Goal: Task Accomplishment & Management: Use online tool/utility

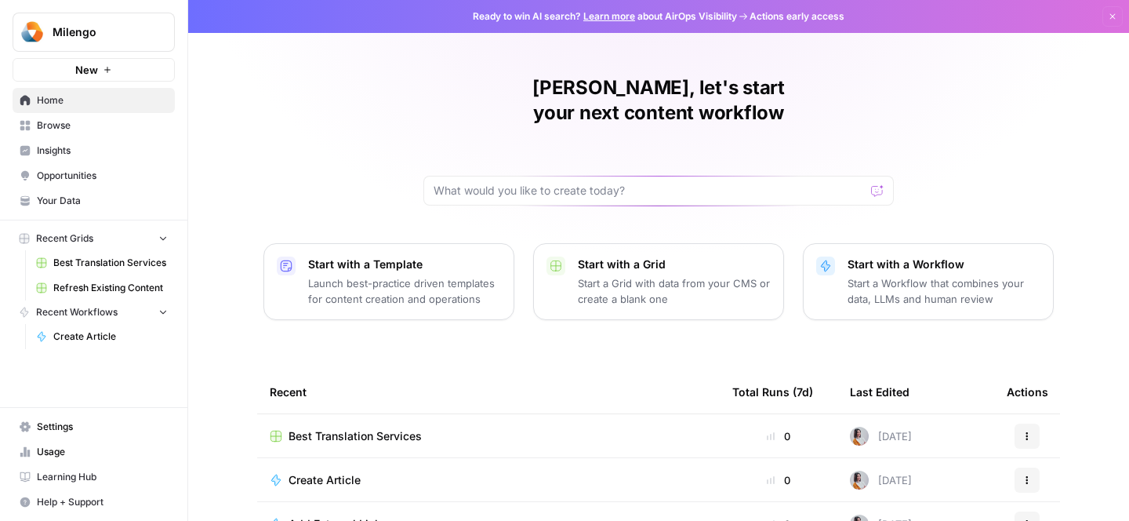
scroll to position [69, 0]
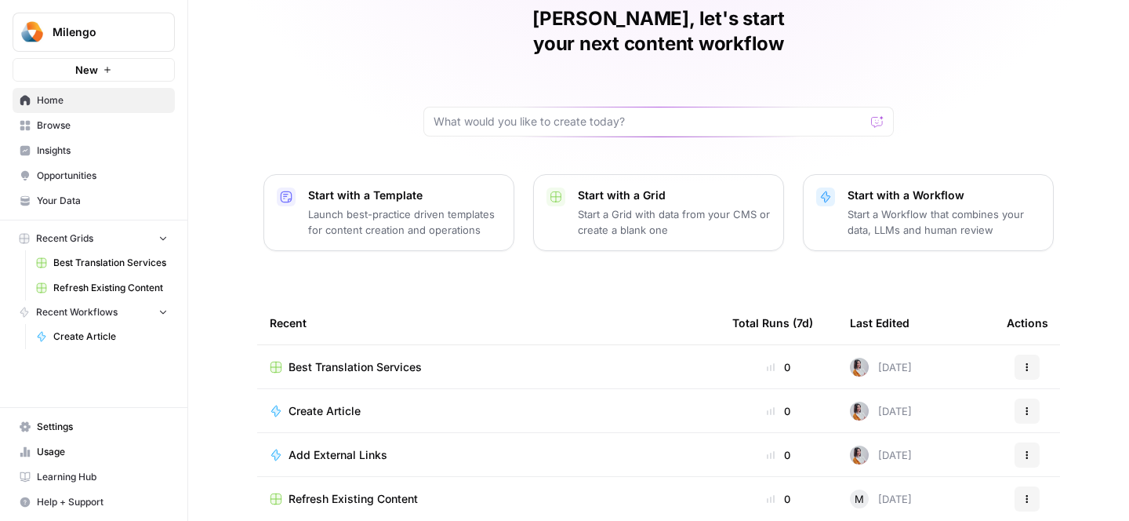
click at [345, 359] on span "Best Translation Services" at bounding box center [355, 367] width 133 height 16
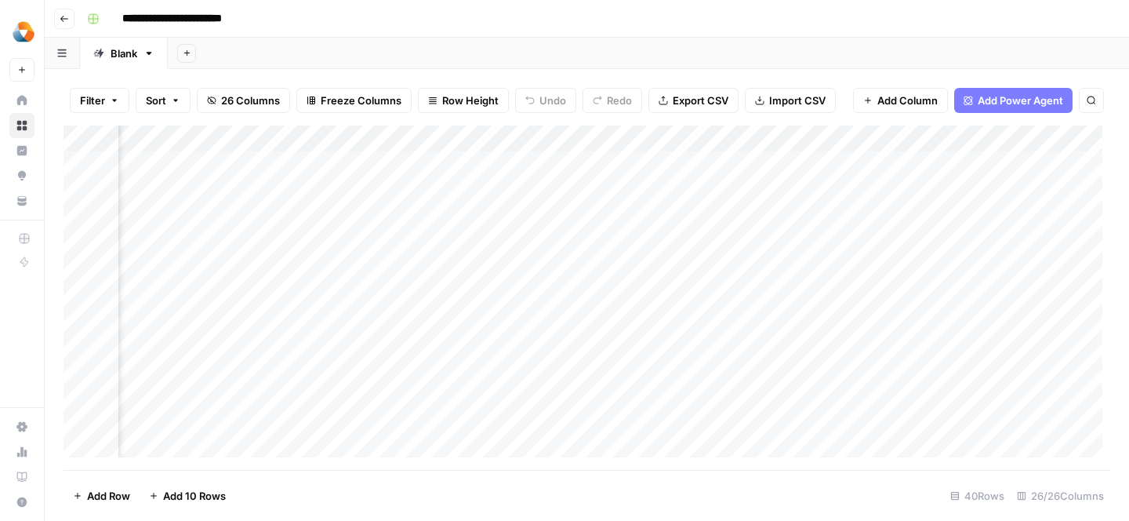
scroll to position [0, 2593]
click at [1067, 139] on span "Add Column" at bounding box center [1074, 139] width 55 height 14
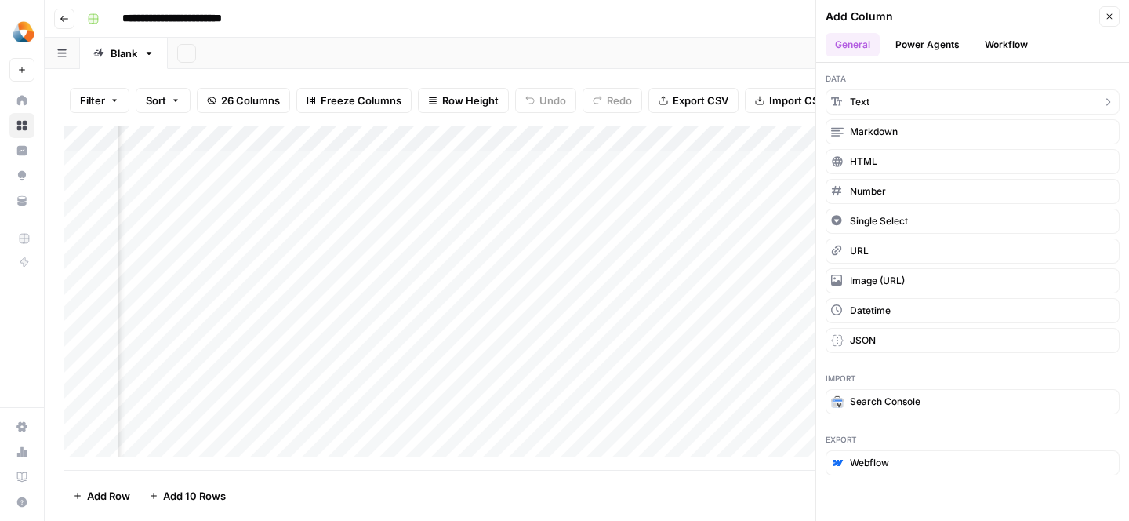
click at [956, 90] on button "Text" at bounding box center [973, 101] width 294 height 25
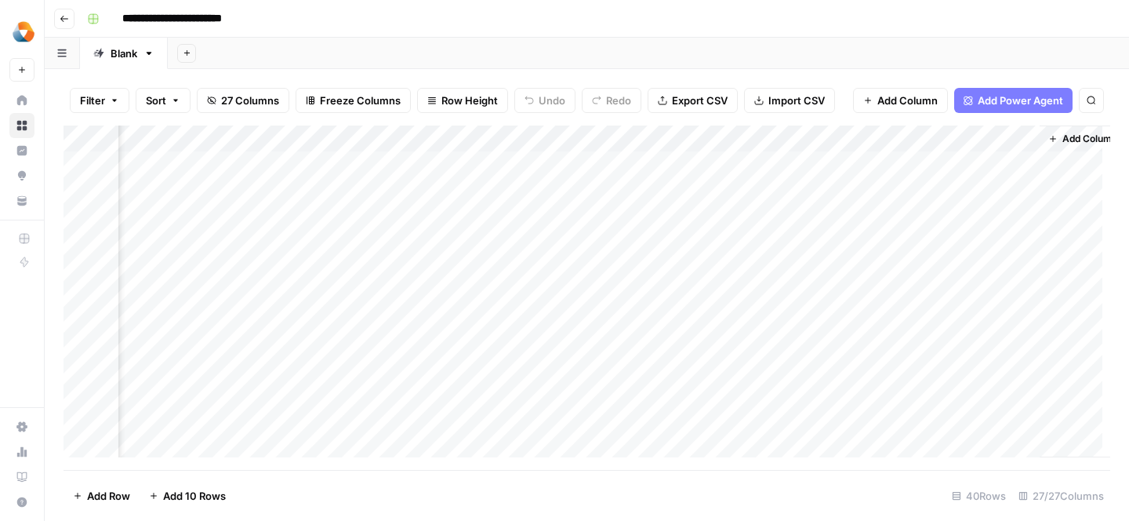
scroll to position [0, 2819]
click at [853, 143] on div "Add Column" at bounding box center [587, 297] width 1047 height 344
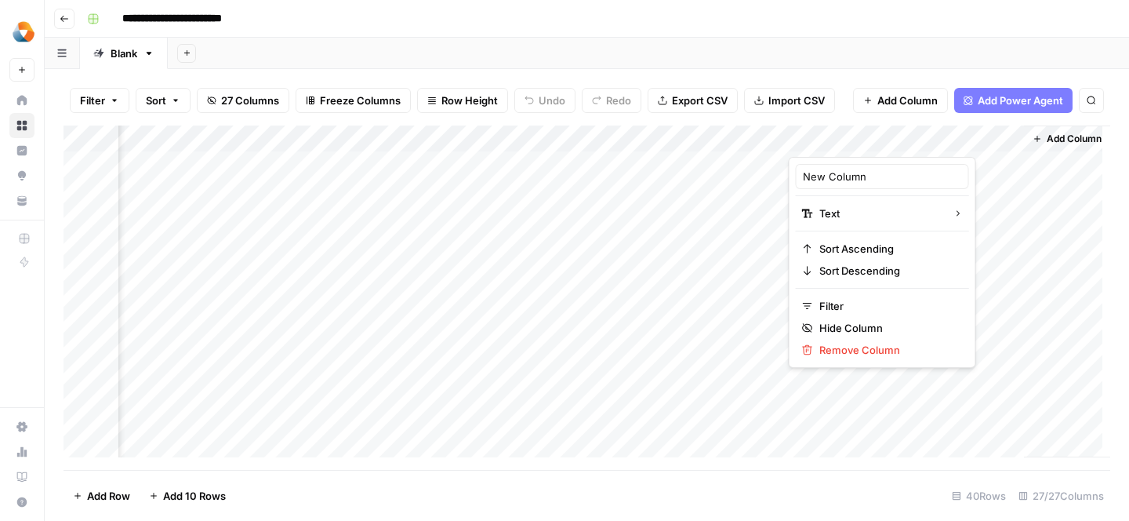
click at [853, 143] on div at bounding box center [902, 140] width 227 height 31
click at [1044, 272] on div "Add Column" at bounding box center [1067, 291] width 86 height 332
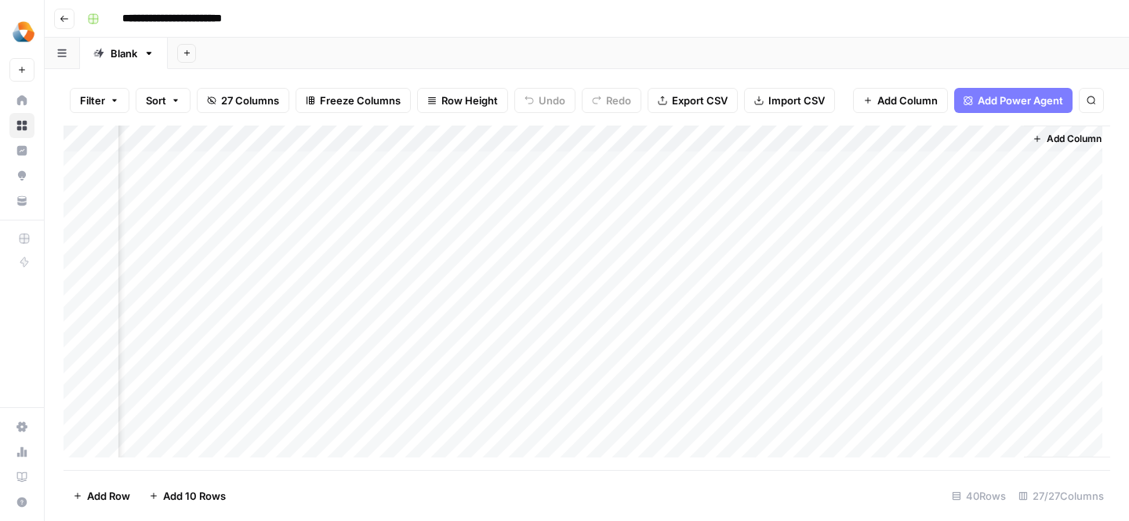
click at [328, 139] on div "Add Column" at bounding box center [587, 297] width 1047 height 344
click at [274, 230] on div "Add Column" at bounding box center [587, 297] width 1047 height 344
click at [850, 133] on div "Add Column" at bounding box center [587, 297] width 1047 height 344
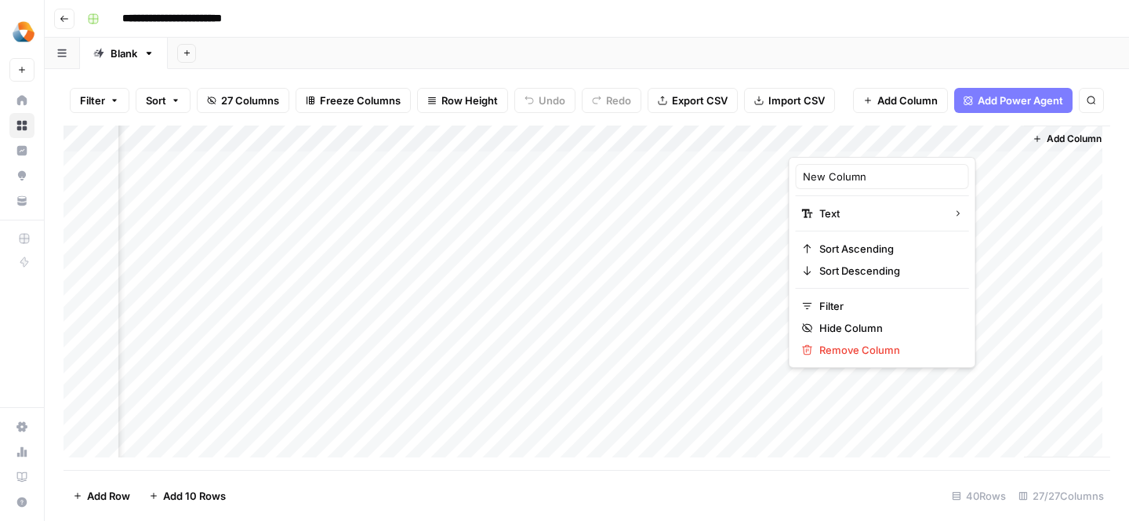
click at [734, 238] on div "Add Column" at bounding box center [587, 297] width 1047 height 344
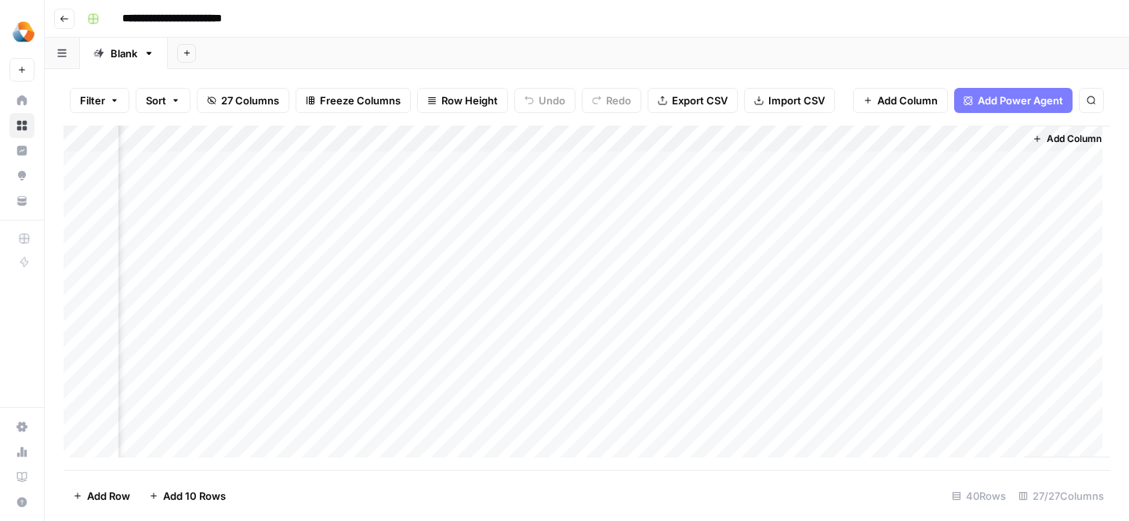
click at [349, 144] on div "Add Column" at bounding box center [587, 297] width 1047 height 344
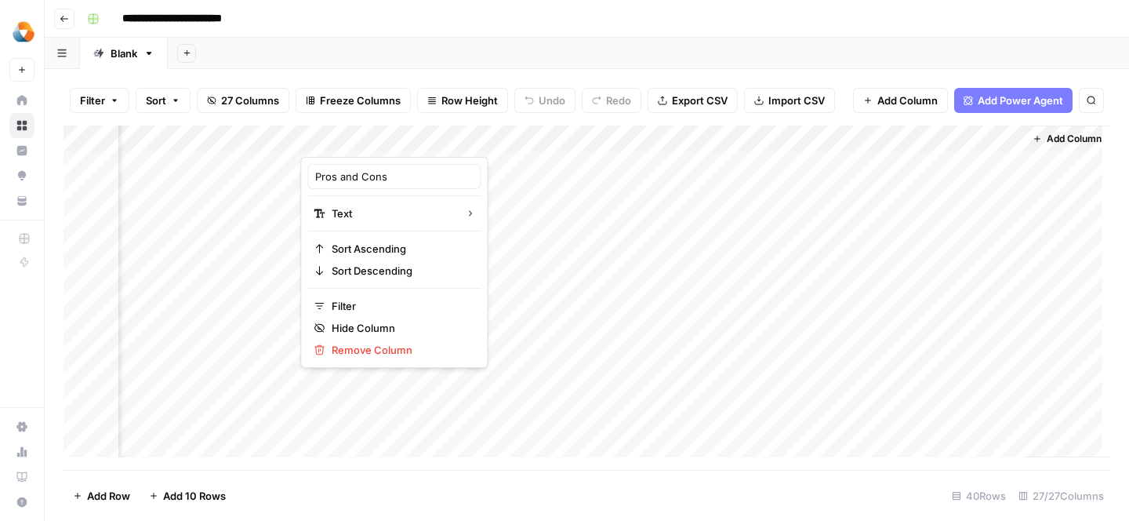
click at [834, 142] on div "Add Column" at bounding box center [587, 297] width 1047 height 344
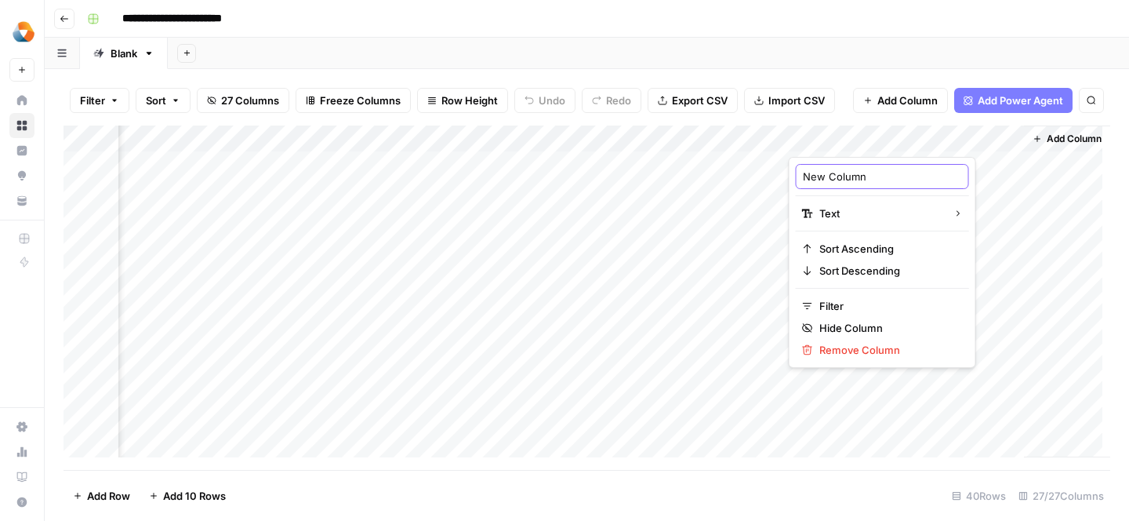
click at [840, 173] on input "New Column" at bounding box center [882, 177] width 159 height 16
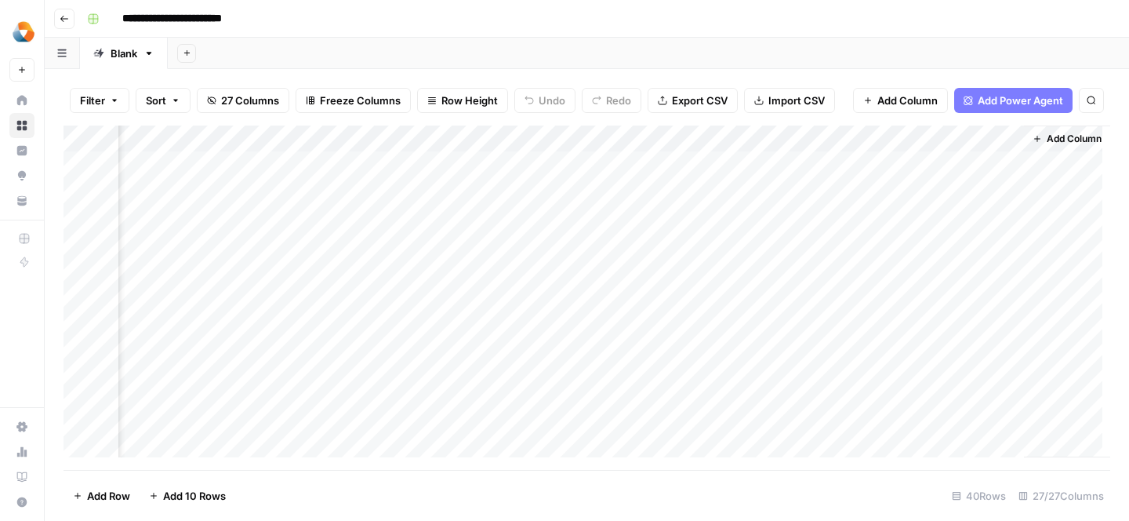
click at [709, 269] on div "Add Column" at bounding box center [587, 297] width 1047 height 344
click at [567, 162] on div "Add Column" at bounding box center [587, 297] width 1047 height 344
click at [628, 164] on div "Add Column" at bounding box center [587, 297] width 1047 height 344
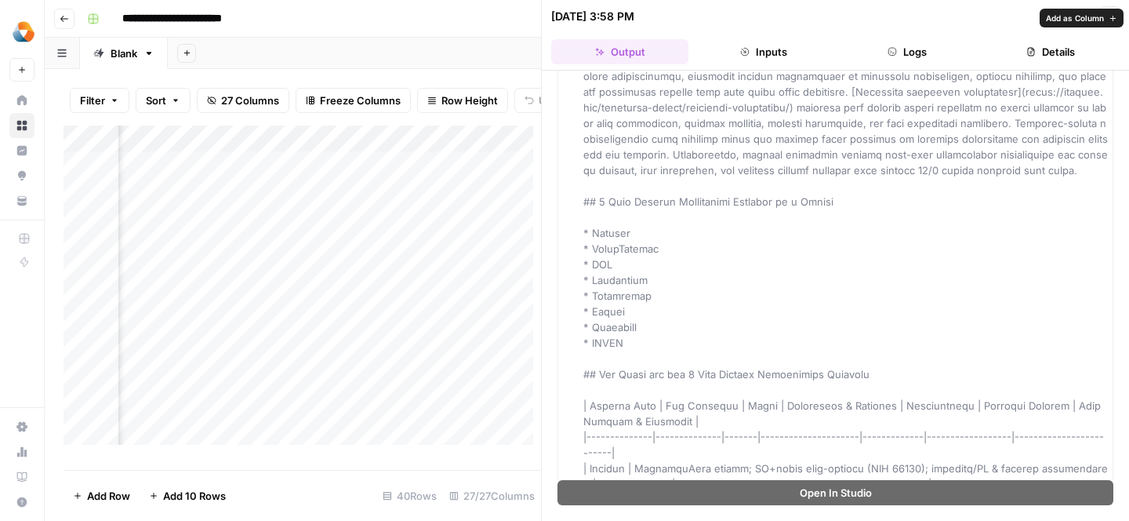
scroll to position [392, 0]
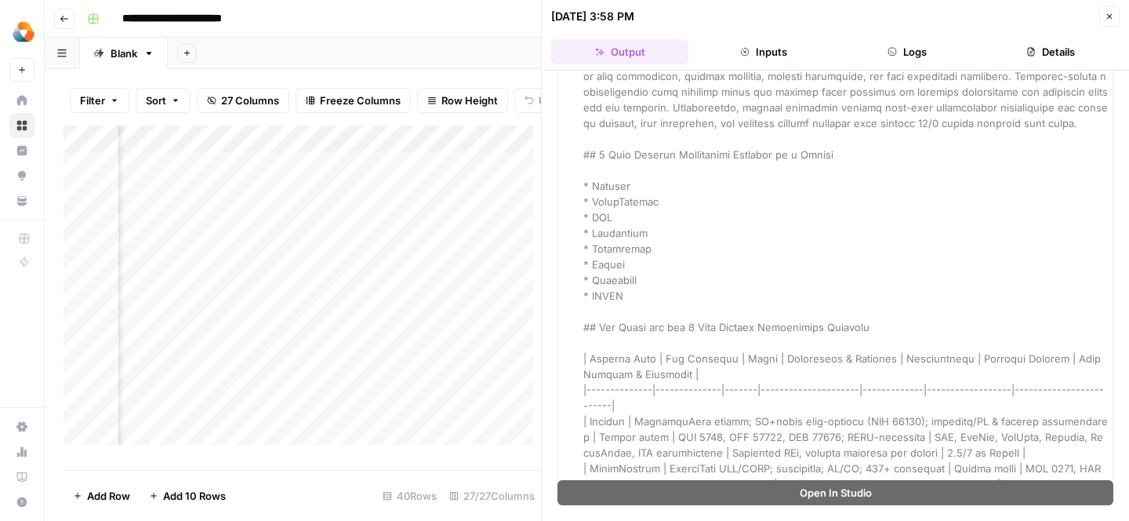
click at [481, 67] on div "Add Sheet" at bounding box center [648, 53] width 961 height 31
click at [438, 247] on div "Add Column" at bounding box center [302, 291] width 477 height 332
click at [1115, 15] on button "Close" at bounding box center [1109, 16] width 20 height 20
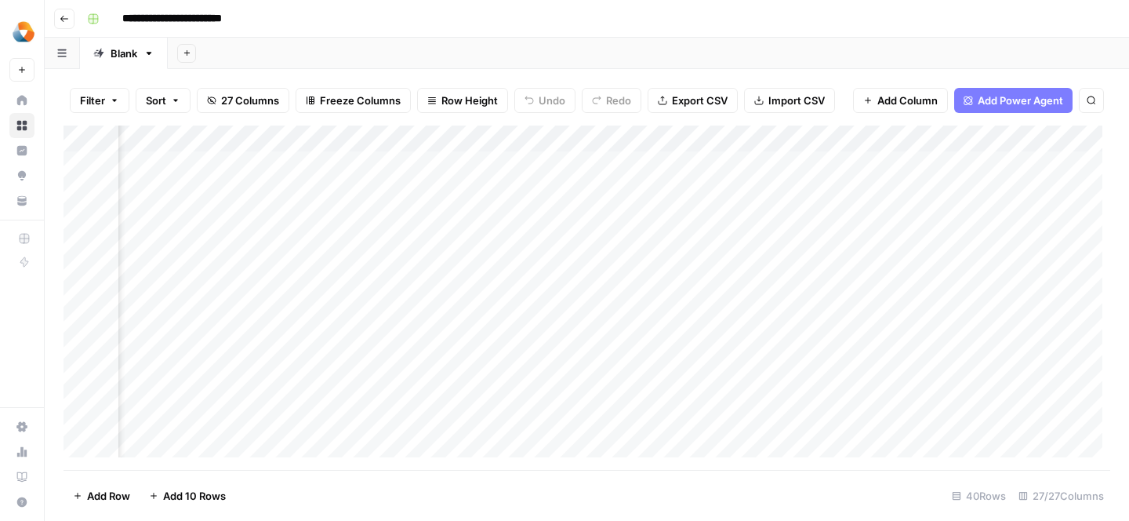
scroll to position [0, 1130]
click at [559, 208] on div "Add Column" at bounding box center [587, 297] width 1047 height 344
click at [583, 187] on div "Add Column" at bounding box center [587, 297] width 1047 height 344
click at [644, 201] on div "Add Column" at bounding box center [587, 297] width 1047 height 344
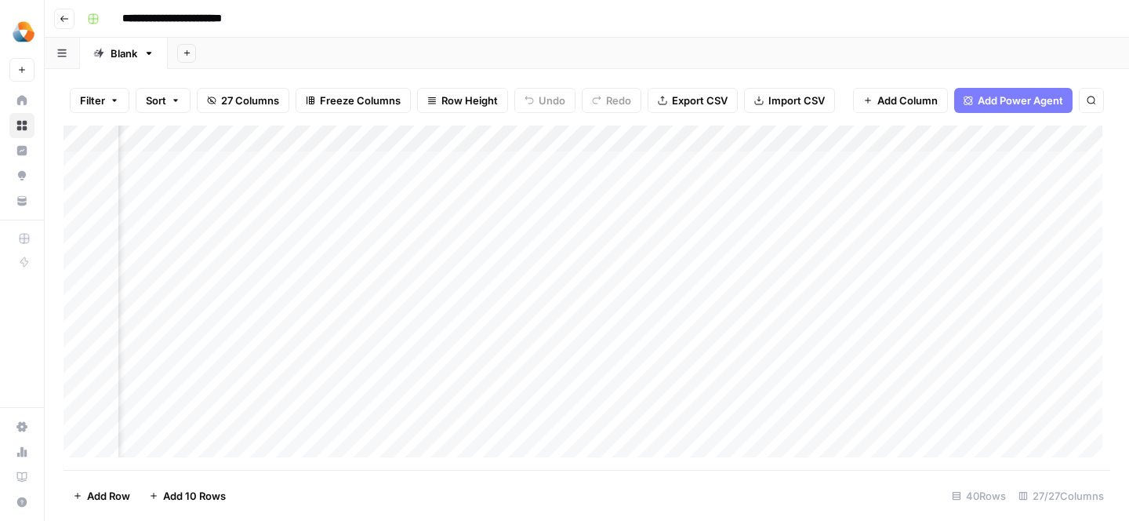
click at [748, 172] on div "Add Column" at bounding box center [587, 297] width 1047 height 344
click at [732, 157] on div "Add Column" at bounding box center [587, 297] width 1047 height 344
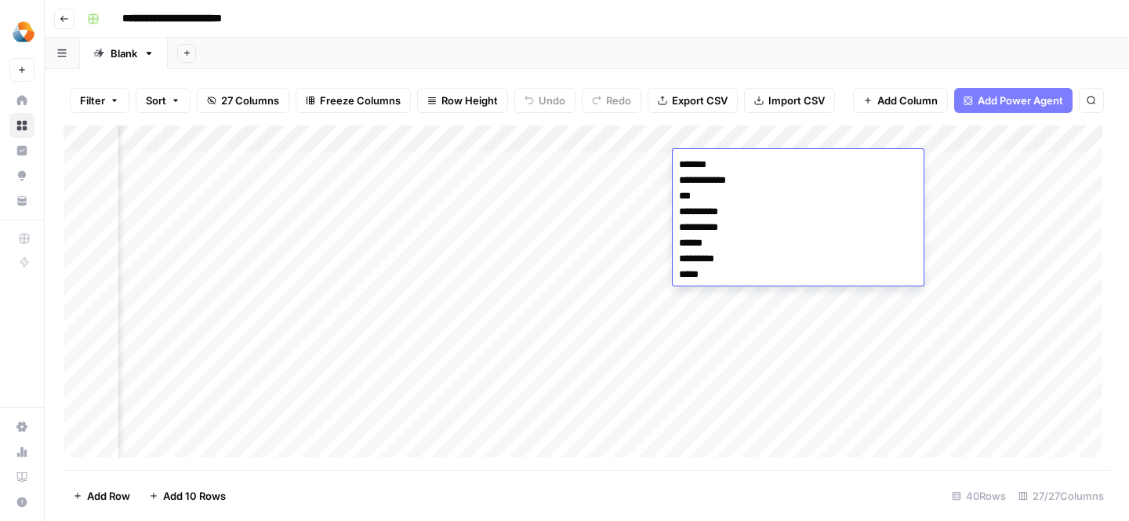
click at [610, 265] on div "Add Column" at bounding box center [587, 297] width 1047 height 344
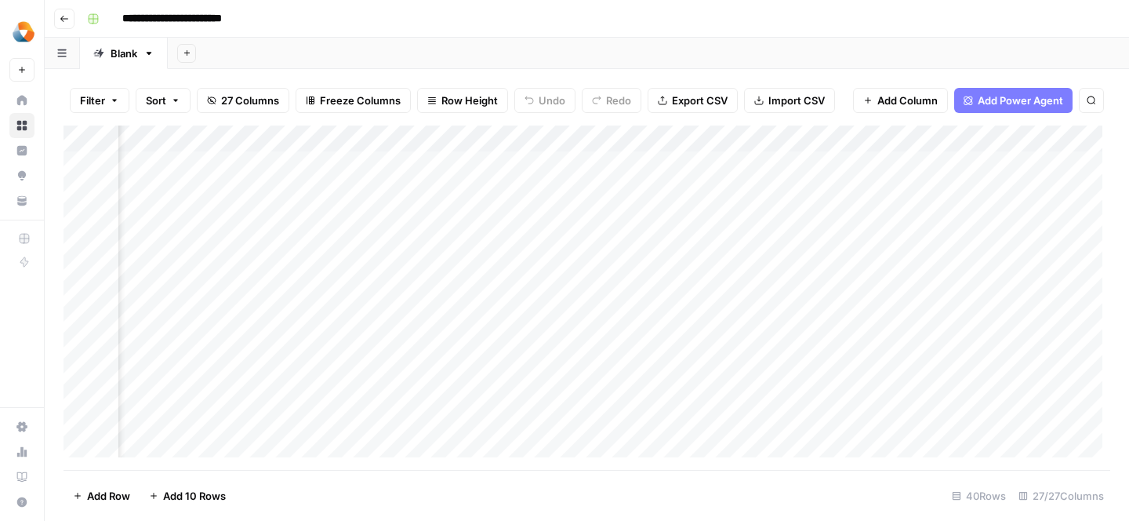
click at [711, 187] on div "Add Column" at bounding box center [587, 297] width 1047 height 344
click at [631, 140] on div "Add Column" at bounding box center [587, 297] width 1047 height 344
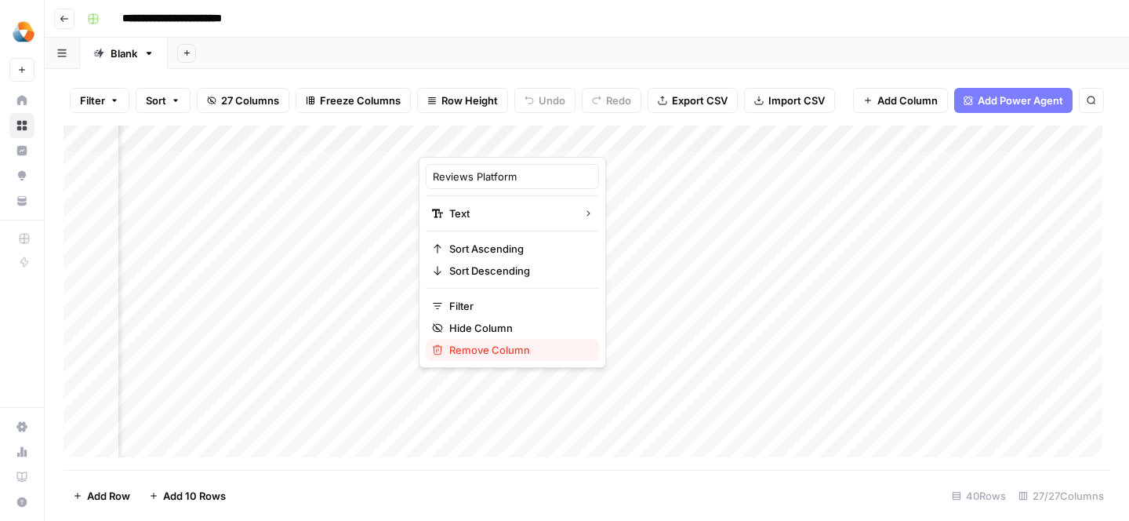
click at [444, 349] on div "Remove Column" at bounding box center [512, 350] width 161 height 16
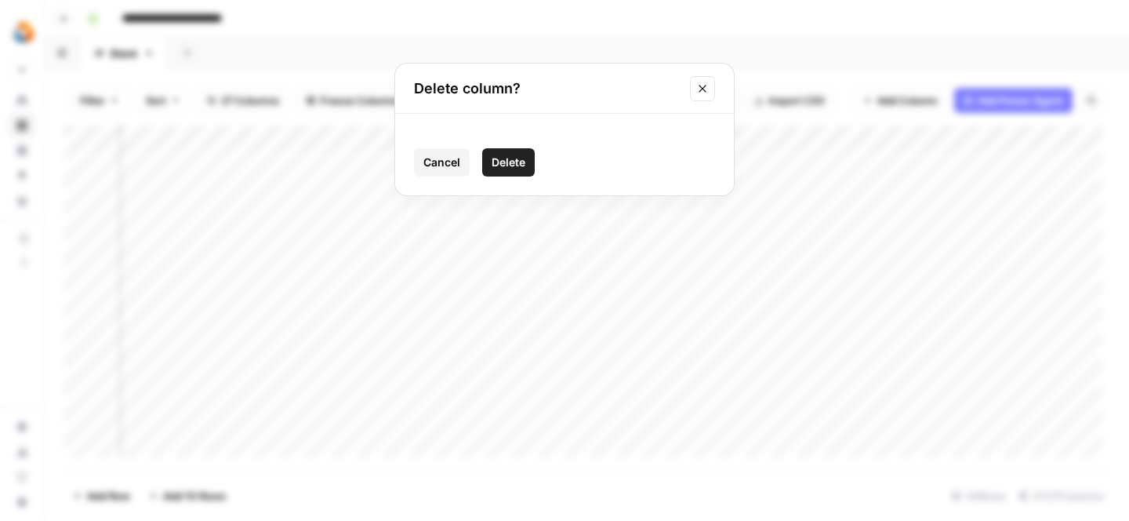
click at [700, 89] on icon "Close modal" at bounding box center [702, 88] width 7 height 7
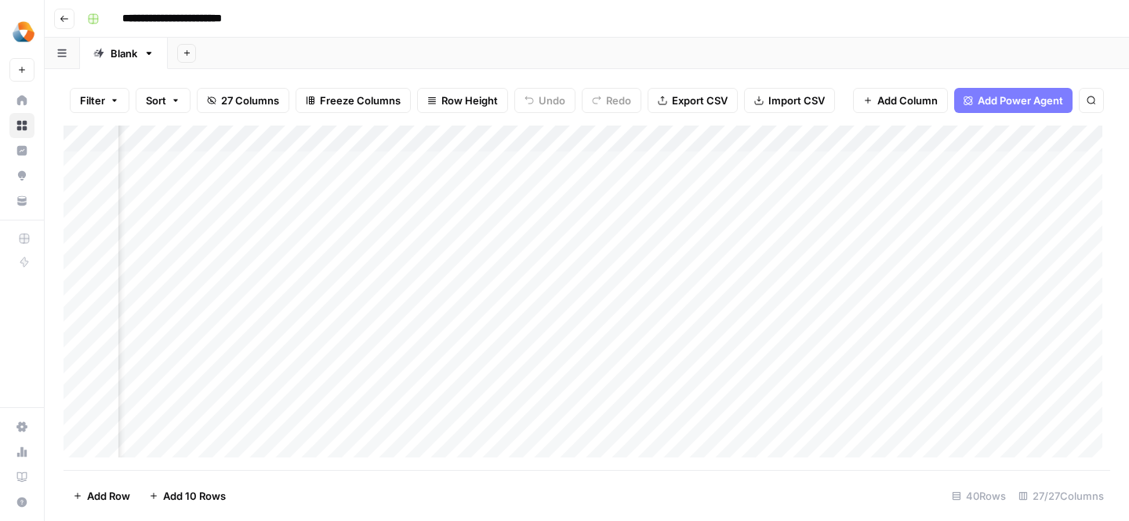
click at [463, 169] on div "Add Column" at bounding box center [587, 297] width 1047 height 344
click at [630, 136] on div "Add Column" at bounding box center [587, 297] width 1047 height 344
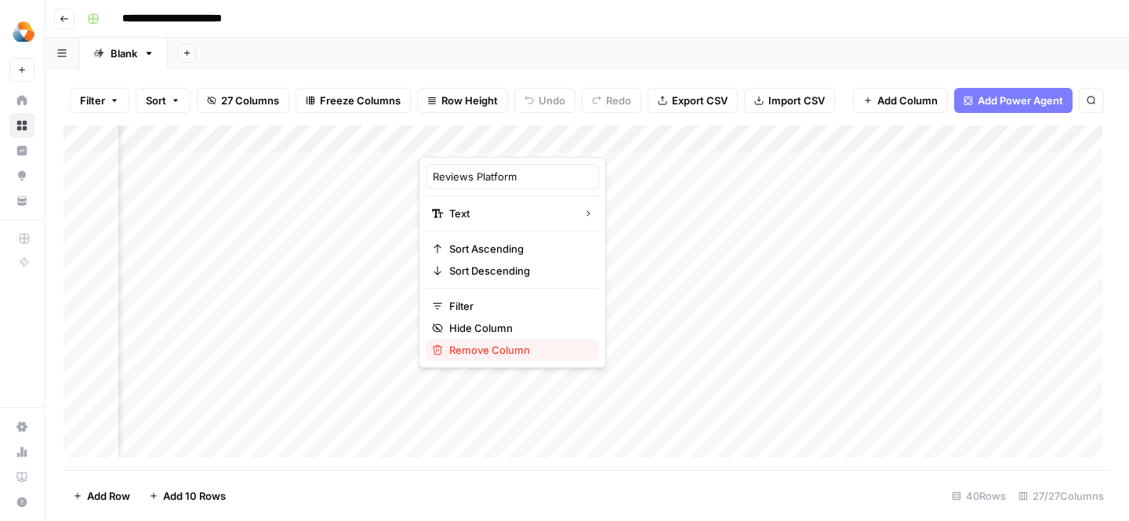
click at [468, 350] on span "Remove Column" at bounding box center [517, 350] width 137 height 16
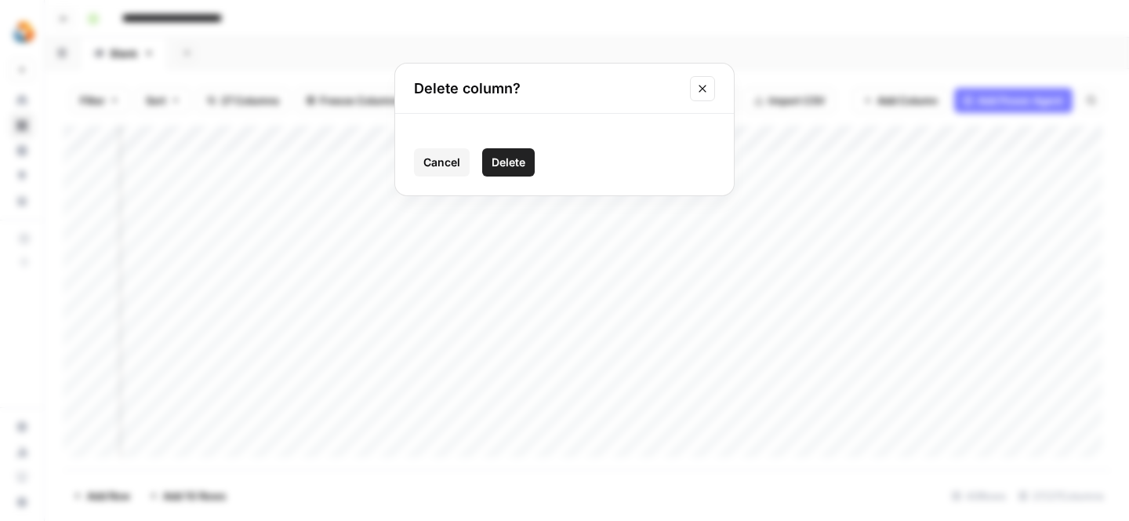
click at [494, 163] on span "Delete" at bounding box center [509, 162] width 34 height 16
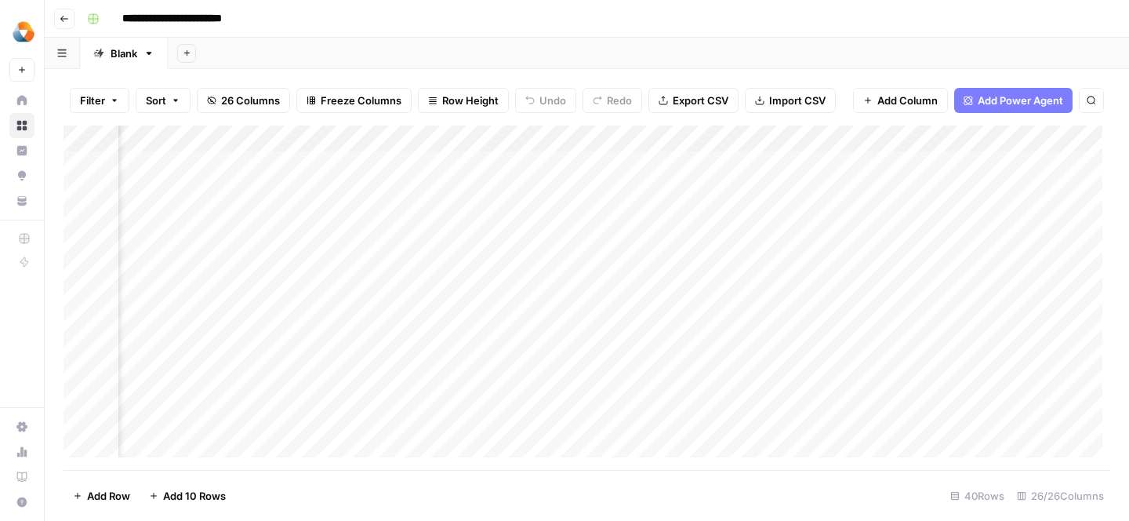
click at [490, 140] on div "Add Column" at bounding box center [587, 297] width 1047 height 344
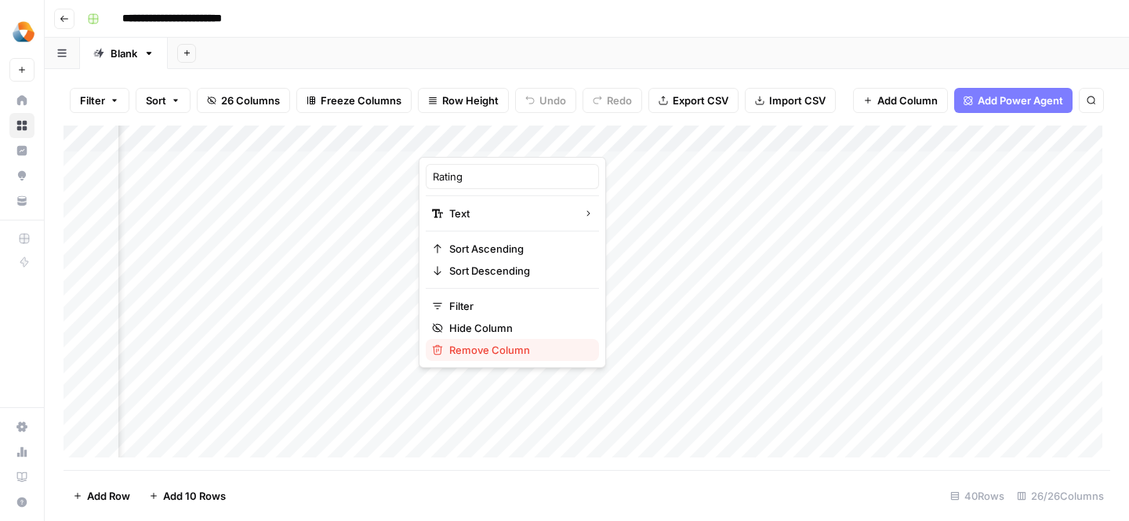
click at [455, 356] on span "Remove Column" at bounding box center [517, 350] width 137 height 16
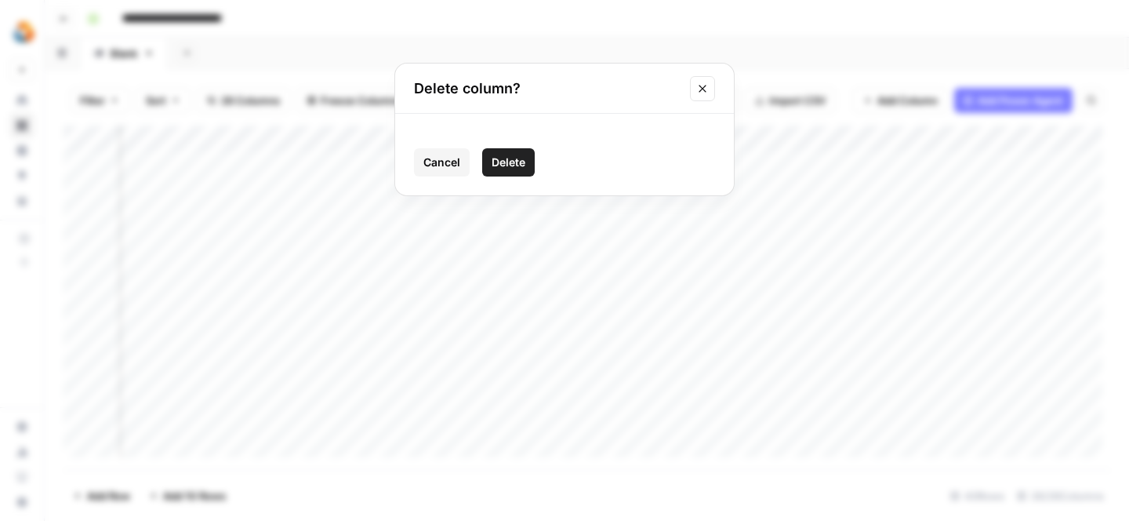
click at [705, 93] on icon "Close modal" at bounding box center [702, 88] width 13 height 13
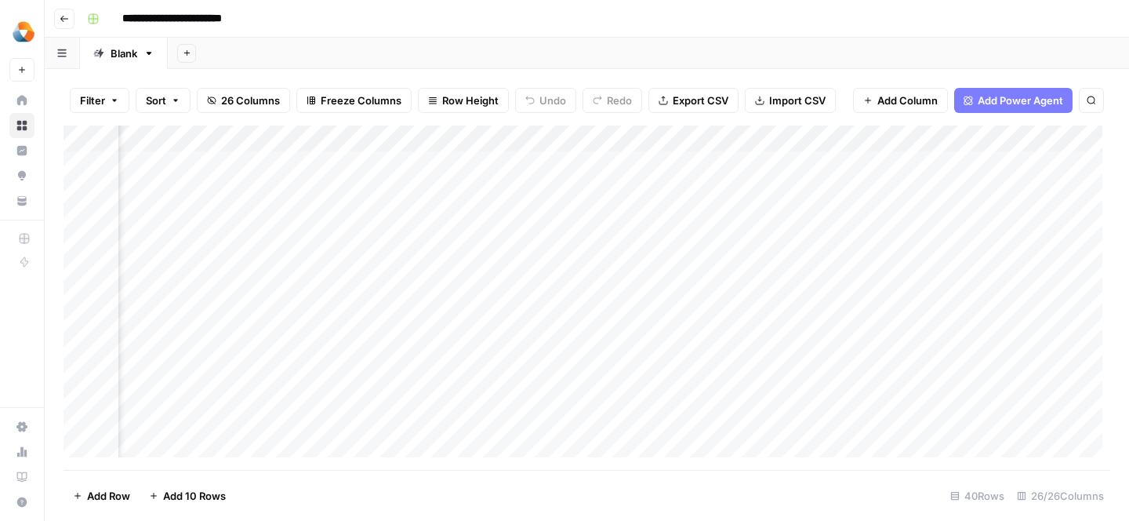
click at [482, 137] on div "Add Column" at bounding box center [587, 297] width 1047 height 344
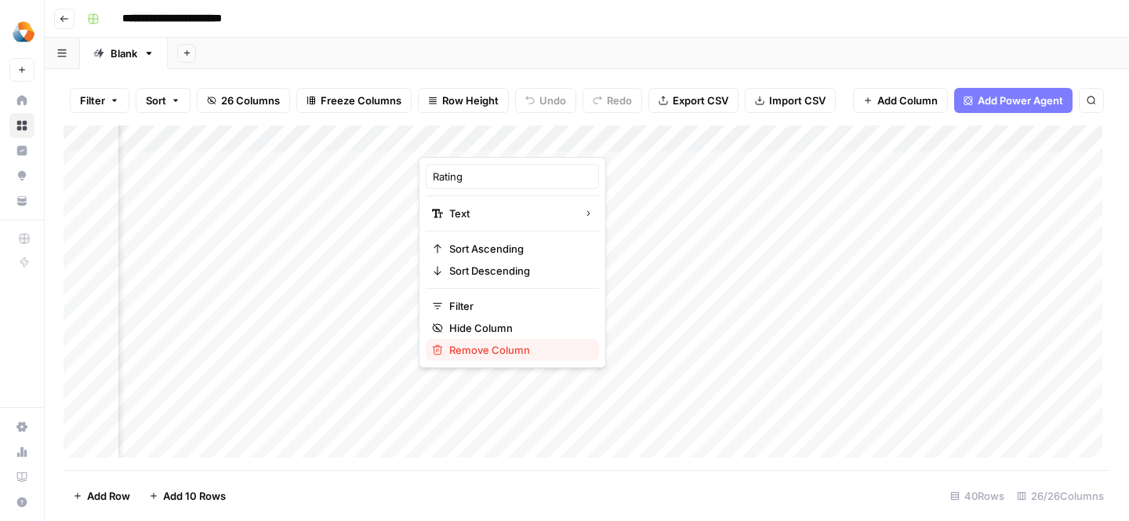
click at [470, 348] on span "Remove Column" at bounding box center [517, 350] width 137 height 16
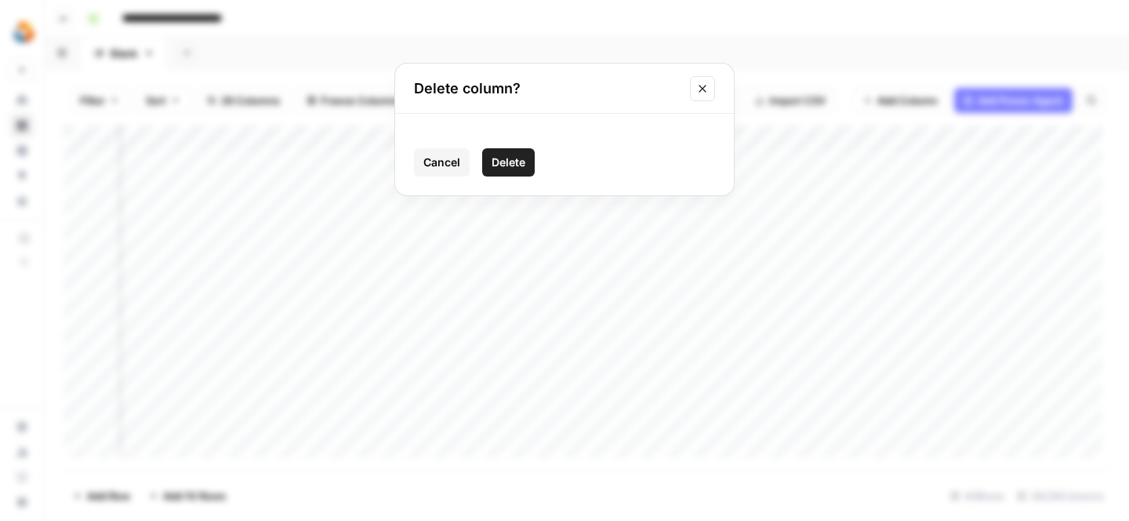
click at [513, 165] on span "Delete" at bounding box center [509, 162] width 34 height 16
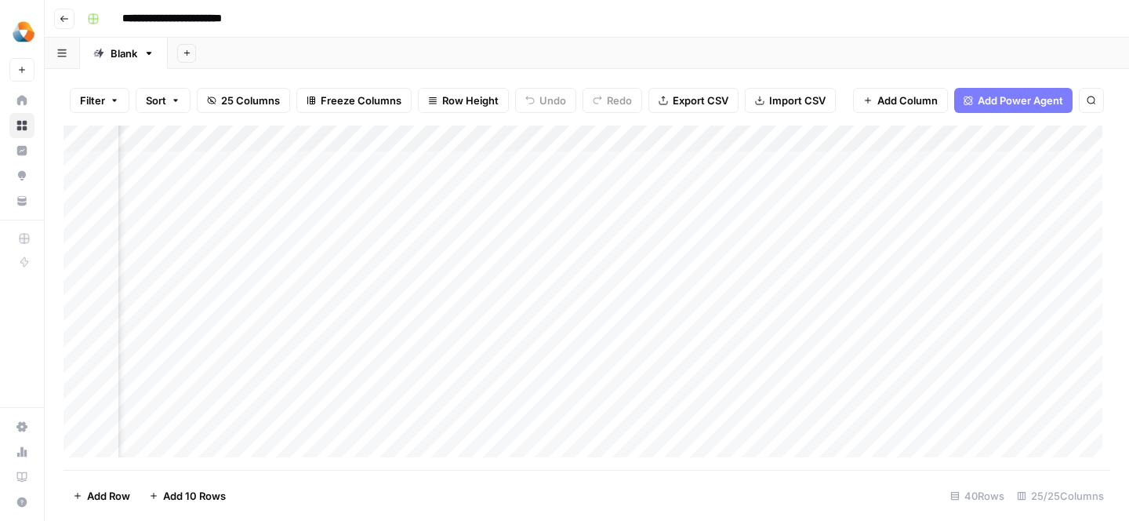
click at [492, 140] on div "Add Column" at bounding box center [587, 297] width 1047 height 344
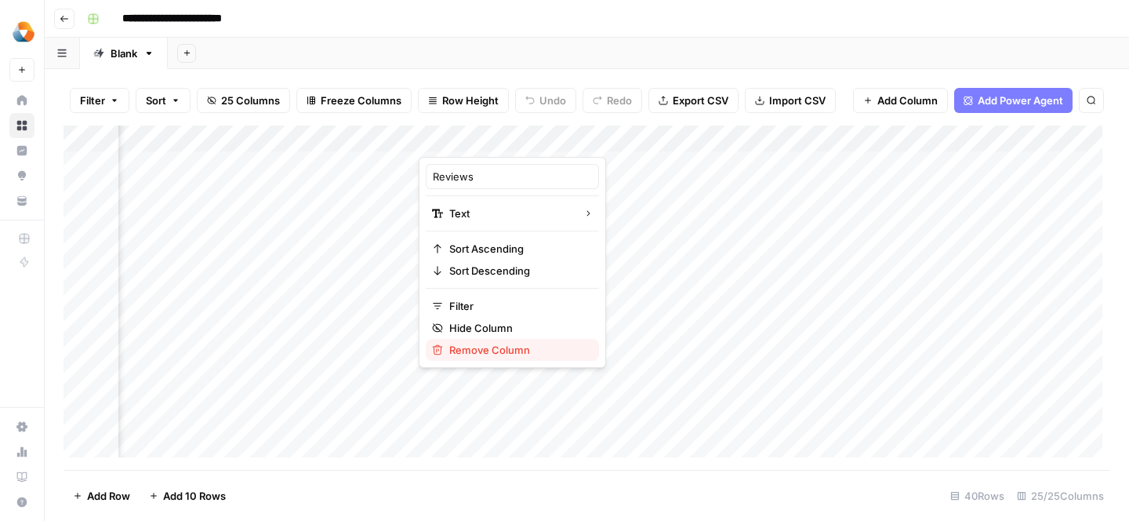
click at [480, 348] on span "Remove Column" at bounding box center [517, 350] width 137 height 16
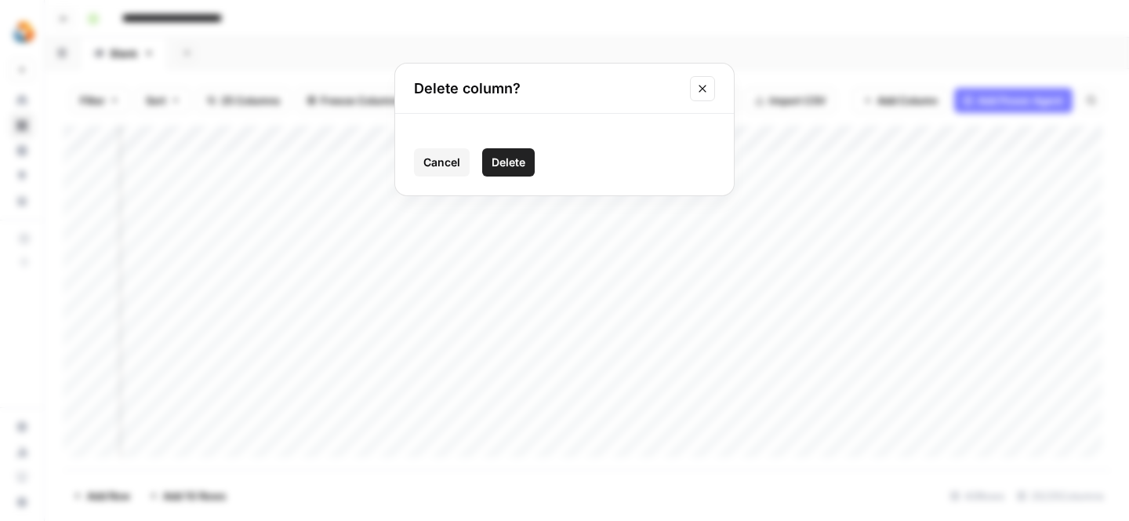
click at [516, 159] on span "Delete" at bounding box center [509, 162] width 34 height 16
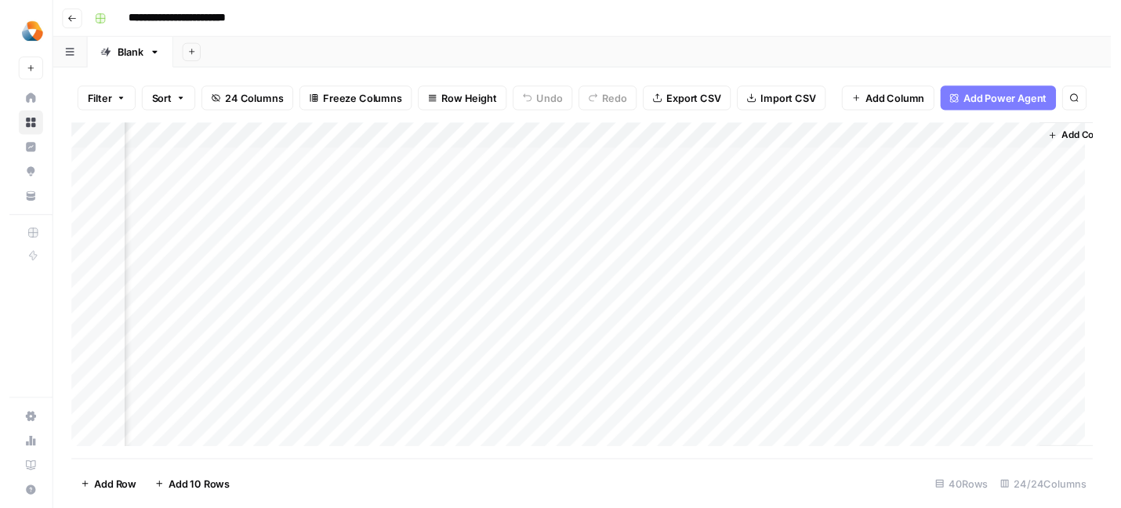
scroll to position [1, 2431]
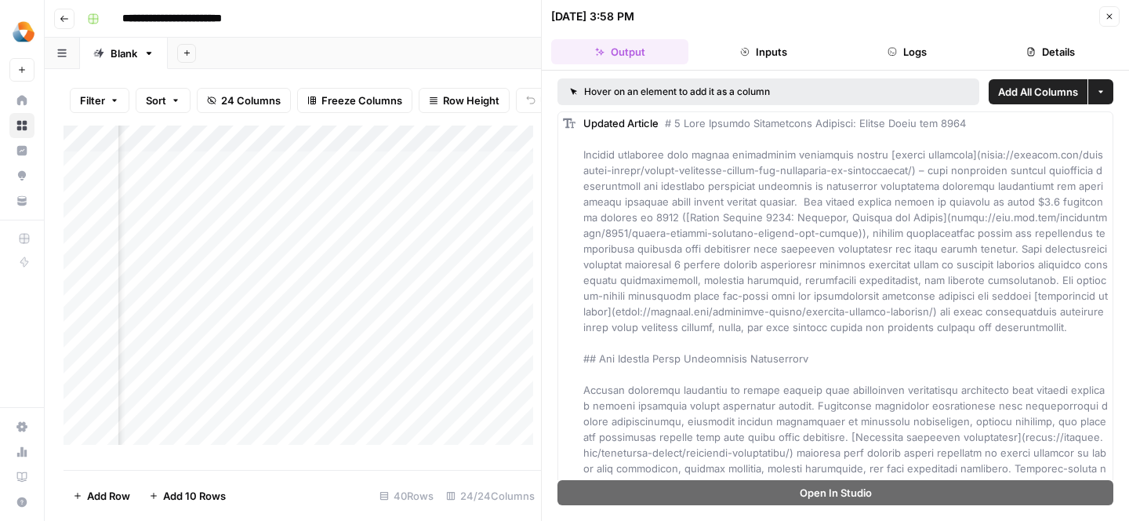
click at [1105, 23] on button "Close" at bounding box center [1109, 16] width 20 height 20
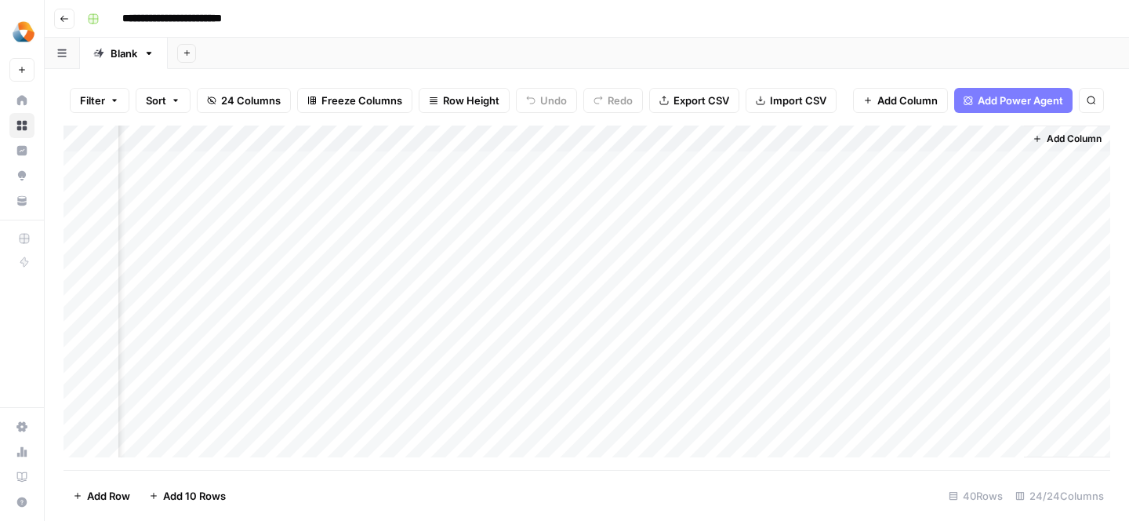
scroll to position [1, 2412]
click at [886, 137] on div "Add Column" at bounding box center [587, 297] width 1047 height 344
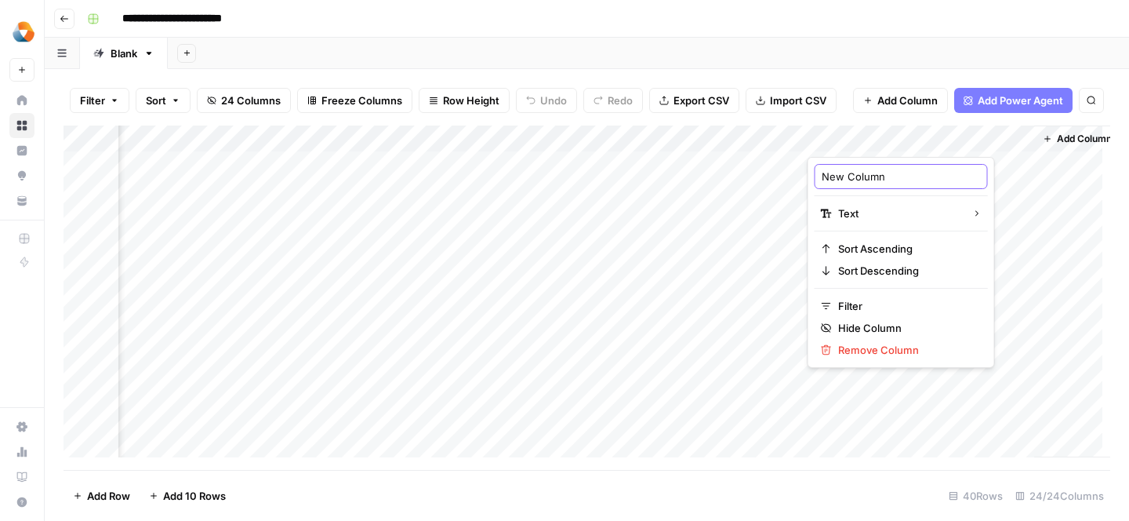
click at [855, 176] on input "New Column" at bounding box center [901, 177] width 159 height 16
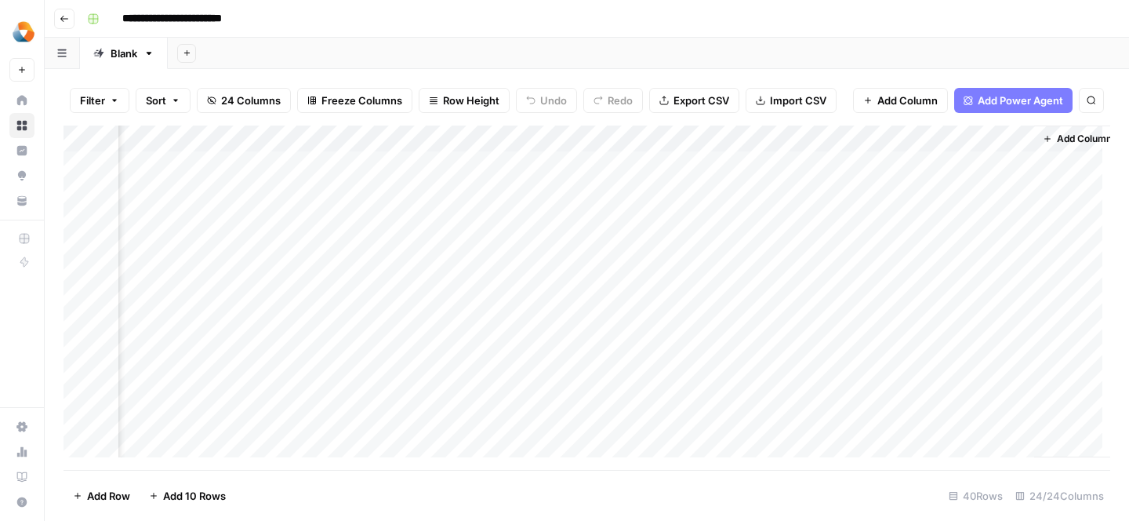
click at [884, 135] on div "Add Column" at bounding box center [587, 297] width 1047 height 344
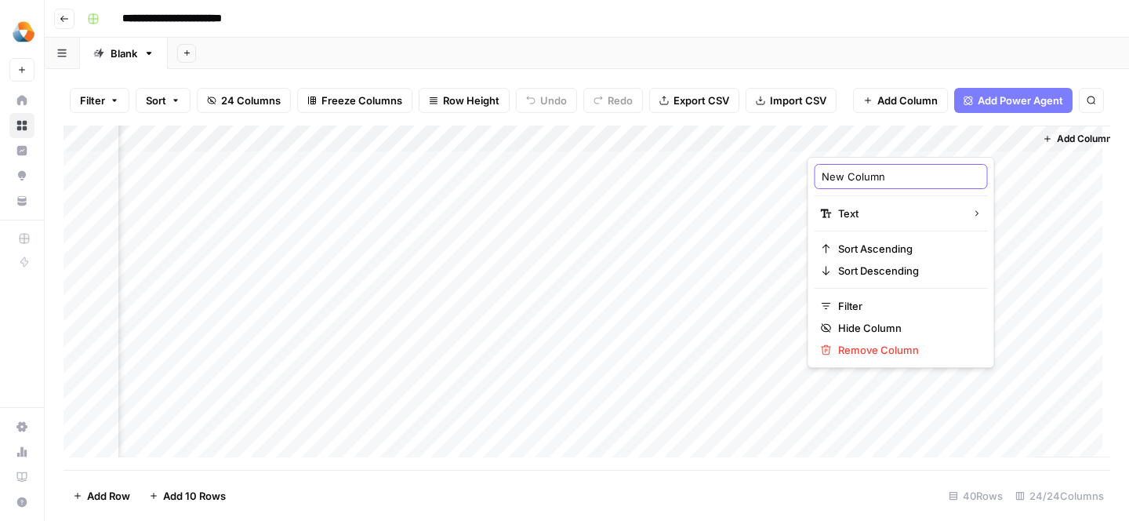
click at [862, 183] on input "New Column" at bounding box center [901, 177] width 159 height 16
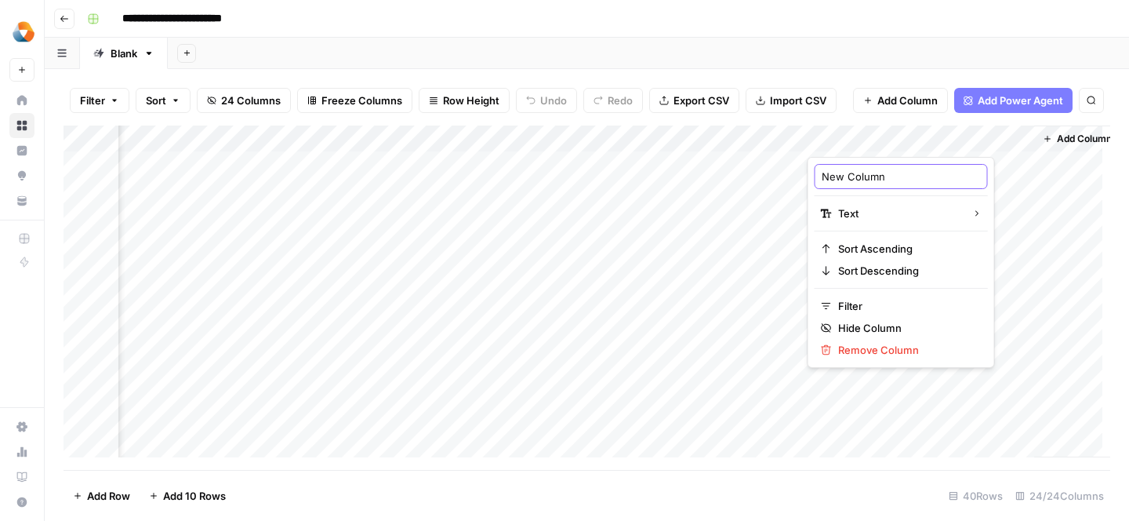
paste input "Years Operating"
type input "Years Operating"
click at [1062, 187] on div "Add Column" at bounding box center [1077, 291] width 86 height 332
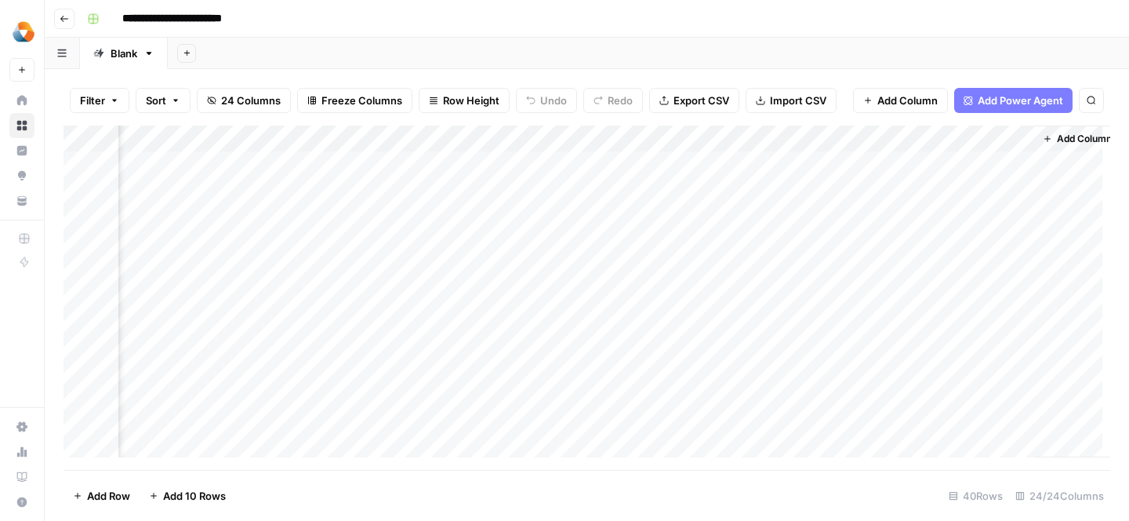
click at [861, 139] on div "Add Column" at bounding box center [587, 297] width 1047 height 344
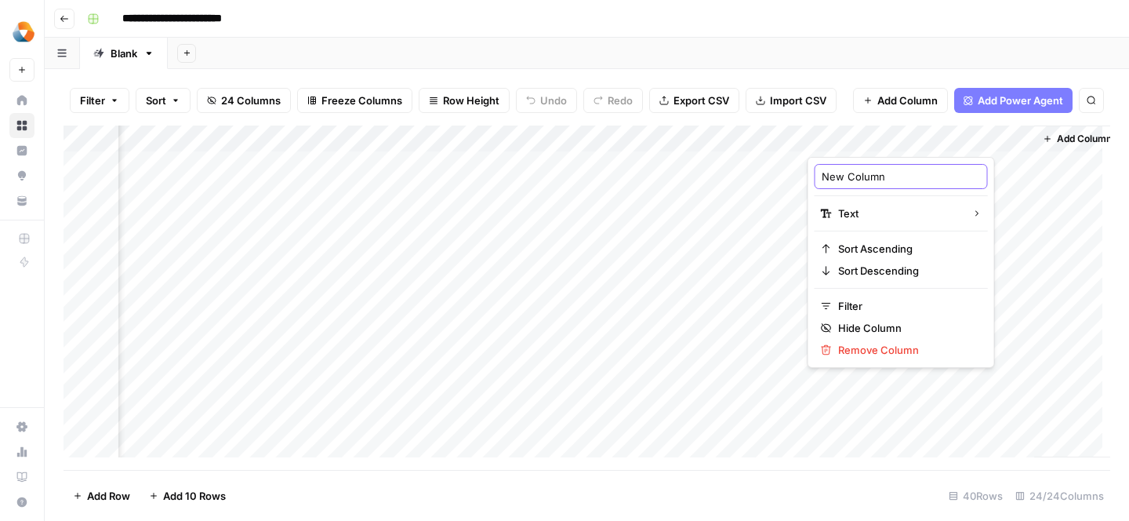
click at [851, 176] on input "New Column" at bounding box center [901, 177] width 159 height 16
type input "y"
type input "Years Operating"
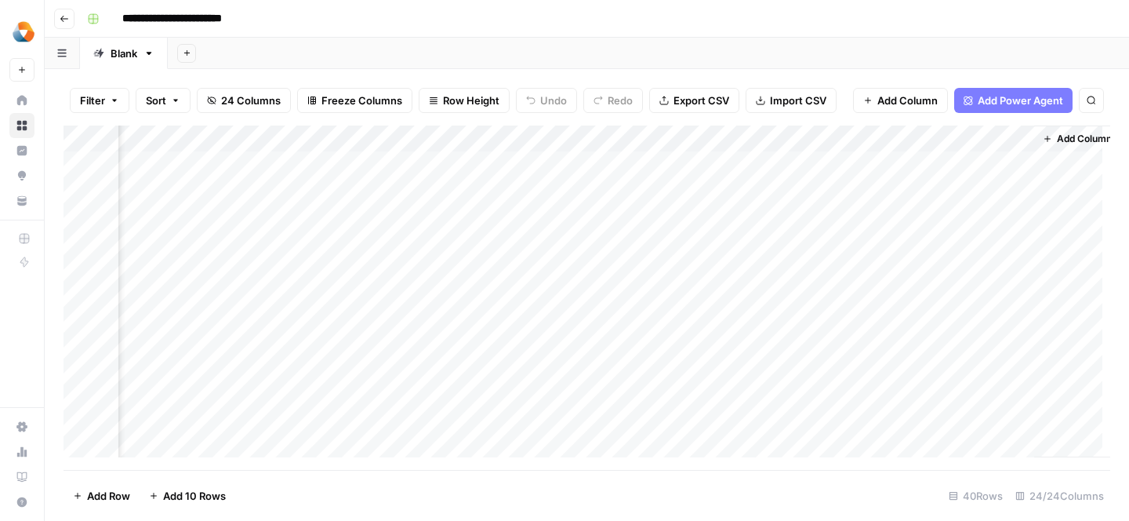
scroll to position [1, 2431]
click at [1062, 141] on span "Add Column" at bounding box center [1074, 139] width 55 height 14
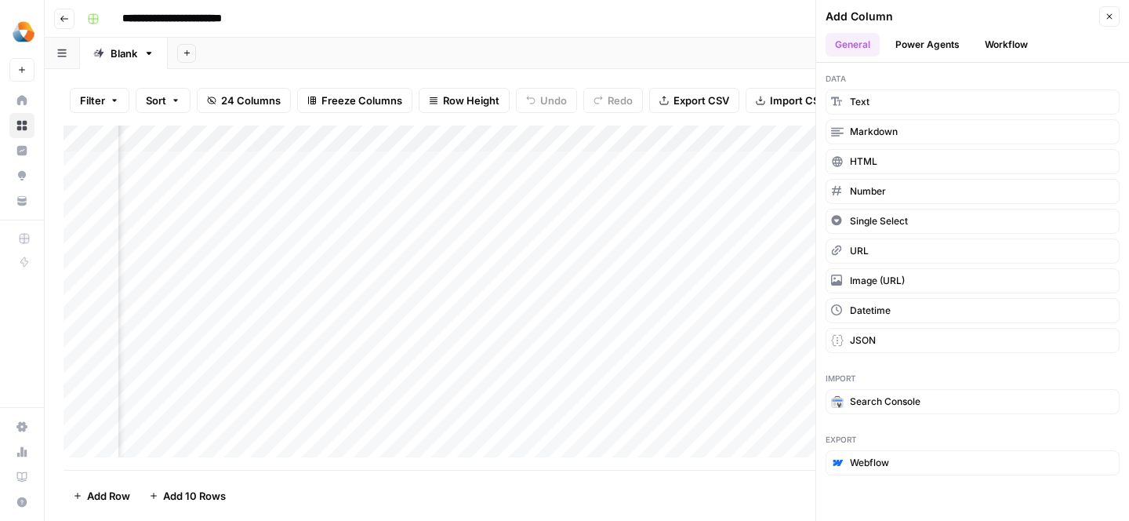
click at [730, 241] on div "Add Column" at bounding box center [587, 297] width 1047 height 344
click at [531, 140] on div "Add Column" at bounding box center [587, 297] width 1047 height 344
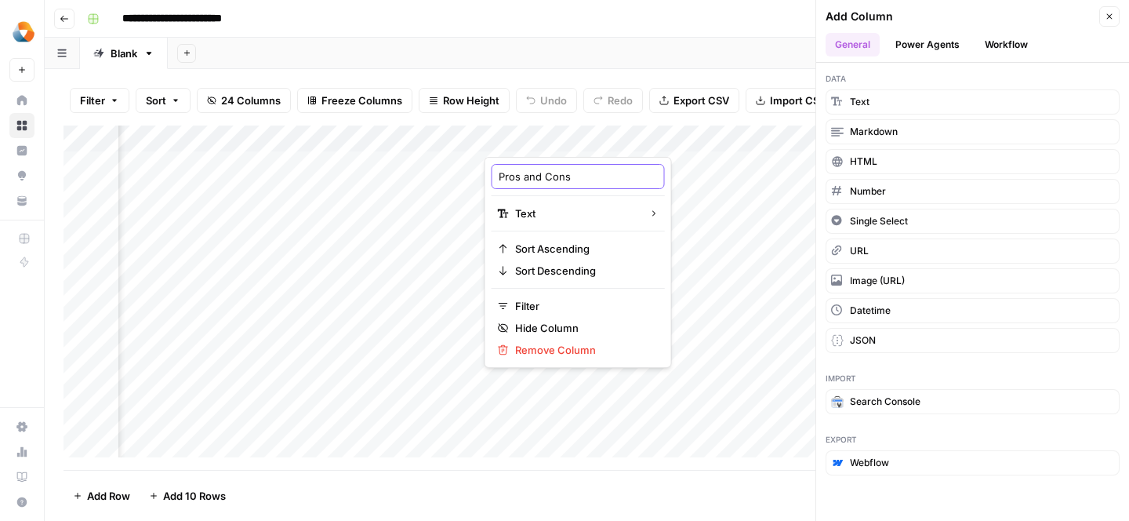
click at [539, 177] on input "Pros and Cons" at bounding box center [578, 177] width 159 height 16
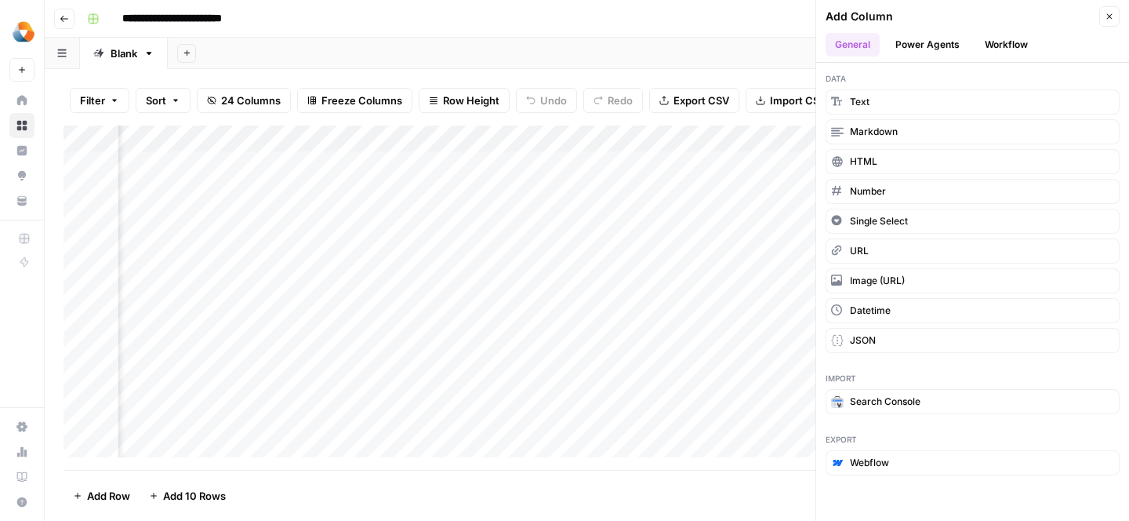
click at [571, 136] on div "Add Column" at bounding box center [587, 297] width 1047 height 344
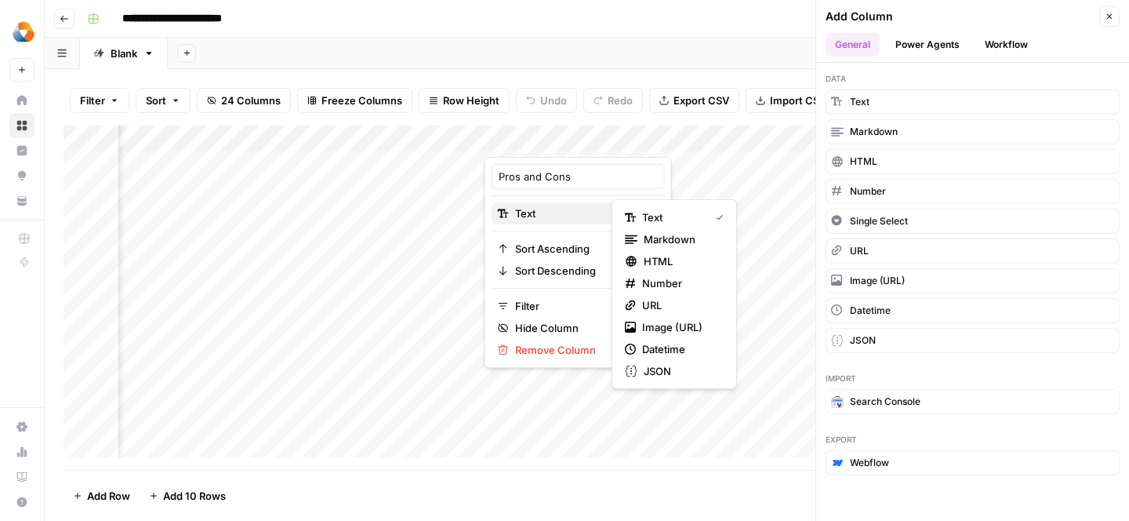
click at [552, 212] on span "Text" at bounding box center [576, 213] width 122 height 16
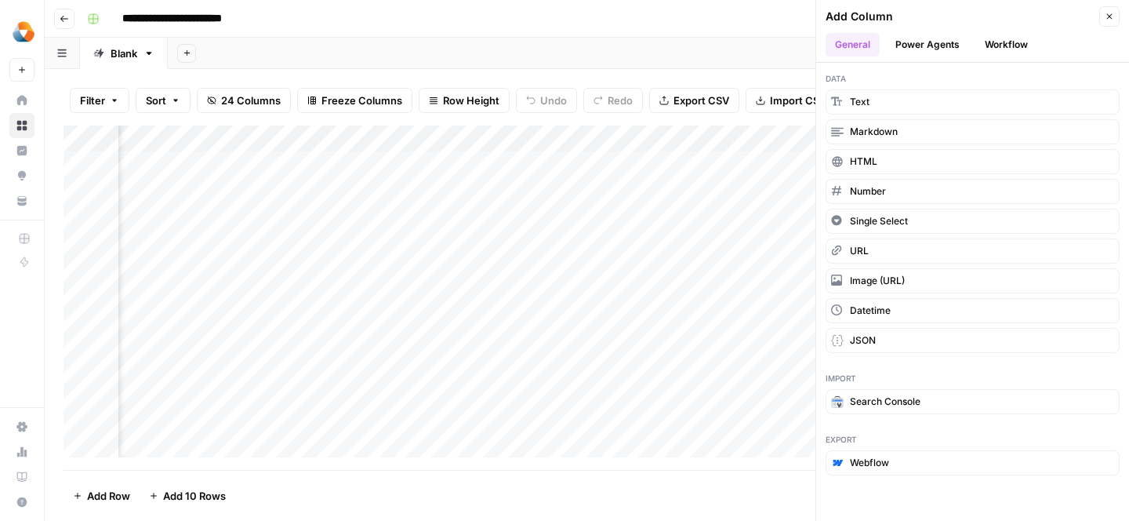
click at [377, 244] on div "Add Column" at bounding box center [587, 297] width 1047 height 344
click at [463, 142] on div "Add Column" at bounding box center [587, 297] width 1047 height 344
click at [321, 251] on div "Add Column" at bounding box center [587, 297] width 1047 height 344
click at [1116, 18] on button "Close" at bounding box center [1109, 16] width 20 height 20
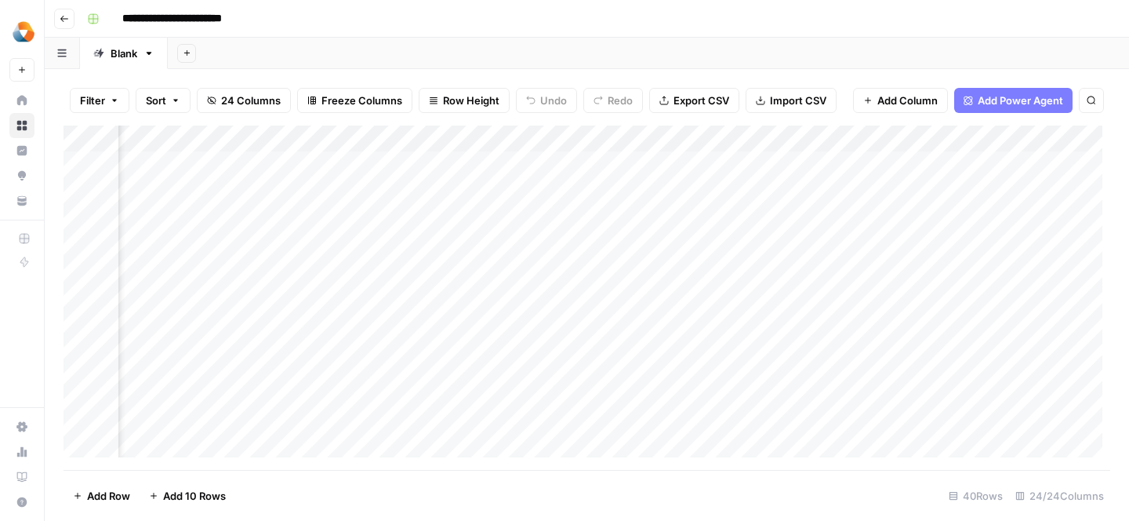
scroll to position [1, 1555]
drag, startPoint x: 883, startPoint y: 139, endPoint x: 559, endPoint y: 148, distance: 323.9
click at [559, 148] on div "Add Column" at bounding box center [587, 297] width 1047 height 344
click at [1047, 140] on span "Add Column" at bounding box center [1074, 139] width 55 height 14
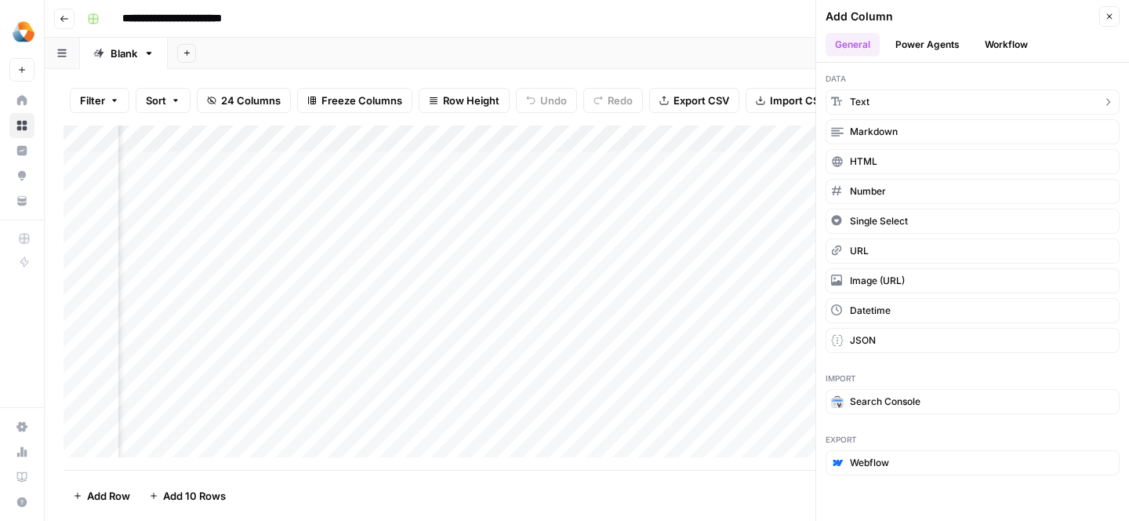
click at [917, 103] on button "Text" at bounding box center [973, 101] width 294 height 25
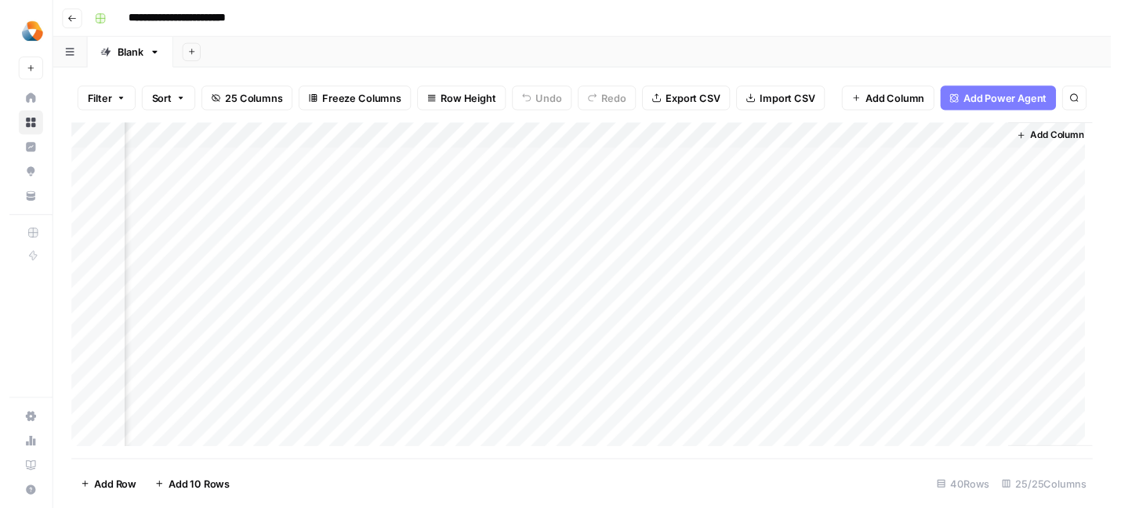
scroll to position [1, 2657]
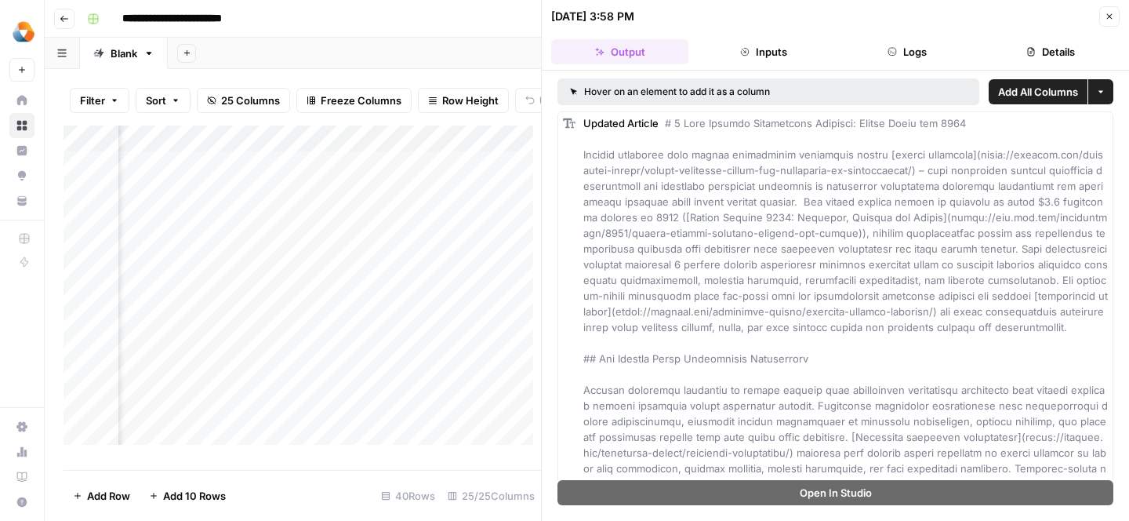
click at [1111, 12] on icon "button" at bounding box center [1109, 16] width 9 height 9
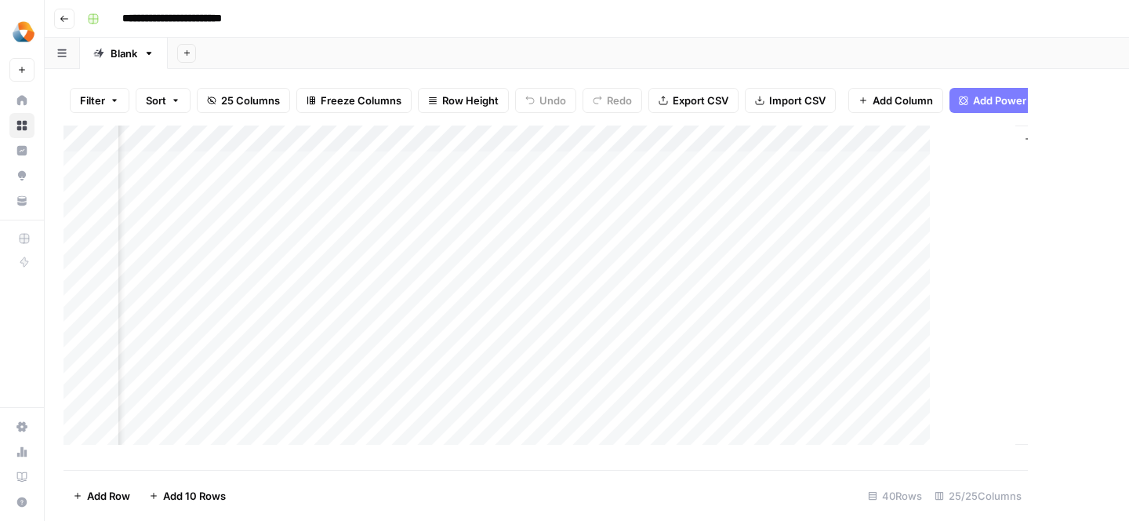
scroll to position [1, 2638]
click at [869, 139] on div "Add Column" at bounding box center [587, 297] width 1047 height 344
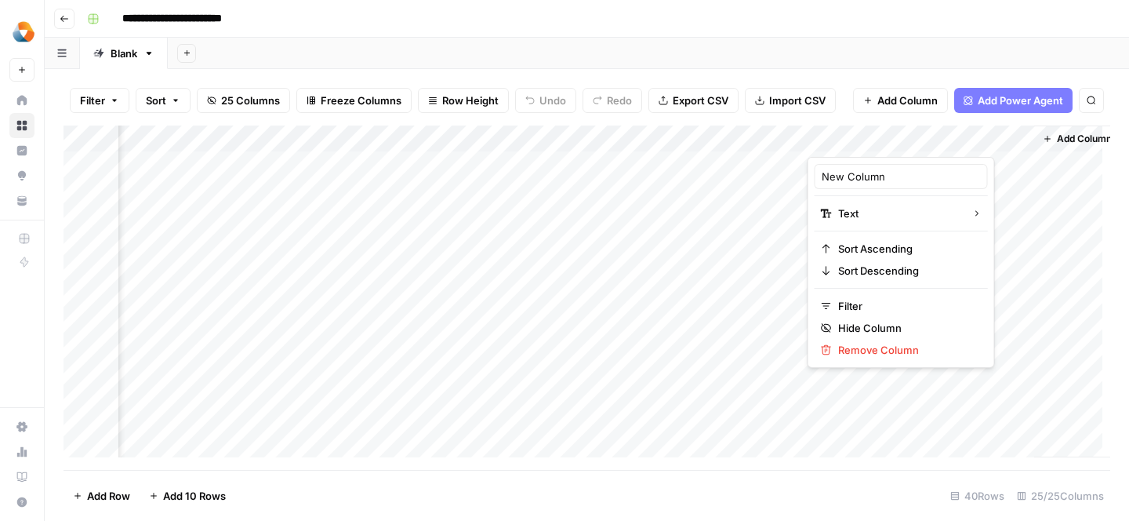
click at [869, 139] on div at bounding box center [921, 140] width 227 height 31
click at [838, 180] on input "New Column" at bounding box center [901, 177] width 159 height 16
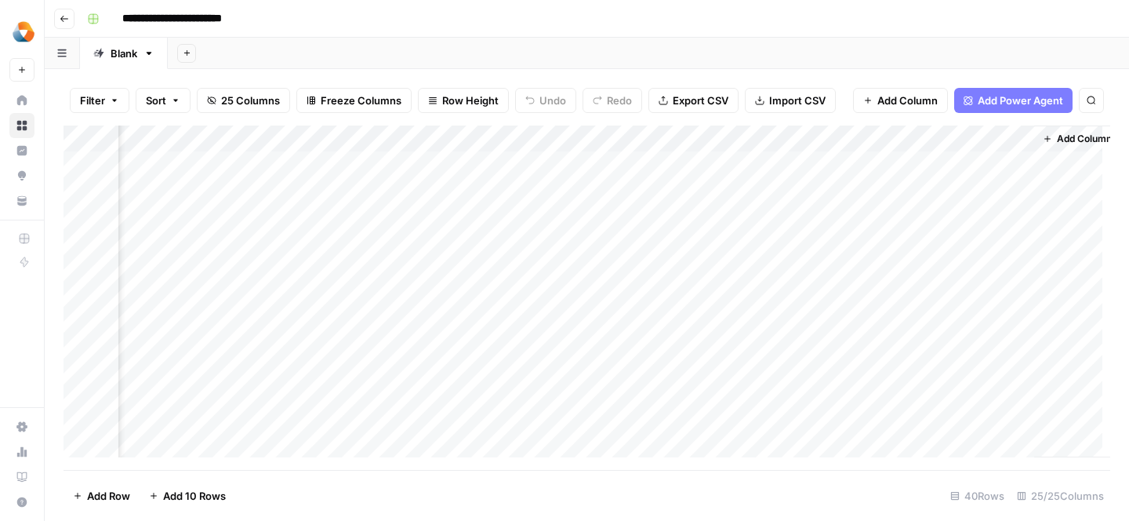
click at [868, 133] on div "Add Column" at bounding box center [587, 297] width 1047 height 344
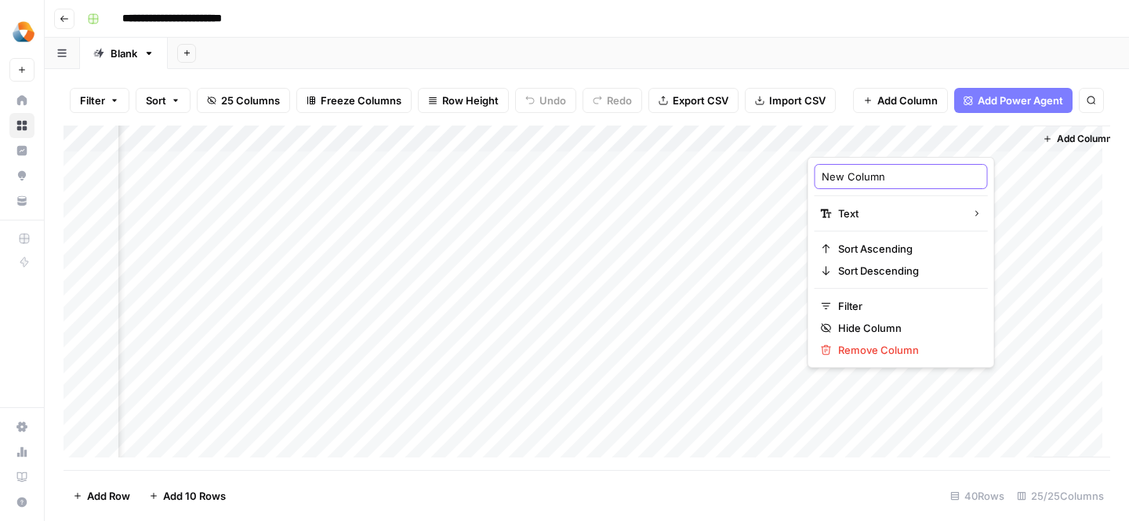
click at [850, 172] on input "New Column" at bounding box center [901, 177] width 159 height 16
paste input "umber of Languages Serviced"
type input "Number of Languages Serviced"
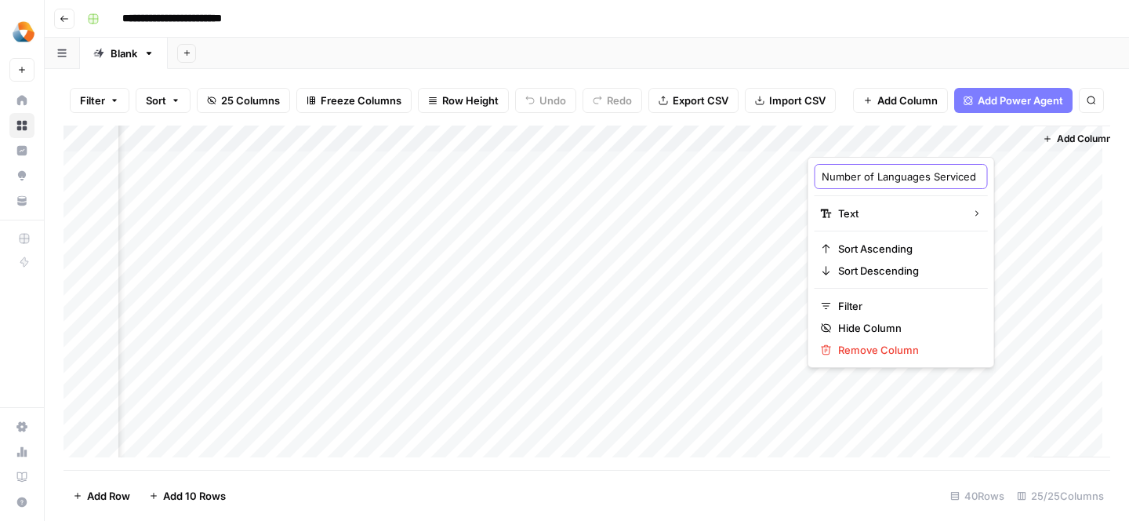
scroll to position [0, 37]
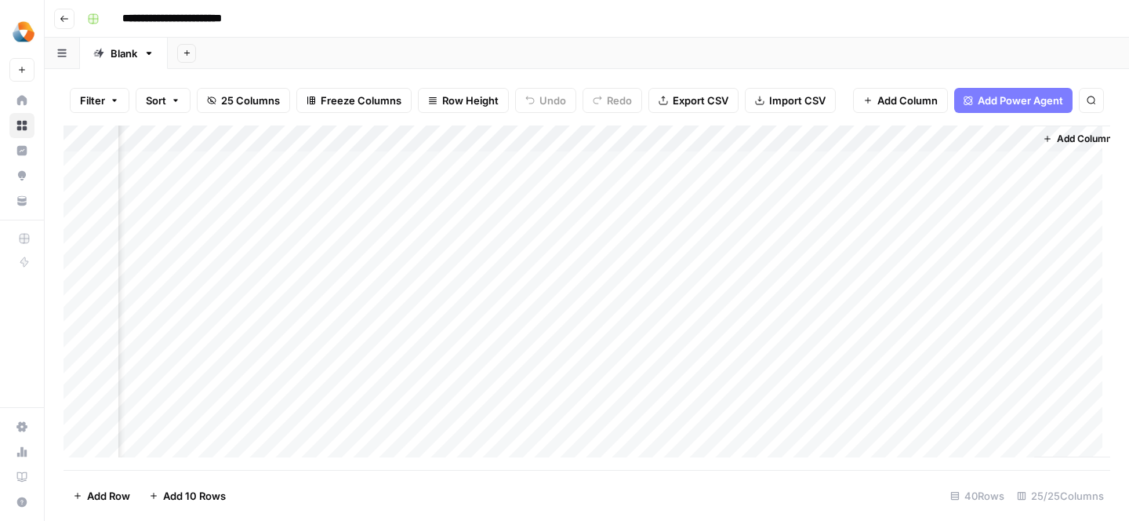
click at [1065, 137] on span "Add Column" at bounding box center [1084, 139] width 55 height 14
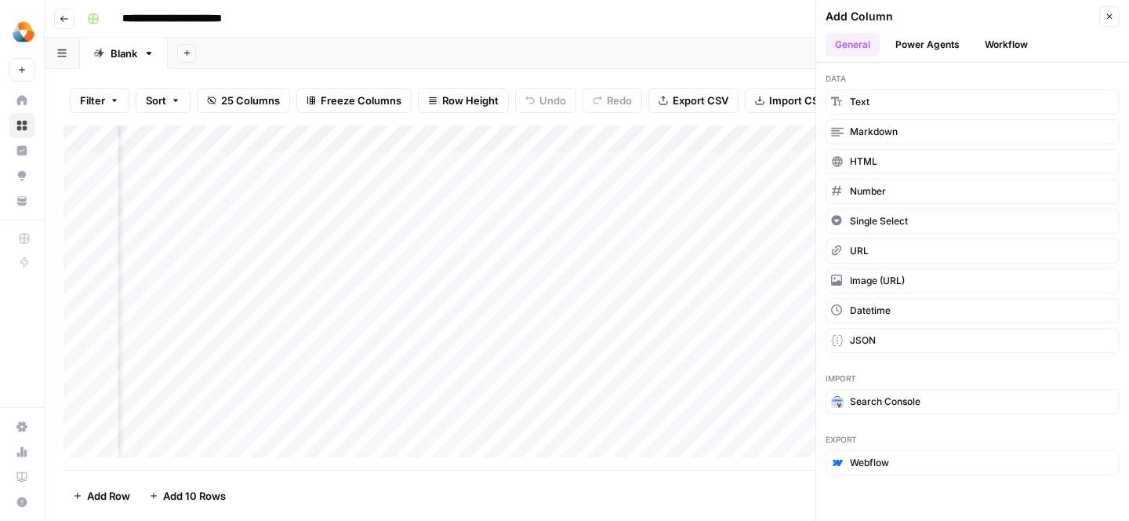
click at [897, 89] on div "Data Text Markdown HTML Number Single Select URL Image (URL) Datetime JSON" at bounding box center [972, 212] width 313 height 299
click at [897, 96] on button "Text" at bounding box center [973, 101] width 294 height 25
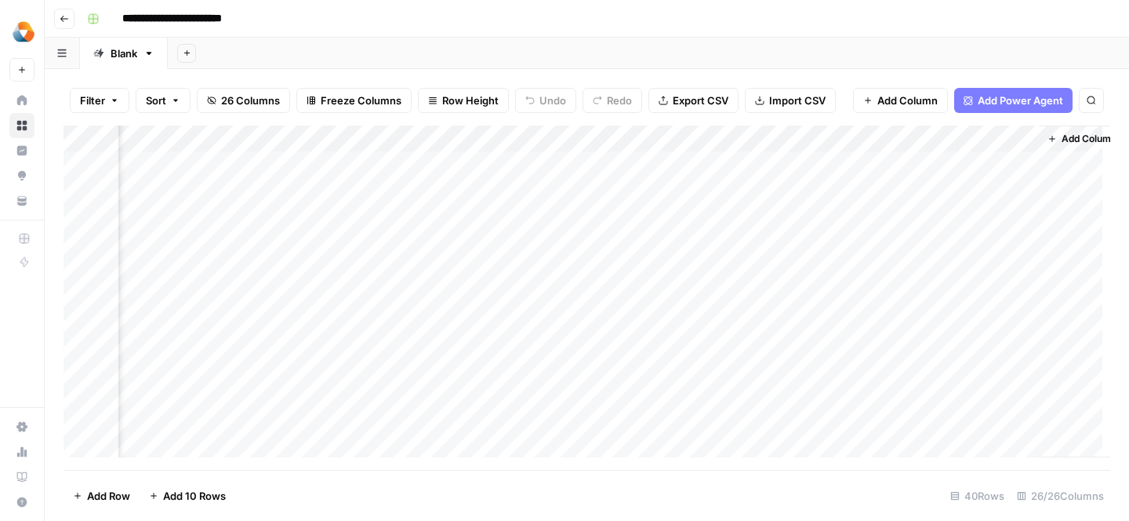
scroll to position [1, 2883]
click at [775, 139] on div "Add Column" at bounding box center [587, 297] width 1047 height 344
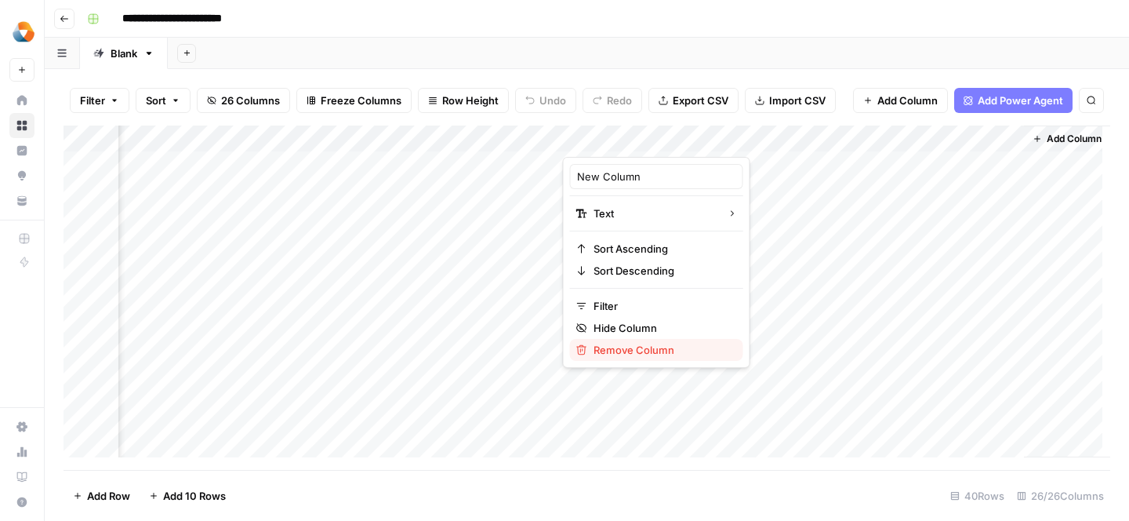
click at [652, 349] on span "Remove Column" at bounding box center [661, 350] width 137 height 16
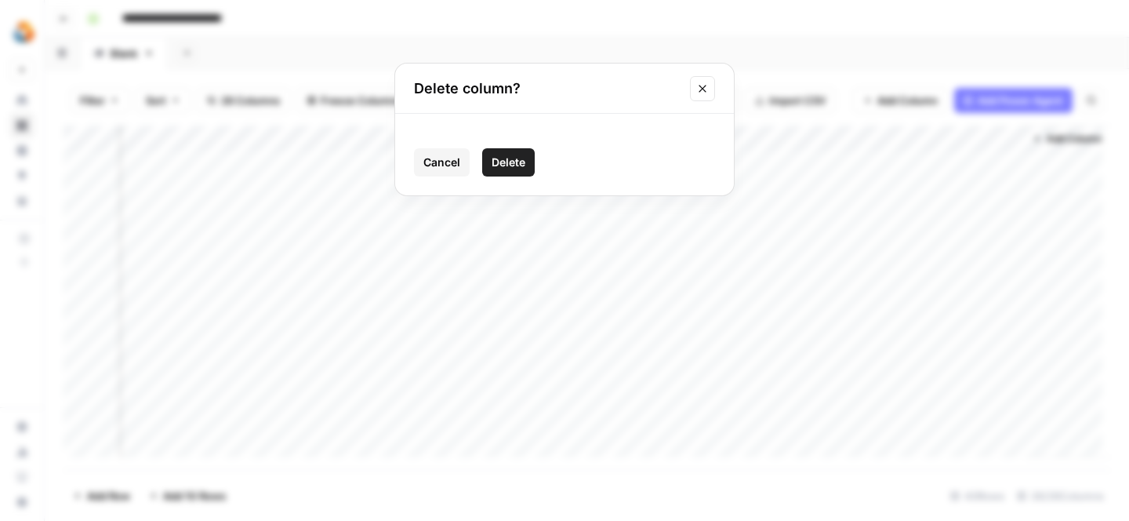
click at [509, 163] on span "Delete" at bounding box center [509, 162] width 34 height 16
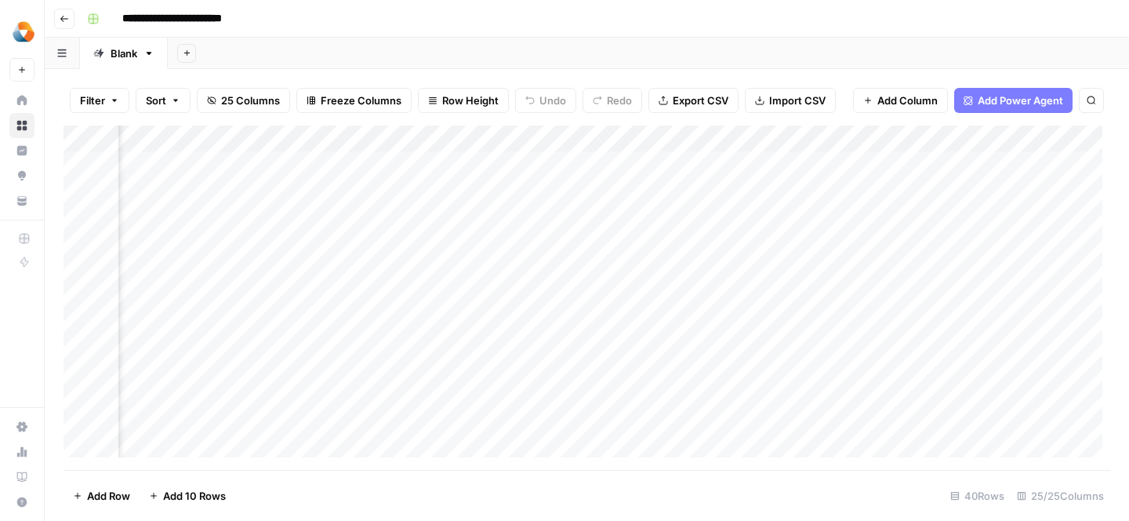
scroll to position [1, 0]
click at [399, 186] on div "Add Column" at bounding box center [587, 297] width 1047 height 344
click at [266, 190] on div "Add Column" at bounding box center [587, 297] width 1047 height 344
click at [406, 187] on div "Add Column" at bounding box center [587, 297] width 1047 height 344
click at [303, 187] on div "Add Column" at bounding box center [587, 297] width 1047 height 344
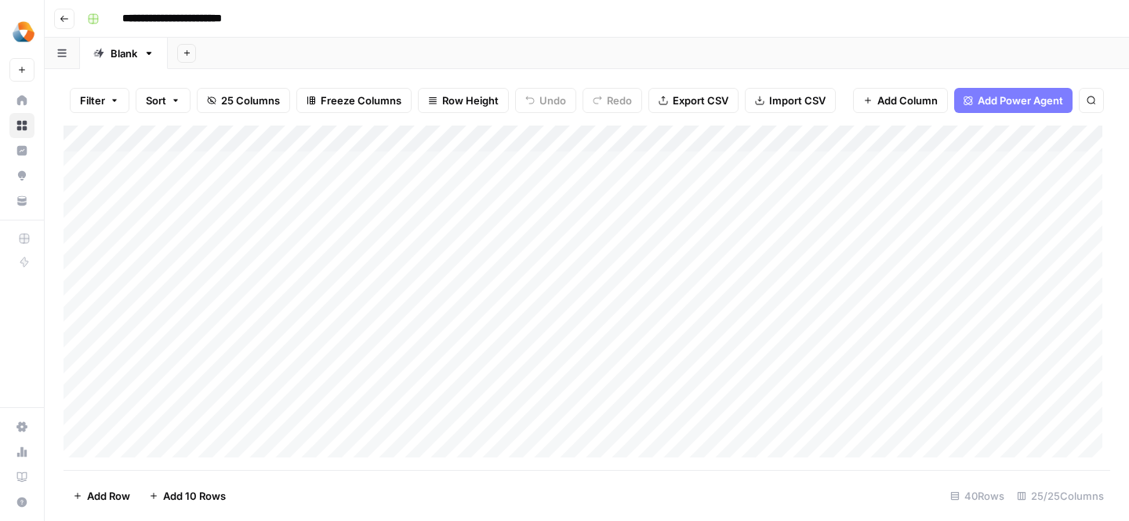
click at [540, 177] on div "Add Column" at bounding box center [587, 297] width 1047 height 344
click at [640, 182] on div "Add Column" at bounding box center [587, 297] width 1047 height 344
click at [419, 196] on div "Add Column" at bounding box center [587, 297] width 1047 height 344
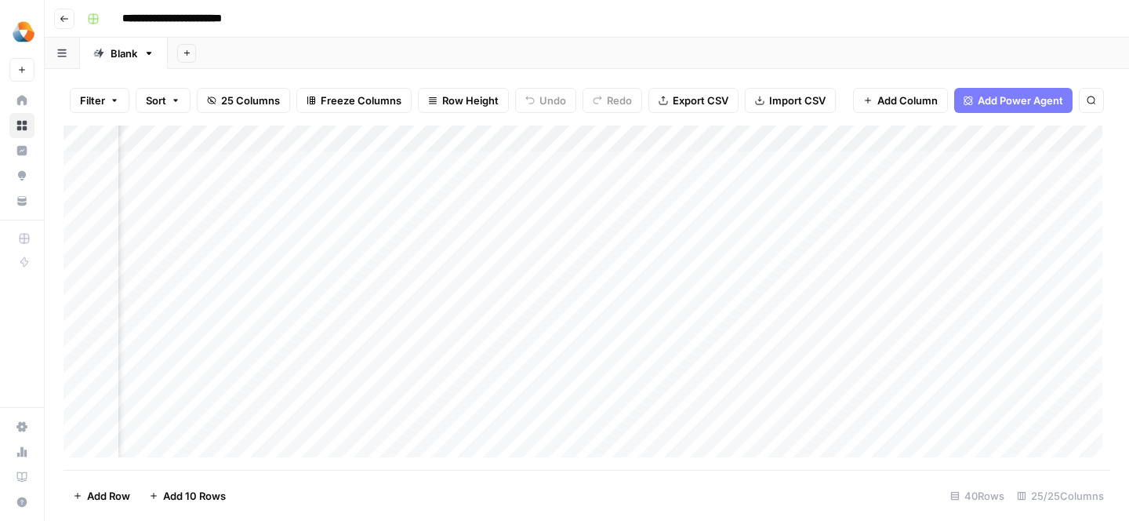
click at [645, 191] on div "Add Column" at bounding box center [587, 297] width 1047 height 344
click at [619, 198] on div "Add Column" at bounding box center [587, 297] width 1047 height 344
click at [472, 196] on div "Add Column" at bounding box center [587, 297] width 1047 height 344
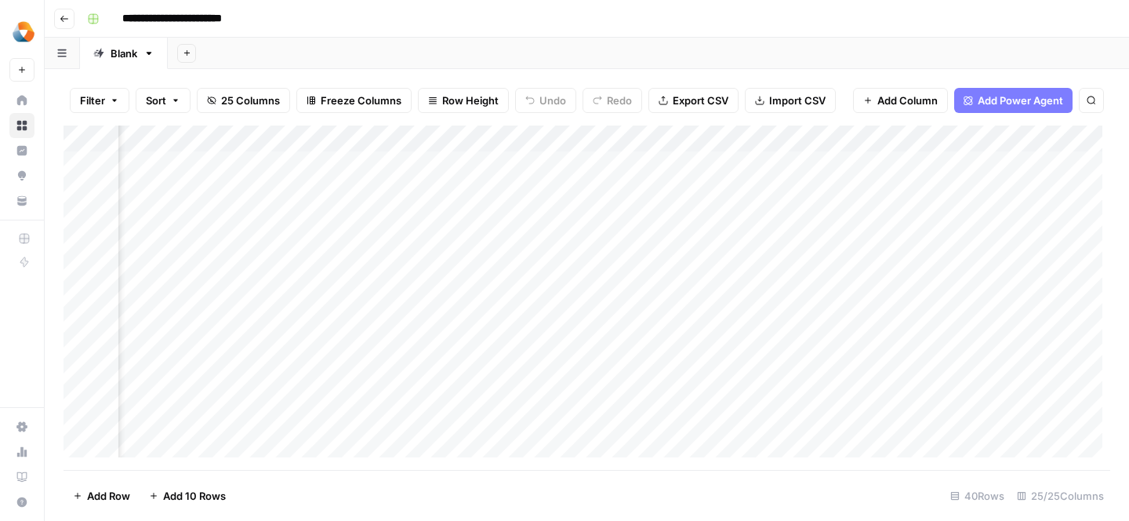
click at [599, 196] on div "Add Column" at bounding box center [587, 297] width 1047 height 344
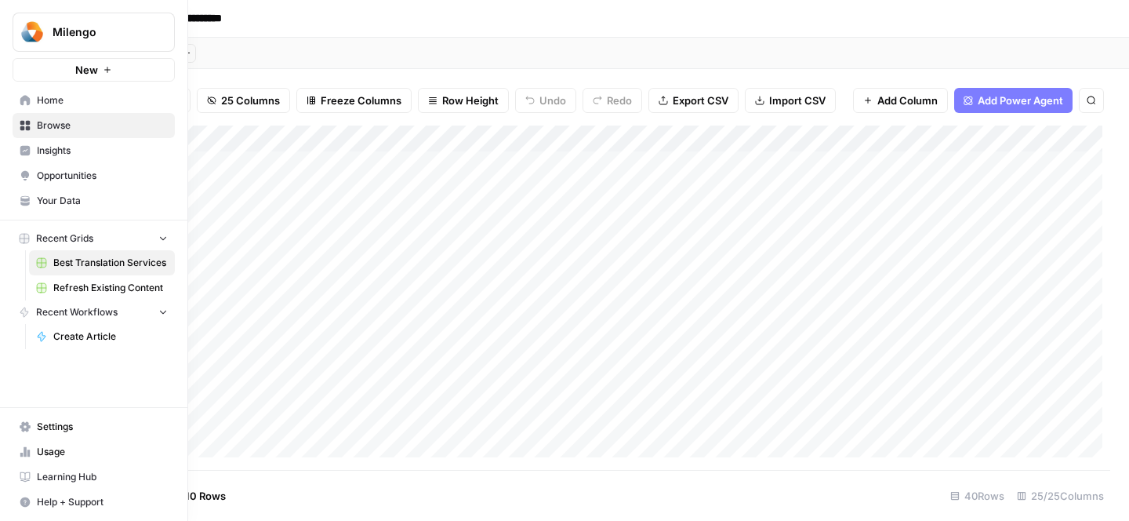
click at [60, 430] on span "Settings" at bounding box center [102, 426] width 131 height 14
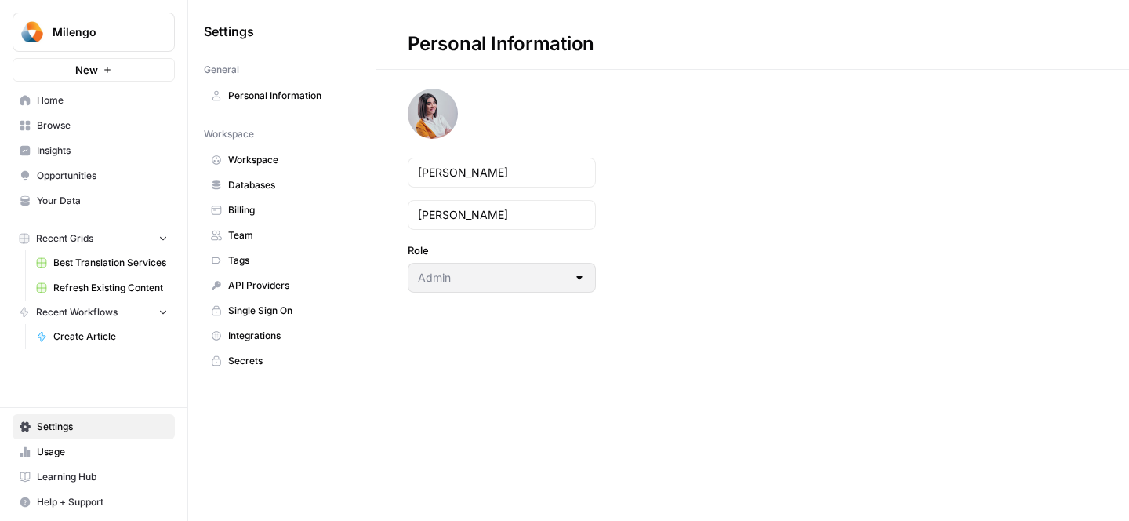
click at [259, 203] on span "Billing" at bounding box center [290, 210] width 125 height 14
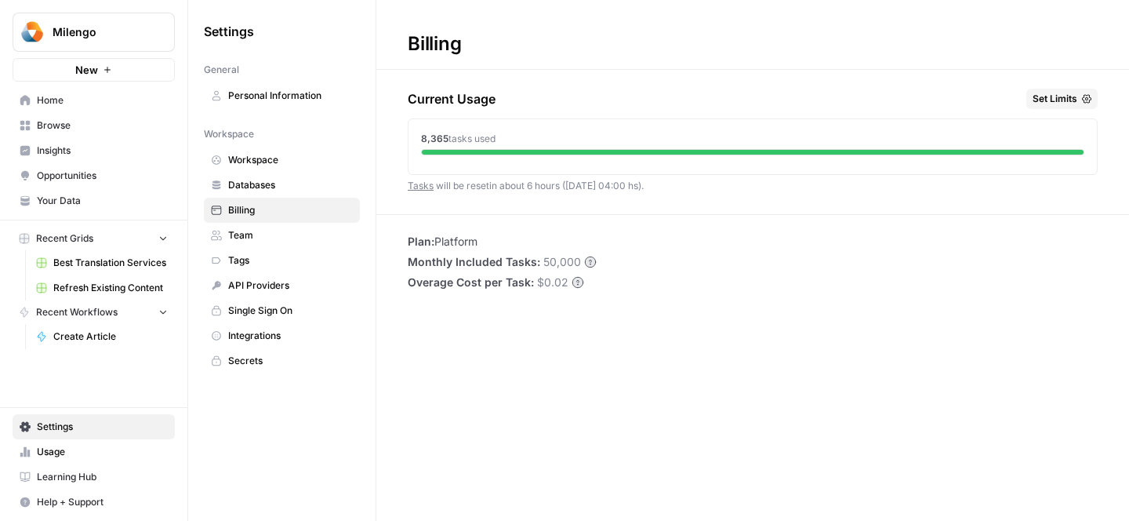
click at [111, 262] on span "Best Translation Services" at bounding box center [110, 263] width 114 height 14
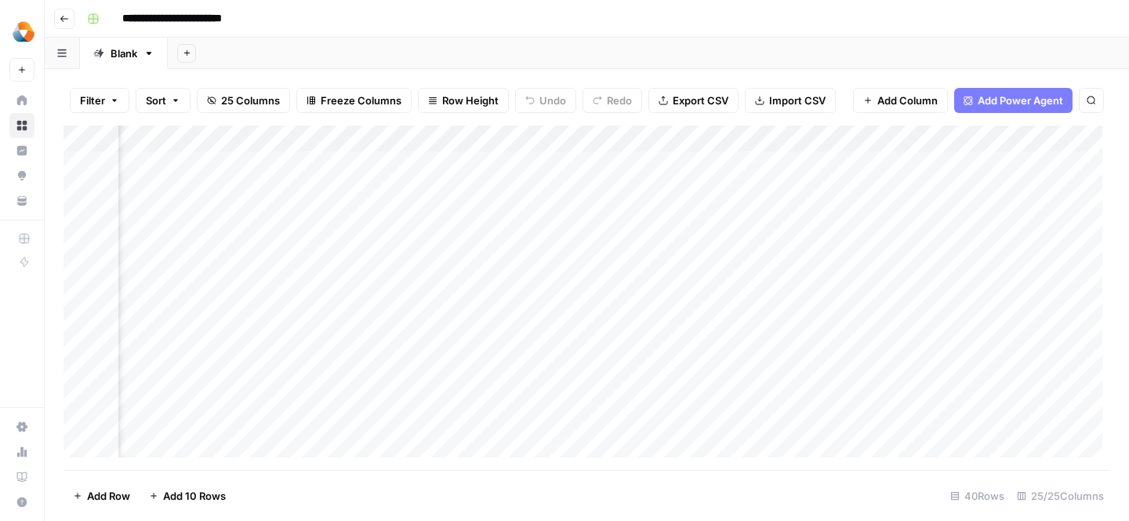
scroll to position [0, 2657]
click at [437, 165] on div "Add Column" at bounding box center [587, 297] width 1047 height 344
click at [474, 164] on div "Add Column" at bounding box center [587, 297] width 1047 height 344
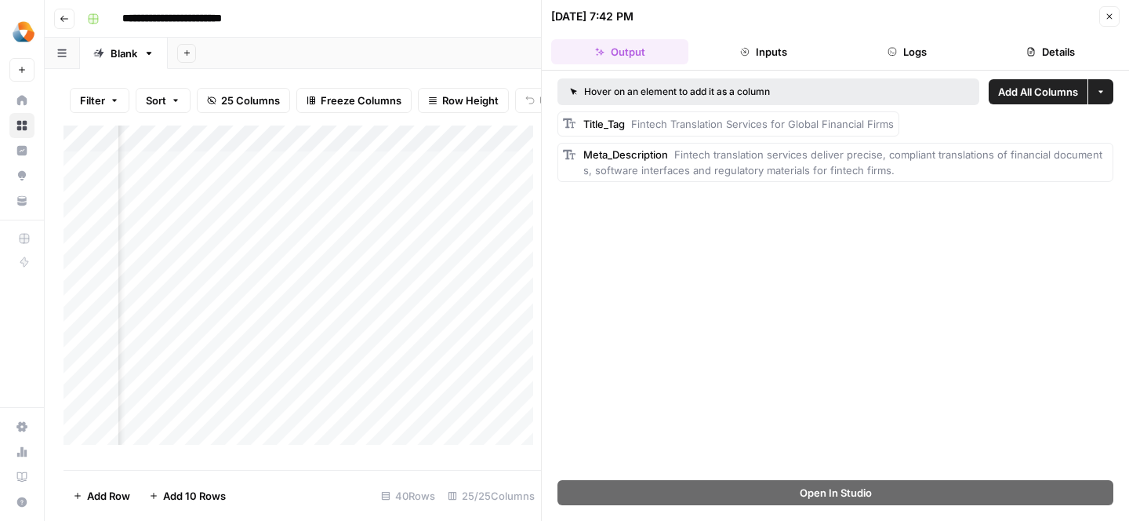
click at [307, 269] on div "Add Column" at bounding box center [302, 291] width 477 height 332
click at [1113, 16] on icon "button" at bounding box center [1109, 16] width 9 height 9
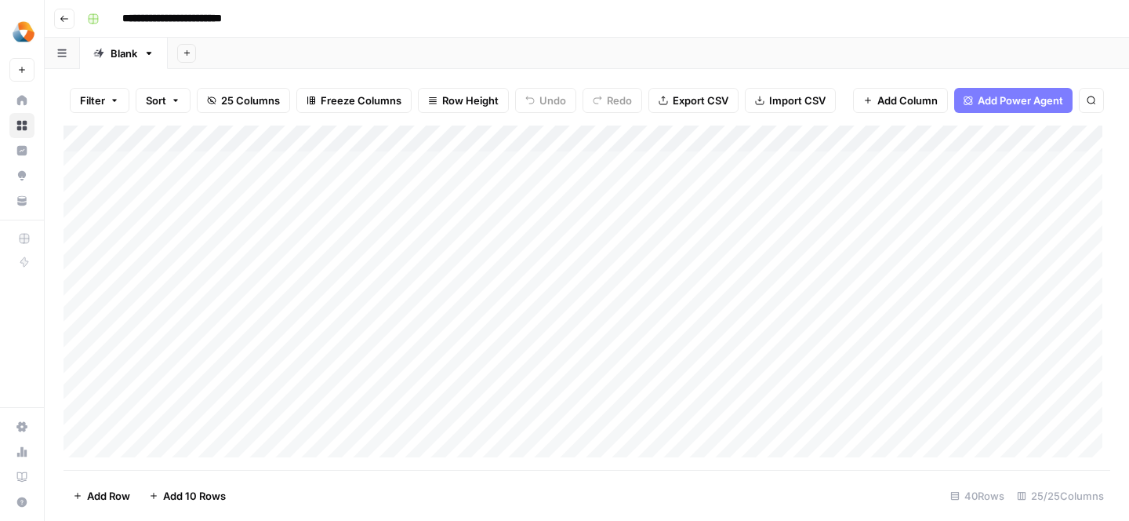
click at [102, 101] on span "Filter" at bounding box center [92, 101] width 25 height 16
click at [304, 71] on div "Filter Sort 25 Columns Freeze Columns Row Height Undo Redo Export CSV Import CS…" at bounding box center [587, 295] width 1084 height 452
click at [145, 64] on link "Blank" at bounding box center [124, 53] width 88 height 31
click at [154, 56] on icon "button" at bounding box center [148, 53] width 11 height 11
click at [256, 60] on div "Add Sheet" at bounding box center [648, 53] width 961 height 31
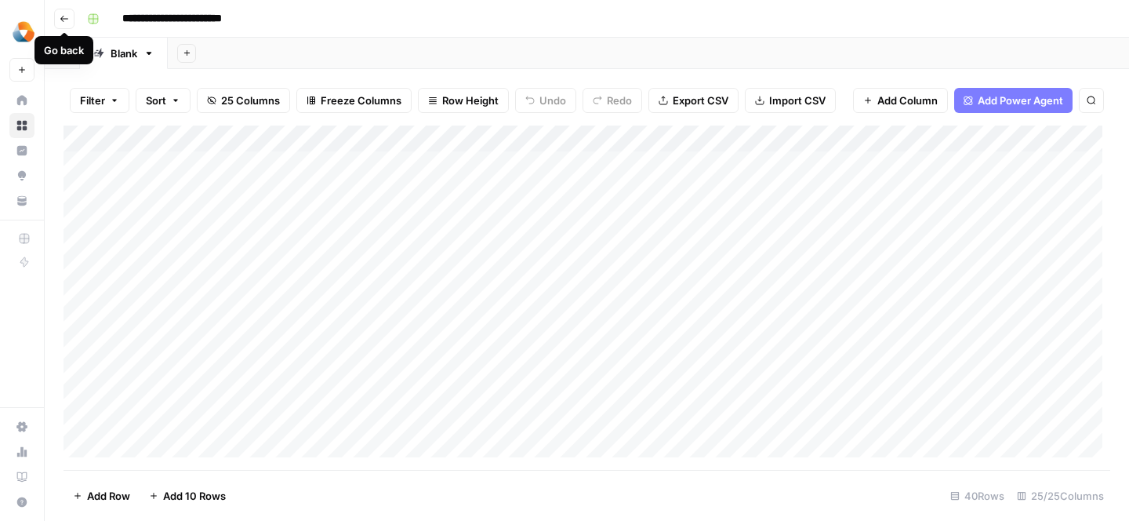
click at [64, 13] on button "Go back" at bounding box center [64, 19] width 20 height 20
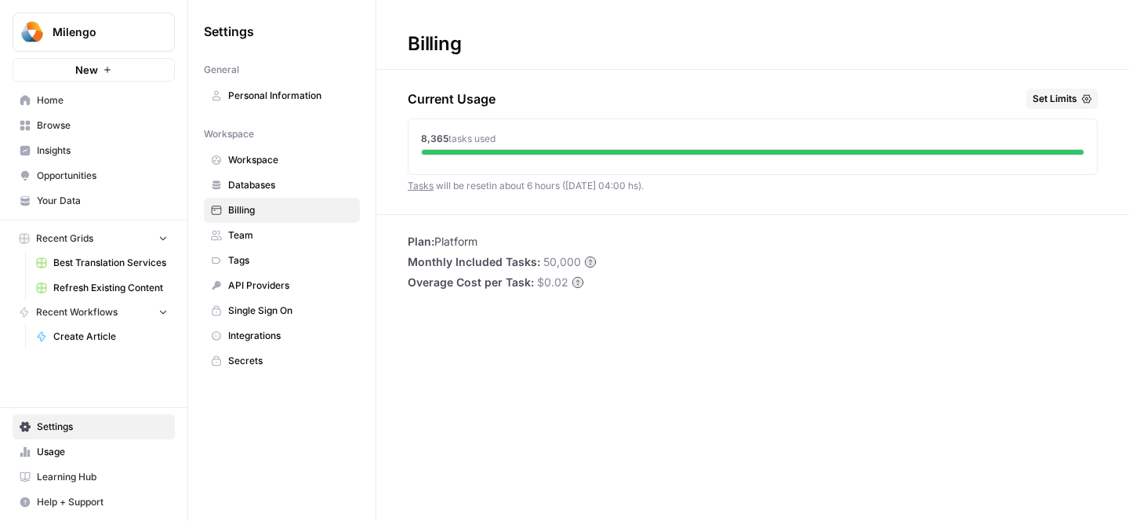
click at [83, 148] on span "Insights" at bounding box center [102, 150] width 131 height 14
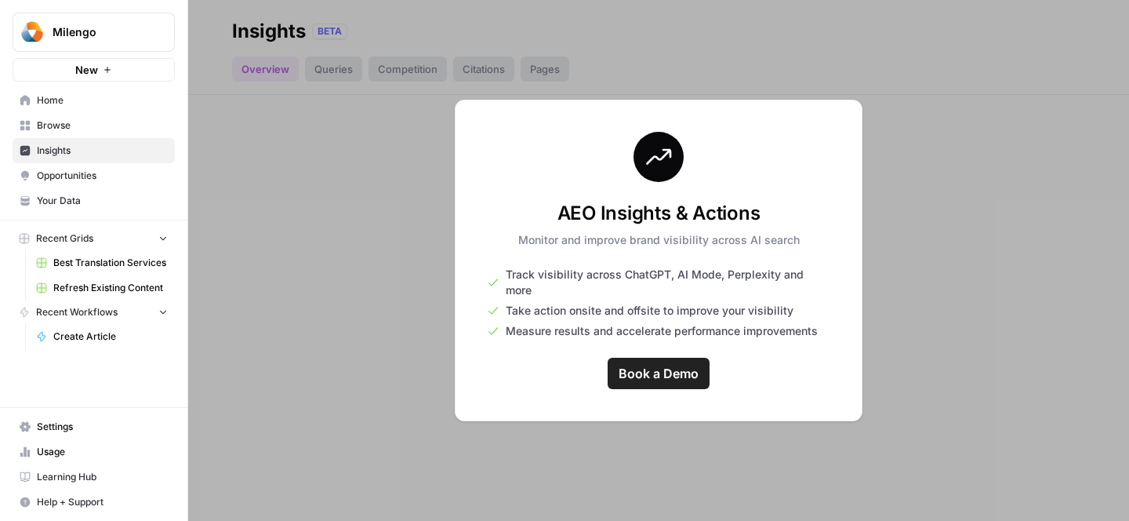
click at [76, 176] on span "Opportunities" at bounding box center [102, 176] width 131 height 14
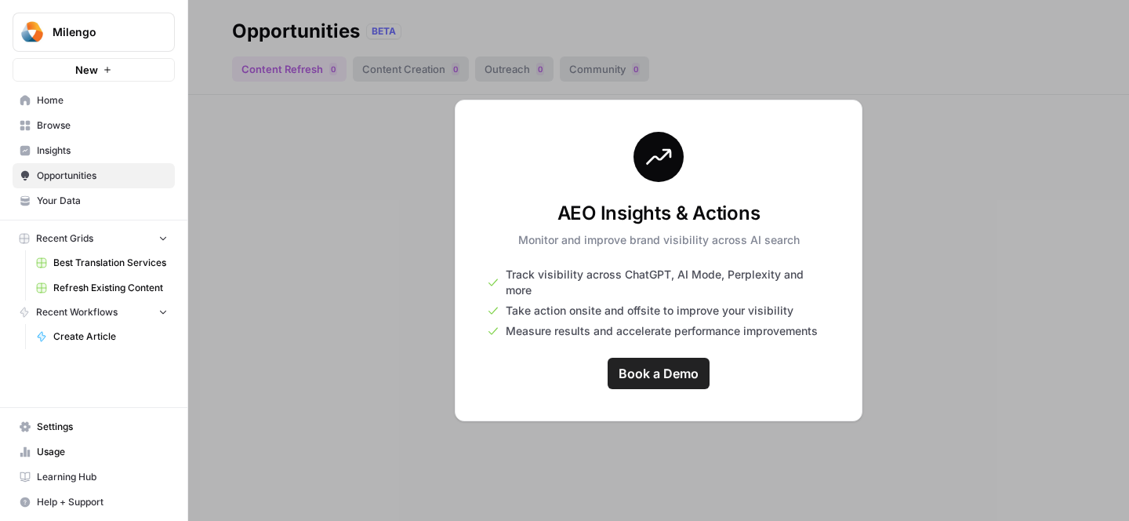
click at [75, 129] on span "Browse" at bounding box center [102, 125] width 131 height 14
click at [615, 103] on div at bounding box center [658, 260] width 941 height 521
click at [598, 87] on div at bounding box center [658, 260] width 941 height 521
click at [53, 103] on span "Home" at bounding box center [102, 100] width 131 height 14
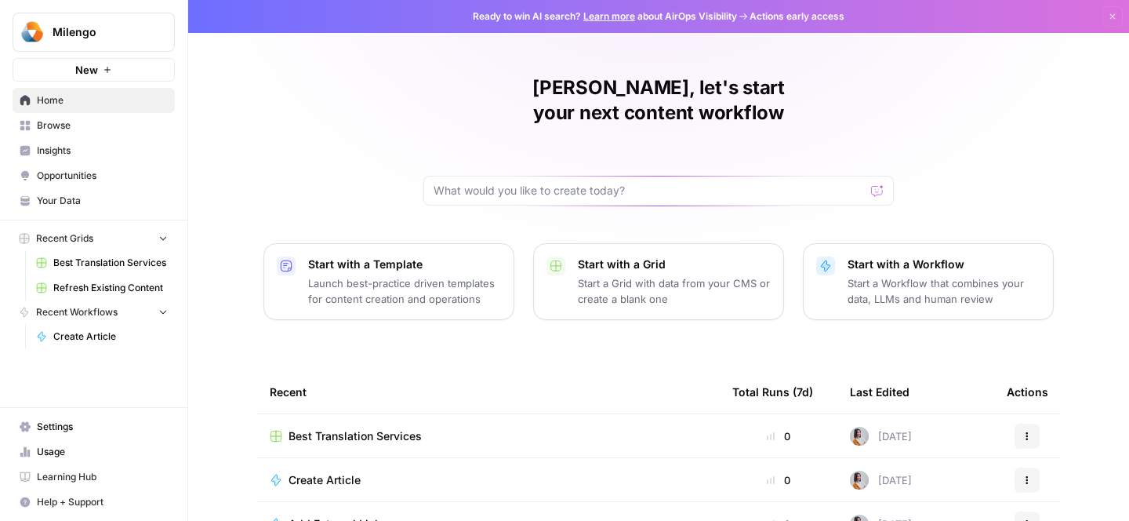
scroll to position [69, 0]
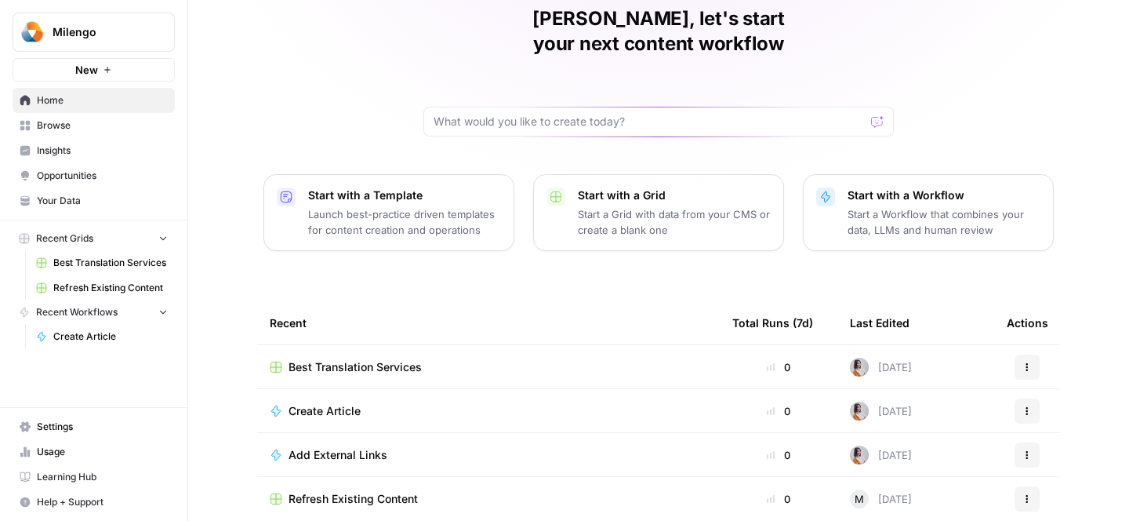
click at [356, 359] on span "Best Translation Services" at bounding box center [355, 367] width 133 height 16
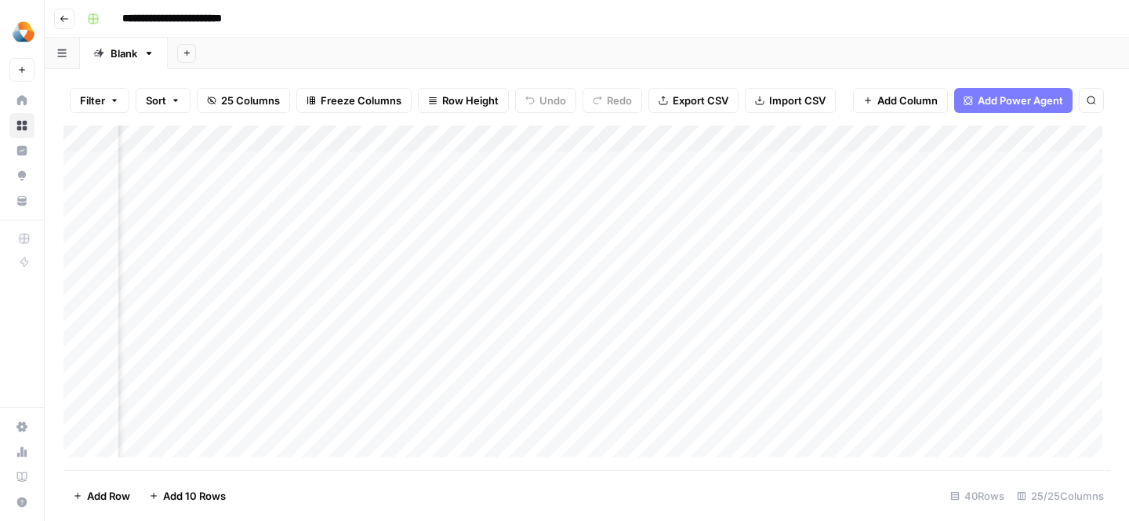
scroll to position [0, 986]
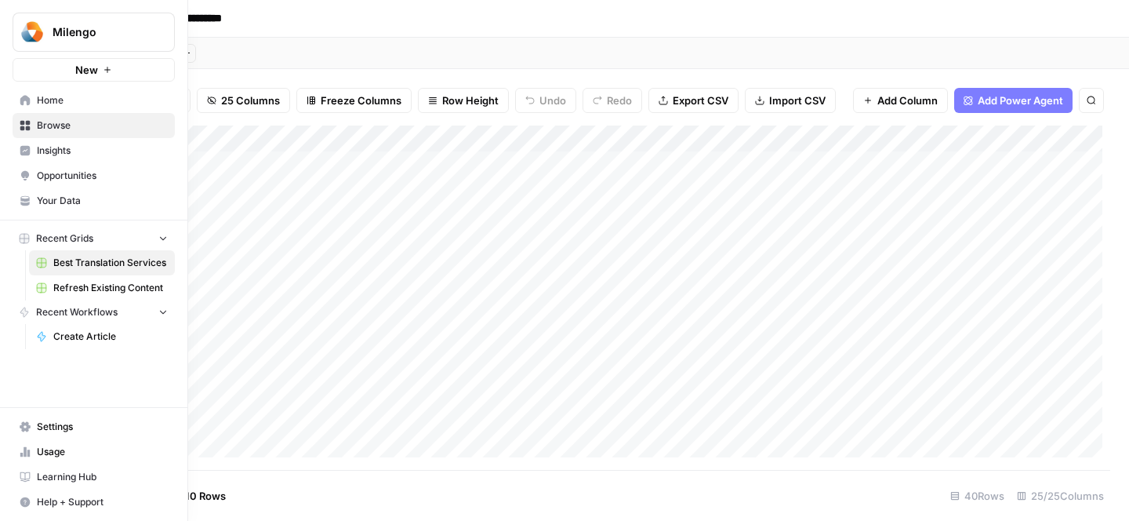
click at [93, 147] on span "Insights" at bounding box center [102, 150] width 131 height 14
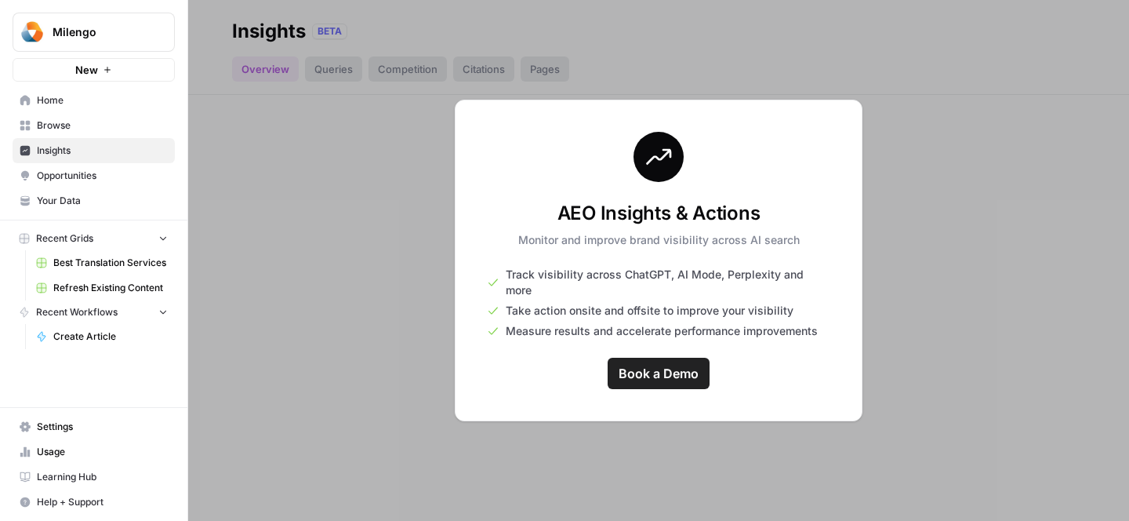
click at [68, 106] on span "Home" at bounding box center [102, 100] width 131 height 14
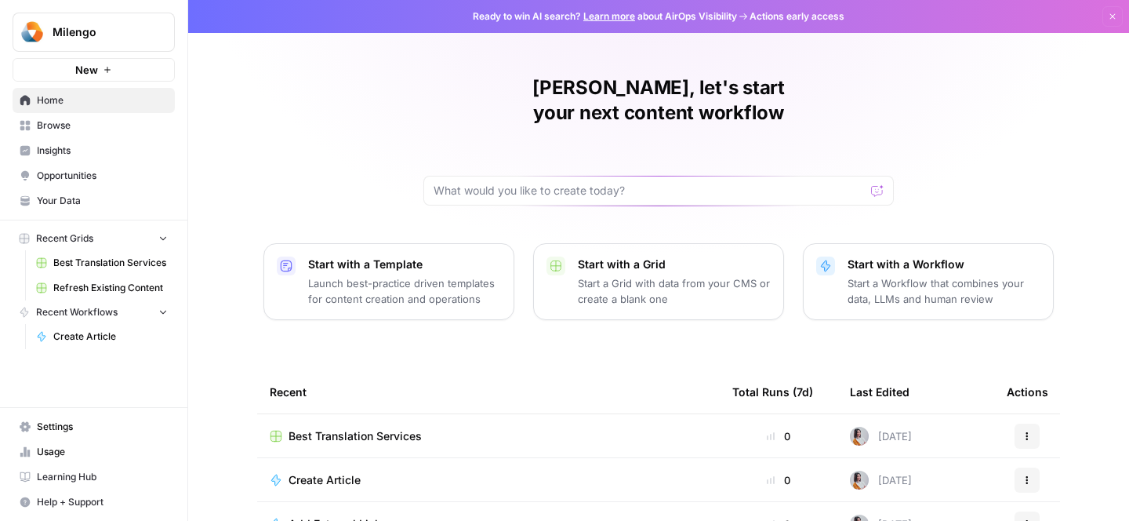
scroll to position [69, 0]
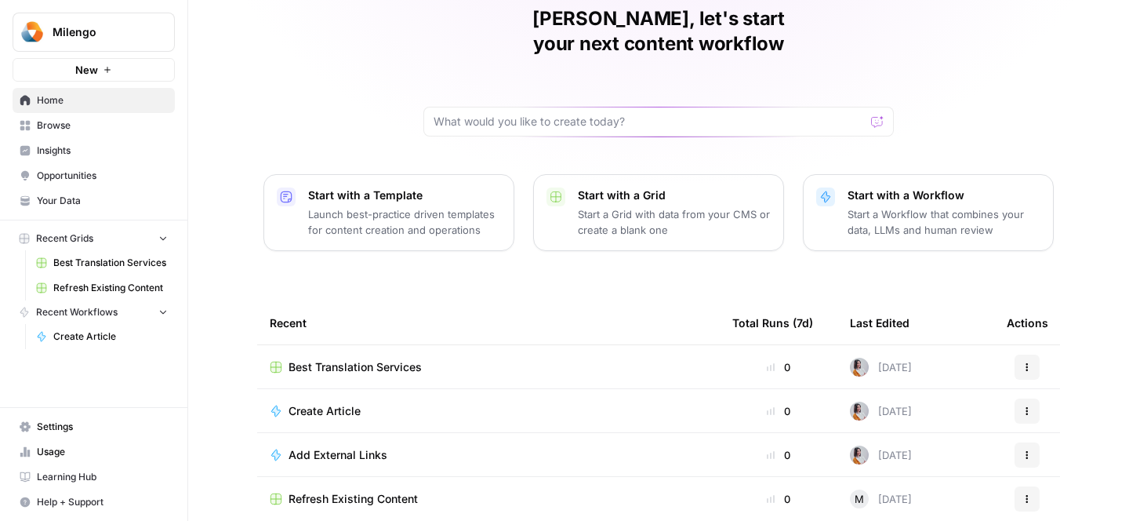
click at [56, 205] on span "Your Data" at bounding box center [102, 201] width 131 height 14
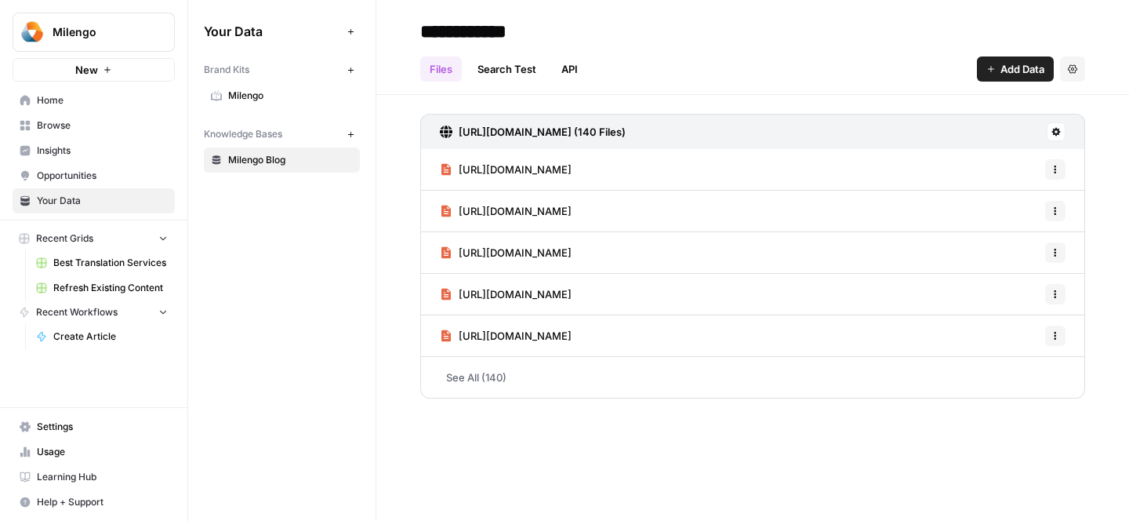
click at [518, 385] on link "See All (140)" at bounding box center [752, 377] width 665 height 41
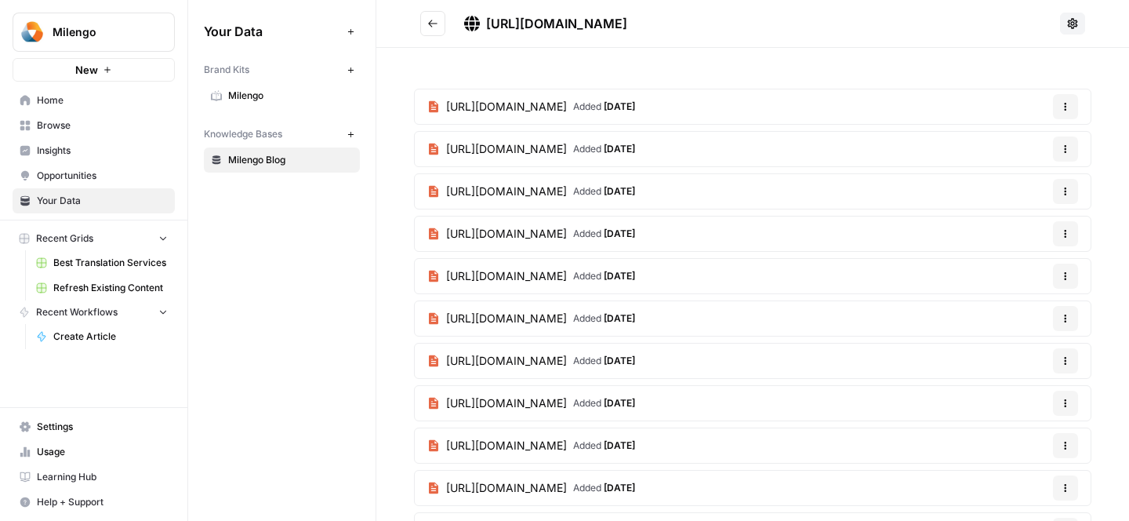
scroll to position [485, 0]
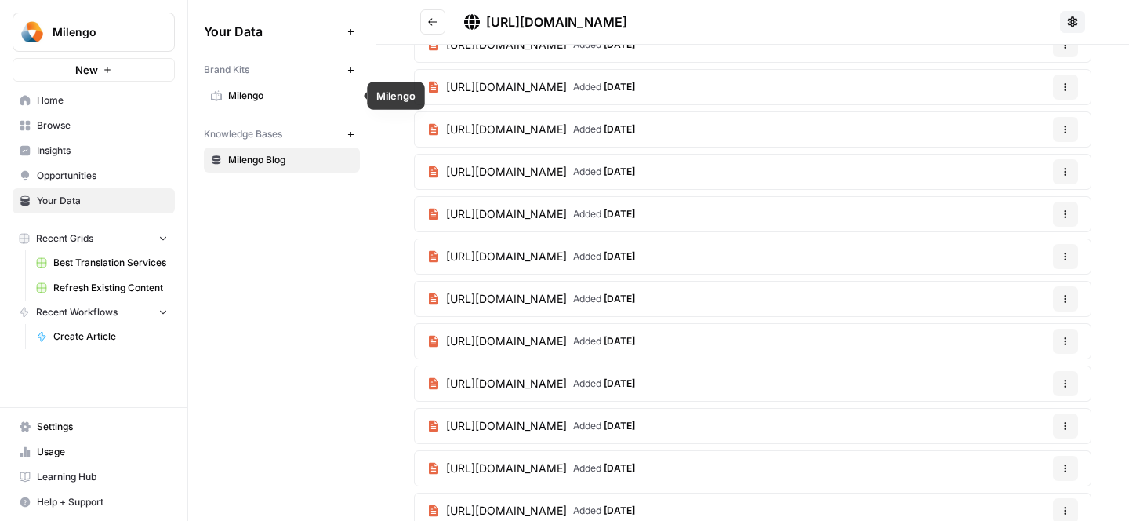
click at [303, 90] on span "Milengo" at bounding box center [290, 96] width 125 height 14
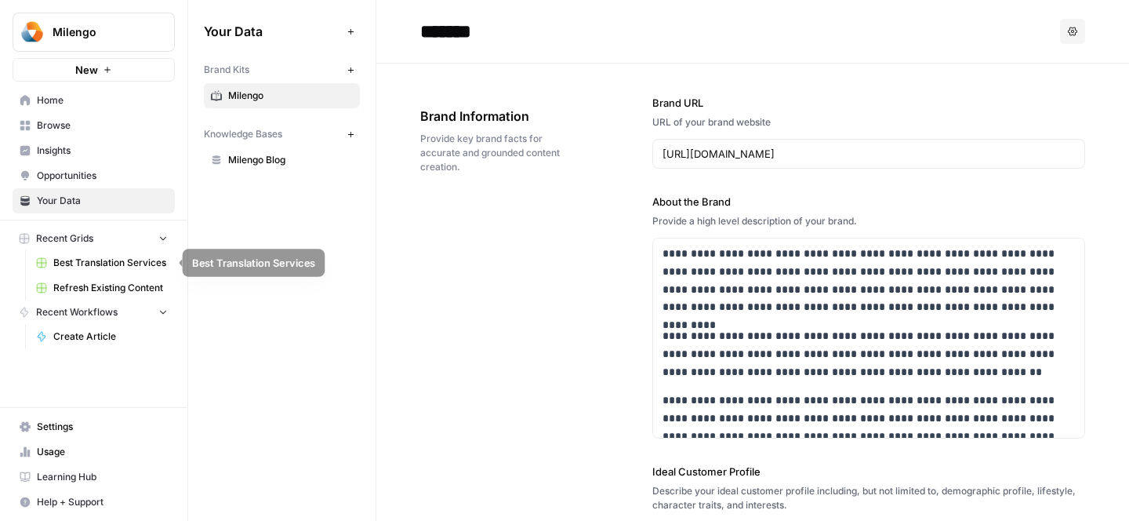
click at [69, 268] on span "Best Translation Services" at bounding box center [110, 263] width 114 height 14
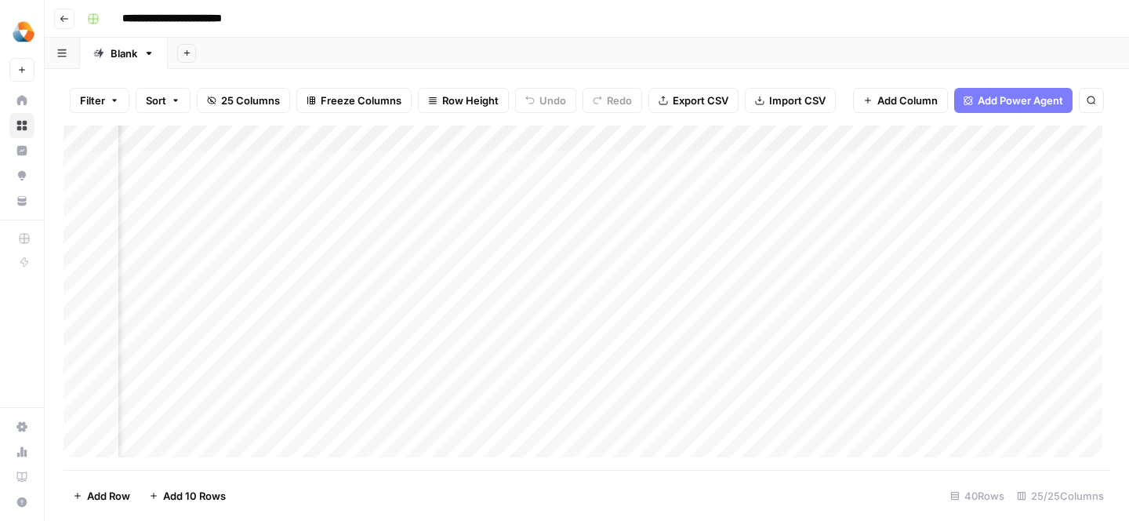
scroll to position [0, 1309]
click at [478, 195] on div "Add Column" at bounding box center [587, 297] width 1047 height 344
click at [498, 190] on div "Add Column" at bounding box center [587, 297] width 1047 height 344
type textarea "**********"
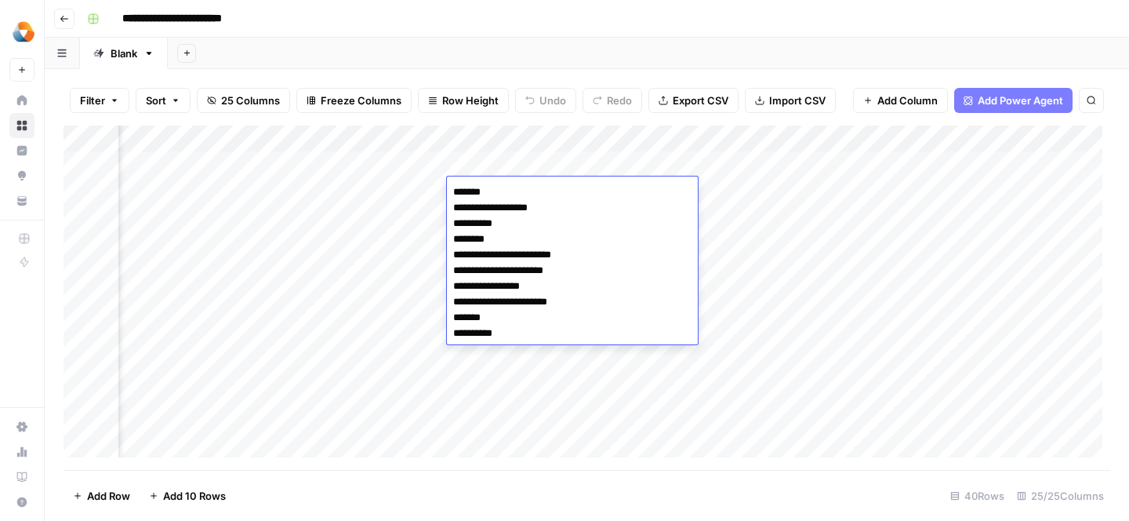
click at [498, 382] on div "Add Column" at bounding box center [587, 297] width 1047 height 344
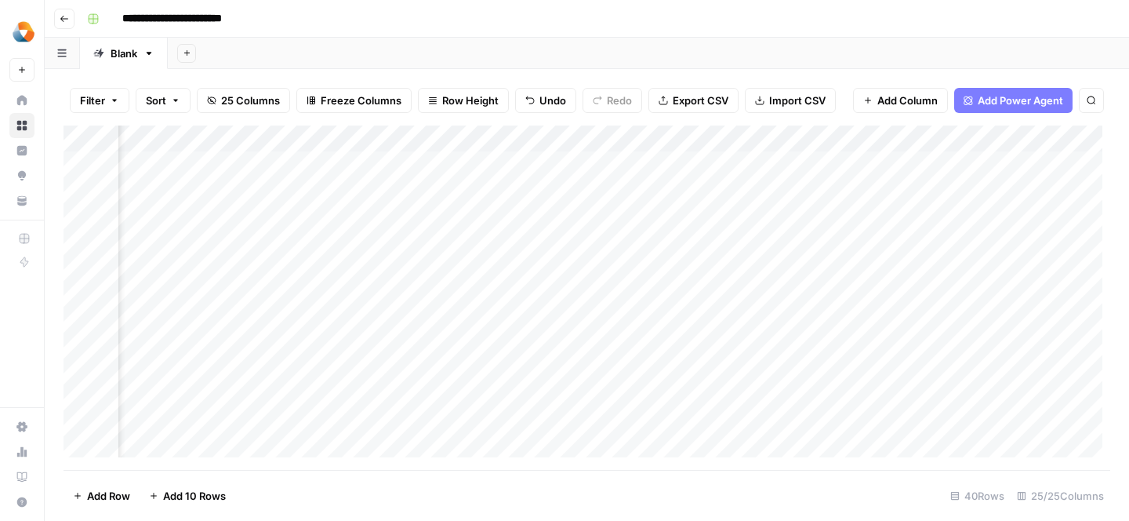
click at [565, 190] on div "Add Column" at bounding box center [587, 297] width 1047 height 344
click at [618, 190] on div "Add Column" at bounding box center [587, 297] width 1047 height 344
click at [618, 190] on textarea at bounding box center [672, 192] width 251 height 22
type textarea "**********"
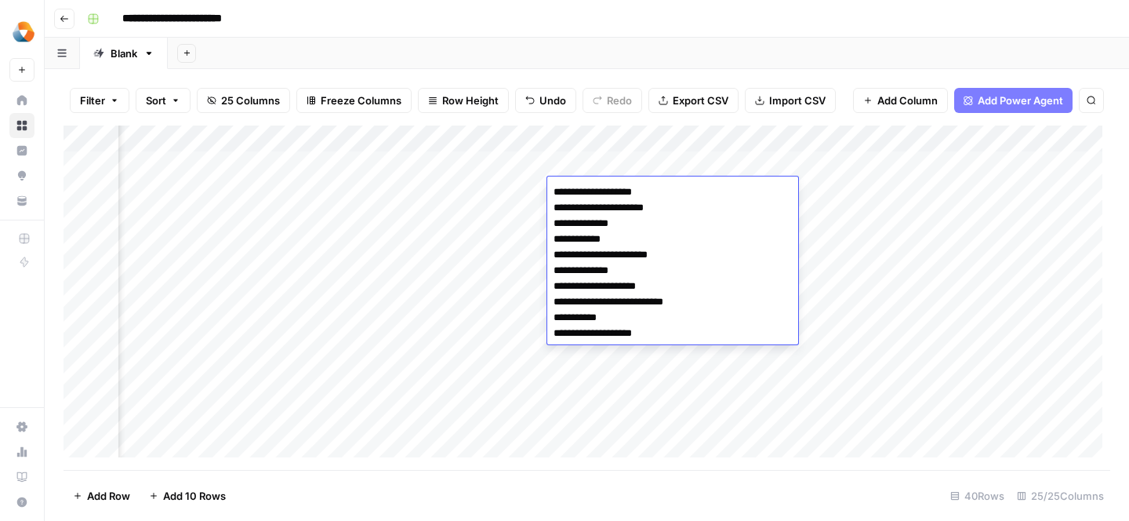
click at [906, 274] on div "Add Column" at bounding box center [587, 297] width 1047 height 344
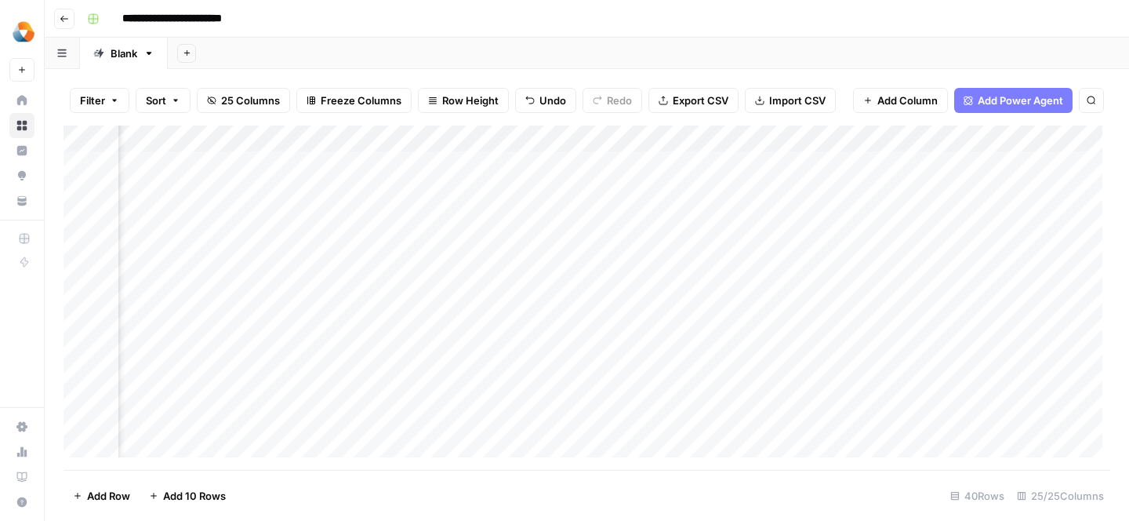
click at [826, 191] on div "Add Column" at bounding box center [587, 297] width 1047 height 344
click at [829, 190] on textarea at bounding box center [898, 192] width 251 height 22
click at [963, 243] on div "Add Column" at bounding box center [587, 297] width 1047 height 344
click at [900, 187] on div "Add Column" at bounding box center [587, 297] width 1047 height 344
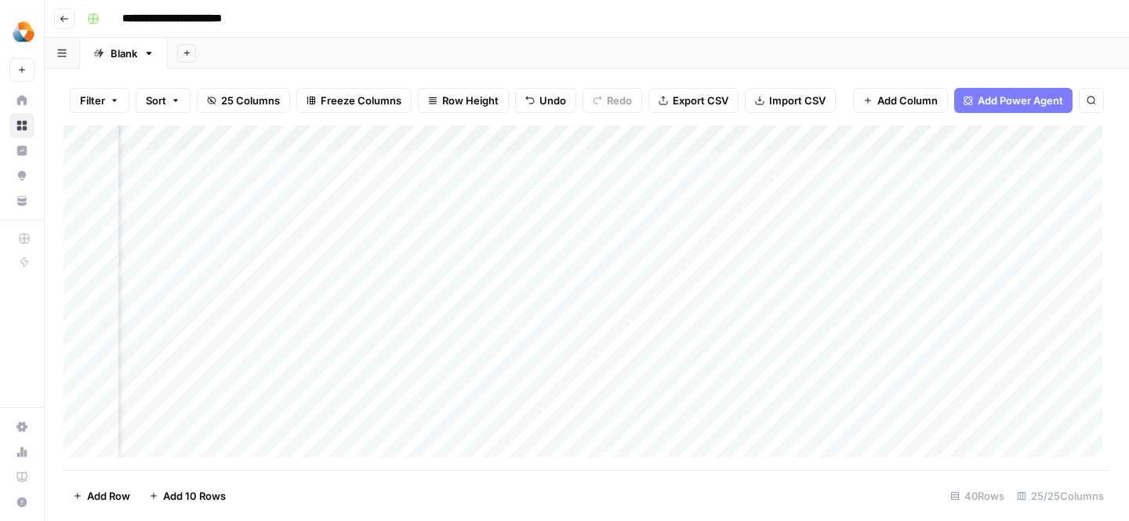
click at [862, 184] on div "Add Column" at bounding box center [587, 297] width 1047 height 344
click at [862, 184] on textarea at bounding box center [898, 192] width 251 height 22
type textarea "** ** ** ** ** ** ** ** ** **"
click at [691, 272] on div "Add Column" at bounding box center [587, 297] width 1047 height 344
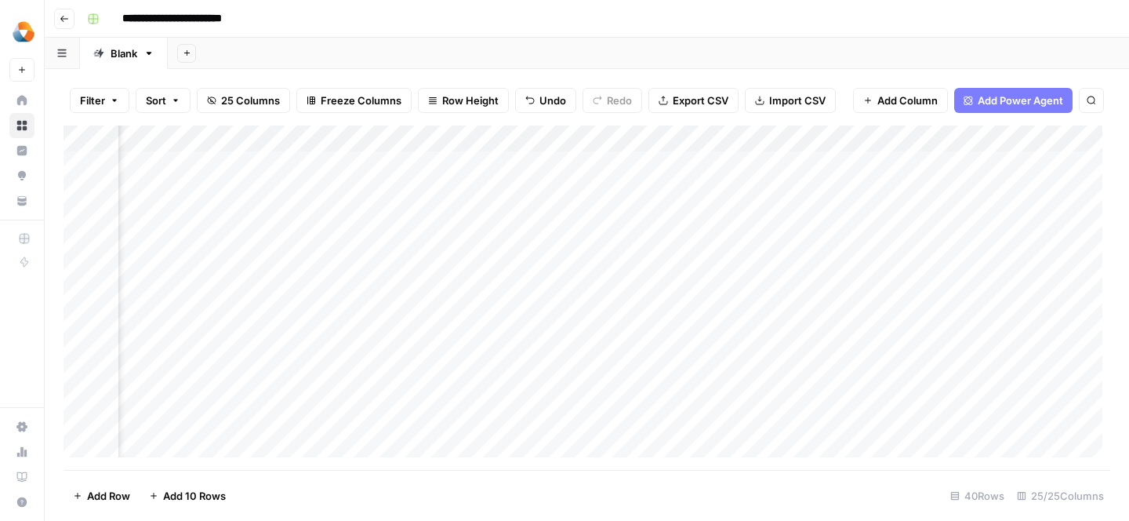
click at [784, 191] on div "Add Column" at bounding box center [587, 297] width 1047 height 344
click at [851, 134] on div "Add Column" at bounding box center [587, 297] width 1047 height 344
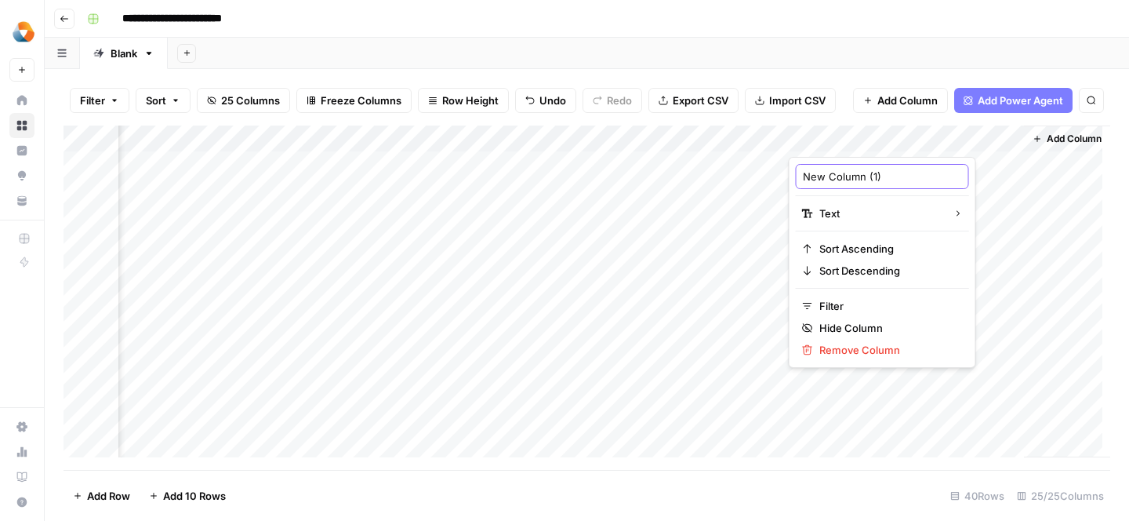
click at [826, 172] on input "New Column (1)" at bounding box center [882, 177] width 159 height 16
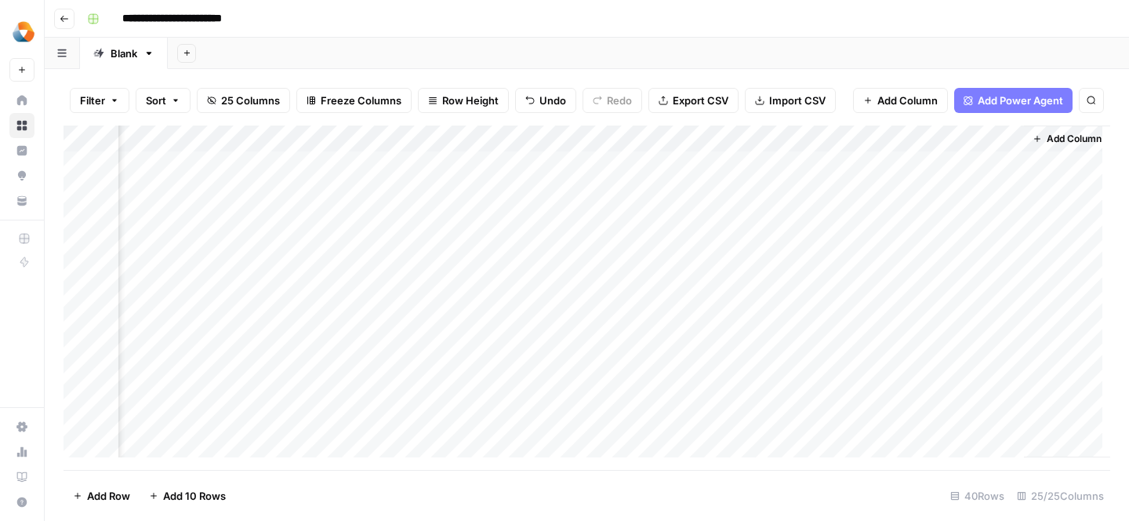
click at [822, 163] on div "Add Column" at bounding box center [587, 297] width 1047 height 344
click at [813, 183] on div "Add Column" at bounding box center [587, 297] width 1047 height 344
click at [877, 141] on div "Add Column" at bounding box center [587, 297] width 1047 height 344
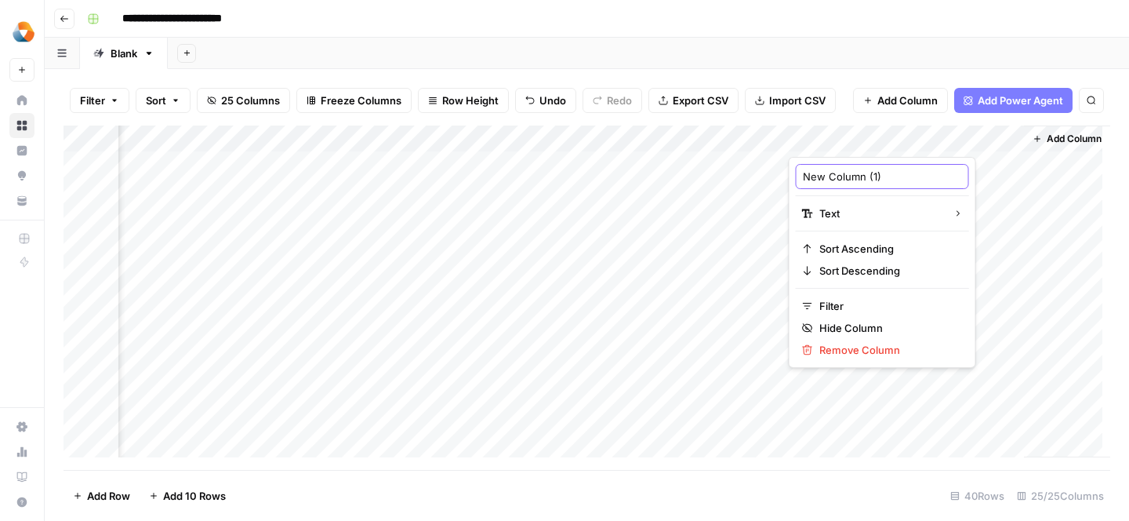
click at [829, 174] on input "New Column (1)" at bounding box center [882, 177] width 159 height 16
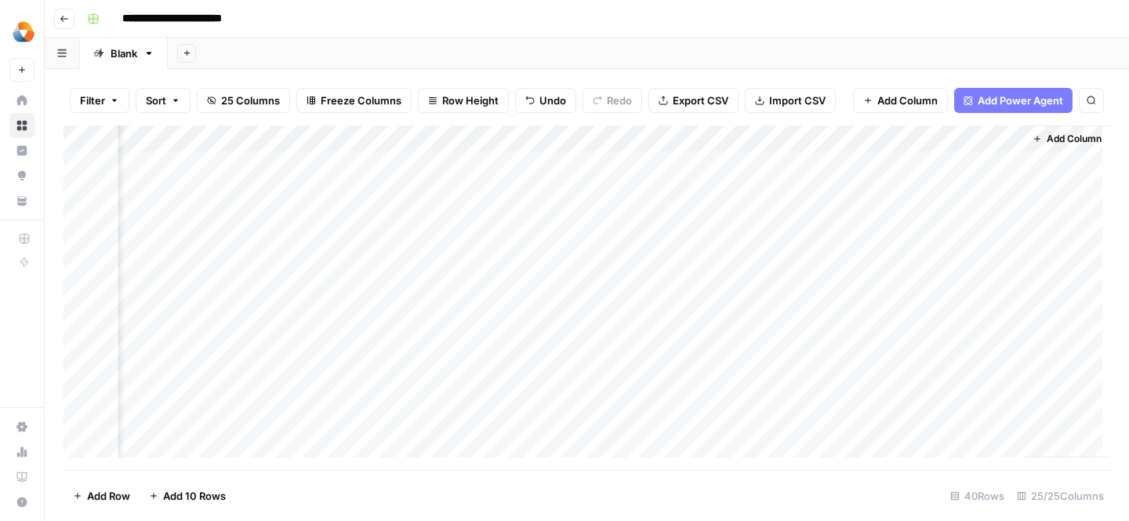
click at [878, 132] on div "Add Column" at bounding box center [587, 297] width 1047 height 344
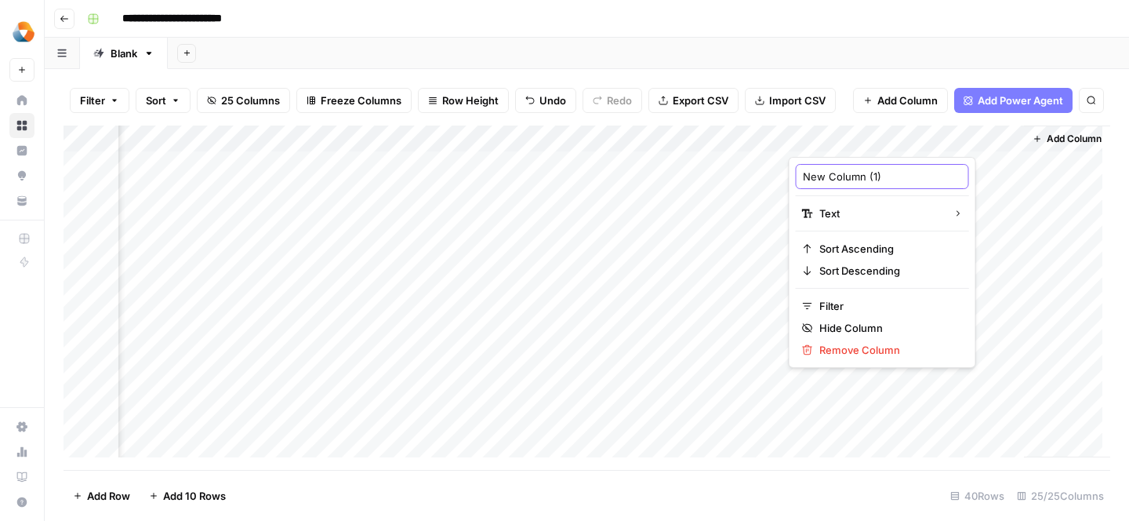
click at [842, 172] on input "New Column (1)" at bounding box center [882, 177] width 159 height 16
paste input "umber of Languages Serviced"
type input "Number of Languages Serviced"
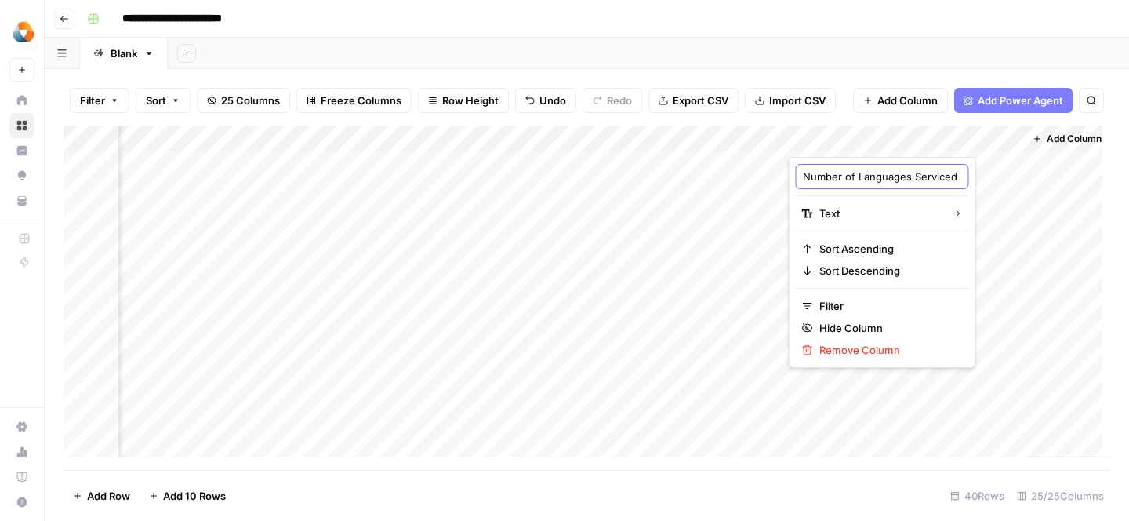
scroll to position [0, 37]
click at [949, 236] on div "Add Column" at bounding box center [587, 297] width 1047 height 344
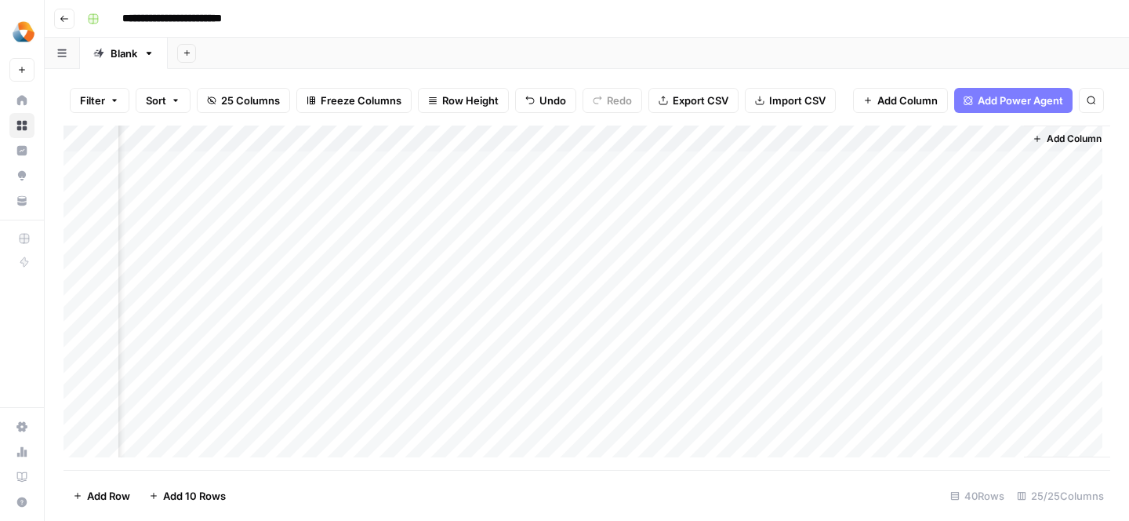
click at [892, 136] on div "Add Column" at bounding box center [587, 297] width 1047 height 344
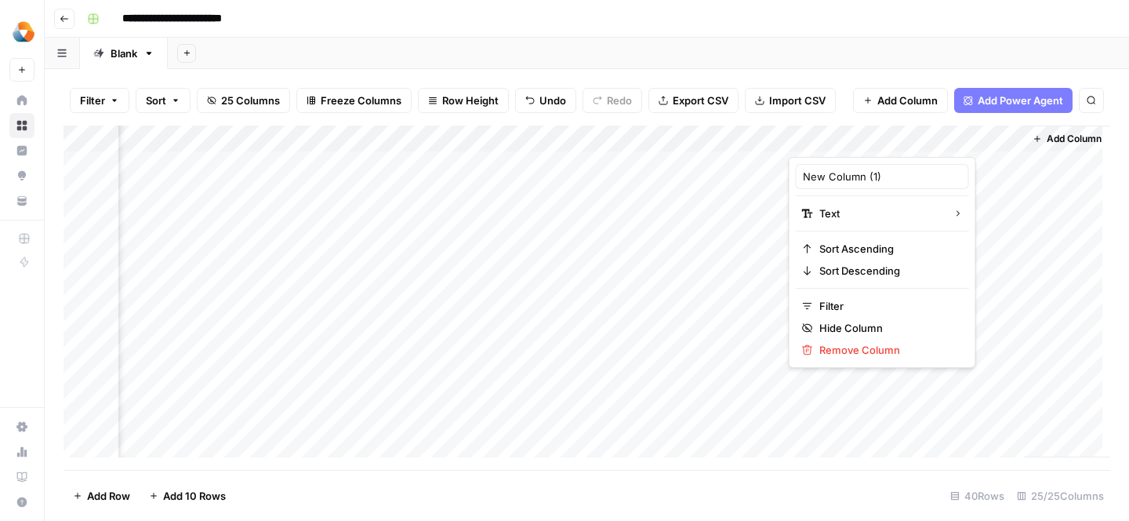
click at [861, 166] on div "New Column (1)" at bounding box center [882, 176] width 173 height 25
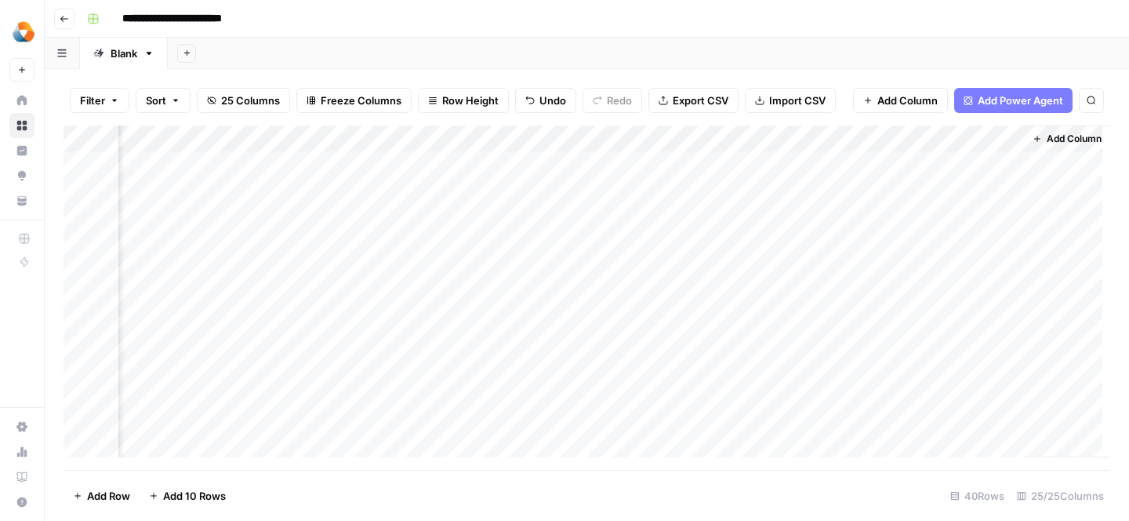
click at [870, 129] on div "Add Column" at bounding box center [587, 297] width 1047 height 344
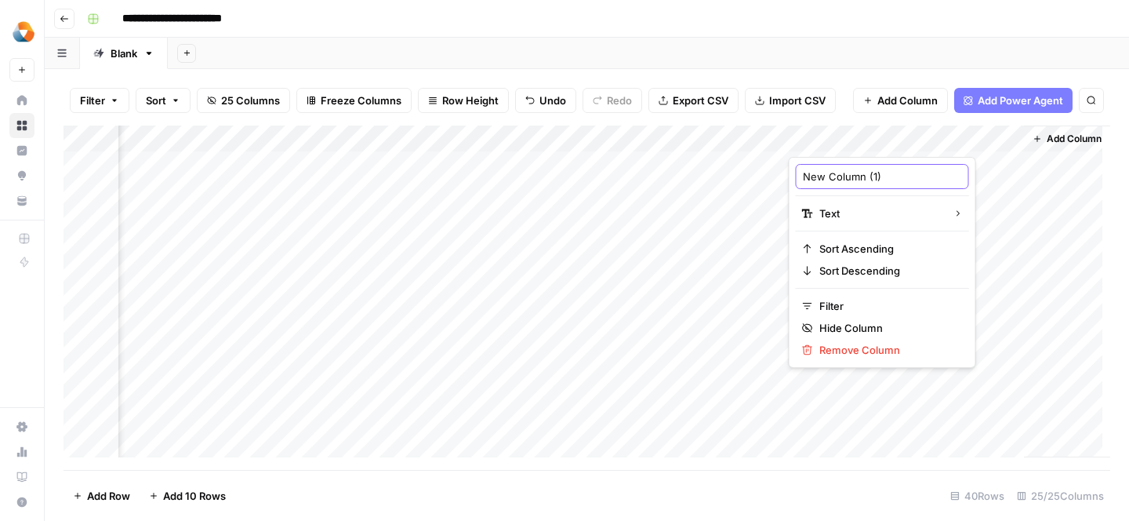
click at [842, 182] on input "New Column (1)" at bounding box center [882, 177] width 159 height 16
type input "Number of Languages Served"
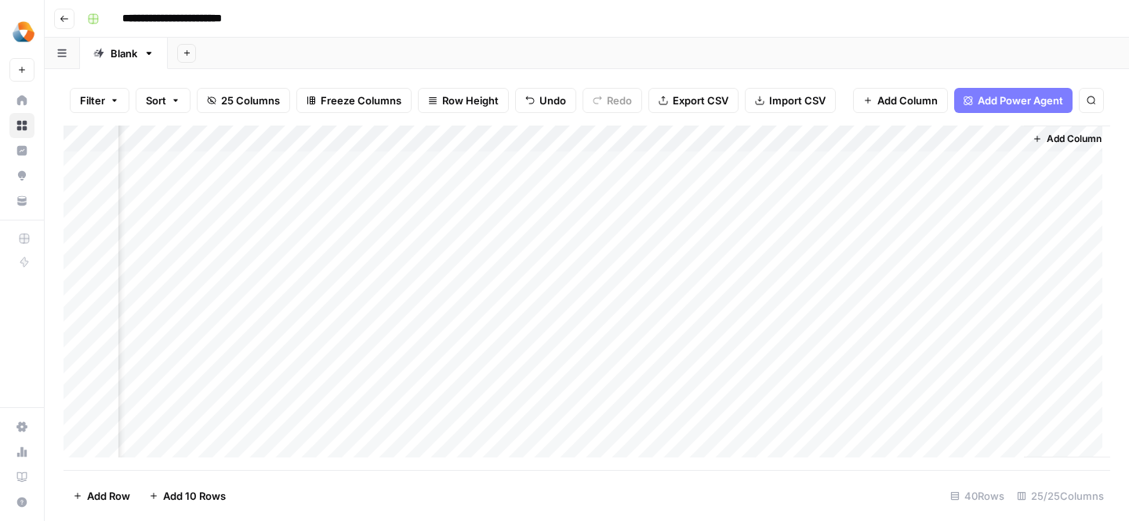
click at [861, 164] on div "Add Column" at bounding box center [587, 297] width 1047 height 344
click at [840, 194] on div "Add Column" at bounding box center [587, 297] width 1047 height 344
type textarea "**********"
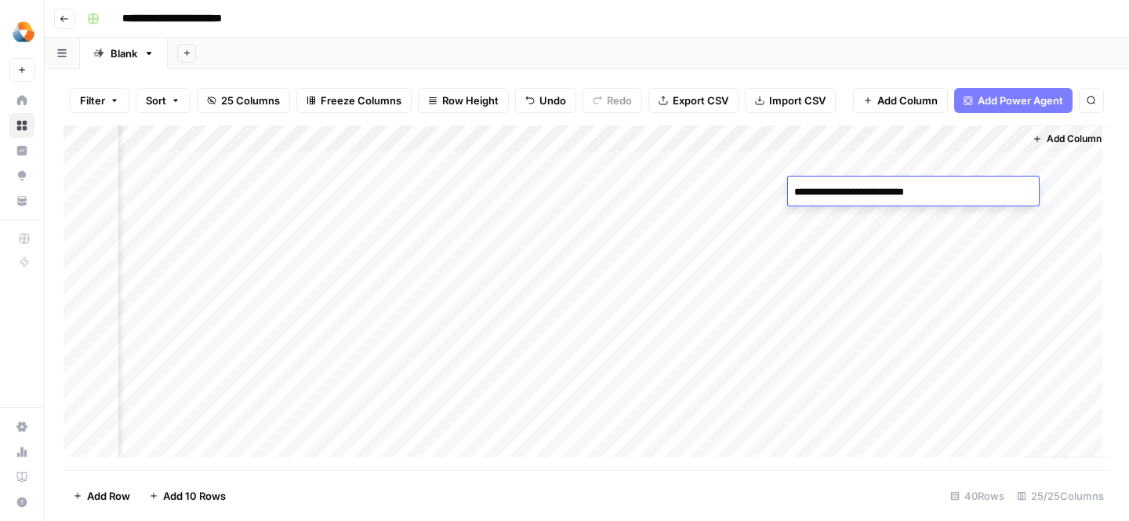
click at [840, 194] on textarea "**********" at bounding box center [913, 192] width 251 height 22
drag, startPoint x: 862, startPoint y: 135, endPoint x: 432, endPoint y: 107, distance: 431.3
click at [432, 108] on div "Filter Sort 25 Columns Freeze Columns Row Height Undo Redo Export CSV Import CS…" at bounding box center [587, 295] width 1084 height 452
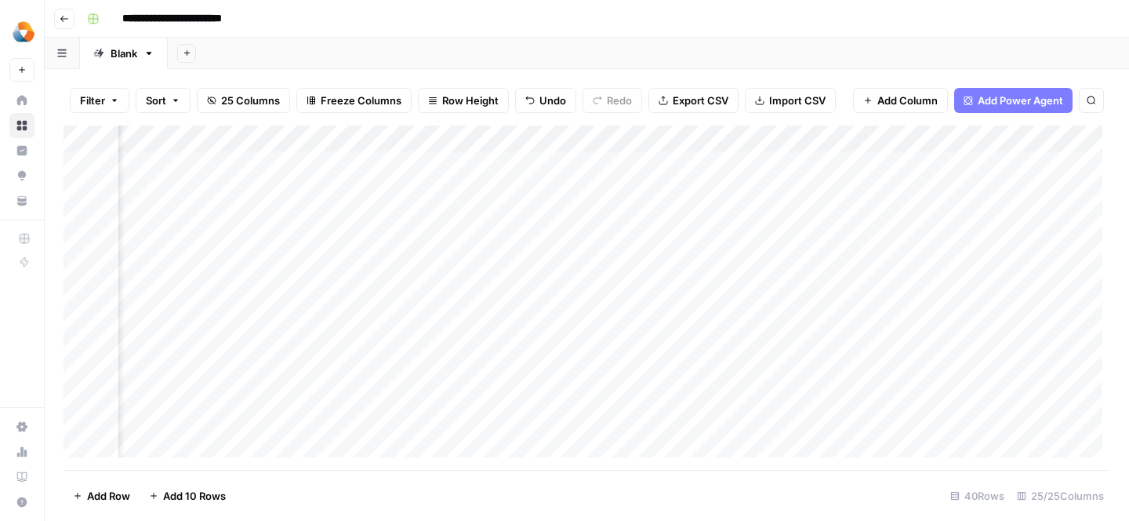
scroll to position [0, 2225]
drag, startPoint x: 931, startPoint y: 136, endPoint x: 344, endPoint y: 150, distance: 586.6
click at [344, 150] on div "Add Column" at bounding box center [587, 297] width 1047 height 344
drag, startPoint x: 759, startPoint y: 141, endPoint x: 570, endPoint y: 135, distance: 189.0
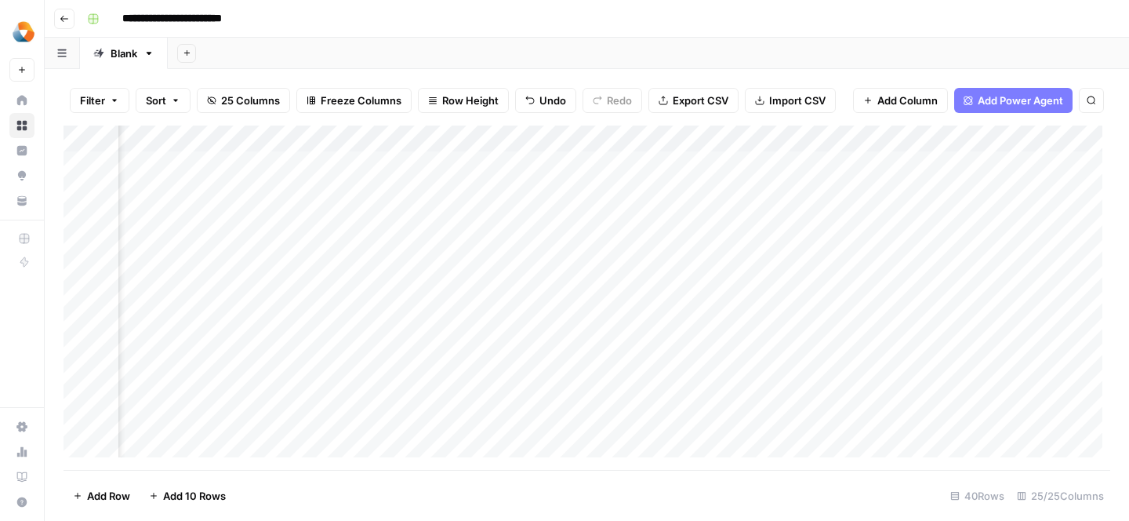
click at [570, 135] on div "Add Column" at bounding box center [587, 297] width 1047 height 344
click at [569, 187] on div "Add Column" at bounding box center [587, 297] width 1047 height 344
click at [580, 180] on div "Add Column" at bounding box center [587, 297] width 1047 height 344
click at [585, 191] on textarea at bounding box center [652, 192] width 251 height 22
paste textarea "**** **** **** *** **** **** *** **** *** ****"
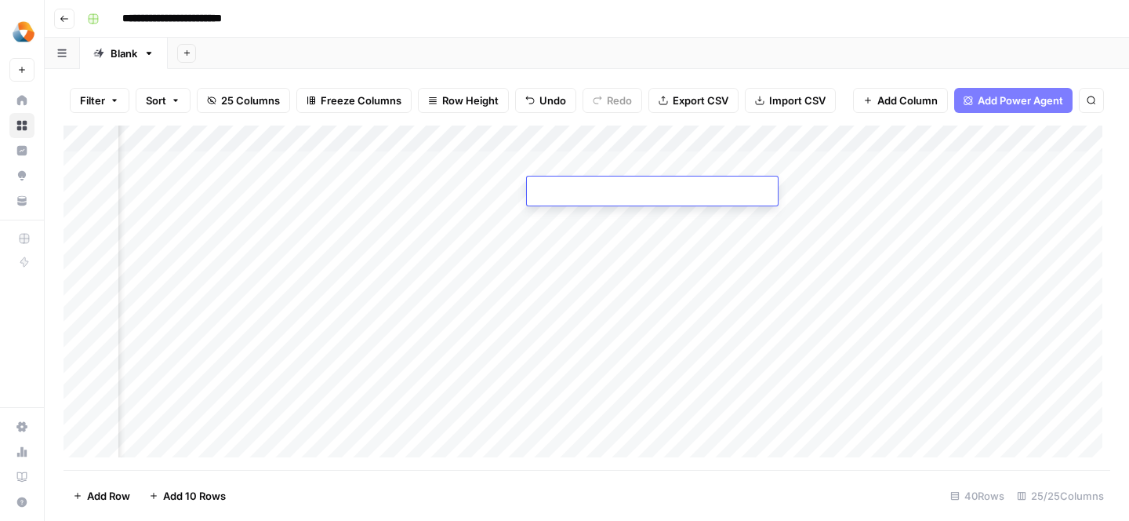
type textarea "**** **** **** *** **** **** *** **** *** ****"
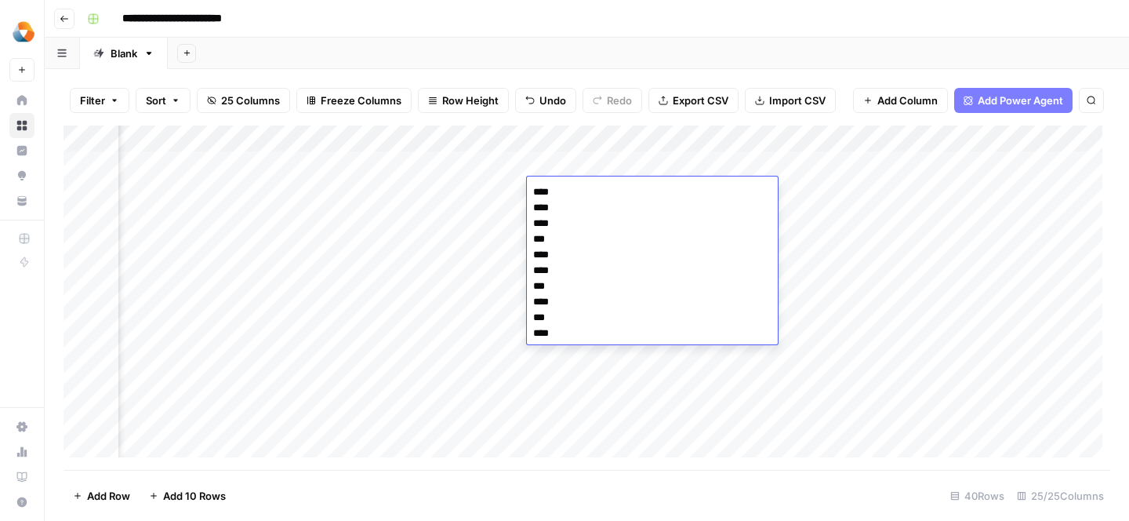
click at [848, 229] on div "Add Column" at bounding box center [587, 297] width 1047 height 344
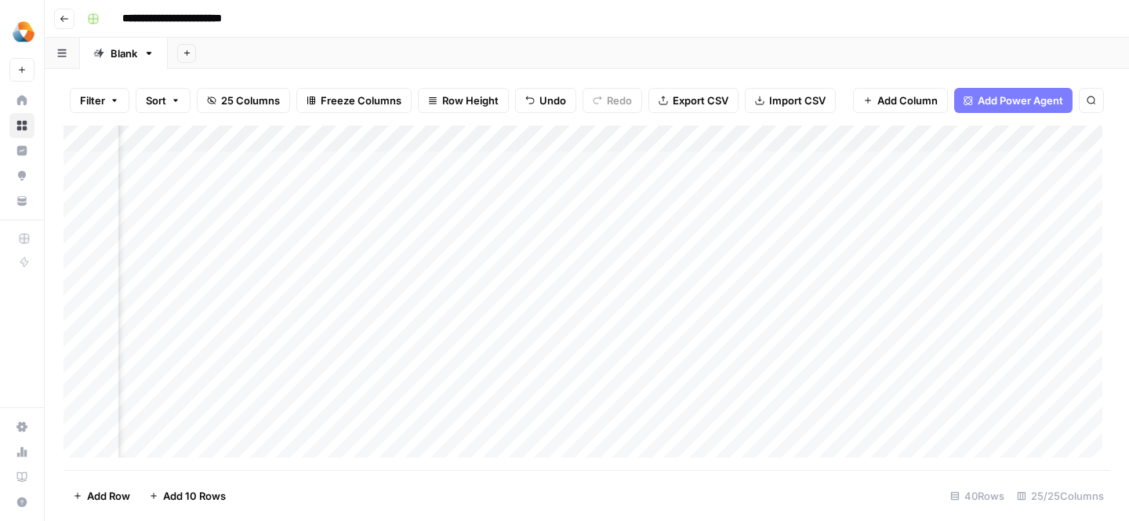
click at [798, 158] on div "Add Column" at bounding box center [587, 297] width 1047 height 344
click at [720, 254] on div "Add Column" at bounding box center [587, 297] width 1047 height 344
click at [775, 192] on div "Add Column" at bounding box center [587, 297] width 1047 height 344
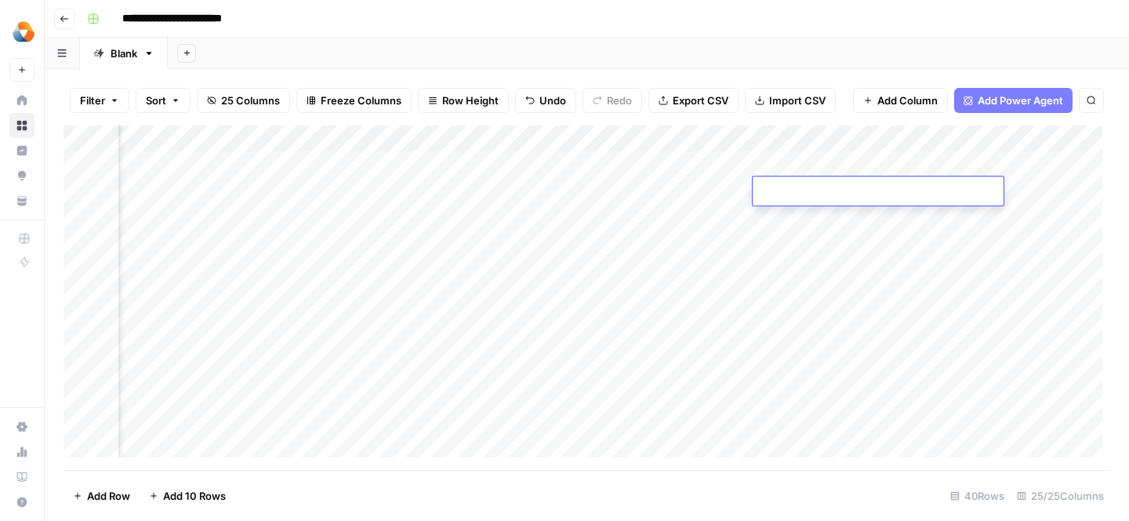
paste textarea "**********"
type textarea "**********"
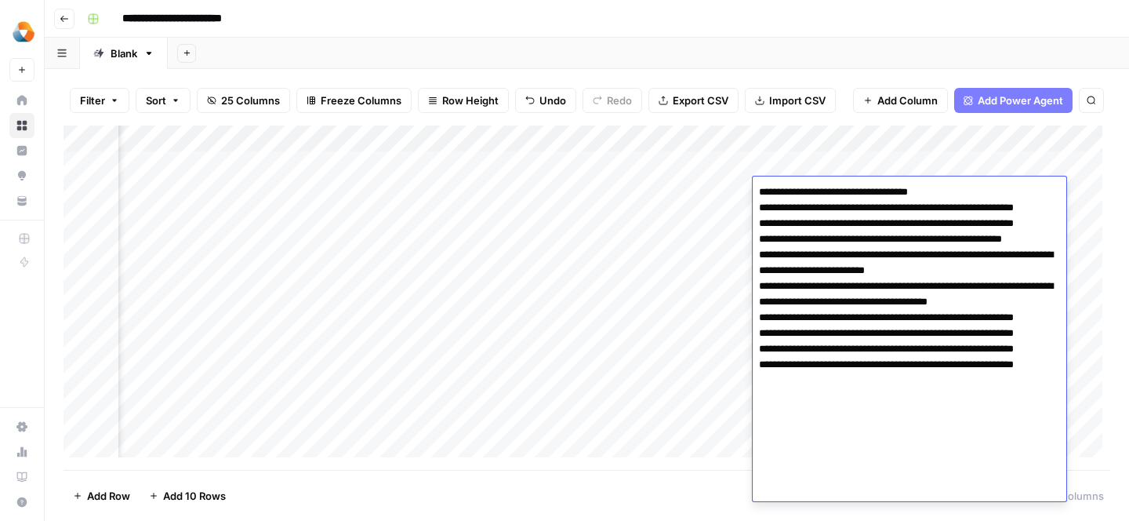
click at [677, 278] on div "Add Column" at bounding box center [587, 297] width 1047 height 344
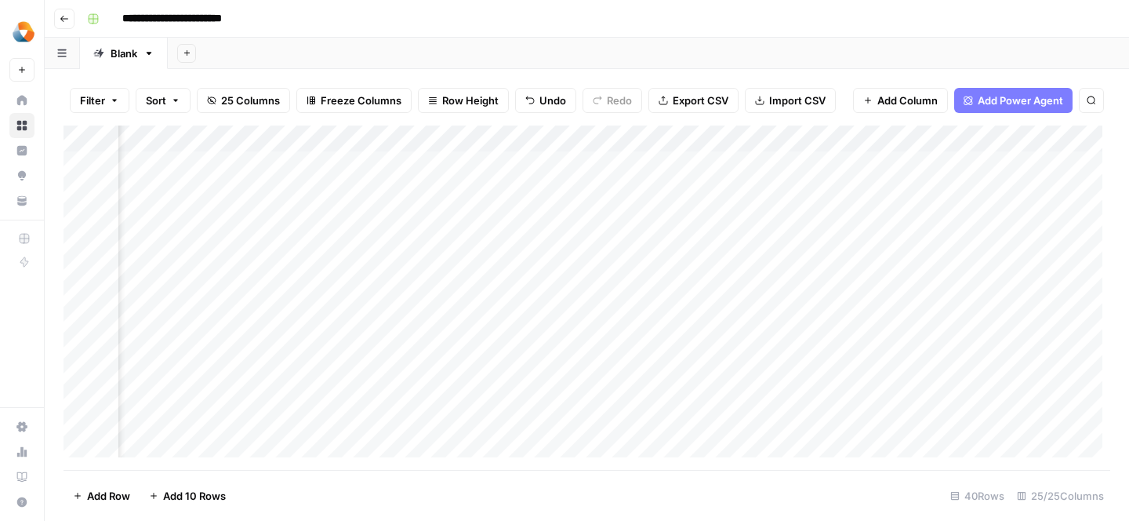
click at [881, 162] on div "Add Column" at bounding box center [587, 297] width 1047 height 344
click at [868, 185] on div "Add Column" at bounding box center [587, 297] width 1047 height 344
type textarea "**********"
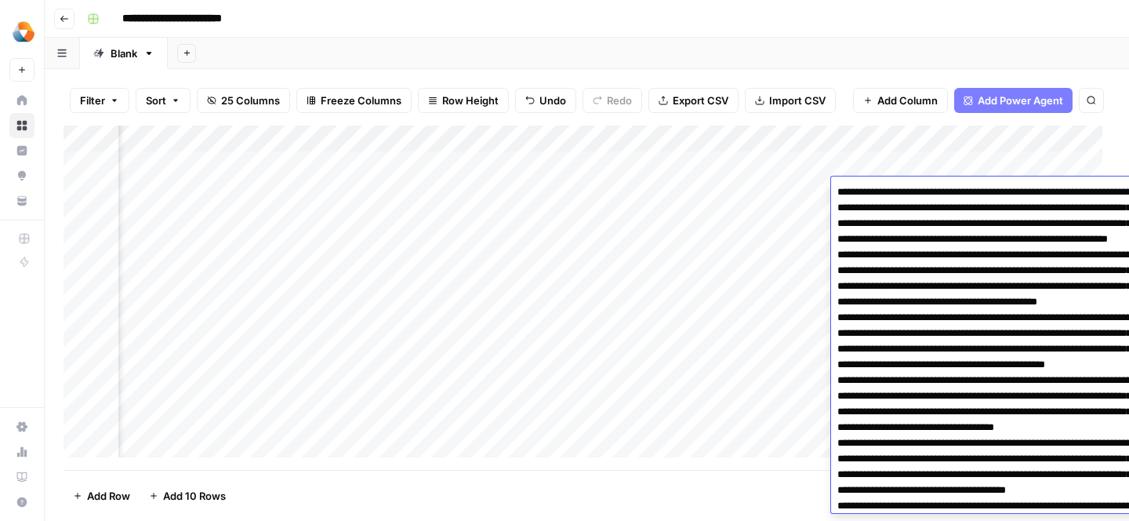
scroll to position [375, 0]
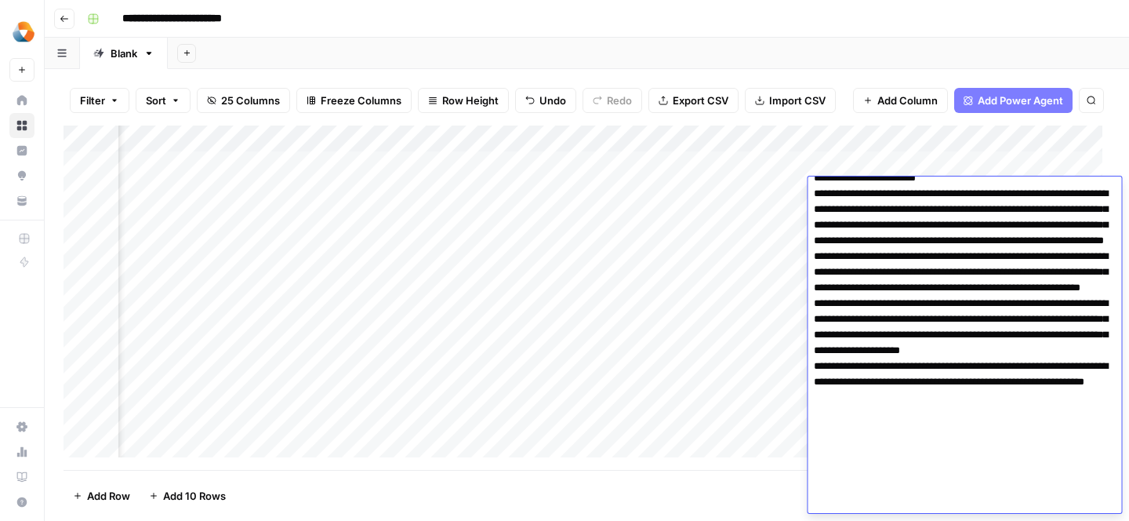
click at [742, 258] on div "Add Column" at bounding box center [587, 297] width 1047 height 344
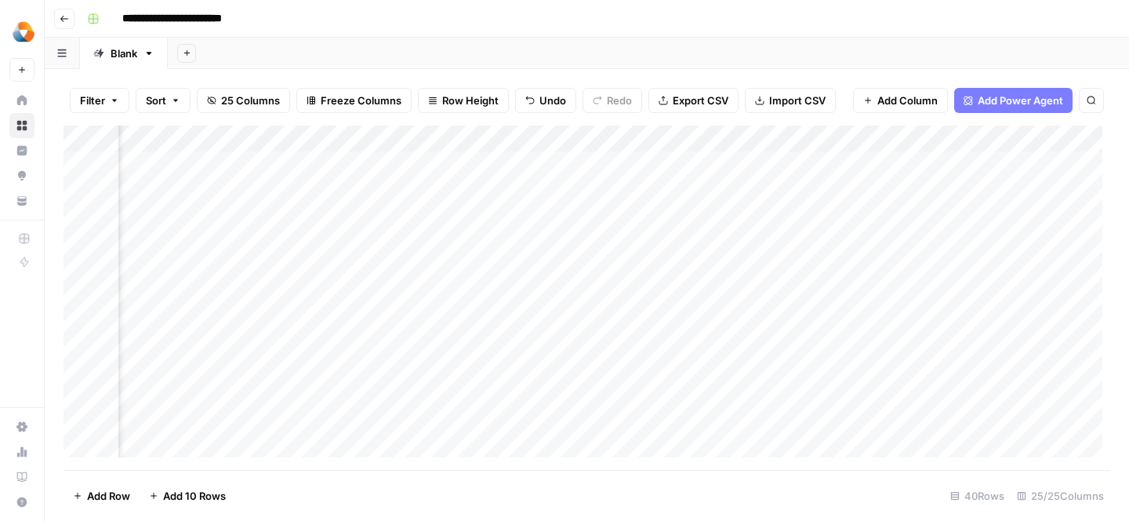
scroll to position [0, 2266]
click at [521, 190] on div "Add Column" at bounding box center [587, 297] width 1047 height 344
click at [520, 187] on div "Add Column" at bounding box center [587, 297] width 1047 height 344
type textarea "**********"
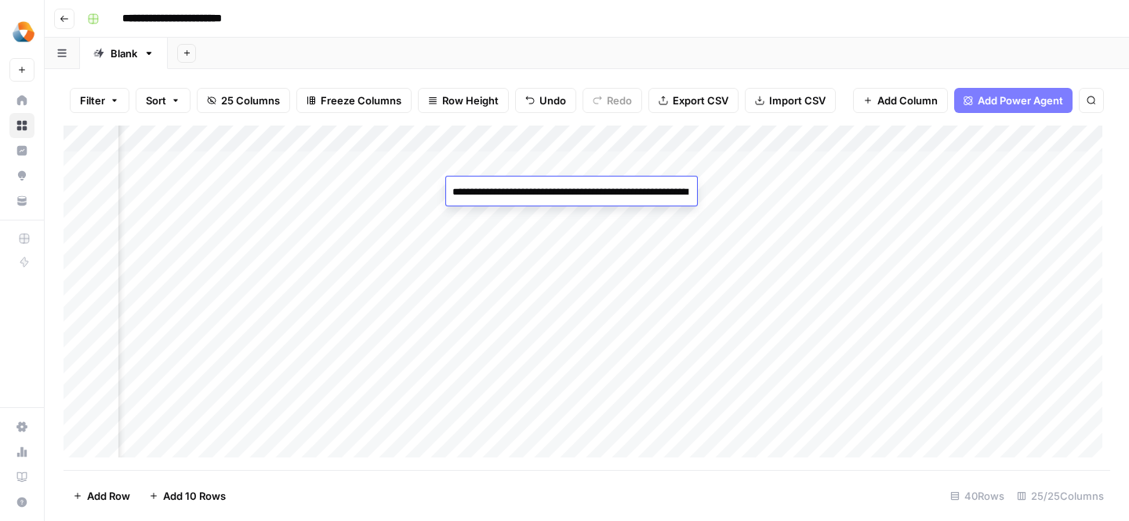
scroll to position [45, 0]
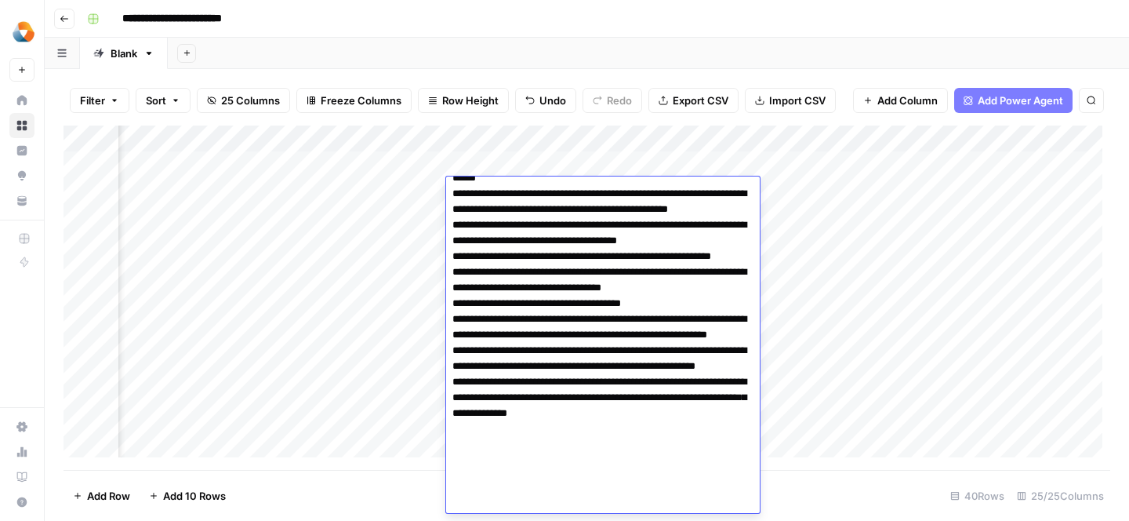
click at [789, 247] on div "Add Column" at bounding box center [587, 297] width 1047 height 344
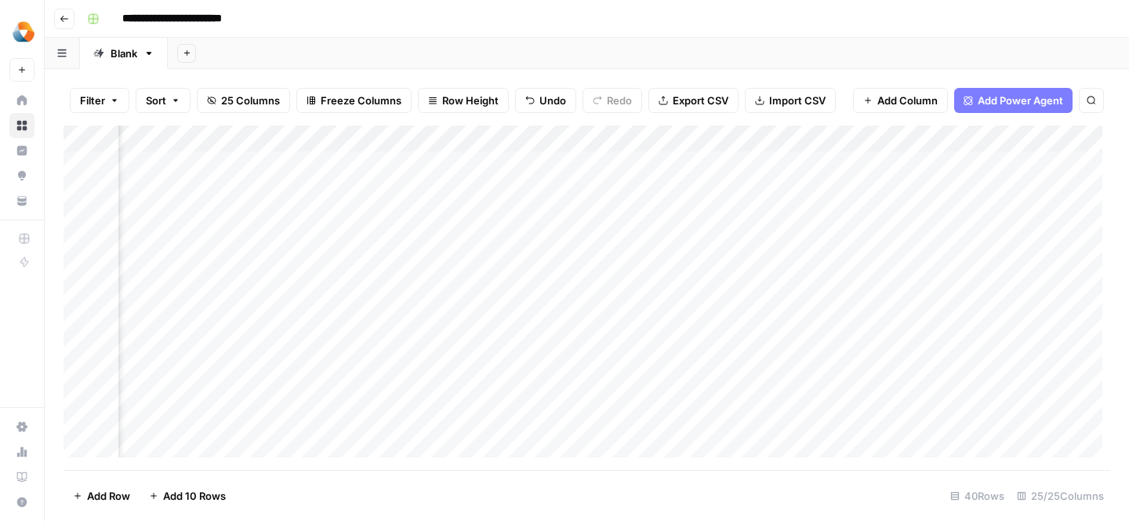
click at [619, 188] on div "Add Column" at bounding box center [587, 297] width 1047 height 344
click at [634, 191] on div "Add Column" at bounding box center [587, 297] width 1047 height 344
click at [634, 191] on textarea at bounding box center [719, 192] width 251 height 22
type textarea "**********"
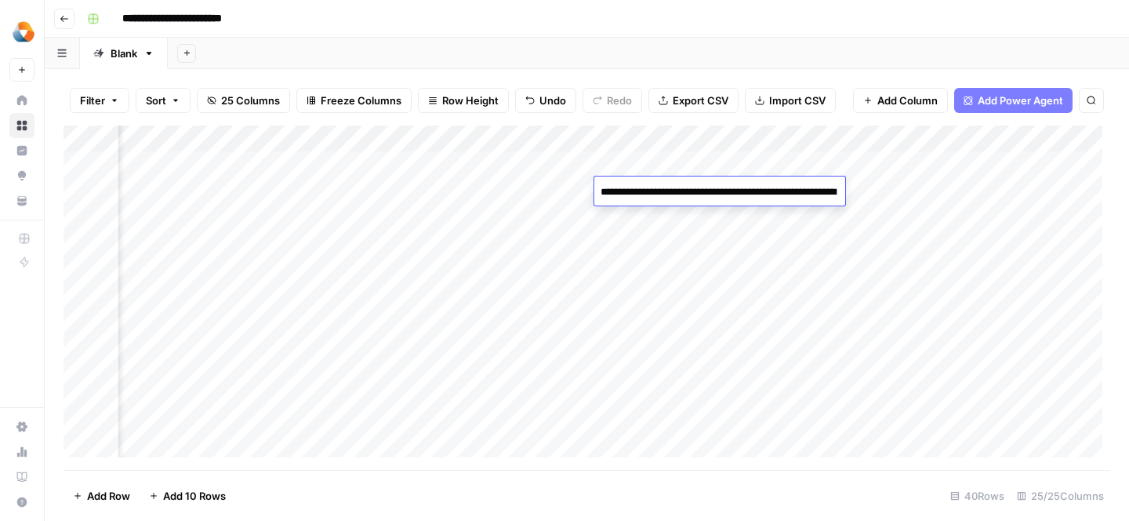
scroll to position [359, 0]
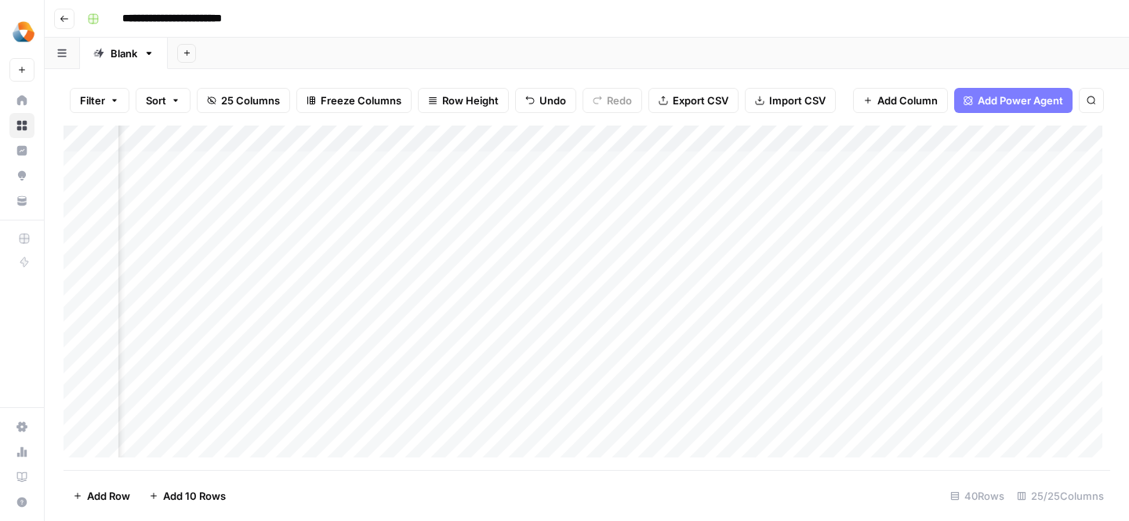
click at [534, 243] on div "Add Column" at bounding box center [587, 297] width 1047 height 344
click at [531, 192] on div "Add Column" at bounding box center [587, 297] width 1047 height 344
click at [554, 186] on div "Add Column" at bounding box center [587, 297] width 1047 height 344
type textarea "**********"
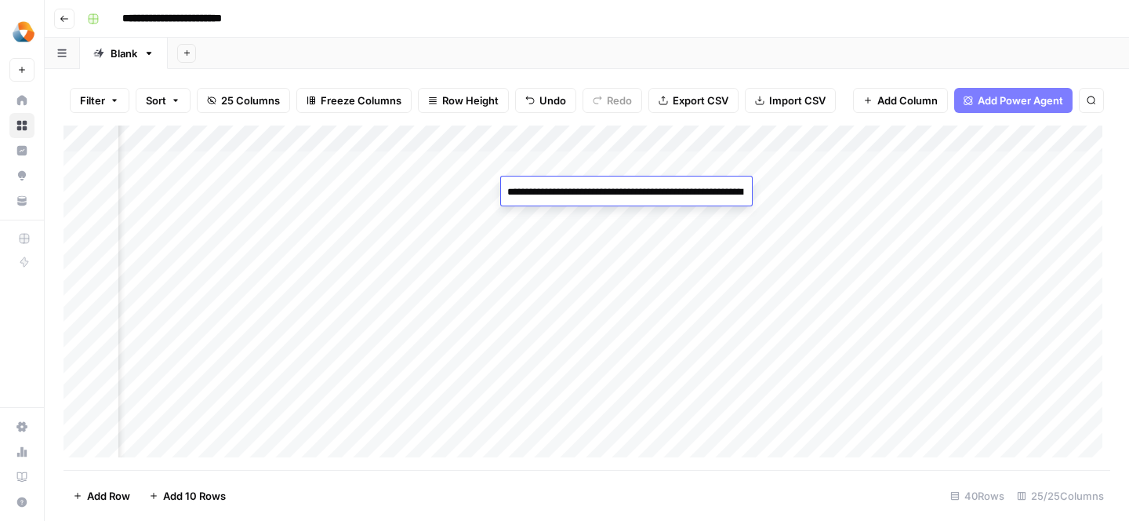
scroll to position [77, 0]
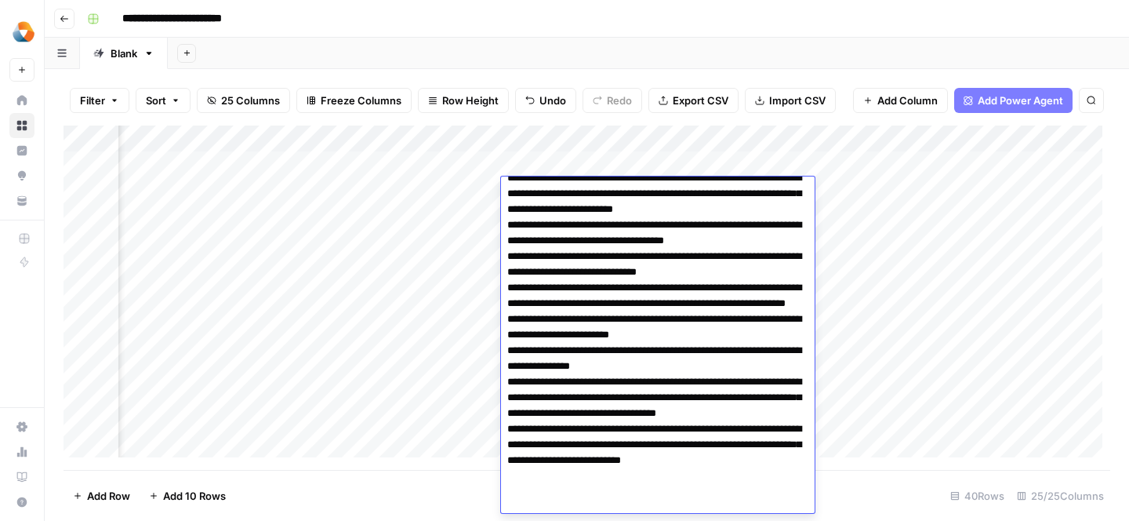
click at [416, 249] on div "Add Column" at bounding box center [587, 297] width 1047 height 344
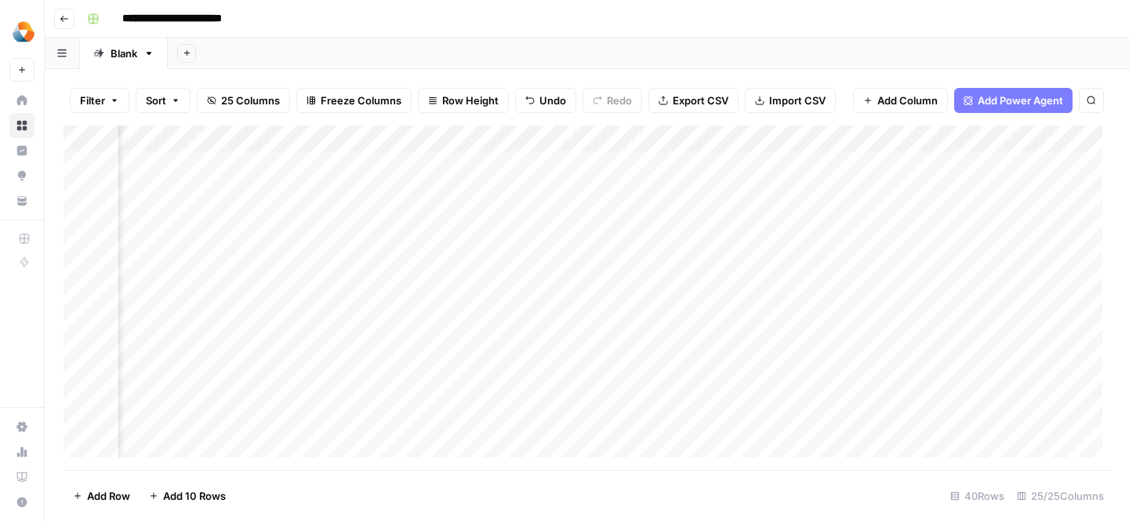
click at [640, 198] on div "Add Column" at bounding box center [587, 297] width 1047 height 344
click at [663, 191] on div "Add Column" at bounding box center [587, 297] width 1047 height 344
click at [663, 191] on textarea at bounding box center [740, 192] width 251 height 22
type textarea "**********"
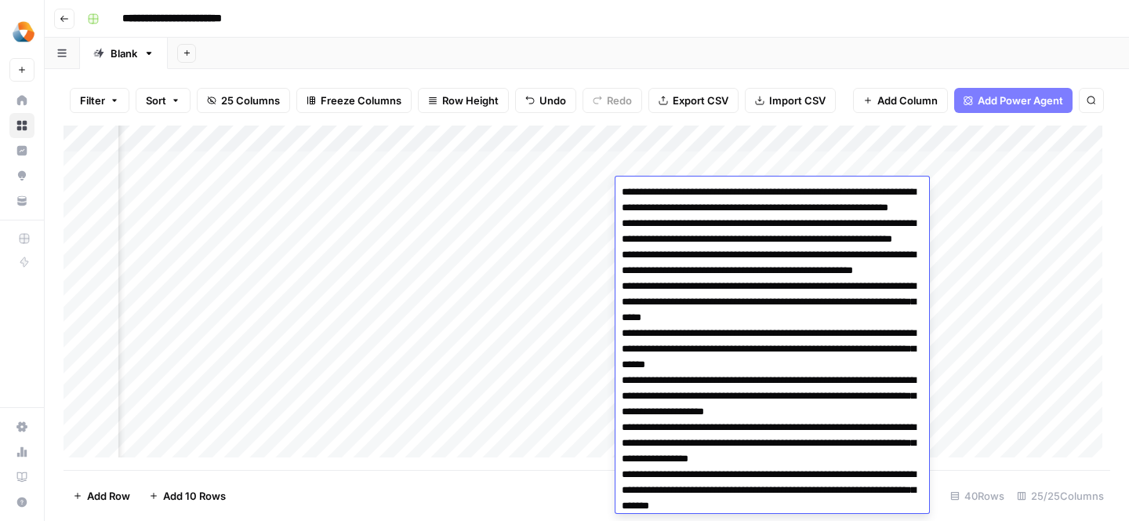
scroll to position [140, 0]
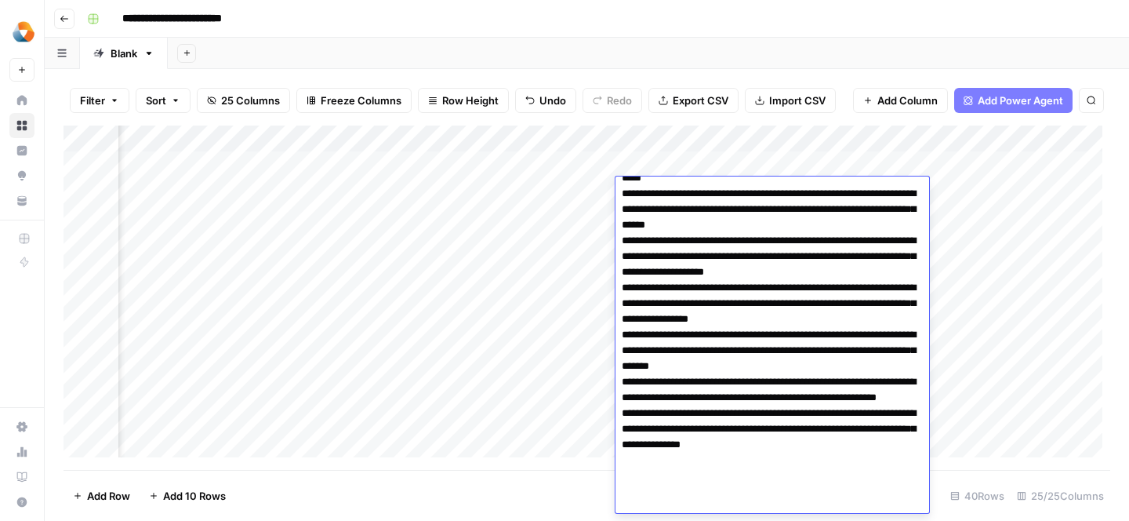
click at [539, 246] on div "Add Column" at bounding box center [587, 297] width 1047 height 344
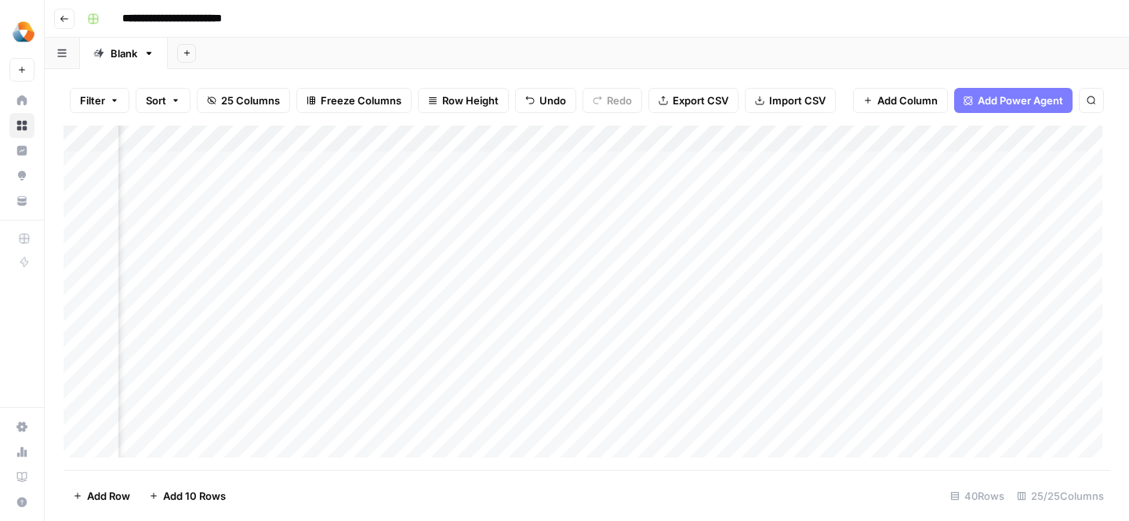
scroll to position [0, 2657]
click at [554, 180] on div "Add Column" at bounding box center [587, 297] width 1047 height 344
paste textarea "**********"
type textarea "**********"
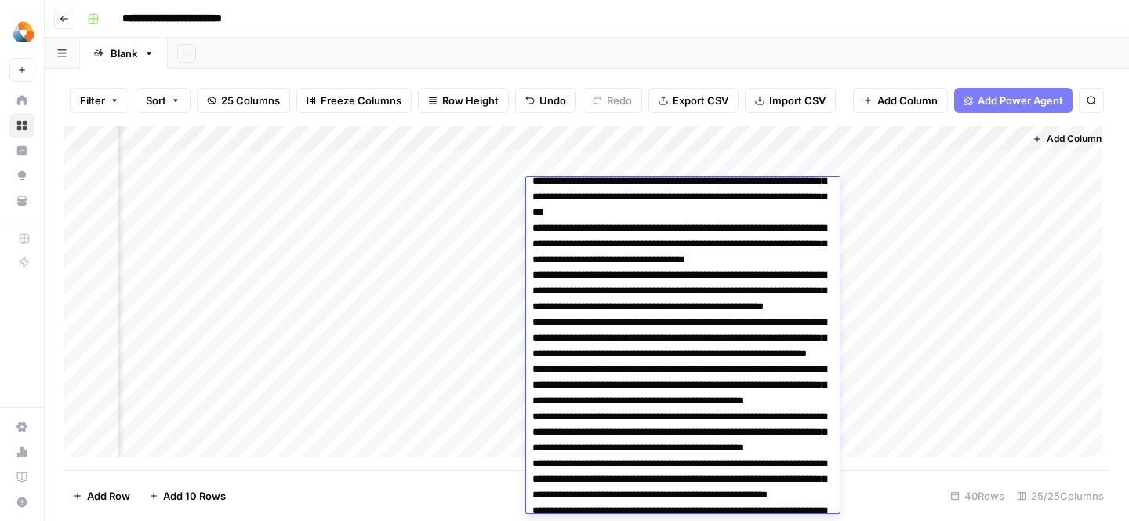
scroll to position [0, 0]
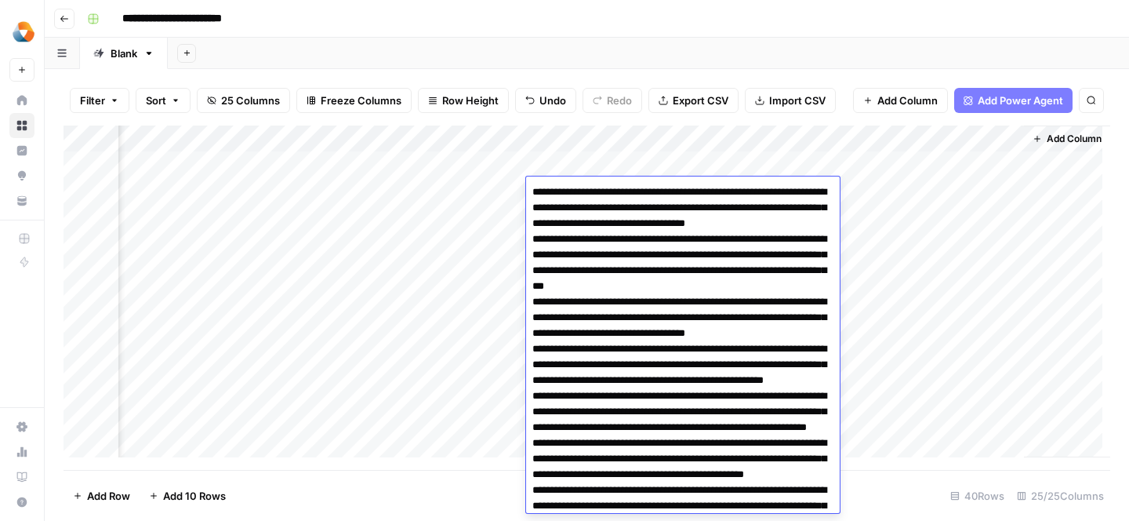
click at [532, 189] on textarea at bounding box center [679, 505] width 306 height 649
click at [616, 132] on div "Add Column" at bounding box center [587, 297] width 1047 height 344
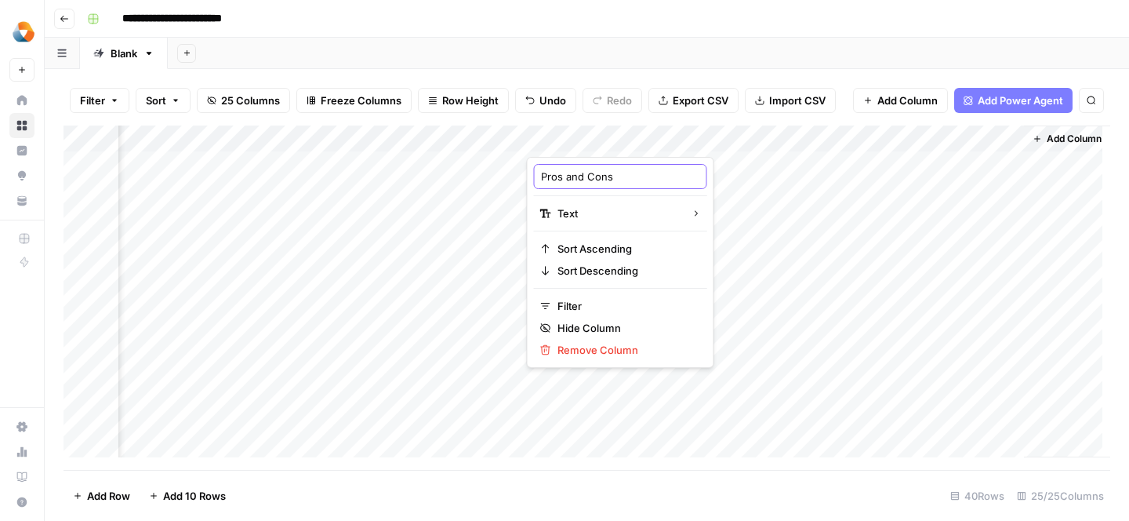
drag, startPoint x: 619, startPoint y: 177, endPoint x: 567, endPoint y: 177, distance: 52.5
click at [567, 177] on input "Pros and Cons" at bounding box center [620, 177] width 159 height 16
type input "Pros"
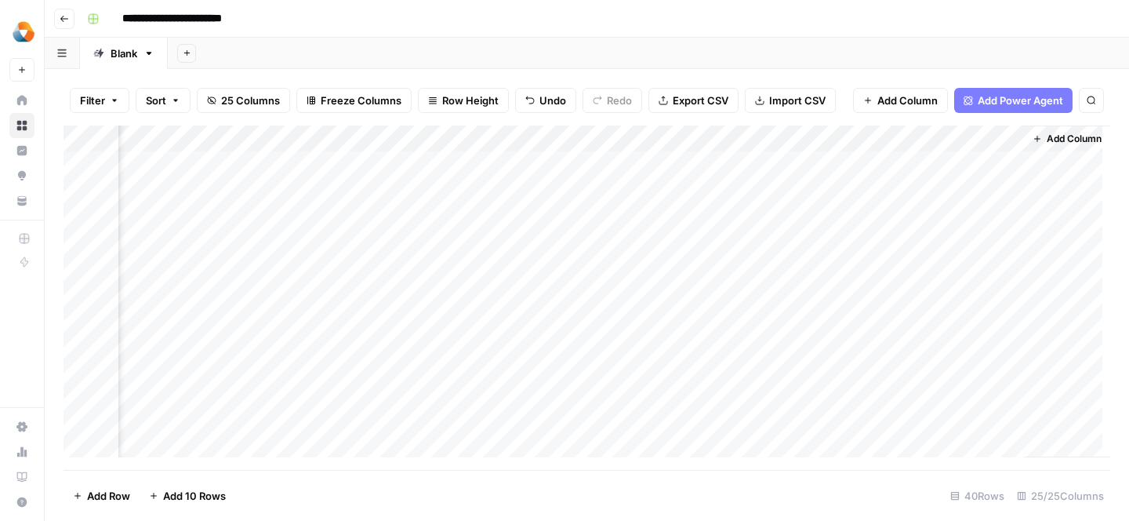
click at [477, 247] on div "Add Column" at bounding box center [587, 297] width 1047 height 344
click at [585, 136] on div "Add Column" at bounding box center [587, 297] width 1047 height 344
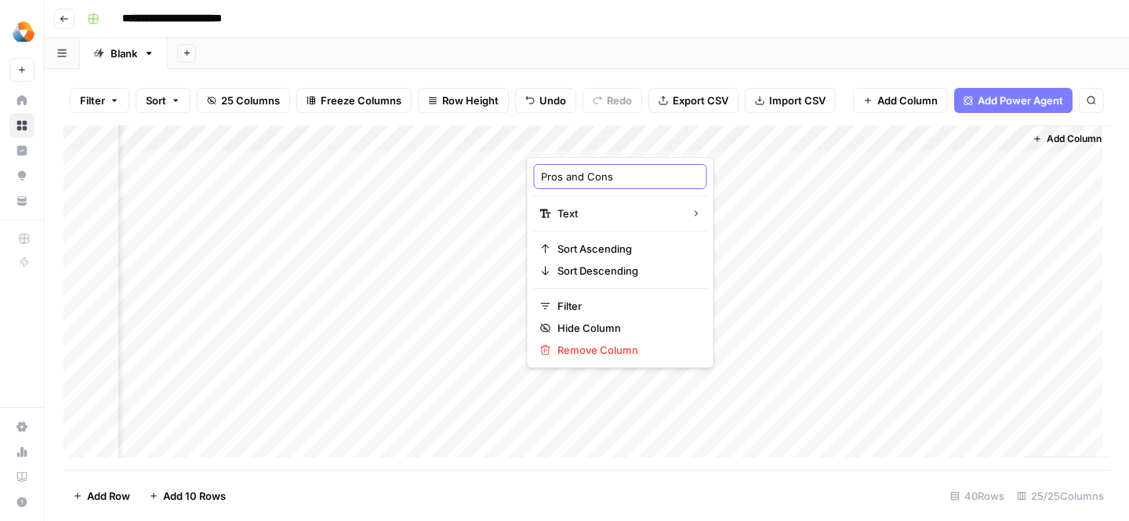
drag, startPoint x: 567, startPoint y: 176, endPoint x: 616, endPoint y: 176, distance: 49.4
click at [616, 176] on input "Pros and Cons" at bounding box center [620, 177] width 159 height 16
type input "Pros"
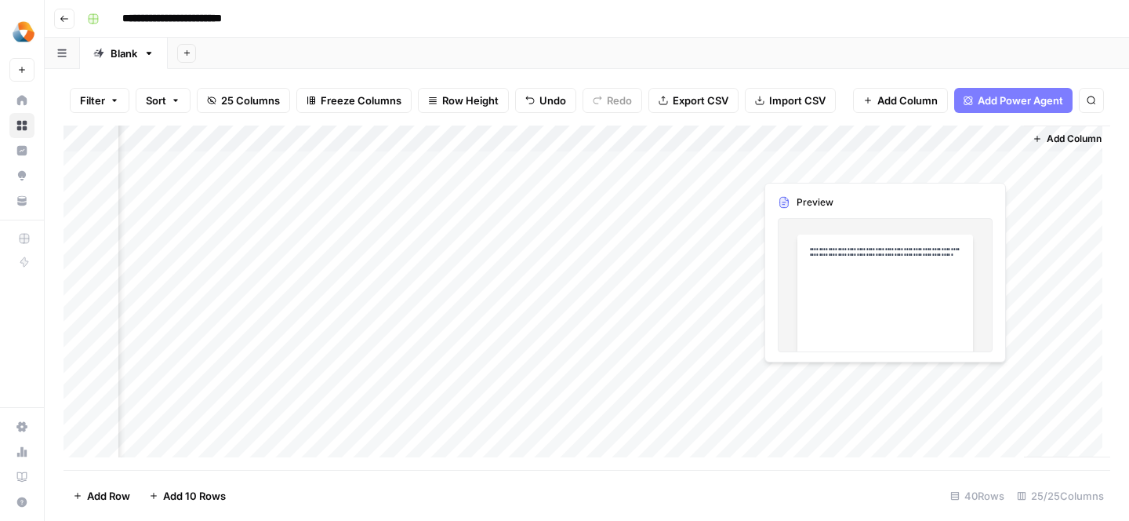
click at [1075, 136] on span "Add Column" at bounding box center [1074, 139] width 55 height 14
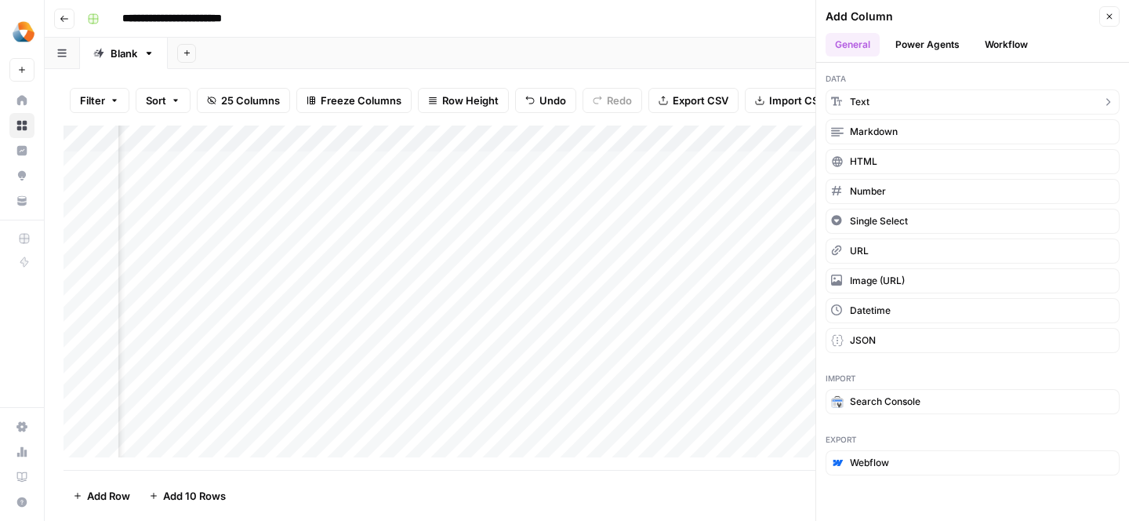
click at [918, 103] on button "Text" at bounding box center [973, 101] width 294 height 25
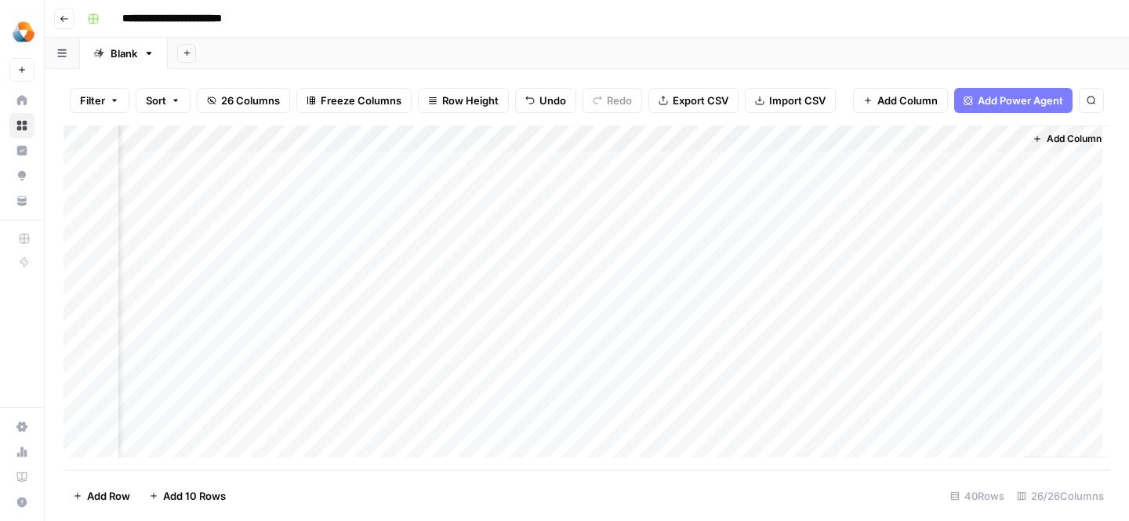
scroll to position [0, 2883]
drag, startPoint x: 862, startPoint y: 136, endPoint x: 435, endPoint y: 131, distance: 426.5
click at [435, 131] on div "Add Column" at bounding box center [587, 297] width 1047 height 344
click at [452, 139] on div "Add Column" at bounding box center [587, 297] width 1047 height 344
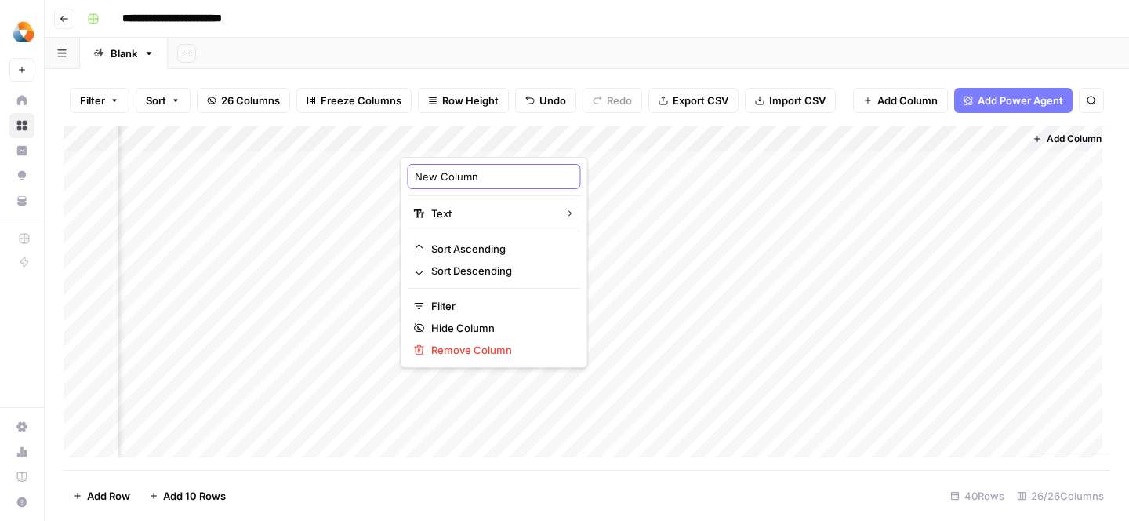
click at [446, 170] on input "New Column" at bounding box center [494, 177] width 159 height 16
type input "Cons"
click at [577, 186] on div "Add Column" at bounding box center [587, 297] width 1047 height 344
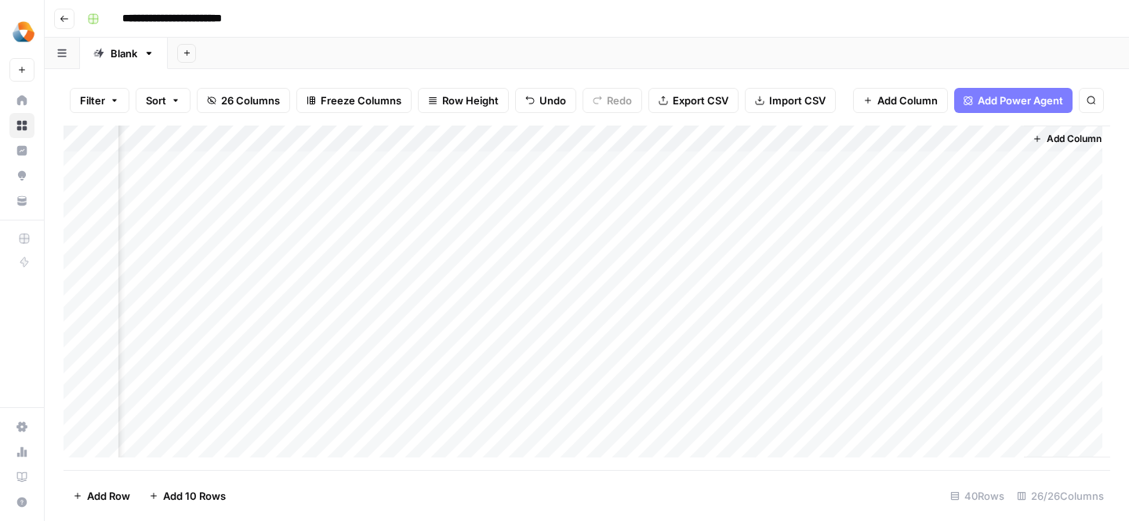
click at [354, 191] on div "Add Column" at bounding box center [587, 297] width 1047 height 344
click at [448, 185] on div "Add Column" at bounding box center [587, 297] width 1047 height 344
click at [351, 194] on div "Add Column" at bounding box center [587, 297] width 1047 height 344
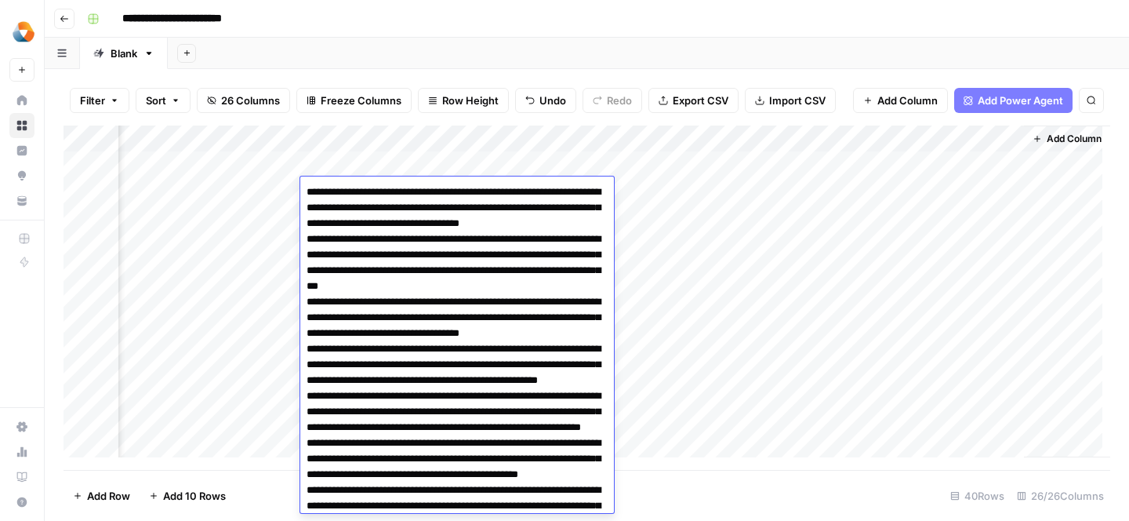
scroll to position [318, 0]
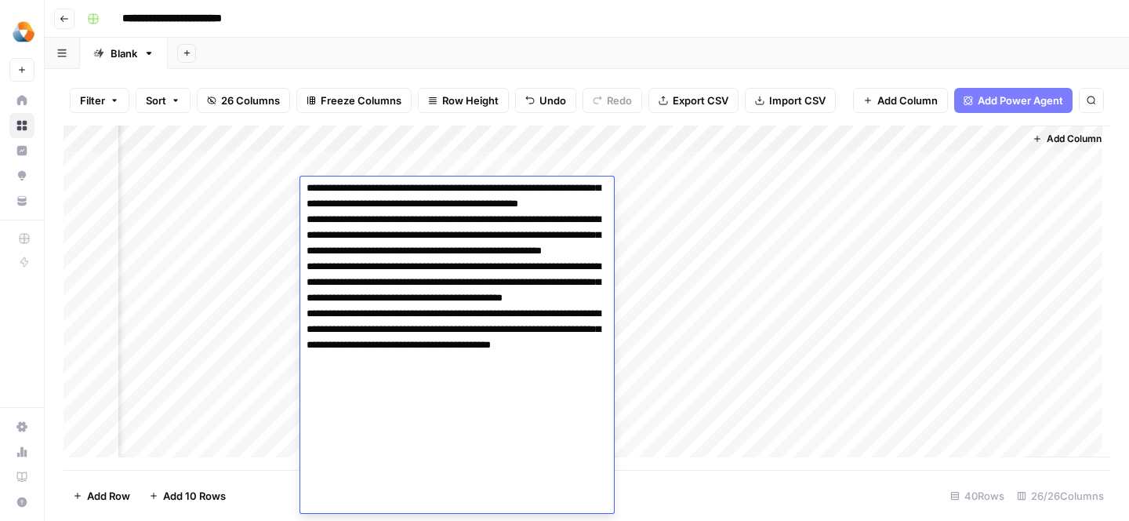
click at [309, 186] on textarea at bounding box center [453, 188] width 306 height 649
click at [502, 138] on div "Add Column" at bounding box center [587, 297] width 1047 height 344
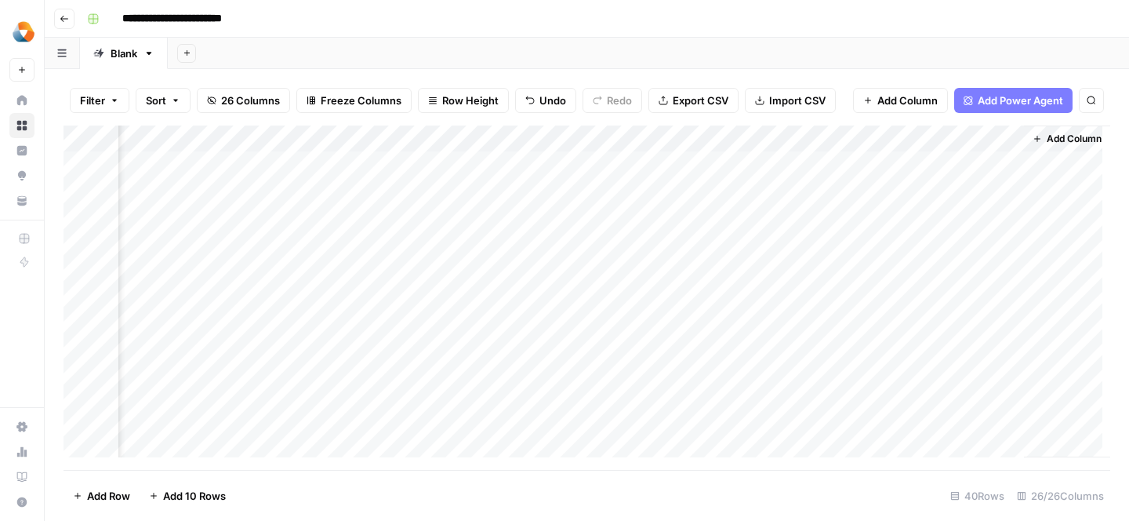
click at [250, 292] on div "Add Column" at bounding box center [587, 297] width 1047 height 344
click at [466, 139] on div "Add Column" at bounding box center [587, 297] width 1047 height 344
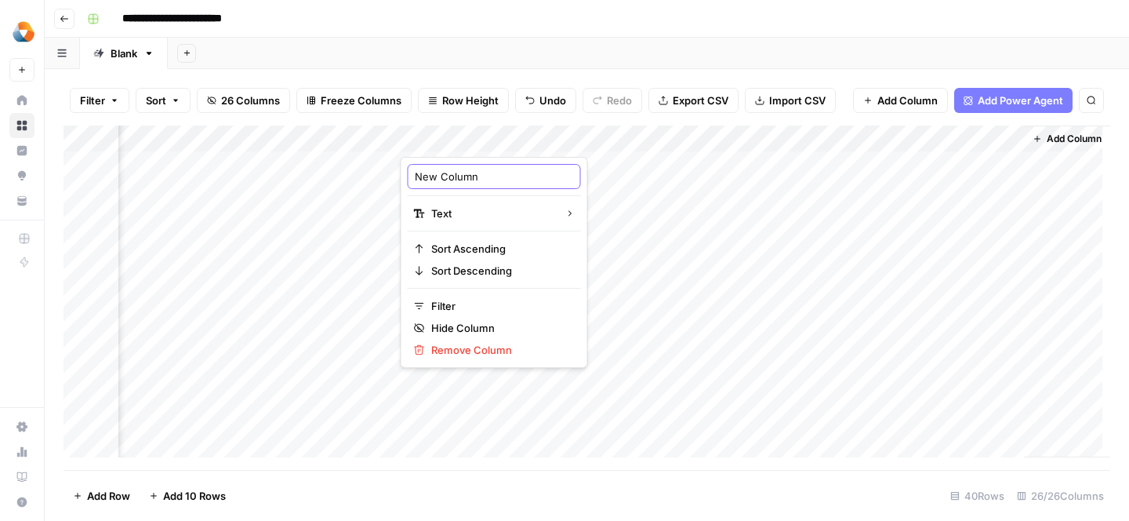
click at [452, 169] on input "New Column" at bounding box center [494, 177] width 159 height 16
type input "Cons"
click at [581, 168] on div "Add Column" at bounding box center [587, 297] width 1047 height 344
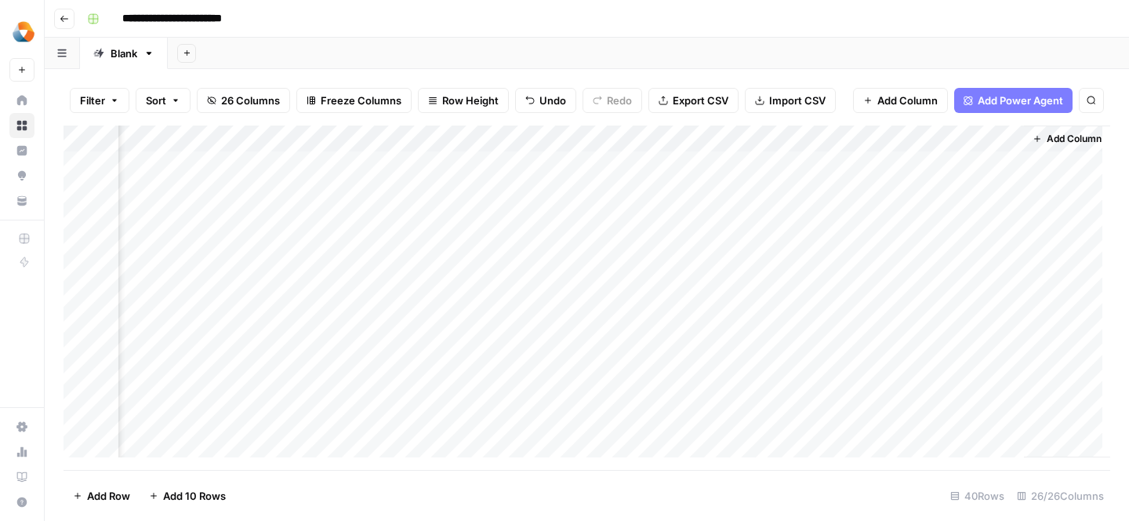
click at [510, 171] on div "Add Column" at bounding box center [587, 297] width 1047 height 344
type textarea "**********"
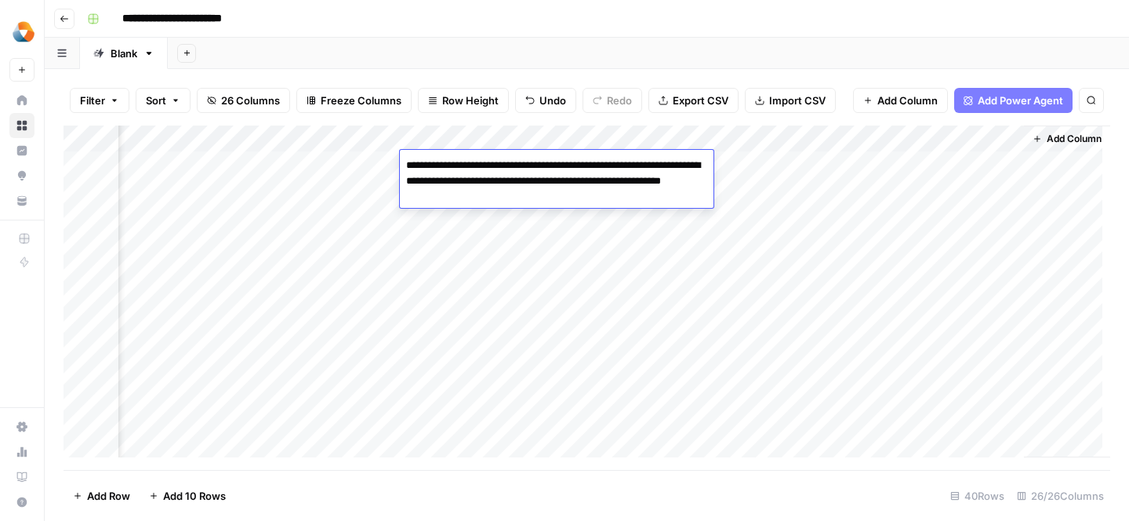
click at [459, 222] on div "Add Column" at bounding box center [587, 297] width 1047 height 344
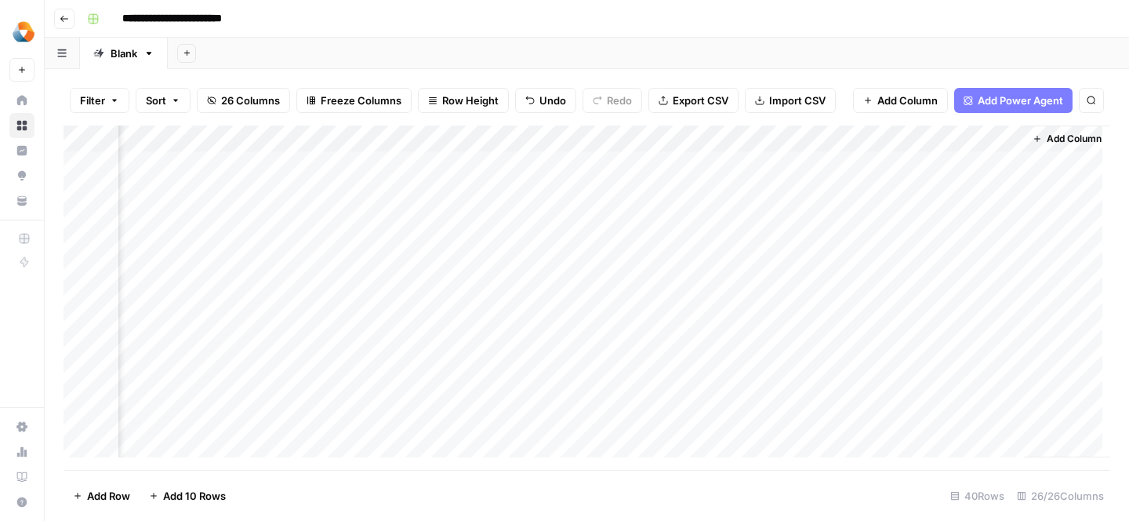
click at [441, 158] on div "Add Column" at bounding box center [587, 297] width 1047 height 344
click at [437, 191] on div "Add Column" at bounding box center [587, 297] width 1047 height 344
type textarea "**********"
click at [479, 185] on div "Add Column" at bounding box center [587, 297] width 1047 height 344
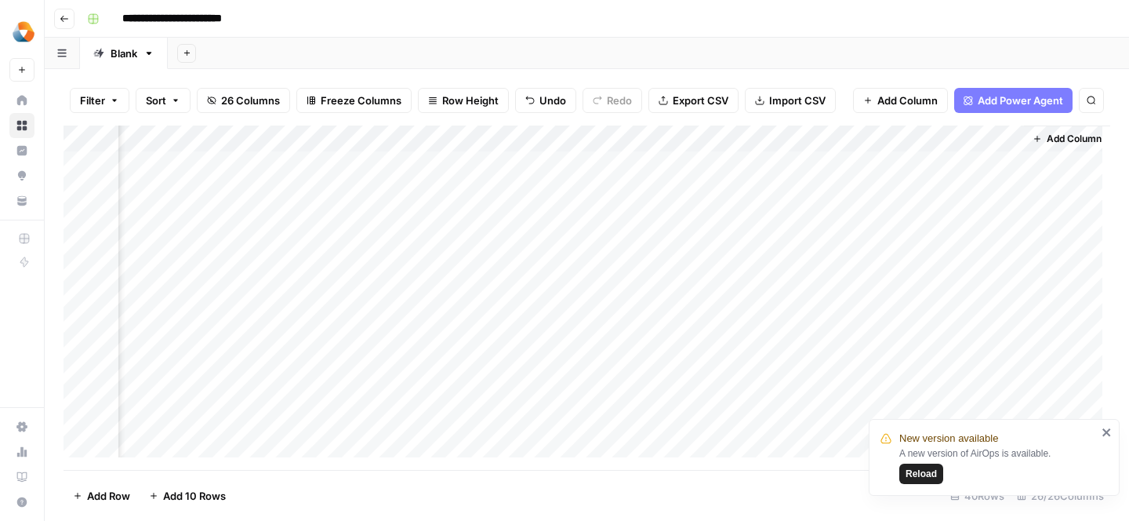
click at [479, 185] on div "Add Column" at bounding box center [587, 297] width 1047 height 344
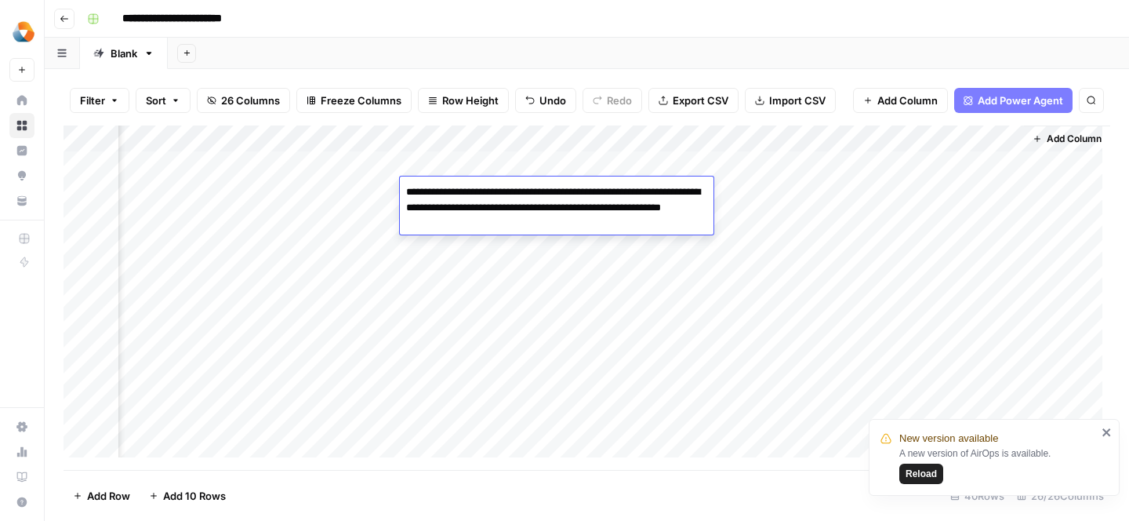
click at [479, 185] on textarea "**********" at bounding box center [557, 207] width 314 height 53
type textarea "**********"
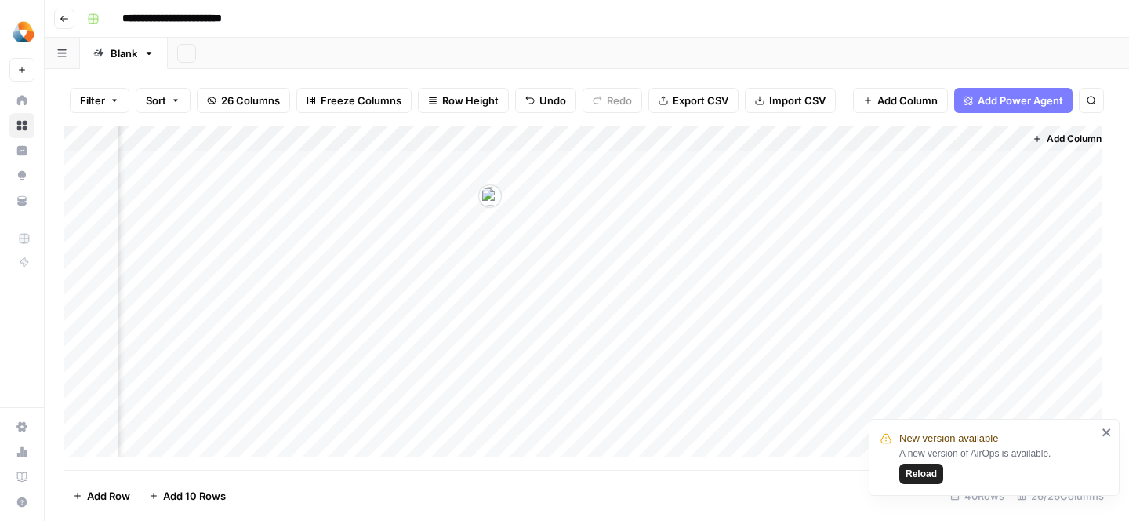
click at [375, 252] on div "Add Column" at bounding box center [587, 297] width 1047 height 344
click at [504, 169] on div "Add Column" at bounding box center [587, 297] width 1047 height 344
click at [423, 192] on div "Add Column" at bounding box center [587, 297] width 1047 height 344
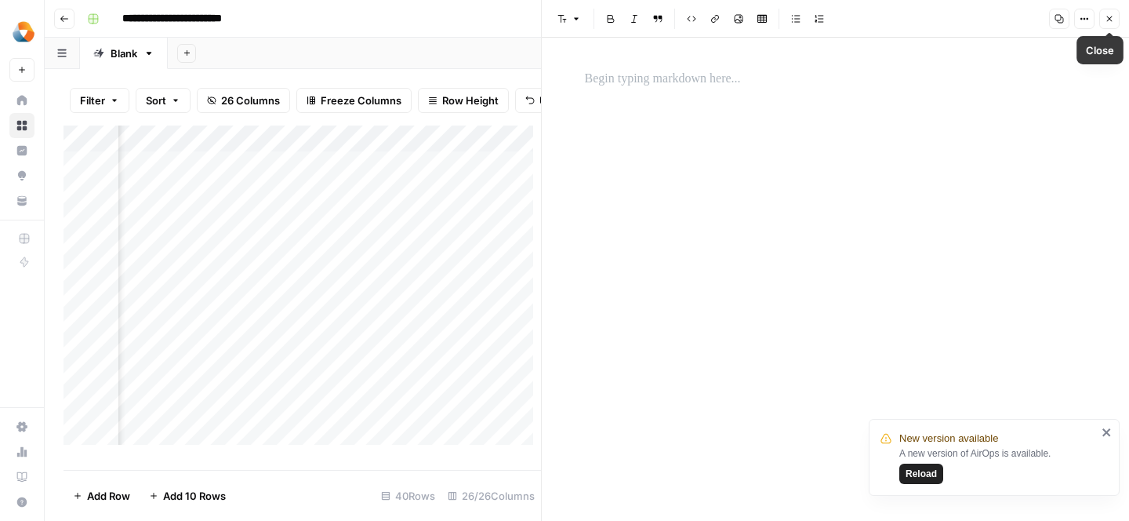
click at [1106, 18] on icon "button" at bounding box center [1109, 18] width 9 height 9
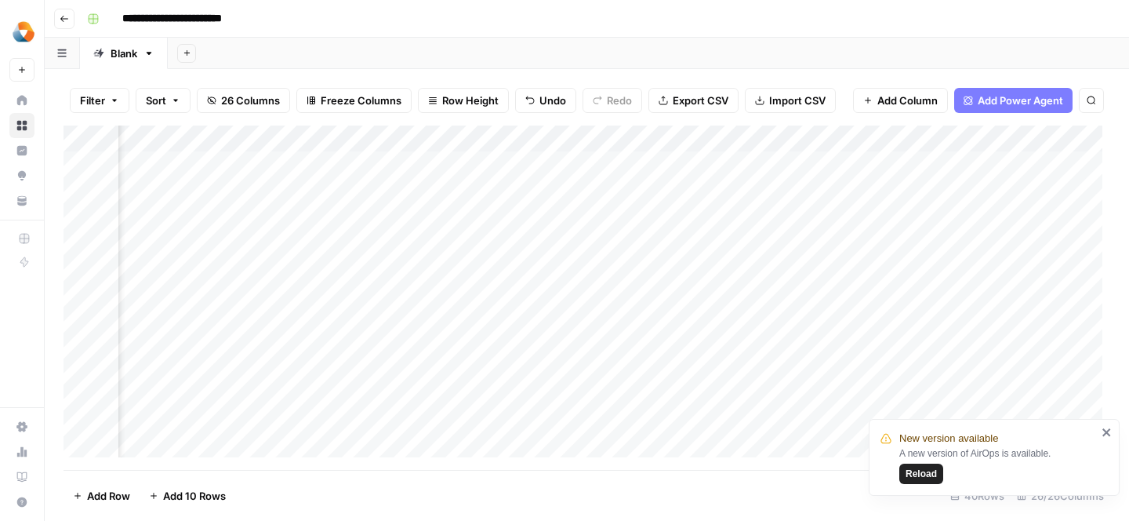
scroll to position [0, 103]
click at [773, 162] on div "Add Column" at bounding box center [587, 297] width 1047 height 344
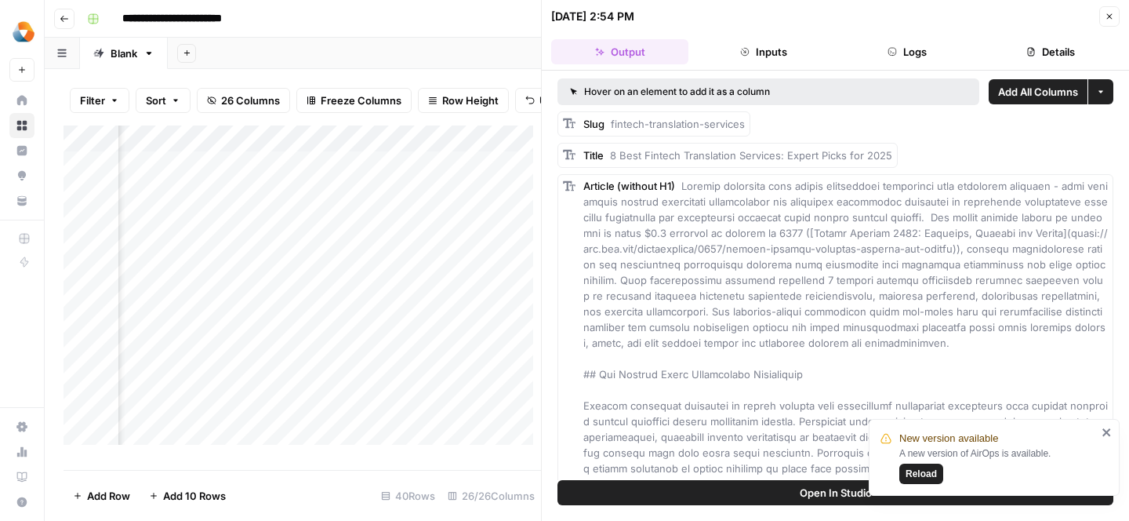
click at [779, 51] on button "Inputs" at bounding box center [763, 51] width 137 height 25
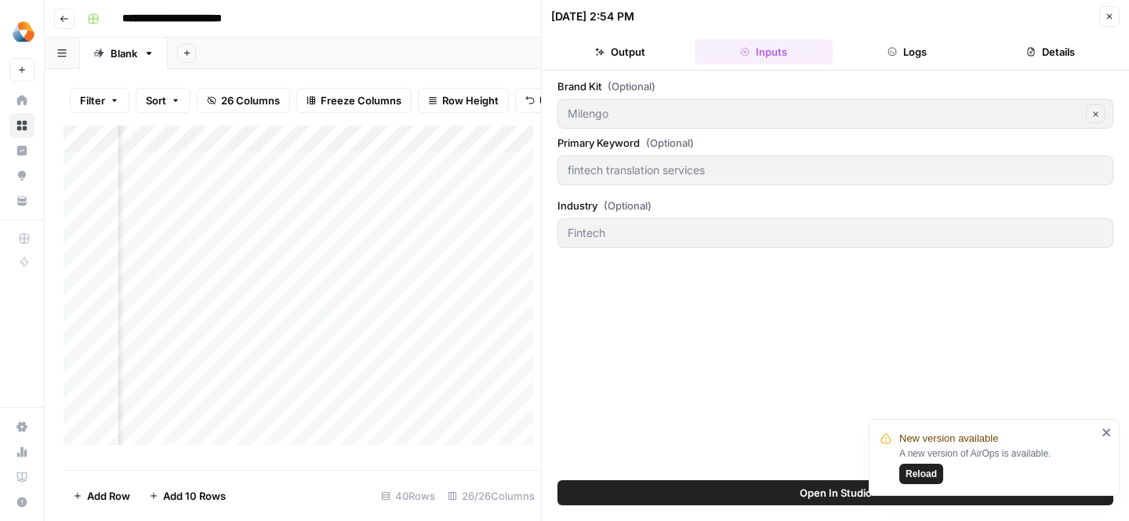
click at [921, 49] on button "Logs" at bounding box center [907, 51] width 137 height 25
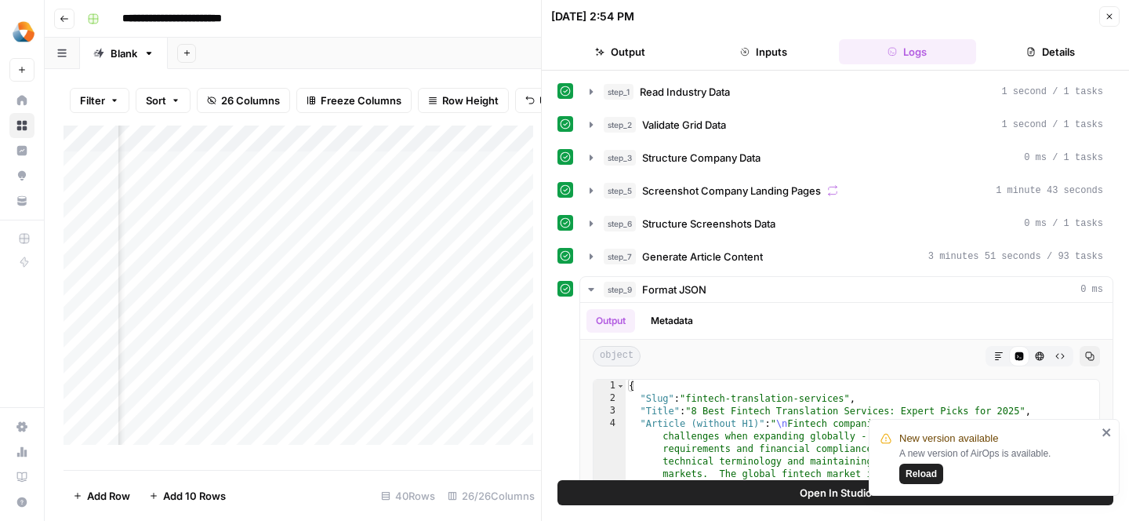
click at [1101, 24] on button "Close" at bounding box center [1109, 16] width 20 height 20
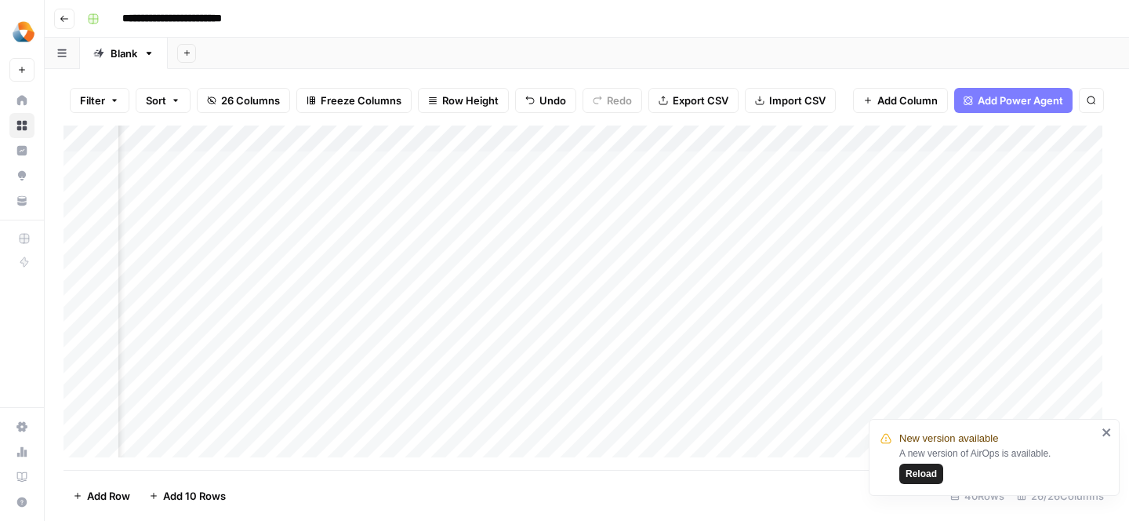
scroll to position [0, 1230]
click at [514, 196] on div "Add Column" at bounding box center [587, 297] width 1047 height 344
click at [678, 191] on div "Add Column" at bounding box center [587, 297] width 1047 height 344
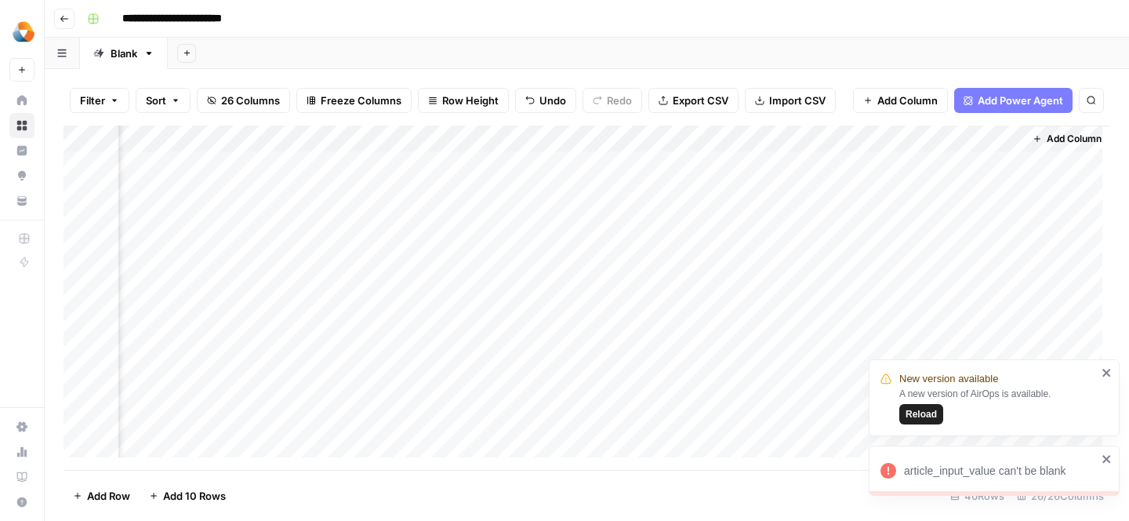
click at [1111, 452] on div "article_input_value can't be blank" at bounding box center [994, 470] width 251 height 50
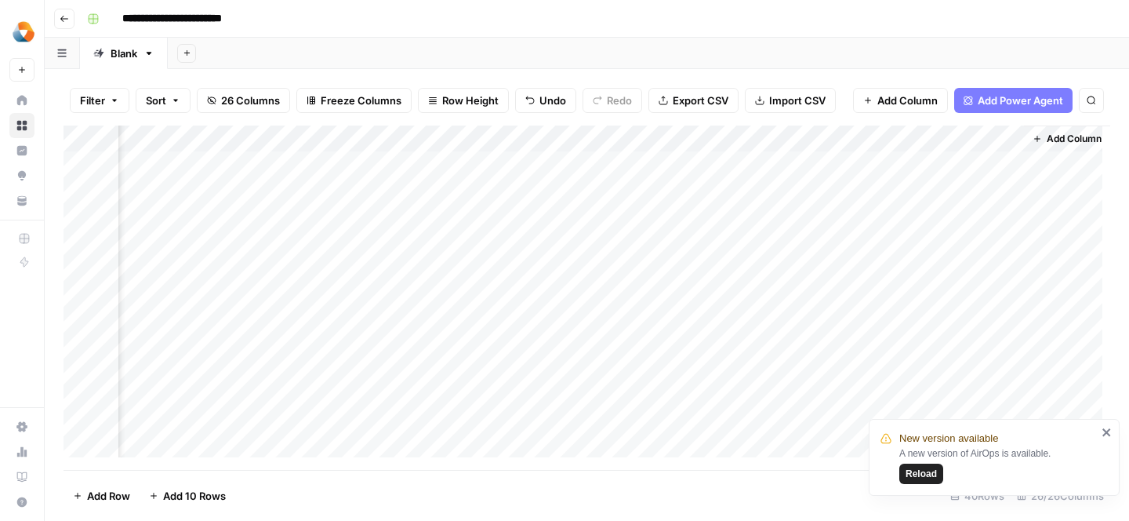
click at [1106, 432] on icon "close" at bounding box center [1106, 432] width 8 height 8
click at [653, 245] on div "Add Column" at bounding box center [587, 297] width 1047 height 344
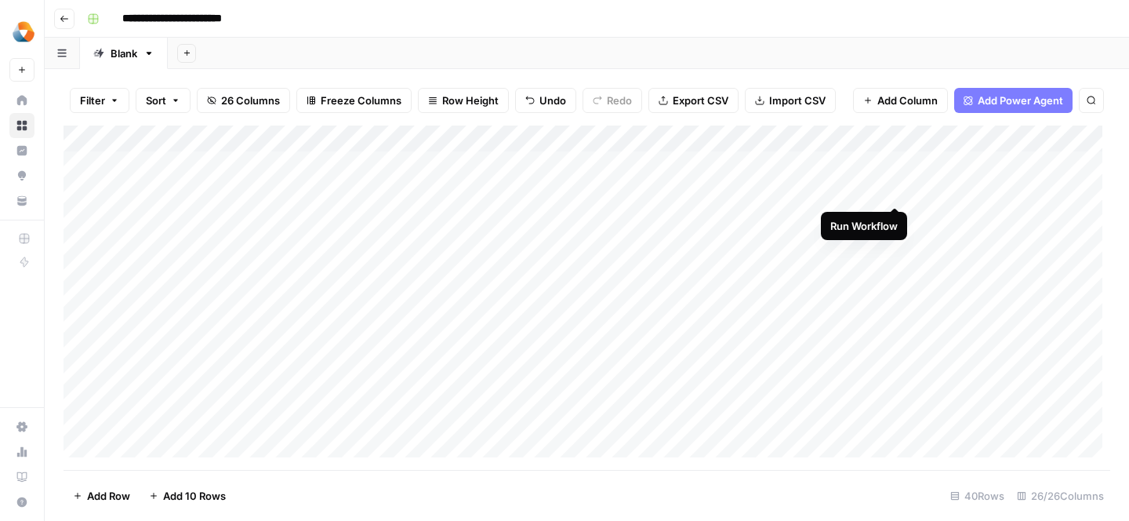
click at [892, 190] on div "Add Column" at bounding box center [587, 297] width 1047 height 344
click at [729, 359] on div "Add Column" at bounding box center [587, 297] width 1047 height 344
click at [942, 398] on div "Add Column" at bounding box center [587, 297] width 1047 height 344
click at [807, 175] on div "Add Column" at bounding box center [587, 297] width 1047 height 344
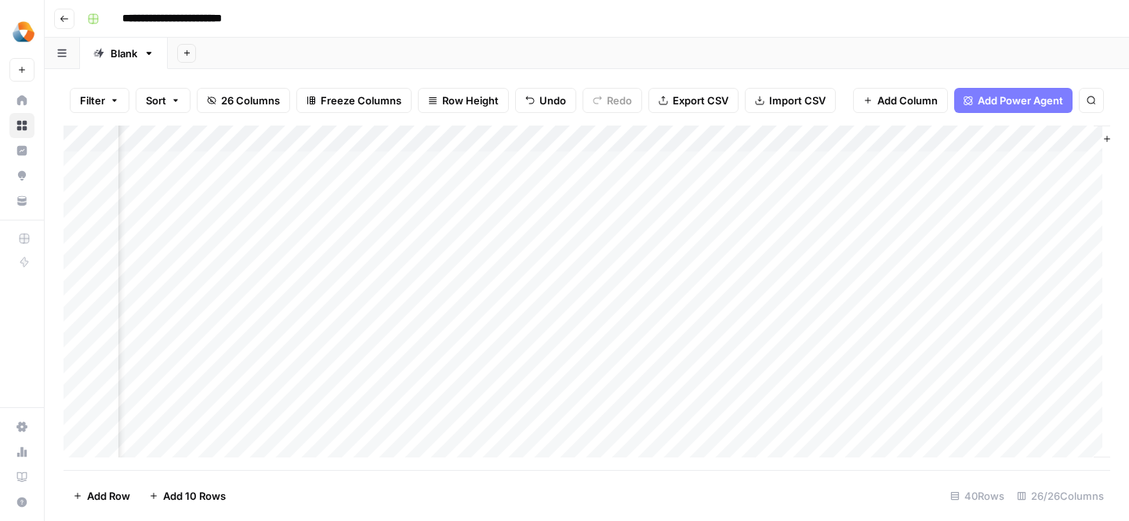
scroll to position [0, 2811]
click at [746, 194] on div "Add Column" at bounding box center [587, 297] width 1047 height 344
click at [1045, 474] on div "article_input_value can't be blank" at bounding box center [1000, 471] width 193 height 16
click at [630, 165] on div "Add Column" at bounding box center [587, 297] width 1047 height 344
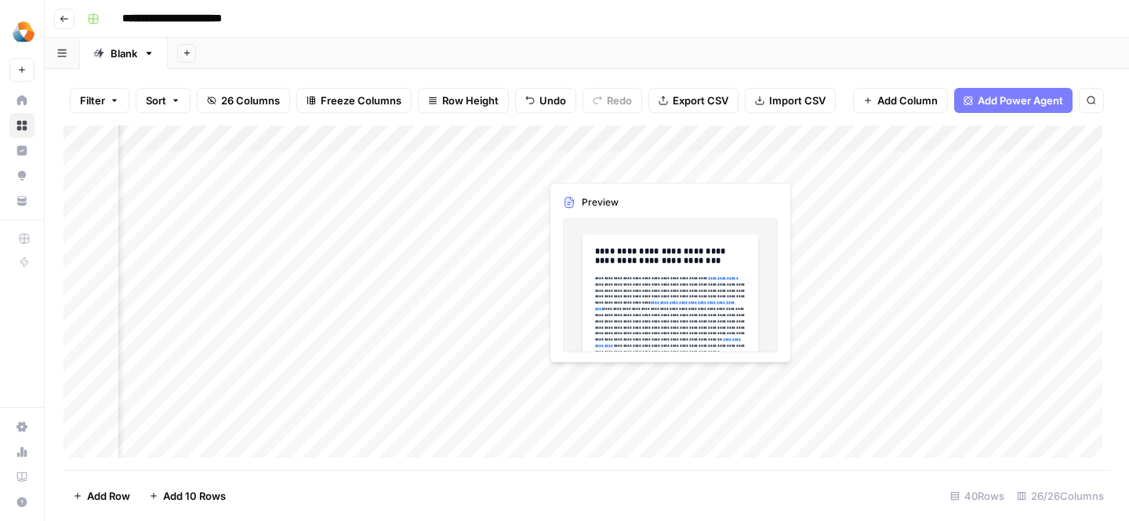
click at [608, 198] on div "Add Column" at bounding box center [587, 297] width 1047 height 344
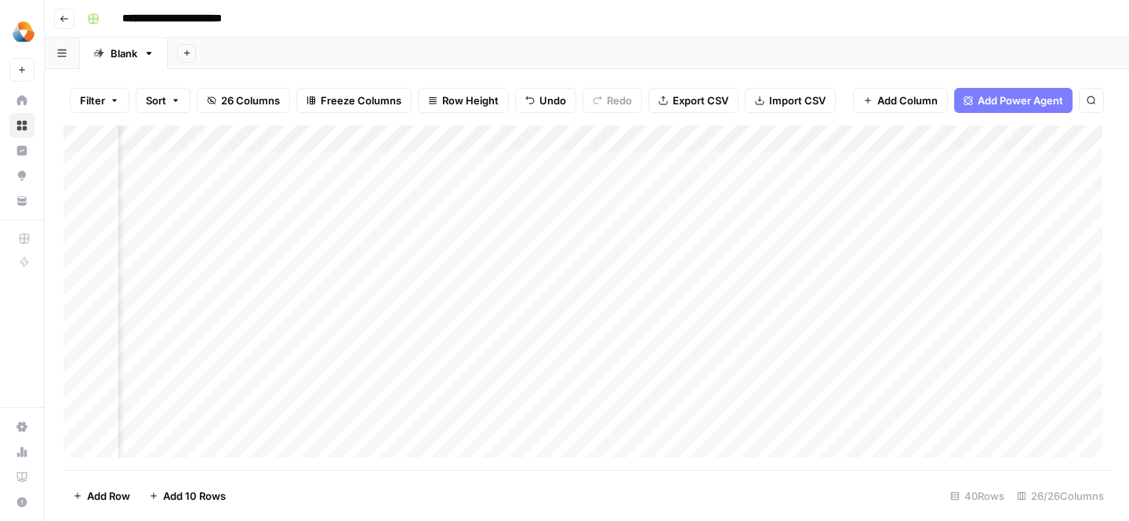
click at [668, 165] on div "Add Column" at bounding box center [587, 297] width 1047 height 344
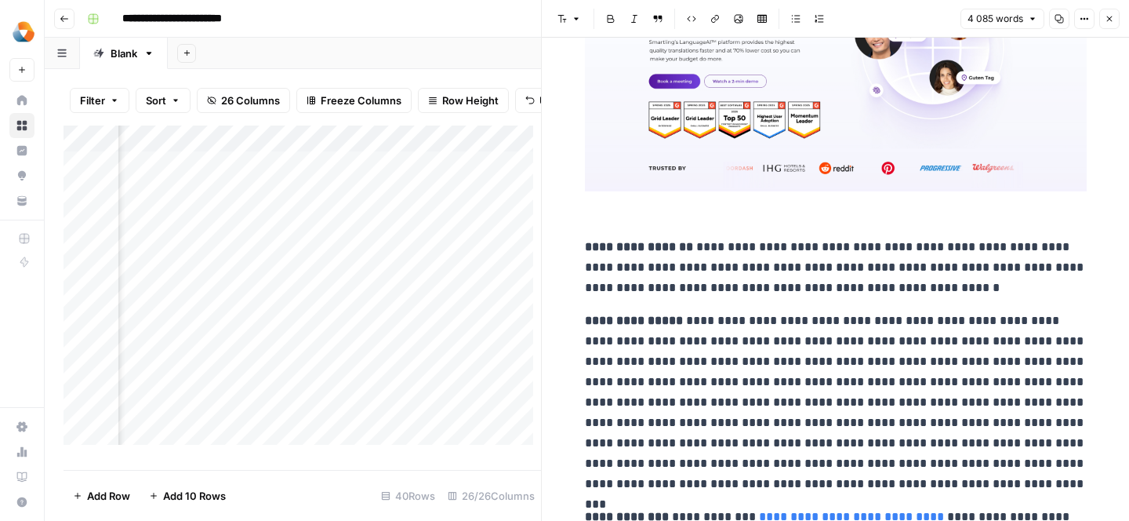
scroll to position [9910, 0]
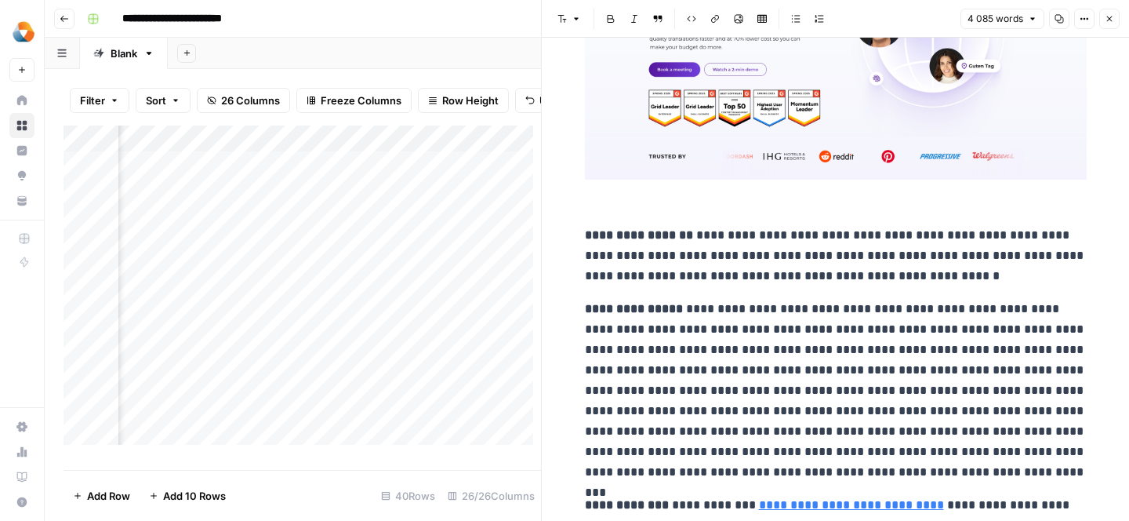
click at [1113, 22] on icon "button" at bounding box center [1109, 18] width 9 height 9
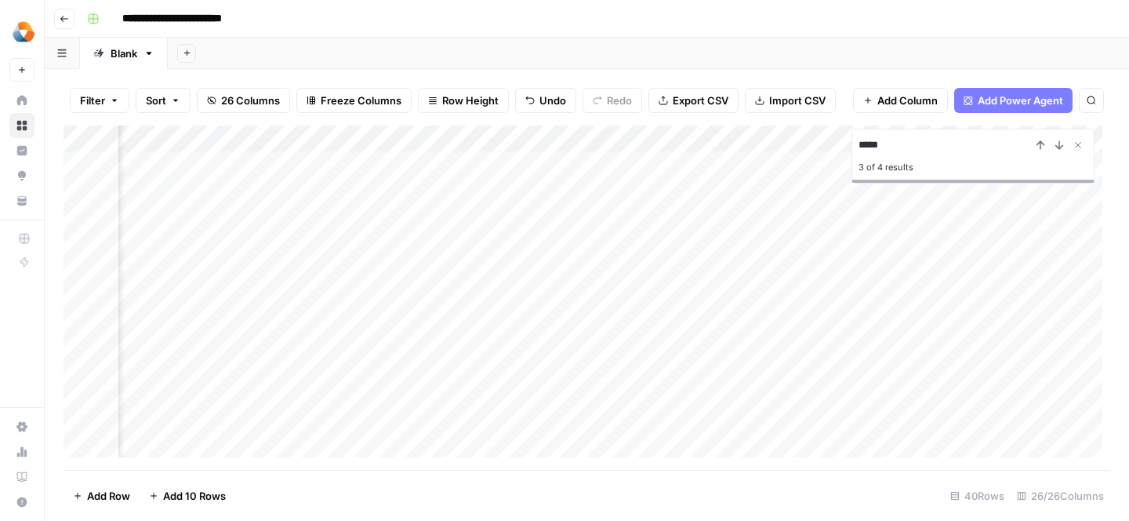
scroll to position [0, 550]
type input "*"
type input "**********"
click at [1076, 146] on icon "Close Search" at bounding box center [1078, 145] width 5 height 5
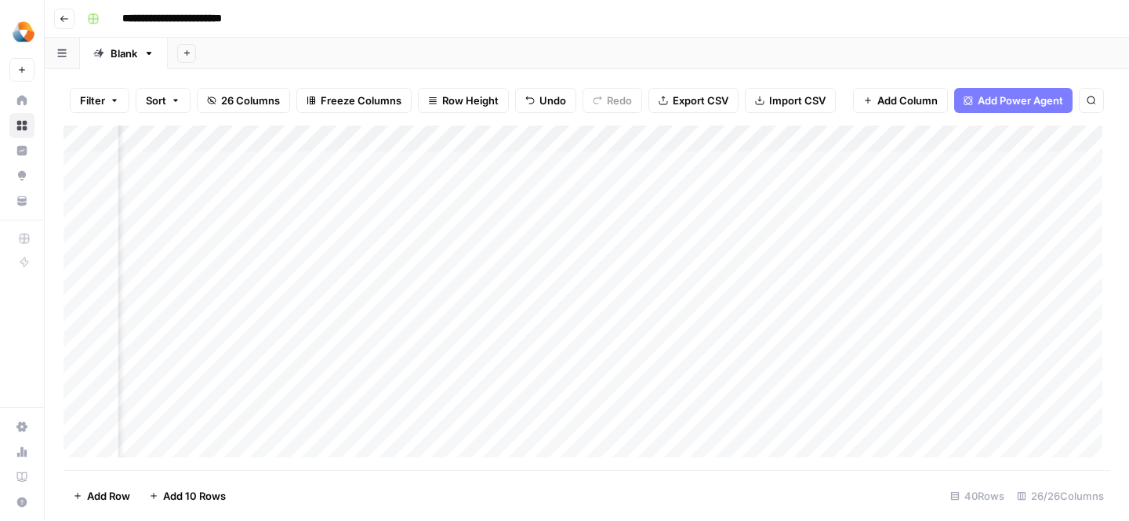
click at [495, 171] on div "Add Column" at bounding box center [587, 297] width 1047 height 344
click at [708, 174] on div "Add Column" at bounding box center [587, 297] width 1047 height 344
click at [677, 194] on div "Add Column" at bounding box center [587, 297] width 1047 height 344
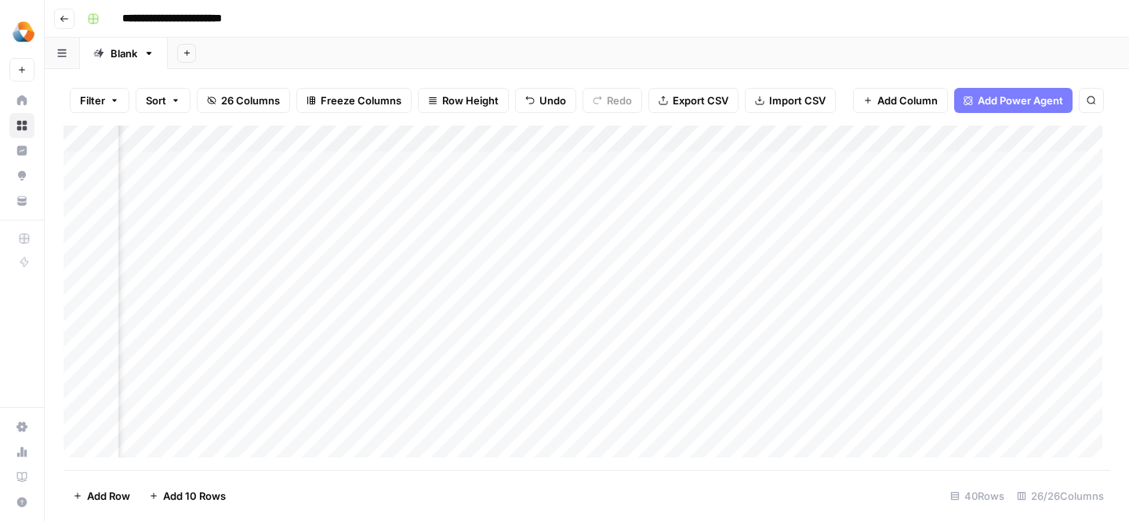
click at [118, 54] on div "Blank" at bounding box center [124, 53] width 27 height 16
click at [148, 54] on icon "button" at bounding box center [148, 53] width 11 height 11
click at [248, 42] on div "Add Sheet" at bounding box center [648, 53] width 961 height 31
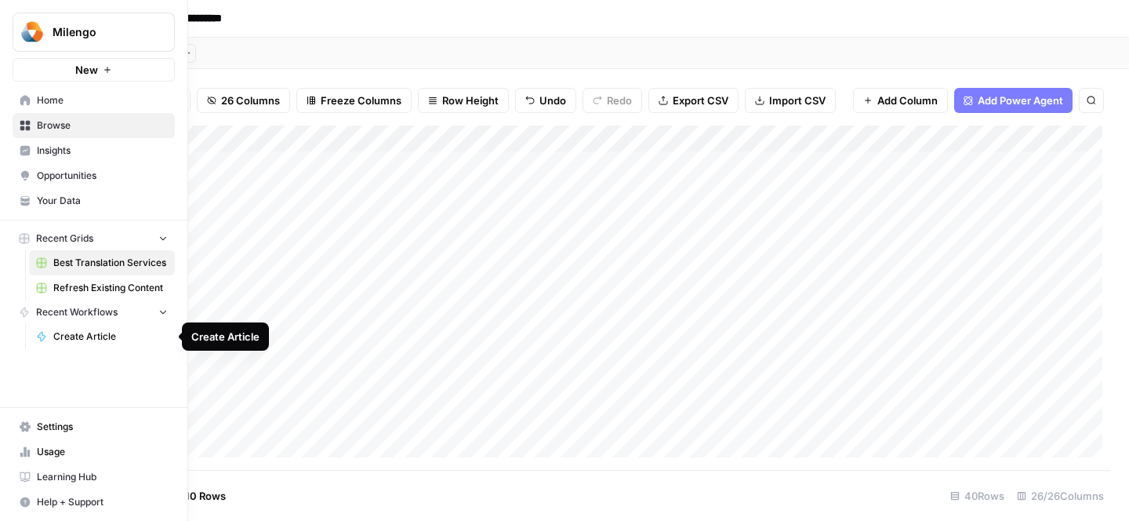
click at [98, 347] on link "Create Article" at bounding box center [102, 336] width 146 height 25
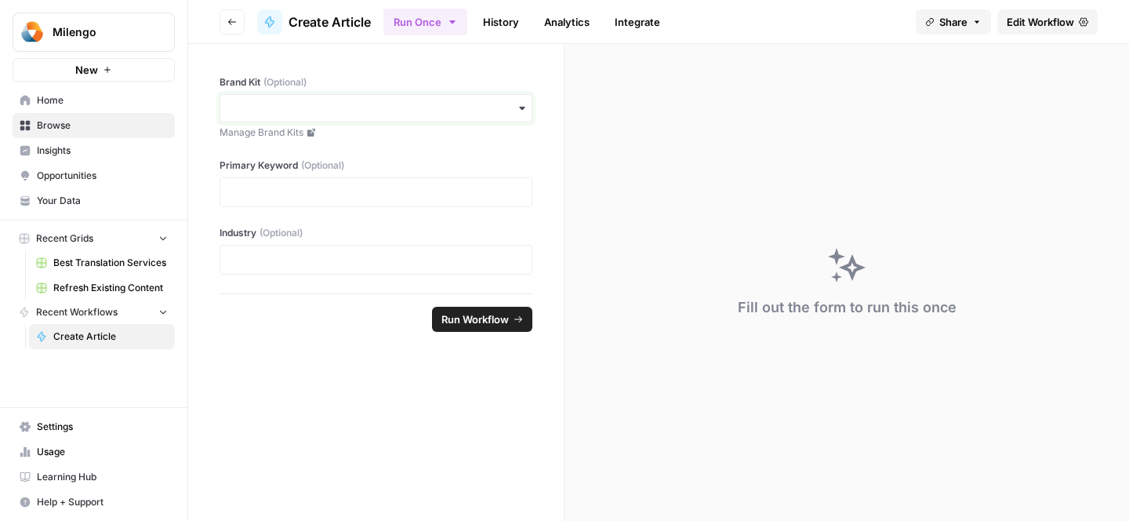
click at [328, 107] on input "Brand Kit (Optional)" at bounding box center [376, 108] width 292 height 16
click at [307, 152] on div "Milengo" at bounding box center [375, 151] width 311 height 30
click at [297, 192] on p at bounding box center [376, 192] width 292 height 16
click at [286, 267] on div at bounding box center [376, 260] width 313 height 30
click at [302, 265] on p at bounding box center [376, 260] width 292 height 16
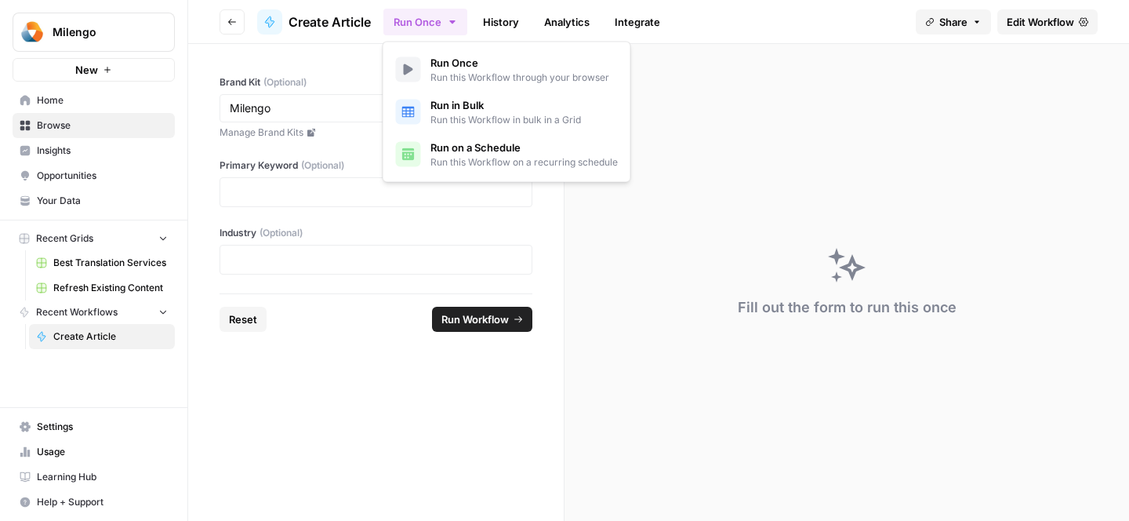
click at [455, 22] on icon "button" at bounding box center [452, 22] width 13 height 13
click at [459, 125] on span "Run this Workflow in bulk in a Grid" at bounding box center [505, 120] width 151 height 14
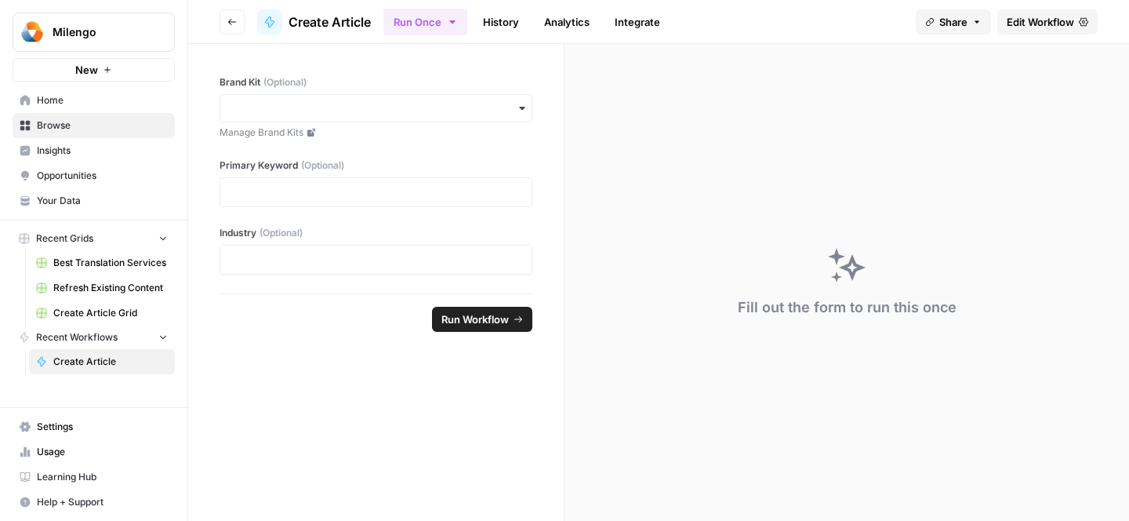
click at [65, 260] on span "Best Translation Services" at bounding box center [110, 263] width 114 height 14
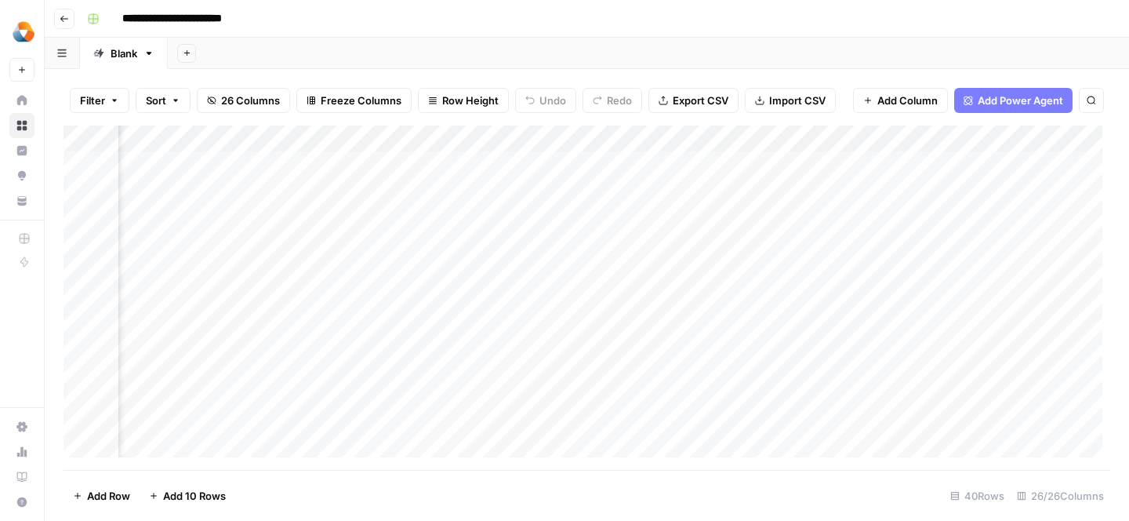
scroll to position [0, 238]
click at [659, 191] on div "Add Column" at bounding box center [587, 297] width 1047 height 344
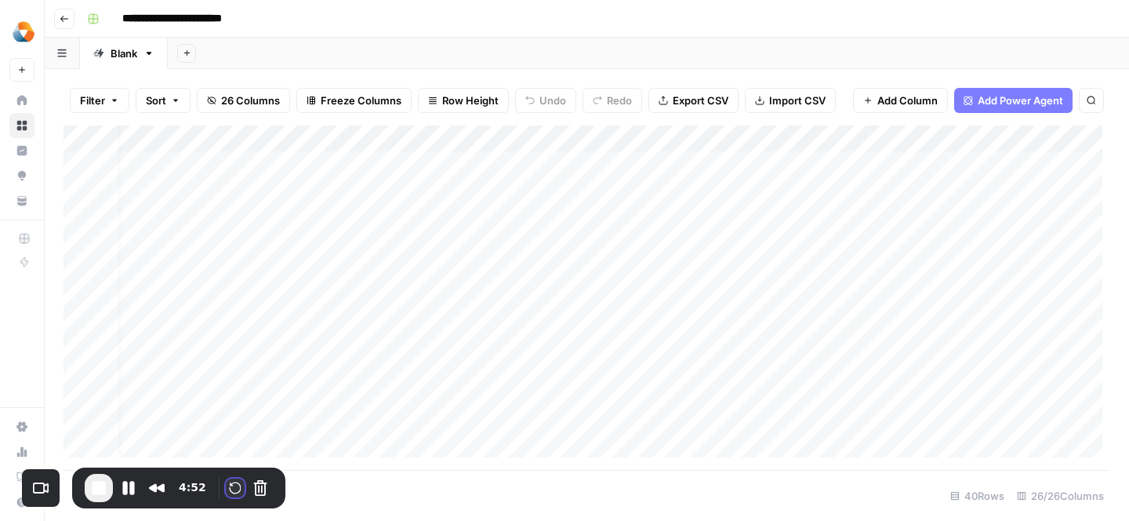
click at [233, 489] on button "Restart Recording" at bounding box center [235, 487] width 19 height 19
click at [236, 481] on button "Restart Recording" at bounding box center [235, 487] width 19 height 19
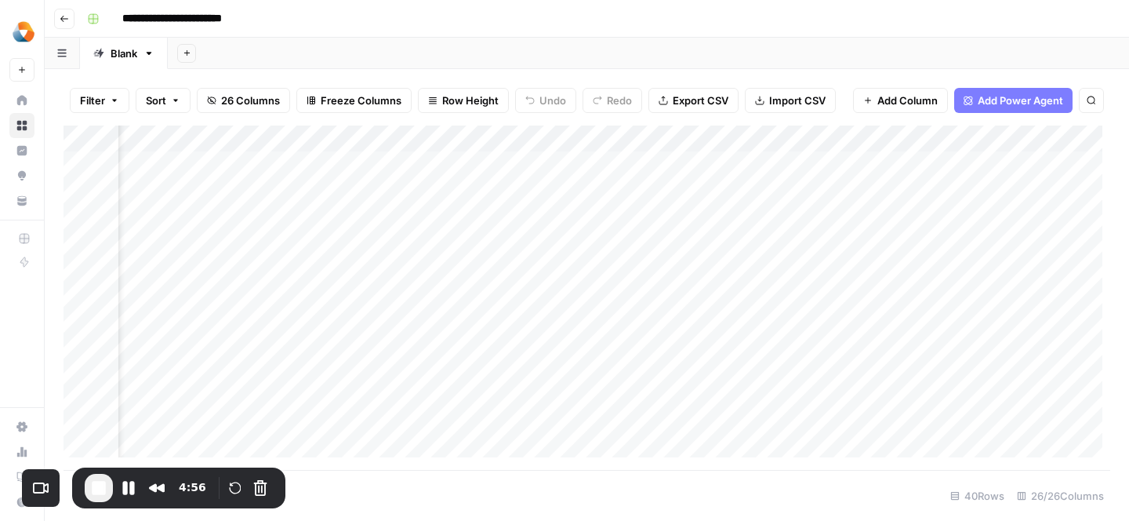
scroll to position [0, 0]
click at [227, 482] on button "Restart Recording" at bounding box center [235, 487] width 19 height 19
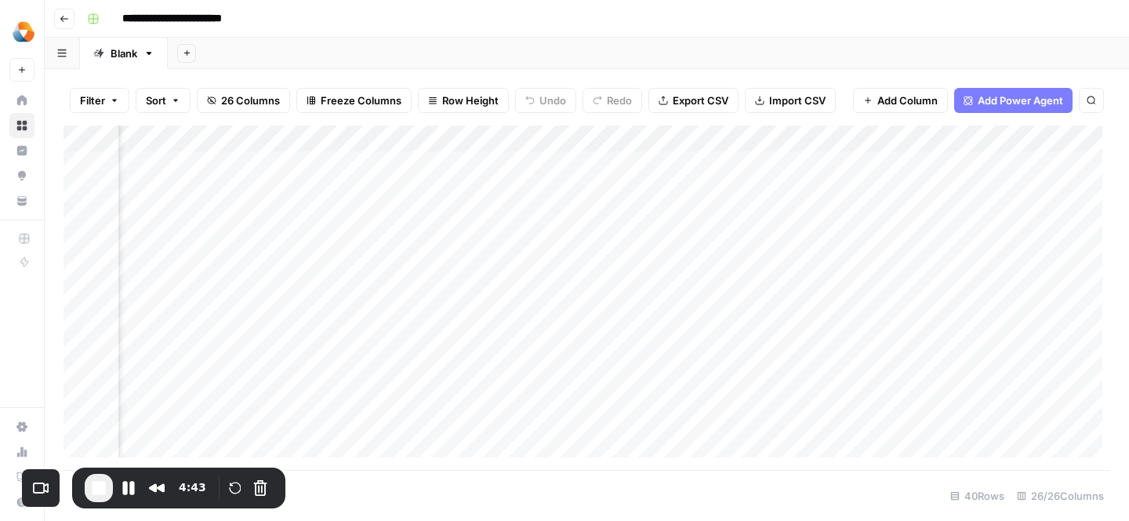
scroll to position [0, 1727]
click at [233, 485] on button "Restart Recording" at bounding box center [235, 487] width 19 height 19
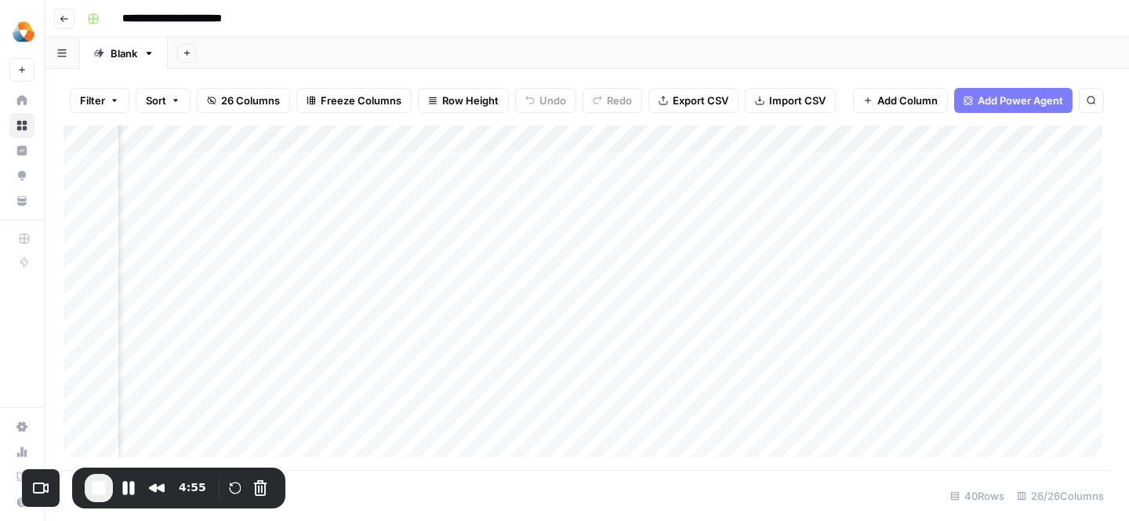
scroll to position [0, 1375]
click at [230, 488] on button "Restart Recording" at bounding box center [235, 487] width 19 height 19
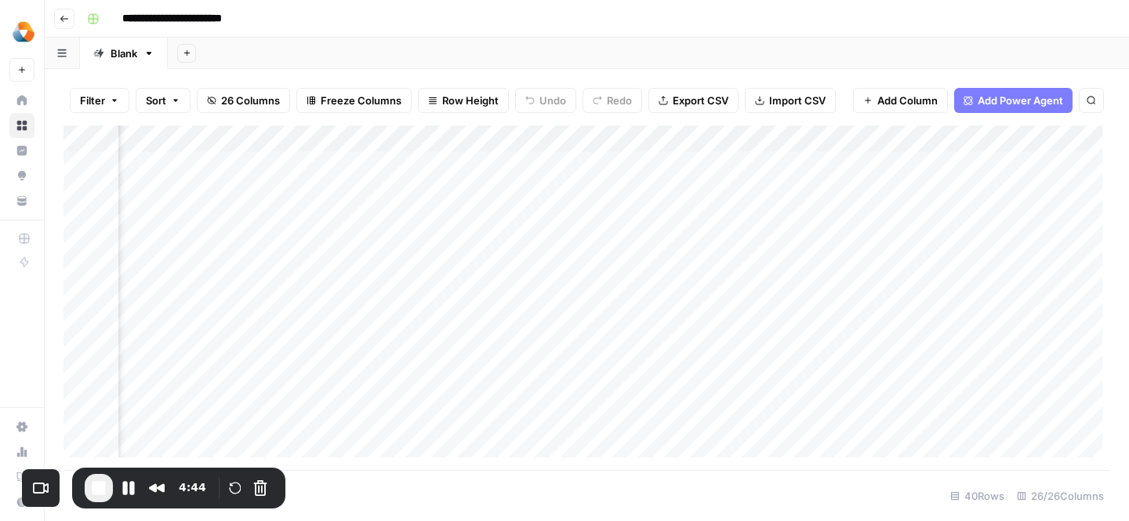
scroll to position [0, 2656]
click at [697, 143] on div "Add Column" at bounding box center [587, 297] width 1047 height 344
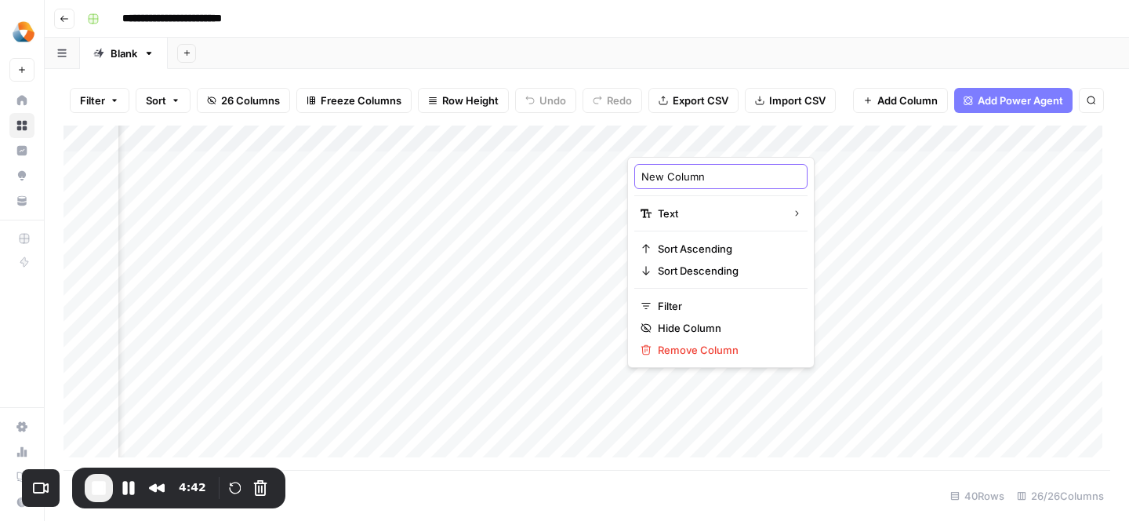
click at [674, 173] on input "New Column" at bounding box center [720, 177] width 159 height 16
type input "Cons"
click at [590, 226] on div "Add Column" at bounding box center [587, 297] width 1047 height 344
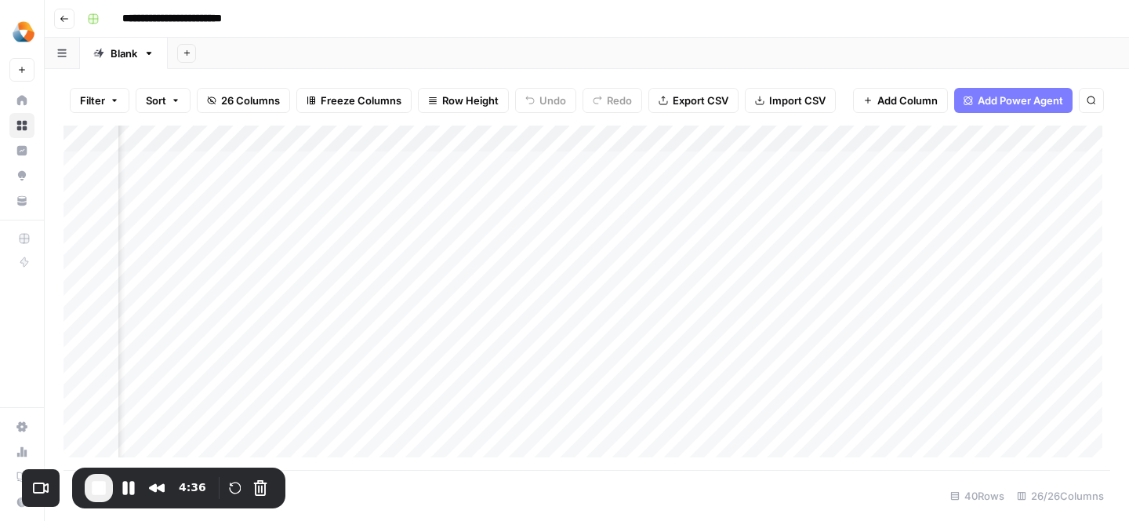
click at [700, 139] on div "Add Column" at bounding box center [587, 297] width 1047 height 344
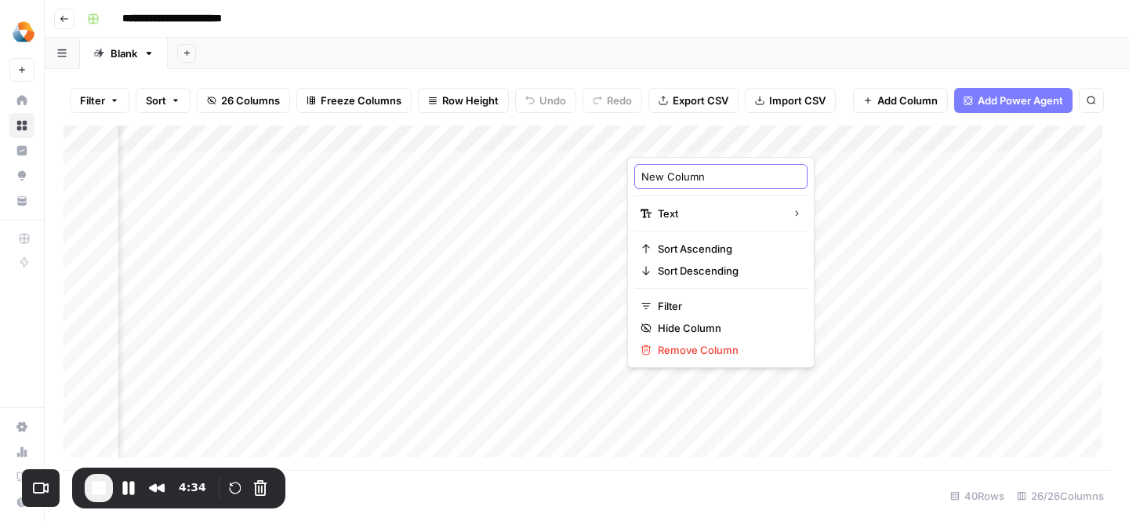
click at [680, 172] on input "New Column" at bounding box center [720, 177] width 159 height 16
type input "Cons"
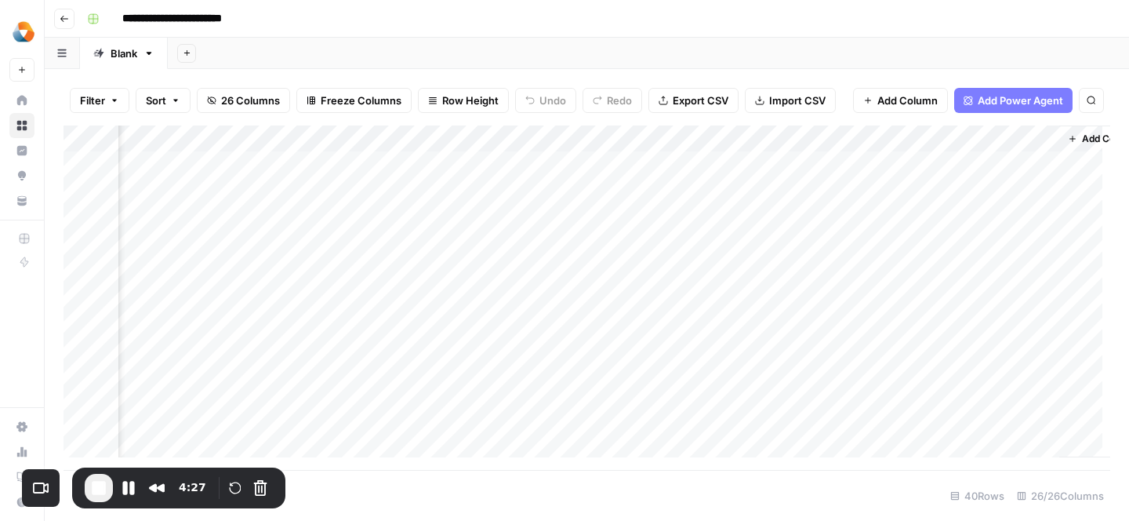
scroll to position [0, 2883]
click at [473, 189] on div "Add Column" at bounding box center [587, 297] width 1047 height 344
click at [691, 191] on div "Add Column" at bounding box center [587, 297] width 1047 height 344
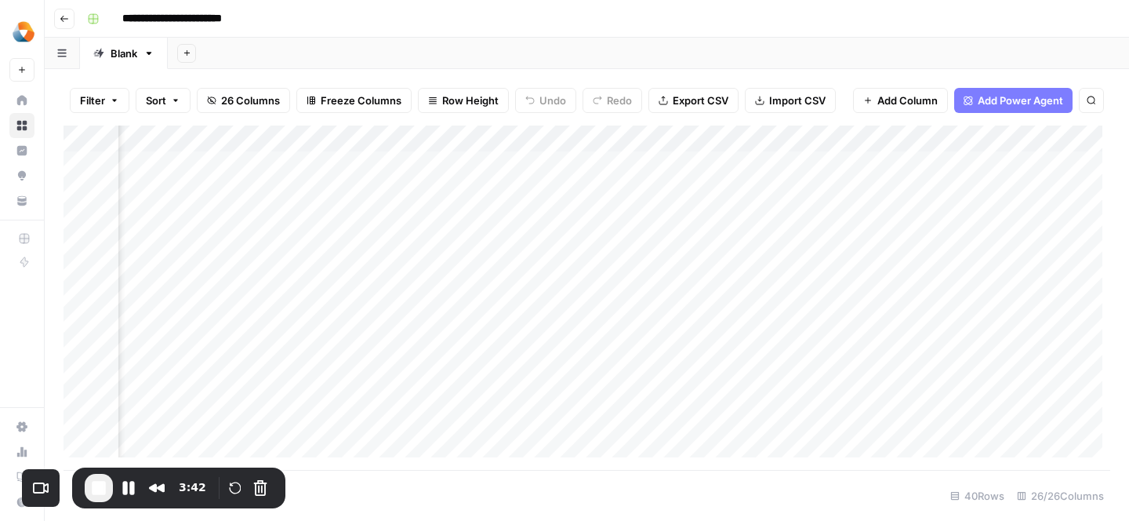
click at [92, 488] on span "End Recording" at bounding box center [98, 487] width 19 height 19
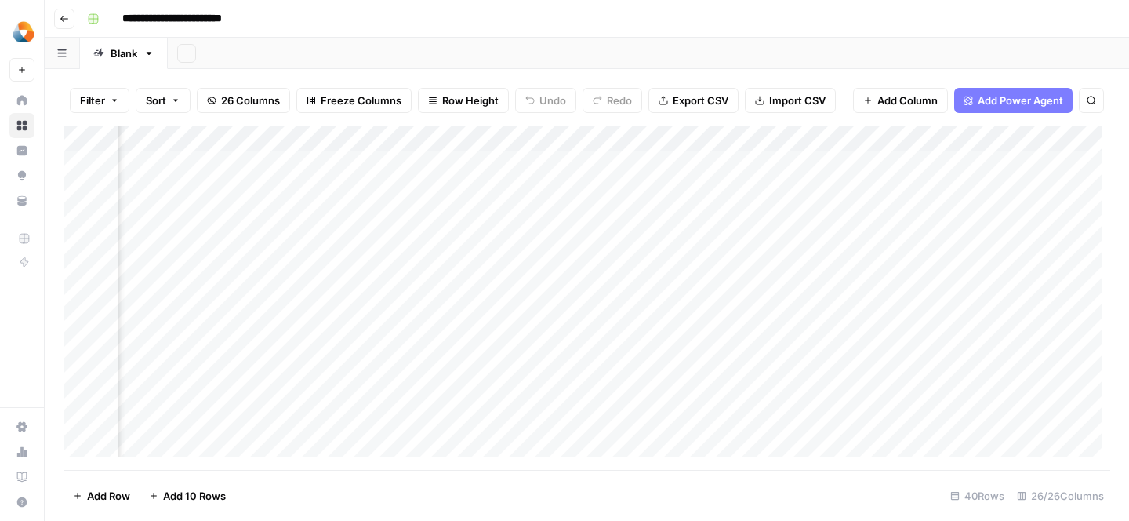
scroll to position [0, 115]
click at [754, 139] on div "Add Column" at bounding box center [587, 297] width 1047 height 344
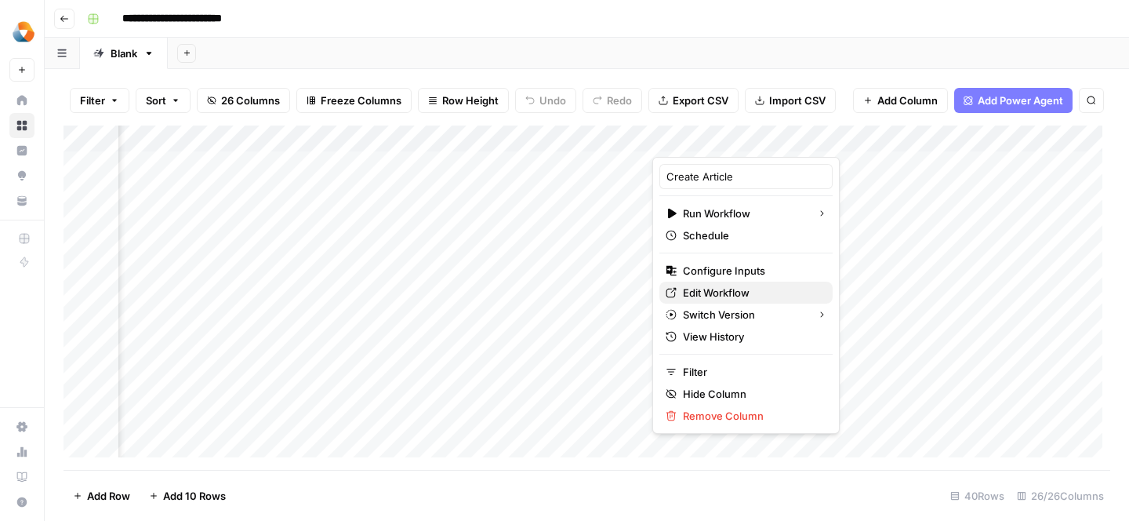
click at [714, 290] on span "Edit Workflow" at bounding box center [751, 293] width 137 height 16
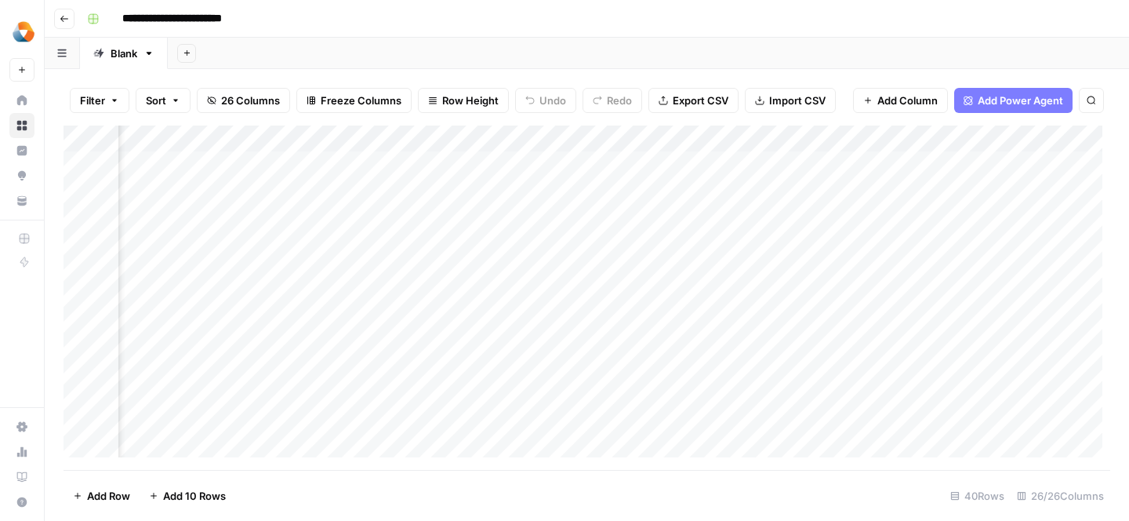
scroll to position [0, 2742]
click at [497, 143] on div "Add Column" at bounding box center [587, 297] width 1047 height 344
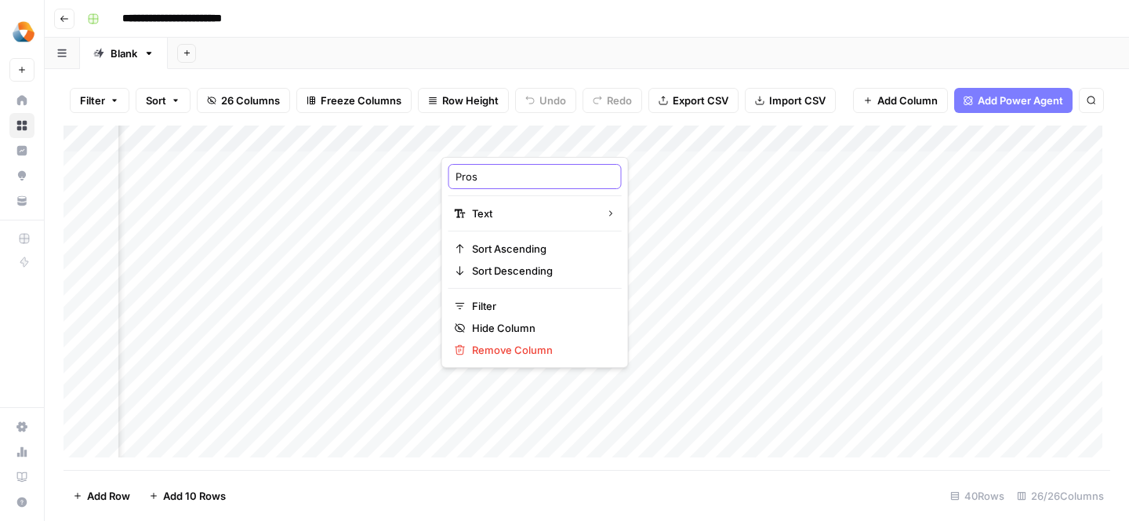
click at [486, 174] on input "Pros" at bounding box center [535, 177] width 159 height 16
type input "Pros and Cons"
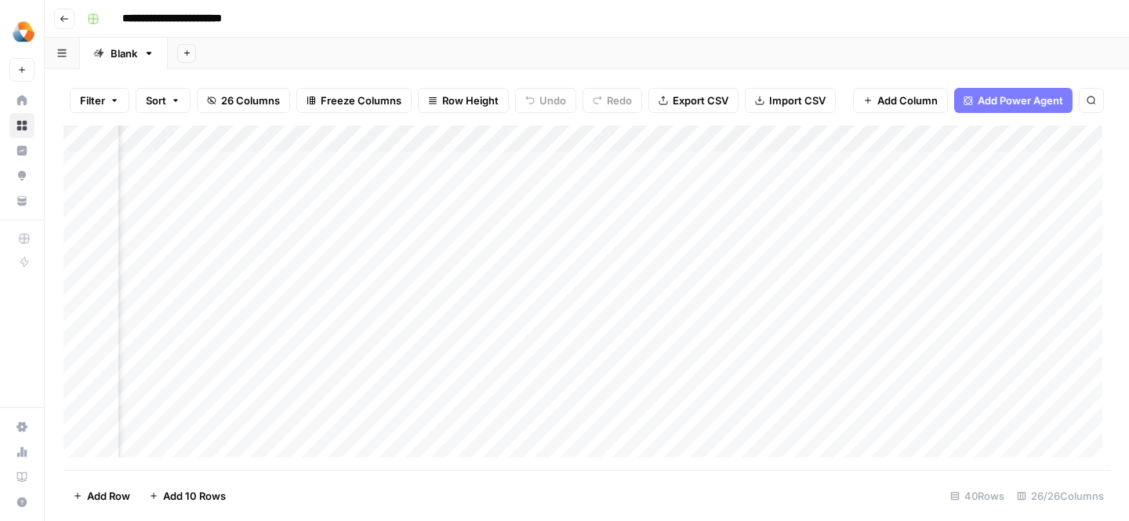
click at [502, 186] on div "Add Column" at bounding box center [587, 297] width 1047 height 344
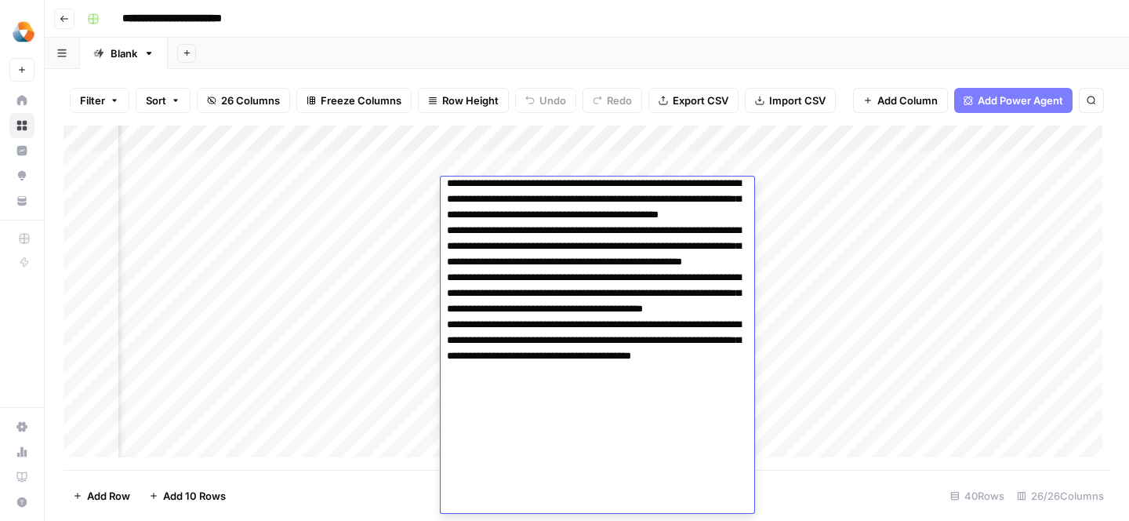
scroll to position [318, 0]
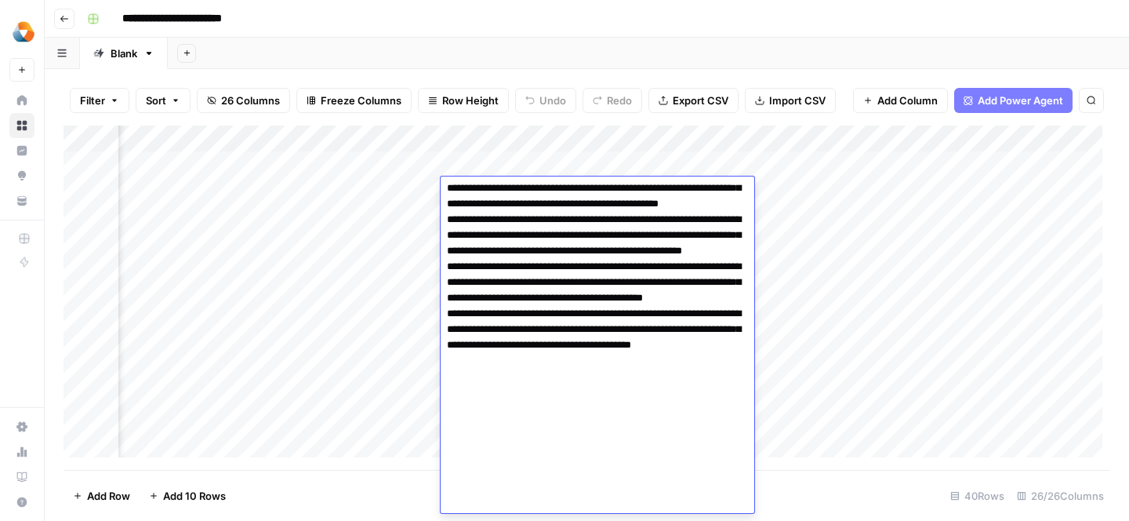
drag, startPoint x: 445, startPoint y: 193, endPoint x: 583, endPoint y: 487, distance: 324.8
click at [583, 487] on textarea at bounding box center [594, 188] width 306 height 649
click at [754, 143] on div "Add Column" at bounding box center [587, 297] width 1047 height 344
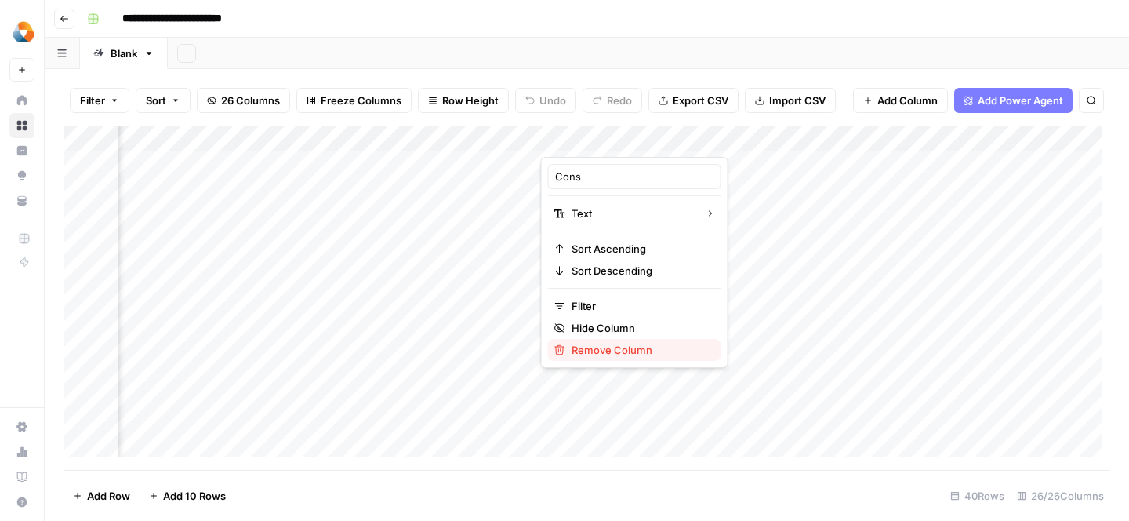
click at [589, 346] on span "Remove Column" at bounding box center [640, 350] width 137 height 16
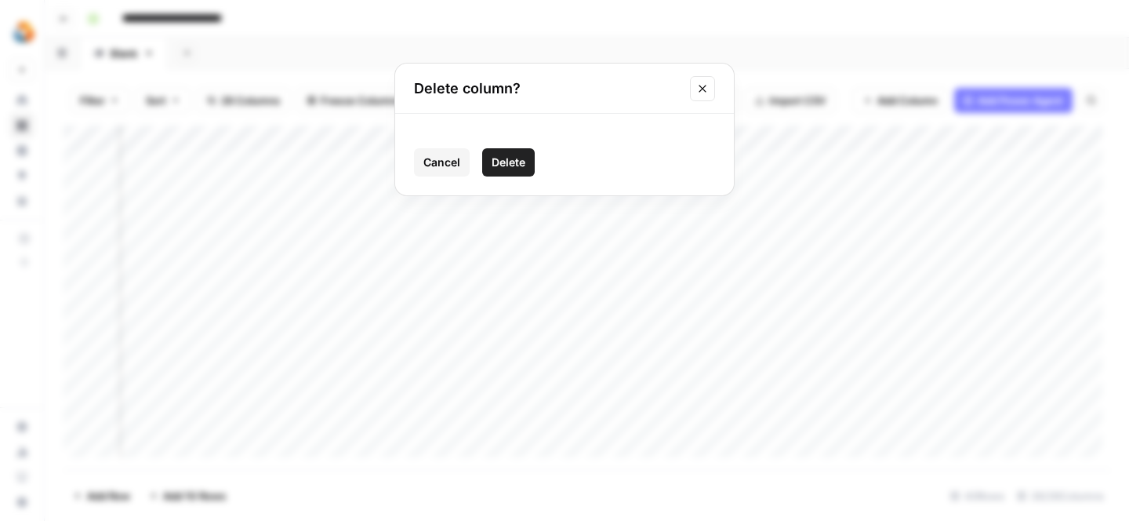
click at [510, 170] on button "Delete" at bounding box center [508, 162] width 53 height 28
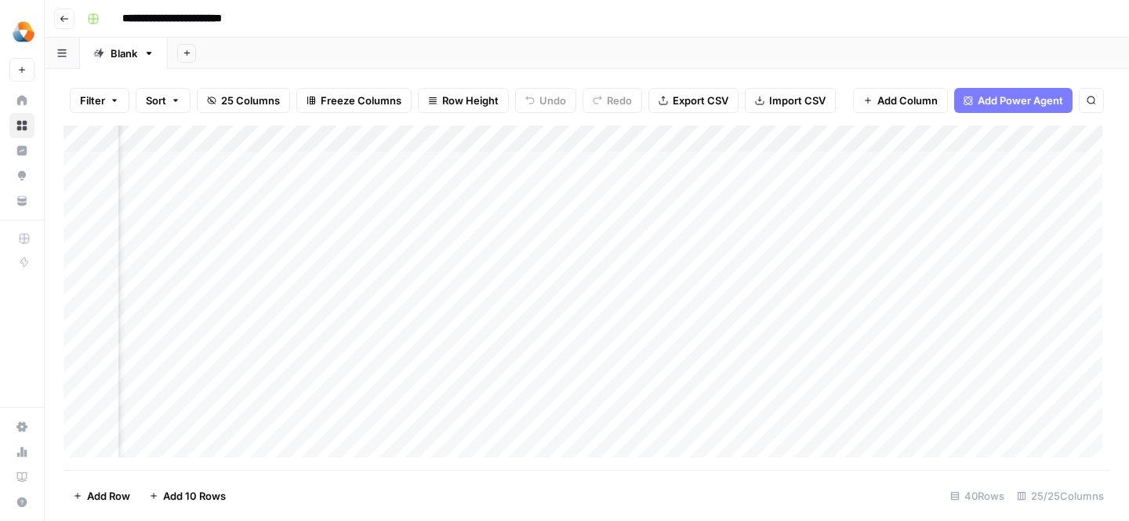
scroll to position [0, 2657]
click at [582, 189] on div "Add Column" at bounding box center [587, 297] width 1047 height 344
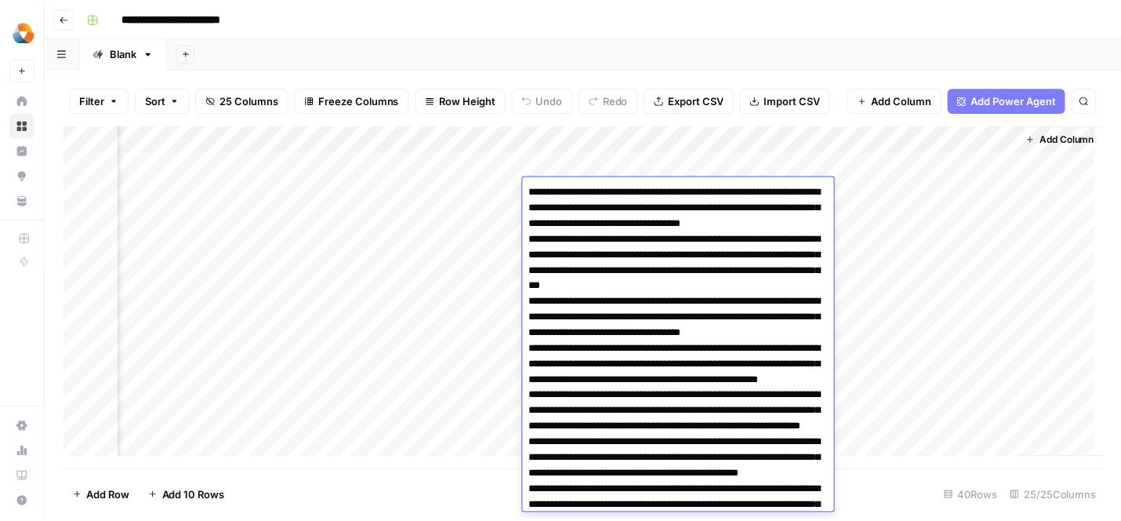
scroll to position [318, 0]
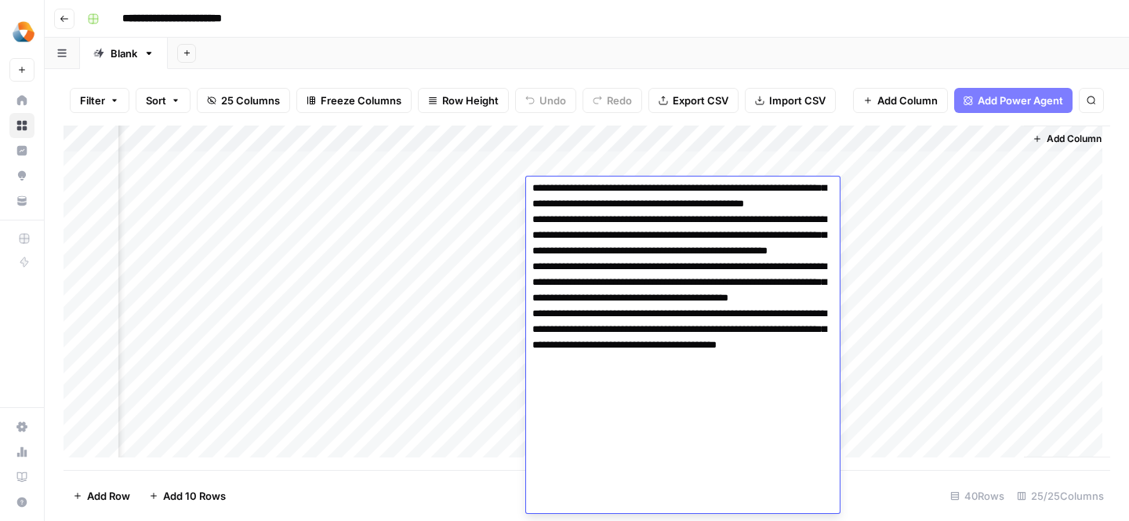
click at [582, 189] on textarea at bounding box center [679, 188] width 306 height 649
drag, startPoint x: 534, startPoint y: 187, endPoint x: 699, endPoint y: 496, distance: 350.4
click at [699, 496] on textarea at bounding box center [679, 188] width 306 height 649
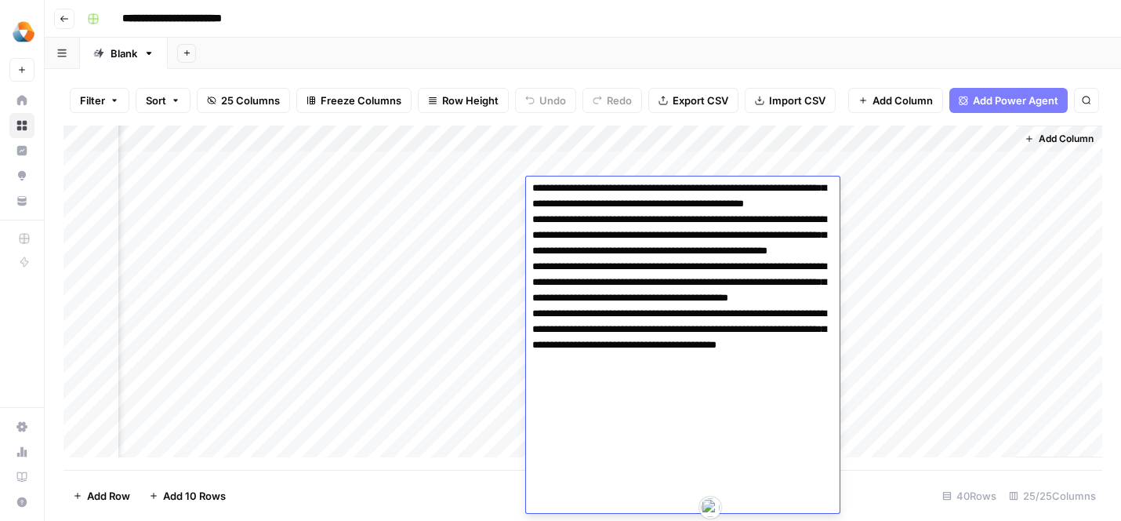
type textarea "**********"
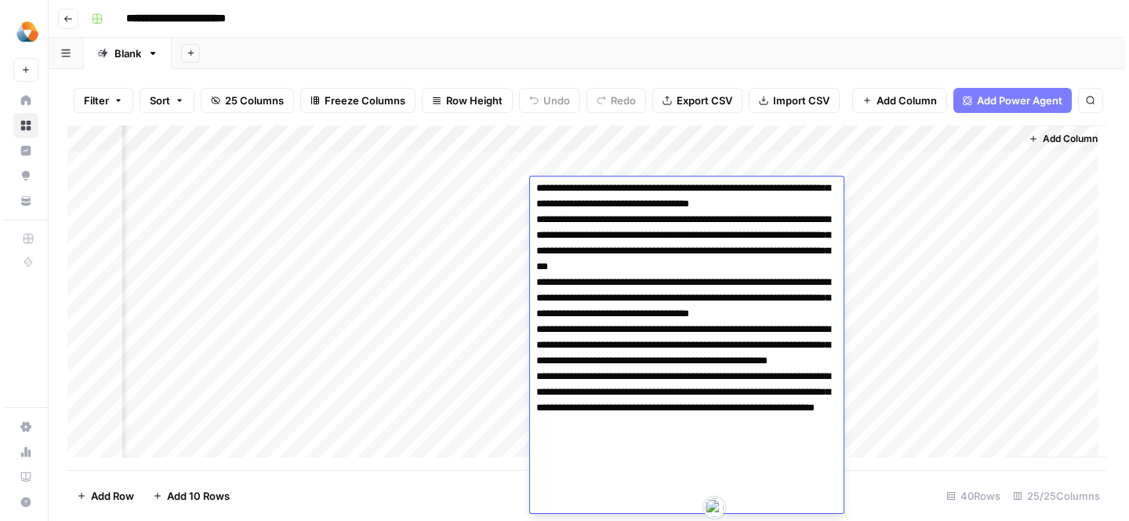
scroll to position [0, 0]
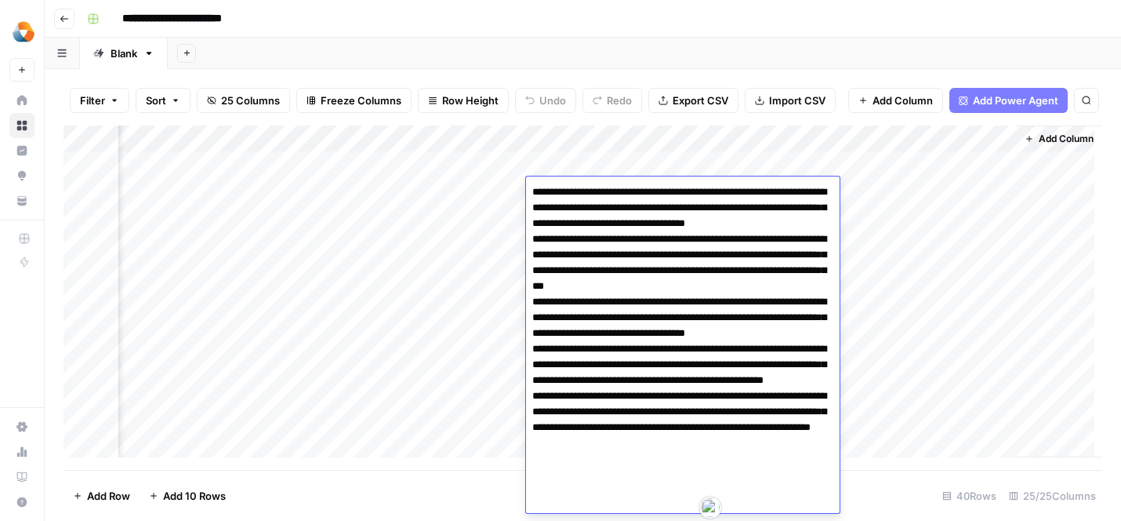
drag, startPoint x: 741, startPoint y: 477, endPoint x: 535, endPoint y: 147, distance: 388.1
click at [535, 147] on body "**********" at bounding box center [560, 260] width 1121 height 521
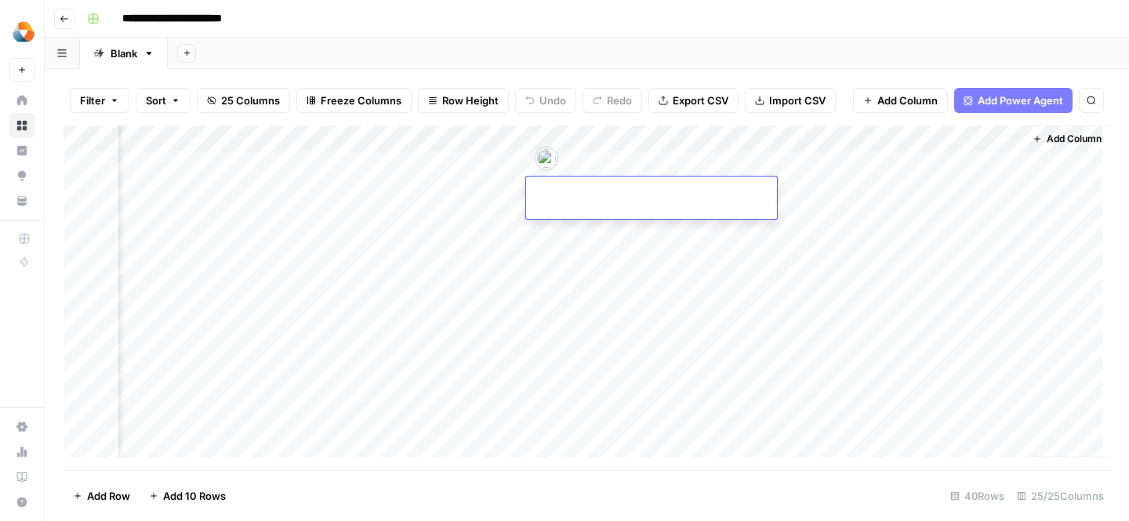
click at [596, 223] on div "Add Column" at bounding box center [587, 297] width 1047 height 344
click at [538, 139] on div "Add Column" at bounding box center [587, 297] width 1047 height 344
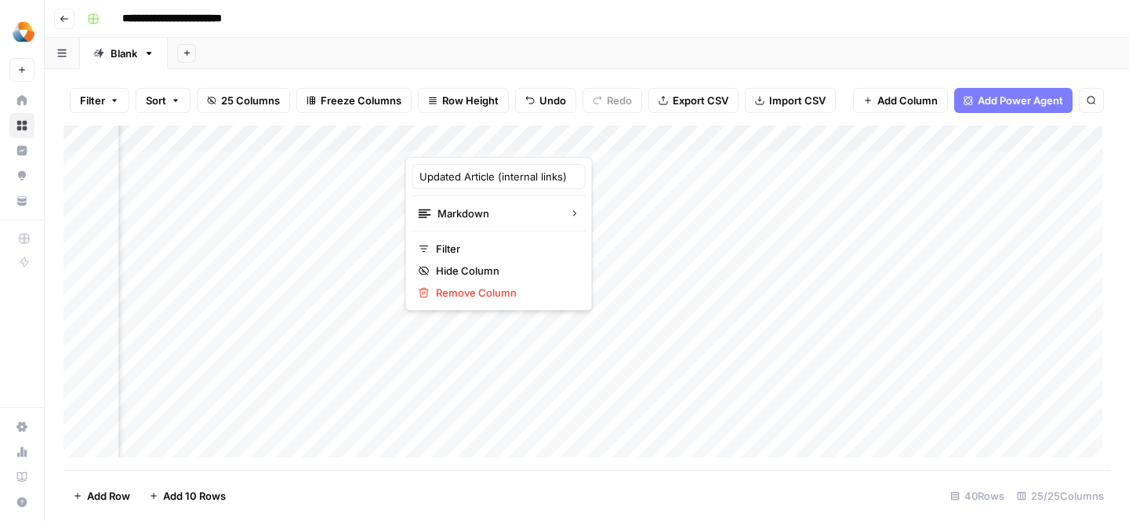
click at [762, 221] on div "Add Column" at bounding box center [587, 297] width 1047 height 344
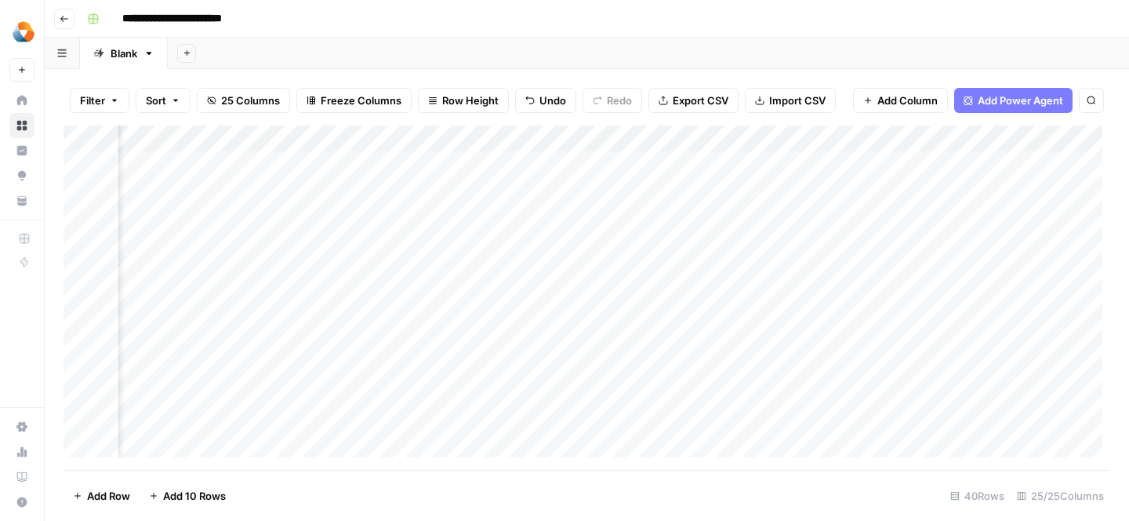
click at [486, 184] on div "Add Column" at bounding box center [587, 297] width 1047 height 344
click at [531, 189] on div "Add Column" at bounding box center [587, 297] width 1047 height 344
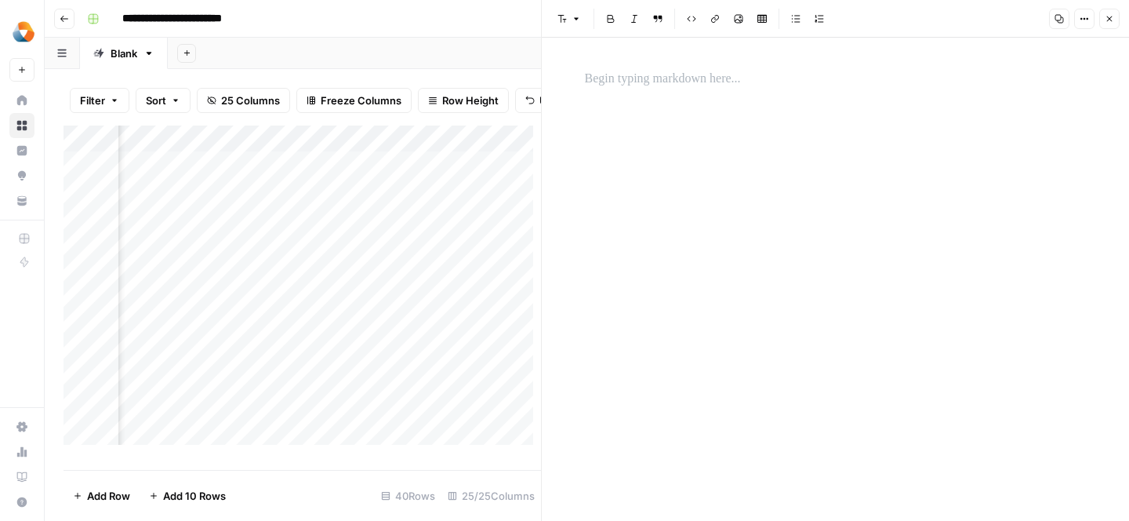
click at [1103, 20] on button "Close" at bounding box center [1109, 19] width 20 height 20
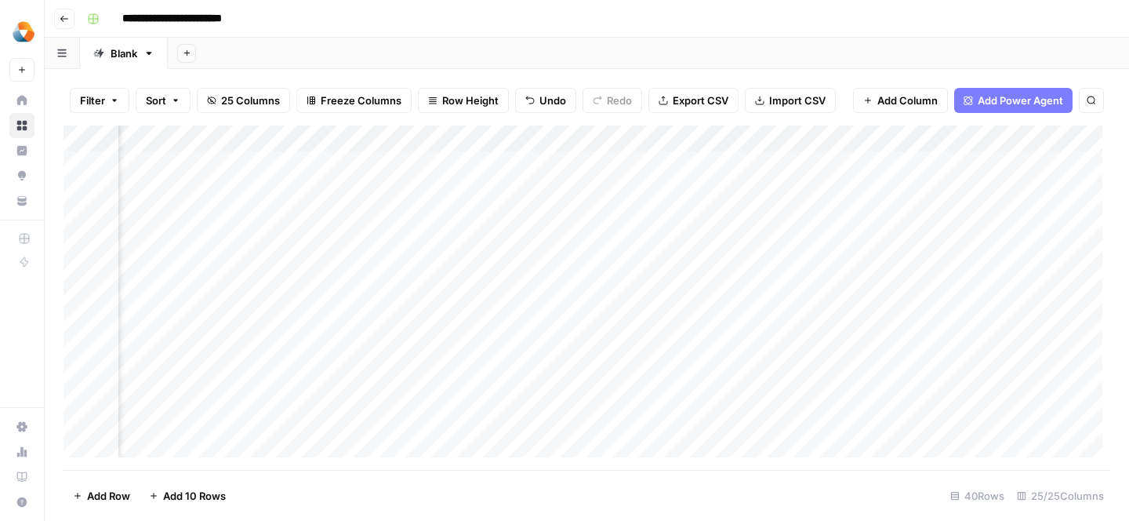
scroll to position [0, 2657]
click at [559, 195] on div "Add Column" at bounding box center [587, 297] width 1047 height 344
type textarea "**********"
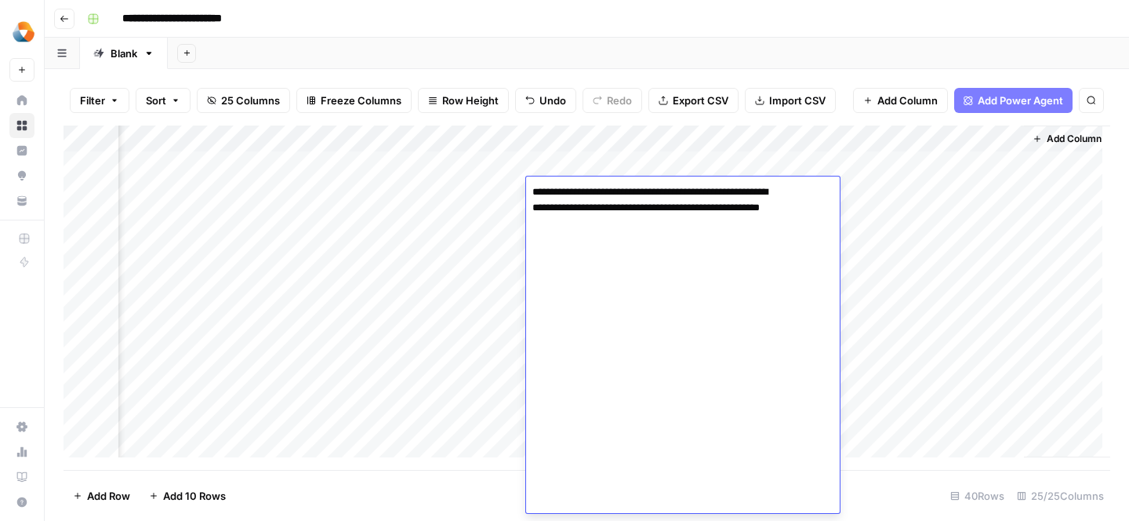
scroll to position [422, 0]
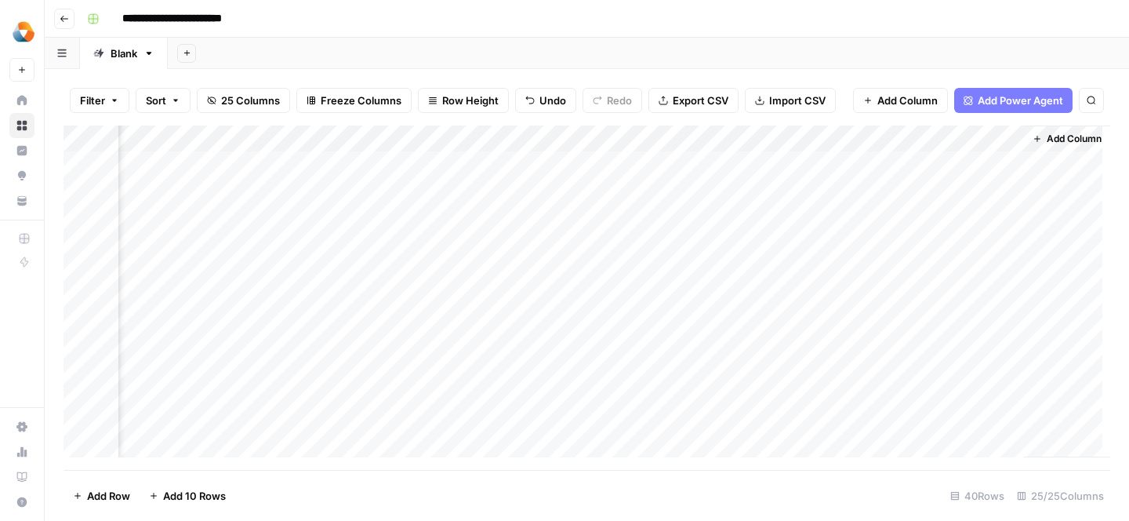
click at [474, 299] on div "Add Column" at bounding box center [587, 297] width 1047 height 344
click at [898, 191] on div "Add Column" at bounding box center [587, 297] width 1047 height 344
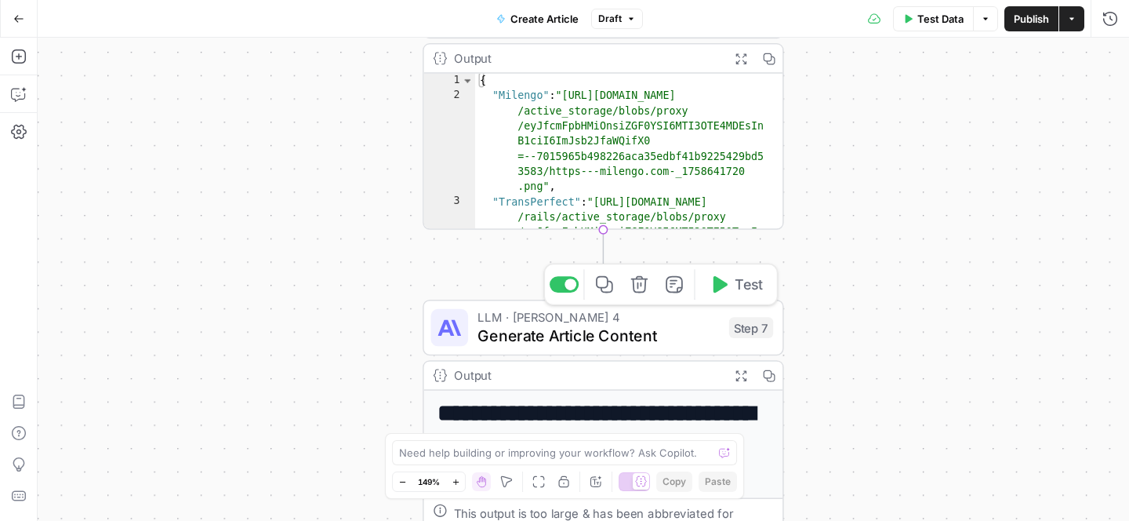
click at [532, 327] on span "Generate Article Content" at bounding box center [598, 336] width 242 height 24
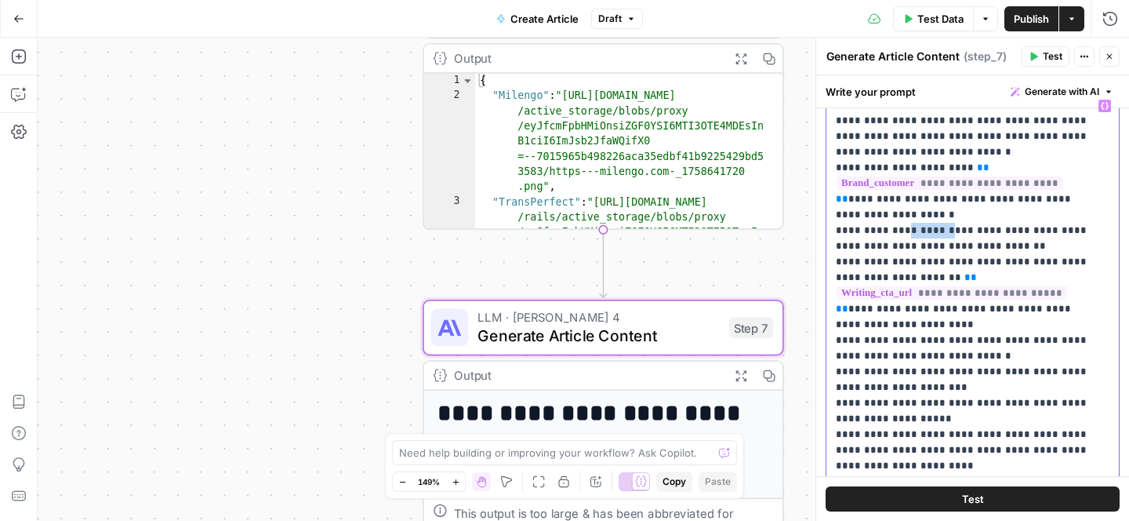
scroll to position [236, 0]
drag, startPoint x: 894, startPoint y: 215, endPoint x: 953, endPoint y: 212, distance: 58.9
click at [953, 212] on p "**********" at bounding box center [965, 293] width 258 height 862
click at [894, 216] on p "**********" at bounding box center [965, 293] width 258 height 862
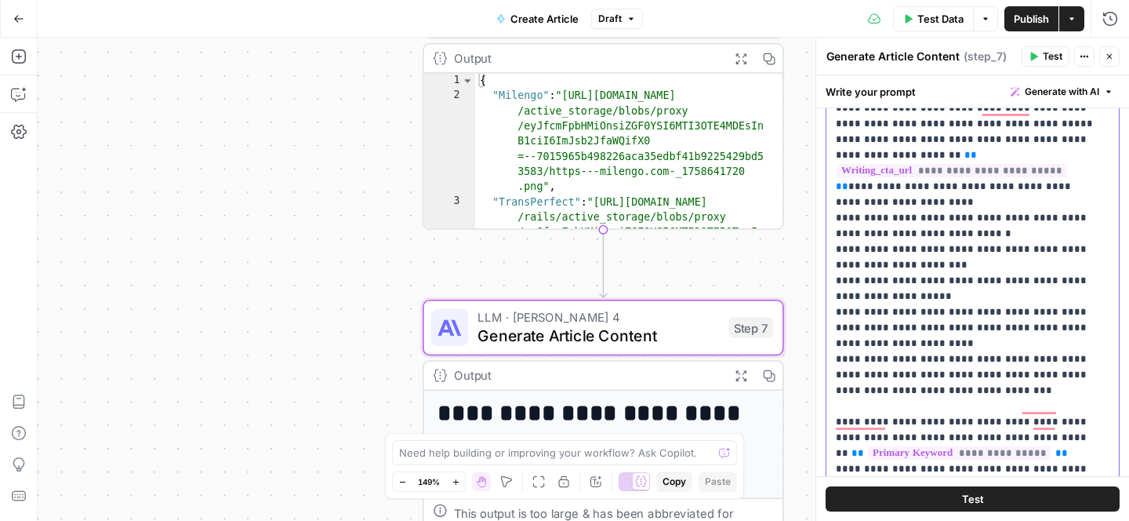
scroll to position [0, 0]
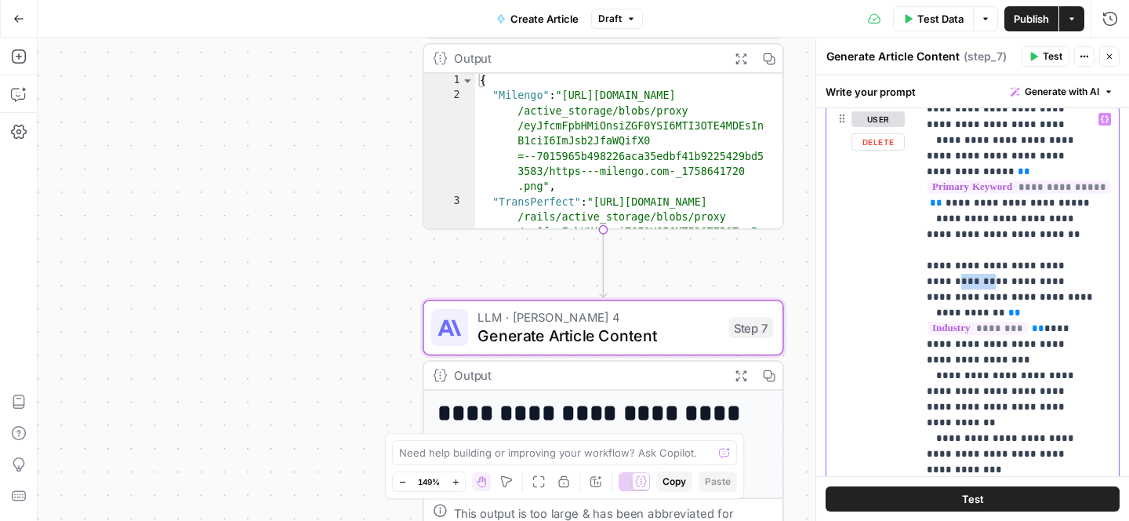
drag, startPoint x: 932, startPoint y: 249, endPoint x: 962, endPoint y: 249, distance: 29.8
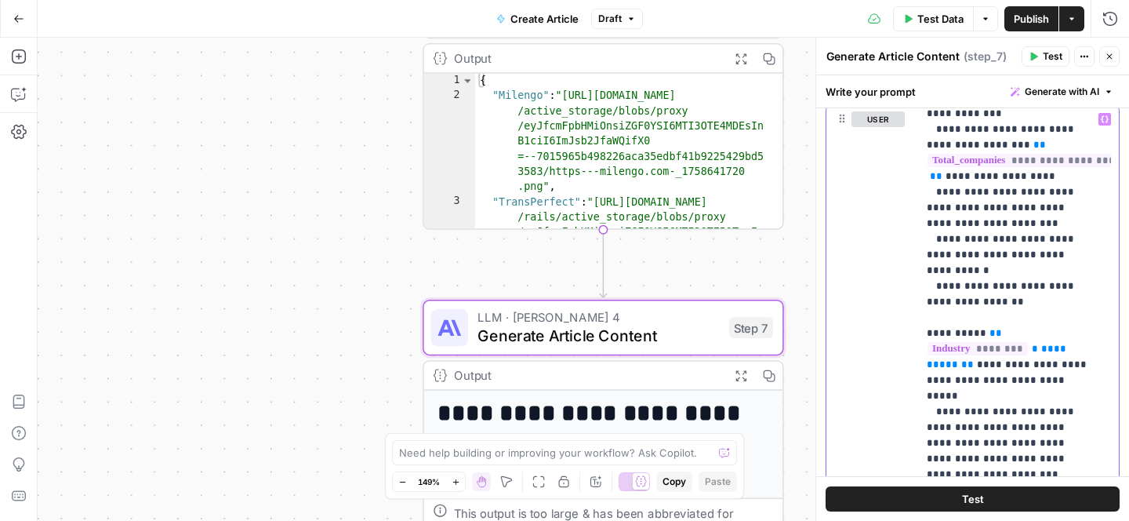
click at [0, 0] on span "*" at bounding box center [0, 0] width 0 height 0
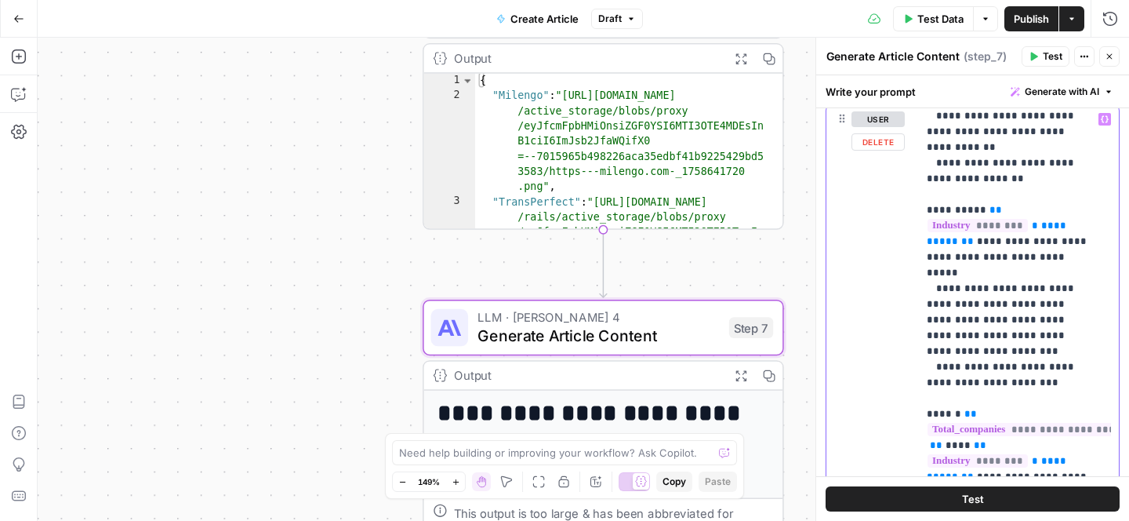
scroll to position [1166, 0]
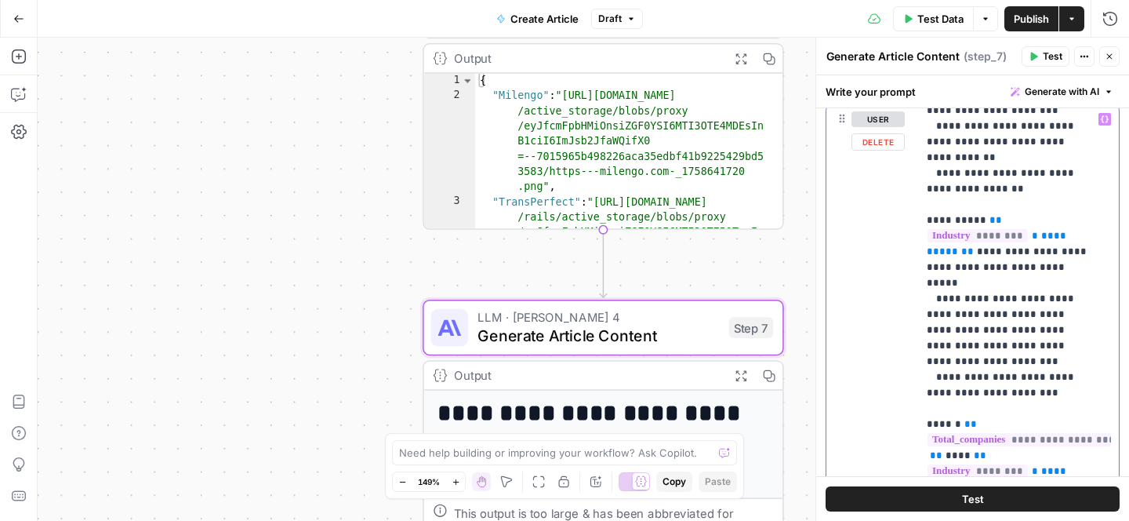
scroll to position [1152, 0]
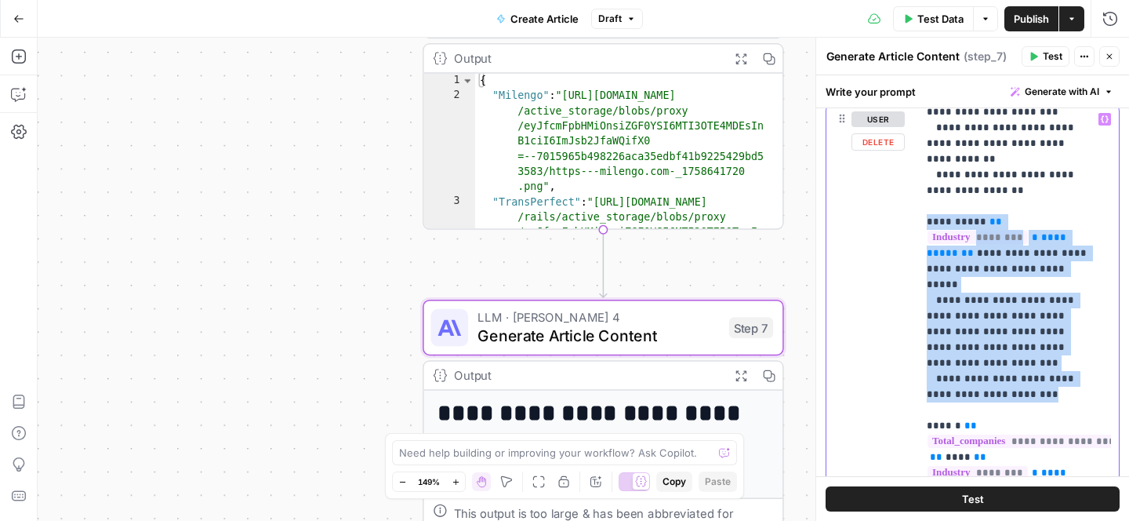
drag, startPoint x: 1037, startPoint y: 314, endPoint x: 931, endPoint y: 168, distance: 181.3
click at [924, 156] on div "**********" at bounding box center [1014, 424] width 194 height 639
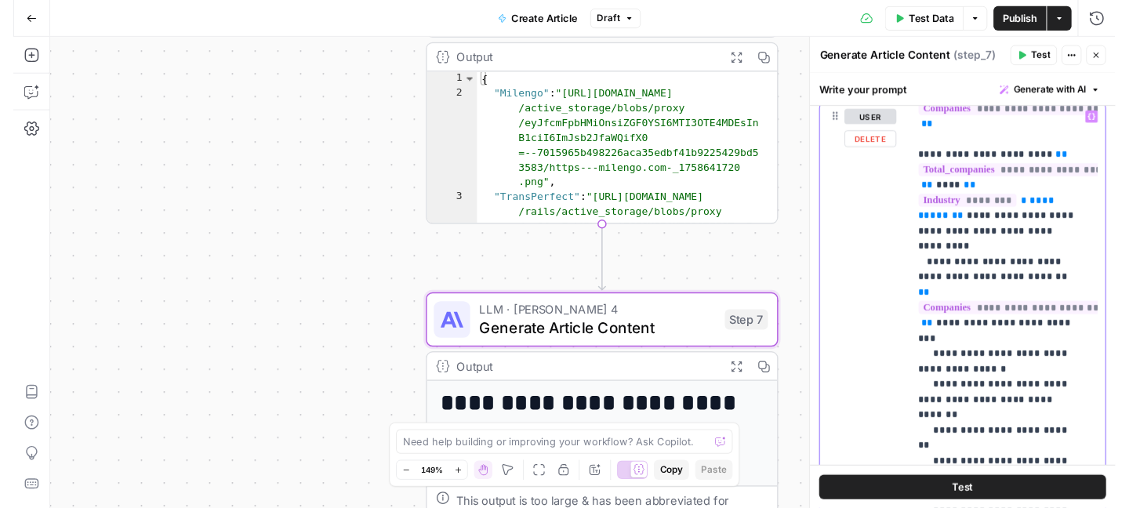
scroll to position [1844, 0]
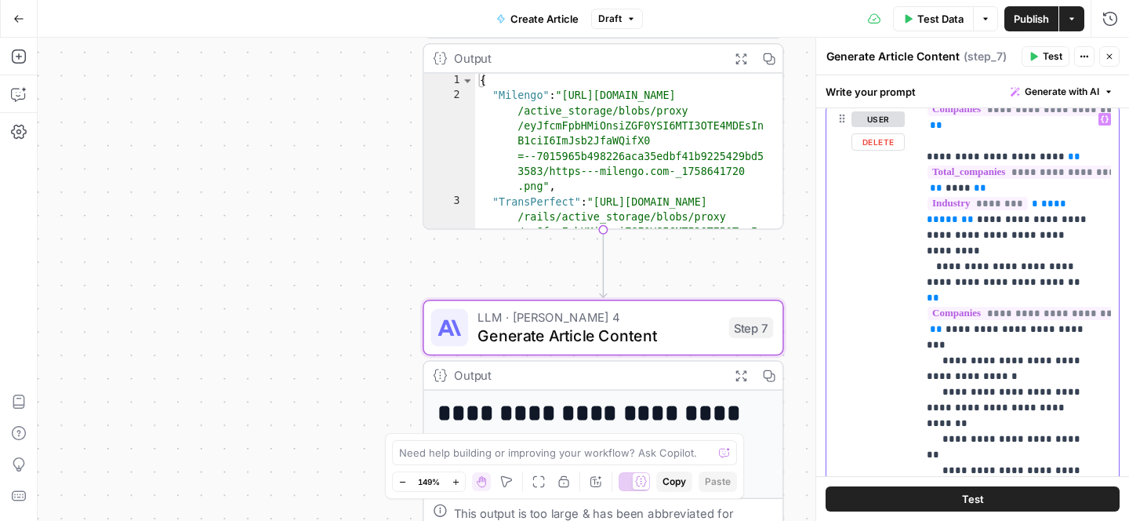
drag, startPoint x: 933, startPoint y: 344, endPoint x: 1086, endPoint y: 376, distance: 156.1
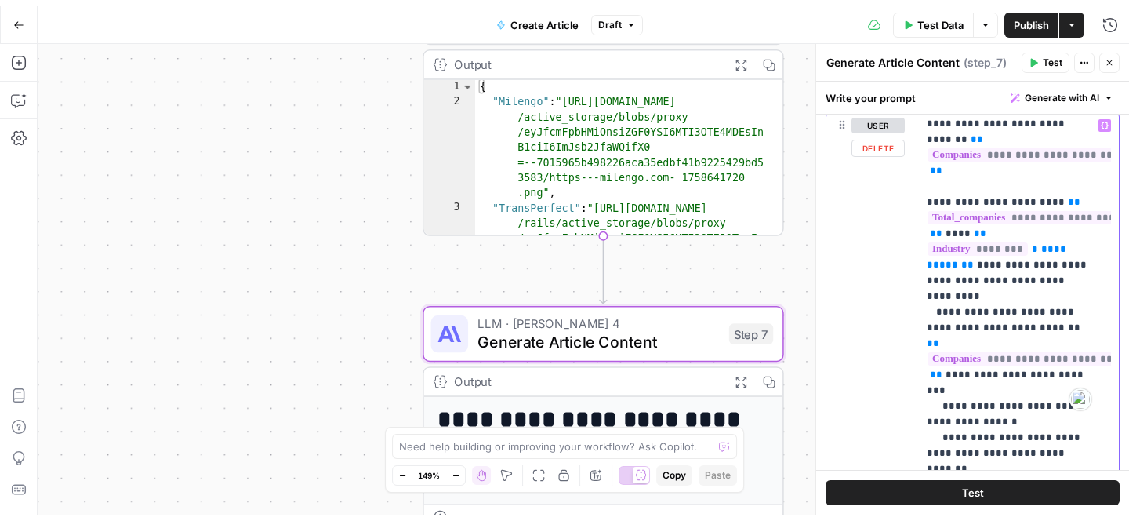
scroll to position [1802, 0]
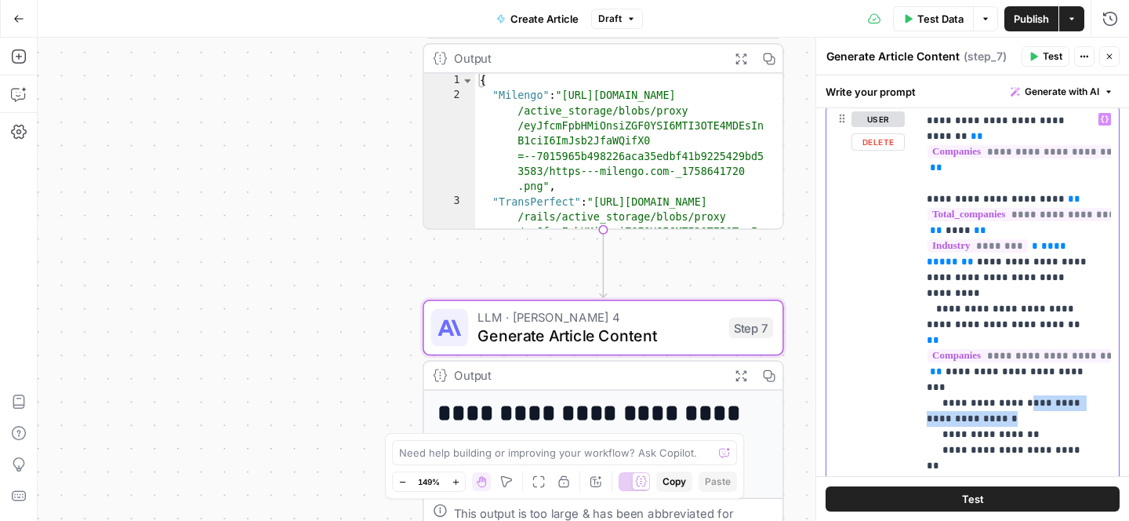
drag, startPoint x: 1034, startPoint y: 217, endPoint x: 1033, endPoint y: 199, distance: 18.1
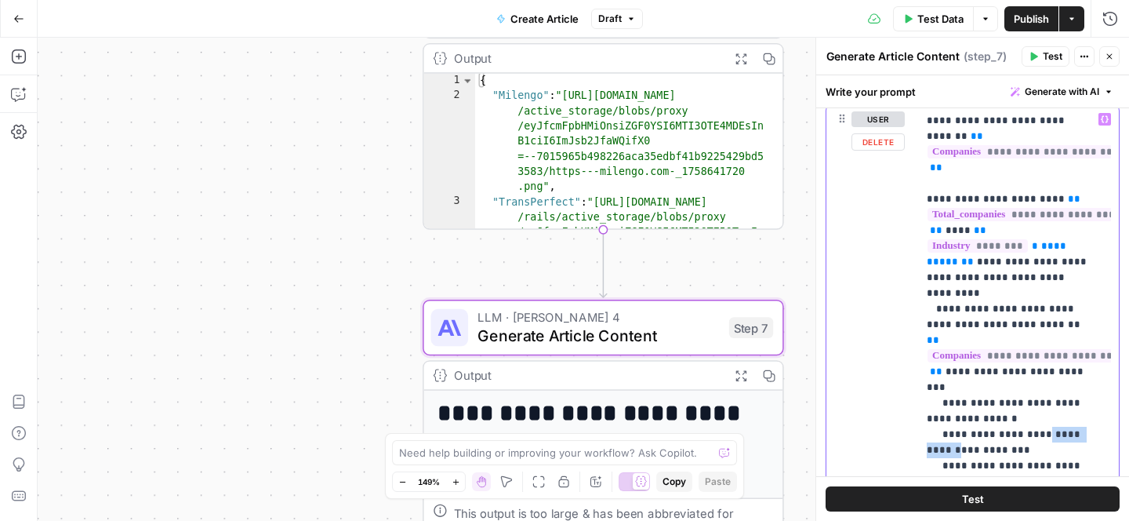
drag, startPoint x: 1033, startPoint y: 230, endPoint x: 954, endPoint y: 244, distance: 80.4
drag, startPoint x: 1074, startPoint y: 246, endPoint x: 920, endPoint y: 245, distance: 153.7
click at [920, 245] on div "**********" at bounding box center [1014, 424] width 194 height 639
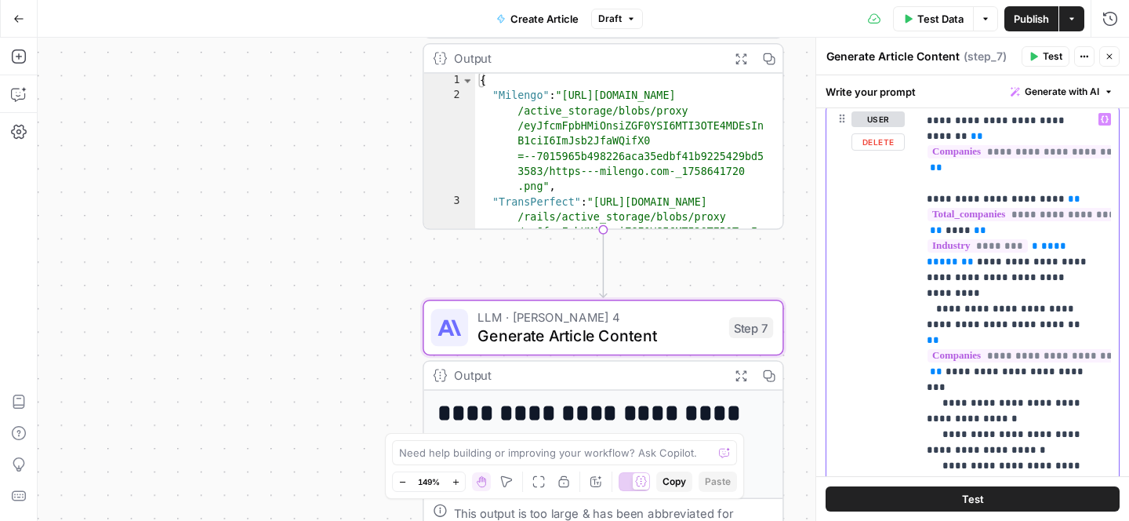
drag, startPoint x: 949, startPoint y: 278, endPoint x: 1025, endPoint y: 280, distance: 75.3
drag, startPoint x: 993, startPoint y: 280, endPoint x: 995, endPoint y: 318, distance: 38.5
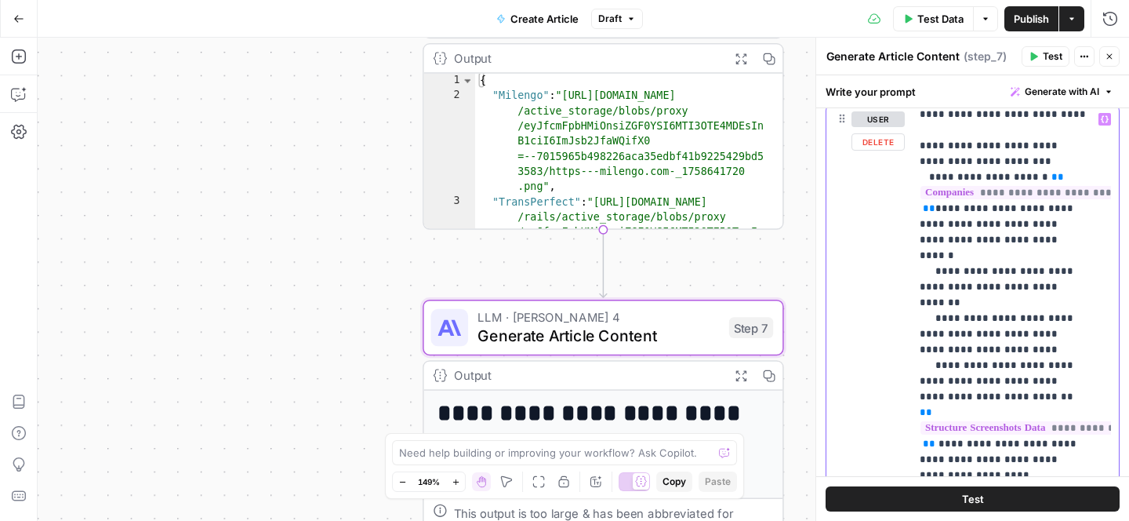
scroll to position [2466, 0]
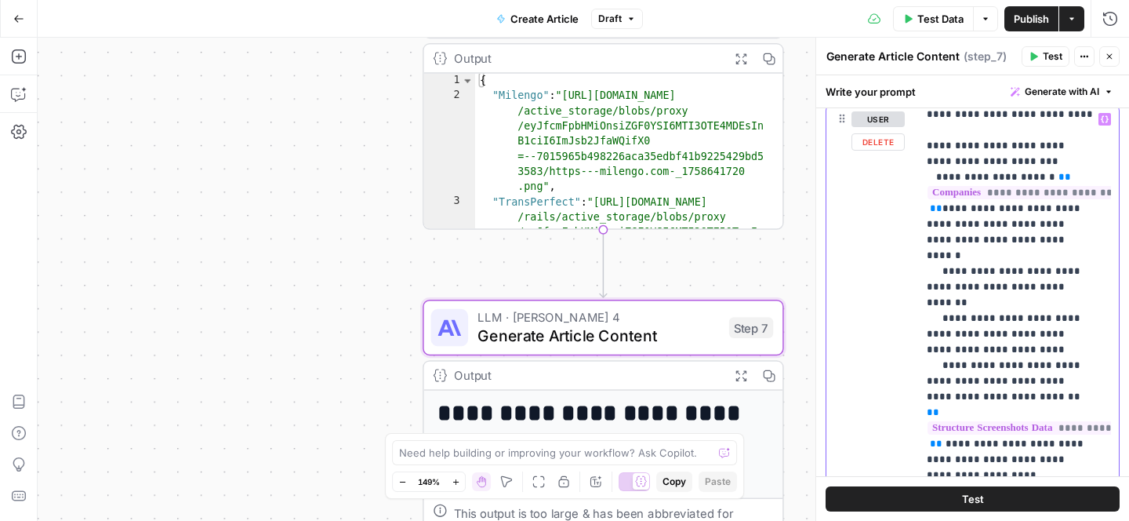
drag, startPoint x: 1009, startPoint y: 272, endPoint x: 917, endPoint y: 272, distance: 92.5
click at [917, 272] on div "**********" at bounding box center [1014, 424] width 194 height 639
drag, startPoint x: 1042, startPoint y: 303, endPoint x: 982, endPoint y: 303, distance: 60.4
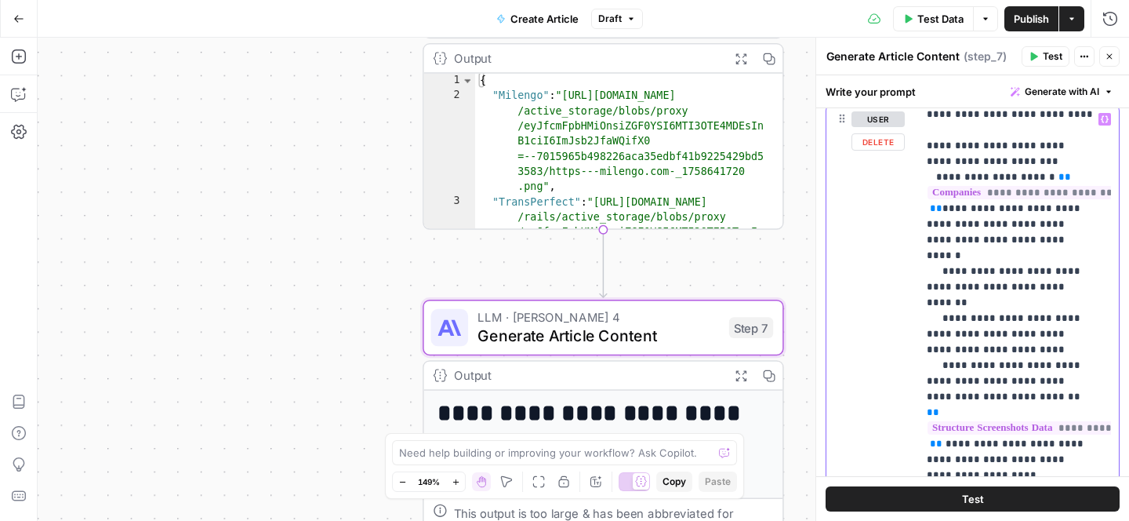
drag, startPoint x: 1018, startPoint y: 319, endPoint x: 1000, endPoint y: 309, distance: 20.0
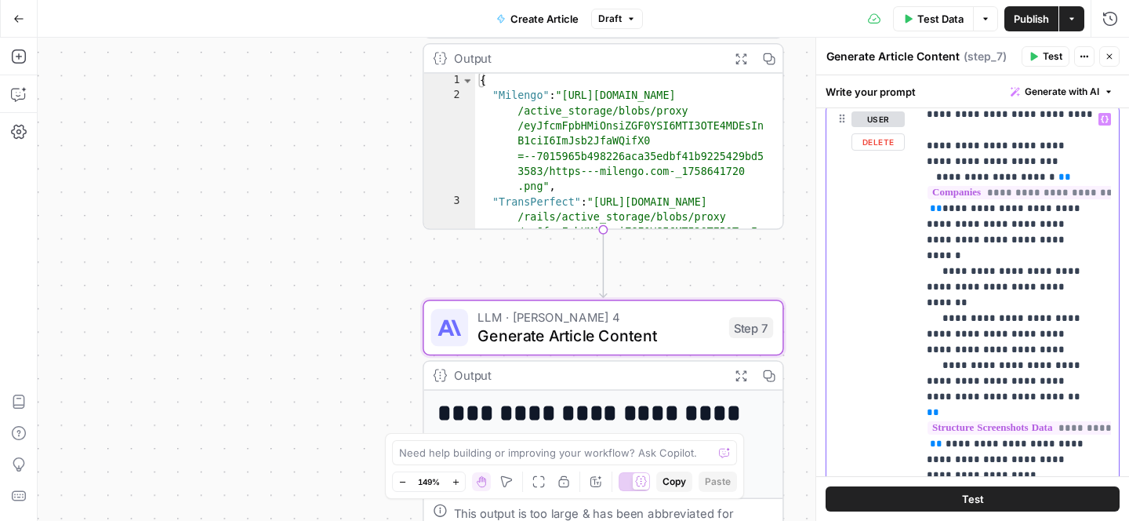
drag, startPoint x: 1022, startPoint y: 322, endPoint x: 977, endPoint y: 303, distance: 49.5
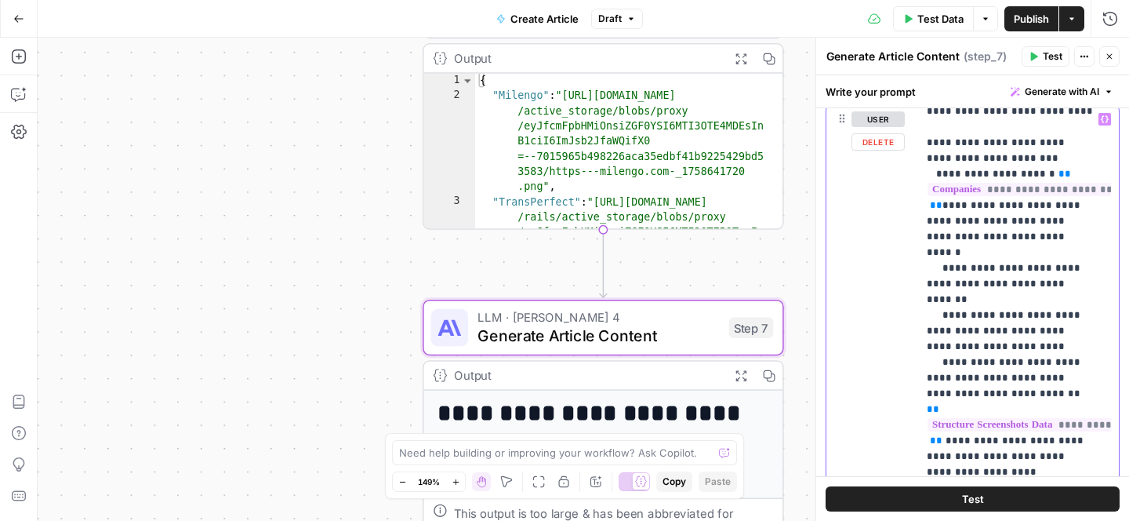
drag, startPoint x: 1021, startPoint y: 320, endPoint x: 985, endPoint y: 299, distance: 41.8
drag, startPoint x: 1025, startPoint y: 318, endPoint x: 982, endPoint y: 304, distance: 44.4
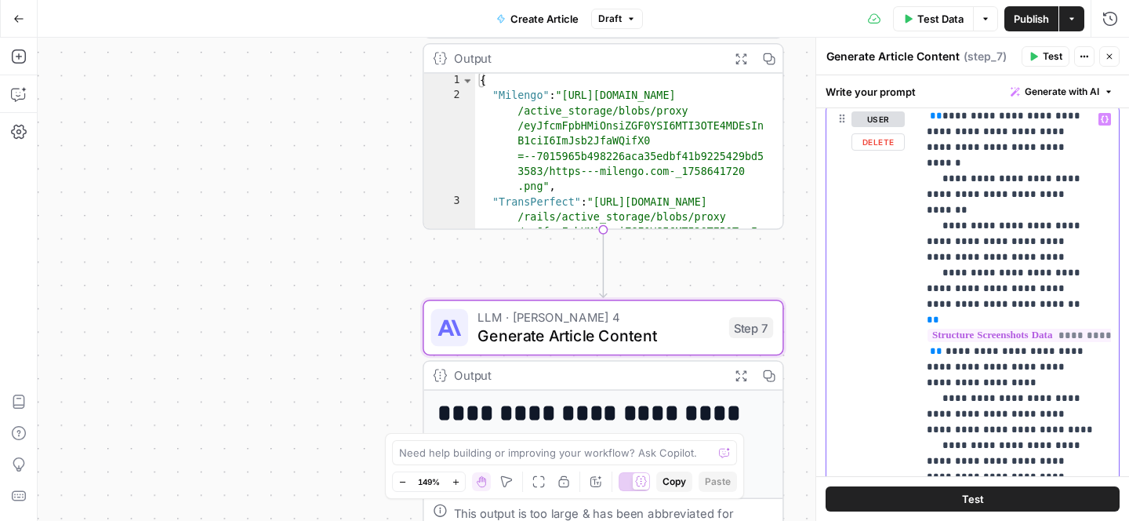
scroll to position [2570, 0]
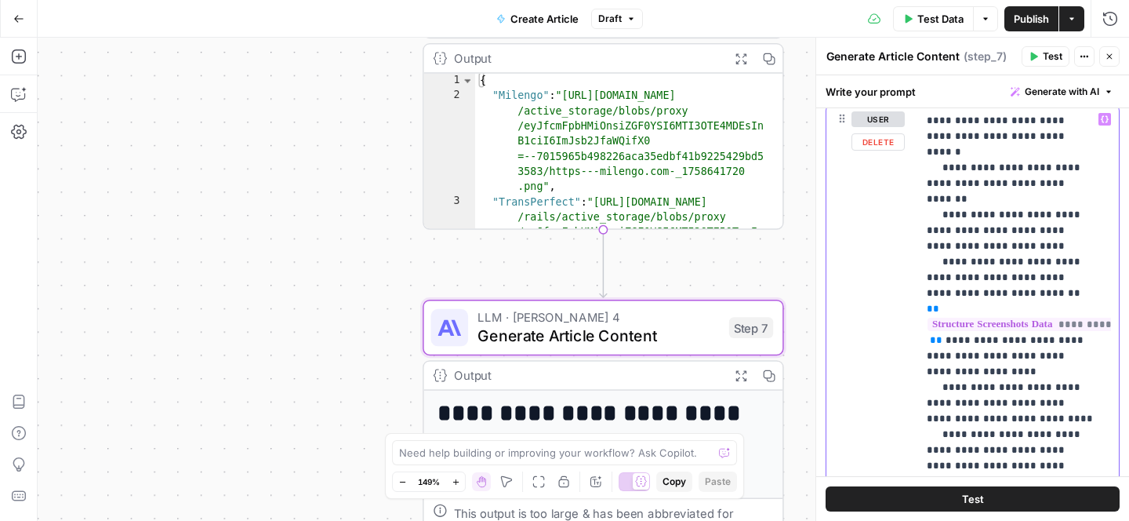
drag, startPoint x: 937, startPoint y: 246, endPoint x: 920, endPoint y: 246, distance: 17.2
click at [920, 246] on div "**********" at bounding box center [1014, 424] width 194 height 639
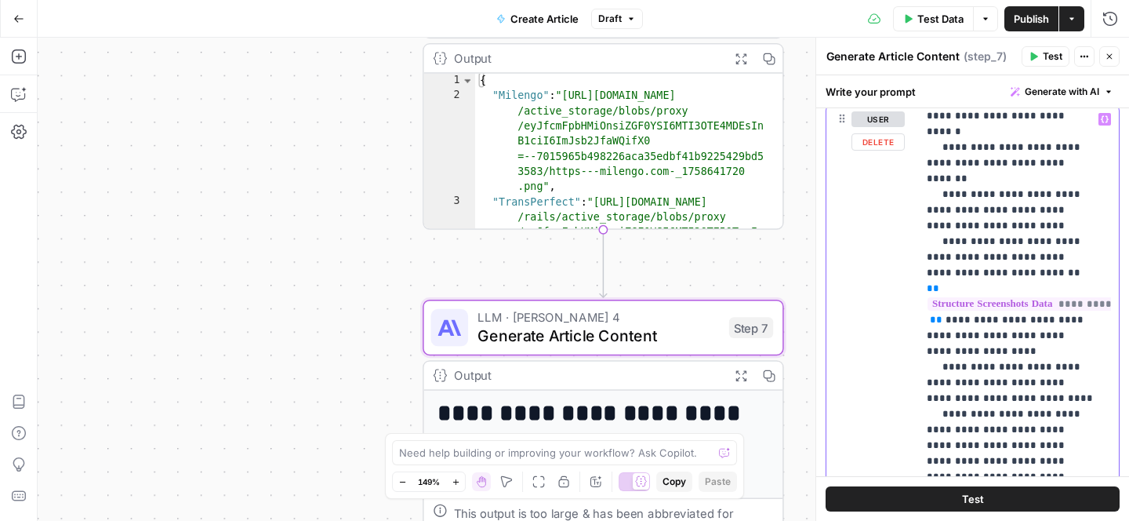
scroll to position [2583, 0]
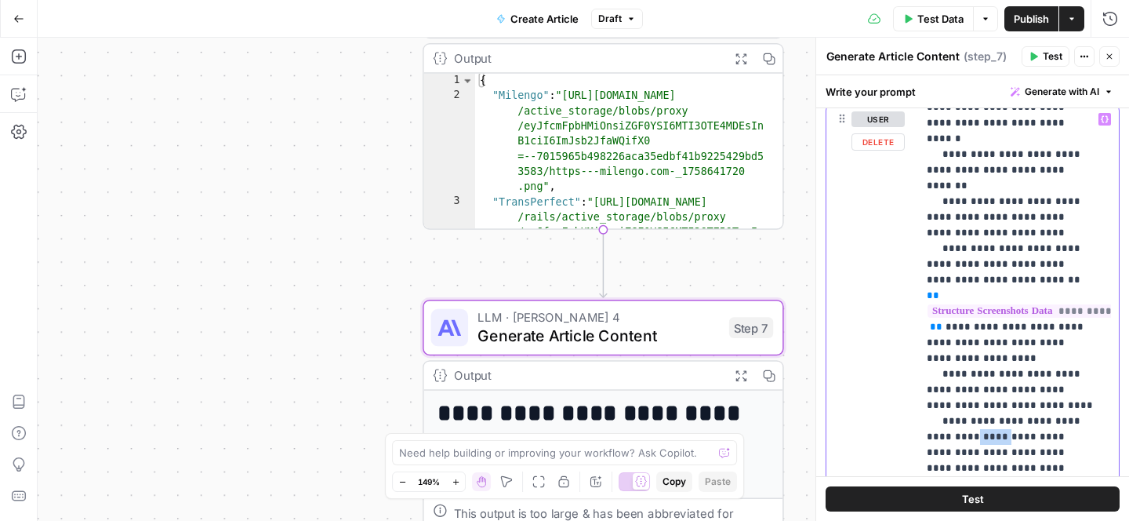
drag, startPoint x: 956, startPoint y: 154, endPoint x: 985, endPoint y: 154, distance: 29.8
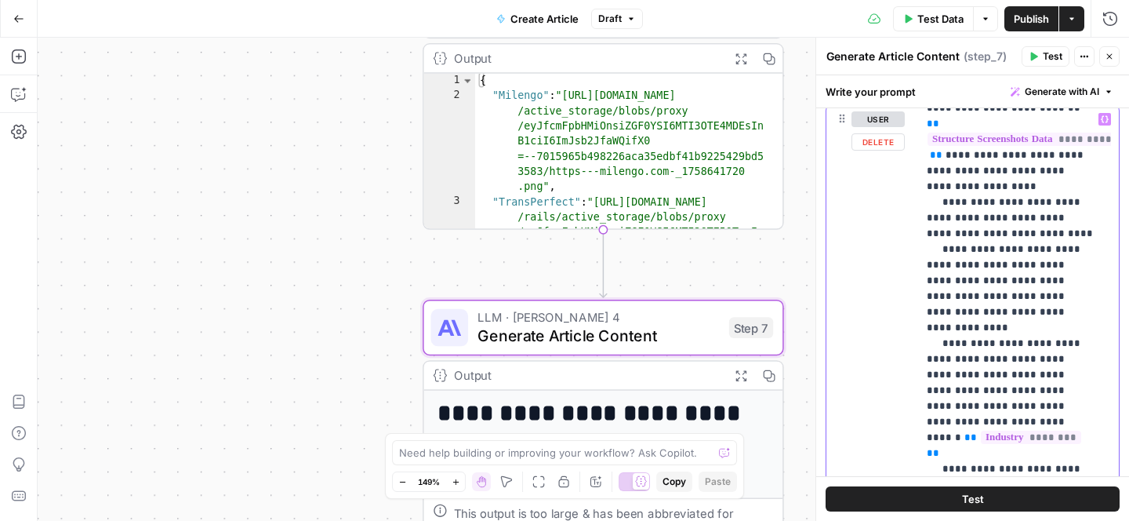
scroll to position [2757, 0]
drag, startPoint x: 1047, startPoint y: 217, endPoint x: 1035, endPoint y: 217, distance: 12.5
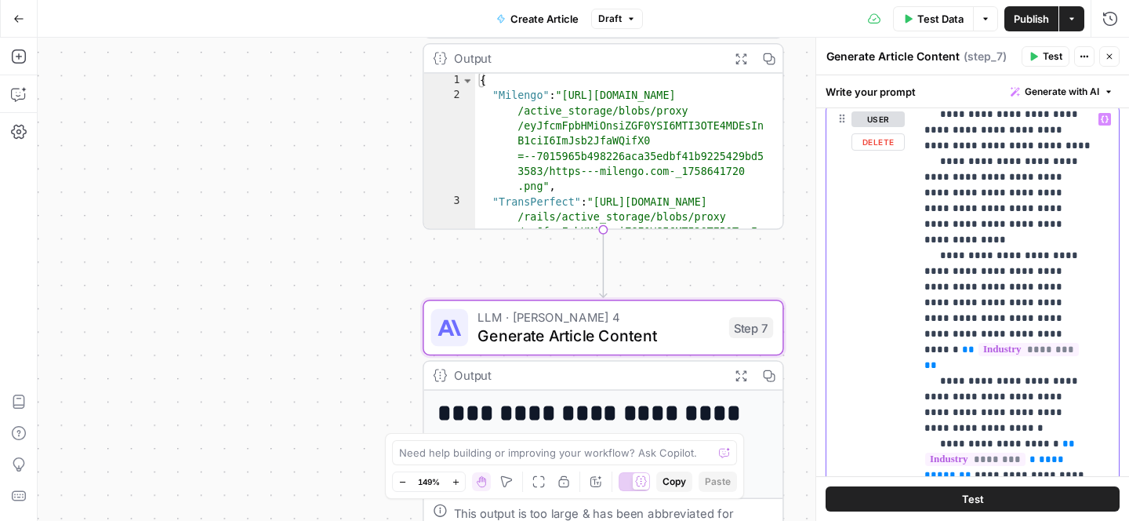
scroll to position [2845, 1]
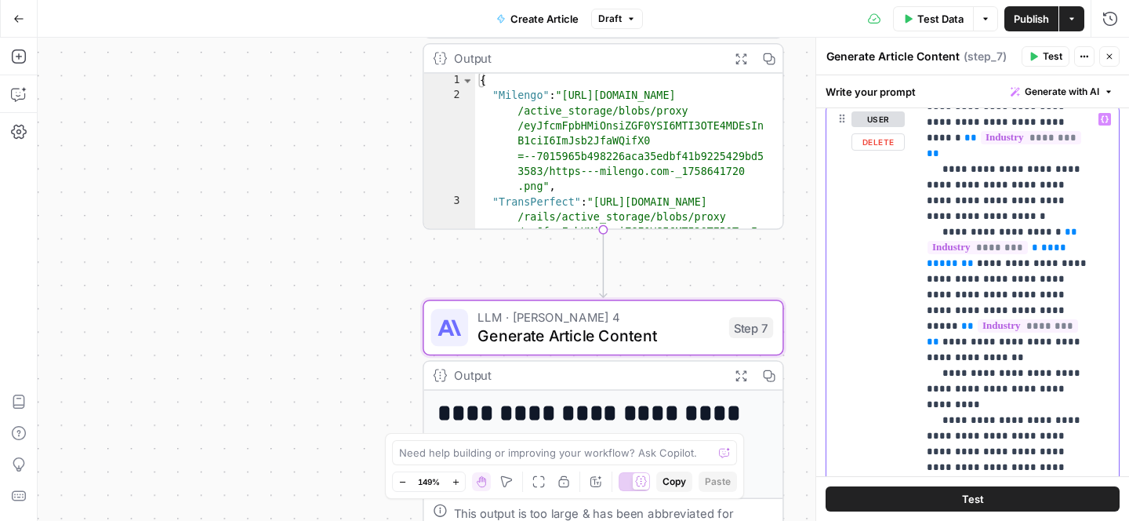
scroll to position [3055, 0]
drag, startPoint x: 1072, startPoint y: 311, endPoint x: 920, endPoint y: 232, distance: 171.5
click at [920, 232] on div "**********" at bounding box center [1014, 424] width 194 height 639
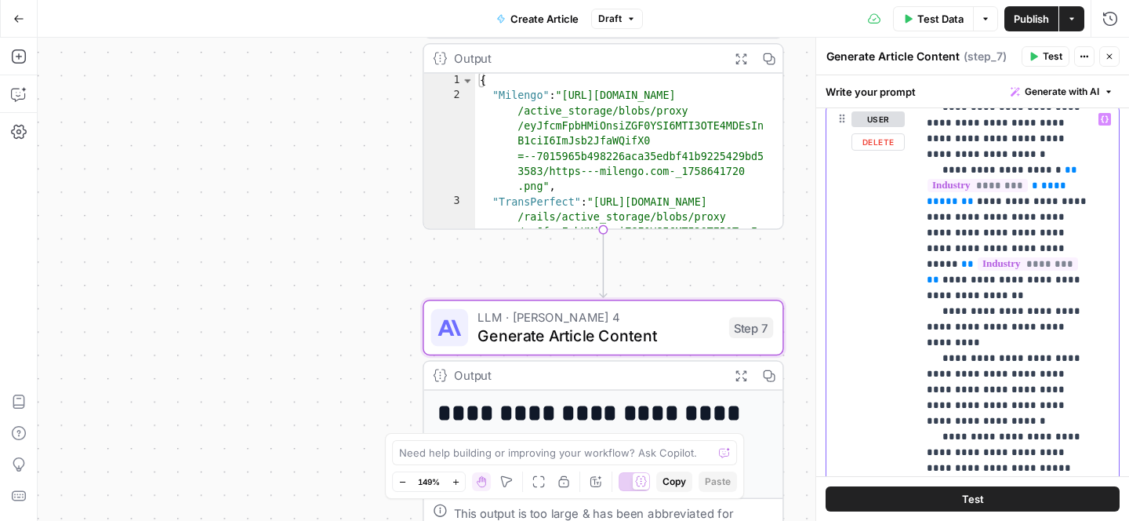
scroll to position [3109, 0]
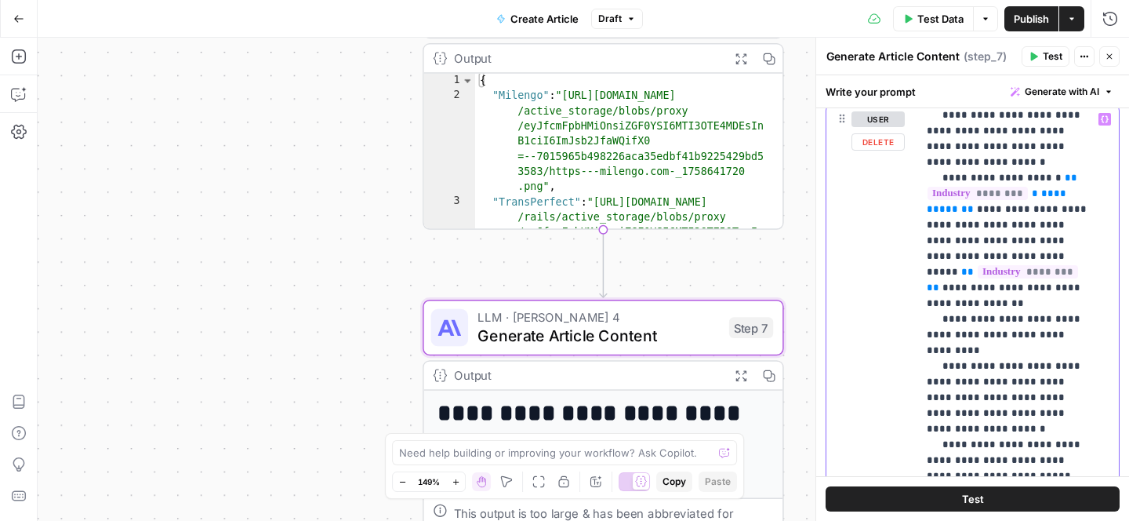
click at [1040, 289] on p "**********" at bounding box center [1010, 531] width 167 height 7056
click at [1013, 260] on p "**********" at bounding box center [1010, 531] width 167 height 7056
click at [1031, 284] on p "**********" at bounding box center [1010, 531] width 167 height 7056
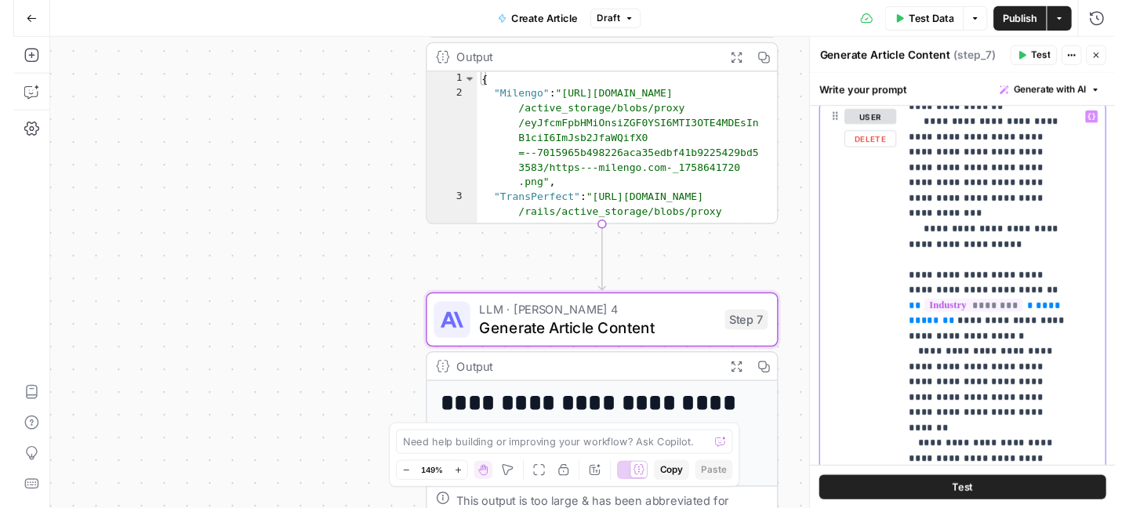
scroll to position [3538, 16]
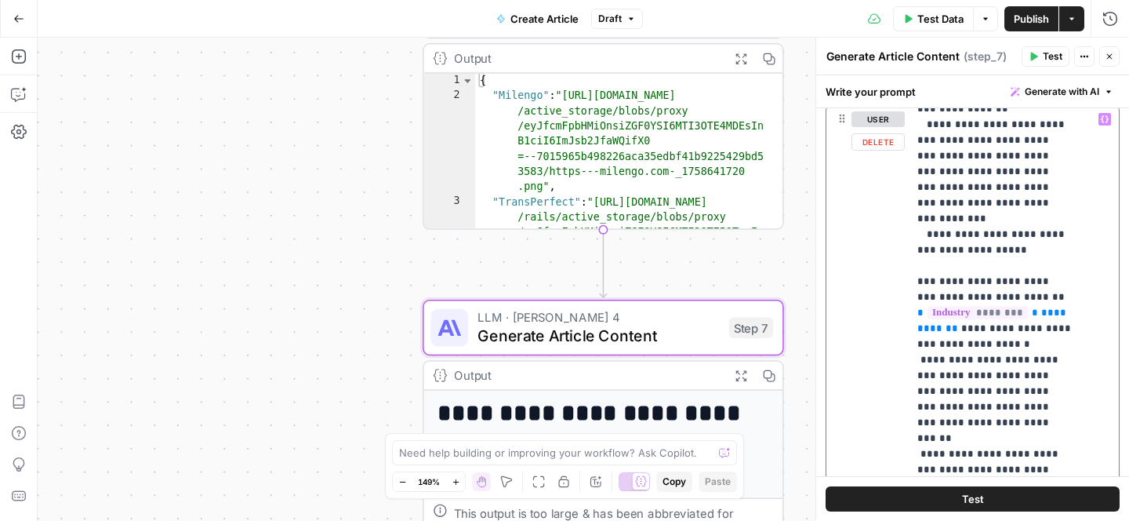
drag, startPoint x: 931, startPoint y: 359, endPoint x: 1096, endPoint y: 390, distance: 167.6
click at [1096, 390] on div "**********" at bounding box center [1014, 424] width 194 height 639
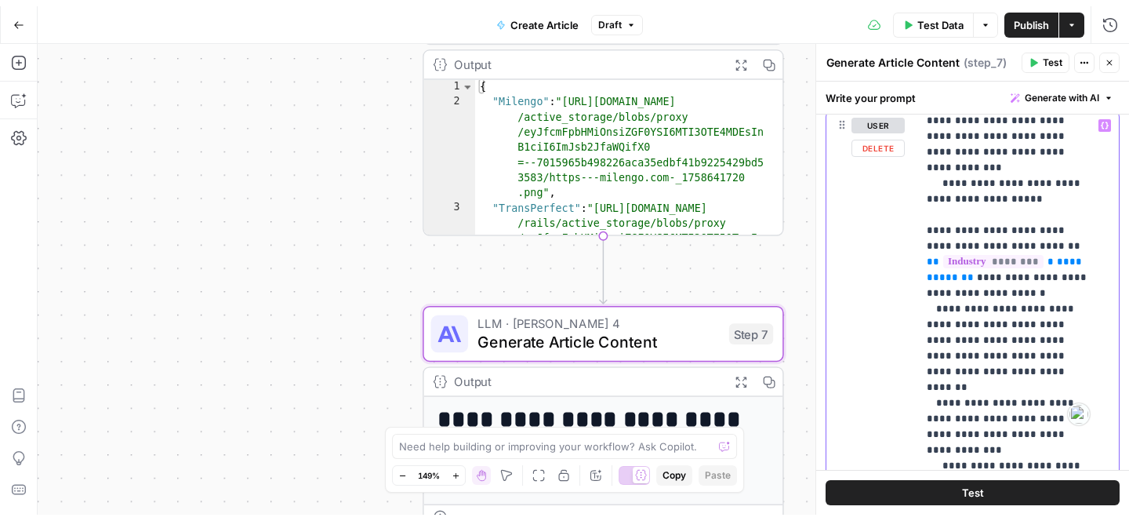
scroll to position [3605, 0]
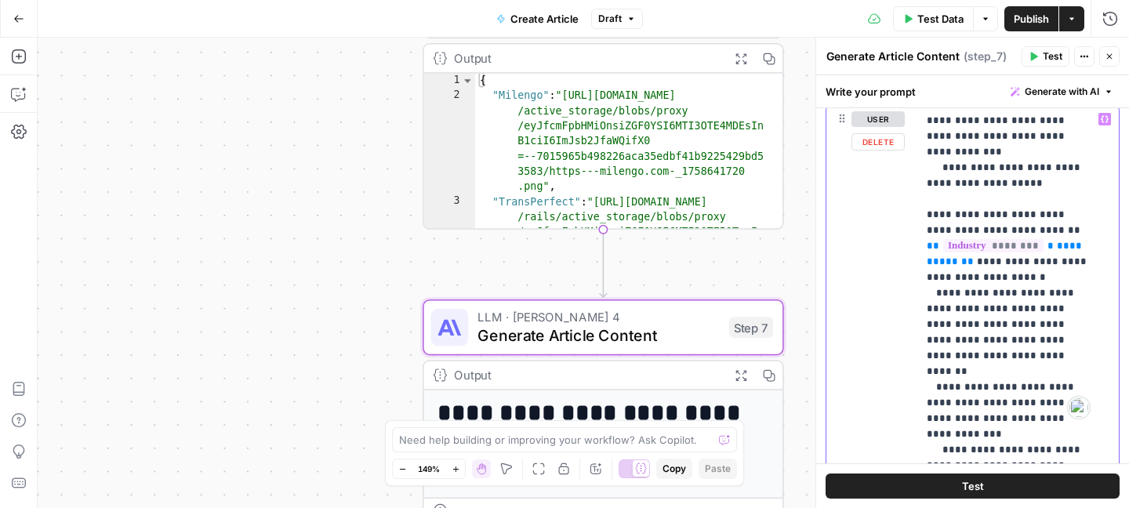
click at [1041, 358] on p "**********" at bounding box center [1010, 10] width 167 height 7009
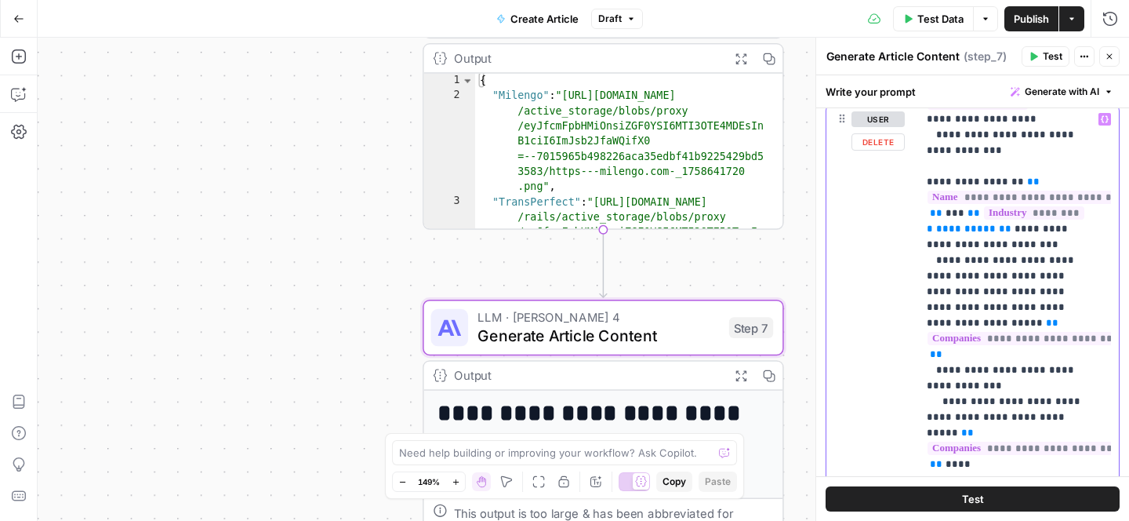
scroll to position [4543, 0]
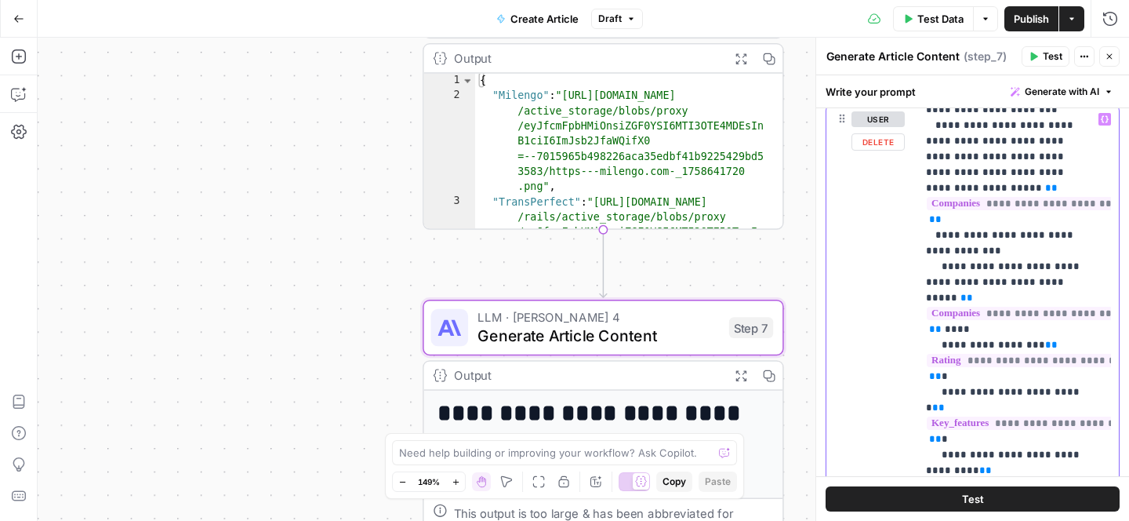
scroll to position [4660, 2]
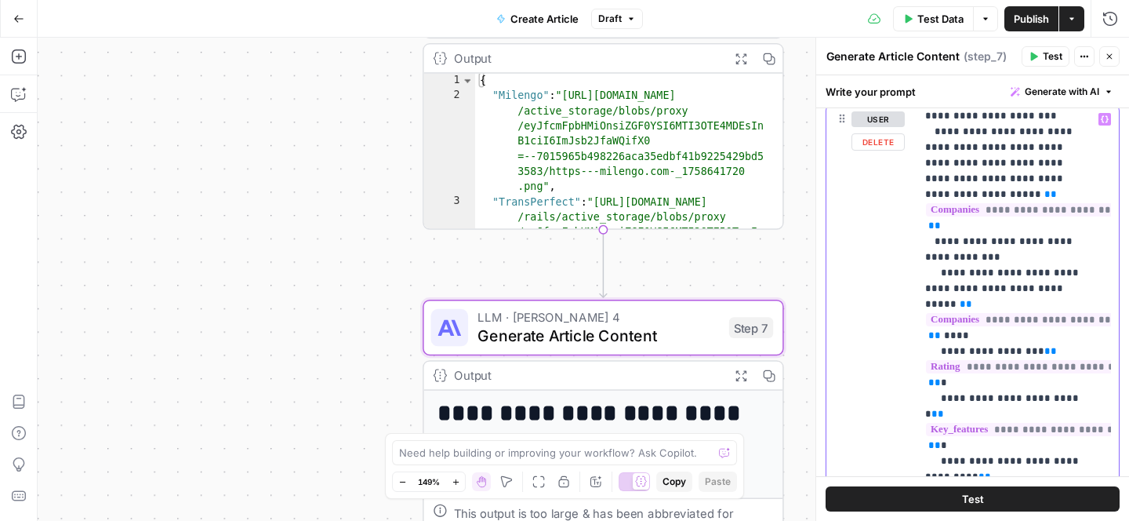
drag, startPoint x: 940, startPoint y: 195, endPoint x: 922, endPoint y: 195, distance: 18.0
click at [922, 195] on div "**********" at bounding box center [1014, 424] width 194 height 639
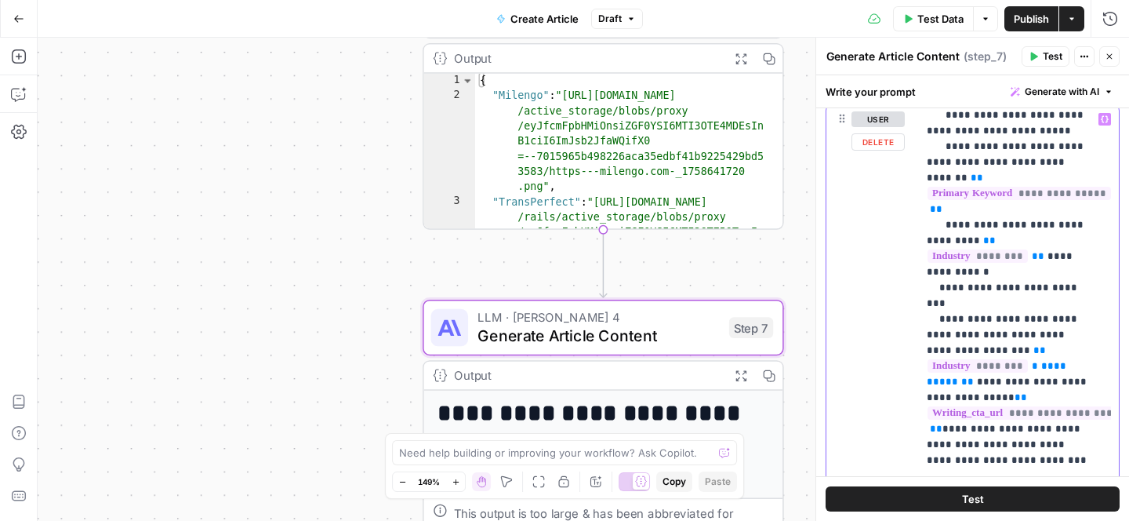
scroll to position [5388, 0]
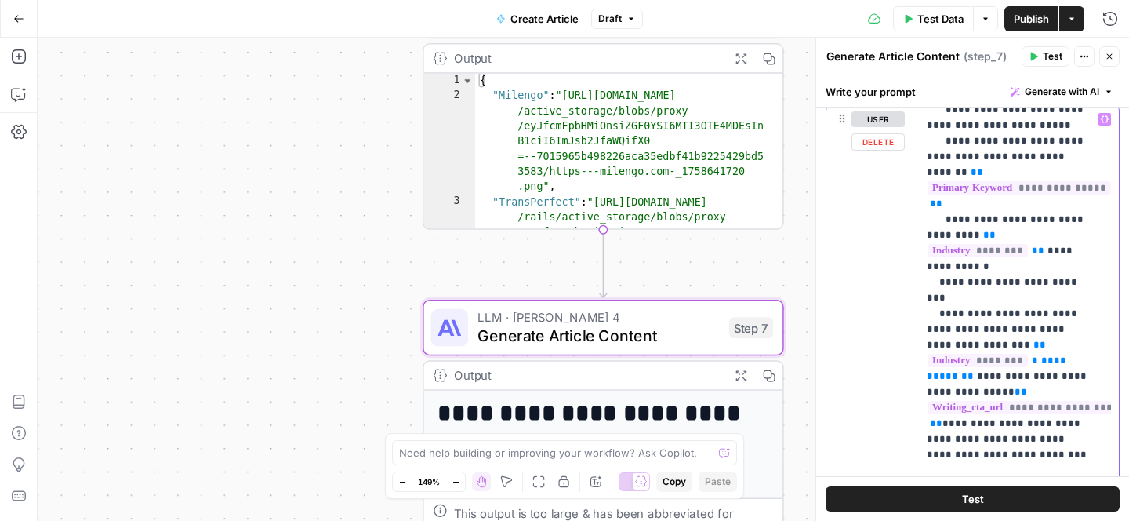
drag, startPoint x: 969, startPoint y: 267, endPoint x: 996, endPoint y: 268, distance: 27.5
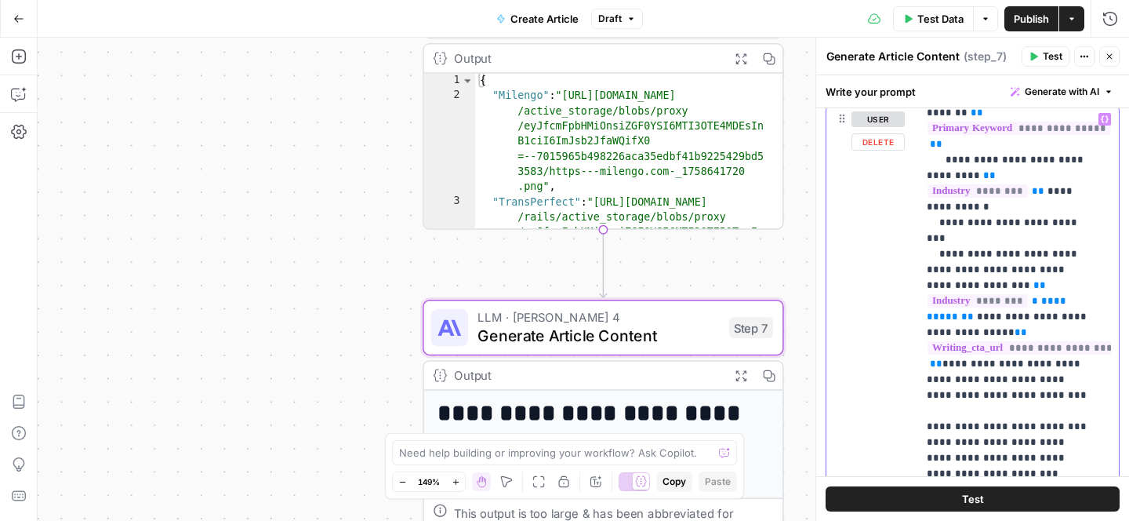
scroll to position [5457, 0]
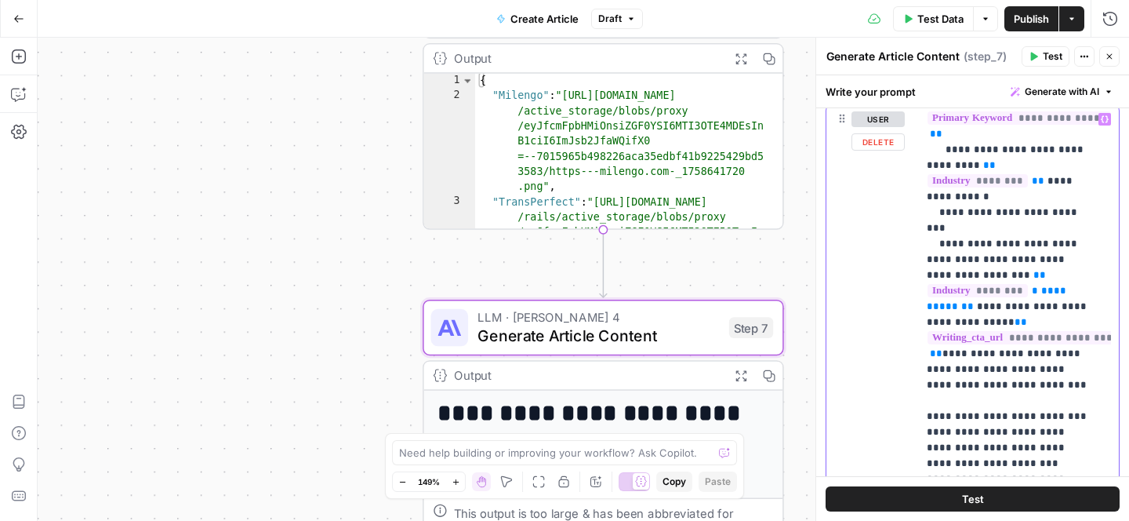
click at [0, 0] on div "**********" at bounding box center [0, 0] width 0 height 0
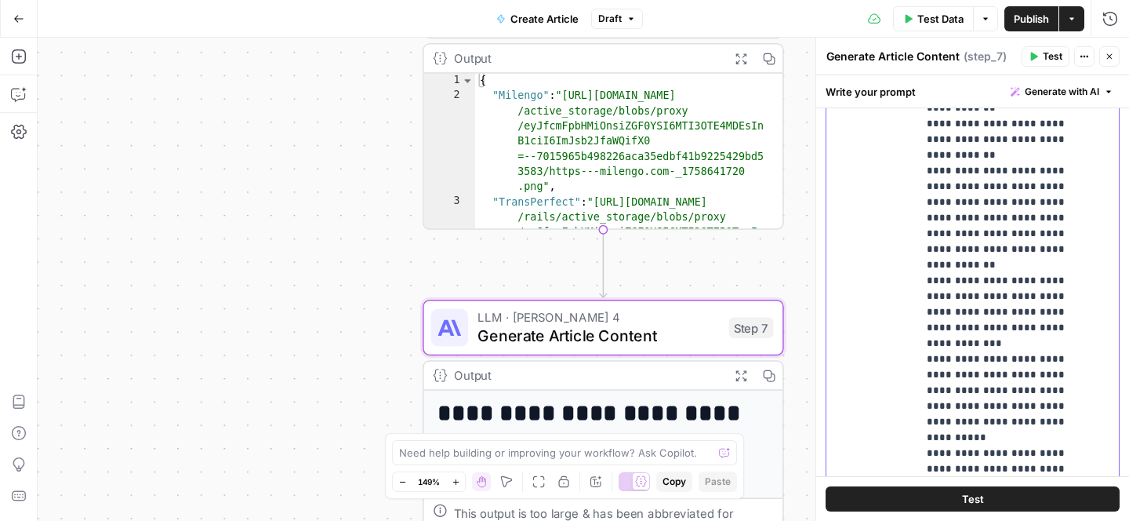
scroll to position [896, 0]
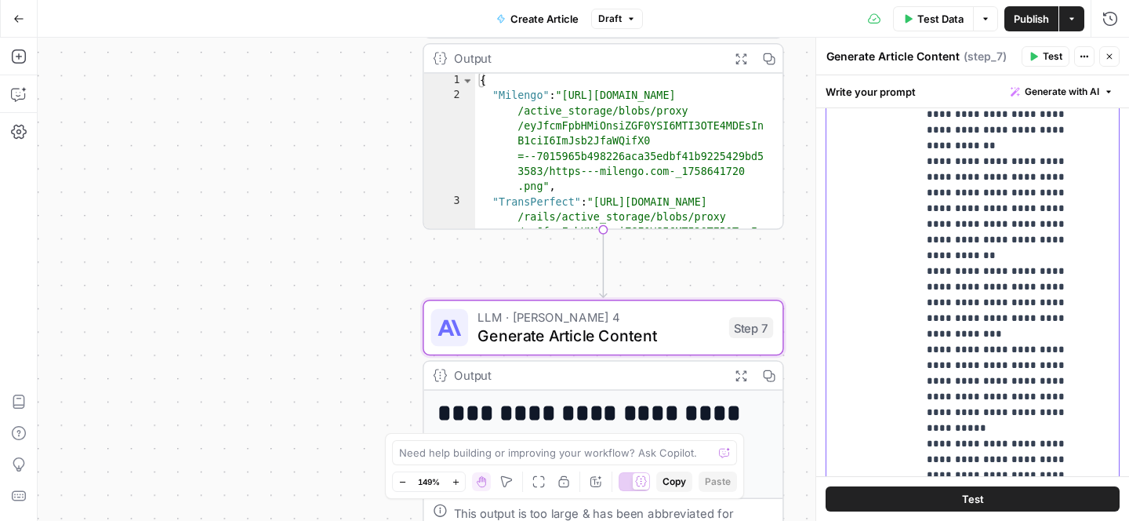
drag, startPoint x: 1045, startPoint y: 209, endPoint x: 987, endPoint y: 209, distance: 58.0
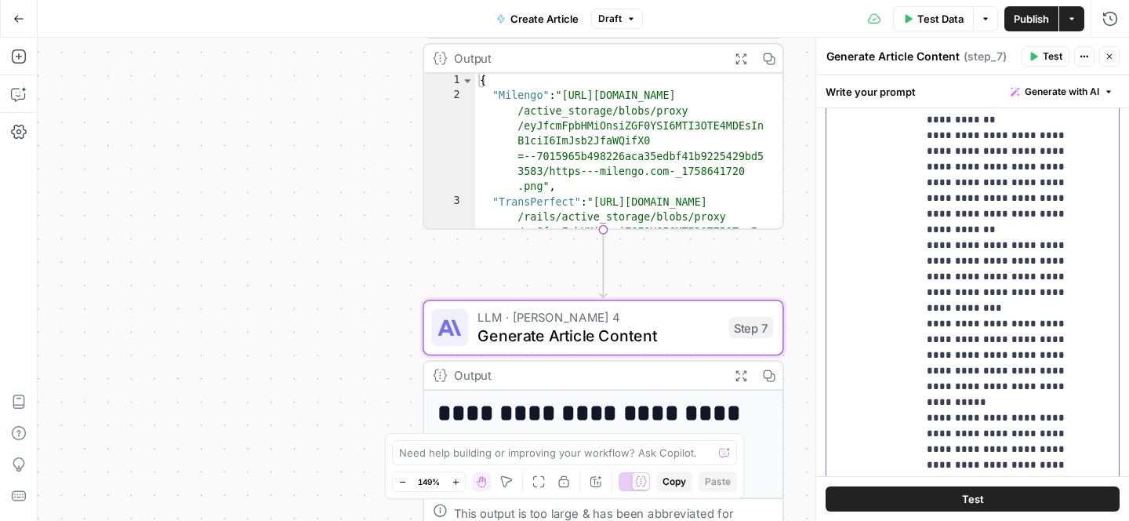
scroll to position [924, 0]
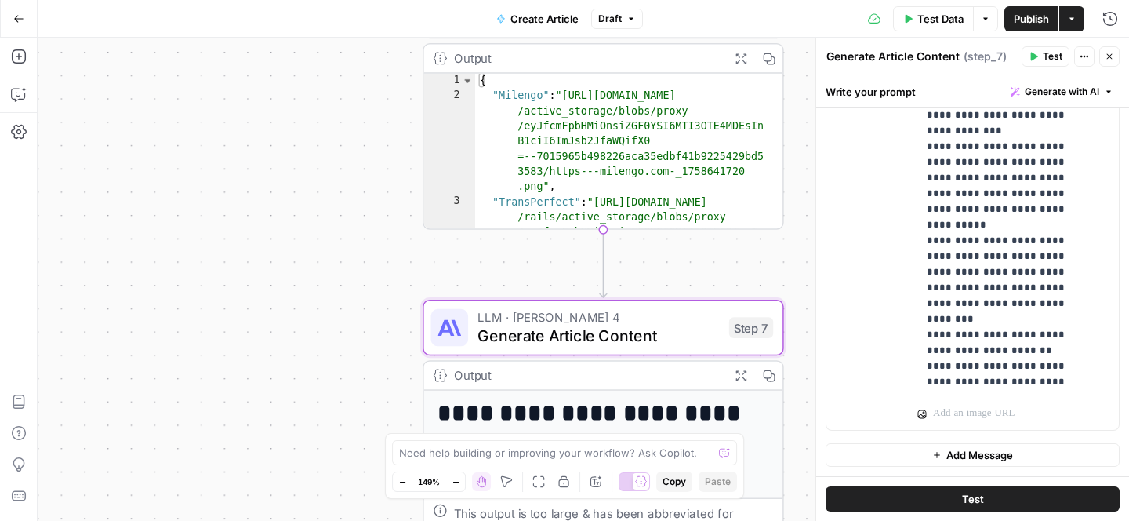
click at [962, 502] on span "Test" at bounding box center [973, 499] width 22 height 16
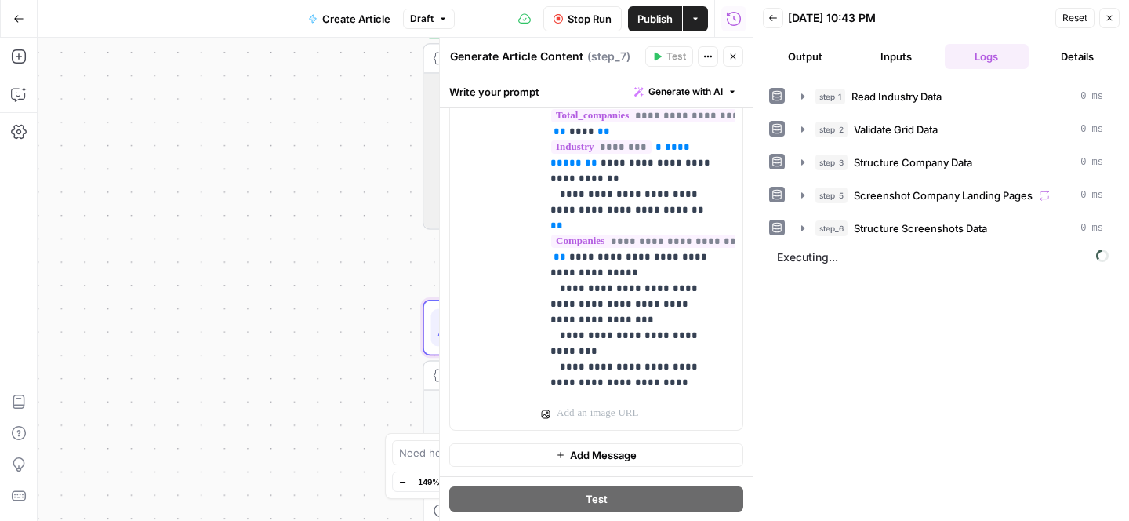
click at [662, 24] on span "Publish" at bounding box center [654, 19] width 35 height 16
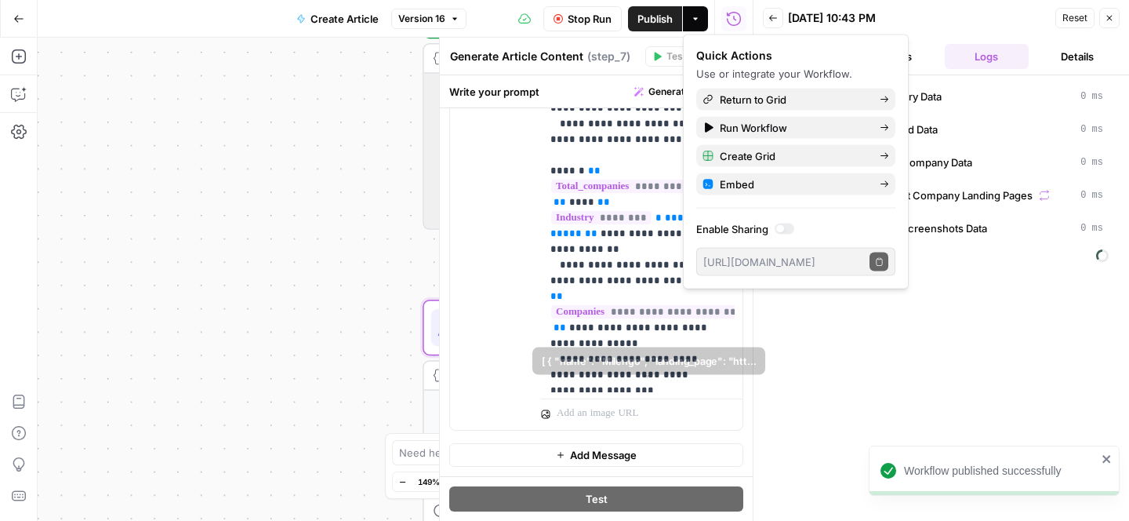
scroll to position [1019, 0]
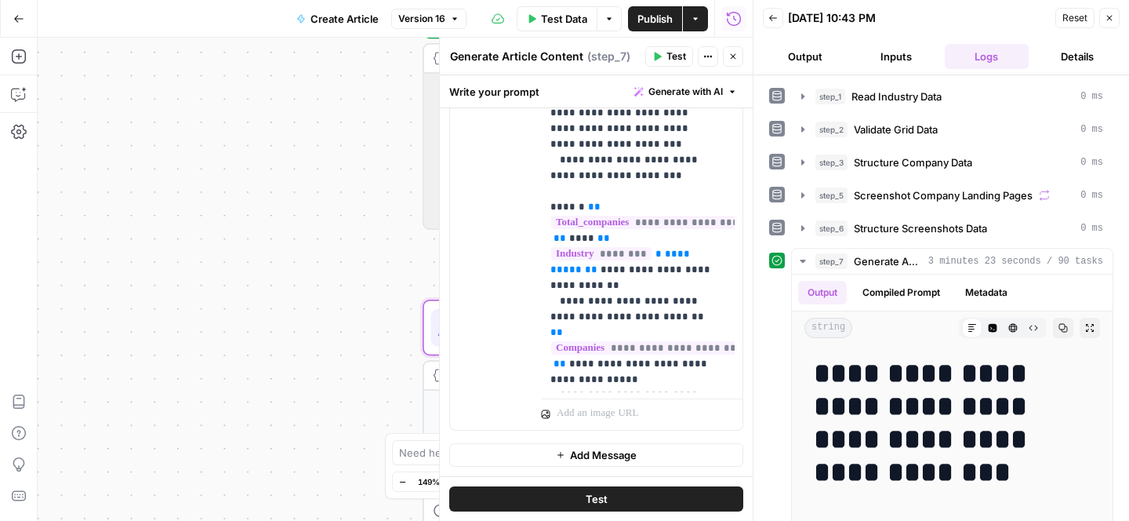
click at [1110, 20] on icon "button" at bounding box center [1109, 17] width 9 height 9
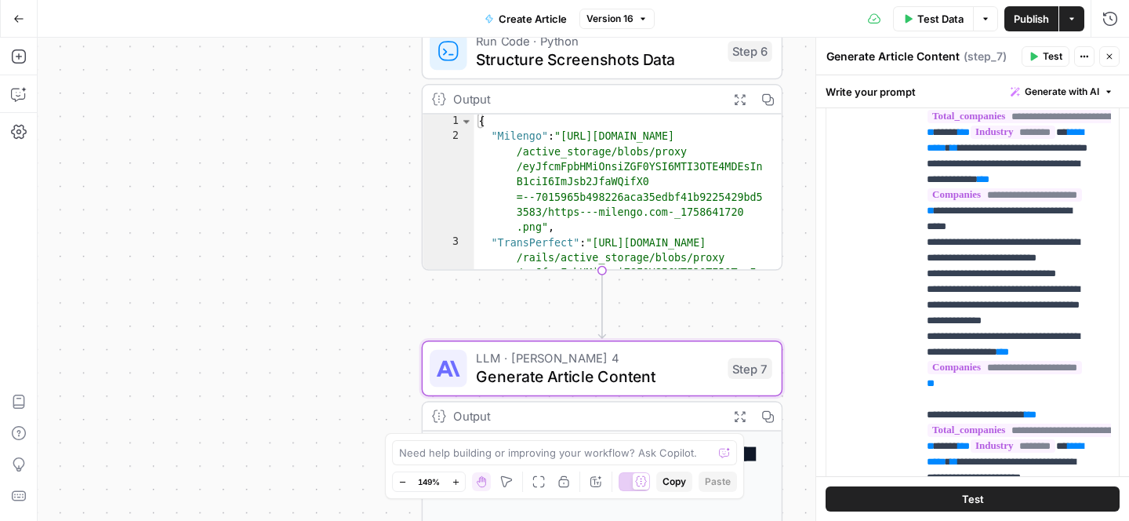
scroll to position [684, 0]
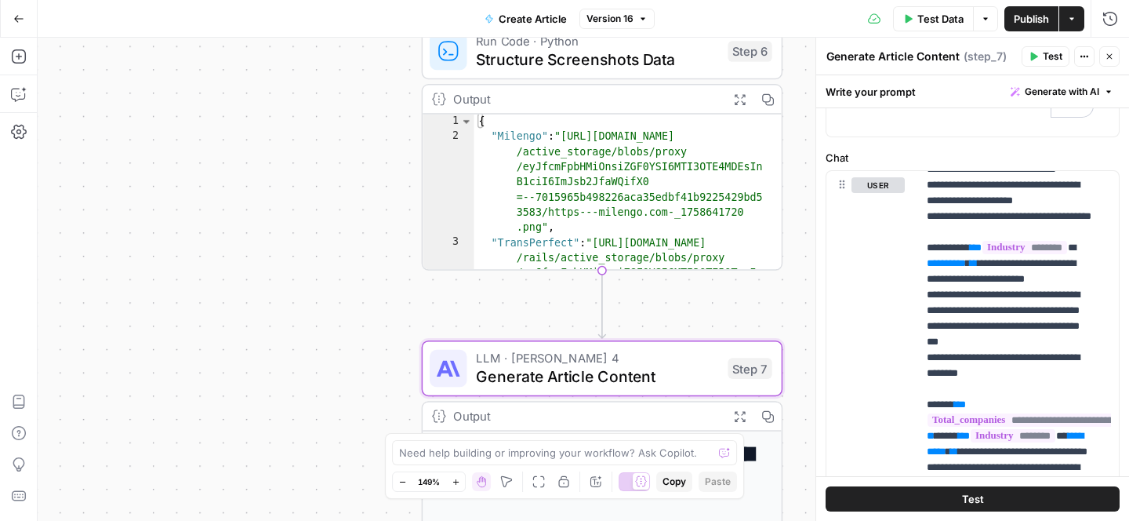
click at [1034, 16] on span "Publish" at bounding box center [1031, 19] width 35 height 16
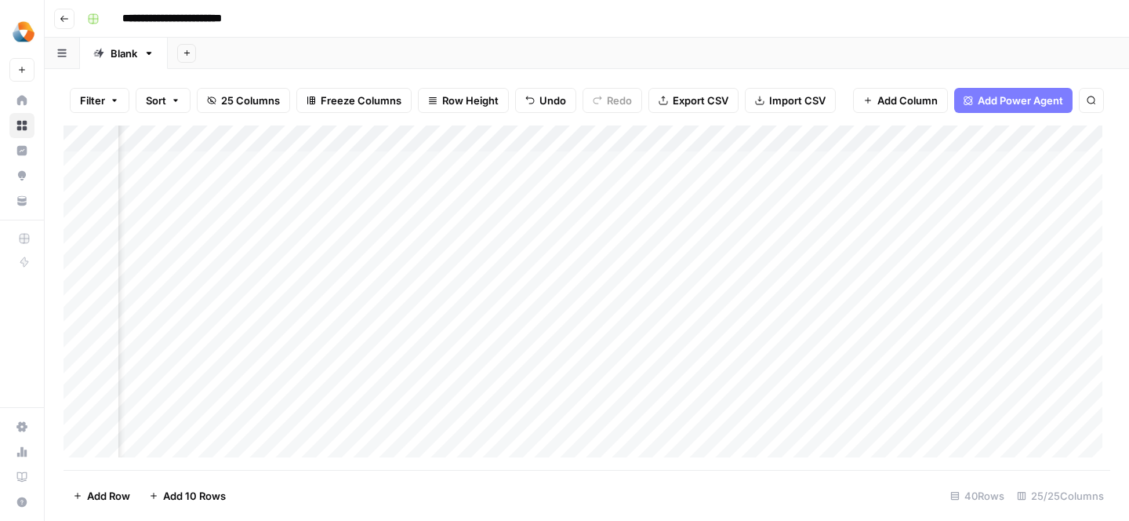
scroll to position [0, 349]
click at [523, 189] on div "Add Column" at bounding box center [587, 297] width 1047 height 344
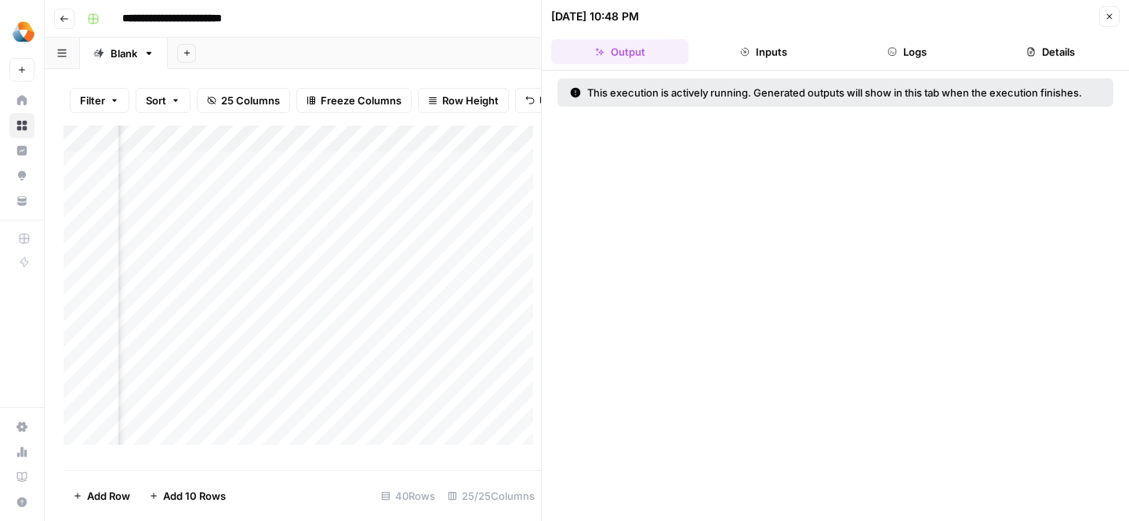
click at [1119, 22] on button "Close" at bounding box center [1109, 16] width 20 height 20
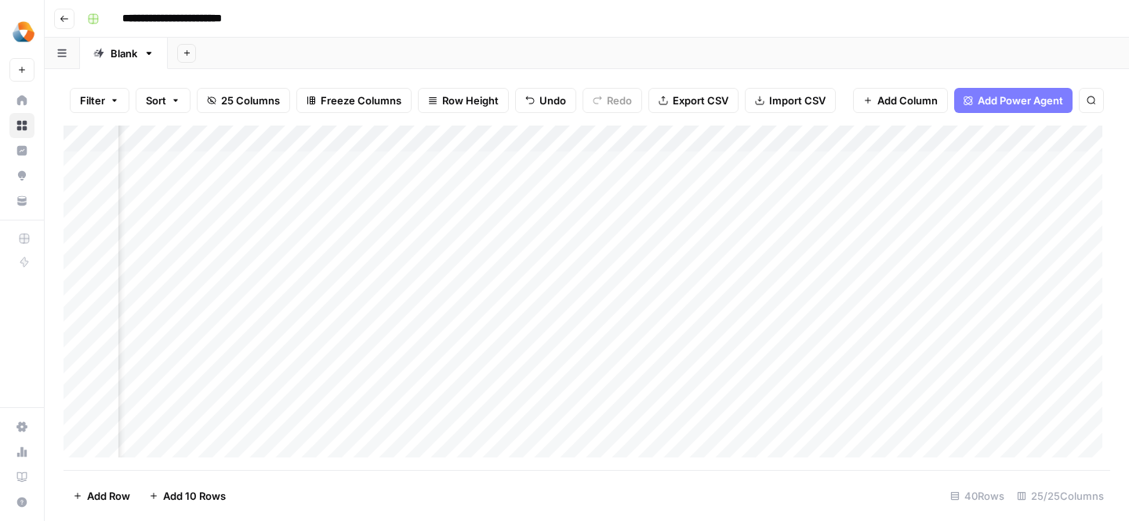
scroll to position [0, 503]
click at [368, 188] on div "Add Column" at bounding box center [587, 297] width 1047 height 344
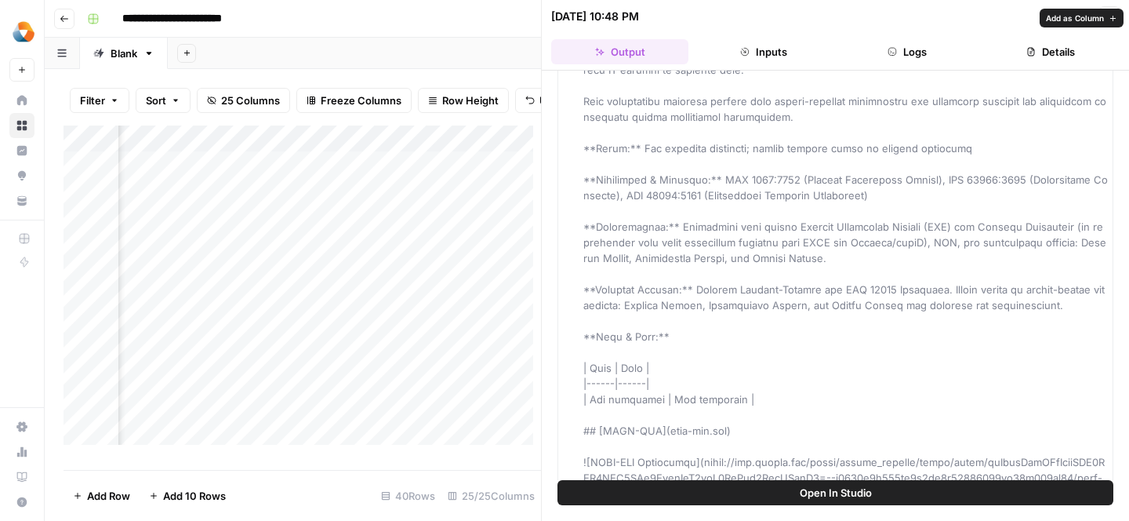
scroll to position [4405, 0]
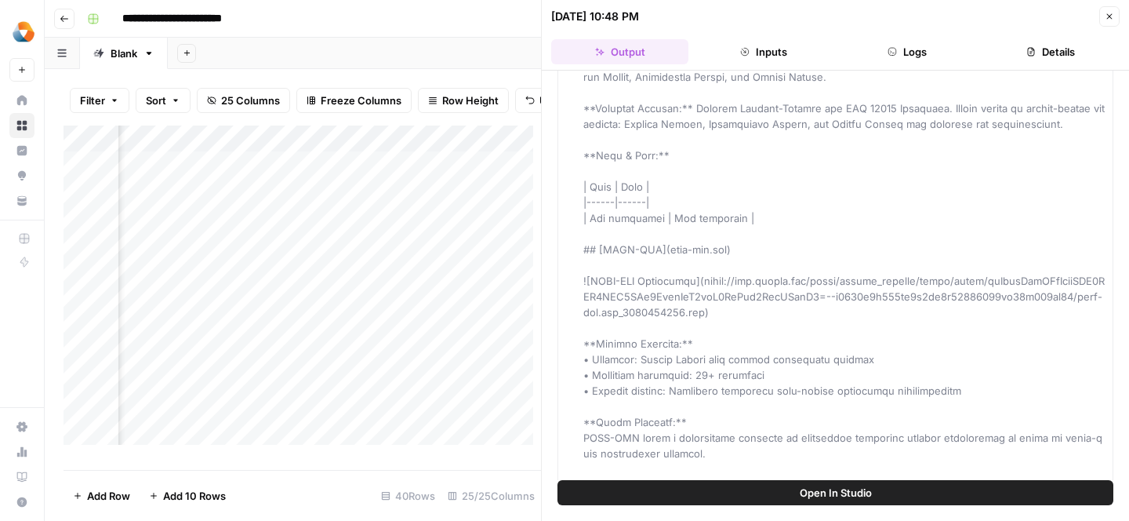
click at [428, 310] on div "Add Column" at bounding box center [302, 291] width 477 height 332
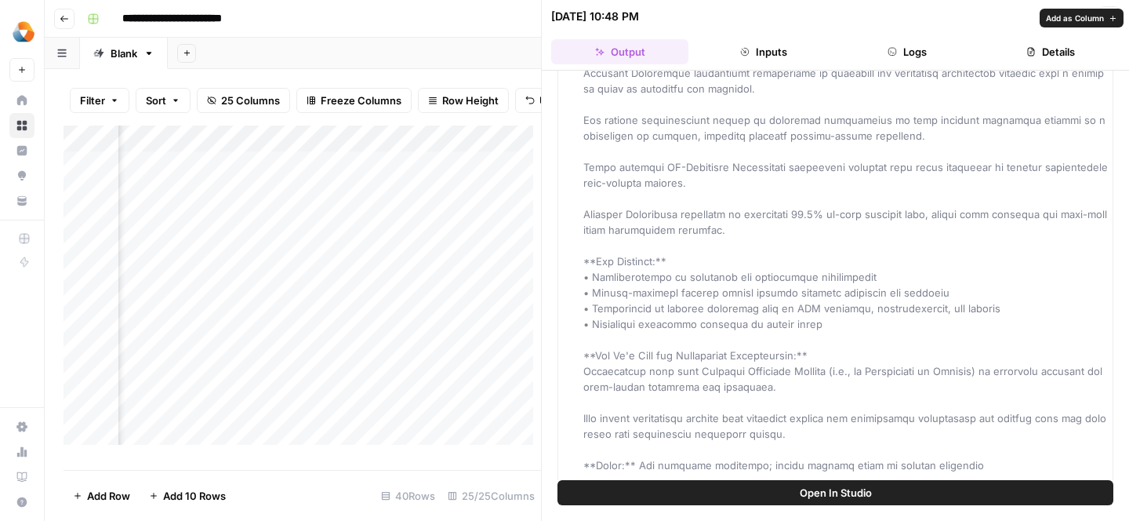
scroll to position [2755, 0]
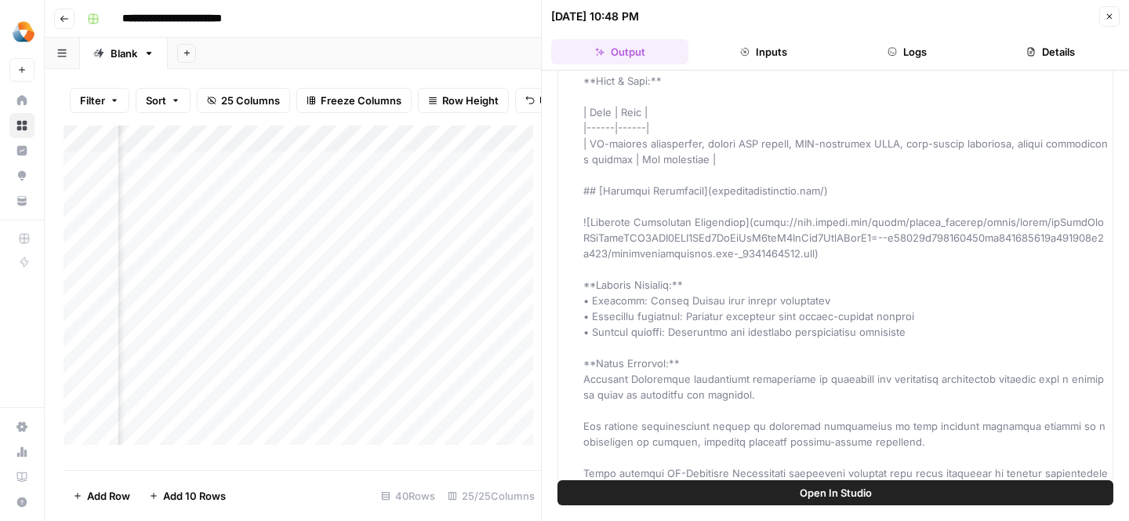
click at [463, 205] on div "Add Column" at bounding box center [302, 291] width 477 height 332
click at [506, 34] on header "**********" at bounding box center [587, 19] width 1084 height 38
click at [514, 11] on div "**********" at bounding box center [597, 18] width 1033 height 25
click at [503, 58] on div "Add Sheet" at bounding box center [648, 53] width 961 height 31
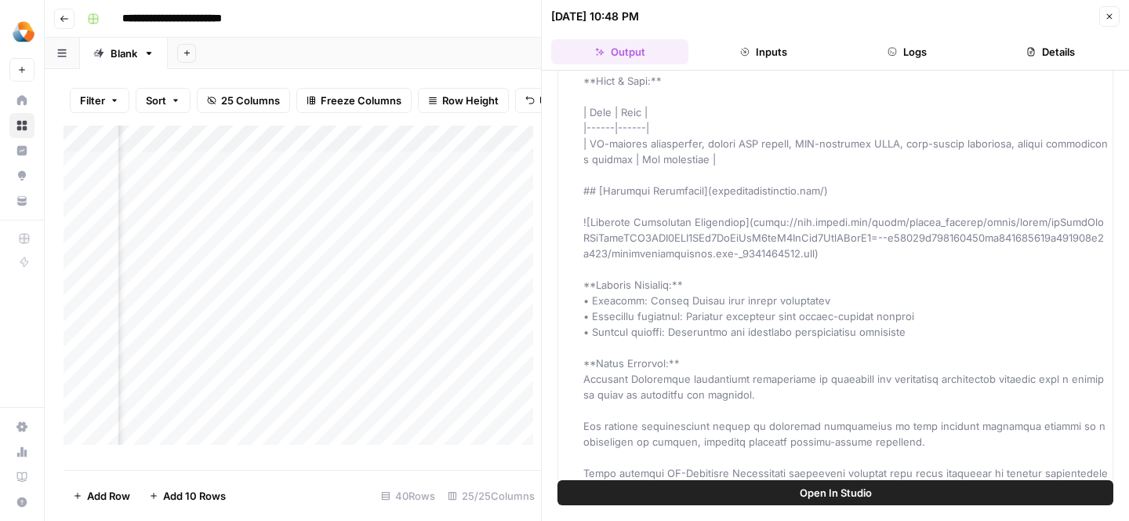
click at [217, 203] on div "Add Column" at bounding box center [302, 291] width 477 height 332
click at [209, 201] on div "Add Column" at bounding box center [302, 291] width 477 height 332
click at [226, 201] on div "Add Column" at bounding box center [302, 291] width 477 height 332
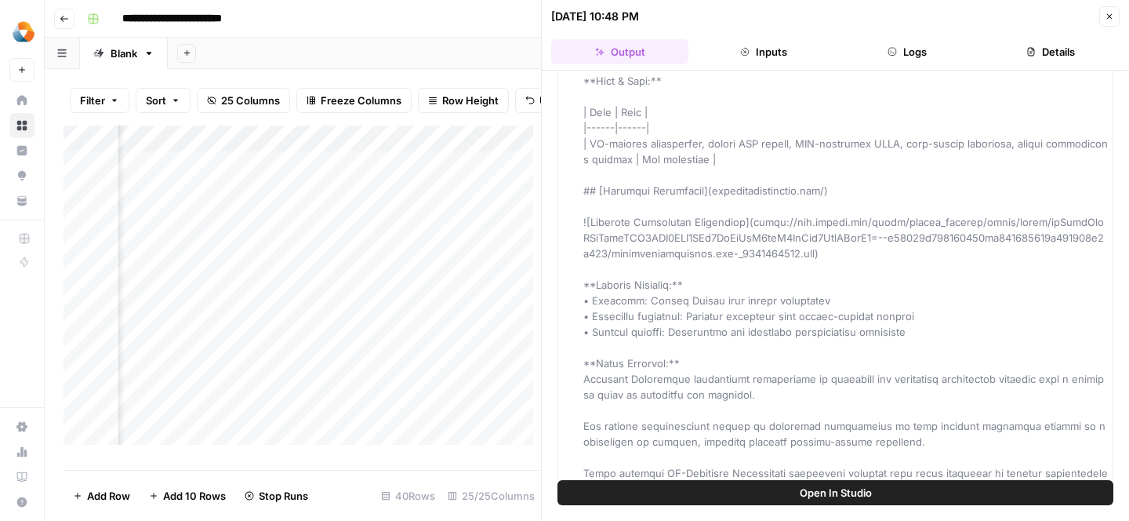
click at [1108, 16] on icon "button" at bounding box center [1109, 16] width 9 height 9
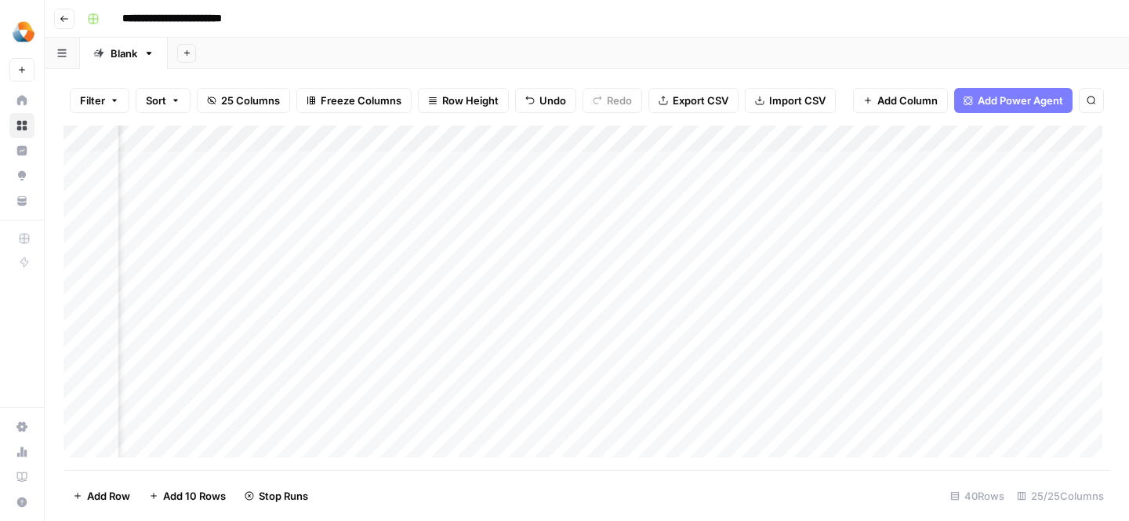
scroll to position [0, 752]
click at [721, 193] on div "Add Column" at bounding box center [587, 297] width 1047 height 344
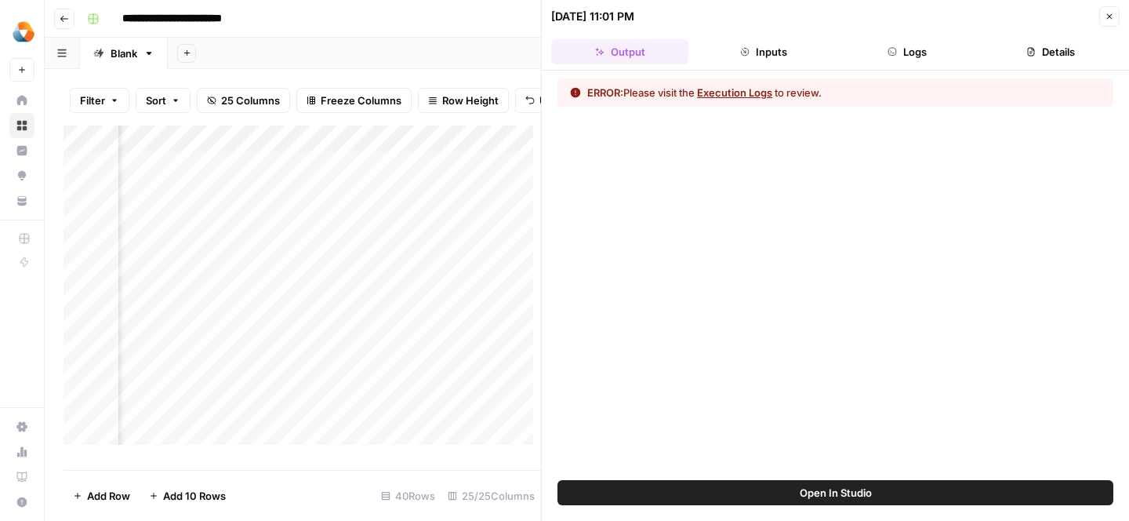
click at [757, 91] on button "Execution Logs" at bounding box center [734, 93] width 75 height 16
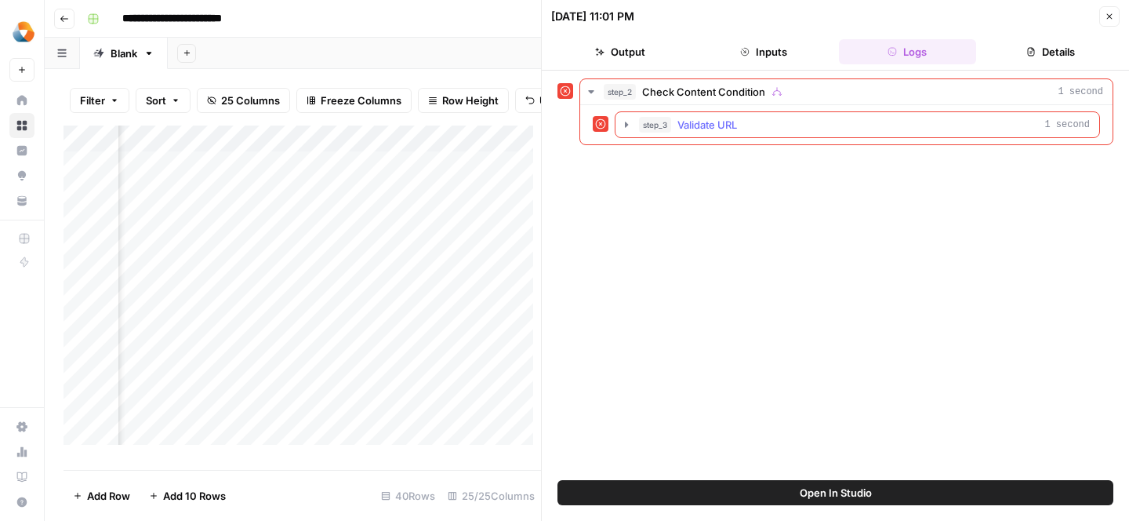
click at [739, 124] on div "step_3 Validate URL 1 second" at bounding box center [864, 125] width 451 height 16
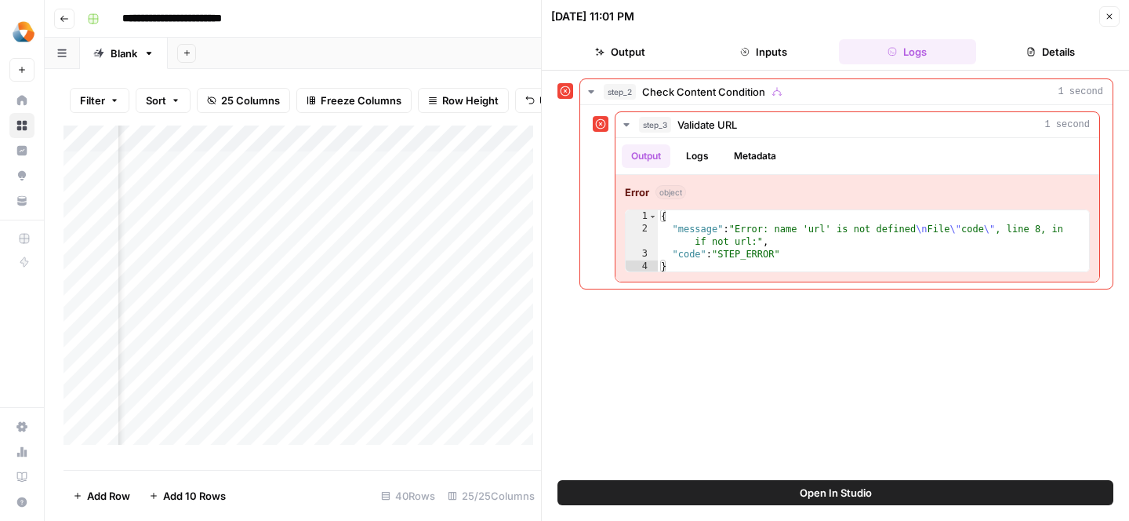
click at [1110, 14] on icon "button" at bounding box center [1109, 16] width 9 height 9
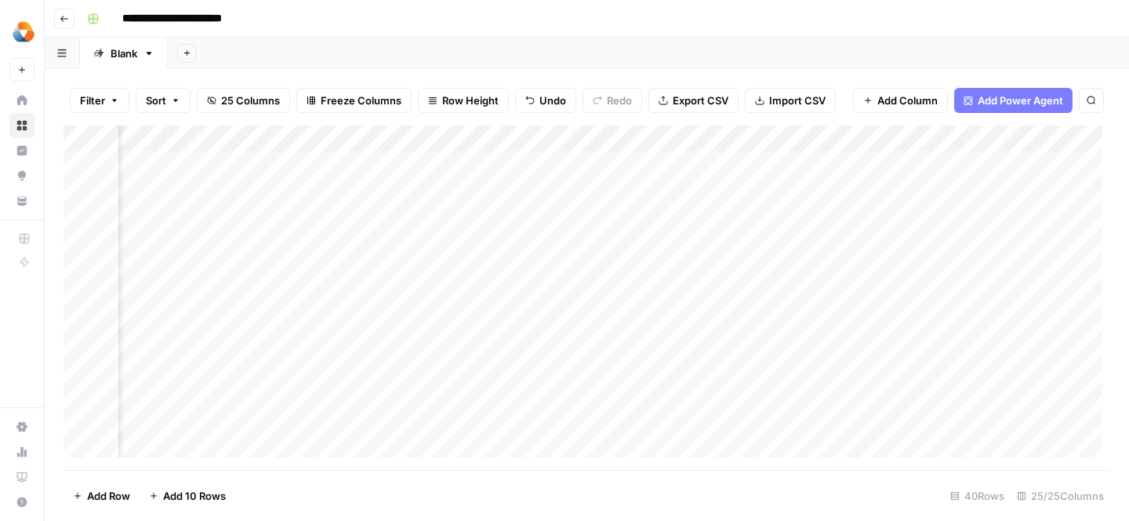
scroll to position [0, 797]
click at [679, 192] on div "Add Column" at bounding box center [587, 297] width 1047 height 344
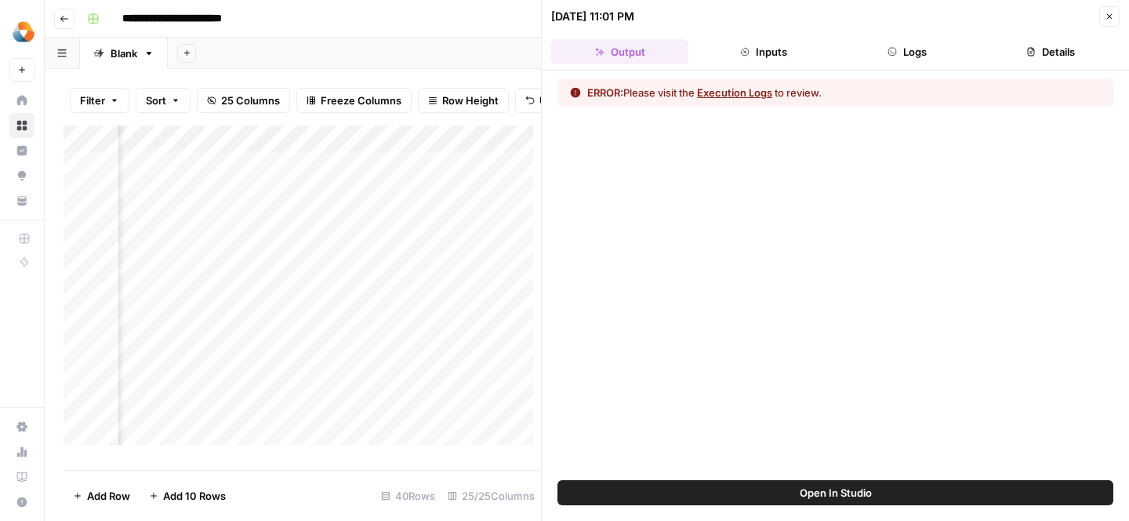
click at [1102, 14] on button "Close" at bounding box center [1109, 16] width 20 height 20
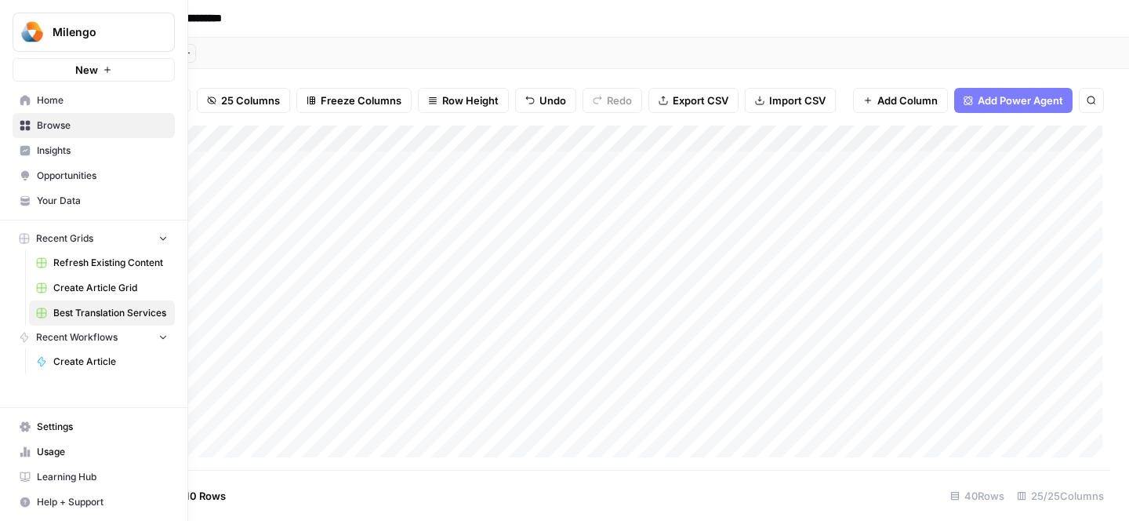
click at [60, 451] on span "Usage" at bounding box center [102, 452] width 131 height 14
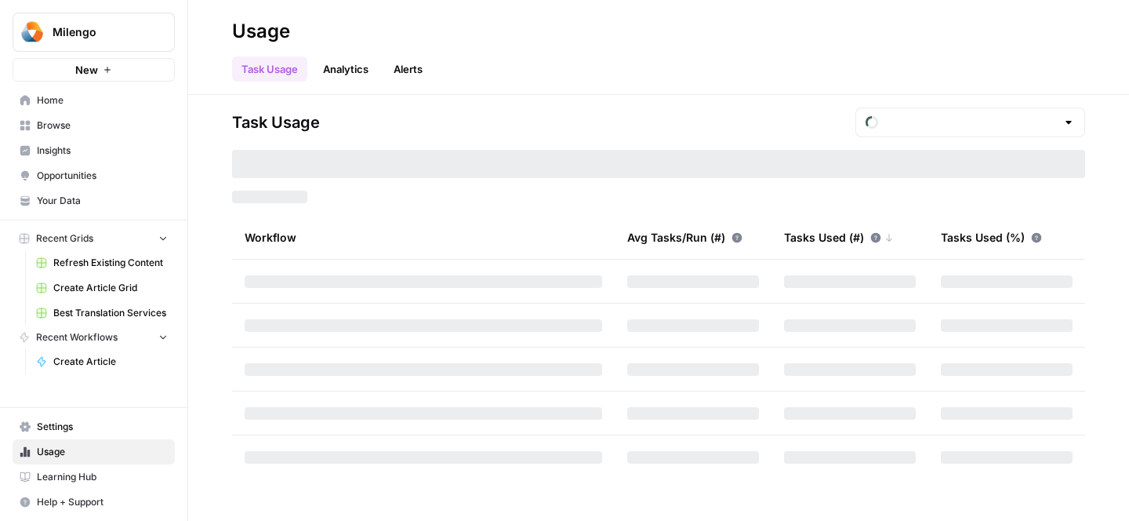
type input "September Tasks"
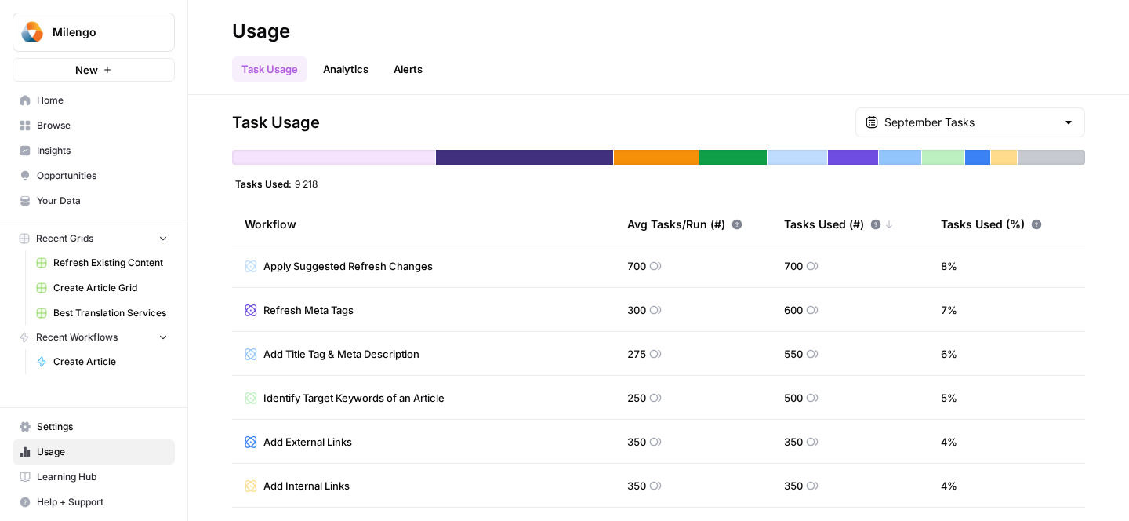
scroll to position [265, 0]
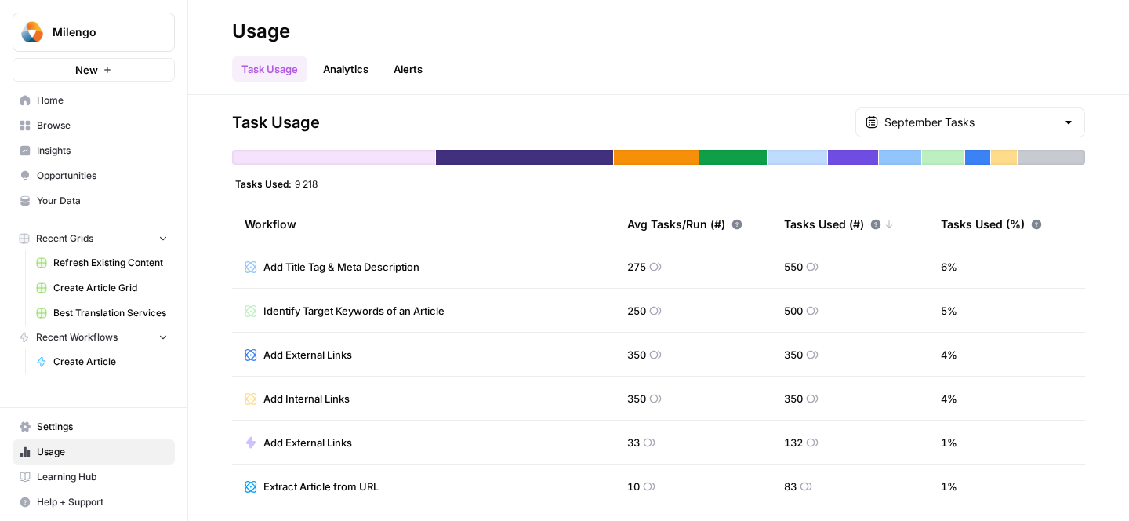
click at [70, 430] on span "Settings" at bounding box center [102, 426] width 131 height 14
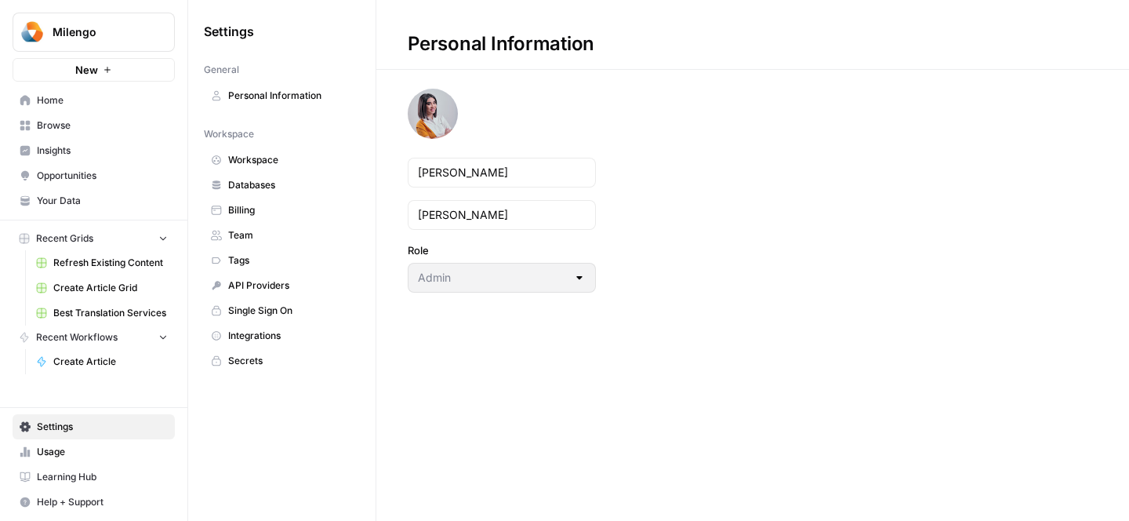
click at [263, 209] on span "Billing" at bounding box center [290, 210] width 125 height 14
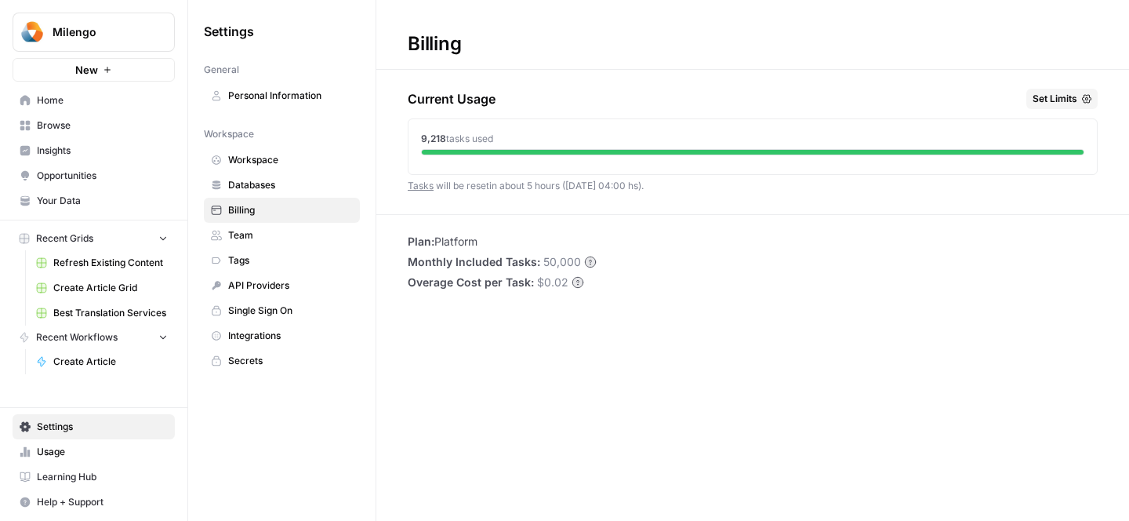
click at [56, 99] on span "Home" at bounding box center [102, 100] width 131 height 14
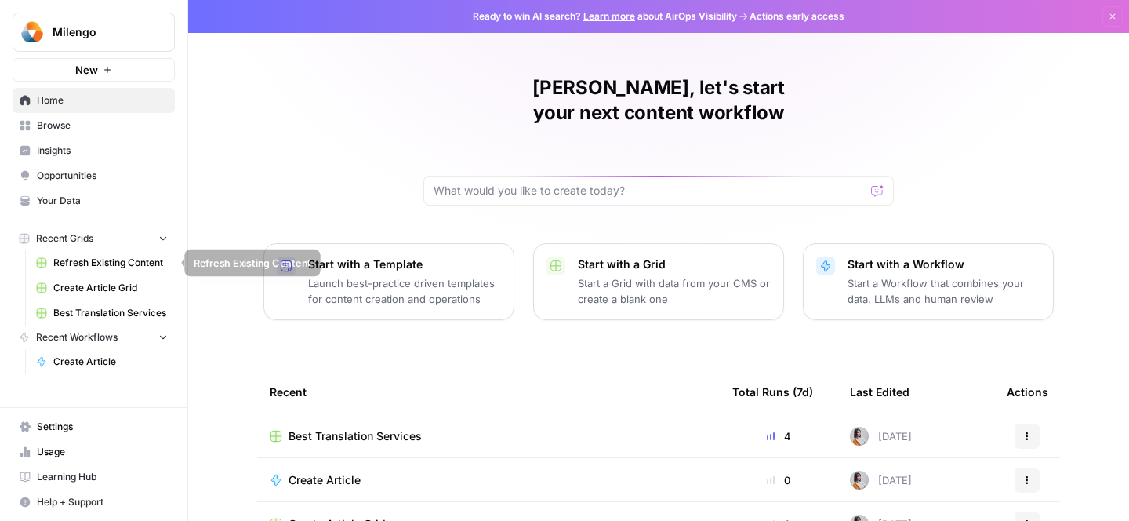
click at [91, 263] on span "Refresh Existing Content" at bounding box center [110, 263] width 114 height 14
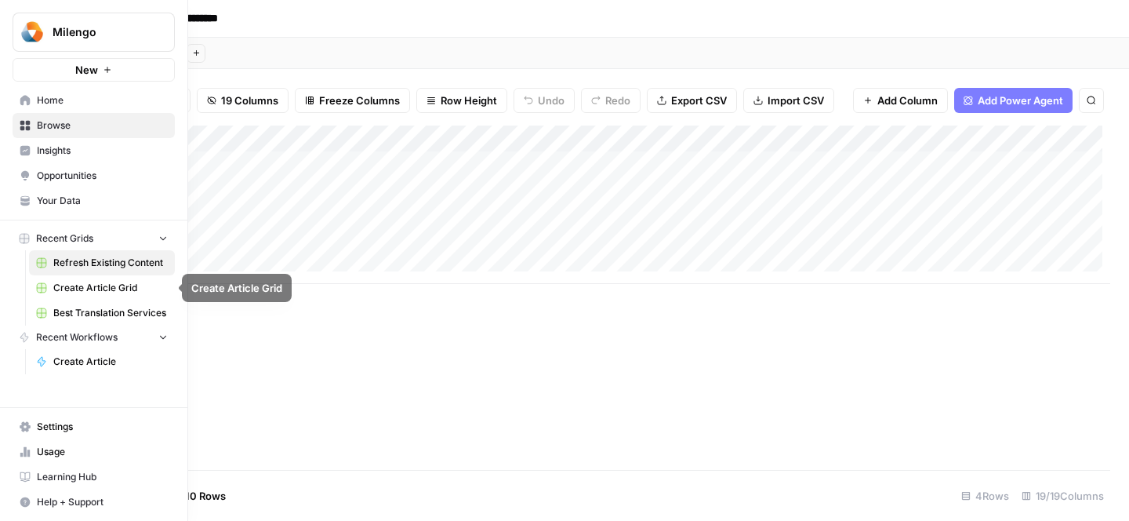
click at [79, 318] on span "Best Translation Services" at bounding box center [110, 313] width 114 height 14
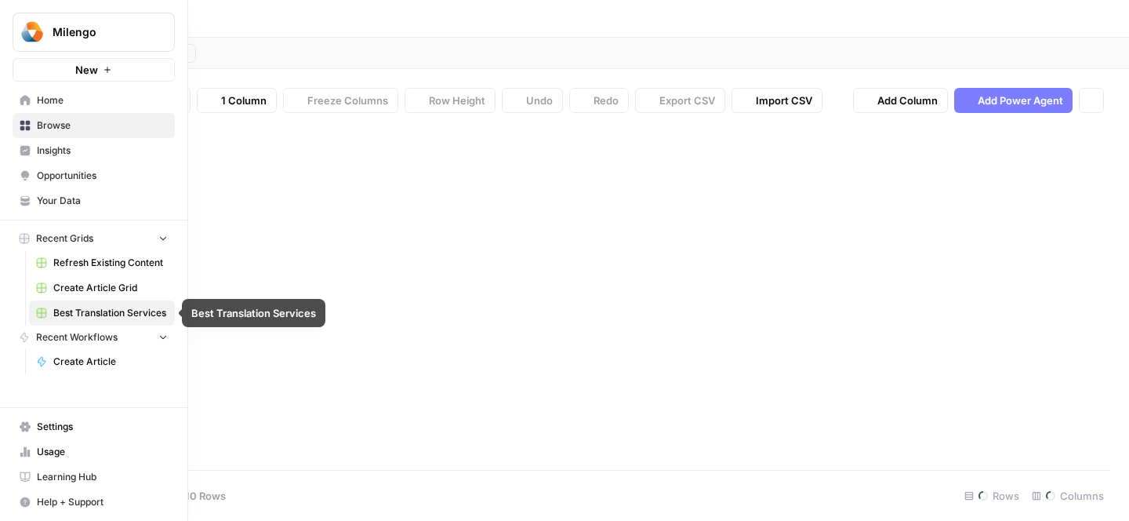
type input "**********"
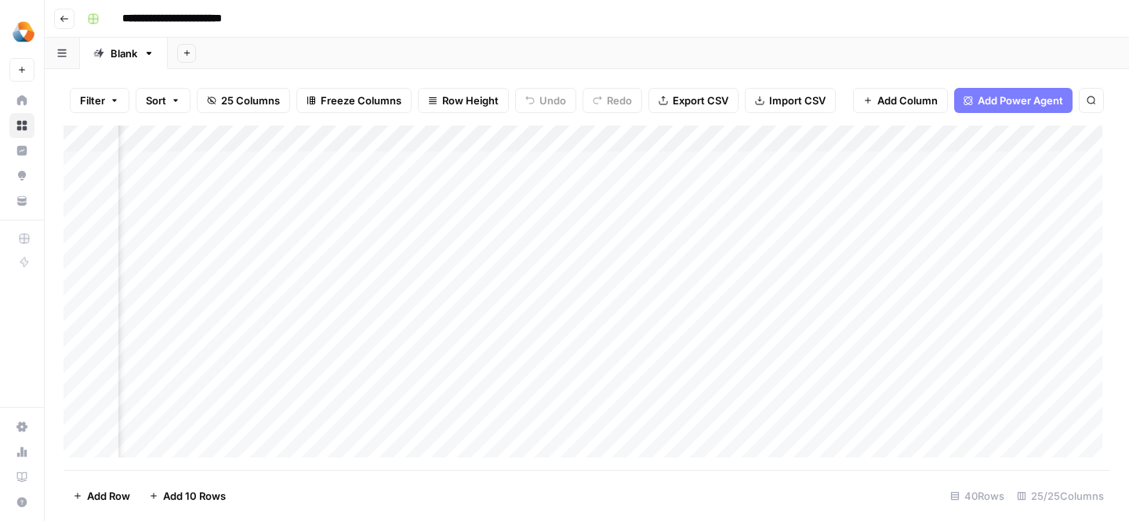
scroll to position [0, 583]
click at [589, 191] on div "Add Column" at bounding box center [587, 297] width 1047 height 344
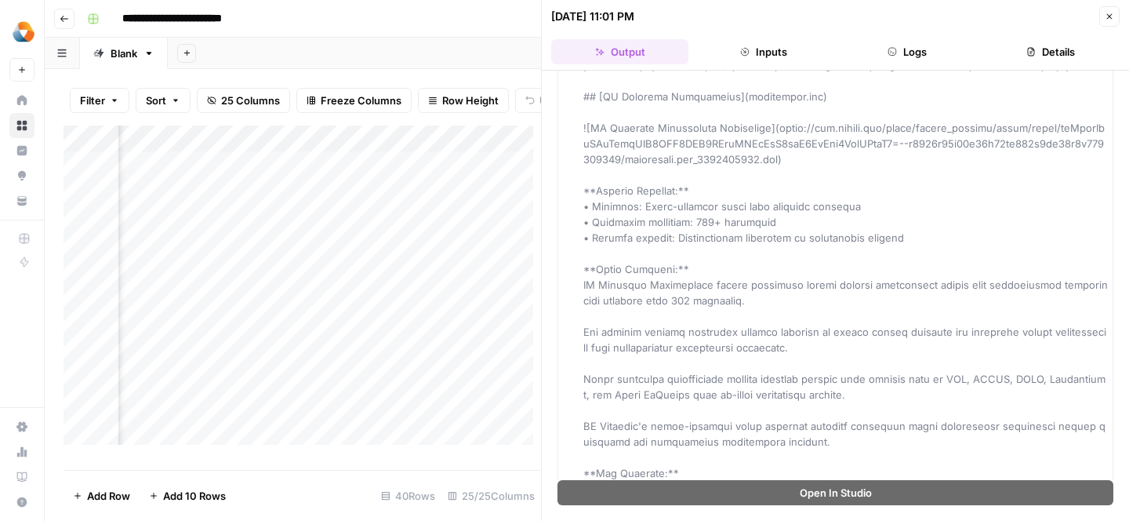
scroll to position [6293, 0]
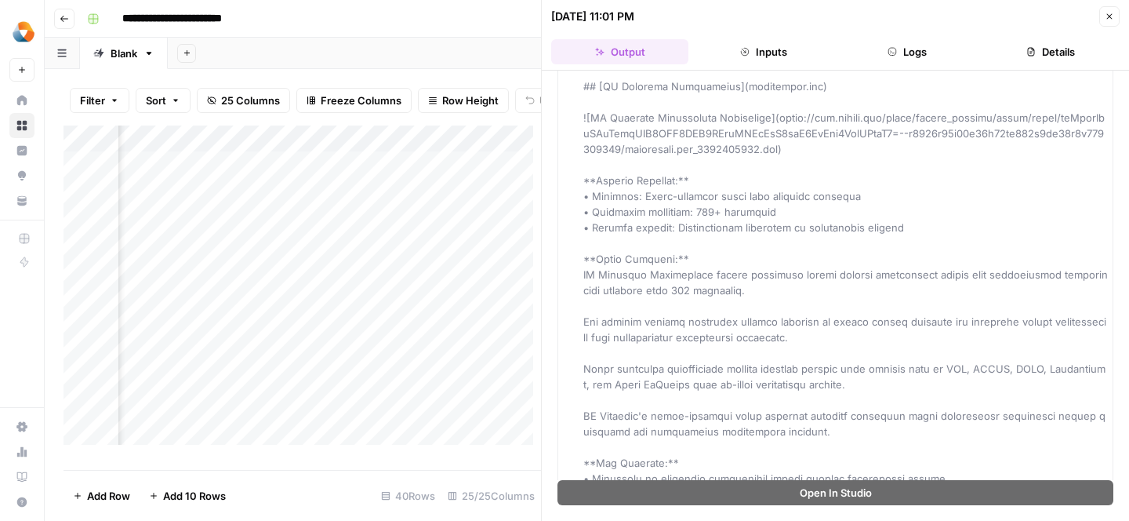
click at [745, 42] on button "Inputs" at bounding box center [763, 51] width 137 height 25
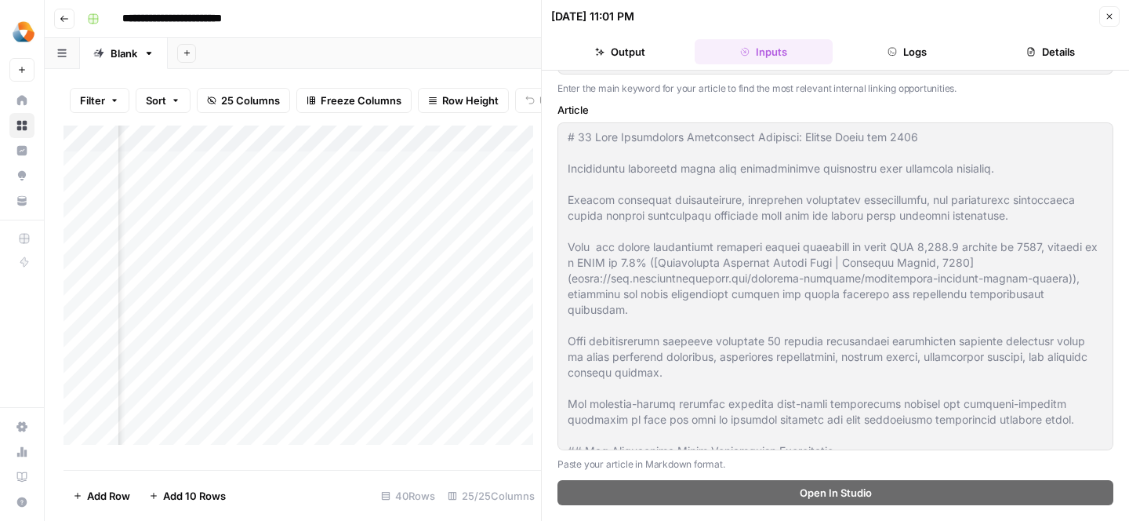
scroll to position [132, 0]
type input "Milengo Blog"
click at [883, 50] on button "Logs" at bounding box center [907, 51] width 137 height 25
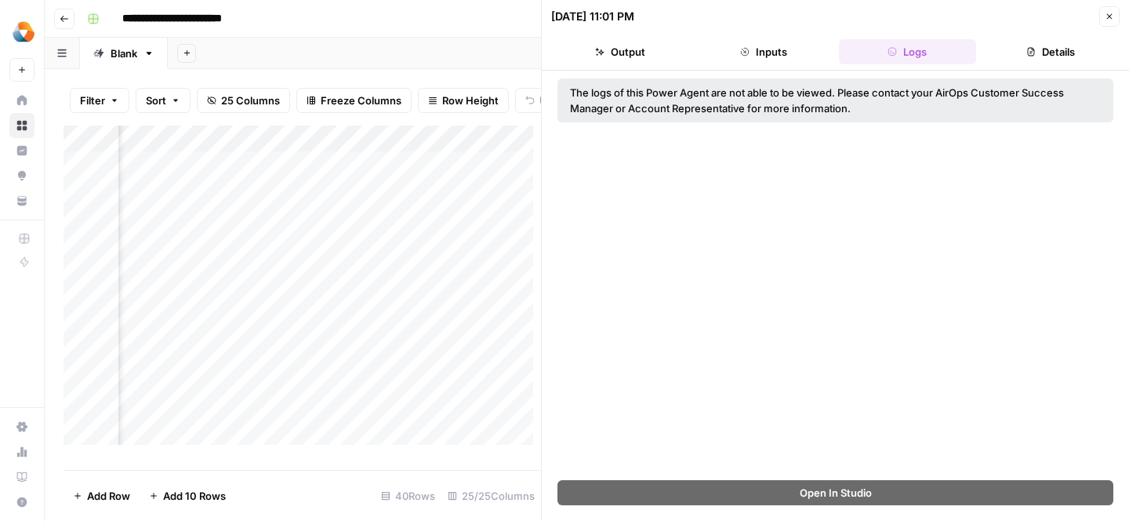
click at [1065, 45] on button "Details" at bounding box center [1050, 51] width 137 height 25
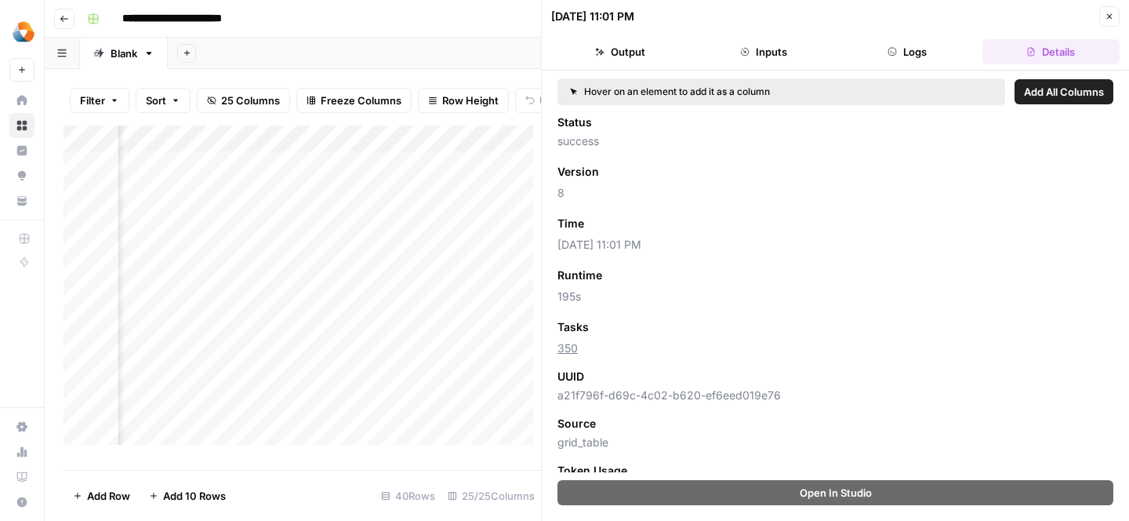
click at [1112, 10] on button "Close" at bounding box center [1109, 16] width 20 height 20
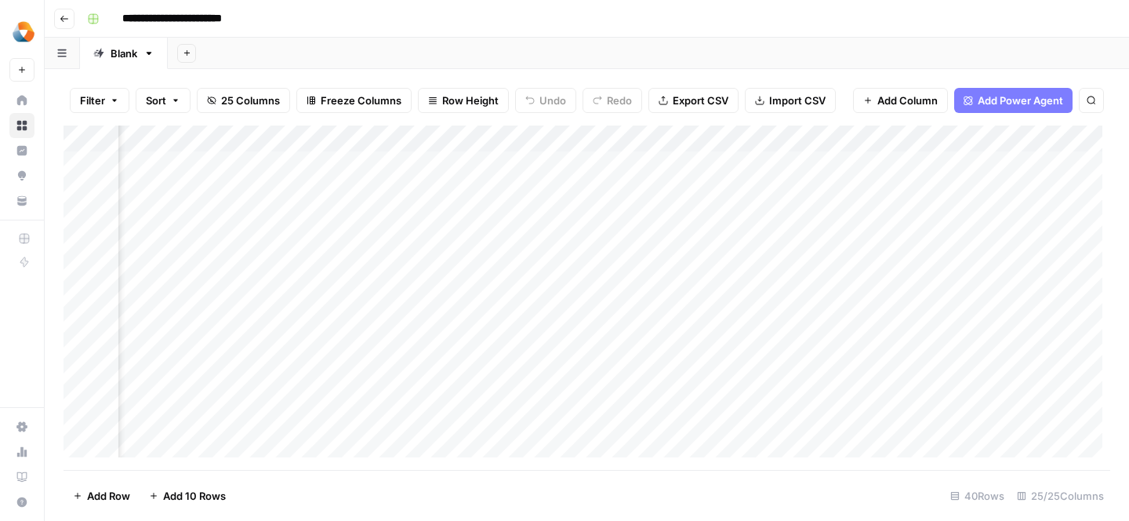
scroll to position [0, 1089]
click at [506, 192] on div "Add Column" at bounding box center [587, 297] width 1047 height 344
click at [551, 189] on div "Add Column" at bounding box center [587, 297] width 1047 height 344
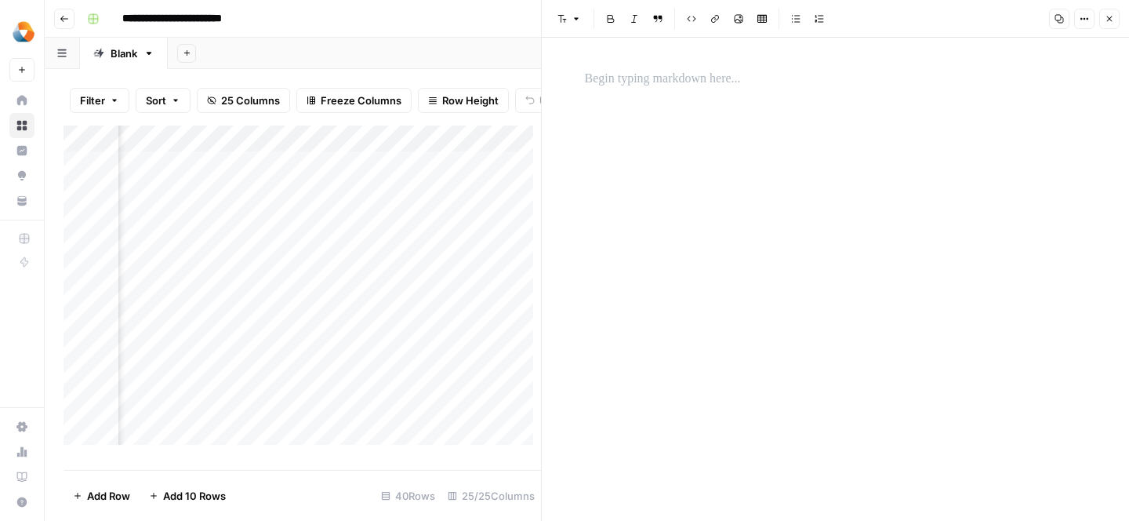
click at [1114, 13] on button "Close" at bounding box center [1109, 19] width 20 height 20
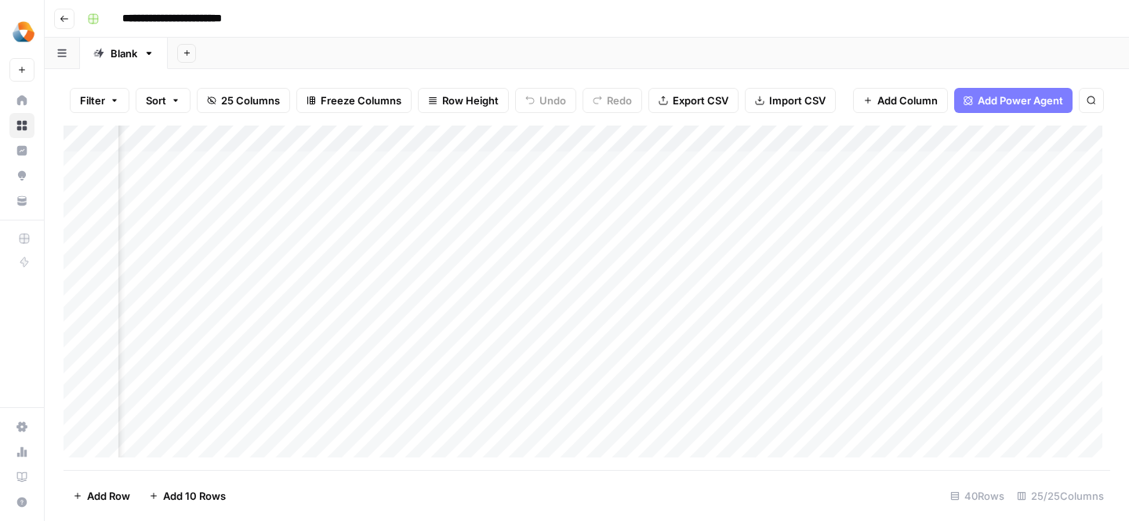
scroll to position [0, 2657]
click at [859, 188] on div "Add Column" at bounding box center [587, 297] width 1047 height 344
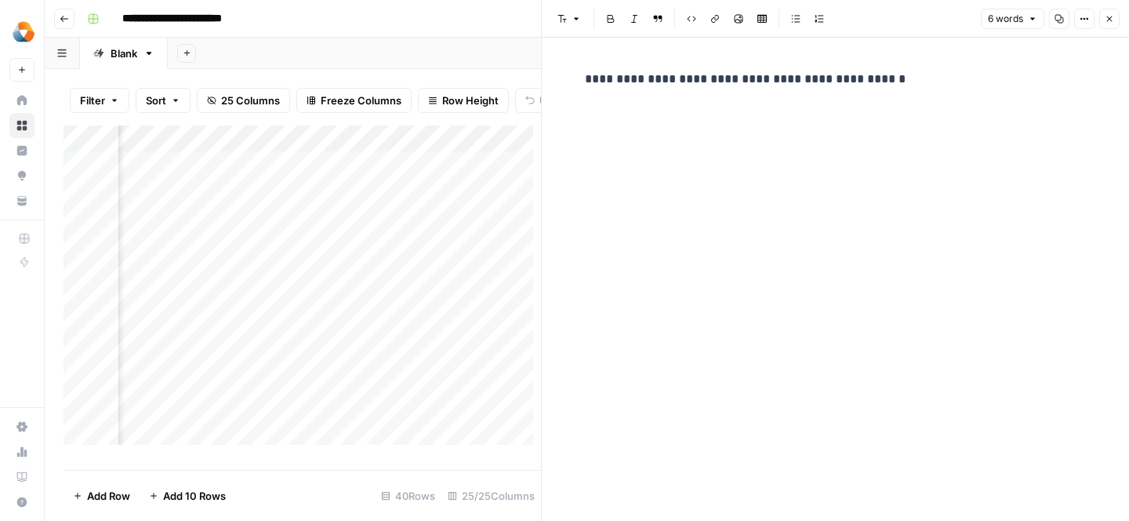
click at [1106, 17] on icon "button" at bounding box center [1109, 18] width 9 height 9
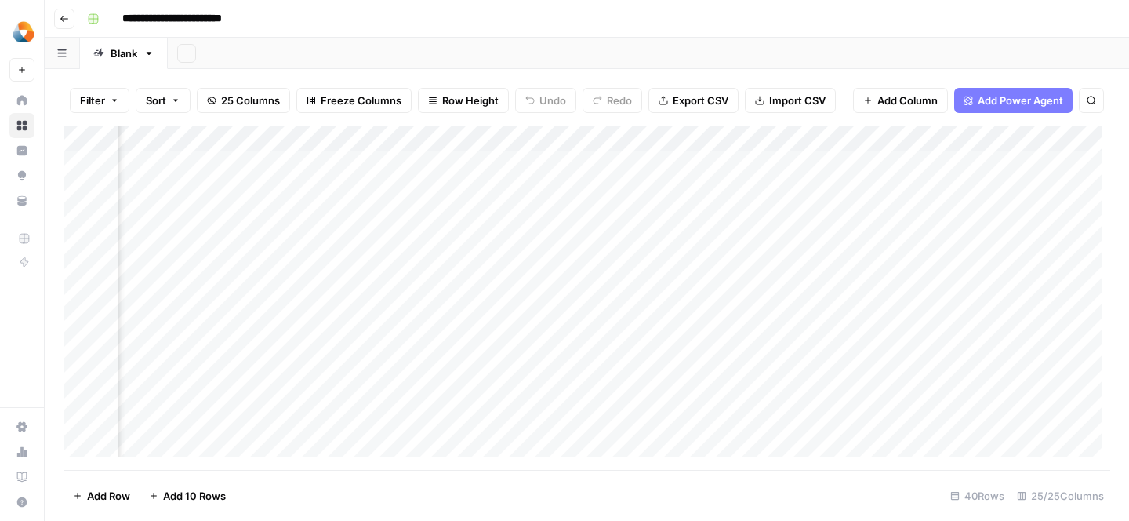
scroll to position [0, 928]
click at [450, 190] on div "Add Column" at bounding box center [587, 297] width 1047 height 344
click at [543, 189] on div "Add Column" at bounding box center [587, 297] width 1047 height 344
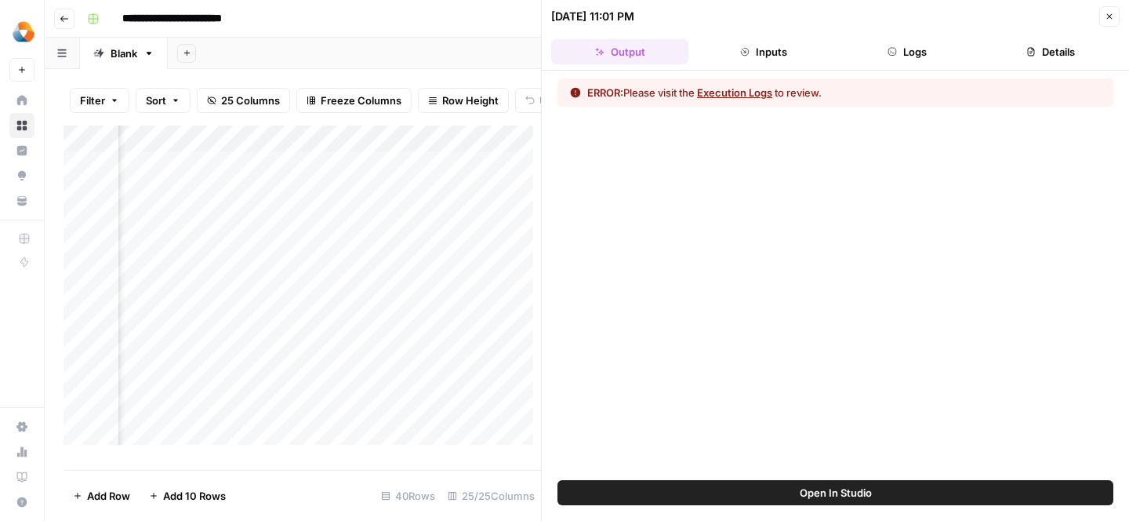
click at [752, 89] on button "Execution Logs" at bounding box center [734, 93] width 75 height 16
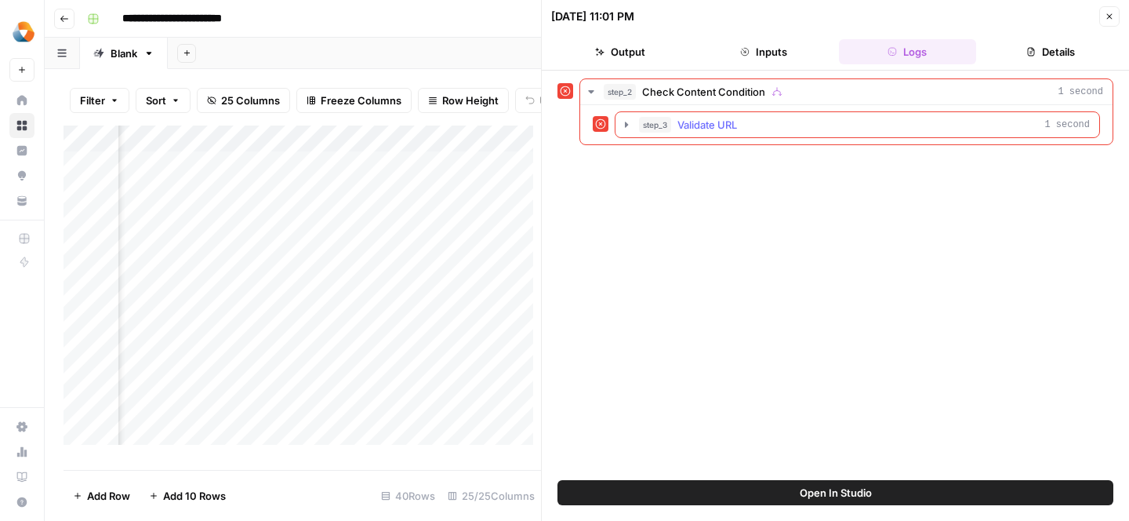
click at [724, 126] on span "Validate URL" at bounding box center [707, 125] width 60 height 16
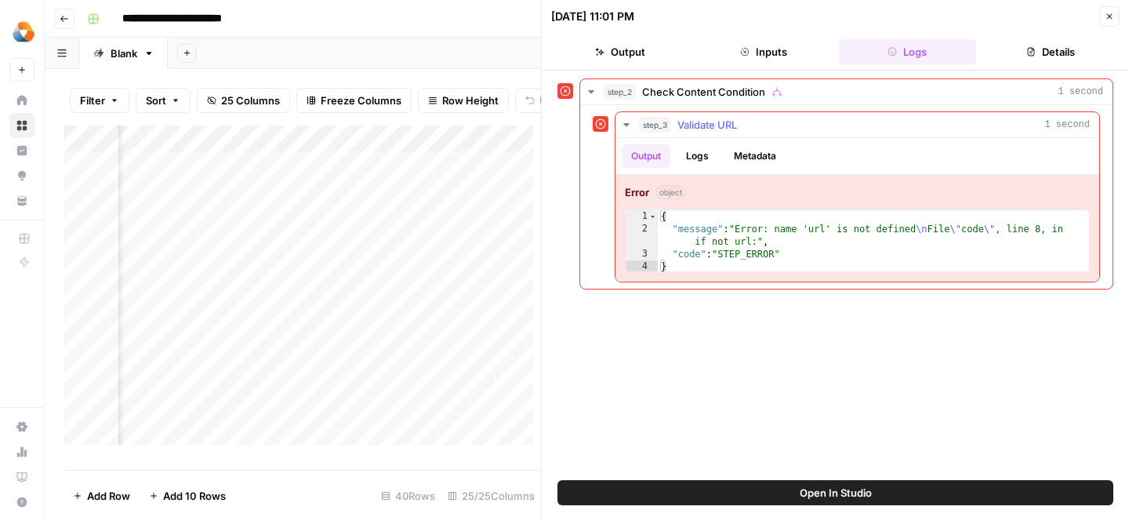
click at [704, 157] on button "Logs" at bounding box center [698, 156] width 42 height 24
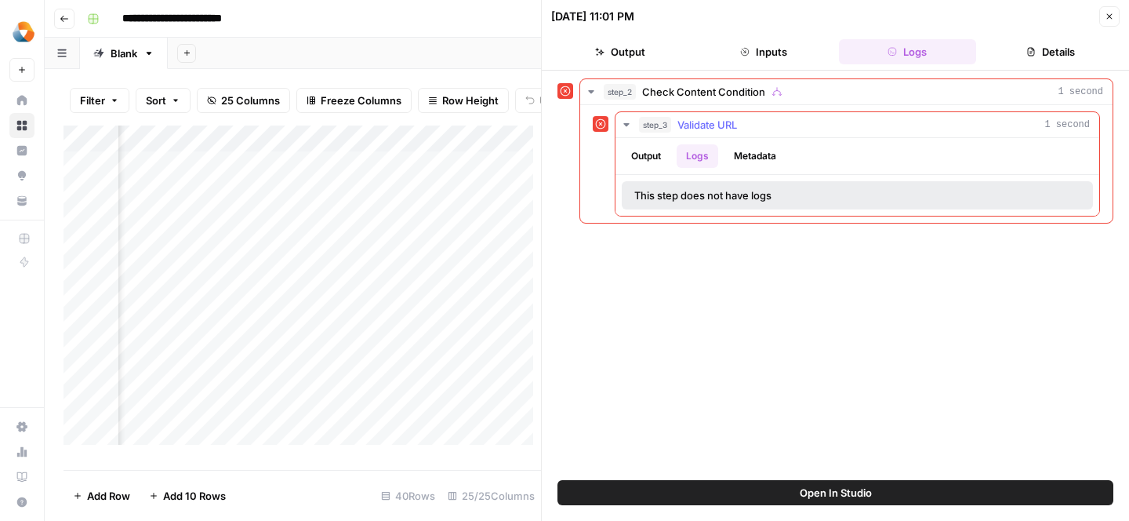
click at [771, 151] on button "Metadata" at bounding box center [754, 156] width 61 height 24
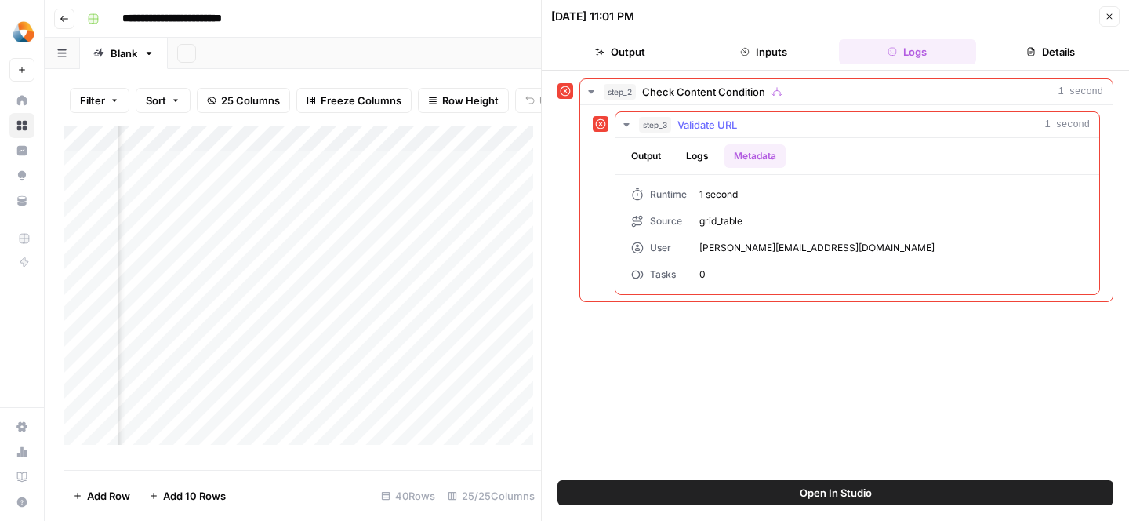
click at [660, 158] on button "Output" at bounding box center [646, 156] width 49 height 24
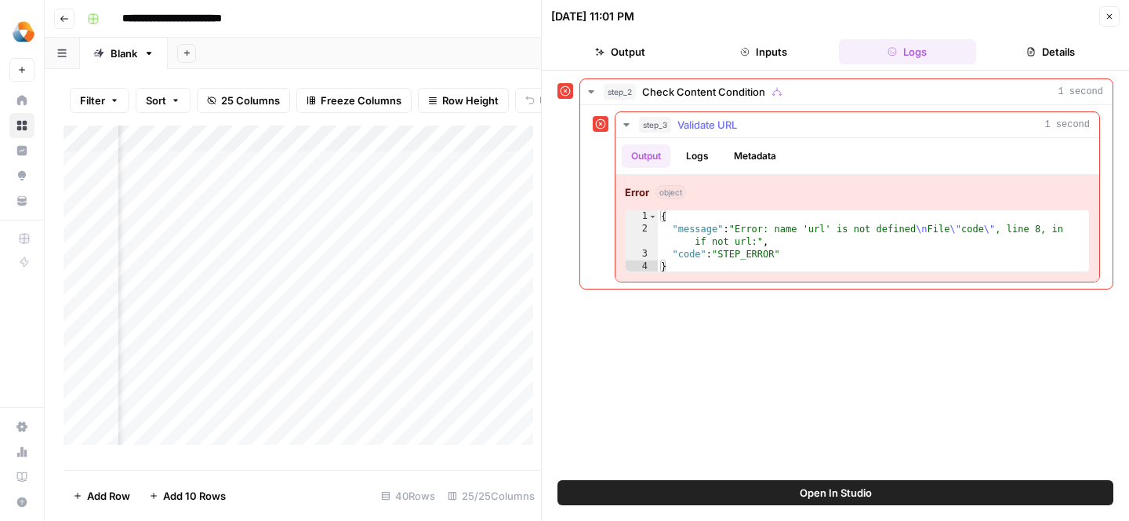
click at [719, 249] on div "{ "message" : "Error: name 'url' is not defined \n File \" code \" , line 8, in…" at bounding box center [873, 254] width 431 height 88
click at [691, 257] on div "{ "message" : "Error: name 'url' is not defined \n File \" code \" , line 8, in…" at bounding box center [873, 254] width 431 height 88
click at [707, 263] on div "{ "message" : "Error: name 'url' is not defined \n File \" code \" , line 8, in…" at bounding box center [873, 254] width 431 height 88
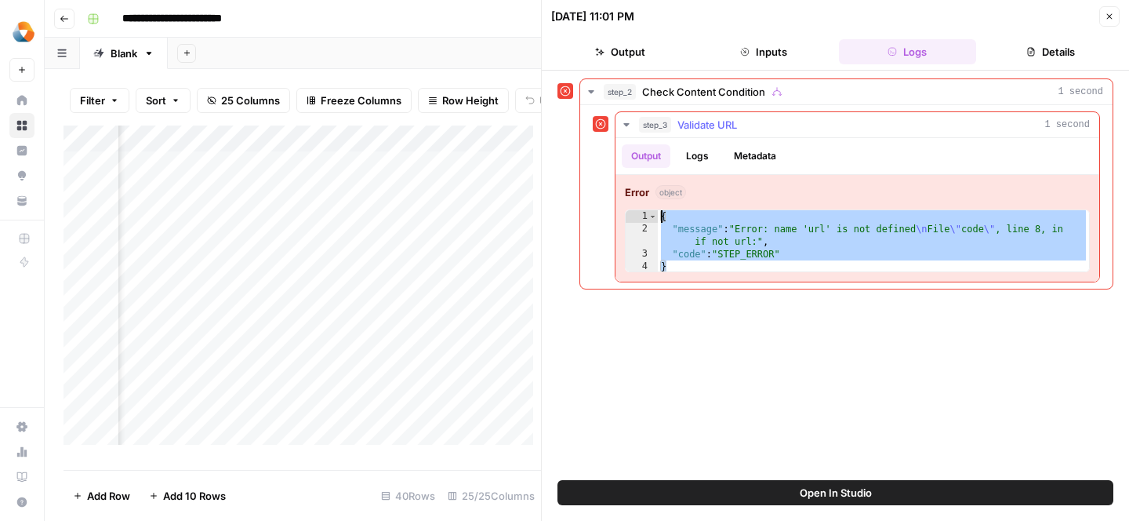
drag, startPoint x: 710, startPoint y: 263, endPoint x: 667, endPoint y: 104, distance: 164.9
click at [667, 104] on div "step_3 Validate URL 1 second Output Logs Metadata Error object * 1 2 3 4 { "mes…" at bounding box center [846, 196] width 532 height 184
type textarea "**********"
click at [710, 390] on div "**********" at bounding box center [835, 275] width 556 height 394
click at [1102, 10] on button "Close" at bounding box center [1109, 16] width 20 height 20
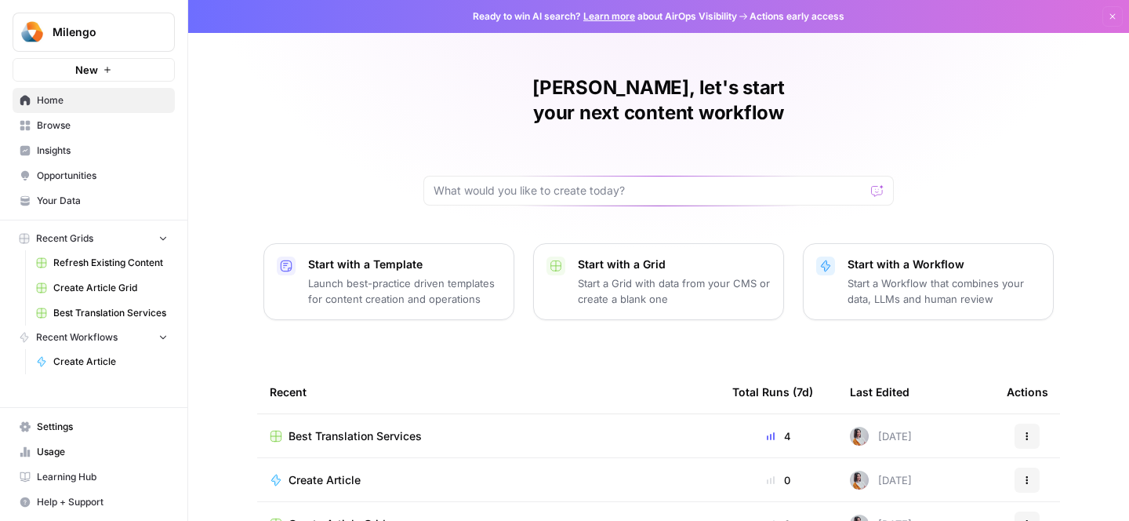
click at [320, 428] on span "Best Translation Services" at bounding box center [355, 436] width 133 height 16
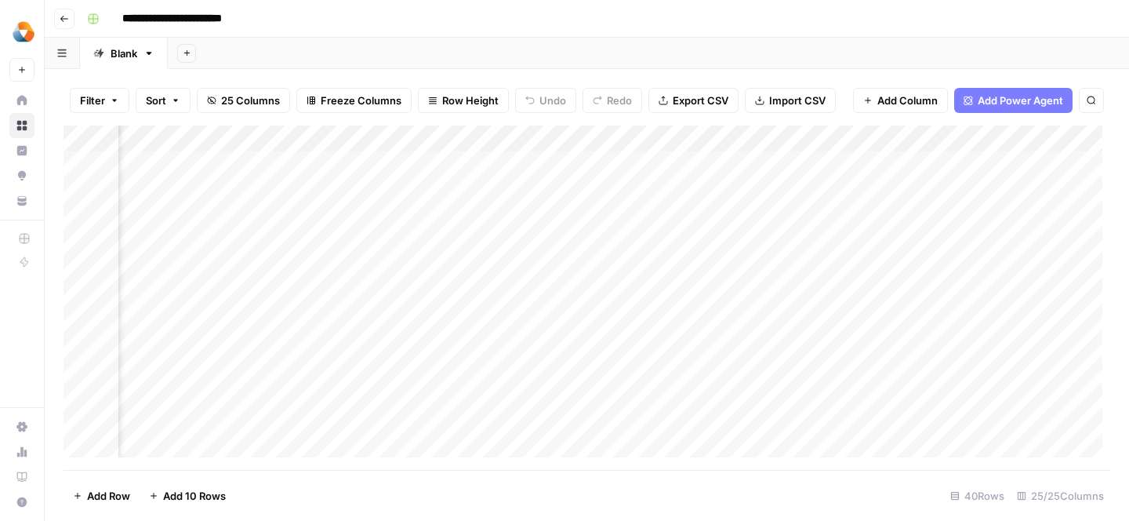
scroll to position [0, 273]
click at [603, 192] on div "Add Column" at bounding box center [587, 297] width 1047 height 344
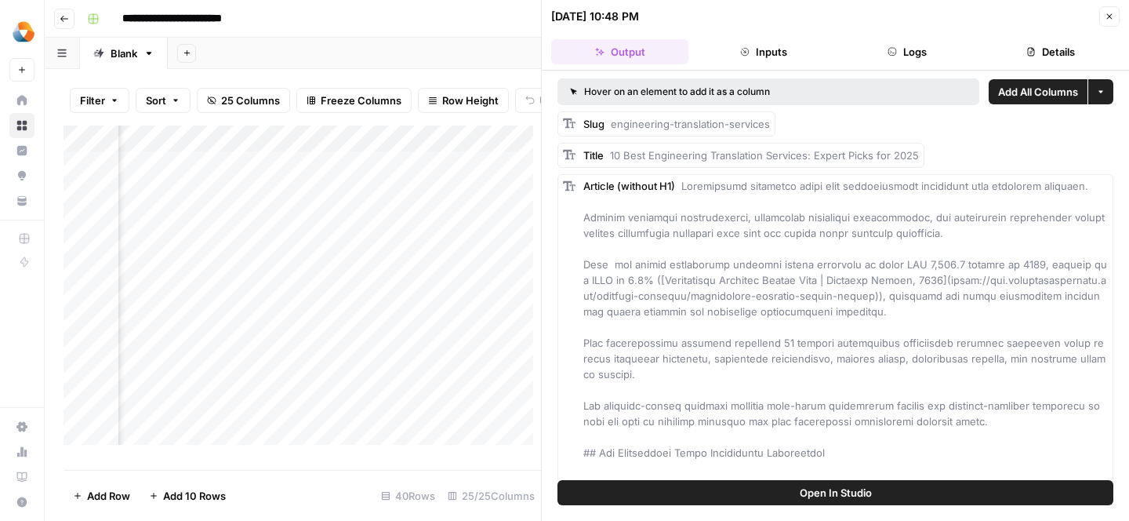
click at [1108, 16] on icon "button" at bounding box center [1109, 16] width 9 height 9
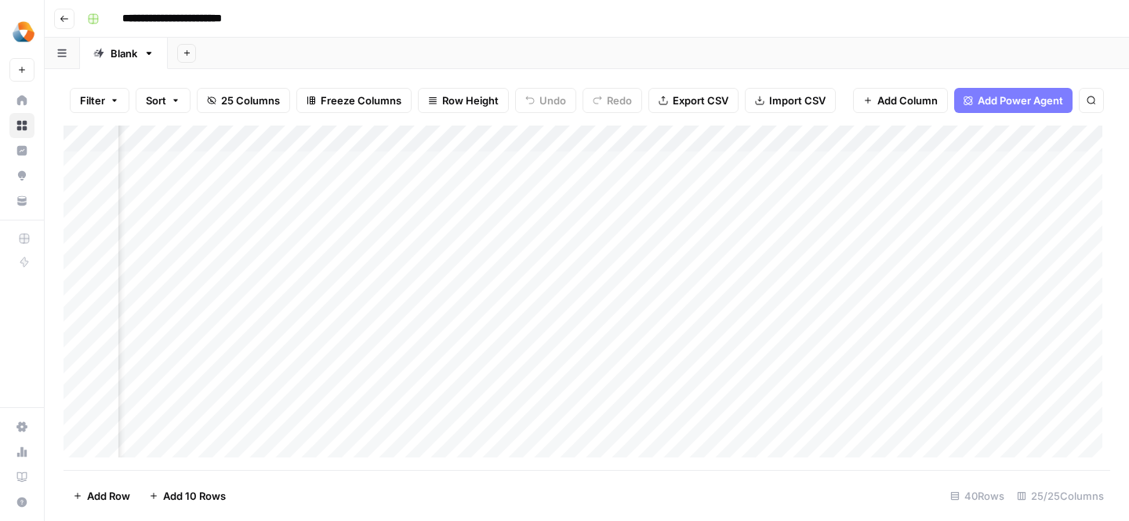
click at [601, 191] on div "Add Column" at bounding box center [587, 297] width 1047 height 344
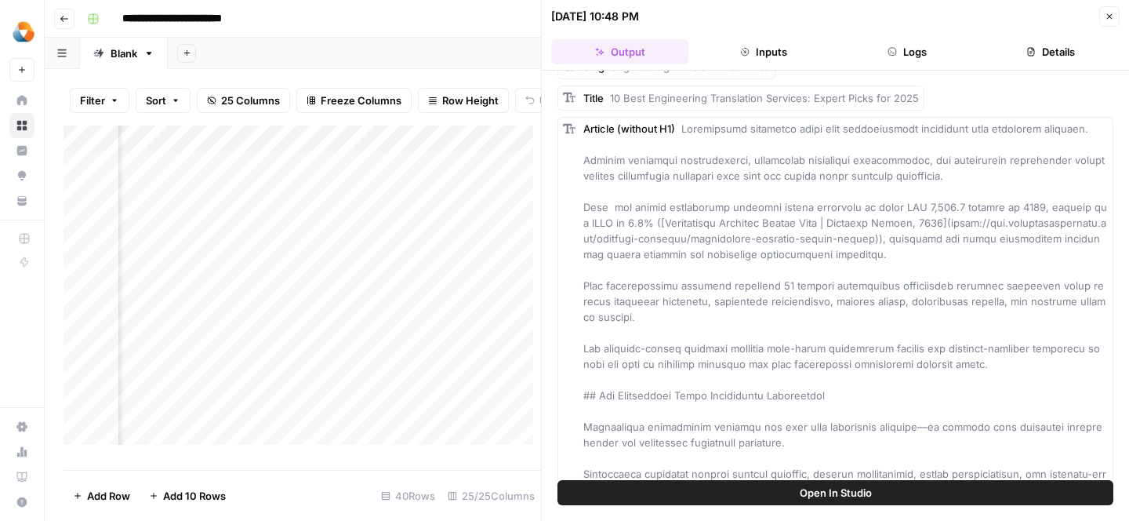
scroll to position [53, 0]
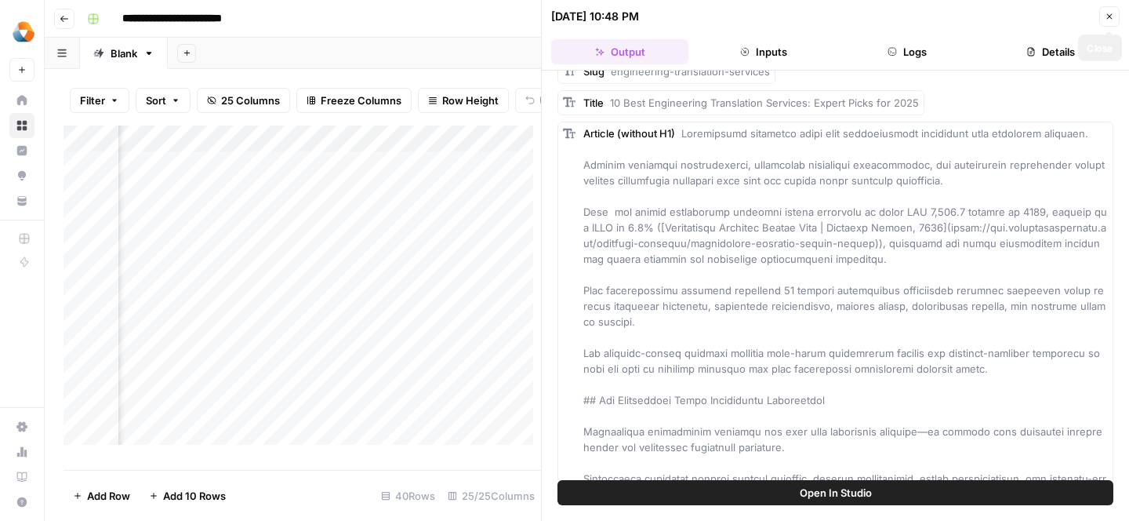
click at [1112, 24] on button "Close" at bounding box center [1109, 16] width 20 height 20
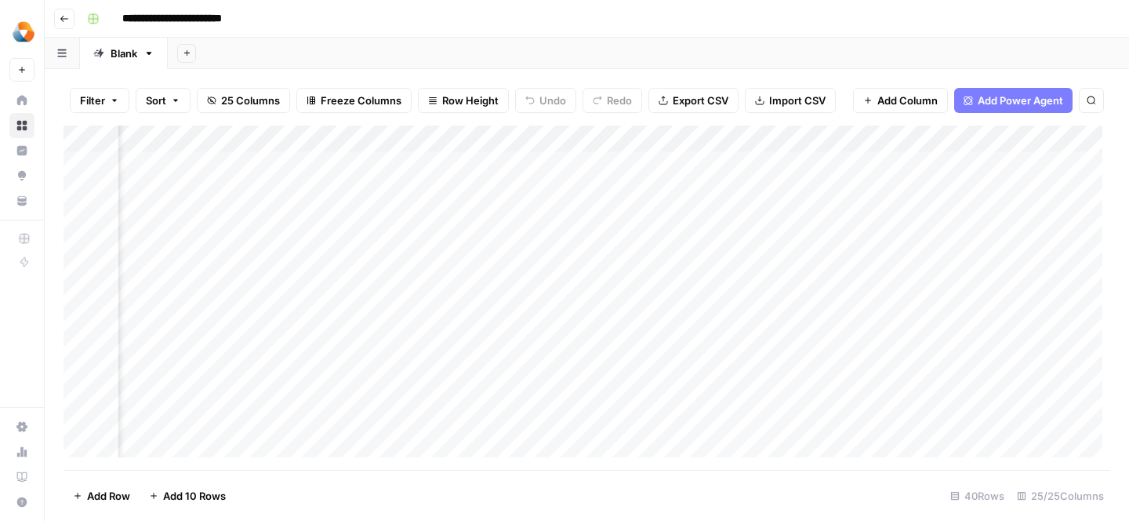
scroll to position [0, 688]
click at [715, 196] on div "Add Column" at bounding box center [587, 297] width 1047 height 344
click at [786, 190] on div "Add Column" at bounding box center [587, 297] width 1047 height 344
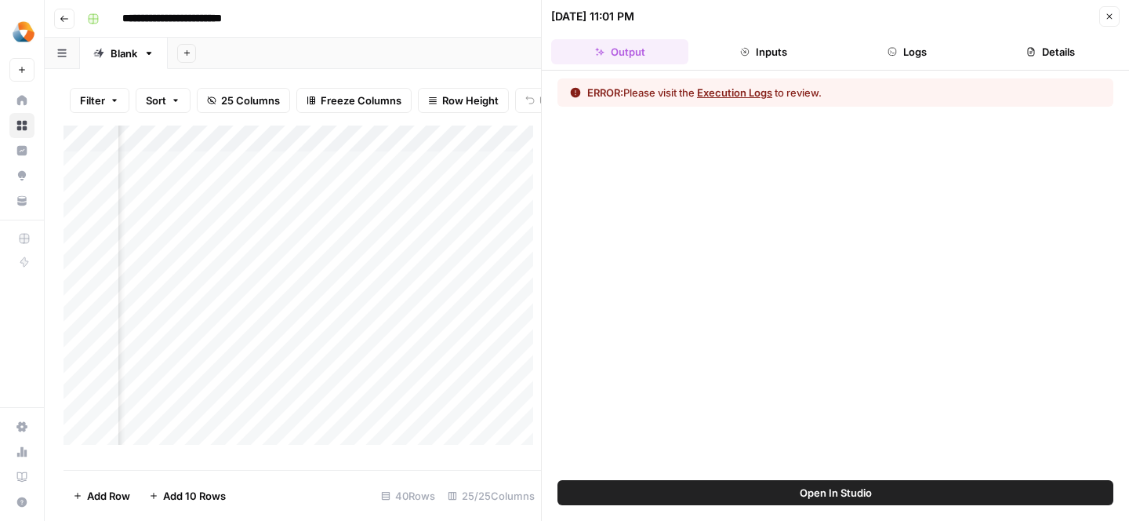
click at [760, 49] on button "Inputs" at bounding box center [763, 51] width 137 height 25
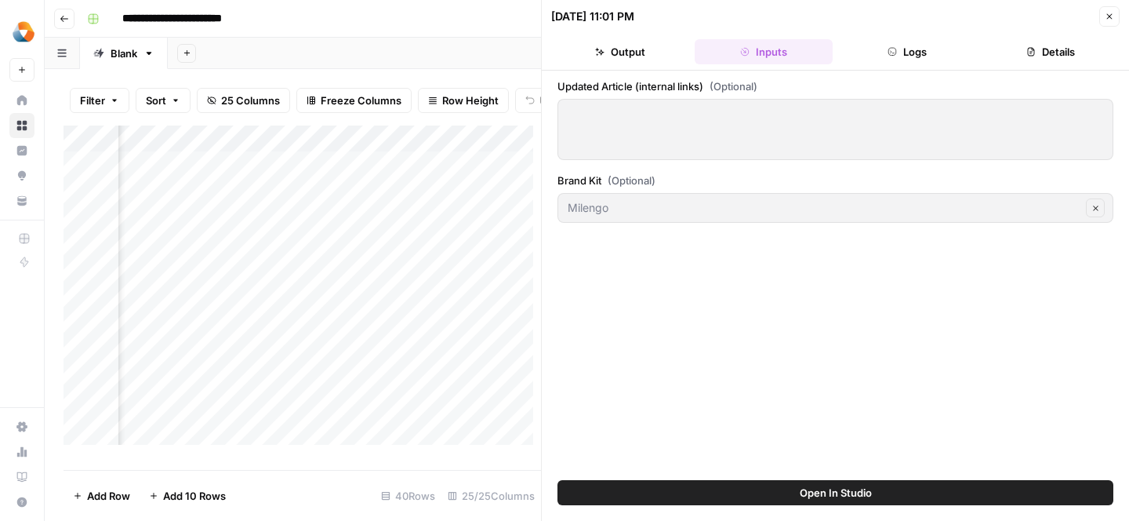
click at [663, 146] on div at bounding box center [835, 129] width 556 height 61
click at [636, 129] on div at bounding box center [835, 129] width 556 height 61
click at [647, 93] on label "Updated Article (internal links) (Optional)" at bounding box center [835, 86] width 556 height 16
click at [648, 129] on div at bounding box center [835, 129] width 556 height 61
click at [736, 132] on div at bounding box center [835, 129] width 556 height 61
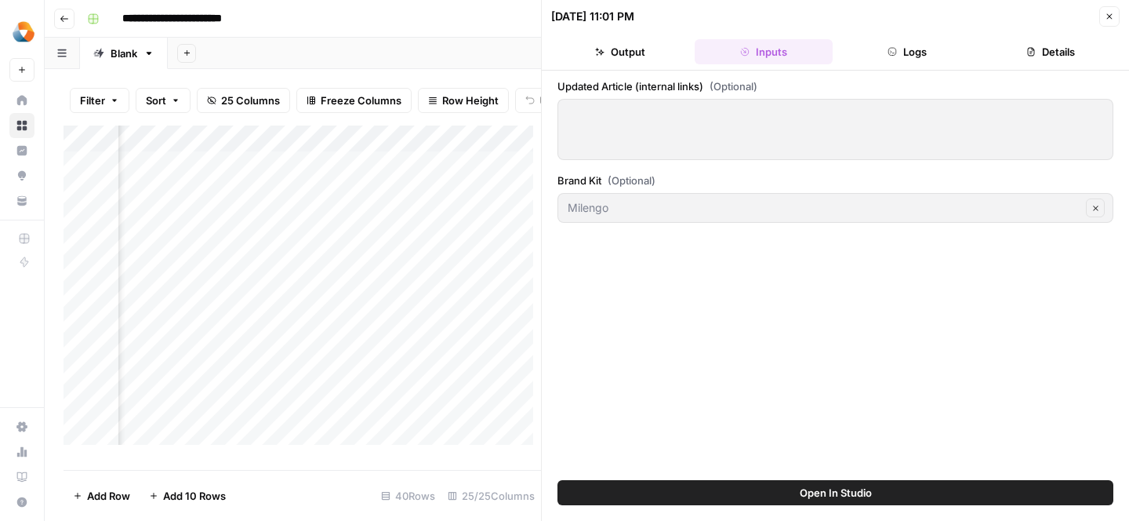
click at [615, 51] on button "Output" at bounding box center [619, 51] width 137 height 25
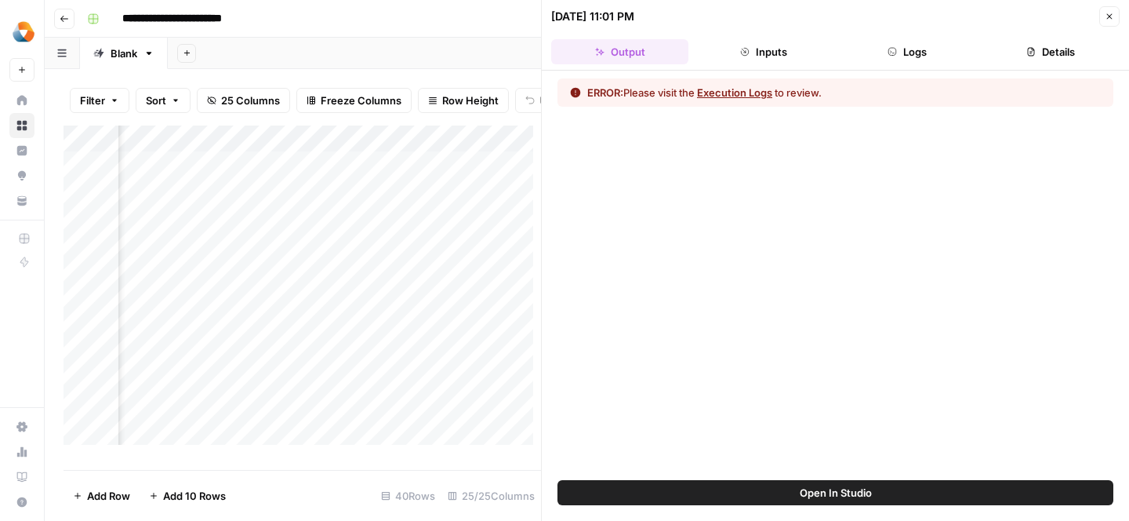
click at [767, 49] on button "Inputs" at bounding box center [763, 51] width 137 height 25
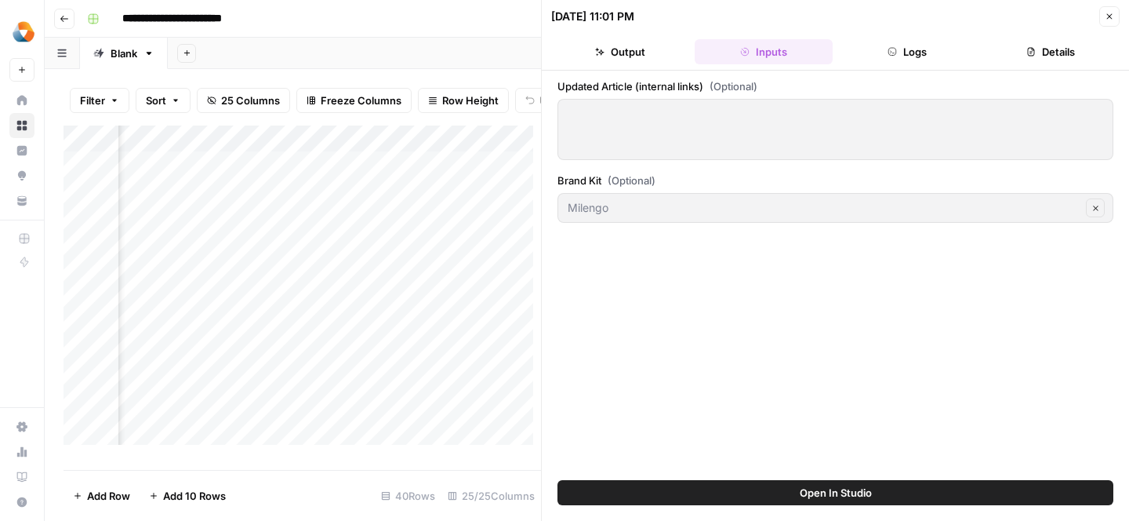
click at [922, 64] on button "Logs" at bounding box center [907, 51] width 137 height 25
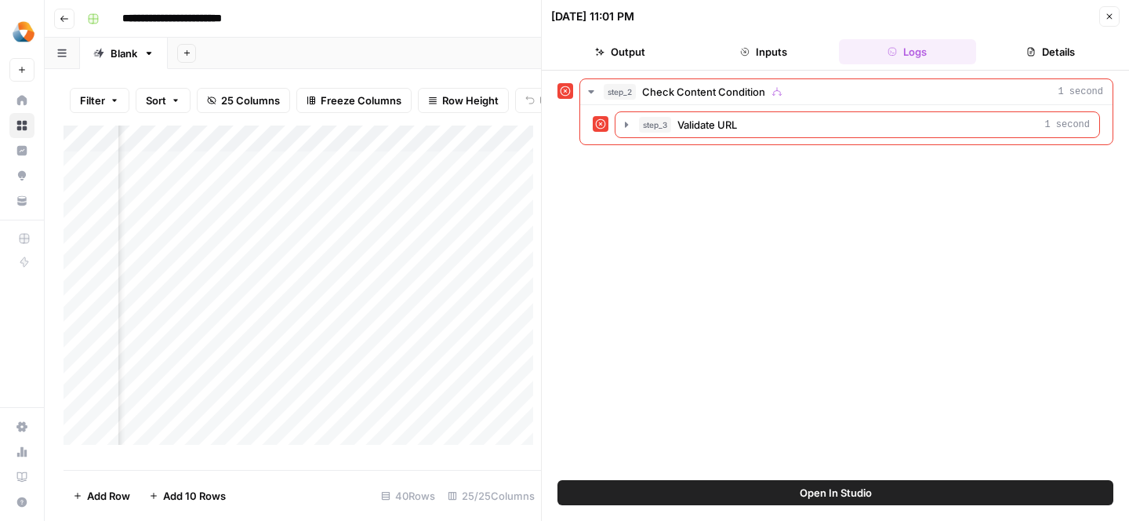
click at [1067, 47] on button "Details" at bounding box center [1050, 51] width 137 height 25
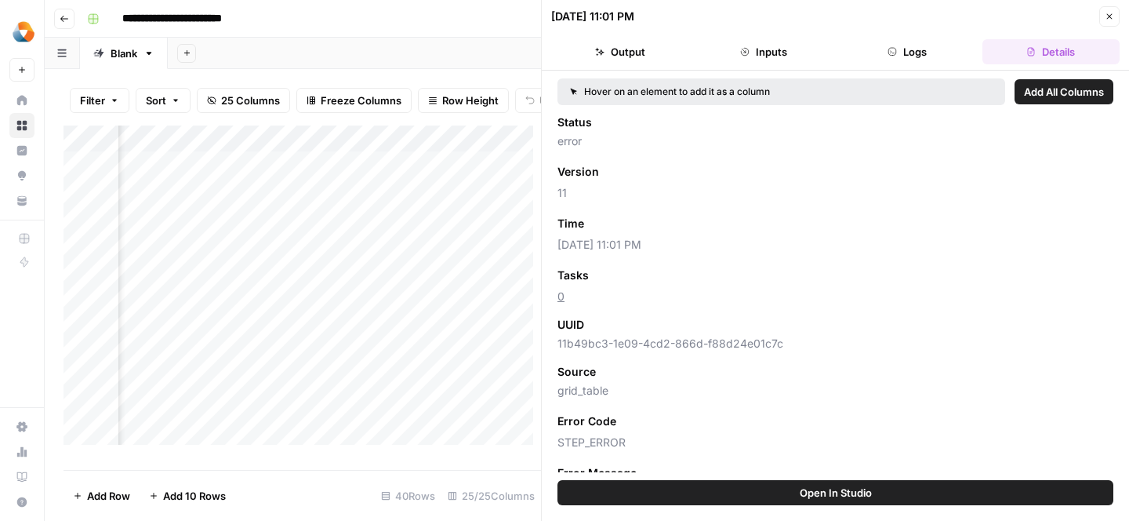
click at [752, 60] on button "Inputs" at bounding box center [763, 51] width 137 height 25
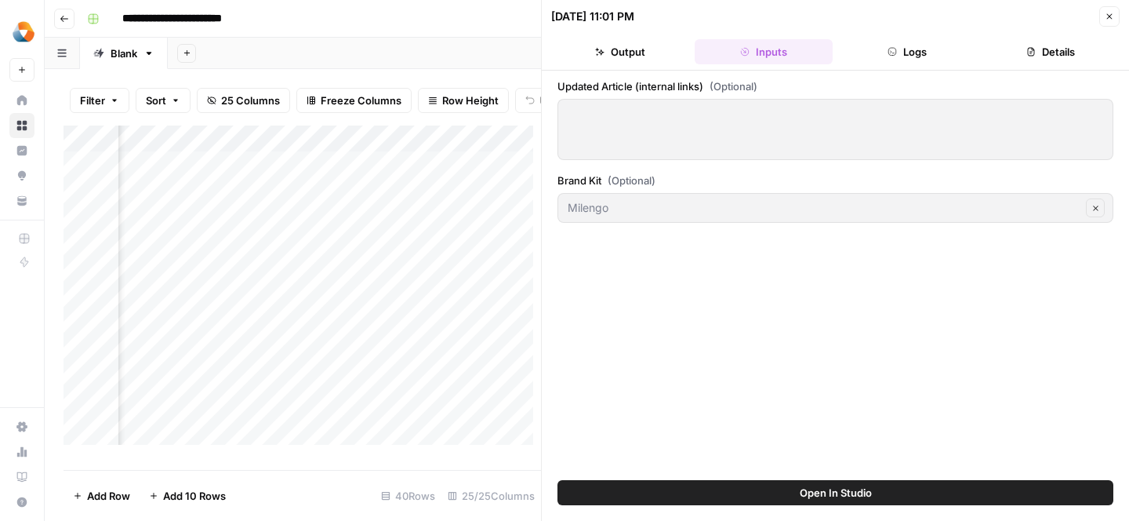
click at [1110, 16] on icon "button" at bounding box center [1109, 16] width 9 height 9
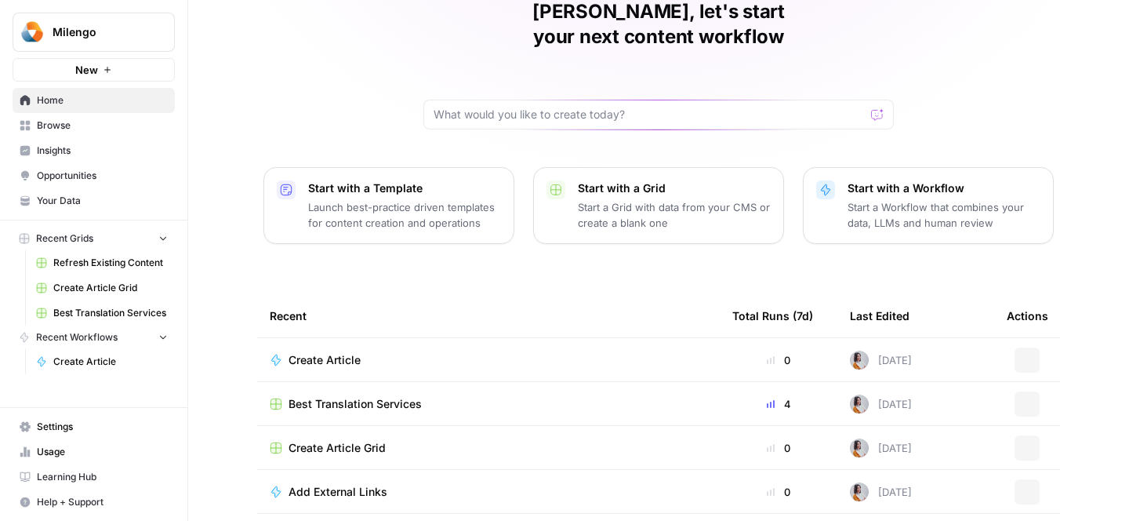
scroll to position [85, 0]
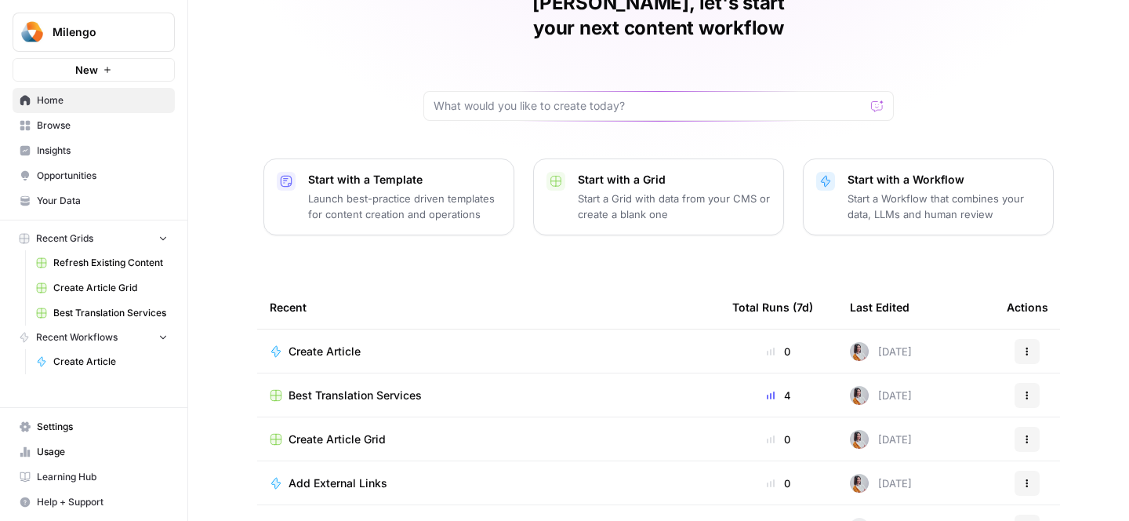
click at [357, 387] on span "Best Translation Services" at bounding box center [355, 395] width 133 height 16
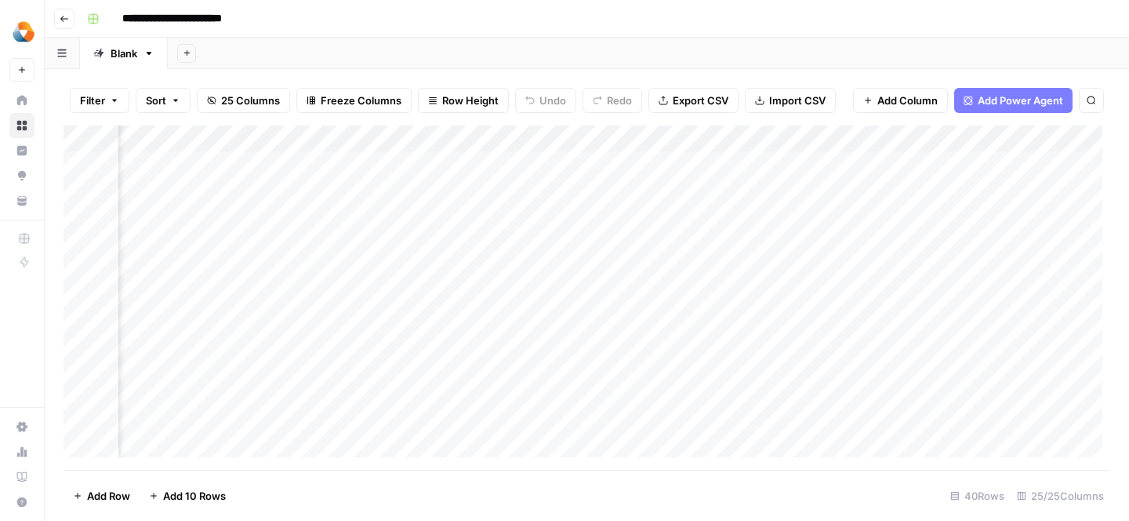
scroll to position [0, 1095]
click at [587, 219] on div "Add Column" at bounding box center [587, 297] width 1047 height 344
type textarea "**********"
click at [854, 216] on div "Add Column" at bounding box center [587, 297] width 1047 height 344
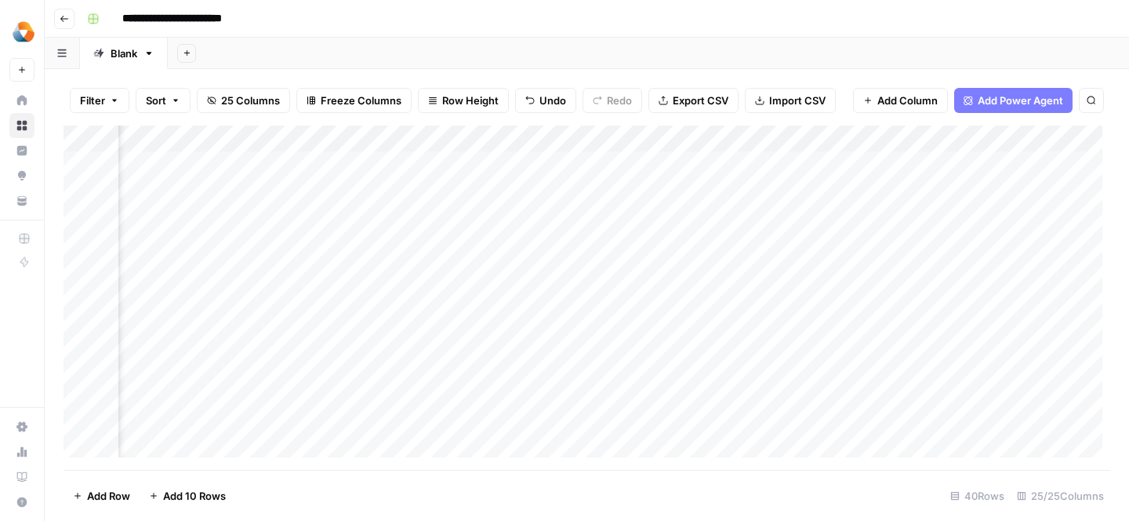
click at [703, 212] on div "Add Column" at bounding box center [587, 297] width 1047 height 344
click at [702, 222] on div "Add Column" at bounding box center [587, 297] width 1047 height 344
type textarea "**********"
click at [620, 256] on div "Add Column" at bounding box center [587, 297] width 1047 height 344
click at [832, 208] on div "Add Column" at bounding box center [587, 297] width 1047 height 344
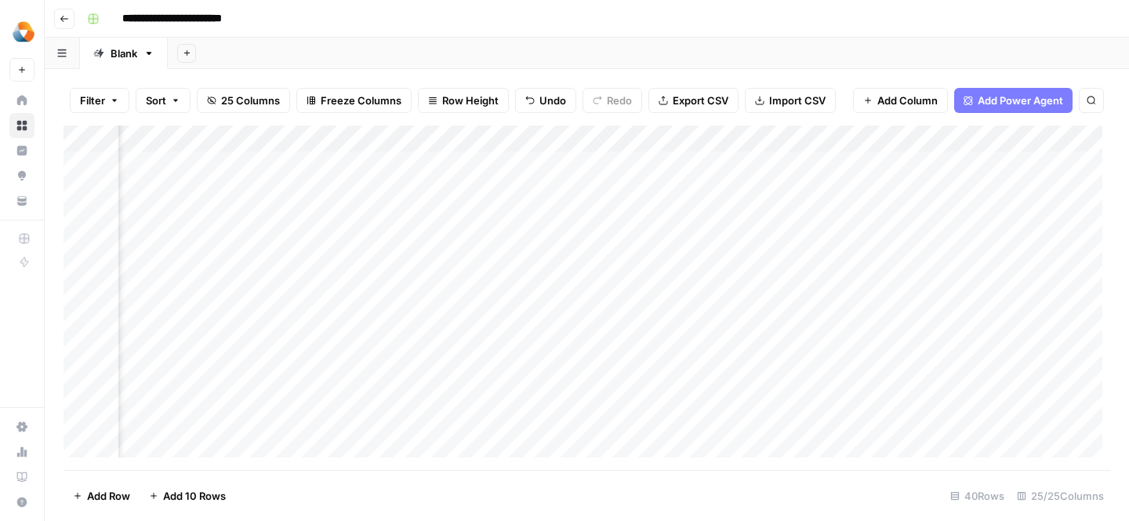
click at [842, 212] on div "Add Column" at bounding box center [587, 297] width 1047 height 344
click at [842, 212] on textarea at bounding box center [885, 219] width 251 height 22
type textarea "**********"
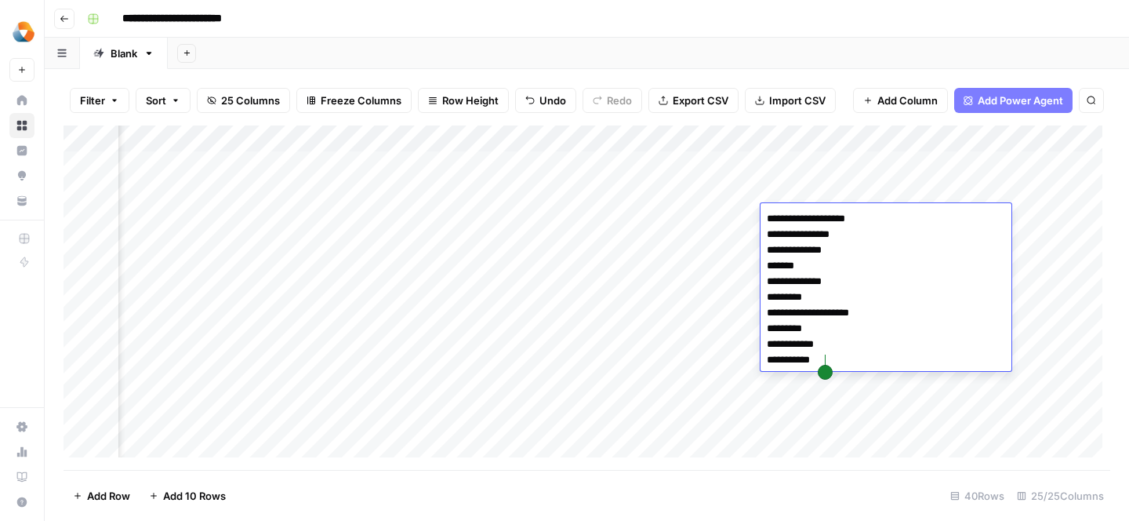
click at [688, 288] on div "Add Column" at bounding box center [587, 297] width 1047 height 344
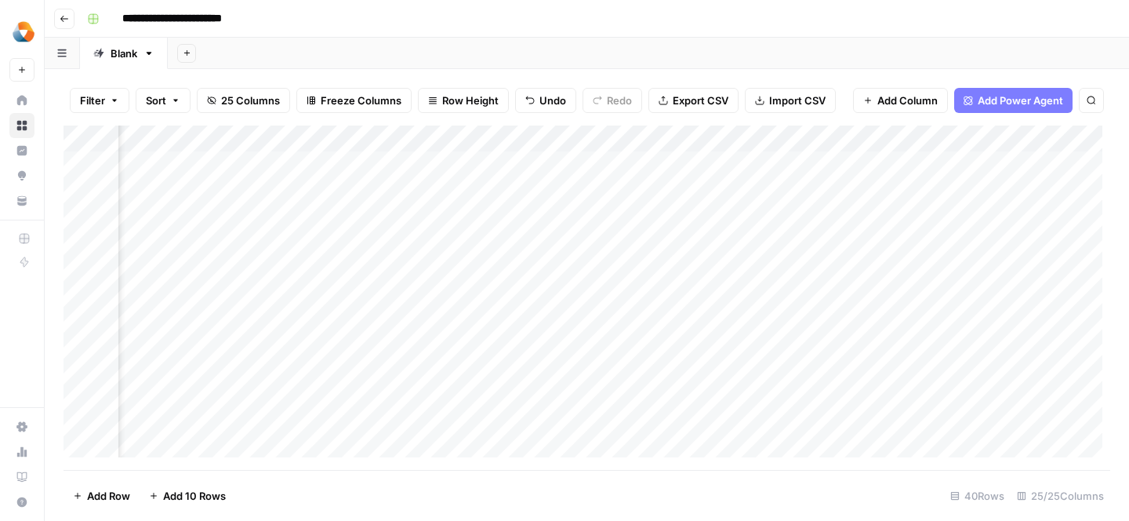
scroll to position [0, 1491]
click at [619, 212] on div "Add Column" at bounding box center [587, 297] width 1047 height 344
click at [641, 217] on div "Add Column" at bounding box center [587, 297] width 1047 height 344
click at [641, 217] on textarea at bounding box center [715, 219] width 251 height 22
type textarea "** ** ** ** ** ** * ** * **"
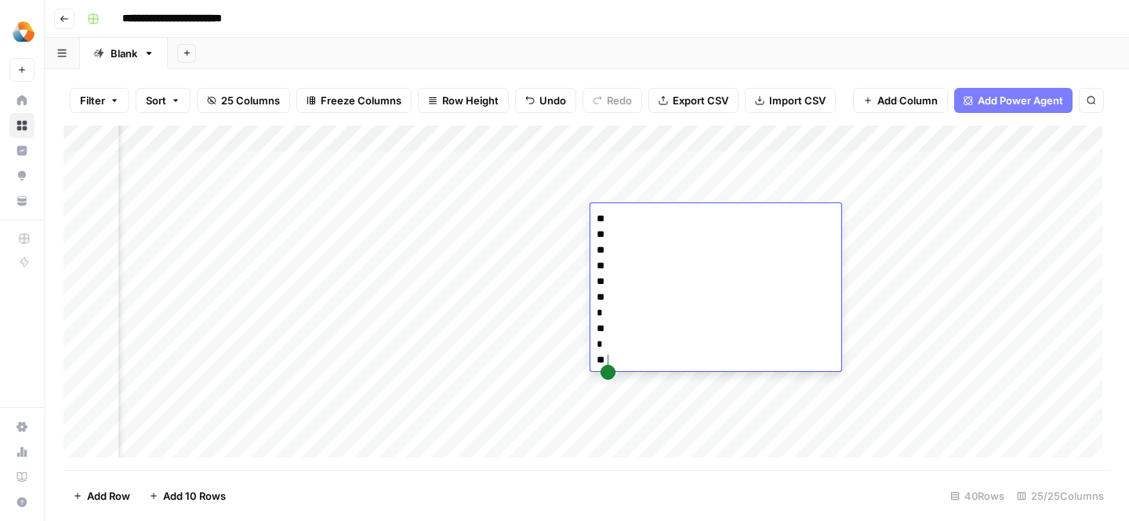
click at [523, 270] on div "Add Column" at bounding box center [587, 297] width 1047 height 344
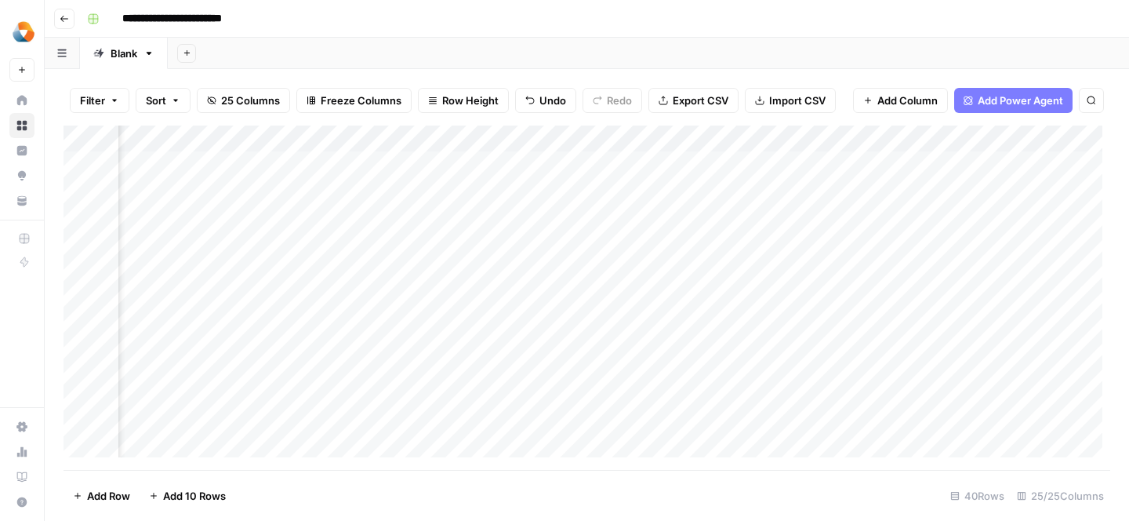
scroll to position [0, 1531]
click at [837, 209] on div "Add Column" at bounding box center [587, 297] width 1047 height 344
click at [827, 214] on div "Add Column" at bounding box center [587, 297] width 1047 height 344
click at [827, 214] on textarea at bounding box center [901, 219] width 251 height 22
type textarea "*** *** *** *** *** *** *** *** *** **"
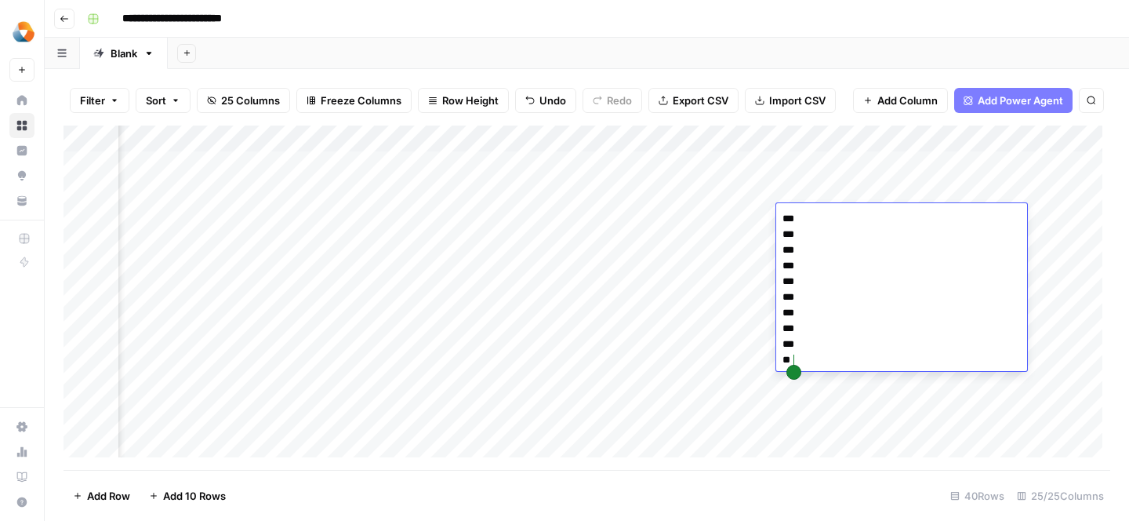
click at [643, 299] on div "Add Column" at bounding box center [587, 297] width 1047 height 344
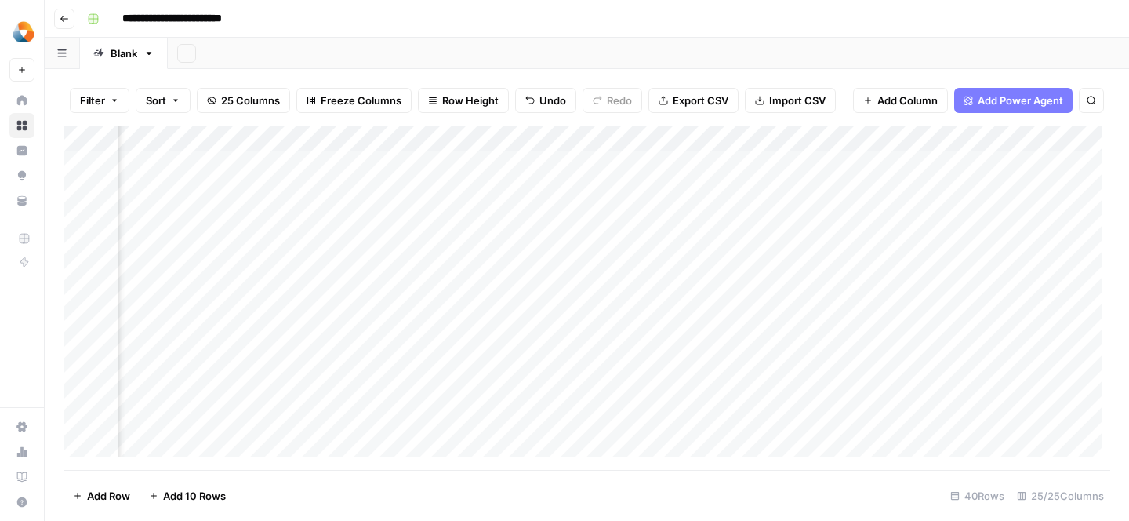
scroll to position [0, 2001]
click at [584, 213] on div "Add Column" at bounding box center [587, 297] width 1047 height 344
click at [583, 219] on div "Add Column" at bounding box center [587, 297] width 1047 height 344
type textarea "**********"
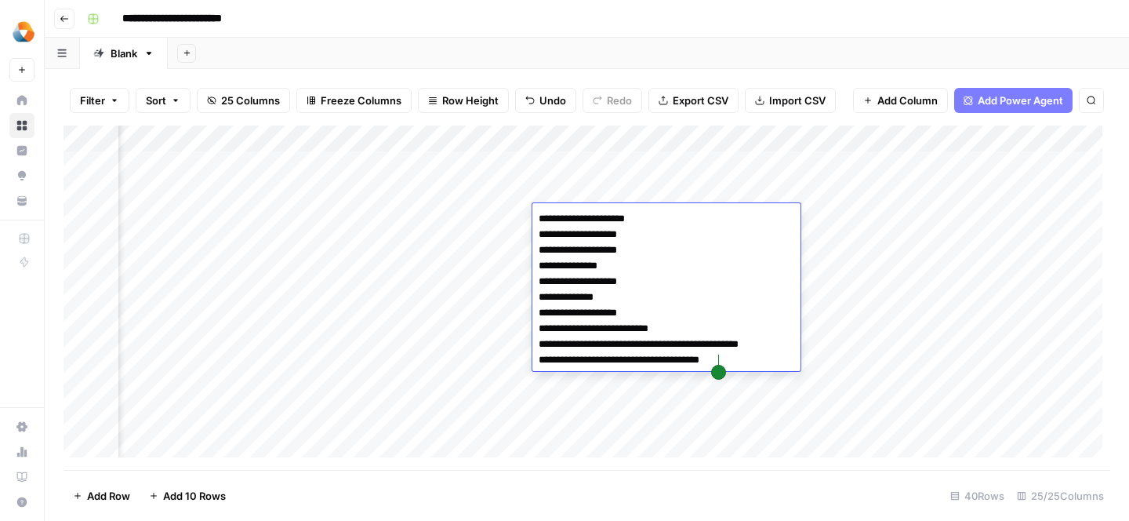
click at [499, 267] on div "Add Column" at bounding box center [587, 297] width 1047 height 344
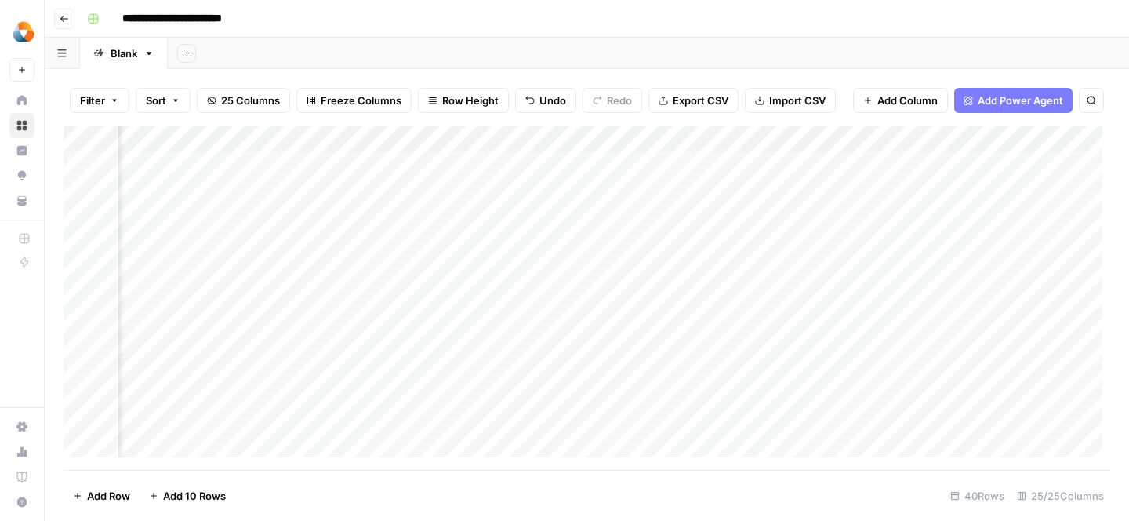
click at [662, 209] on div "Add Column" at bounding box center [587, 297] width 1047 height 344
click at [668, 181] on div "Add Column" at bounding box center [587, 297] width 1047 height 344
click at [669, 185] on div "Add Column" at bounding box center [587, 297] width 1047 height 344
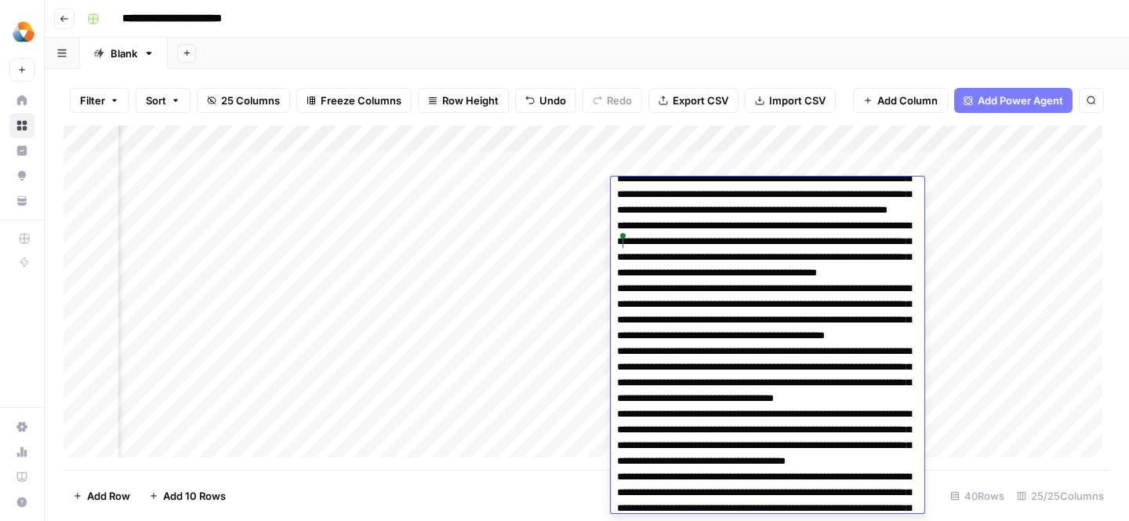
scroll to position [0, 0]
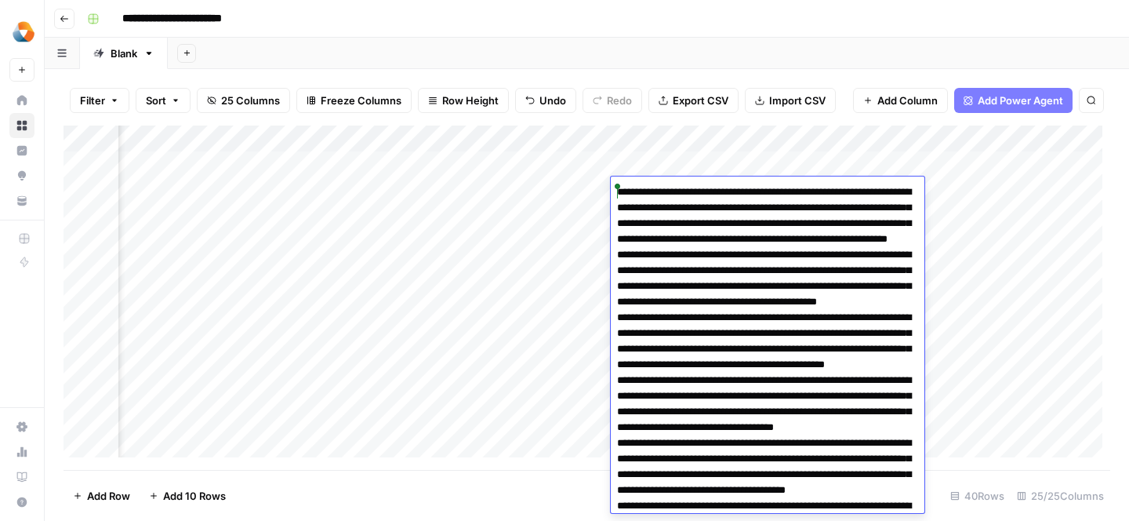
drag, startPoint x: 696, startPoint y: 473, endPoint x: 610, endPoint y: 191, distance: 294.4
click at [610, 191] on body "**********" at bounding box center [564, 260] width 1129 height 521
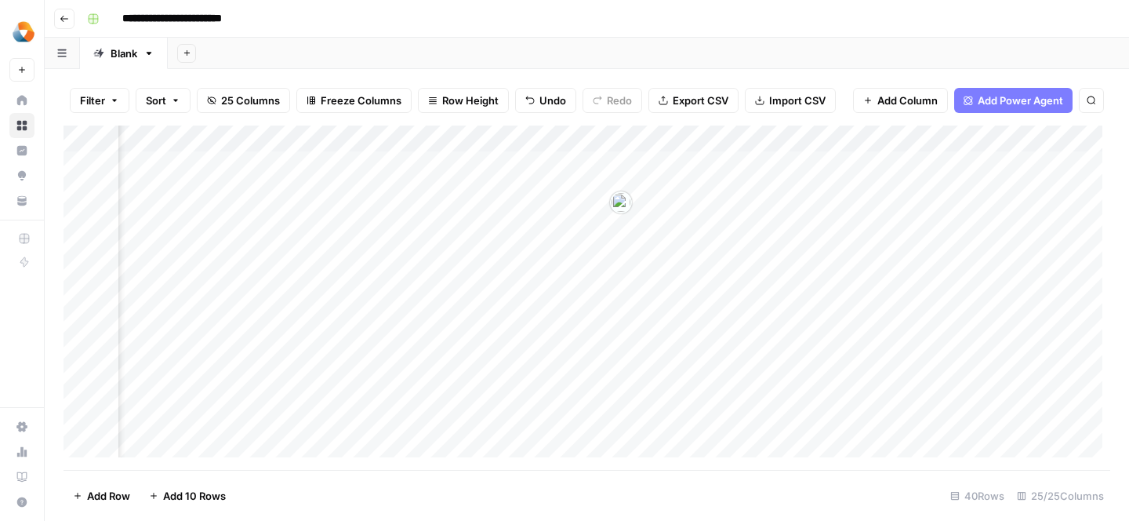
click at [1005, 263] on div "Add Column" at bounding box center [587, 297] width 1047 height 344
click at [634, 216] on div "Add Column" at bounding box center [587, 297] width 1047 height 344
click at [627, 215] on div "Add Column" at bounding box center [587, 297] width 1047 height 344
type textarea "**********"
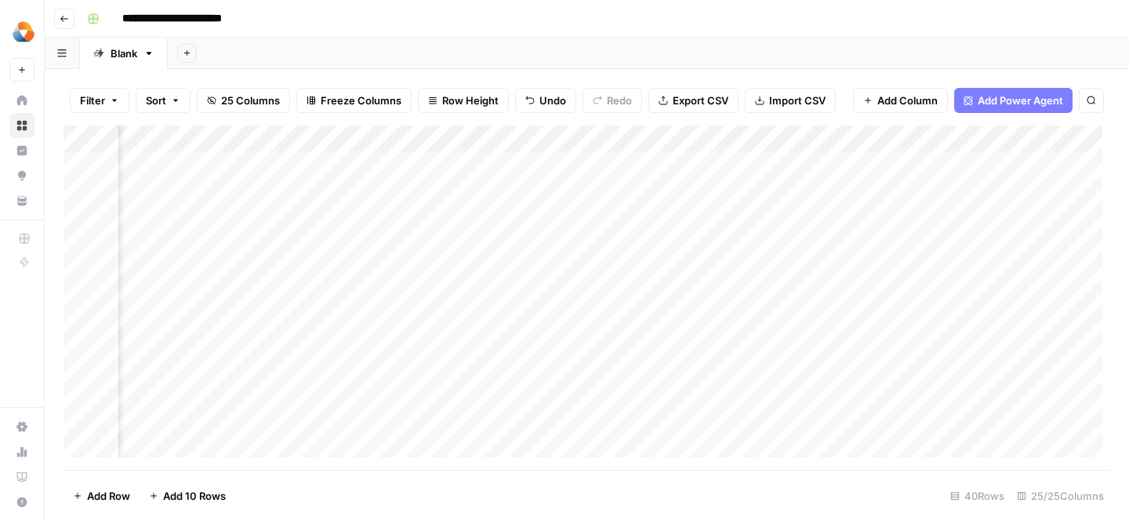
click at [550, 272] on div "Add Column" at bounding box center [587, 297] width 1047 height 344
click at [739, 212] on div "Add Column" at bounding box center [587, 297] width 1047 height 344
paste textarea "**********"
type textarea "**********"
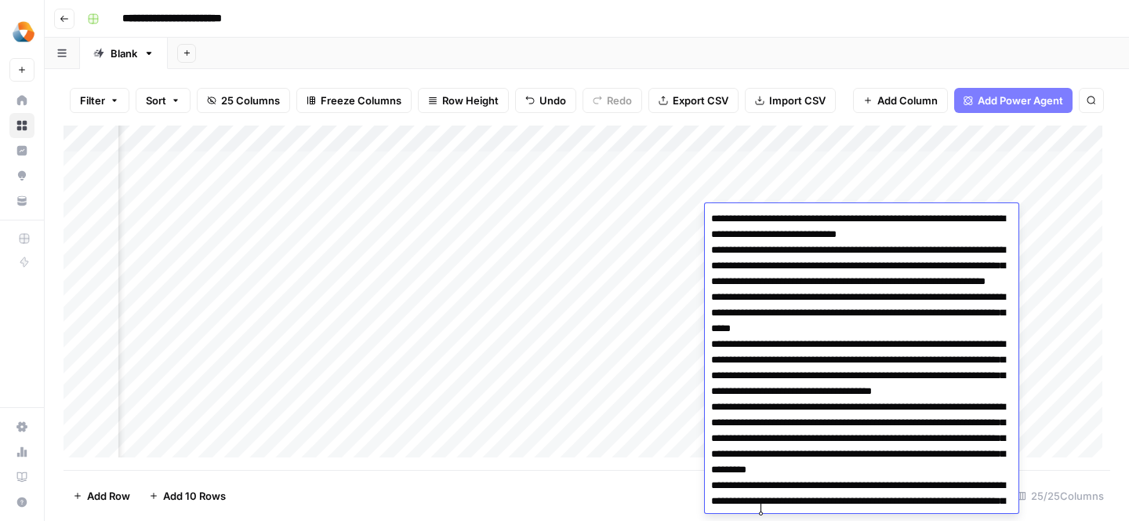
scroll to position [229, 0]
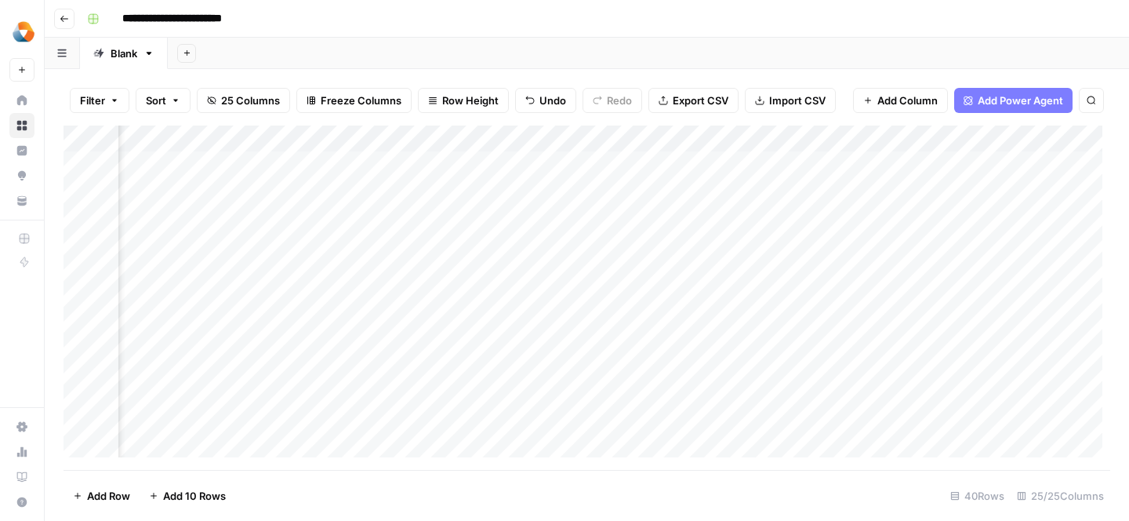
click at [658, 291] on div "Add Column" at bounding box center [587, 297] width 1047 height 344
click at [639, 227] on div "Add Column" at bounding box center [587, 297] width 1047 height 344
click at [394, 217] on div "Add Column" at bounding box center [587, 297] width 1047 height 344
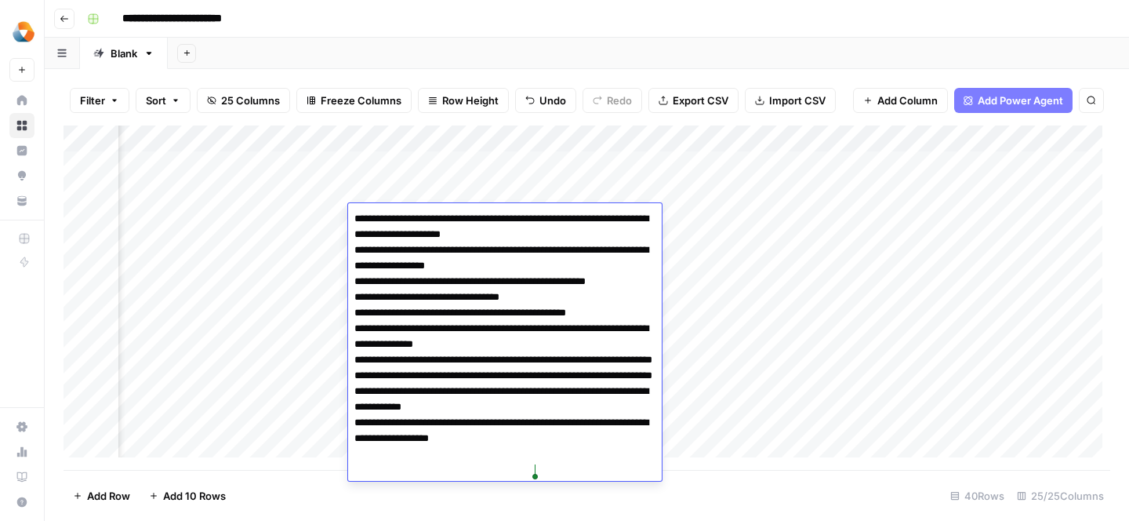
drag, startPoint x: 356, startPoint y: 220, endPoint x: 568, endPoint y: 469, distance: 327.1
click at [568, 469] on textarea "**********" at bounding box center [505, 344] width 314 height 273
click at [750, 368] on div "Add Column" at bounding box center [587, 297] width 1047 height 344
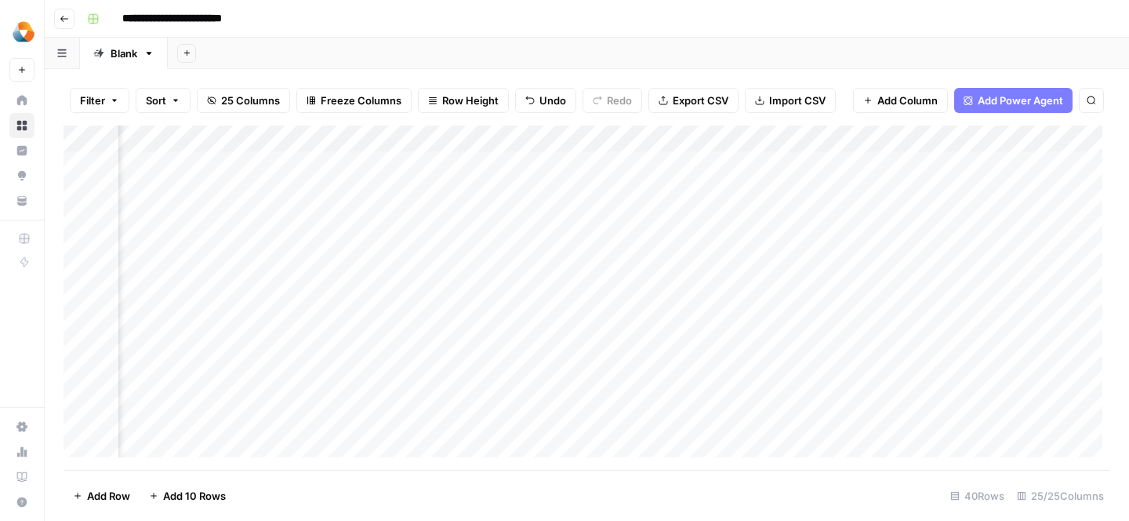
scroll to position [0, 980]
click at [481, 195] on div "Add Column" at bounding box center [587, 297] width 1047 height 344
click at [493, 191] on div "Add Column" at bounding box center [587, 297] width 1047 height 344
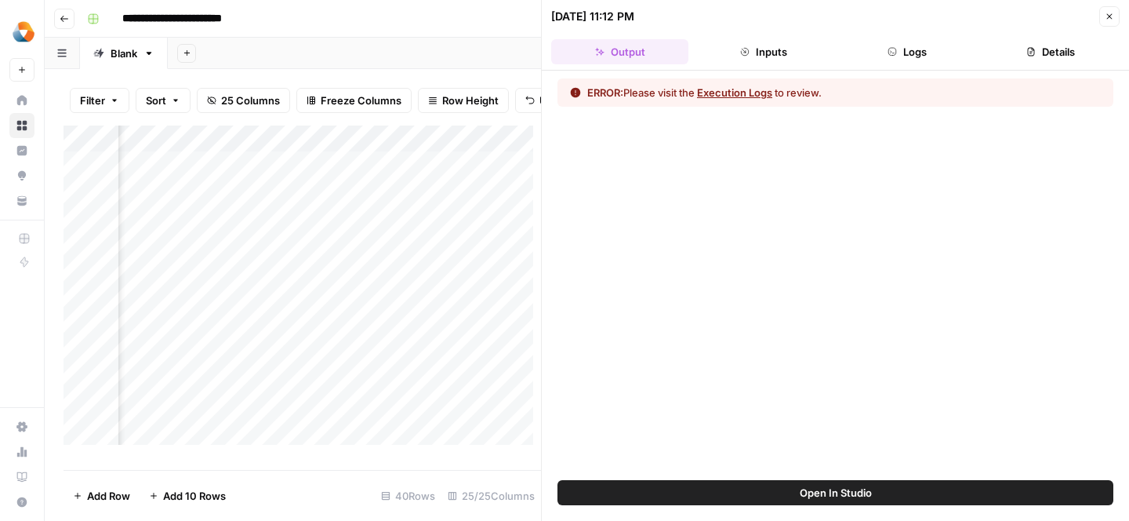
click at [776, 52] on button "Inputs" at bounding box center [763, 51] width 137 height 25
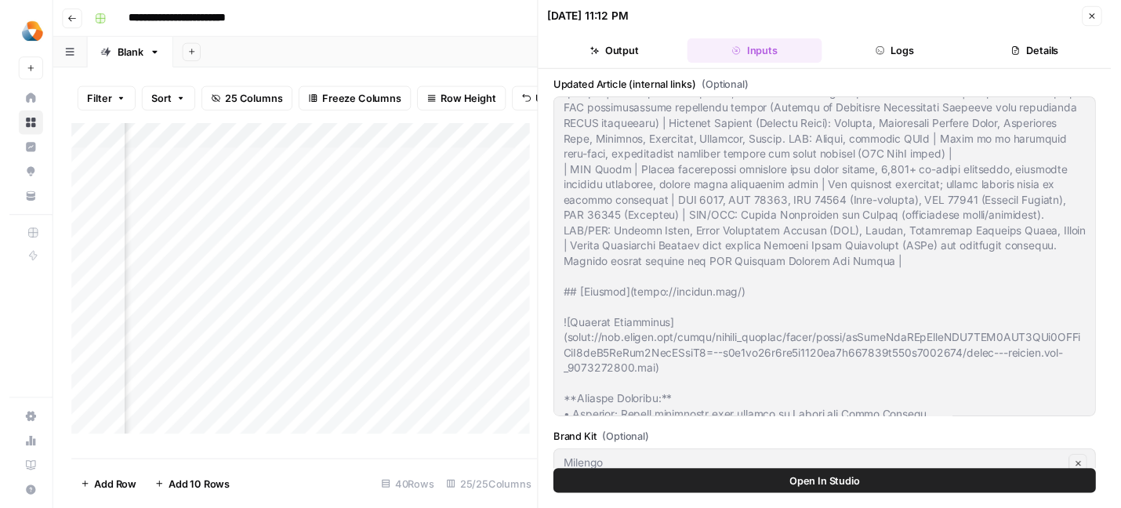
scroll to position [1788, 0]
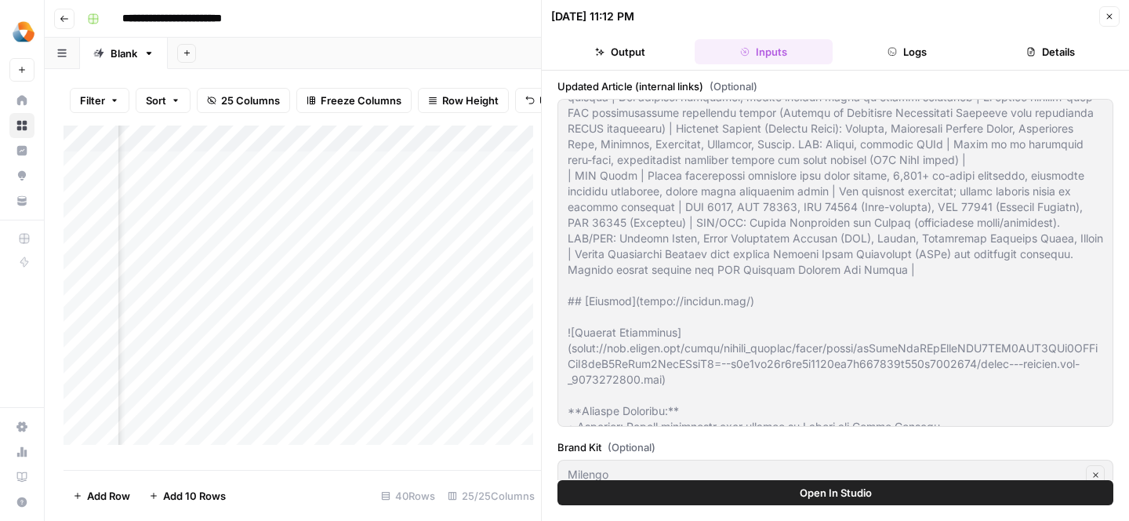
click at [1116, 16] on button "Close" at bounding box center [1109, 16] width 20 height 20
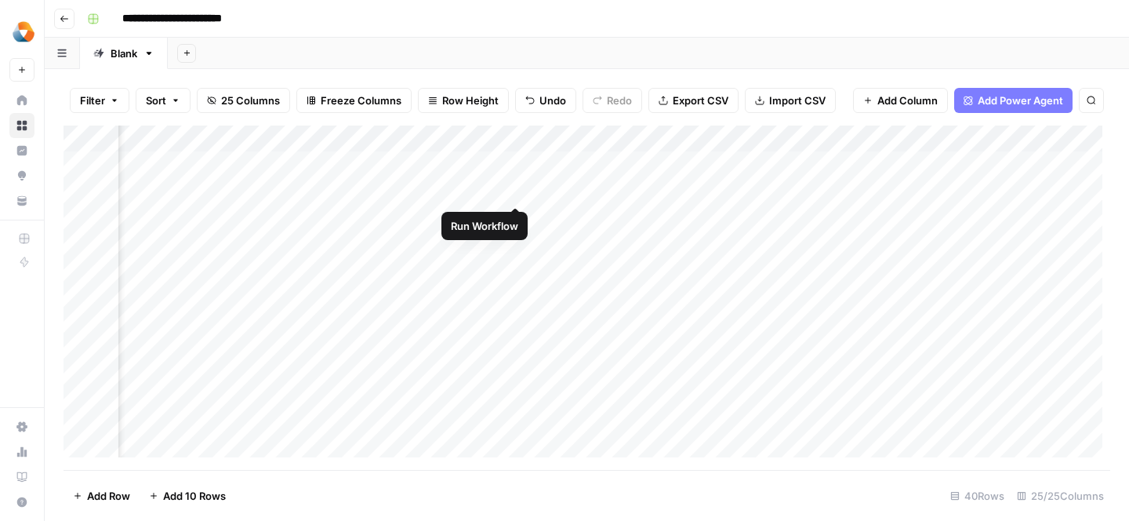
click at [515, 189] on div "Add Column" at bounding box center [587, 297] width 1047 height 344
click at [242, 213] on div "Add Column" at bounding box center [587, 297] width 1047 height 344
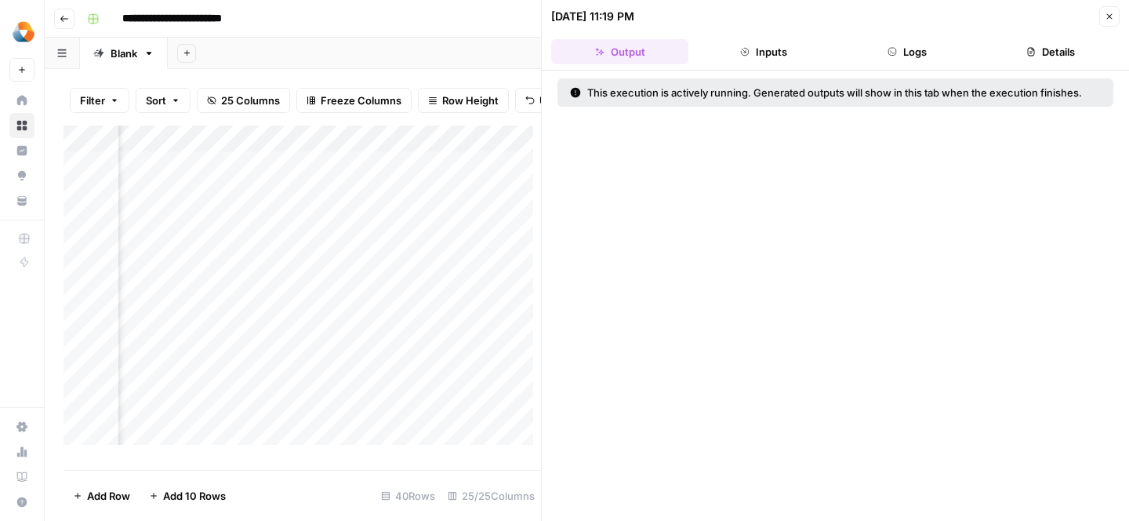
click at [1110, 26] on button "Close" at bounding box center [1109, 16] width 20 height 20
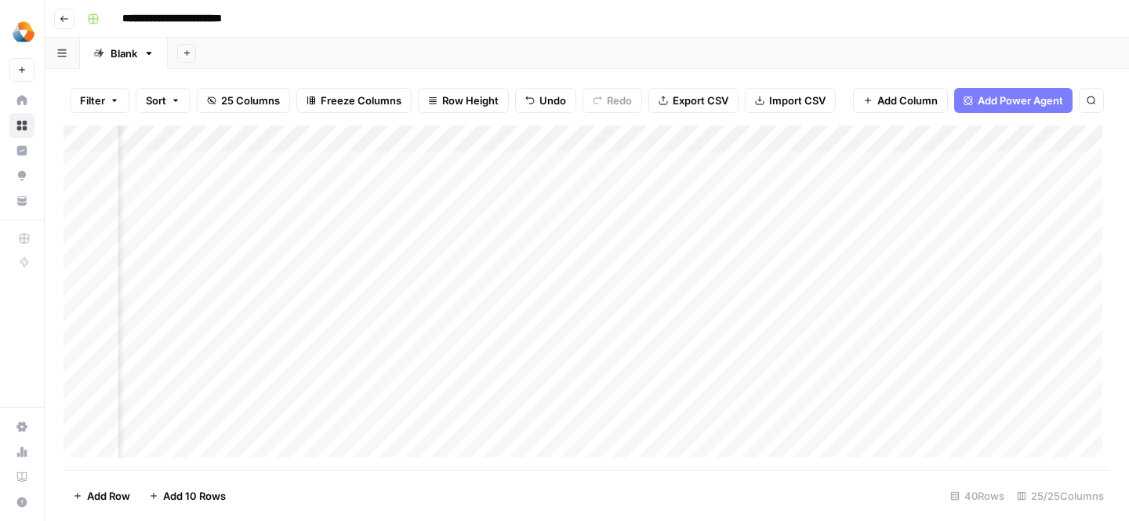
scroll to position [0, 2285]
click at [594, 212] on div "Add Column" at bounding box center [587, 297] width 1047 height 344
click at [594, 212] on textarea at bounding box center [660, 219] width 251 height 22
type textarea "**********"
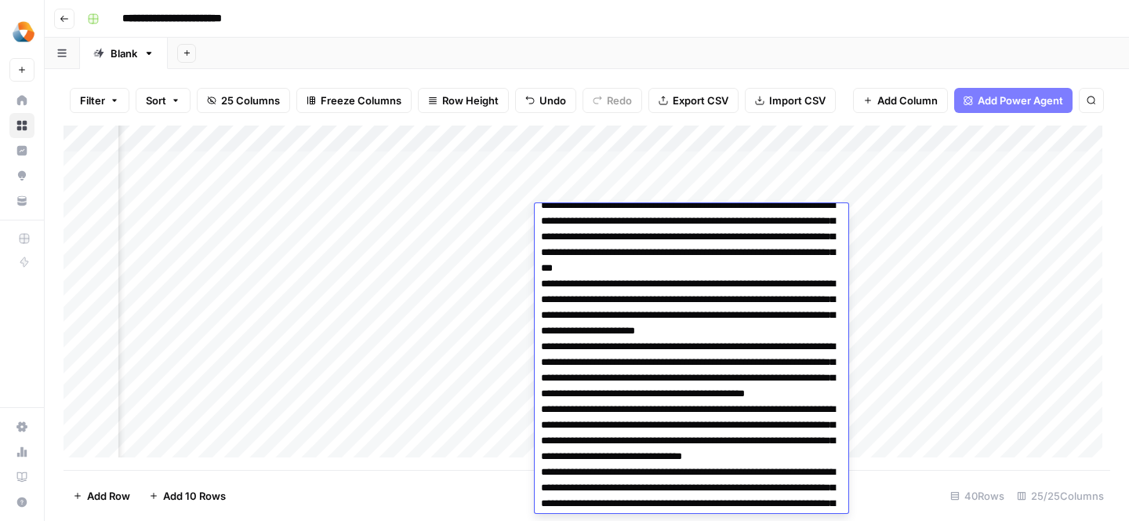
scroll to position [0, 0]
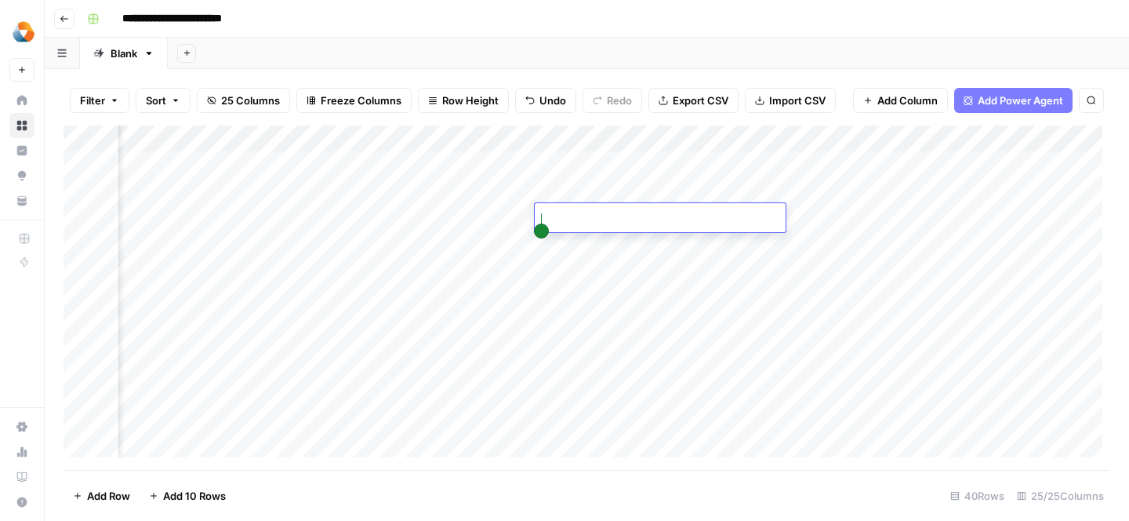
click at [756, 282] on div "Add Column" at bounding box center [587, 297] width 1047 height 344
click at [667, 209] on div "Add Column" at bounding box center [587, 297] width 1047 height 344
type textarea "**********"
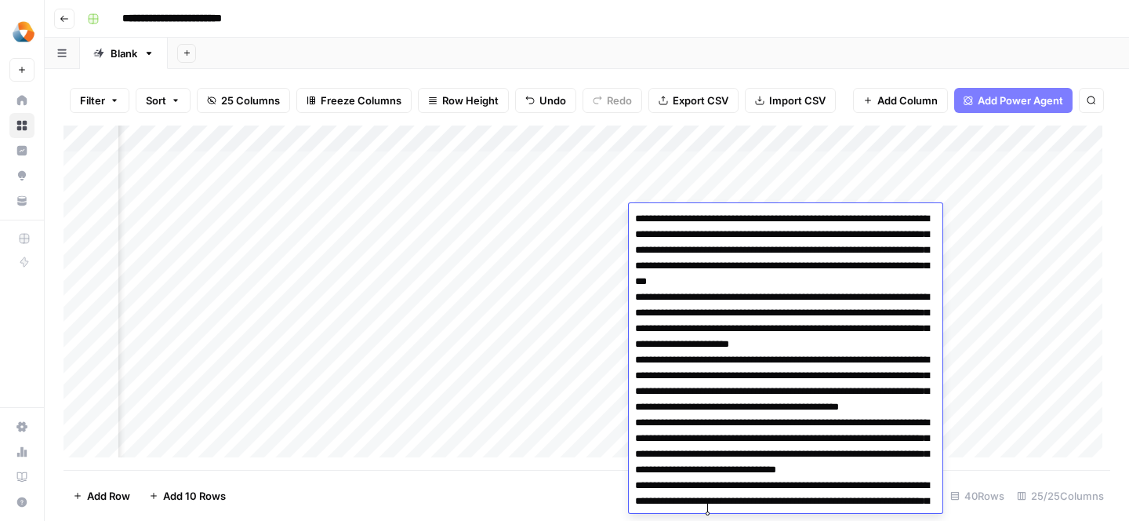
scroll to position [464, 0]
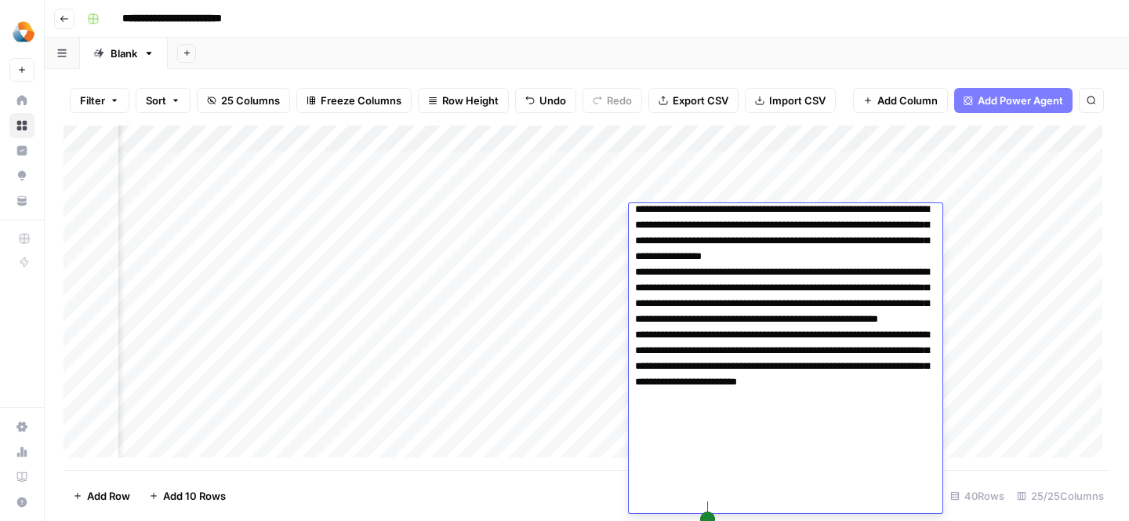
click at [557, 267] on div "Add Column" at bounding box center [587, 297] width 1047 height 344
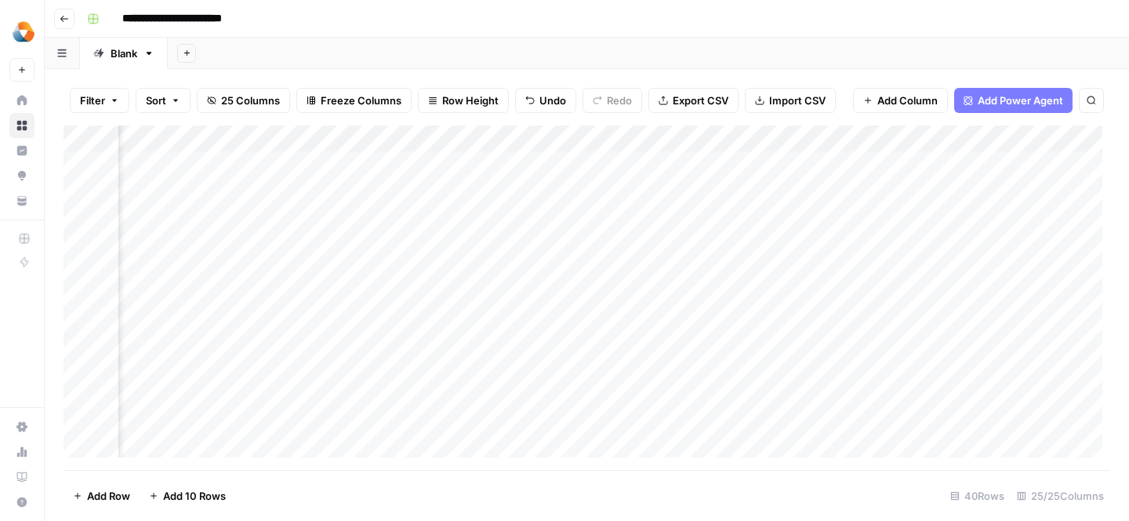
click at [566, 218] on div "Add Column" at bounding box center [587, 297] width 1047 height 344
click at [568, 227] on div "Add Column" at bounding box center [587, 297] width 1047 height 344
type textarea "**********"
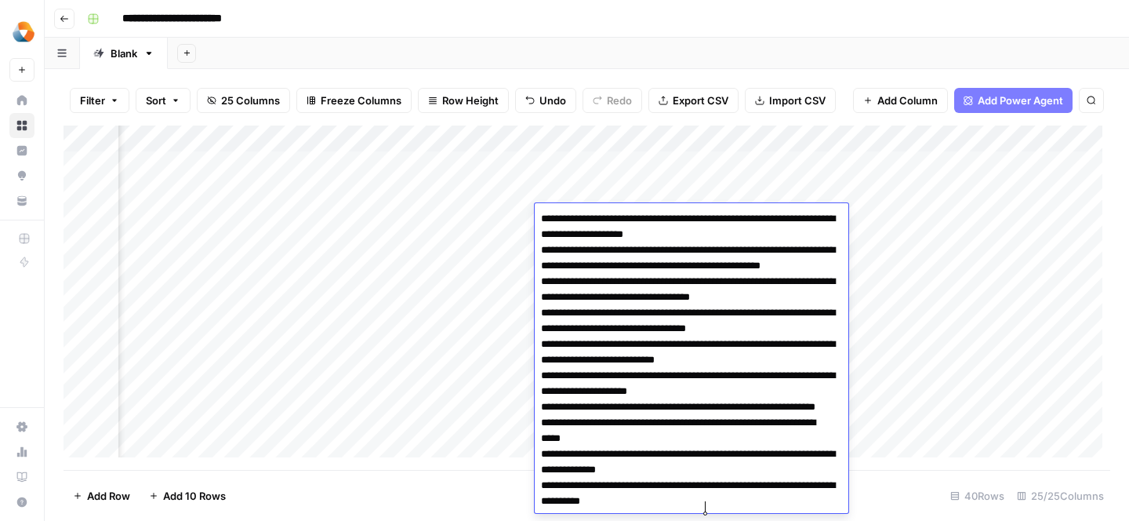
scroll to position [41, 0]
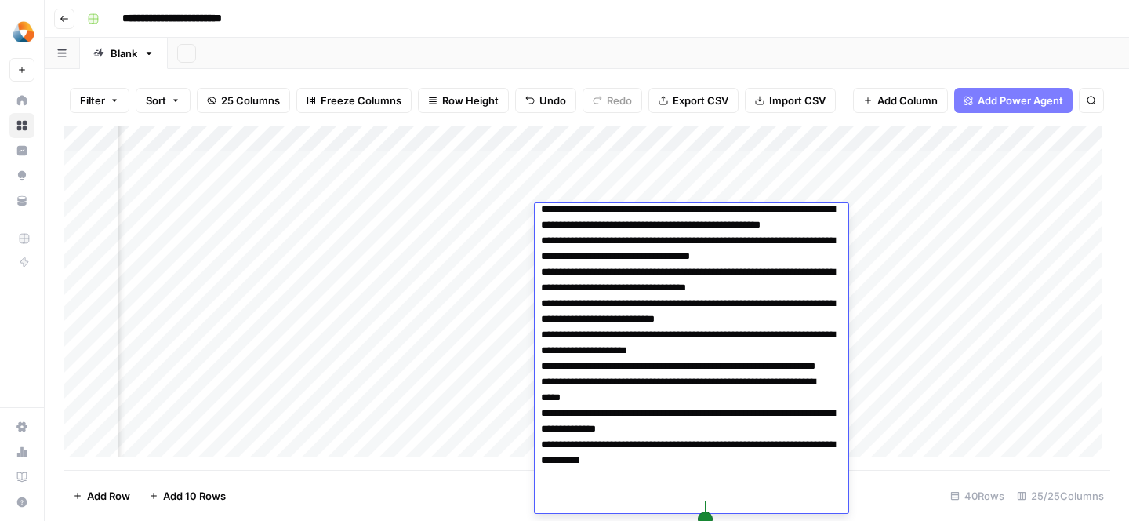
click at [462, 292] on div "Add Column" at bounding box center [587, 297] width 1047 height 344
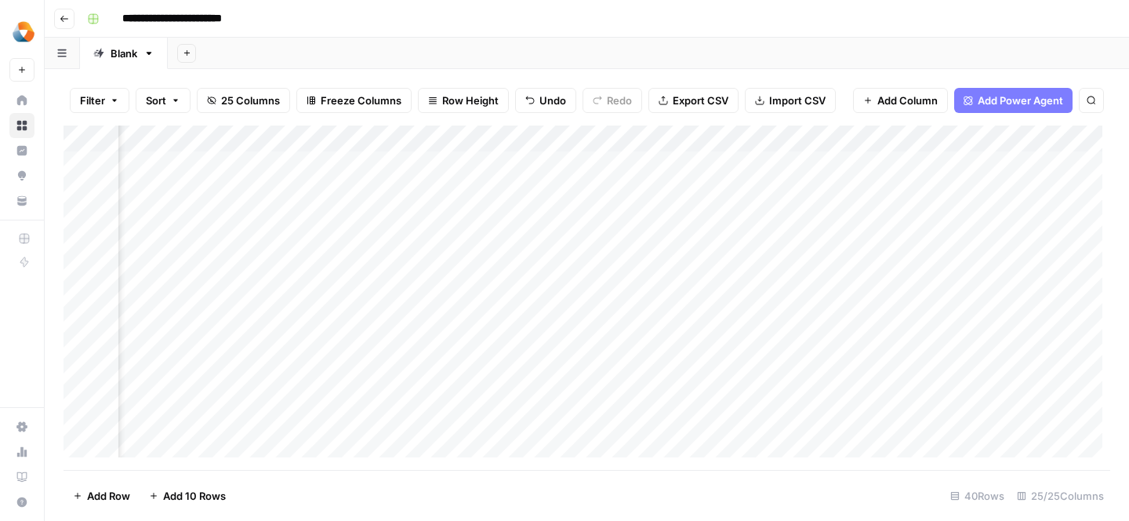
scroll to position [0, 2457]
click at [647, 219] on div "Add Column" at bounding box center [587, 297] width 1047 height 344
click at [636, 213] on div "Add Column" at bounding box center [587, 297] width 1047 height 344
click at [636, 213] on textarea at bounding box center [737, 219] width 251 height 22
type textarea "**********"
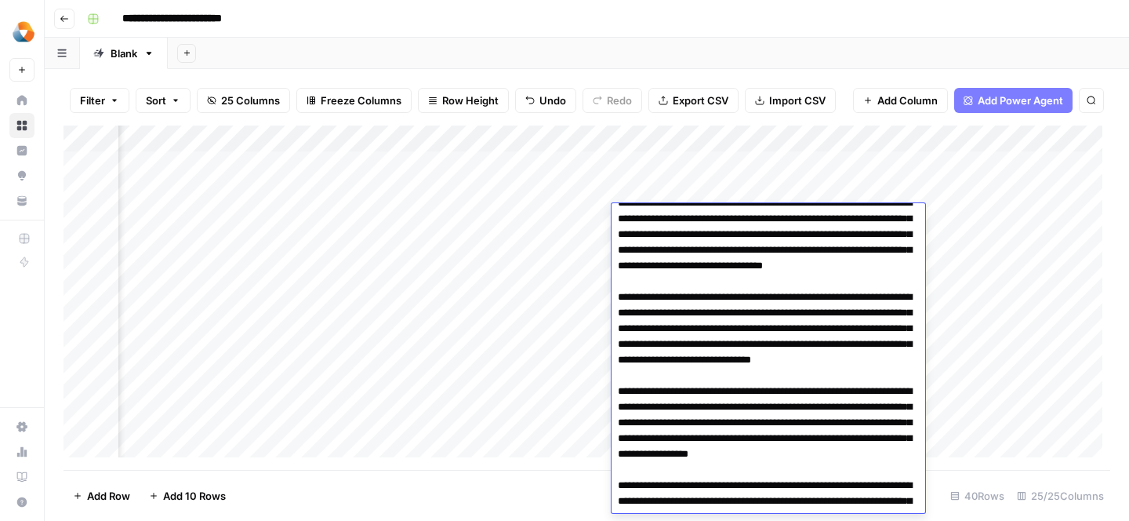
scroll to position [0, 0]
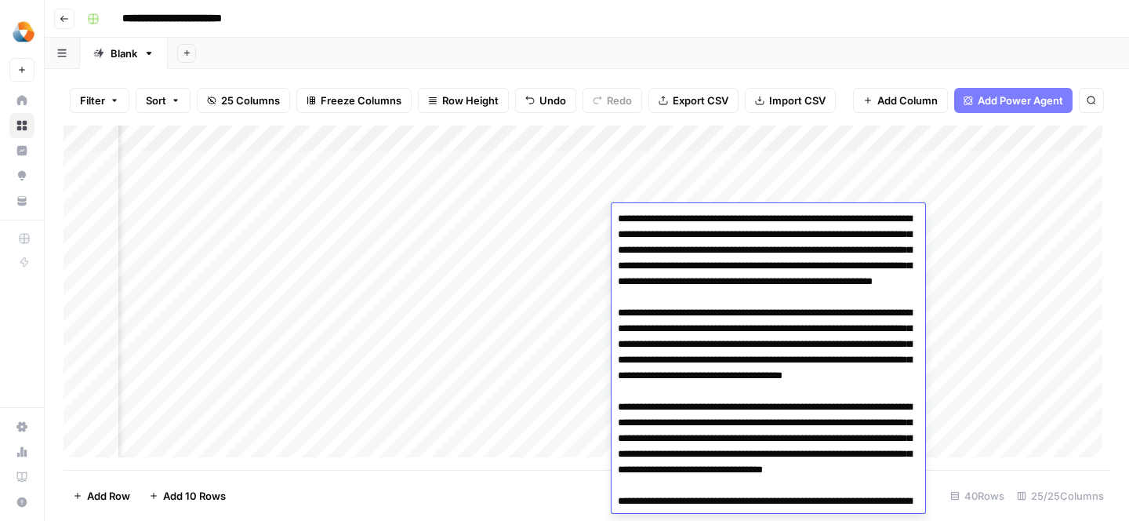
click at [521, 341] on div "Add Column" at bounding box center [587, 297] width 1047 height 344
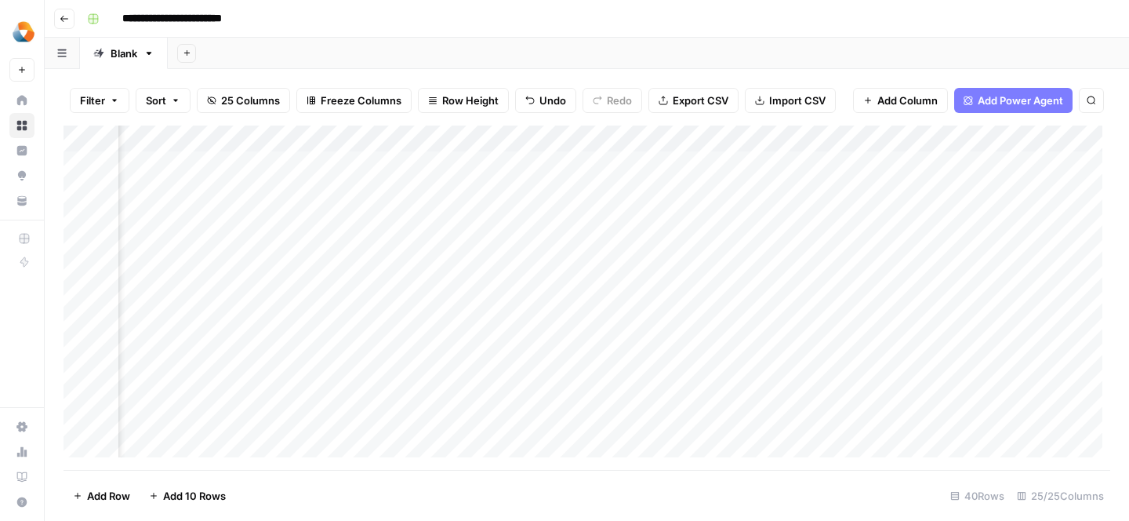
click at [763, 216] on div "Add Column" at bounding box center [587, 297] width 1047 height 344
type textarea "**********"
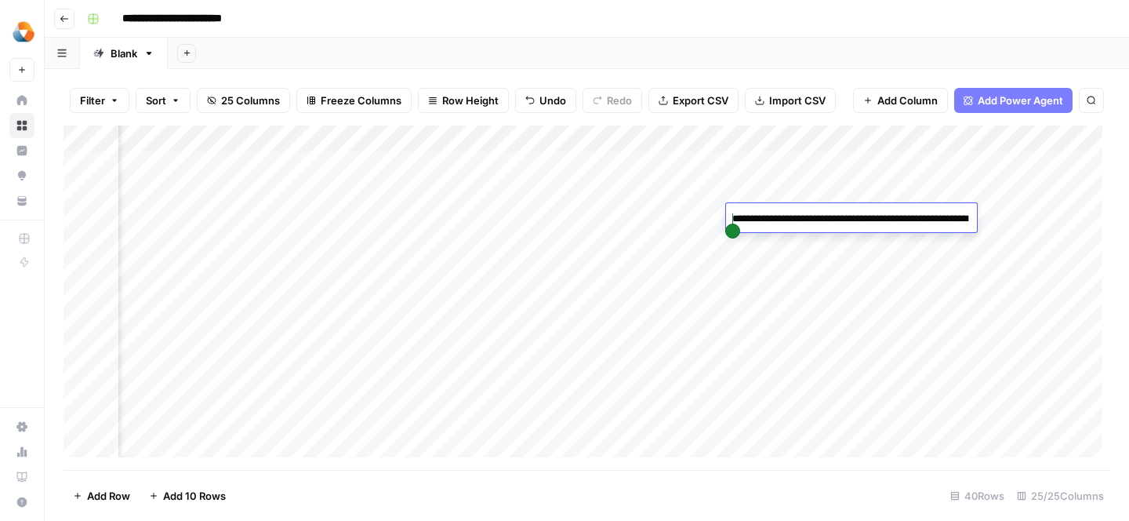
scroll to position [307, 0]
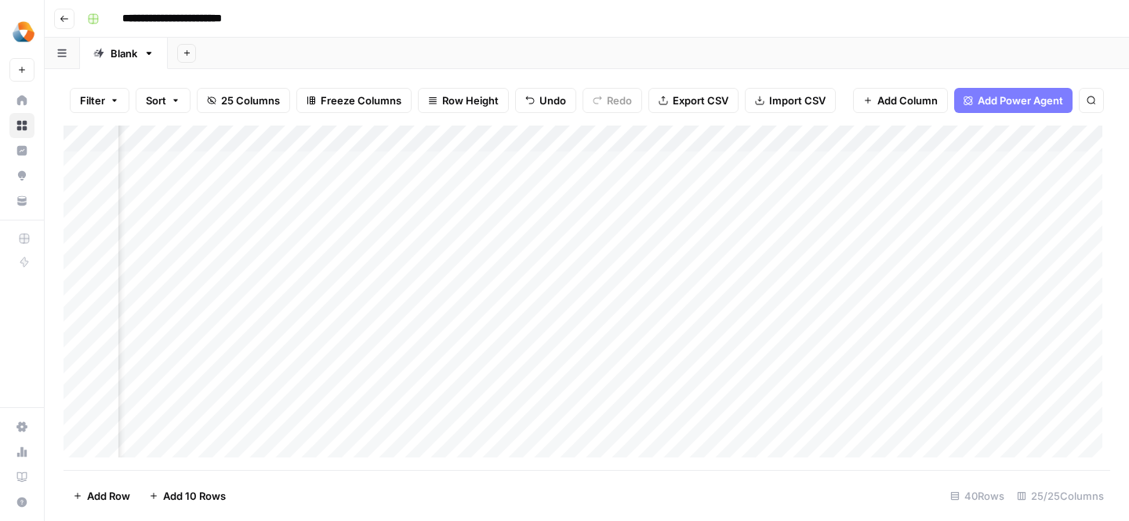
click at [652, 274] on div "Add Column" at bounding box center [587, 297] width 1047 height 344
click at [627, 191] on div "Add Column" at bounding box center [587, 297] width 1047 height 344
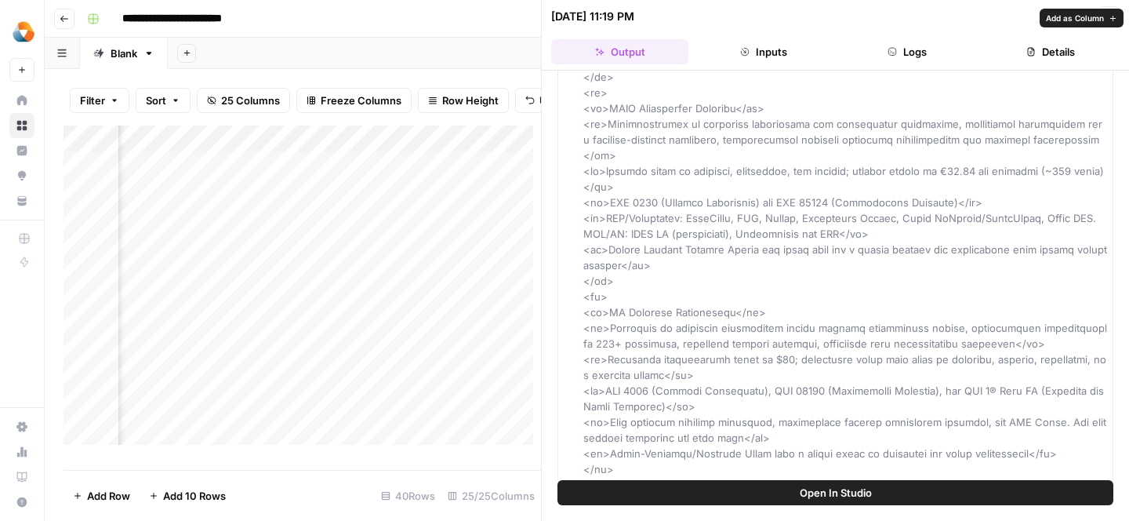
scroll to position [2275, 0]
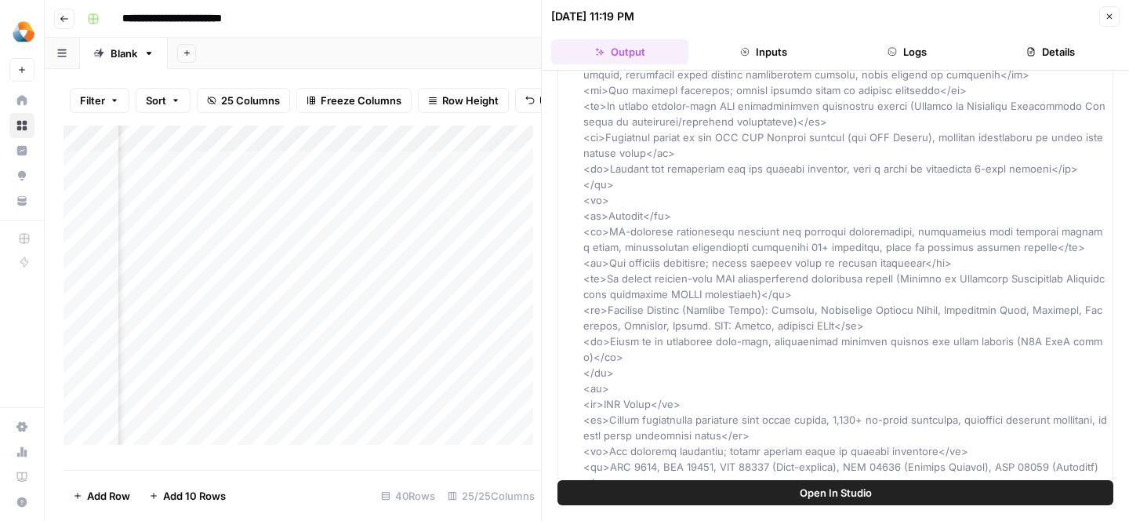
click at [461, 259] on div "Add Column" at bounding box center [302, 291] width 477 height 332
click at [1108, 22] on button "Close" at bounding box center [1109, 16] width 20 height 20
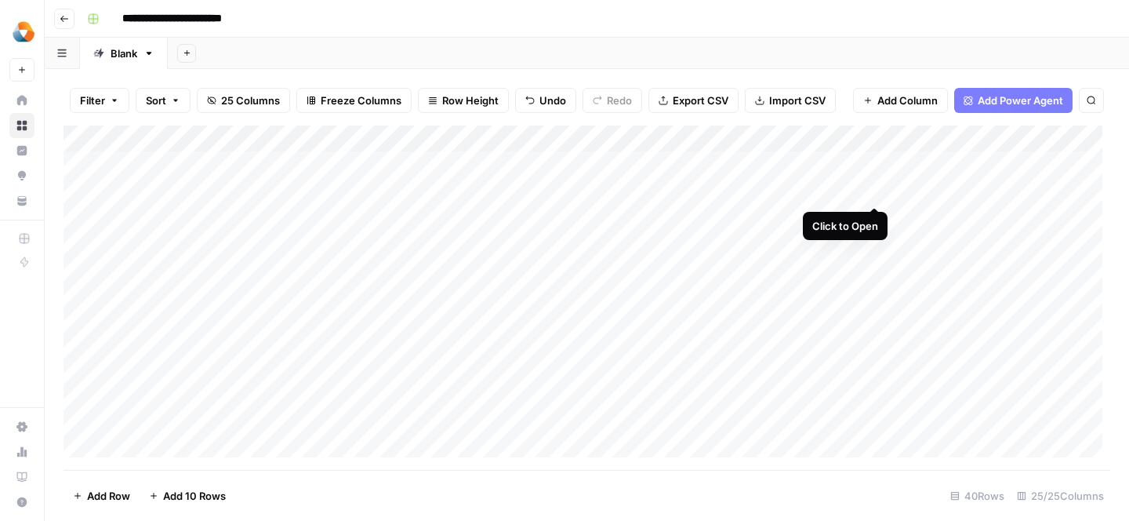
click at [876, 191] on div "Add Column" at bounding box center [587, 297] width 1047 height 344
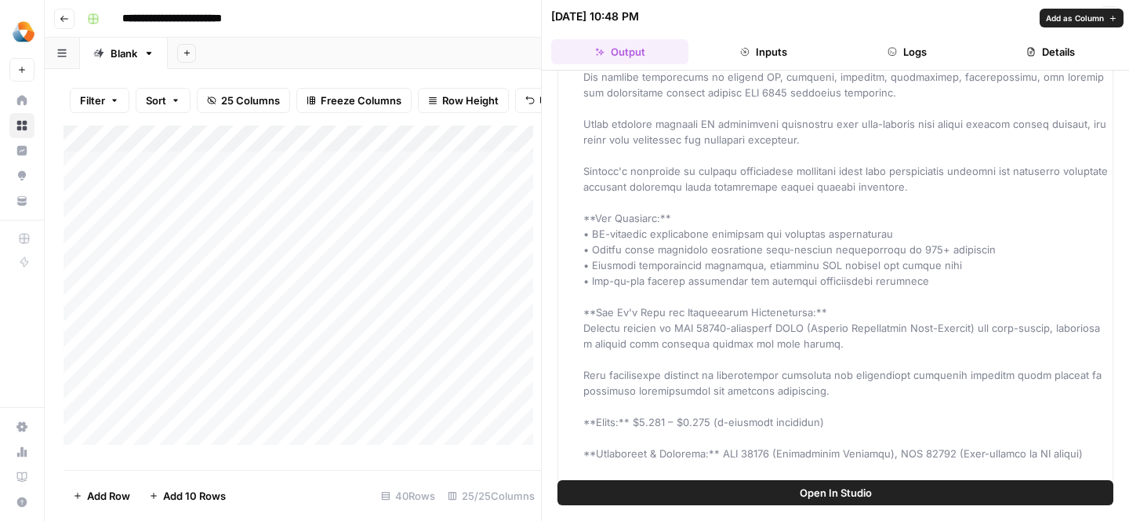
scroll to position [2346, 0]
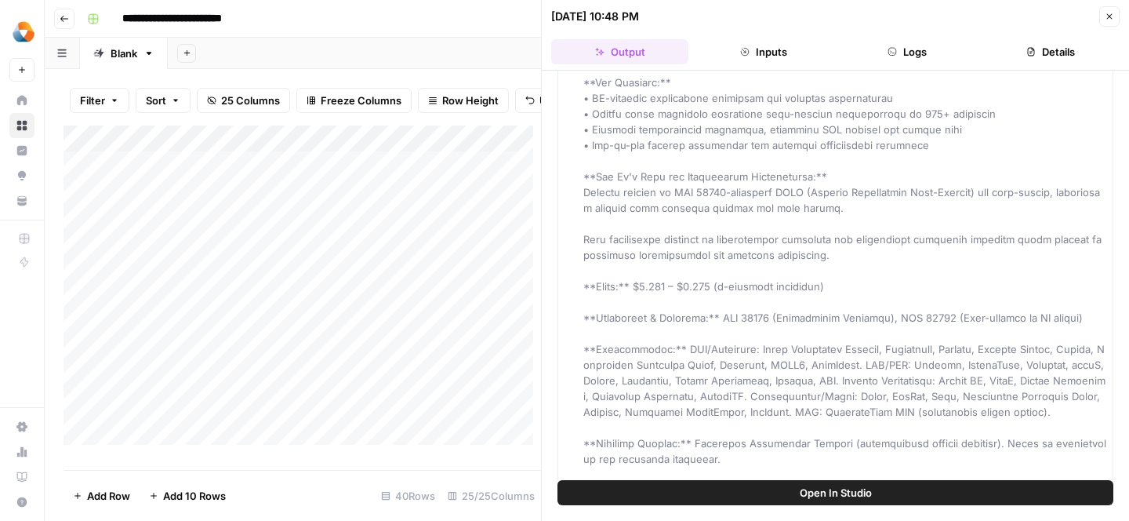
click at [330, 301] on div "Add Column" at bounding box center [302, 291] width 477 height 332
click at [1106, 13] on icon "button" at bounding box center [1109, 16] width 9 height 9
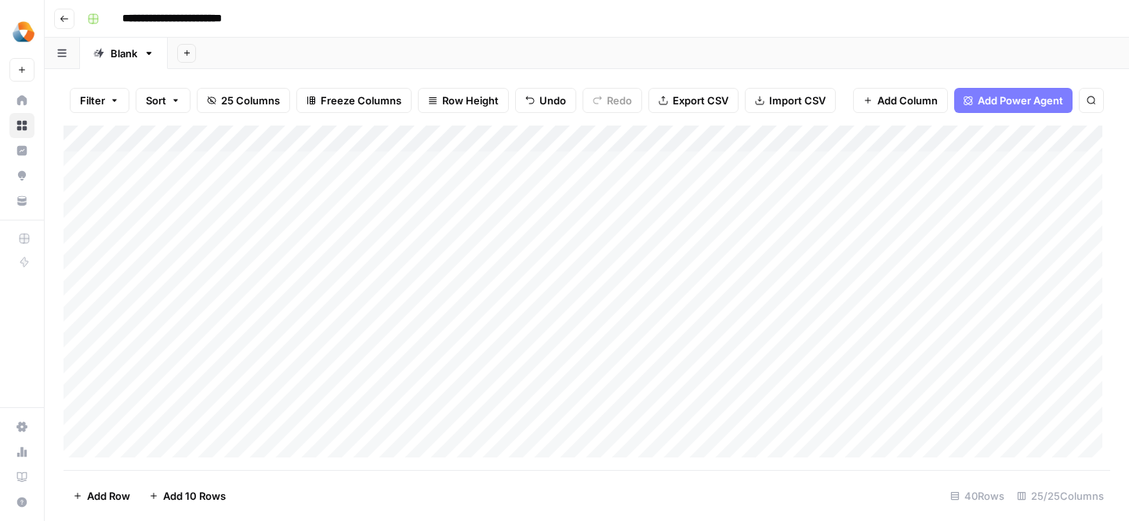
click at [220, 220] on div "Add Column" at bounding box center [587, 297] width 1047 height 344
type textarea "**********"
click at [205, 246] on div "Add Column" at bounding box center [587, 297] width 1047 height 344
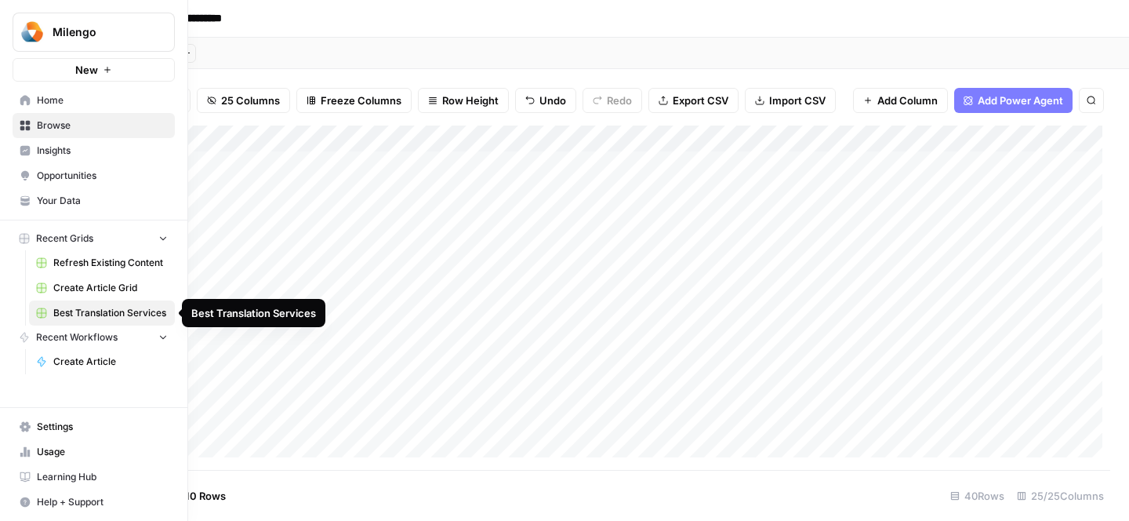
drag, startPoint x: 70, startPoint y: 453, endPoint x: 169, endPoint y: 316, distance: 169.5
click at [0, 0] on div "Milengo New Home Browse Insights Opportunities Your Data Recent Grids Refresh E…" at bounding box center [93, 260] width 187 height 521
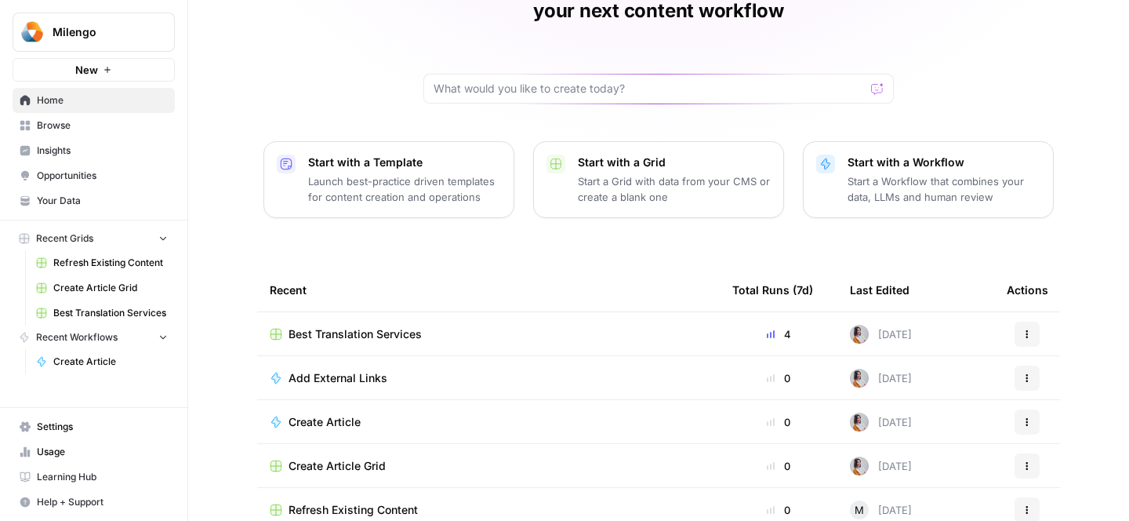
scroll to position [113, 0]
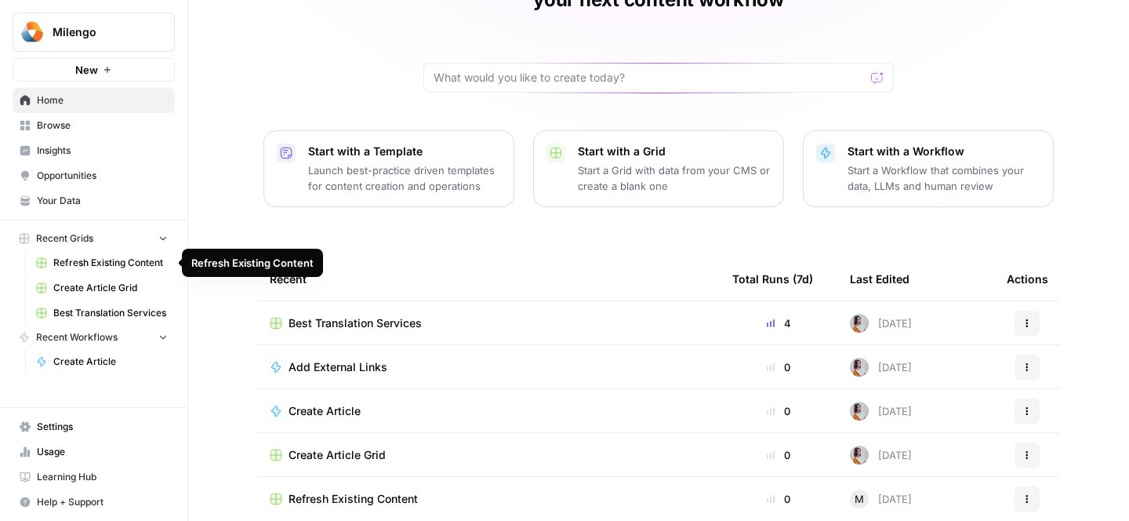
click at [300, 315] on span "Best Translation Services" at bounding box center [355, 323] width 133 height 16
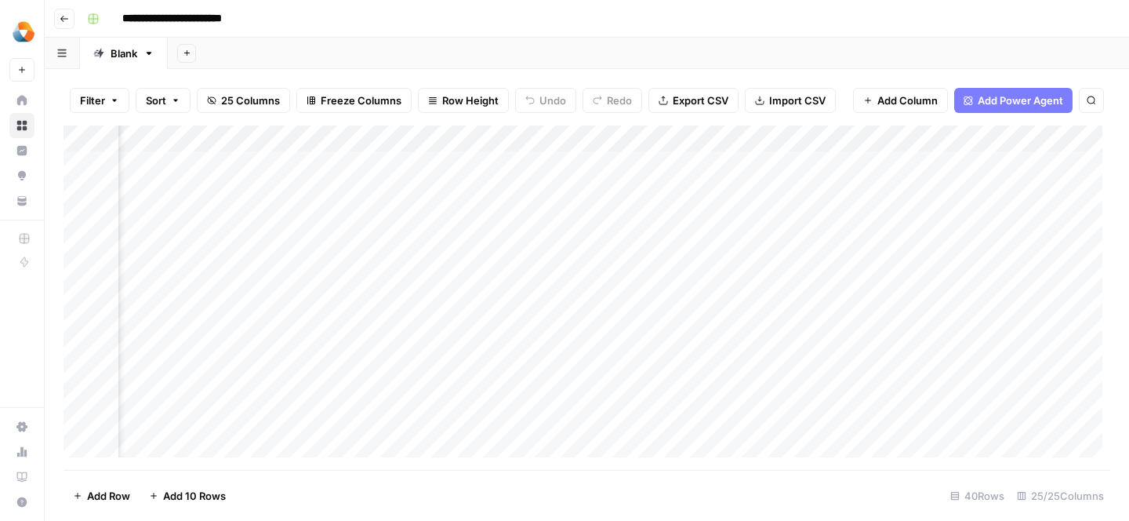
scroll to position [0, 123]
click at [756, 189] on div "Add Column" at bounding box center [587, 297] width 1047 height 344
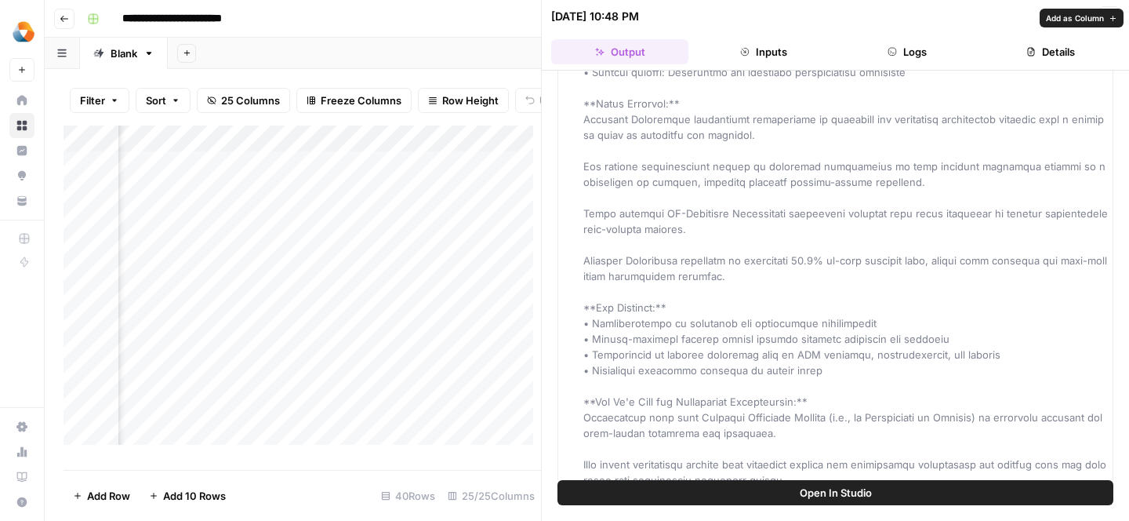
scroll to position [3045, 0]
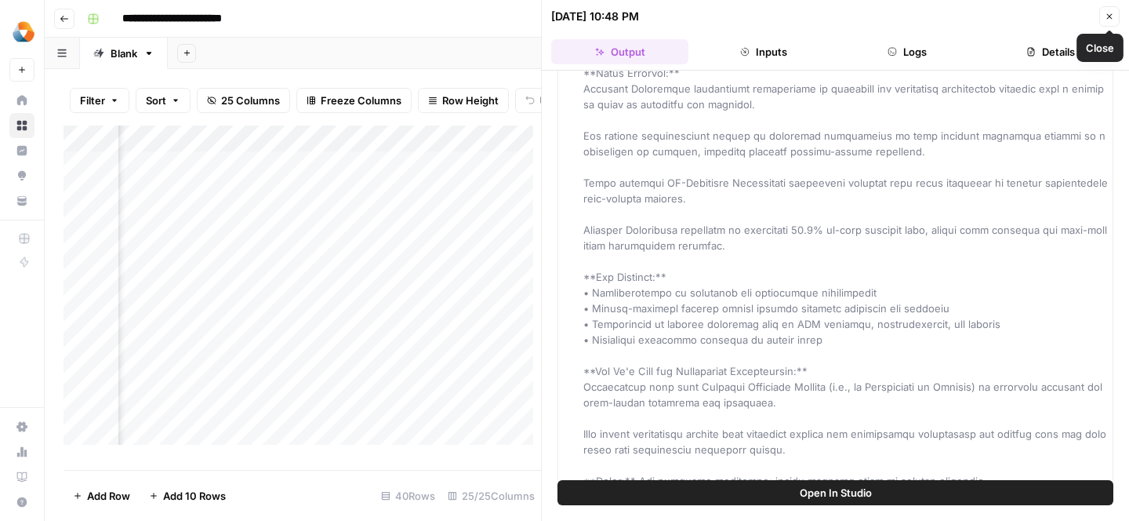
click at [1112, 11] on button "Close" at bounding box center [1109, 16] width 20 height 20
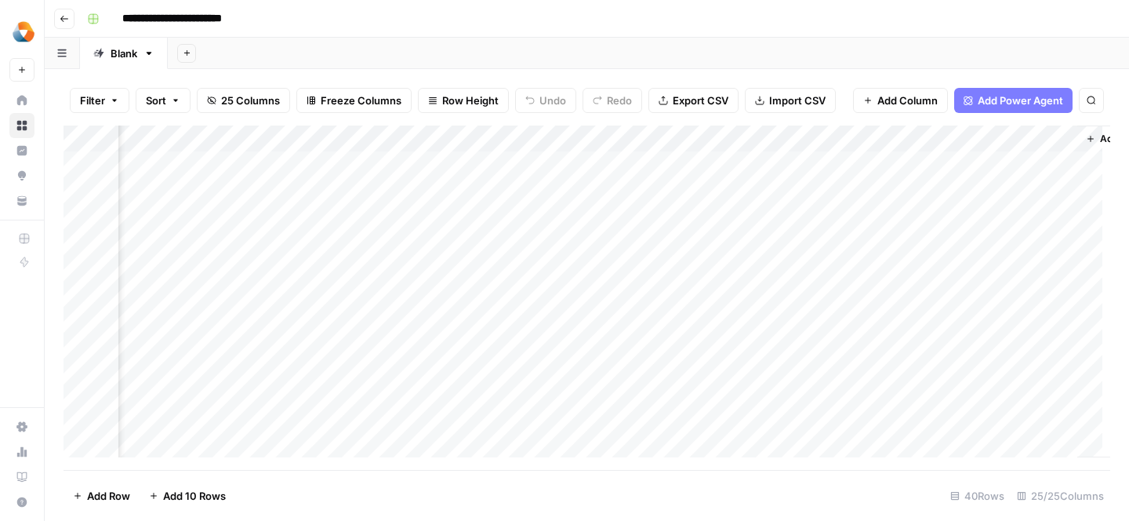
scroll to position [0, 2657]
click at [695, 188] on div "Add Column" at bounding box center [587, 297] width 1047 height 344
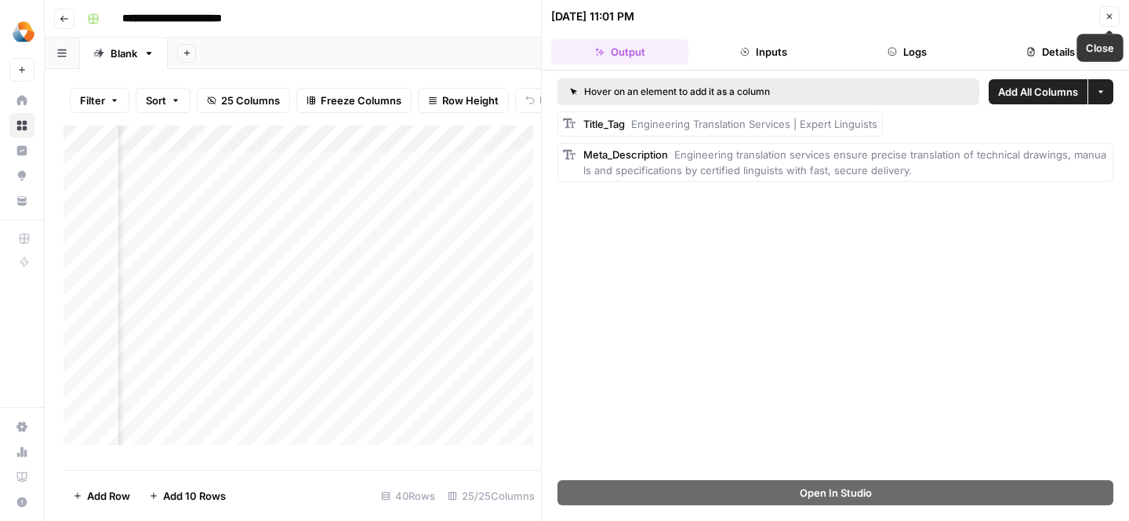
click at [1109, 12] on icon "button" at bounding box center [1109, 16] width 9 height 9
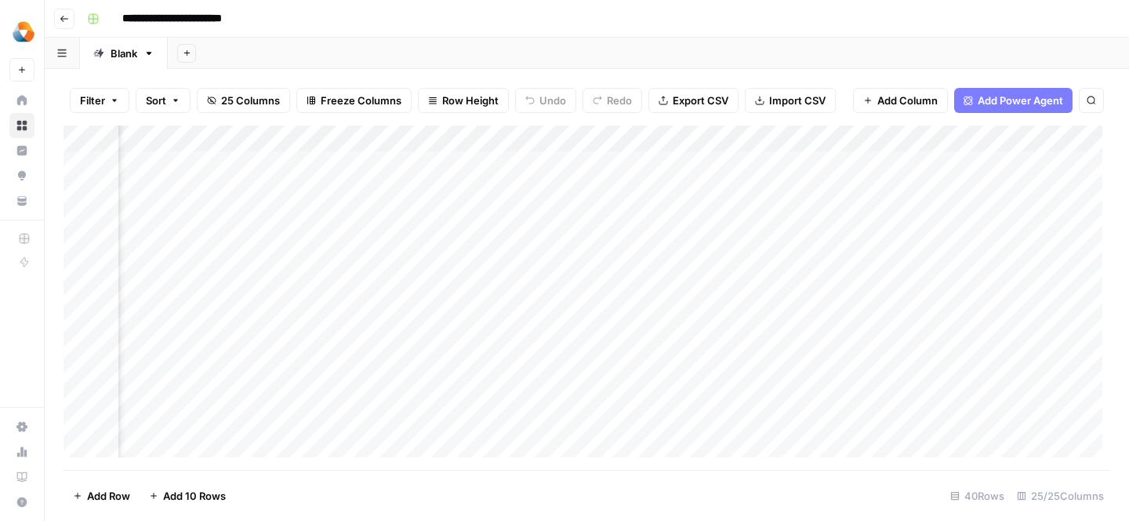
scroll to position [0, 96]
click at [774, 187] on div "Add Column" at bounding box center [587, 297] width 1047 height 344
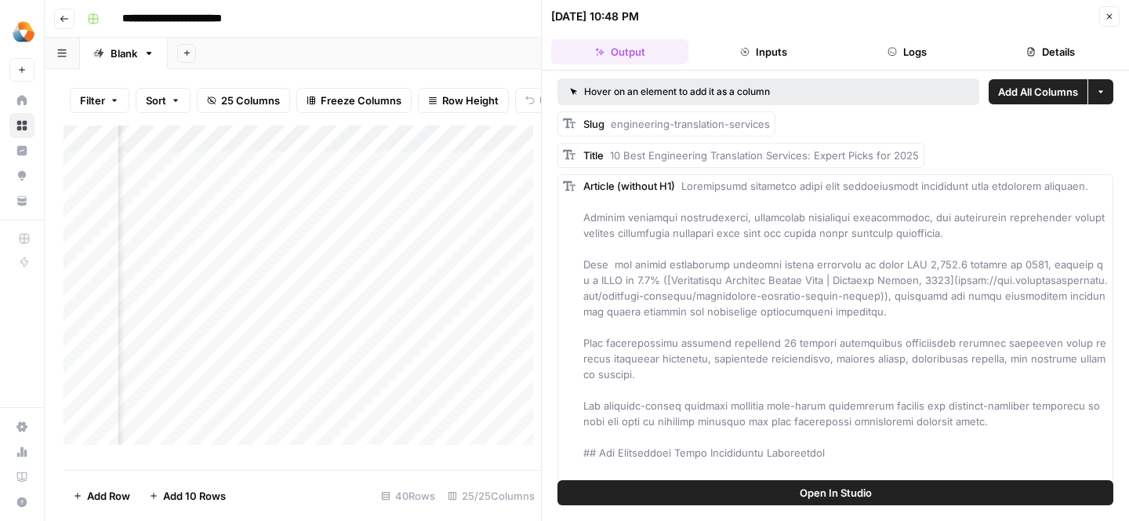
click at [1116, 16] on button "Close" at bounding box center [1109, 16] width 20 height 20
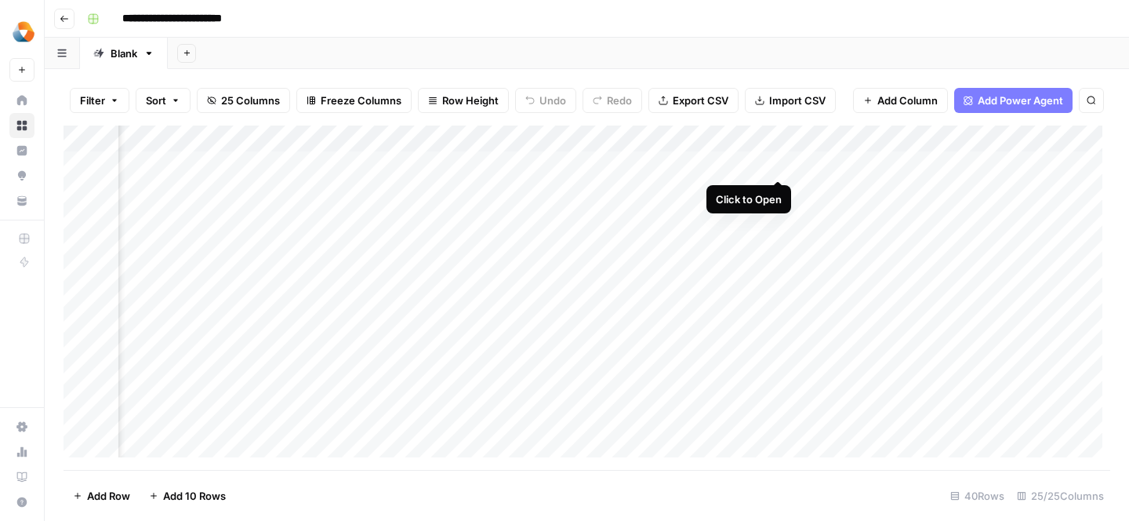
click at [781, 169] on div "Add Column" at bounding box center [587, 297] width 1047 height 344
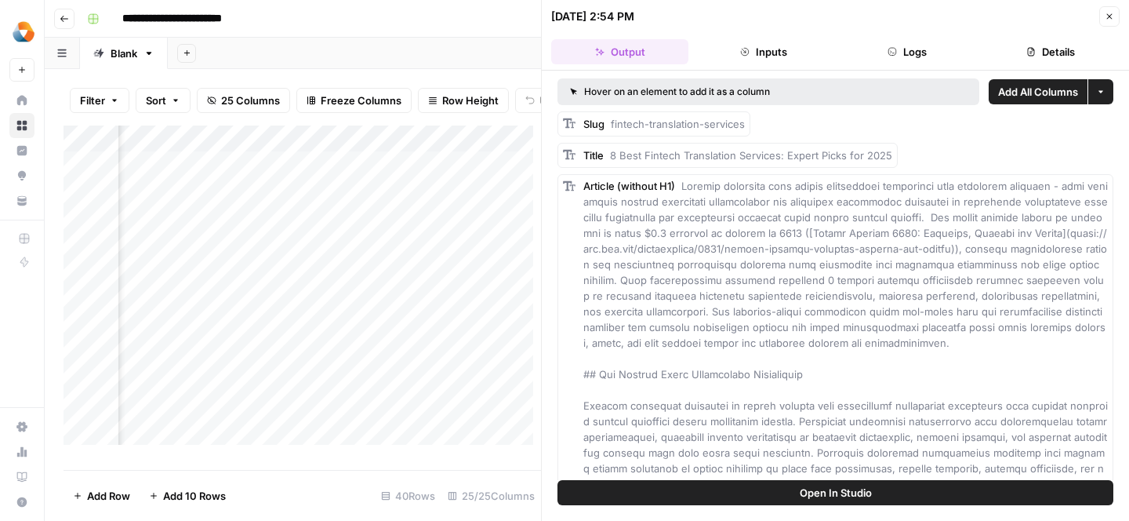
click at [1112, 16] on icon "button" at bounding box center [1109, 16] width 9 height 9
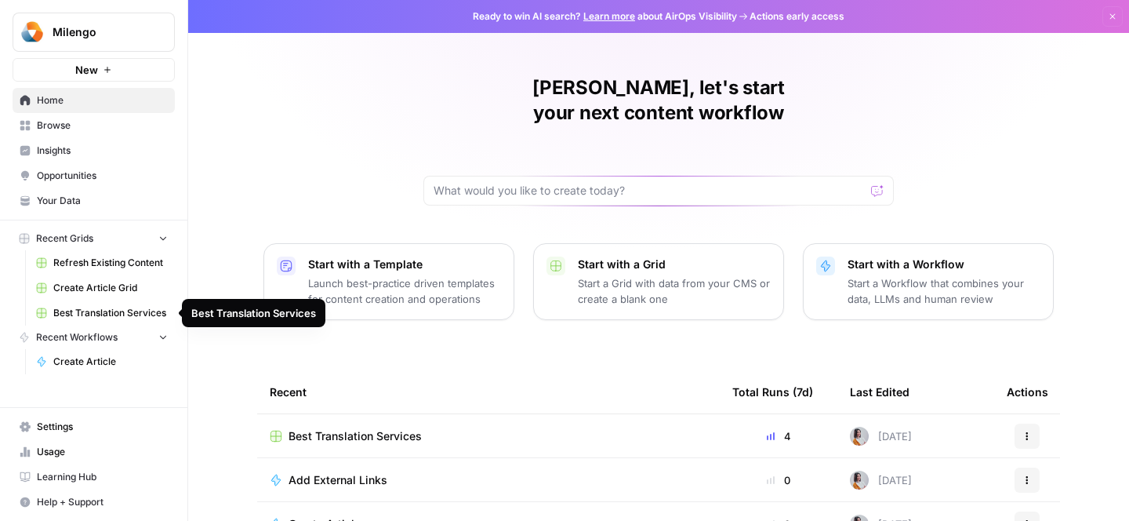
click at [106, 318] on span "Best Translation Services" at bounding box center [110, 313] width 114 height 14
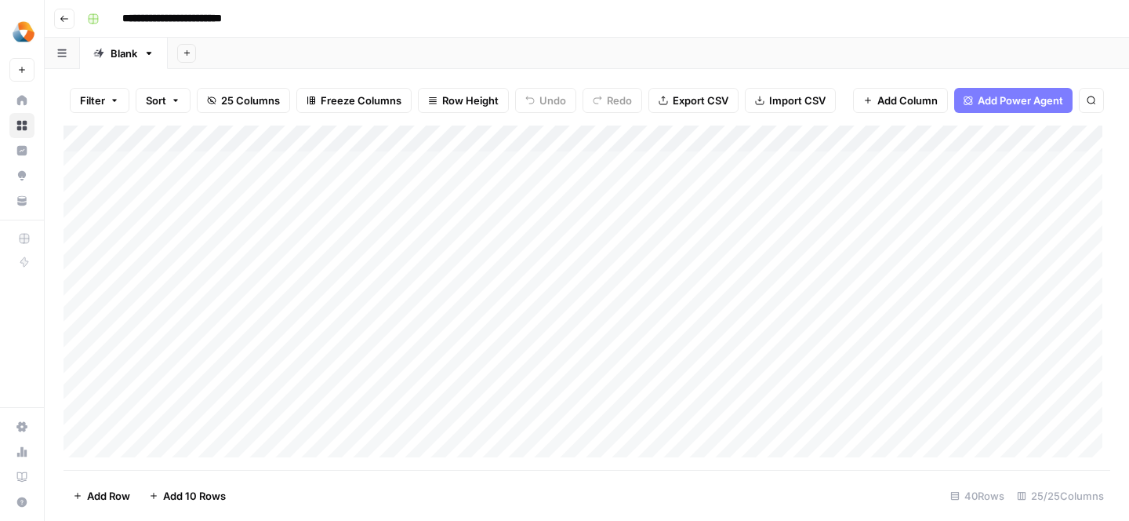
click at [830, 216] on div "Add Column" at bounding box center [587, 297] width 1047 height 344
click at [860, 213] on div "Add Column" at bounding box center [587, 297] width 1047 height 344
click at [894, 216] on div "Add Column" at bounding box center [587, 297] width 1047 height 344
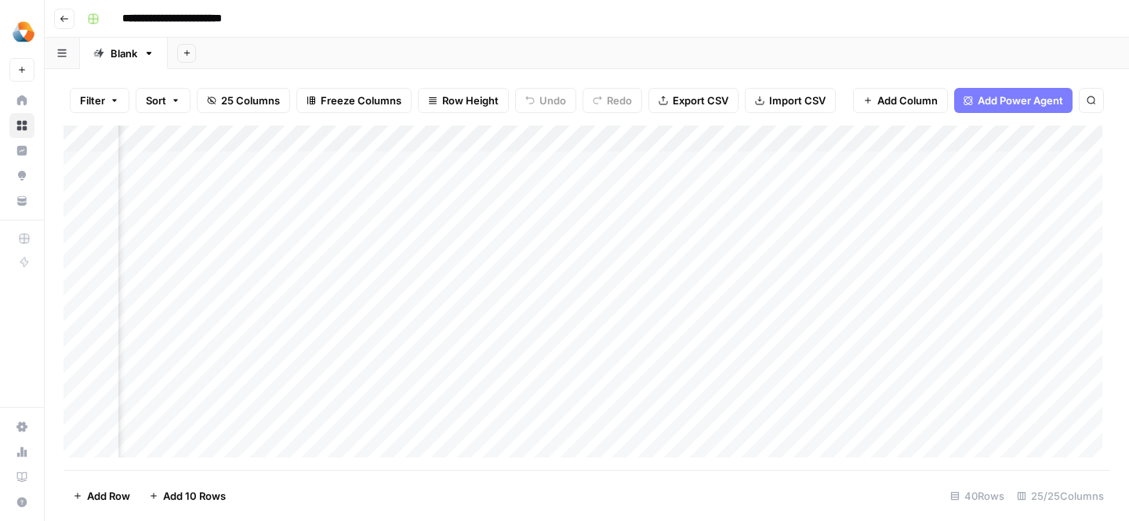
scroll to position [0, 1732]
click at [434, 223] on div "Add Column" at bounding box center [587, 297] width 1047 height 344
drag, startPoint x: 364, startPoint y: 312, endPoint x: 349, endPoint y: 312, distance: 14.9
click at [350, 312] on textarea "** ** ** ** ** ** * ** * **" at bounding box center [475, 289] width 251 height 163
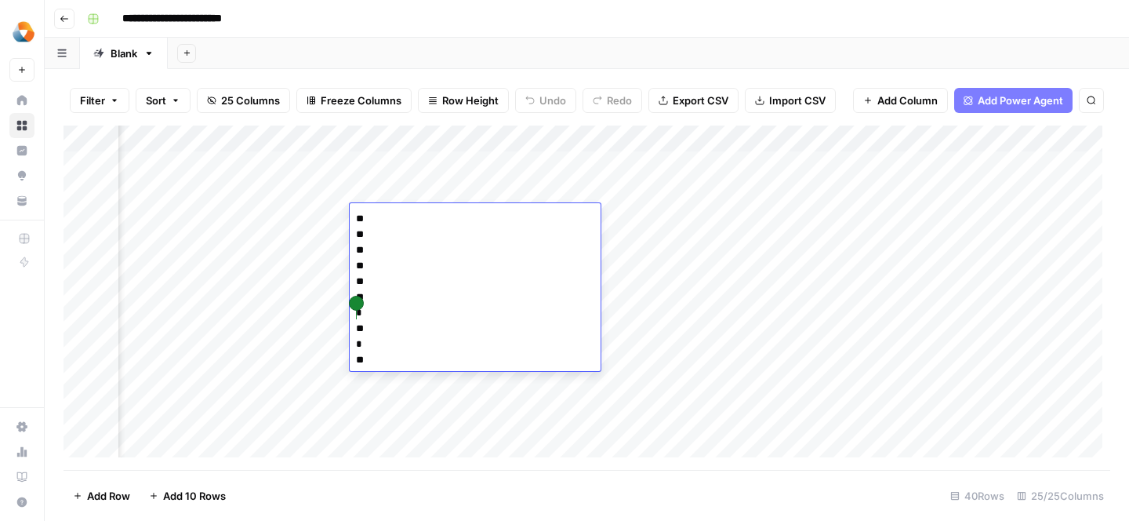
type textarea "** ** ** ** ** ** ** ** * **"
click at [660, 287] on div "Add Column" at bounding box center [587, 297] width 1047 height 344
click at [673, 214] on div "Add Column" at bounding box center [587, 297] width 1047 height 344
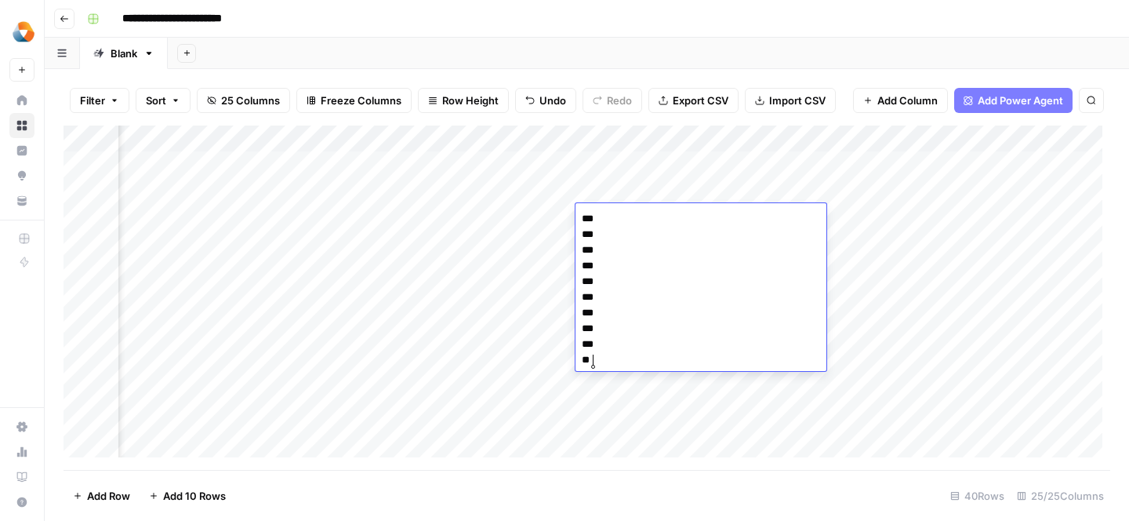
click at [463, 338] on div "Add Column" at bounding box center [587, 297] width 1047 height 344
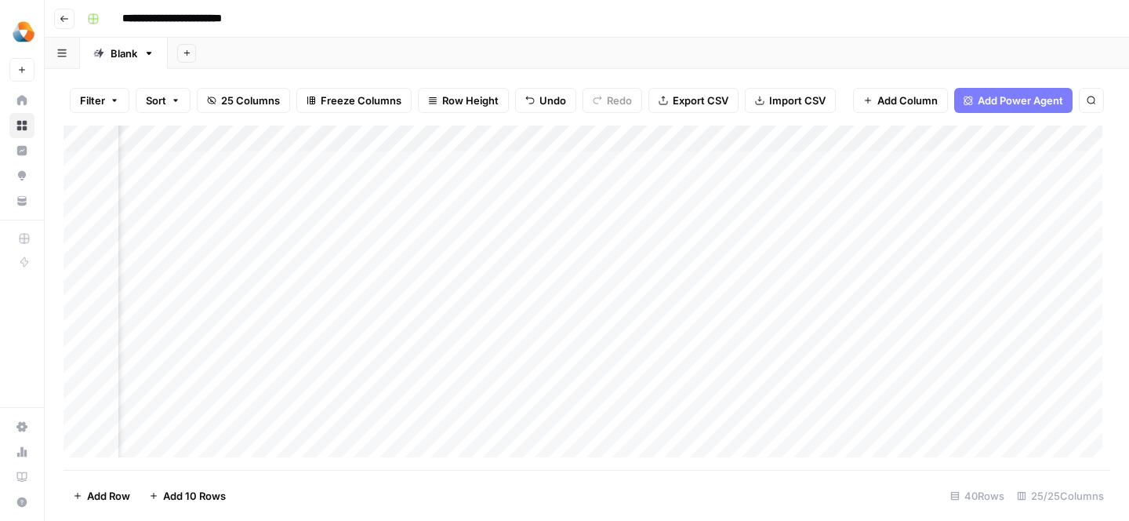
scroll to position [0, 1944]
click at [622, 221] on div "Add Column" at bounding box center [587, 297] width 1047 height 344
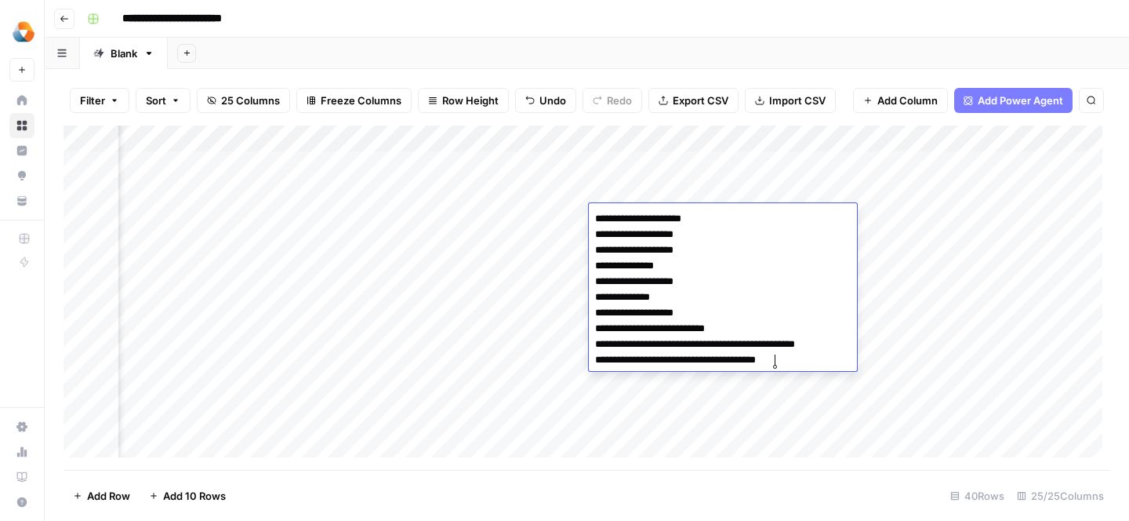
click at [491, 327] on div "Add Column" at bounding box center [587, 297] width 1047 height 344
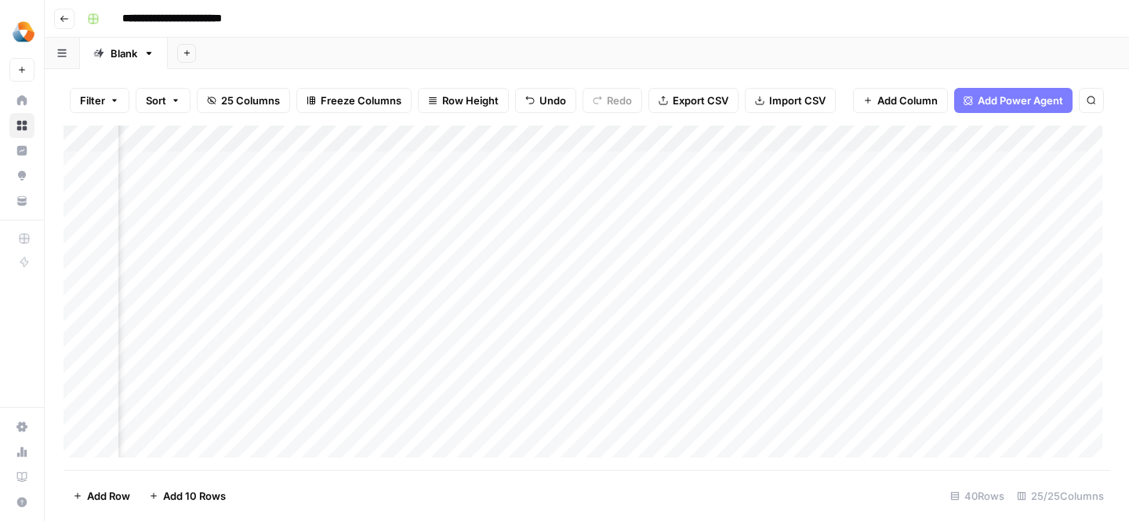
click at [711, 224] on div "Add Column" at bounding box center [587, 297] width 1047 height 344
click at [713, 191] on div "Add Column" at bounding box center [587, 297] width 1047 height 344
click at [703, 215] on div "Add Column" at bounding box center [587, 297] width 1047 height 344
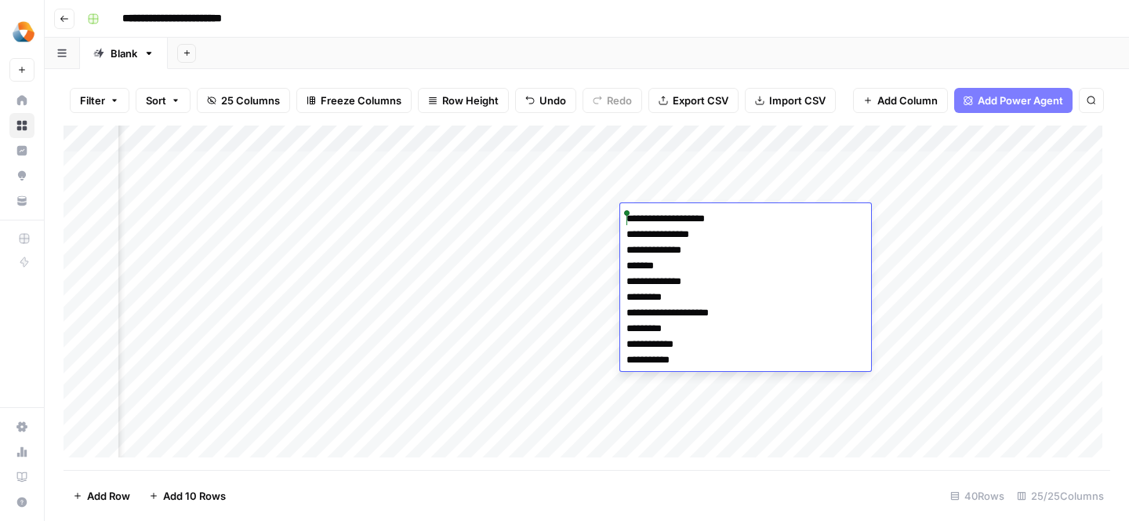
drag, startPoint x: 680, startPoint y: 359, endPoint x: 612, endPoint y: 220, distance: 154.3
click at [612, 220] on body "**********" at bounding box center [564, 260] width 1129 height 521
click at [710, 227] on textarea "**********" at bounding box center [745, 289] width 251 height 163
drag, startPoint x: 710, startPoint y: 235, endPoint x: 612, endPoint y: 235, distance: 98.0
click at [612, 235] on body "**********" at bounding box center [564, 260] width 1129 height 521
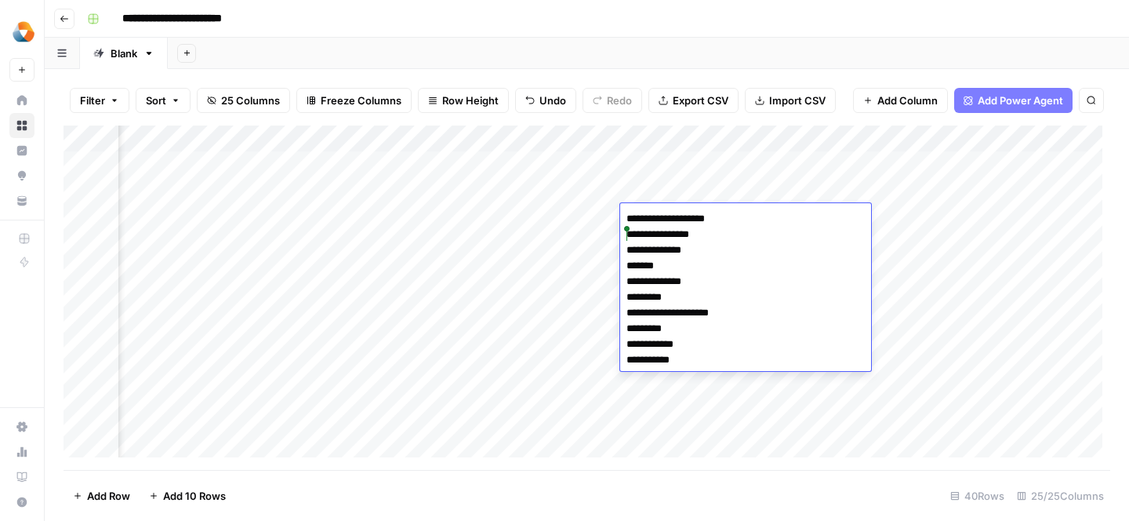
paste textarea "**********"
click at [692, 253] on textarea "**********" at bounding box center [745, 289] width 251 height 163
click at [670, 253] on textarea "**********" at bounding box center [745, 289] width 251 height 163
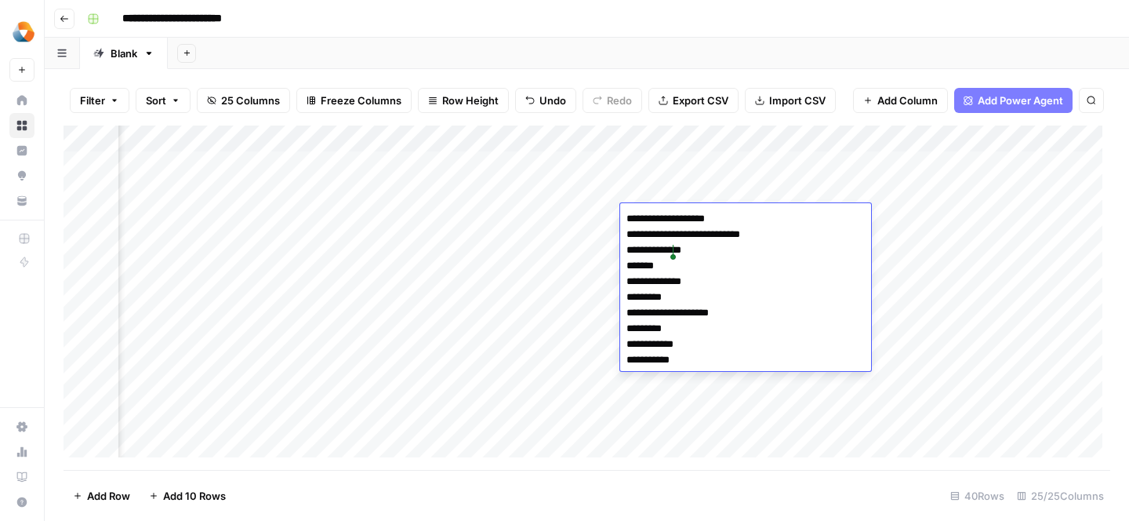
click at [670, 253] on textarea "**********" at bounding box center [745, 289] width 251 height 163
paste textarea "**********"
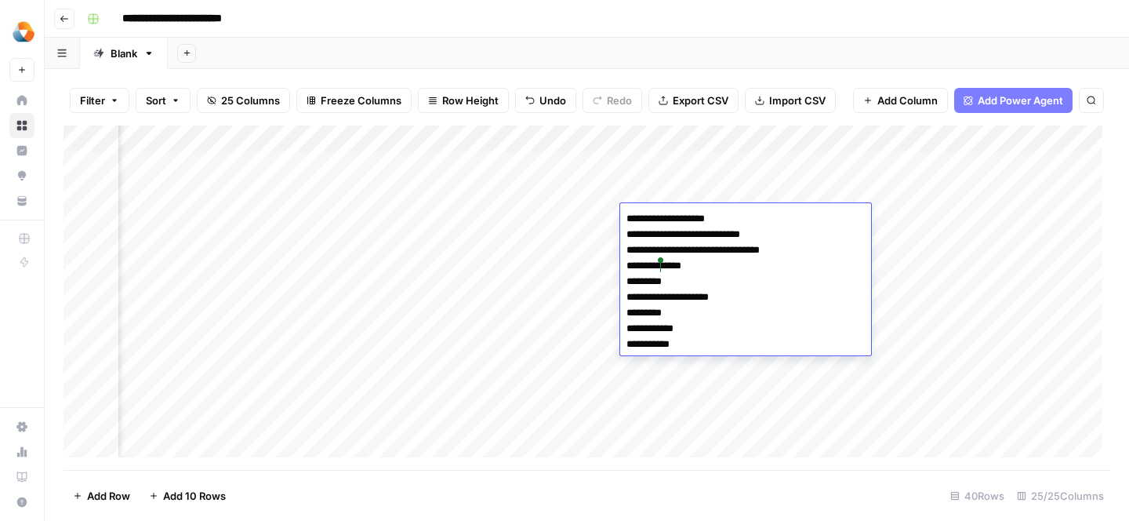
drag, startPoint x: 700, startPoint y: 270, endPoint x: 604, endPoint y: 268, distance: 96.4
click at [604, 268] on body "**********" at bounding box center [564, 260] width 1129 height 521
paste textarea "**********"
click at [646, 283] on textarea "**********" at bounding box center [745, 281] width 251 height 147
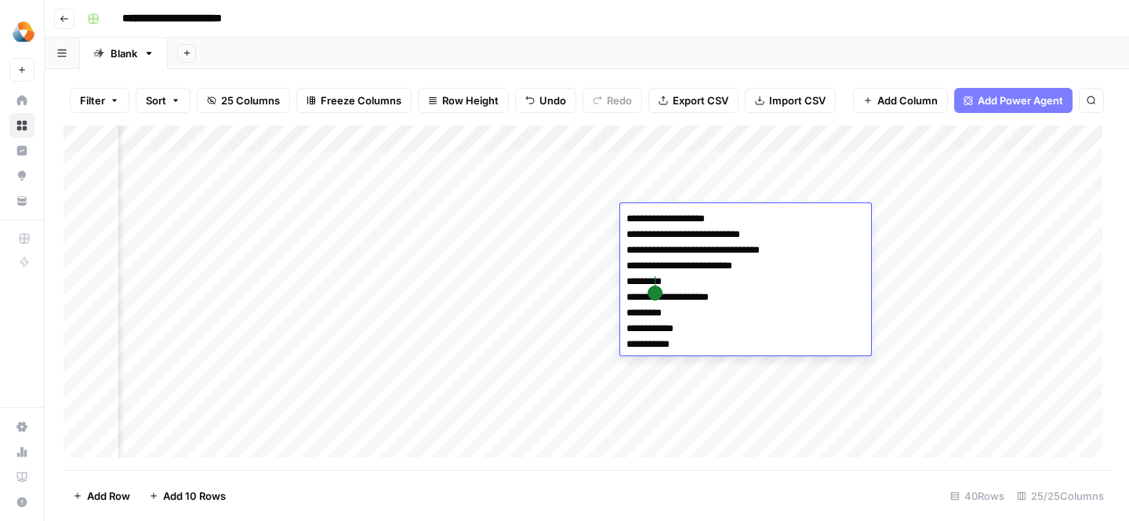
click at [646, 283] on textarea "**********" at bounding box center [745, 281] width 251 height 147
paste textarea "**********"
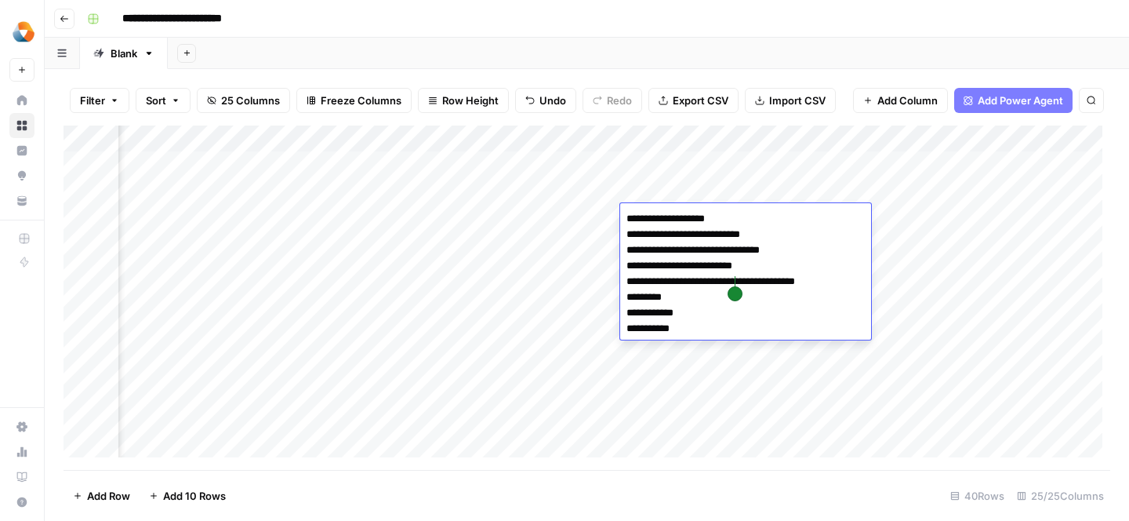
click at [655, 301] on textarea "**********" at bounding box center [745, 274] width 251 height 132
paste textarea "********"
click at [681, 314] on textarea "**********" at bounding box center [745, 266] width 251 height 116
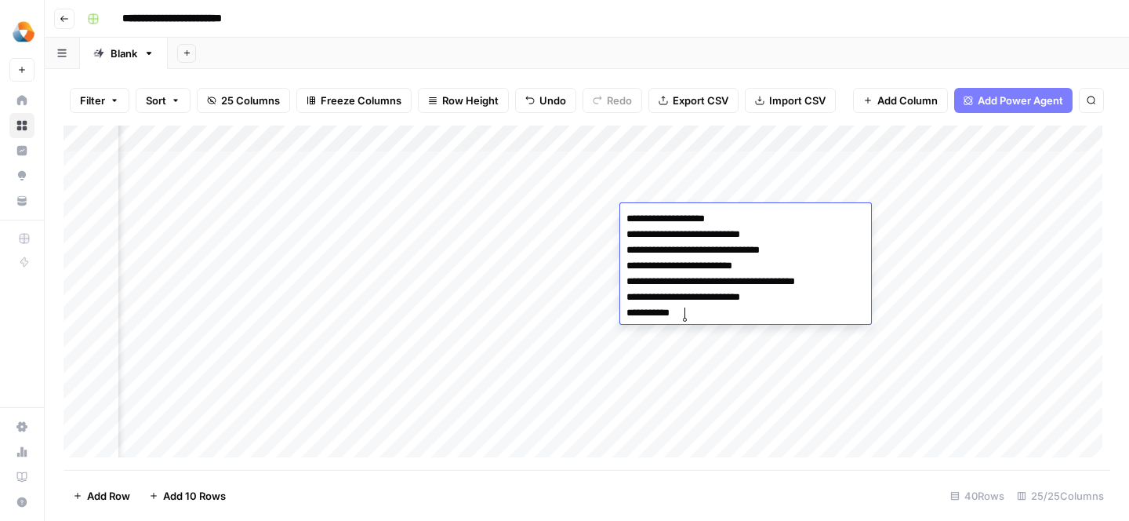
click at [681, 314] on textarea "**********" at bounding box center [745, 266] width 251 height 116
paste textarea "*********"
type textarea "**********"
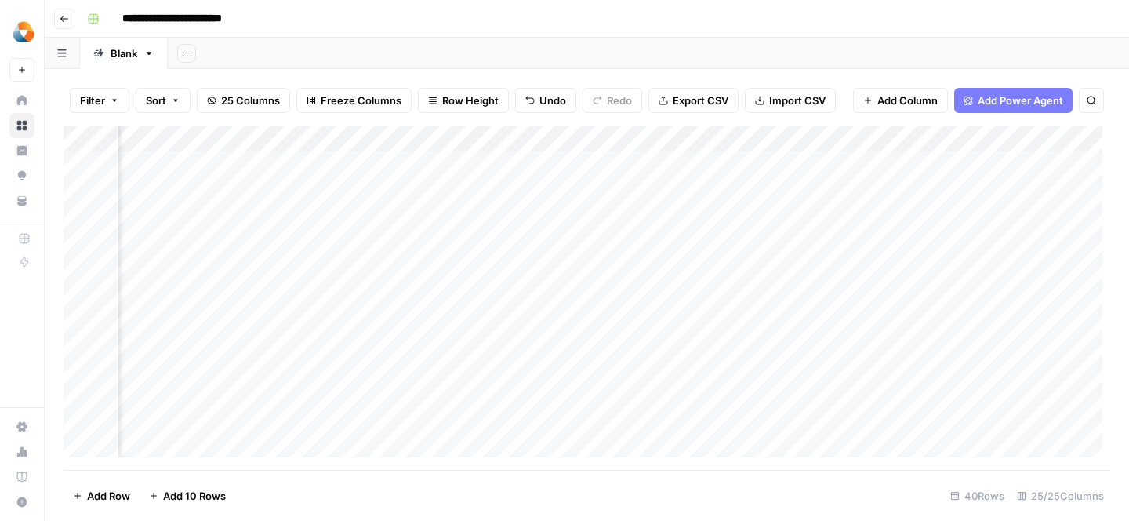
click at [708, 216] on div "Add Column" at bounding box center [587, 297] width 1047 height 344
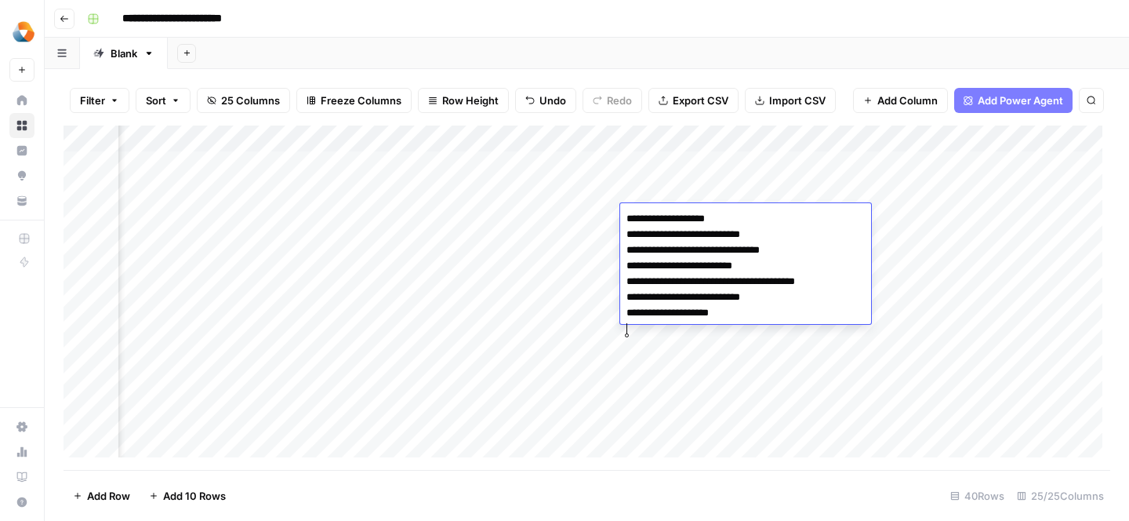
paste textarea "**********"
type textarea "**********"
click at [539, 319] on div "Add Column" at bounding box center [587, 297] width 1047 height 344
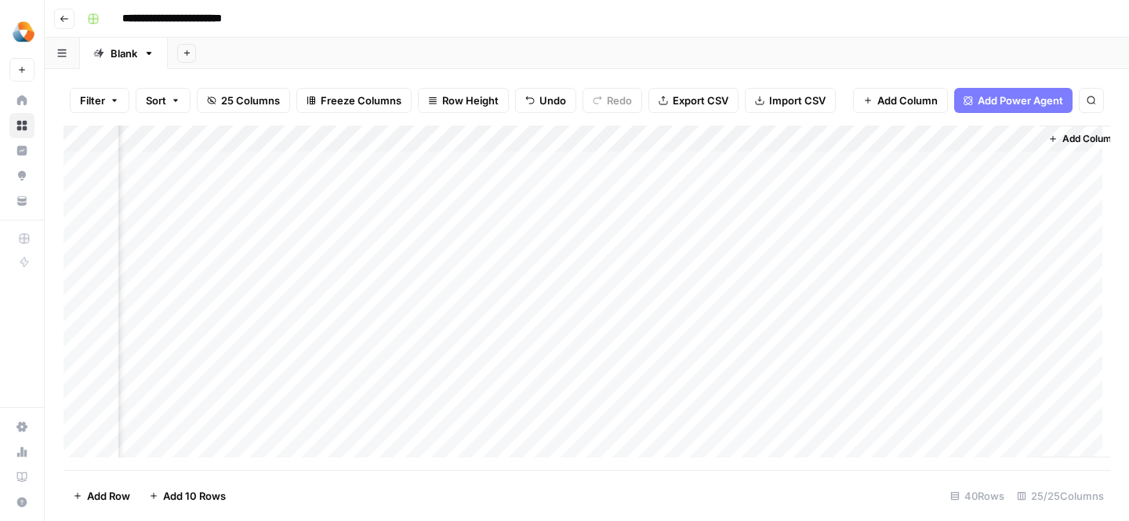
scroll to position [0, 2657]
click at [683, 218] on div "Add Column" at bounding box center [587, 297] width 1047 height 344
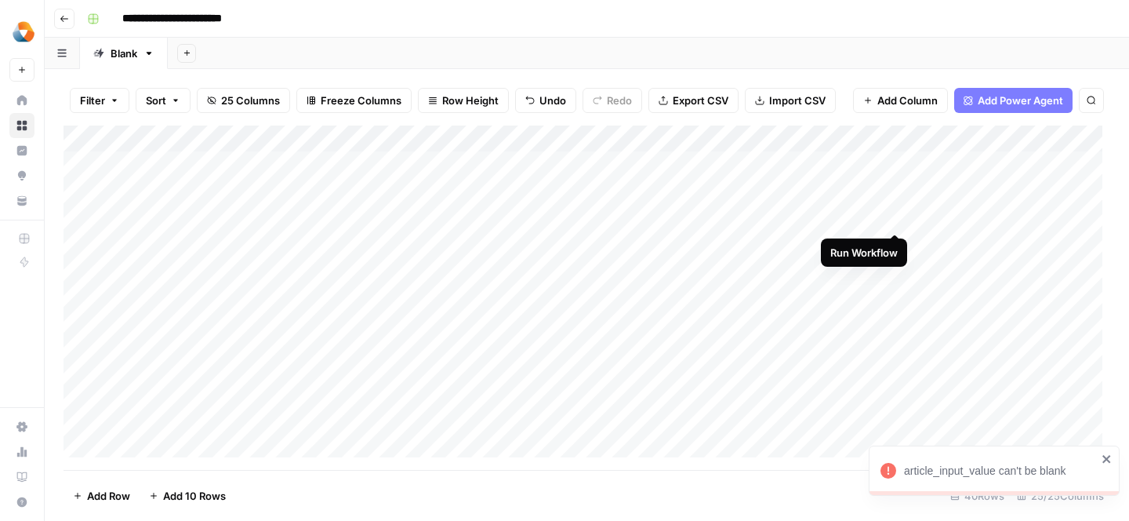
click at [895, 213] on div "Add Column" at bounding box center [587, 297] width 1047 height 344
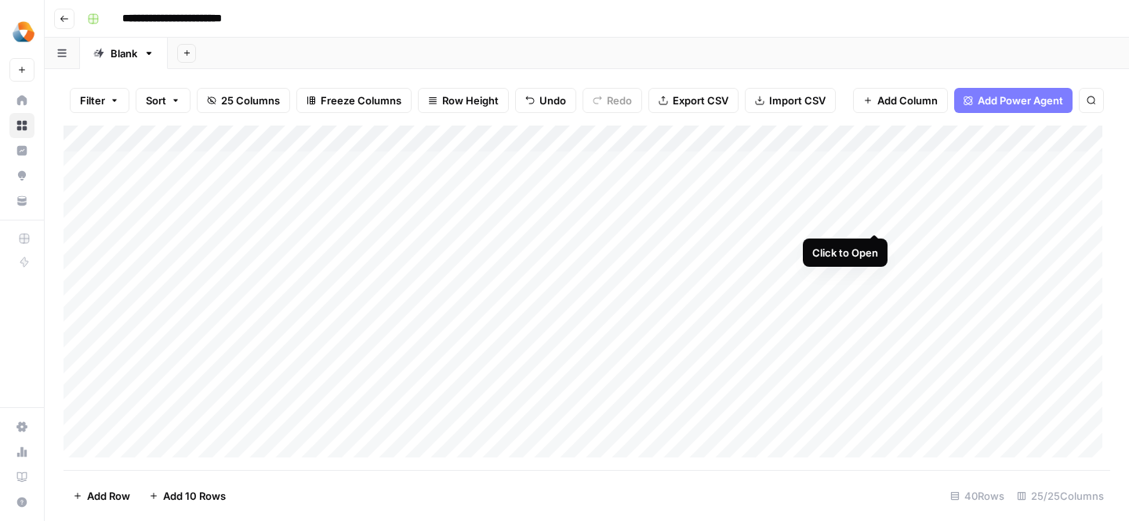
click at [871, 217] on div "Add Column" at bounding box center [587, 297] width 1047 height 344
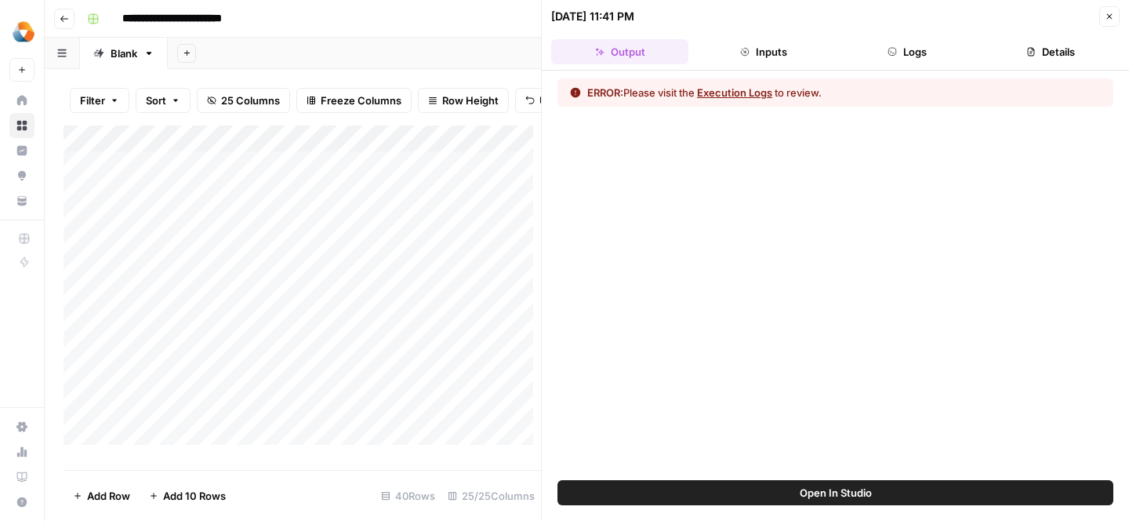
click at [753, 96] on button "Execution Logs" at bounding box center [734, 93] width 75 height 16
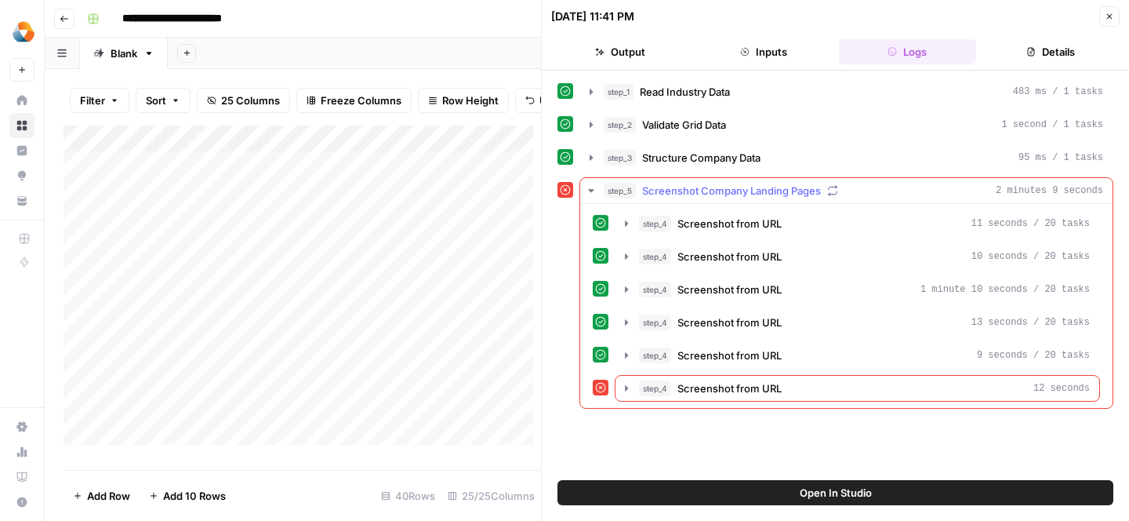
click at [599, 385] on icon at bounding box center [600, 387] width 11 height 11
click at [565, 192] on icon at bounding box center [565, 189] width 11 height 11
click at [466, 250] on div "Add Column" at bounding box center [302, 291] width 477 height 332
click at [768, 387] on span "Screenshot from URL" at bounding box center [729, 388] width 104 height 16
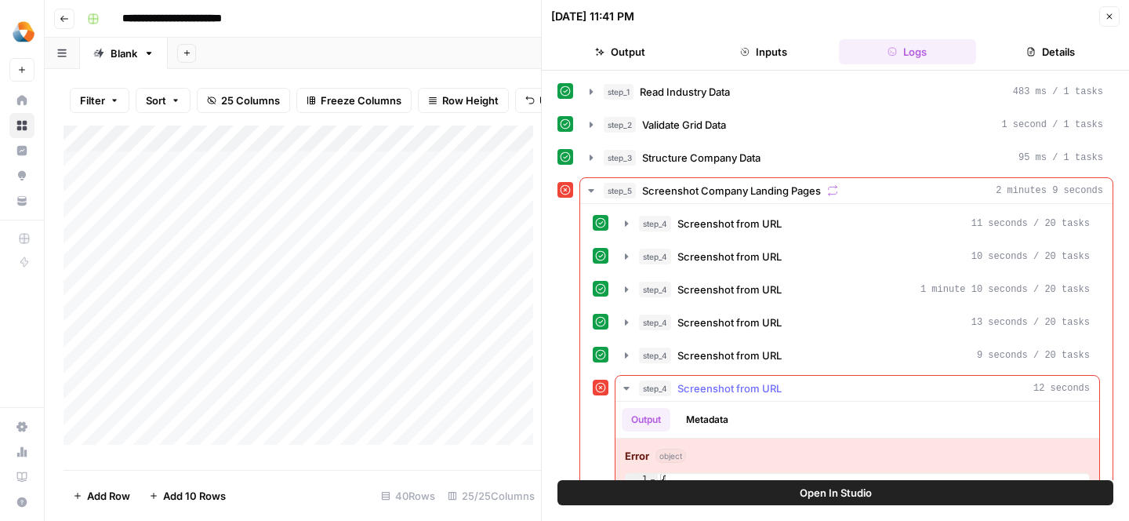
scroll to position [68, 0]
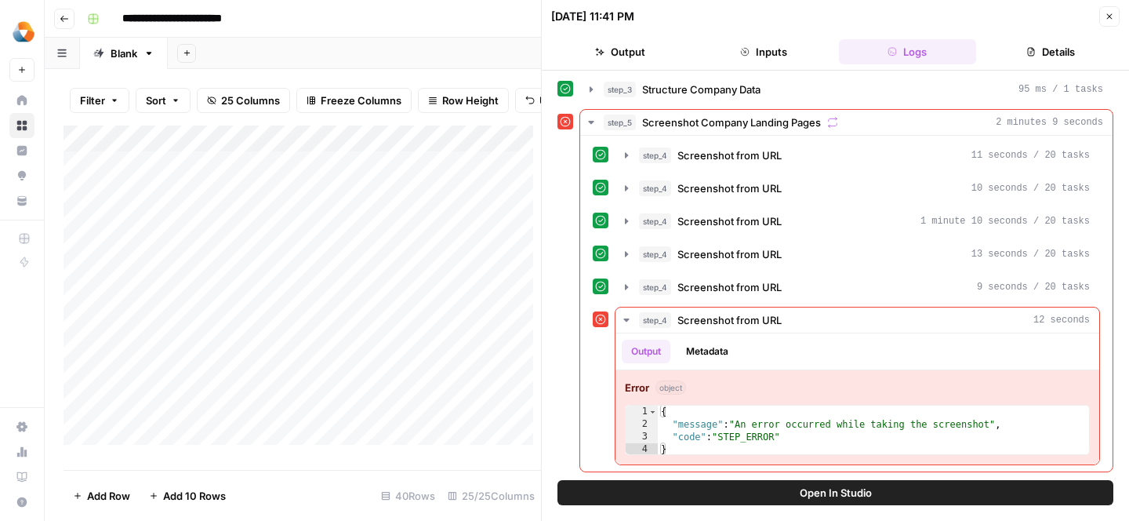
click at [1104, 26] on button "Close" at bounding box center [1109, 16] width 20 height 20
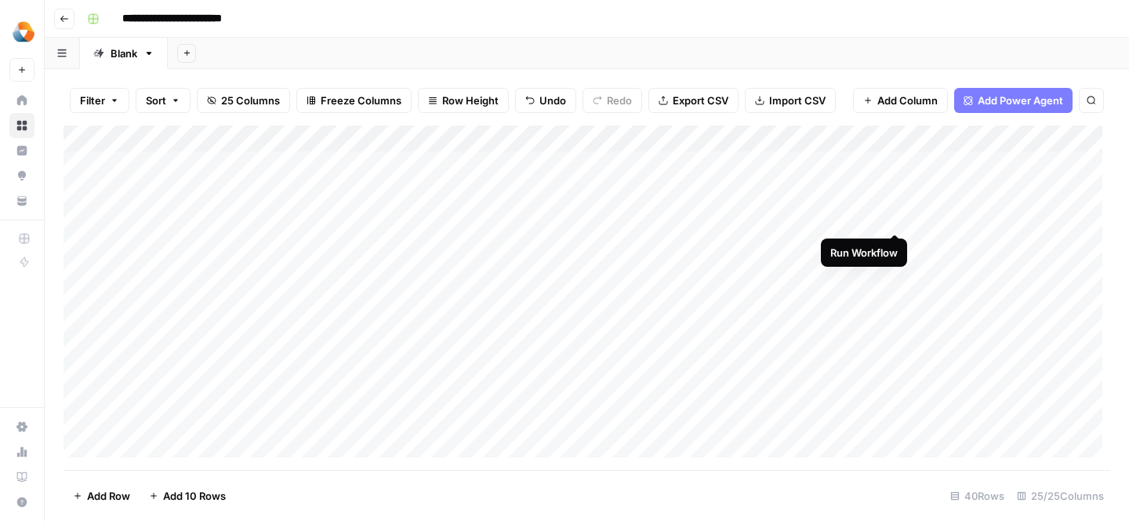
click at [895, 214] on div "Add Column" at bounding box center [587, 297] width 1047 height 344
click at [833, 227] on div "Add Column" at bounding box center [587, 297] width 1047 height 344
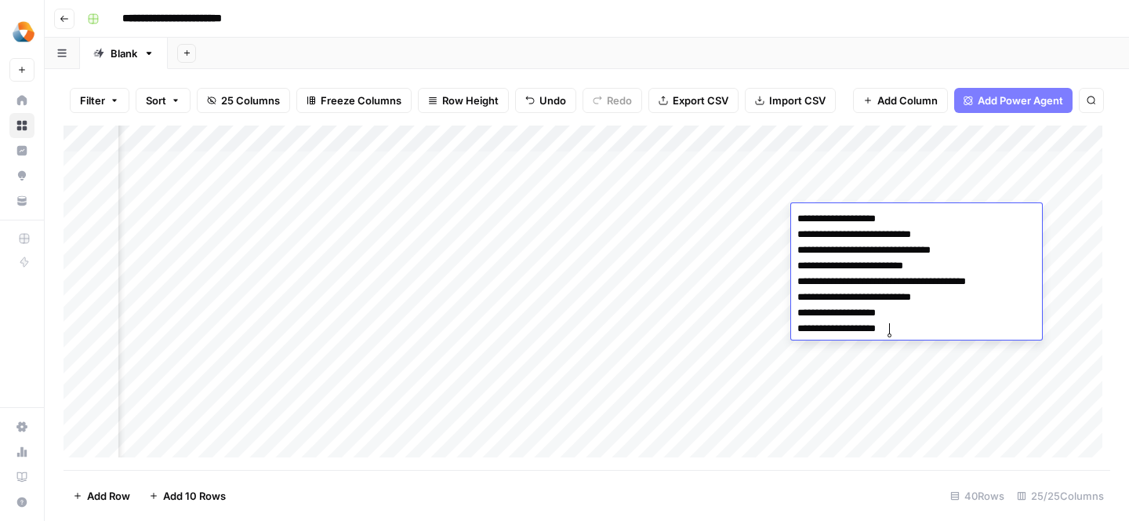
click at [864, 259] on textarea "**********" at bounding box center [916, 274] width 251 height 132
drag, startPoint x: 891, startPoint y: 333, endPoint x: 774, endPoint y: 212, distance: 168.0
click at [774, 212] on body "**********" at bounding box center [564, 260] width 1129 height 521
paste textarea "**********"
type textarea "**********"
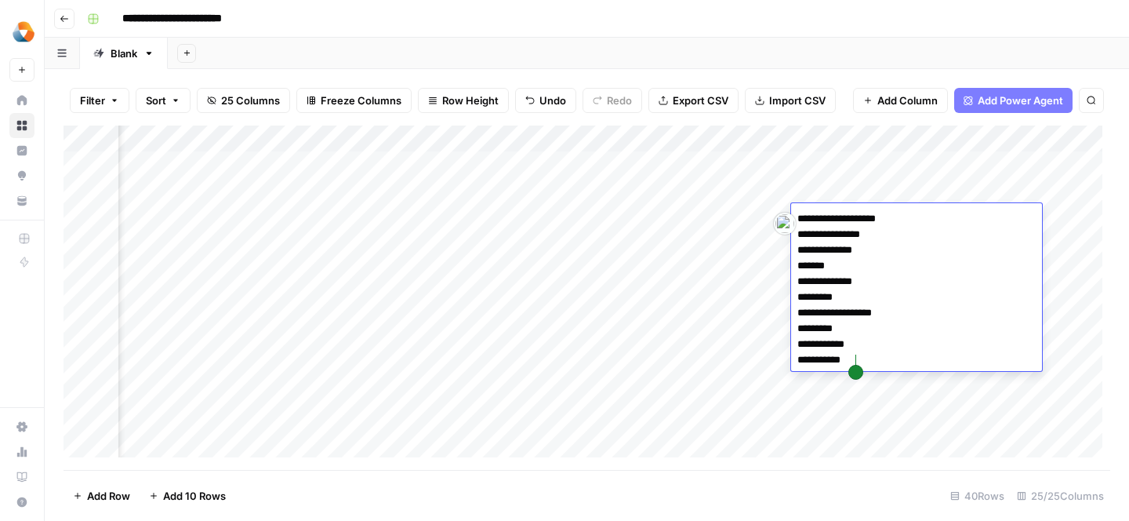
click at [710, 311] on div "Add Column" at bounding box center [587, 297] width 1047 height 344
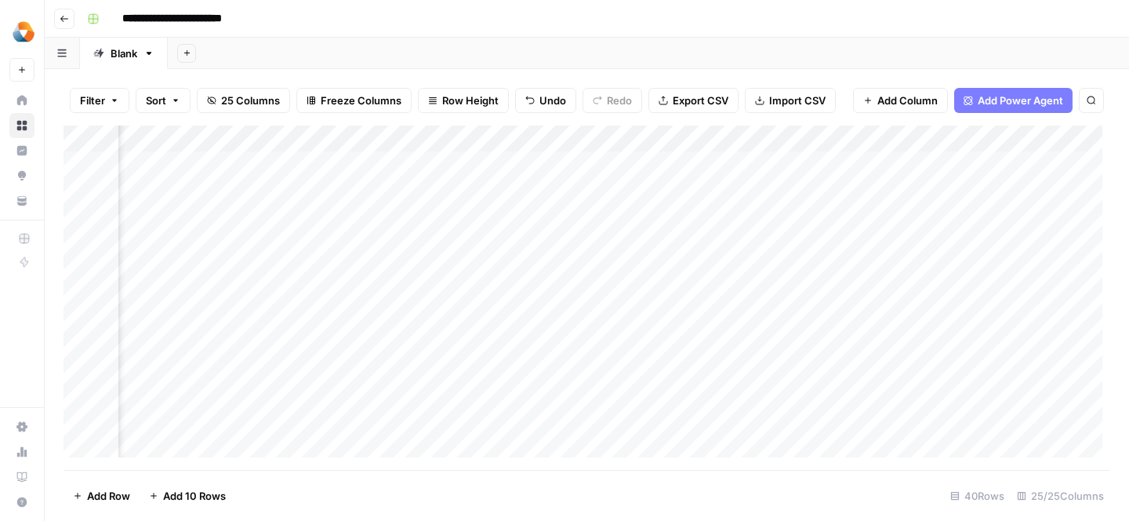
click at [730, 233] on div "Add Column" at bounding box center [587, 297] width 1047 height 344
click at [735, 217] on div "Add Column" at bounding box center [587, 297] width 1047 height 344
click at [630, 314] on div "Add Column" at bounding box center [587, 297] width 1047 height 344
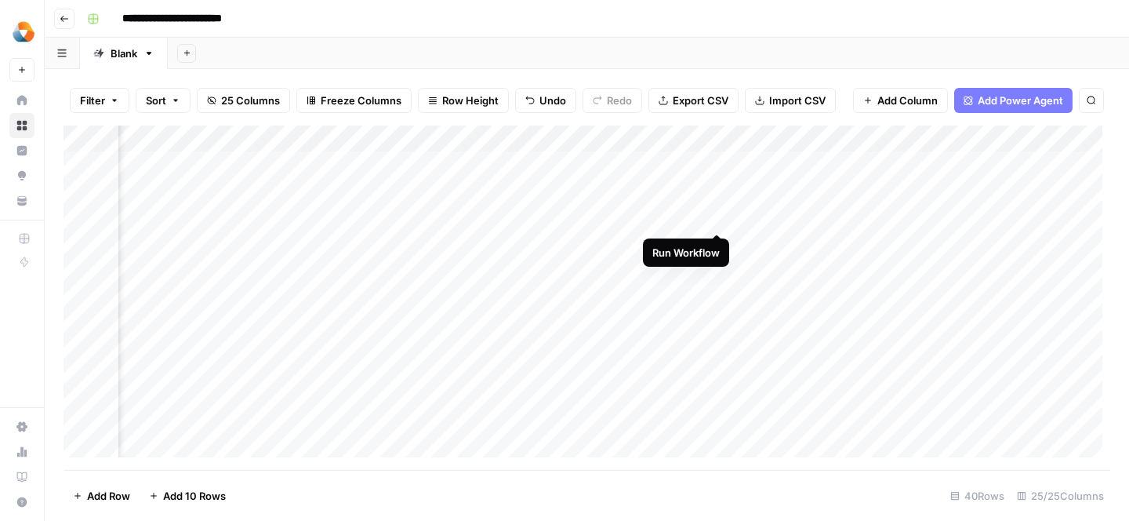
click at [713, 220] on div "Add Column" at bounding box center [587, 297] width 1047 height 344
drag, startPoint x: 59, startPoint y: 430, endPoint x: 626, endPoint y: 3, distance: 709.4
click at [0, 0] on div "Milengo New Home Browse Insights Opportunities Your Data Recent Grids Refresh E…" at bounding box center [22, 260] width 44 height 521
click at [696, 216] on div "Add Column" at bounding box center [587, 297] width 1047 height 344
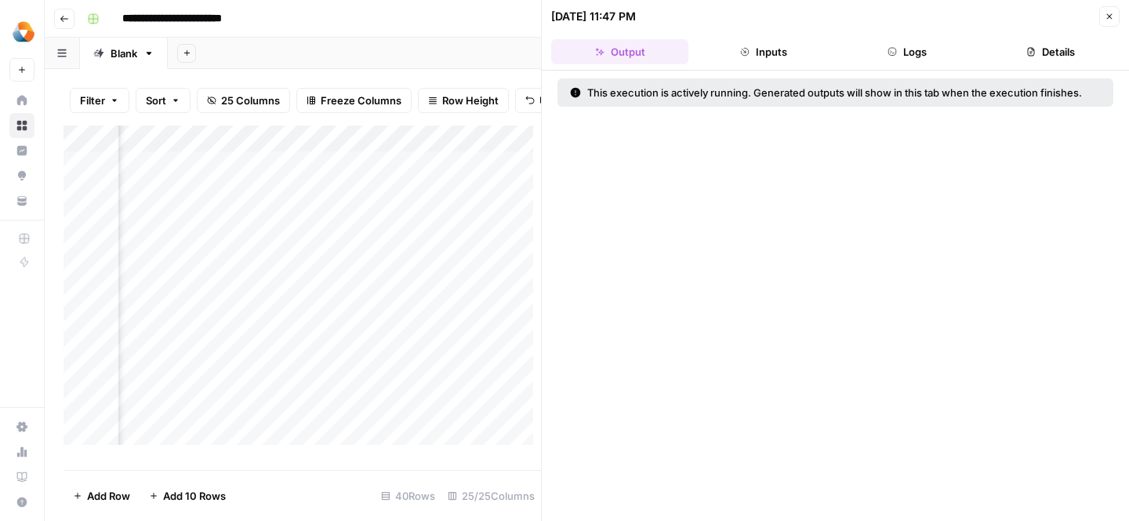
click at [1104, 21] on button "Close" at bounding box center [1109, 16] width 20 height 20
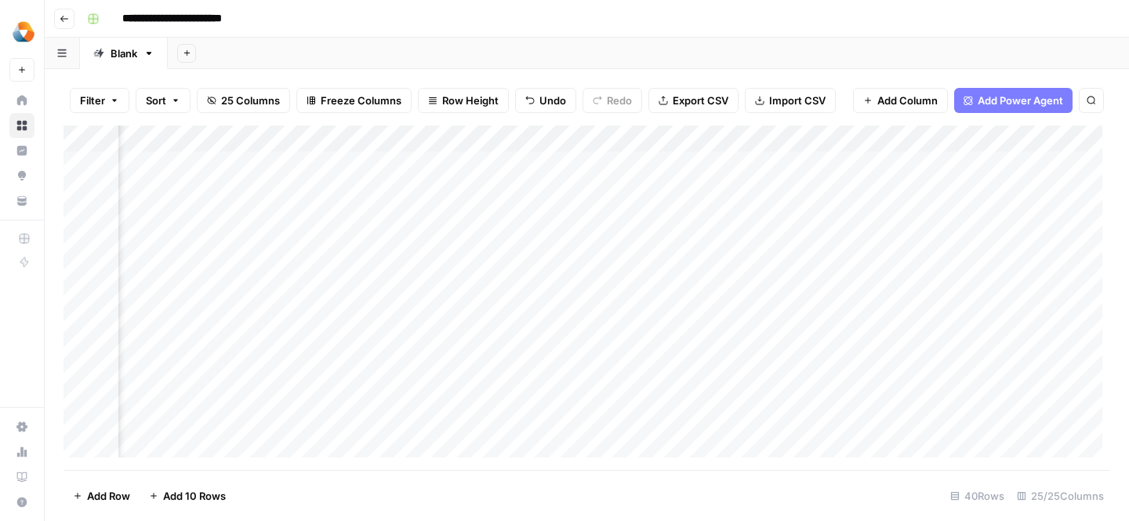
click at [698, 191] on div "Add Column" at bounding box center [587, 297] width 1047 height 344
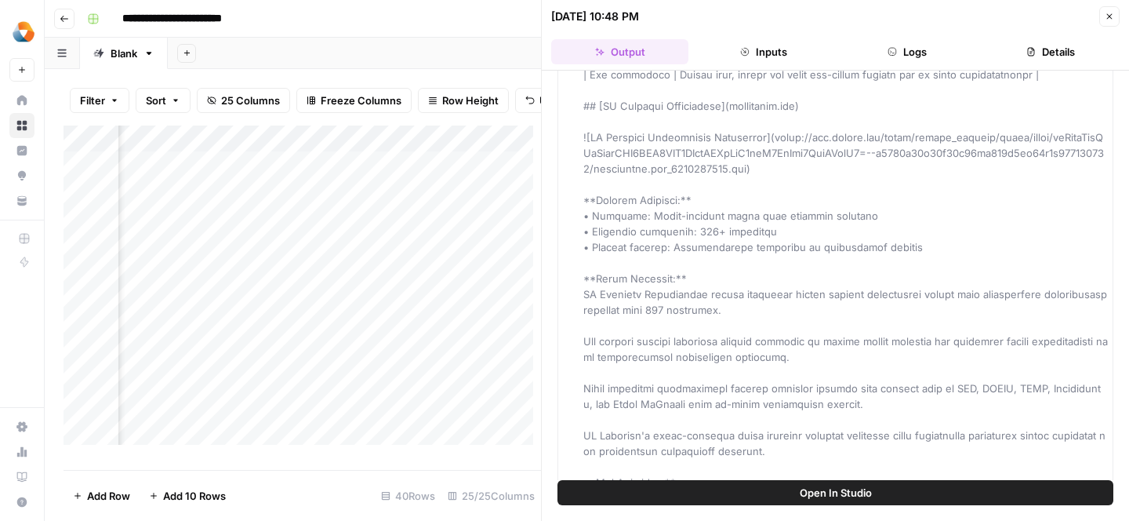
scroll to position [6480, 0]
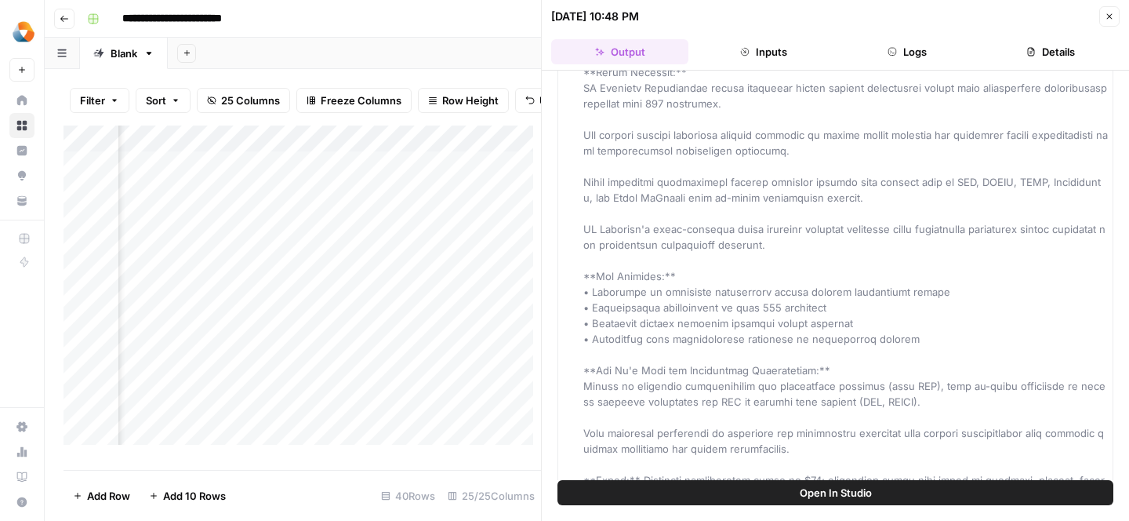
click at [1109, 12] on icon "button" at bounding box center [1109, 16] width 9 height 9
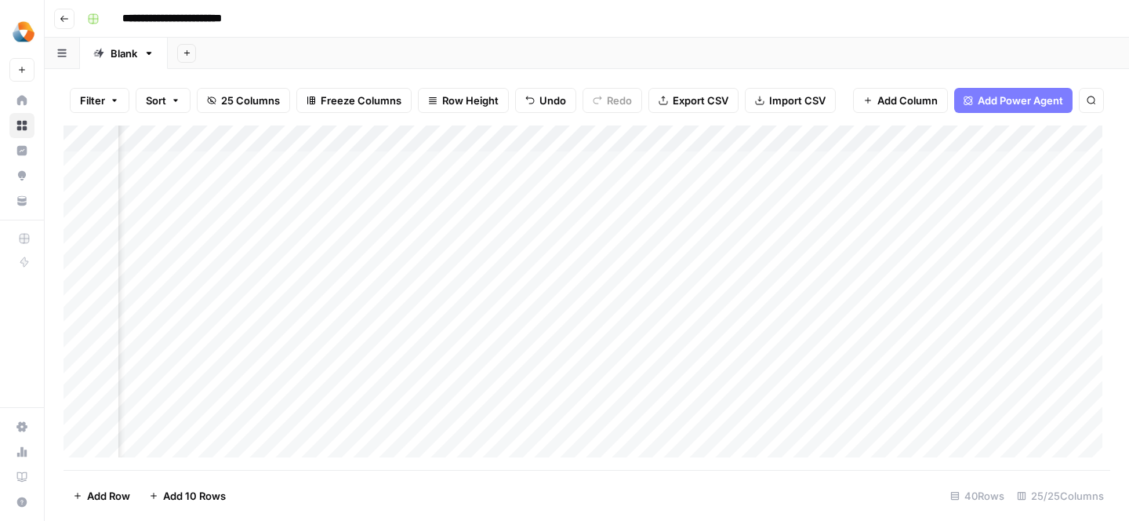
scroll to position [0, 2657]
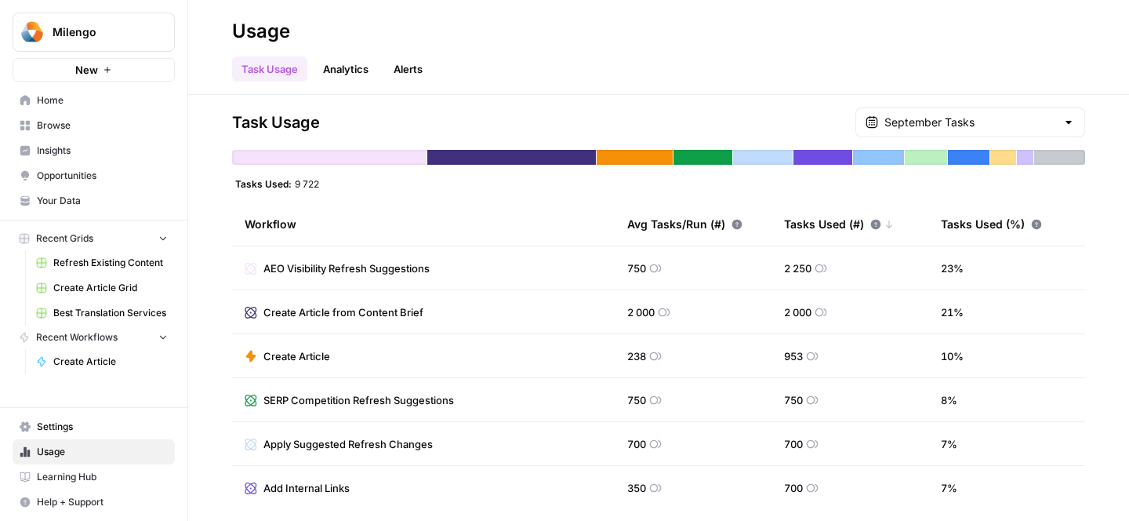
click at [64, 424] on span "Settings" at bounding box center [102, 426] width 131 height 14
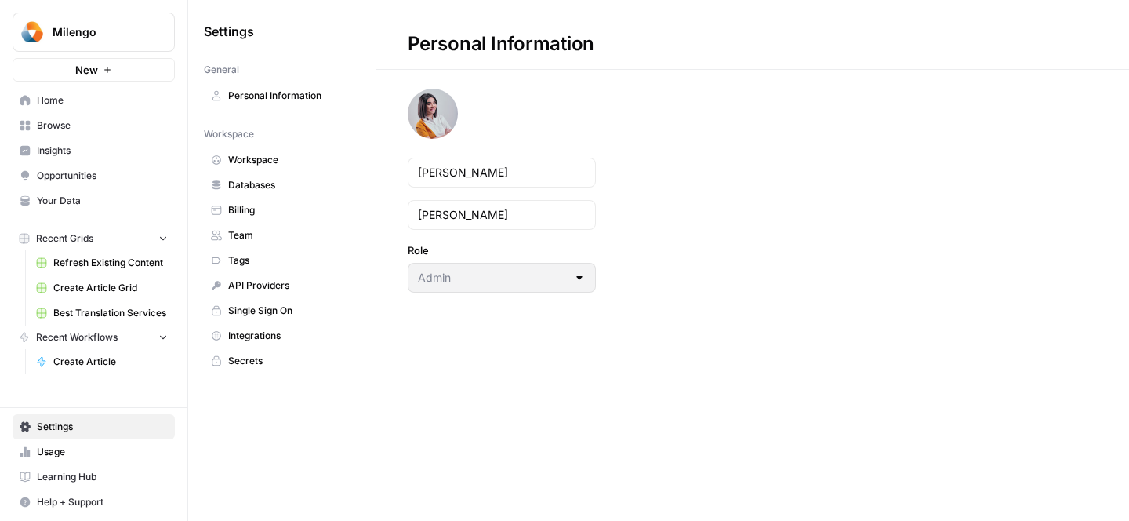
click at [264, 209] on span "Billing" at bounding box center [290, 210] width 125 height 14
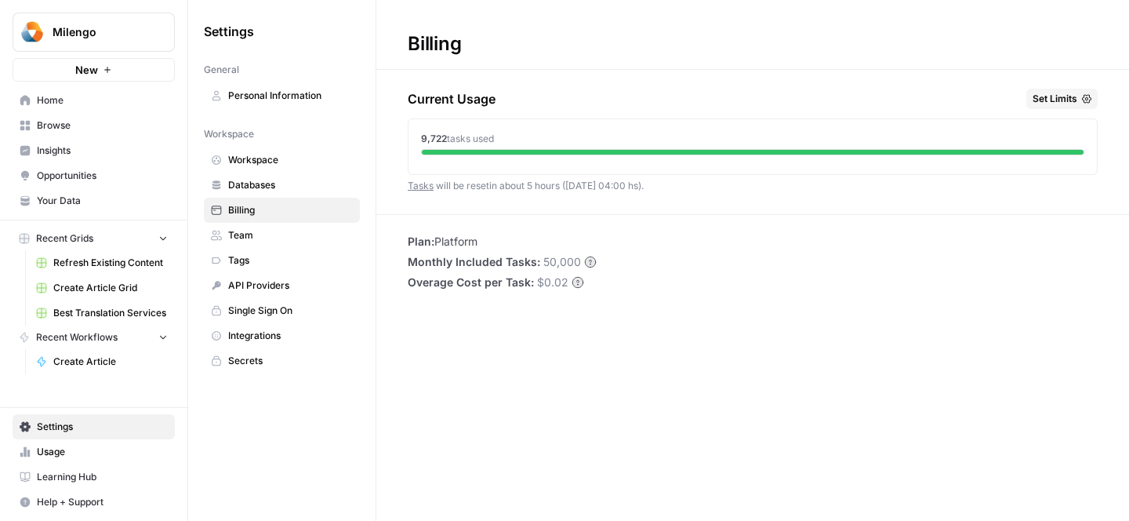
drag, startPoint x: 521, startPoint y: 187, endPoint x: 566, endPoint y: 187, distance: 45.5
click at [566, 187] on span "Tasks will be reset in about 5 hours ([DATE] 04:00 hs) ." at bounding box center [526, 186] width 236 height 12
drag, startPoint x: 661, startPoint y: 187, endPoint x: 579, endPoint y: 185, distance: 81.6
click at [580, 185] on div "Current Usage Set Limits 9,722 tasks used Tasks will be reset in about 5 hours …" at bounding box center [753, 151] width 690 height 125
drag, startPoint x: 521, startPoint y: 185, endPoint x: 673, endPoint y: 185, distance: 151.3
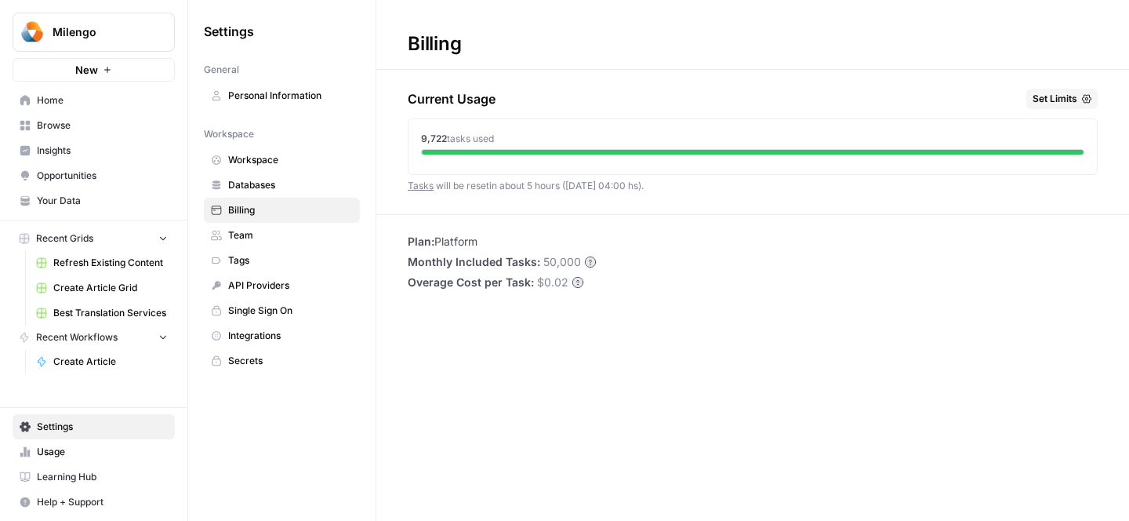
click at [673, 185] on div "Current Usage Set Limits 9,722 tasks used Tasks will be reset in about 5 hours …" at bounding box center [753, 151] width 690 height 125
click at [597, 267] on div "Plan: Platform Monthly Included Tasks: 50,000 Overage Cost per Task: $0.02" at bounding box center [752, 262] width 753 height 56
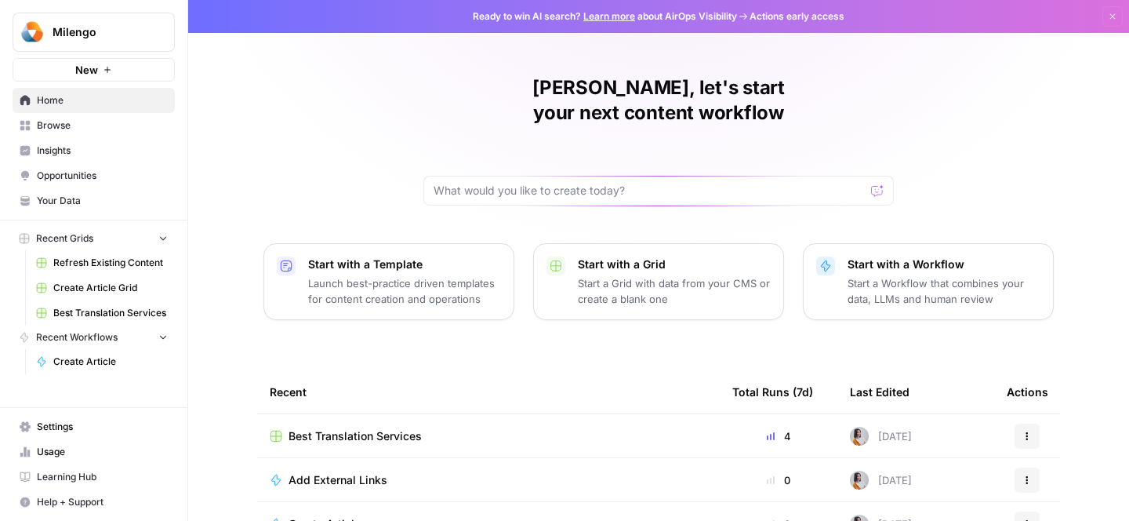
click at [100, 27] on span "Milengo" at bounding box center [100, 32] width 95 height 16
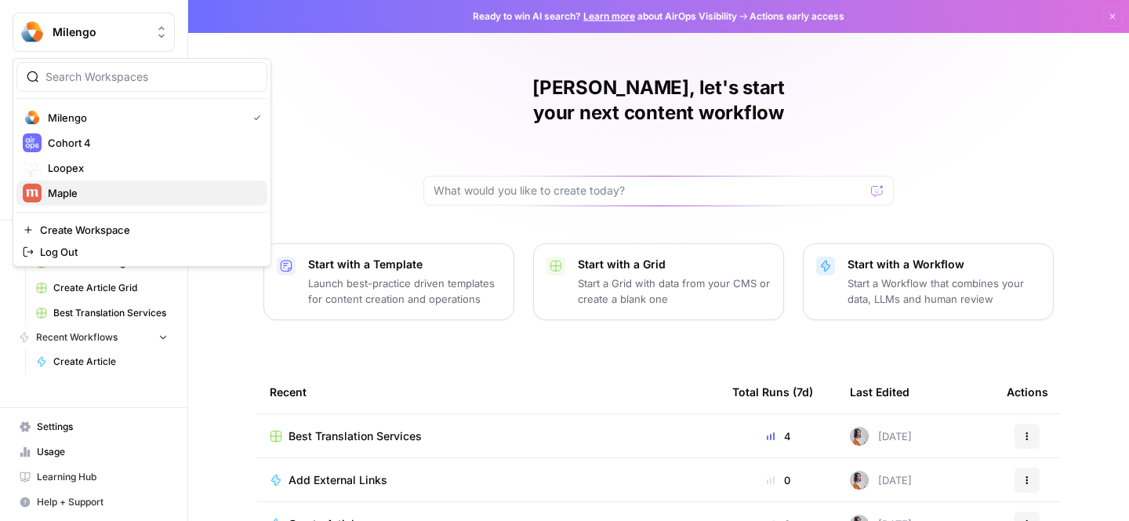
click at [89, 198] on span "Maple" at bounding box center [151, 193] width 207 height 16
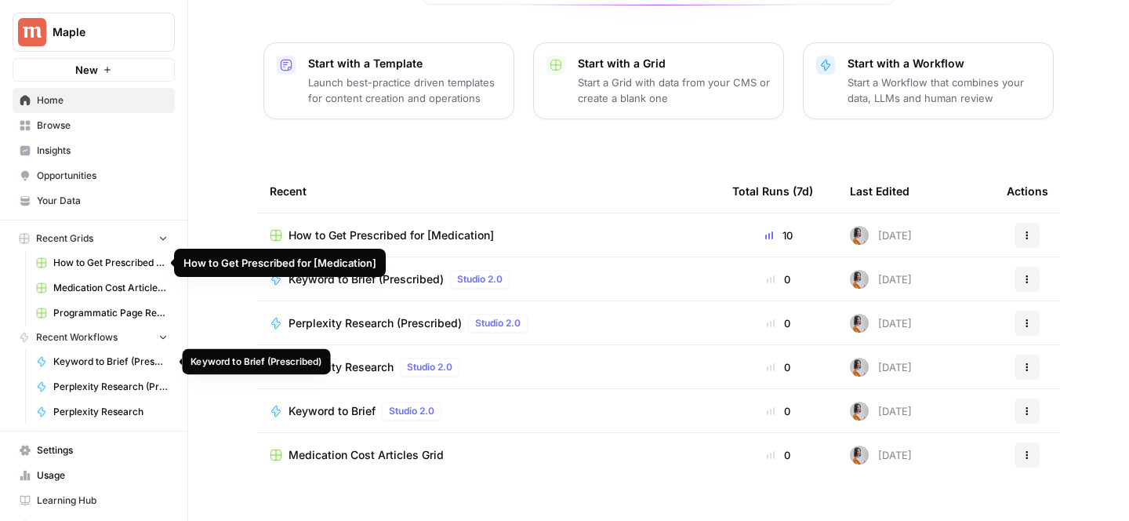
scroll to position [24, 0]
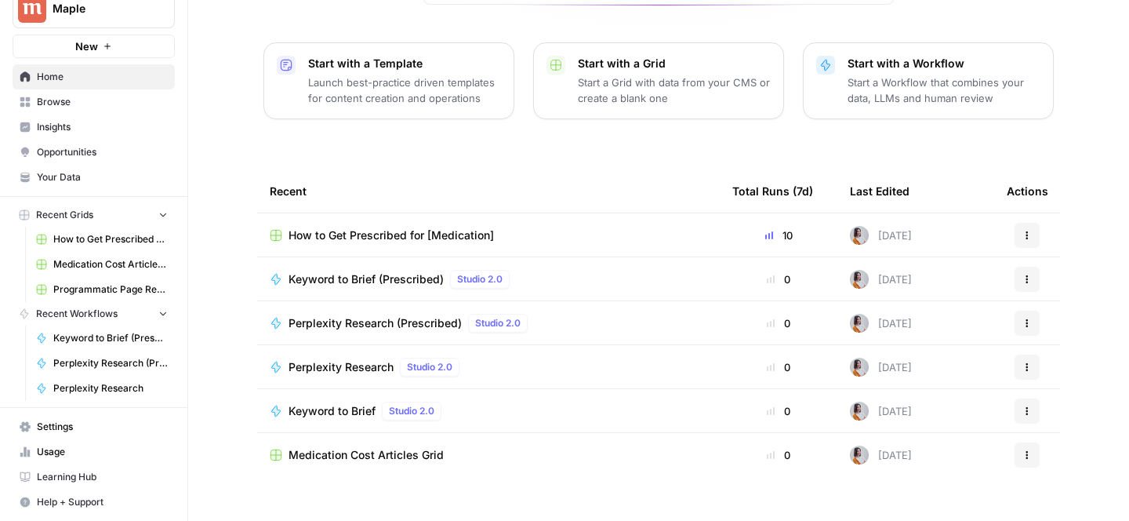
click at [99, 232] on span "How to Get Prescribed for [Medication]" at bounding box center [110, 239] width 114 height 14
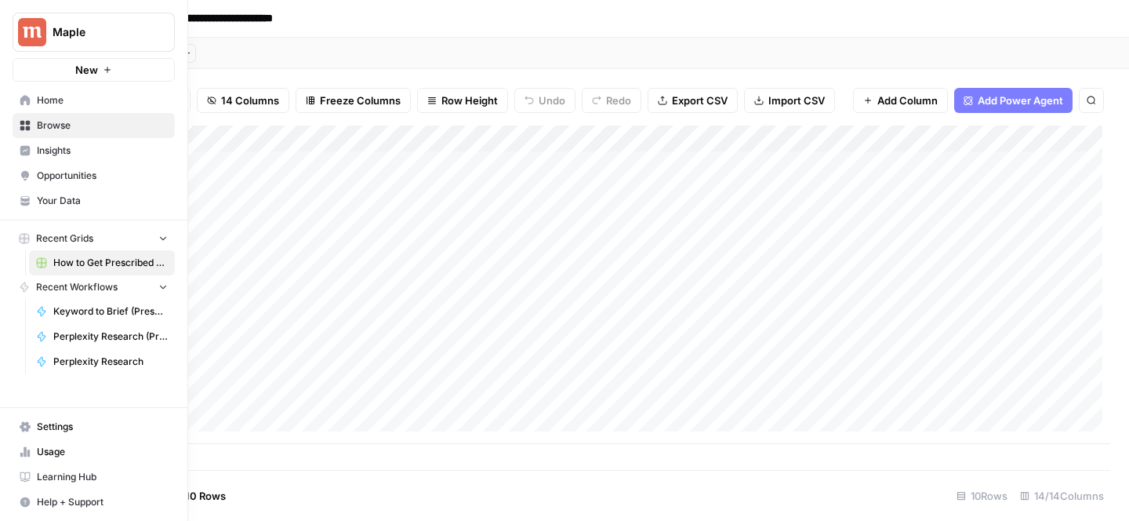
click at [67, 437] on link "Settings" at bounding box center [94, 426] width 162 height 25
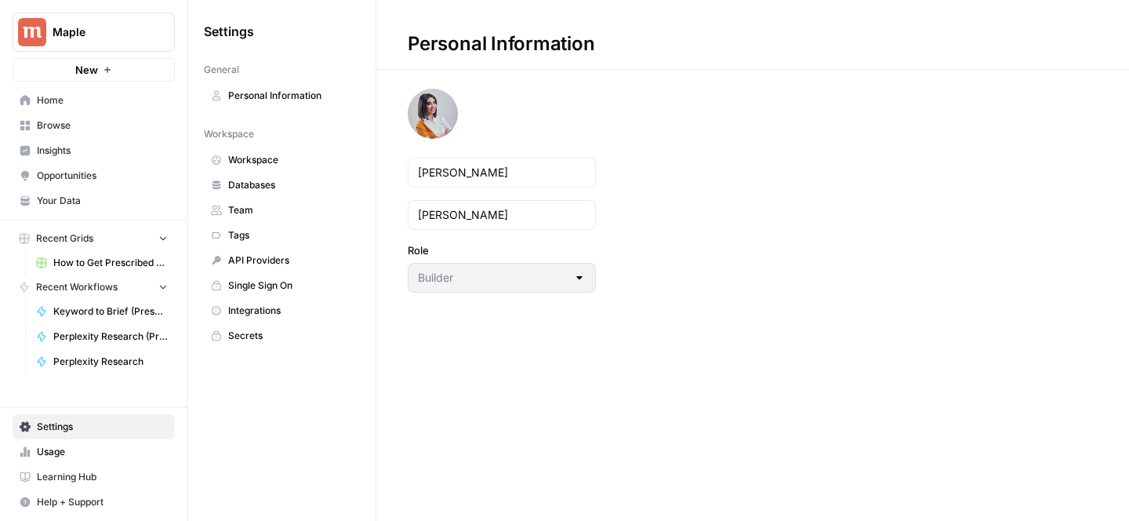
click at [57, 456] on span "Usage" at bounding box center [102, 452] width 131 height 14
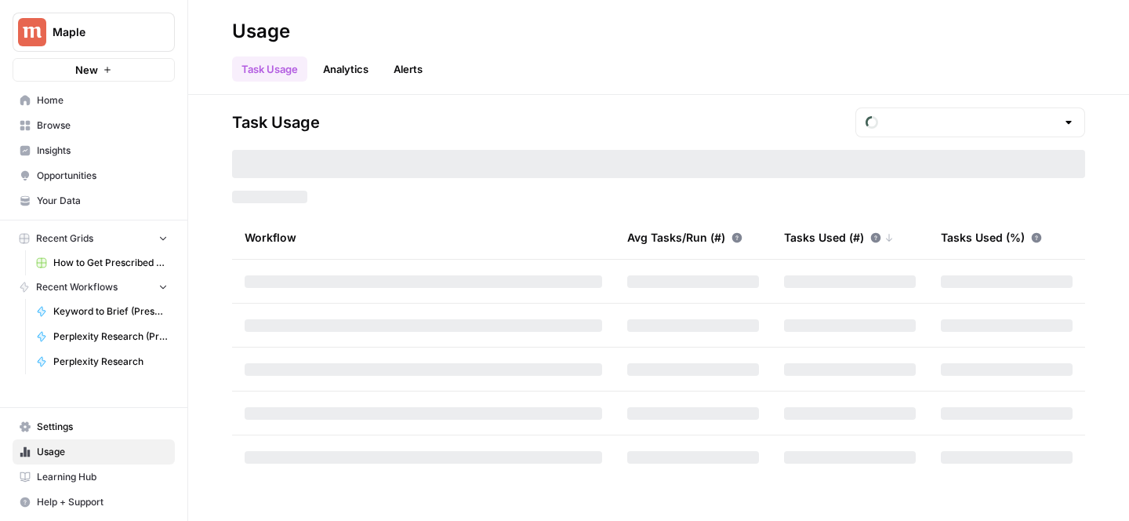
type input "September Tasks"
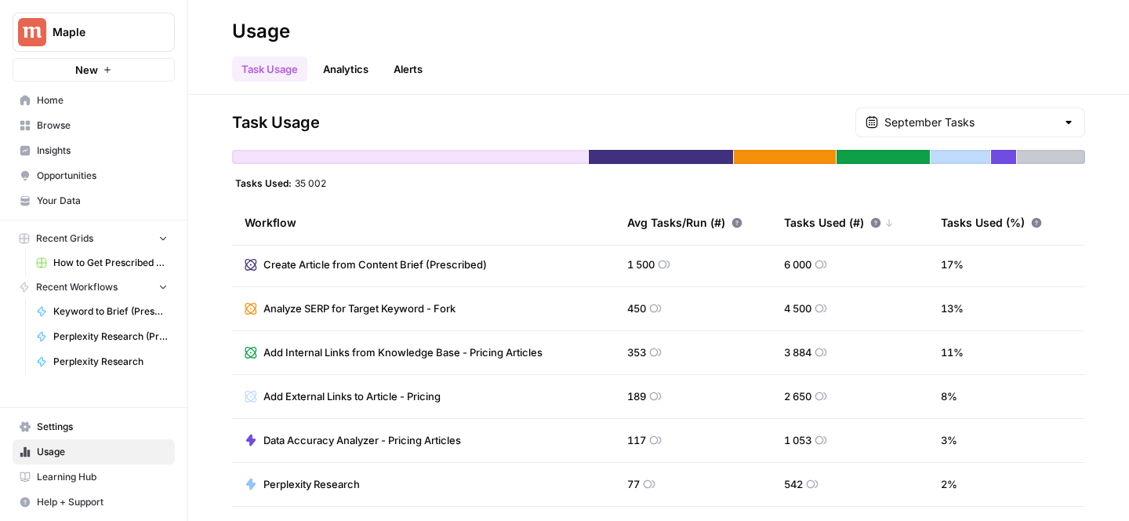
scroll to position [51, 0]
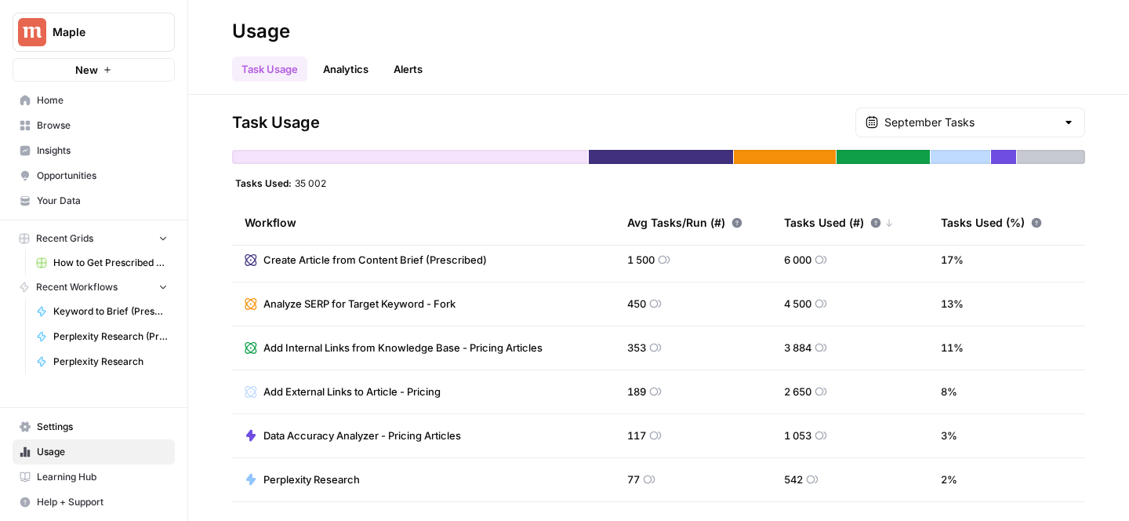
click at [88, 149] on span "Insights" at bounding box center [102, 150] width 131 height 14
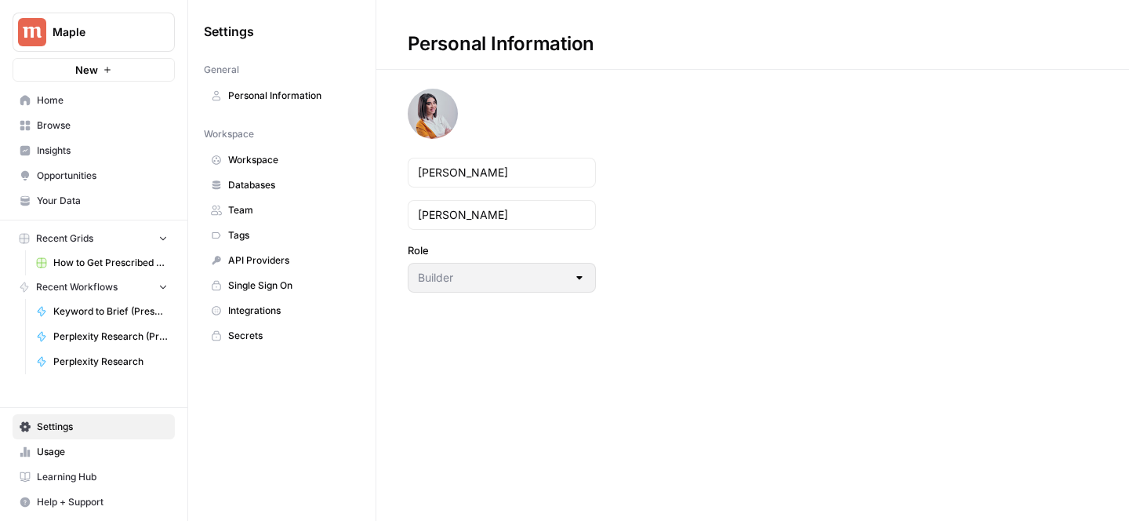
click at [96, 36] on span "Maple" at bounding box center [100, 32] width 95 height 16
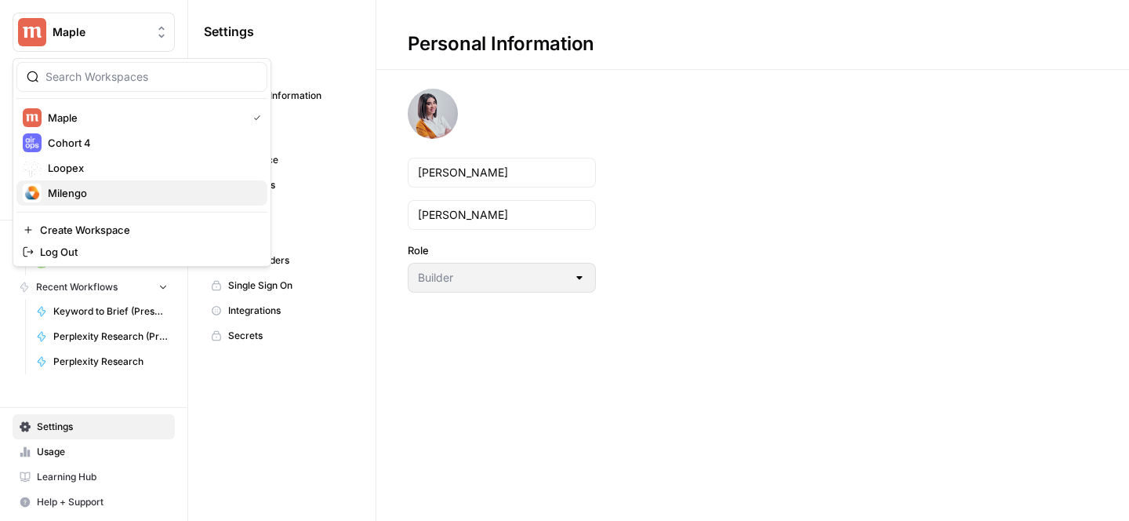
click at [67, 198] on span "Milengo" at bounding box center [151, 193] width 207 height 16
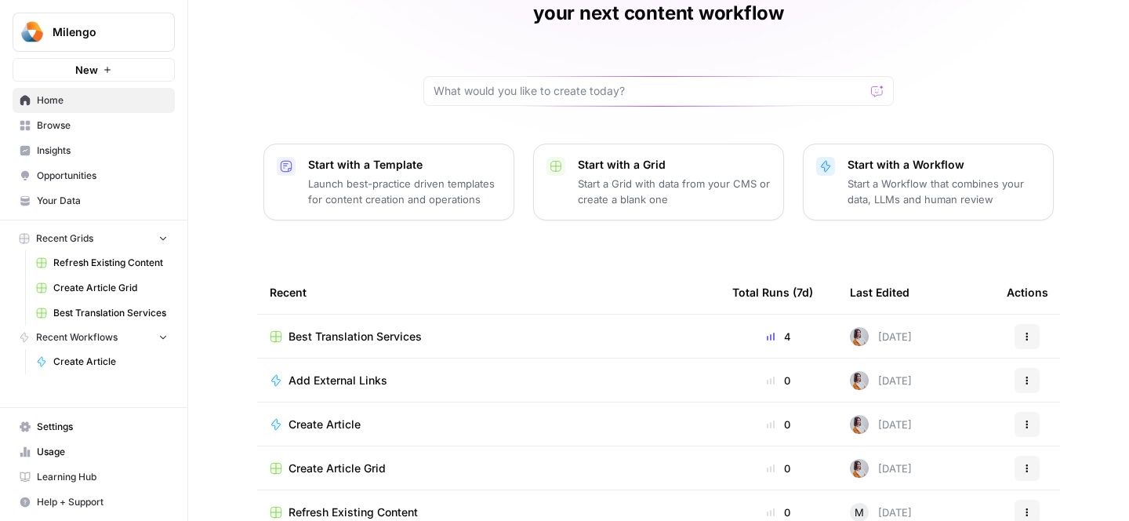
scroll to position [113, 0]
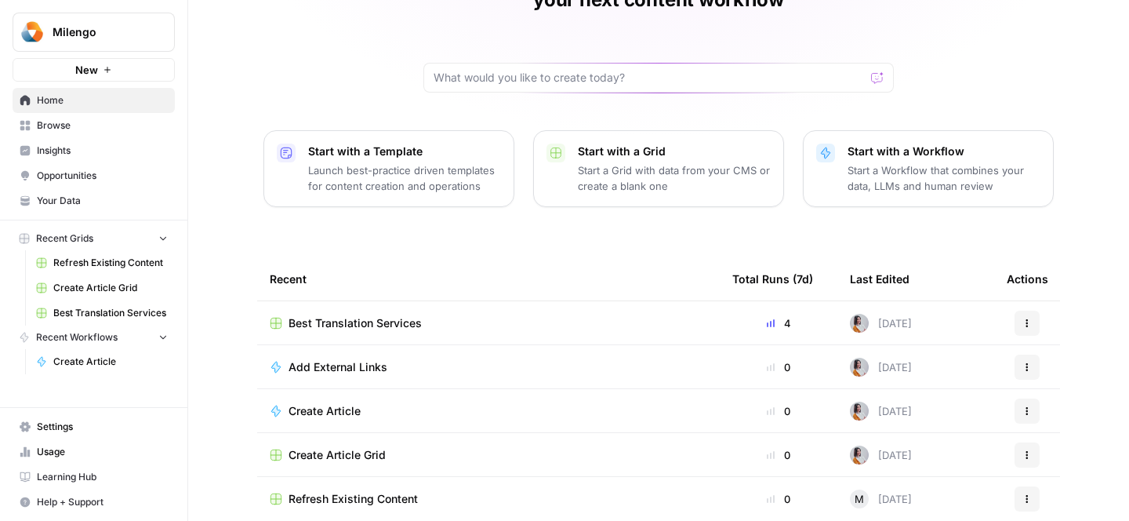
click at [81, 309] on span "Best Translation Services" at bounding box center [110, 313] width 114 height 14
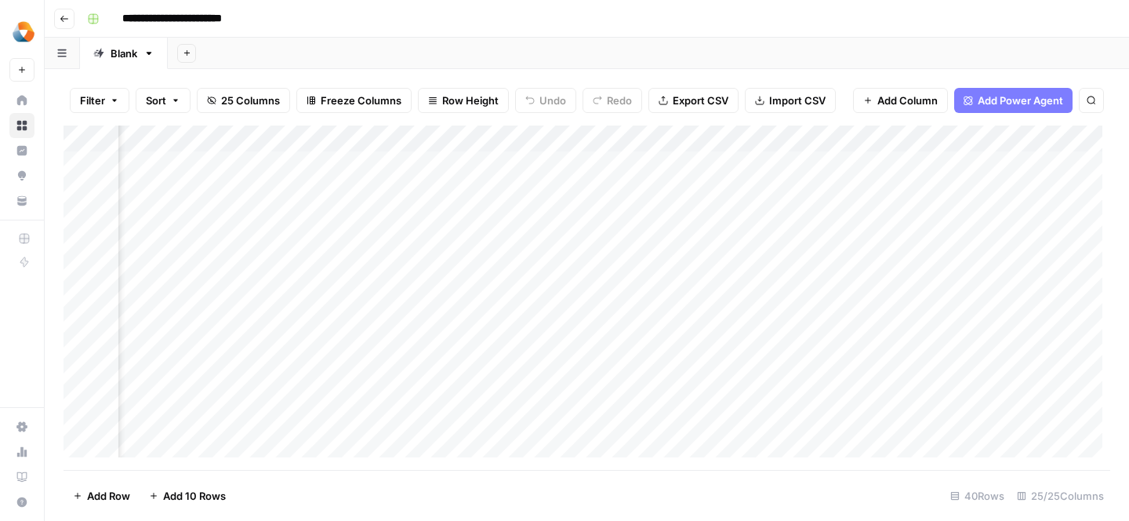
scroll to position [2, 1038]
click at [443, 187] on div "Add Column" at bounding box center [587, 297] width 1047 height 344
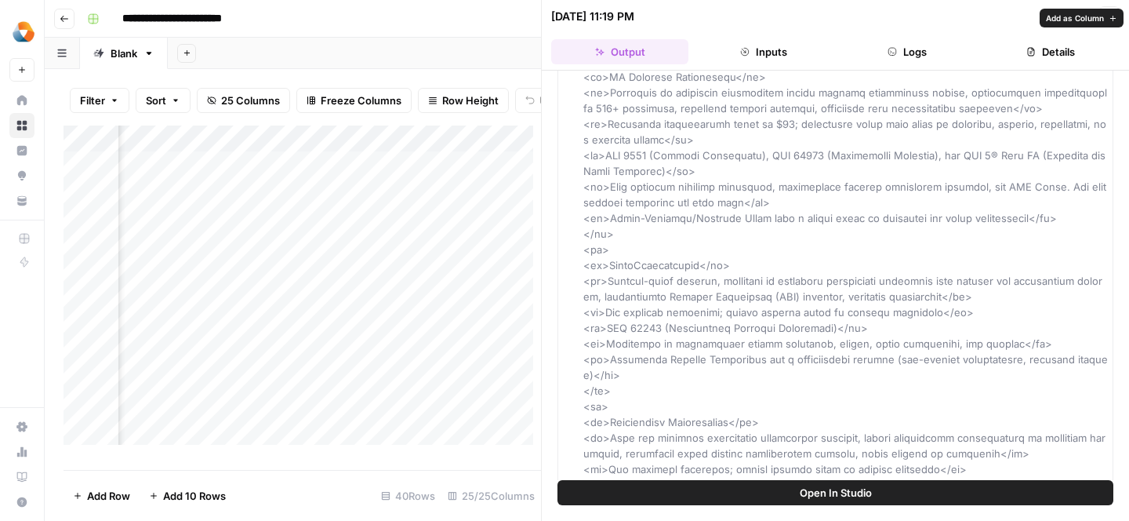
scroll to position [1898, 0]
click at [1109, 18] on icon "button" at bounding box center [1109, 16] width 9 height 9
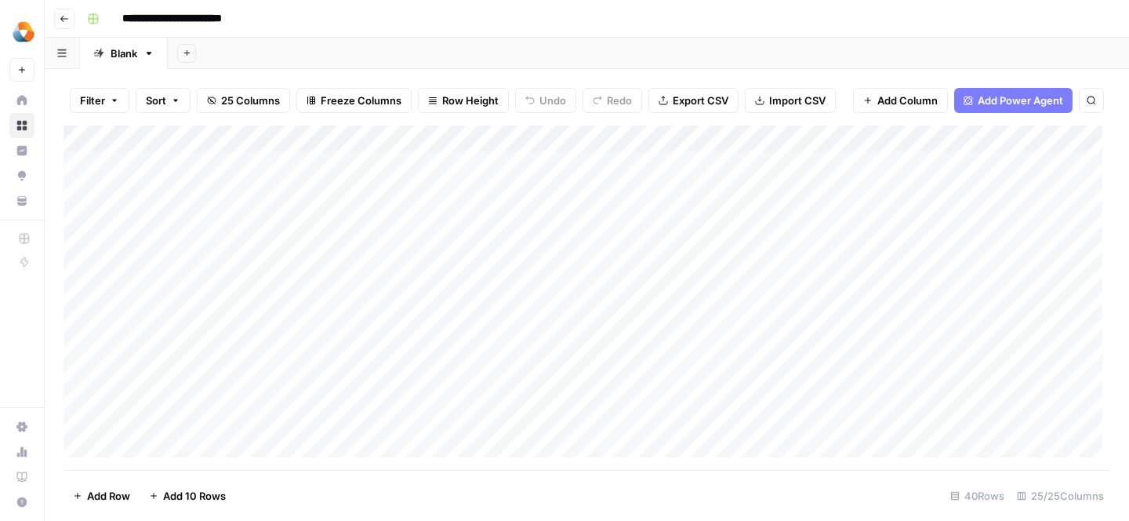
scroll to position [2, 0]
click at [250, 241] on div "Add Column" at bounding box center [587, 297] width 1047 height 344
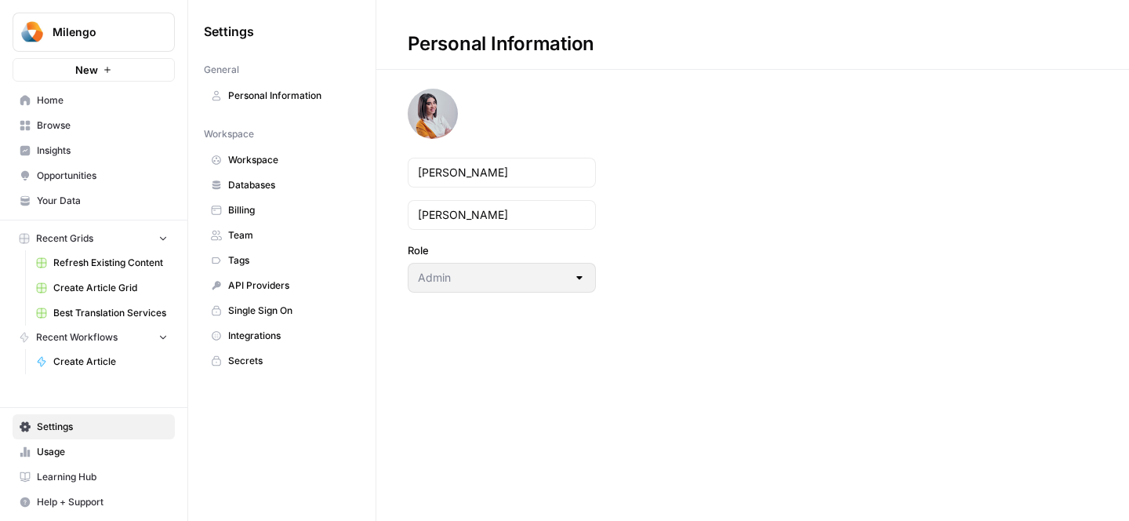
click at [273, 209] on span "Billing" at bounding box center [290, 210] width 125 height 14
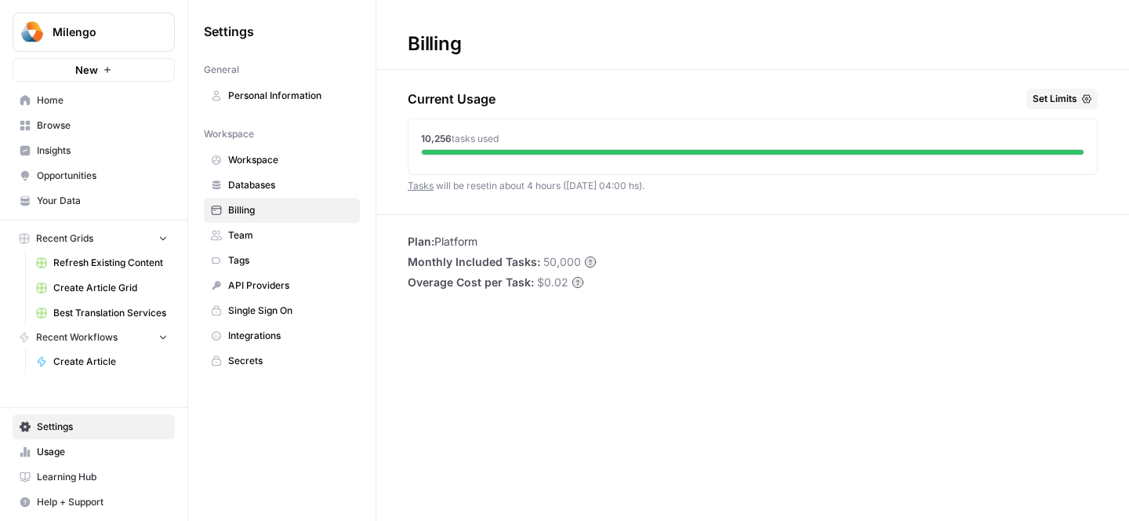
drag, startPoint x: 521, startPoint y: 187, endPoint x: 550, endPoint y: 186, distance: 29.0
click at [552, 187] on span "Tasks will be reset in about 4 hours ([DATE] 04:00 hs) ." at bounding box center [526, 186] width 237 height 12
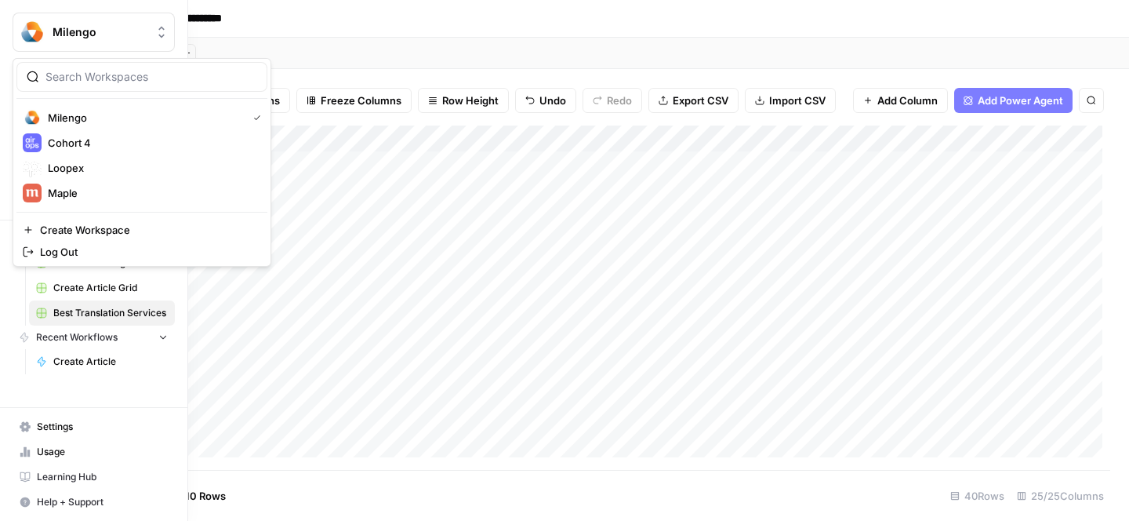
click at [157, 38] on icon "Workspace: Milengo" at bounding box center [162, 32] width 16 height 16
click at [93, 169] on span "Loopex" at bounding box center [151, 168] width 207 height 16
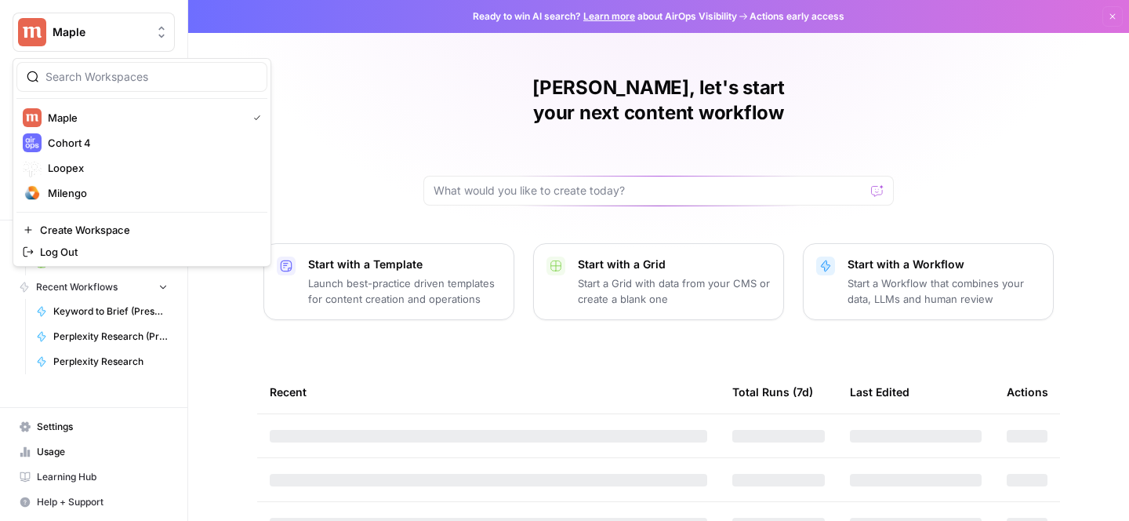
click at [151, 31] on div "Maple" at bounding box center [111, 32] width 117 height 16
click at [103, 147] on span "Cohort 4" at bounding box center [151, 143] width 207 height 16
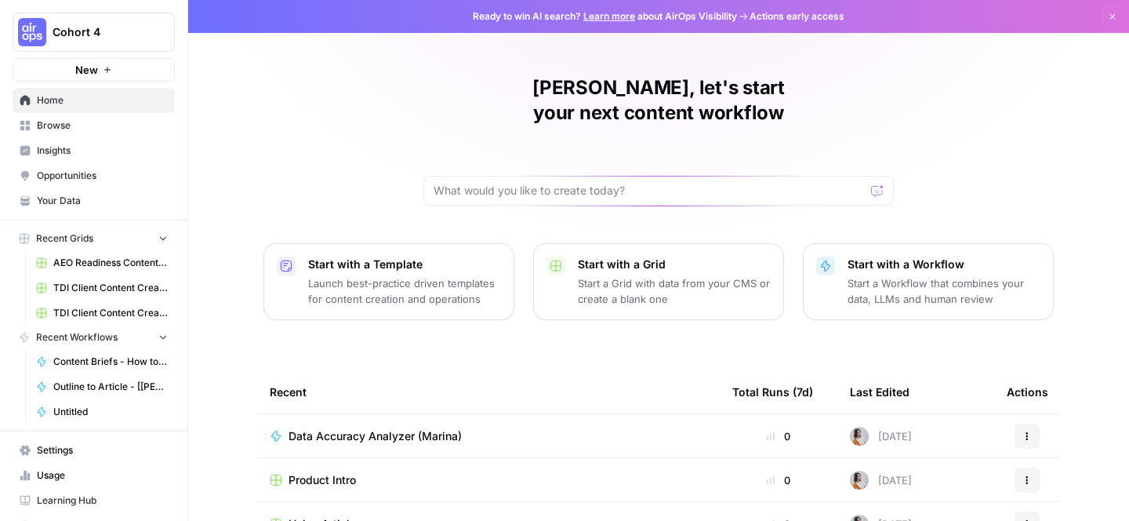
click at [90, 30] on span "Cohort 4" at bounding box center [100, 32] width 95 height 16
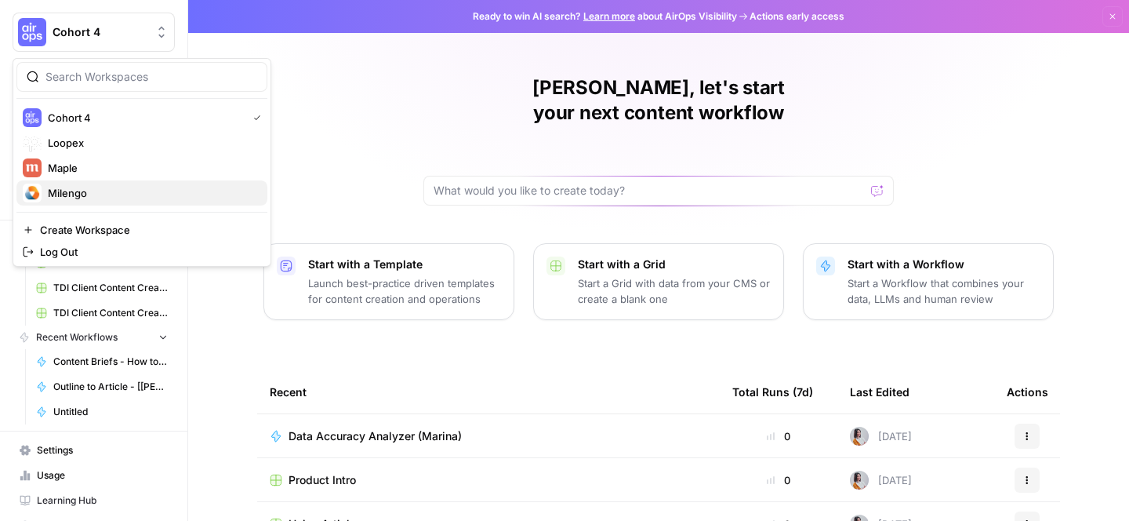
click at [78, 198] on span "Milengo" at bounding box center [151, 193] width 207 height 16
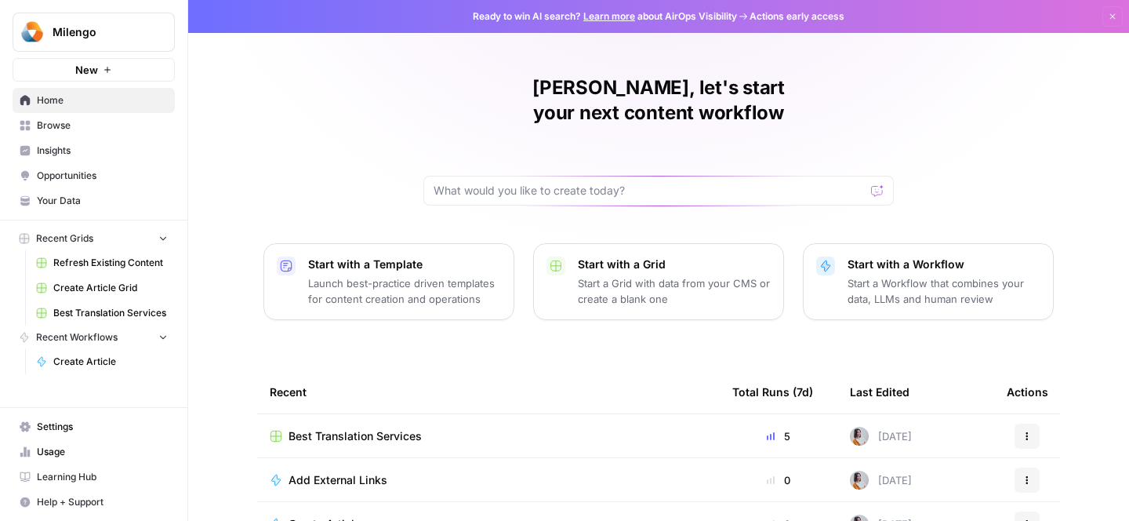
scroll to position [113, 0]
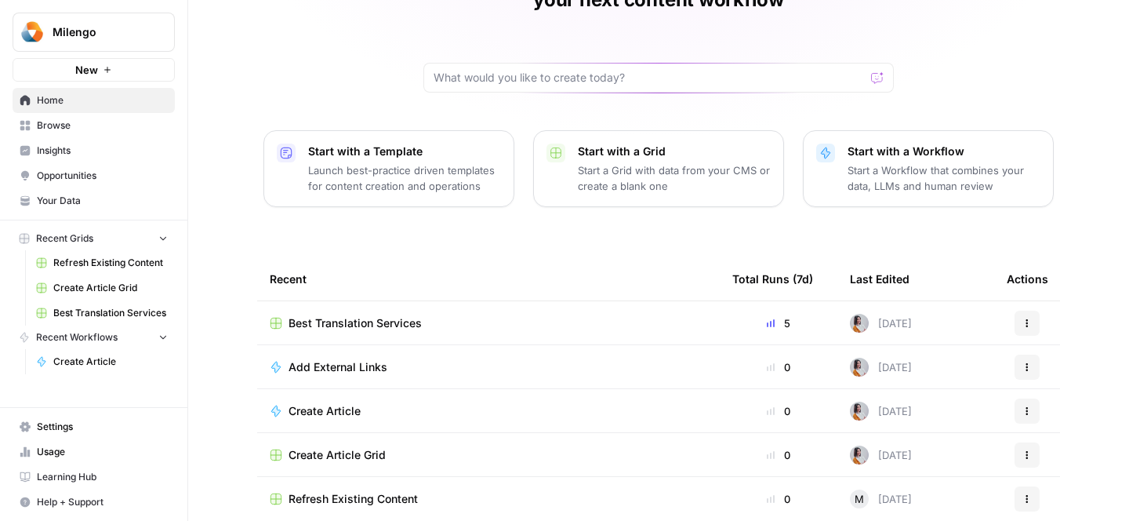
click at [394, 315] on span "Best Translation Services" at bounding box center [355, 323] width 133 height 16
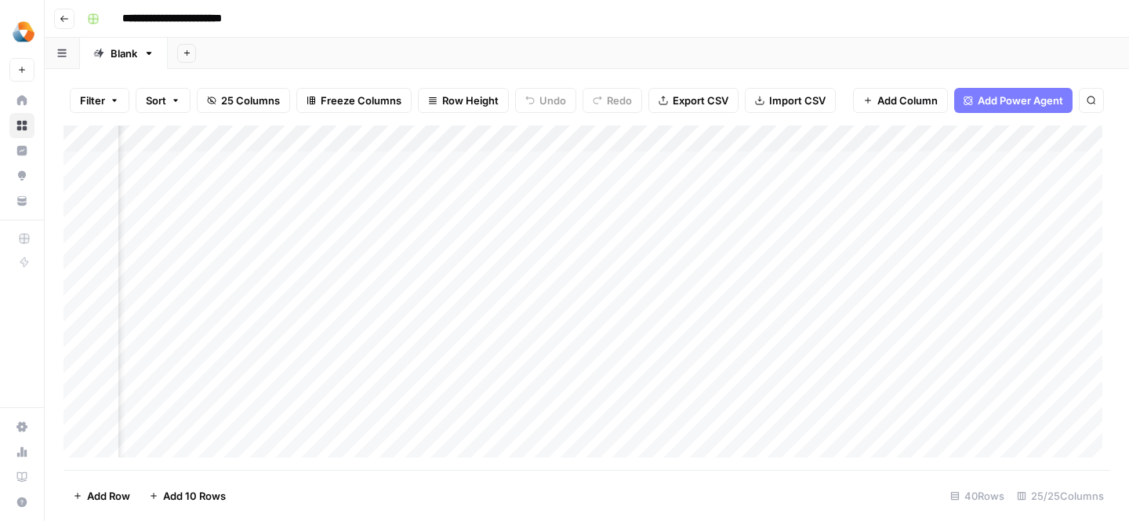
scroll to position [0, 275]
click at [599, 217] on div "Add Column" at bounding box center [587, 297] width 1047 height 344
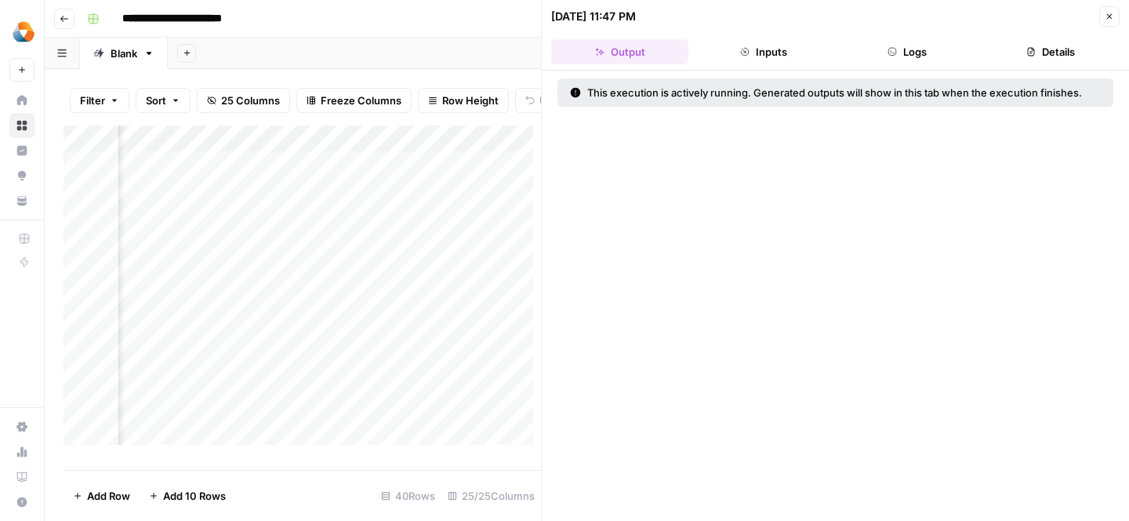
click at [777, 56] on button "Inputs" at bounding box center [763, 51] width 137 height 25
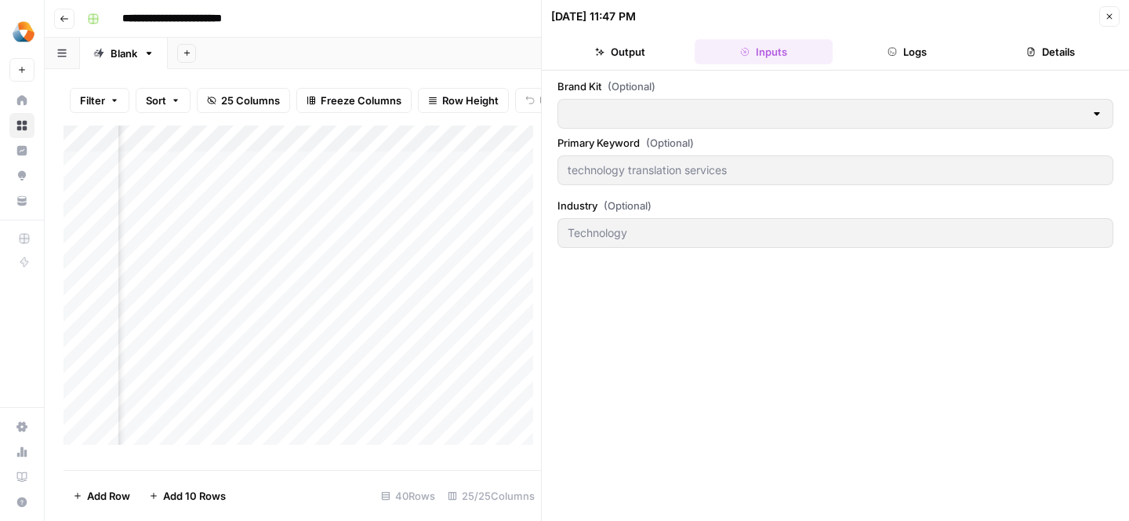
type input "Milengo"
click at [1111, 22] on button "Close" at bounding box center [1109, 16] width 20 height 20
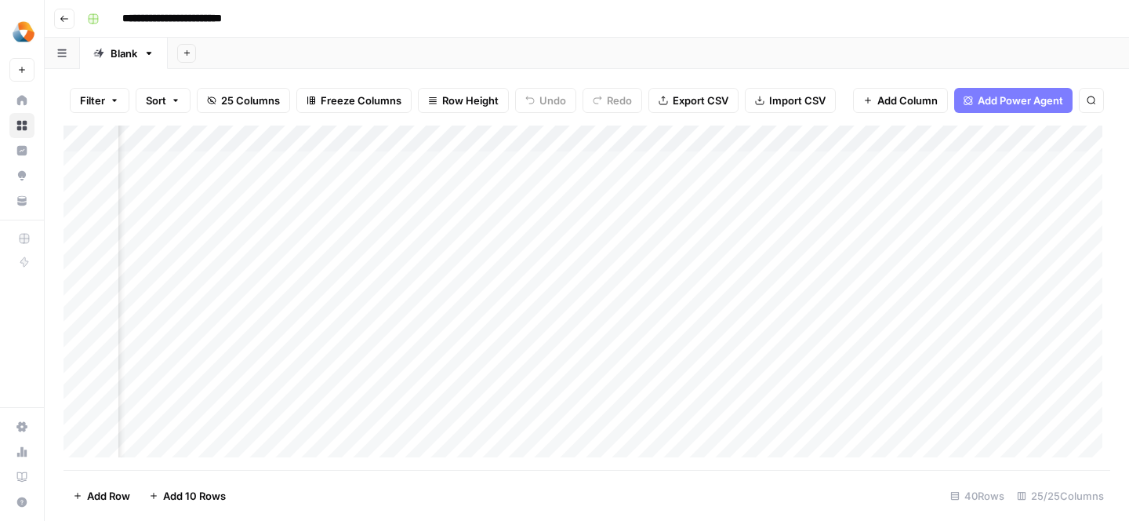
click at [852, 220] on div "Add Column" at bounding box center [587, 297] width 1047 height 344
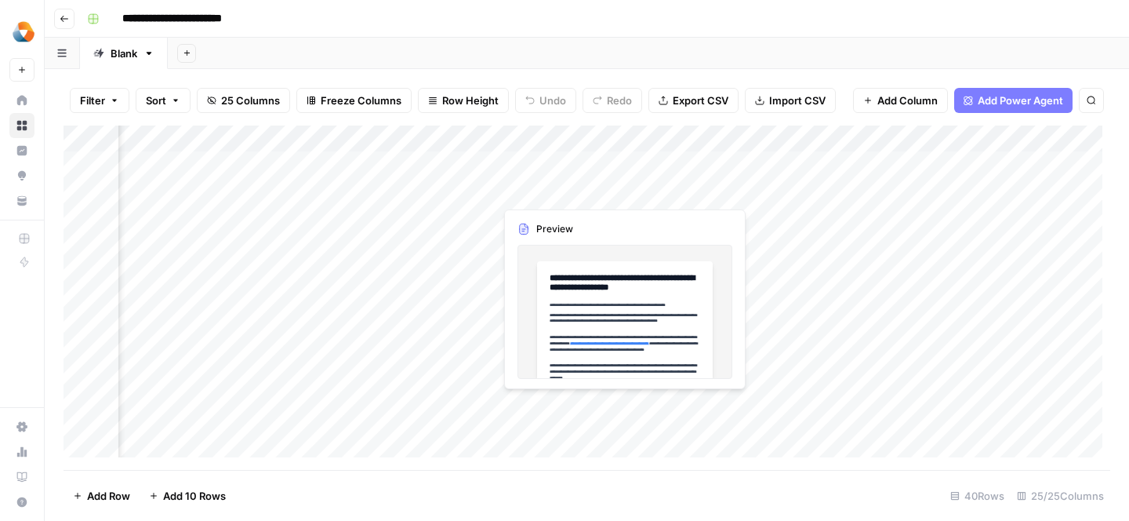
click at [583, 196] on div "Add Column" at bounding box center [587, 297] width 1047 height 344
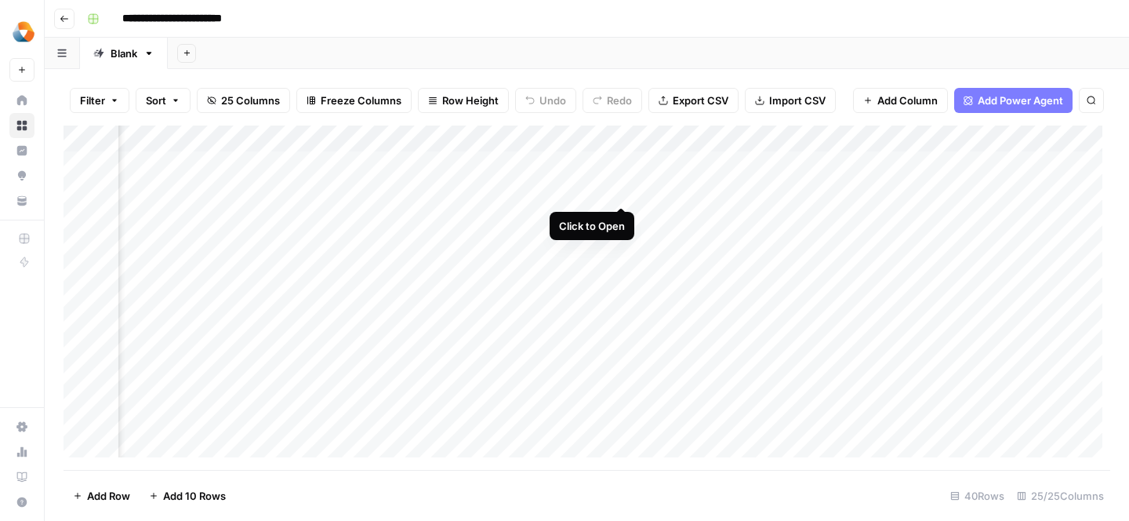
click at [620, 191] on div "Add Column" at bounding box center [587, 297] width 1047 height 344
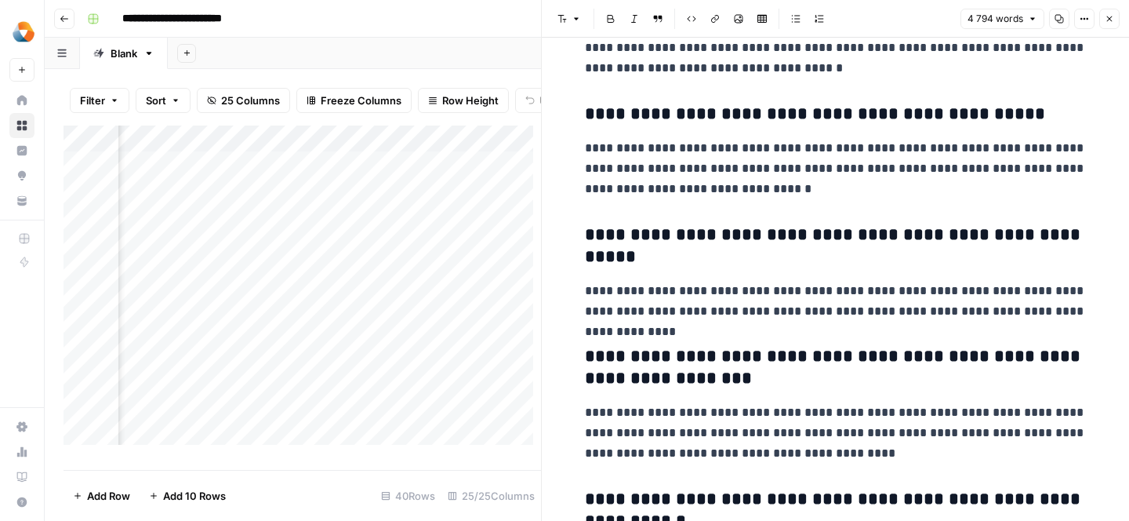
scroll to position [20951, 0]
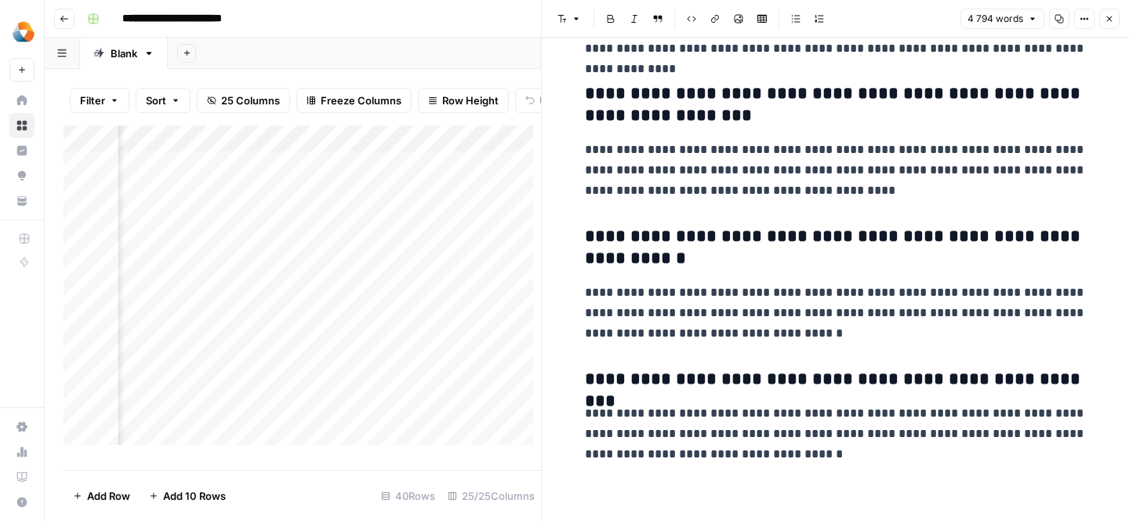
click at [1112, 16] on icon "button" at bounding box center [1109, 18] width 9 height 9
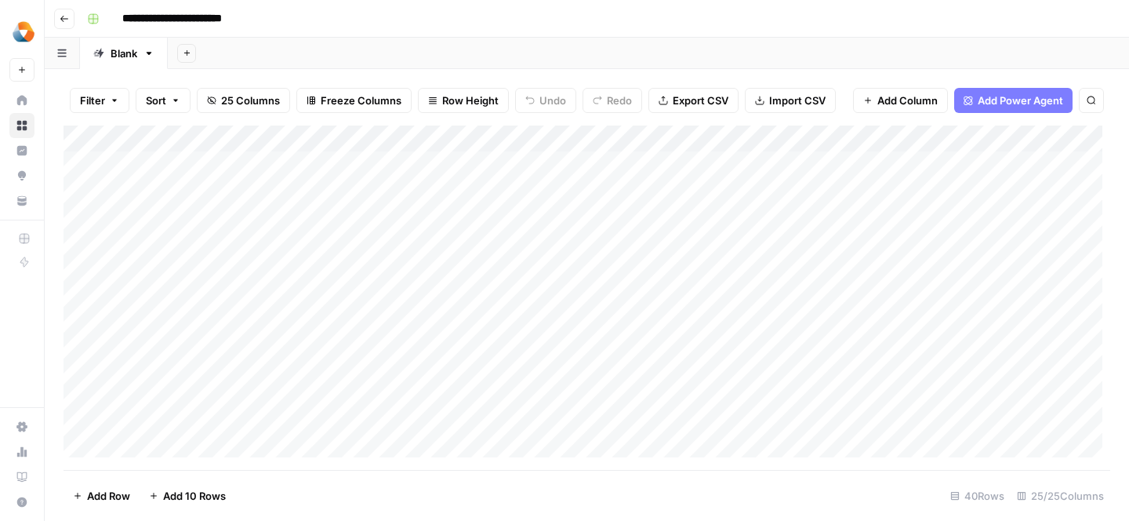
click at [589, 223] on div "Add Column" at bounding box center [587, 297] width 1047 height 344
click at [583, 223] on div "Add Column" at bounding box center [587, 297] width 1047 height 344
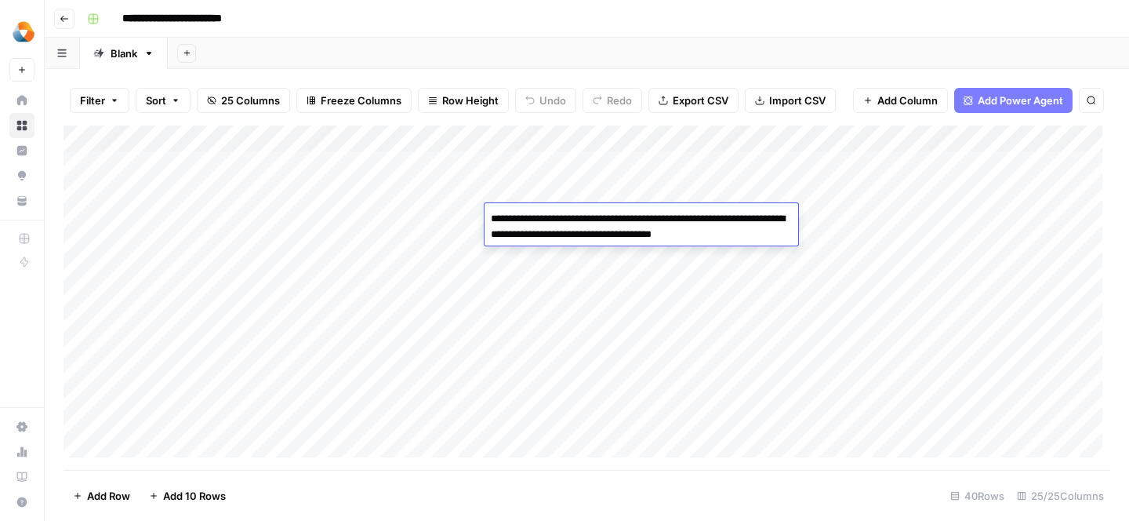
click at [576, 260] on div "Add Column" at bounding box center [587, 297] width 1047 height 344
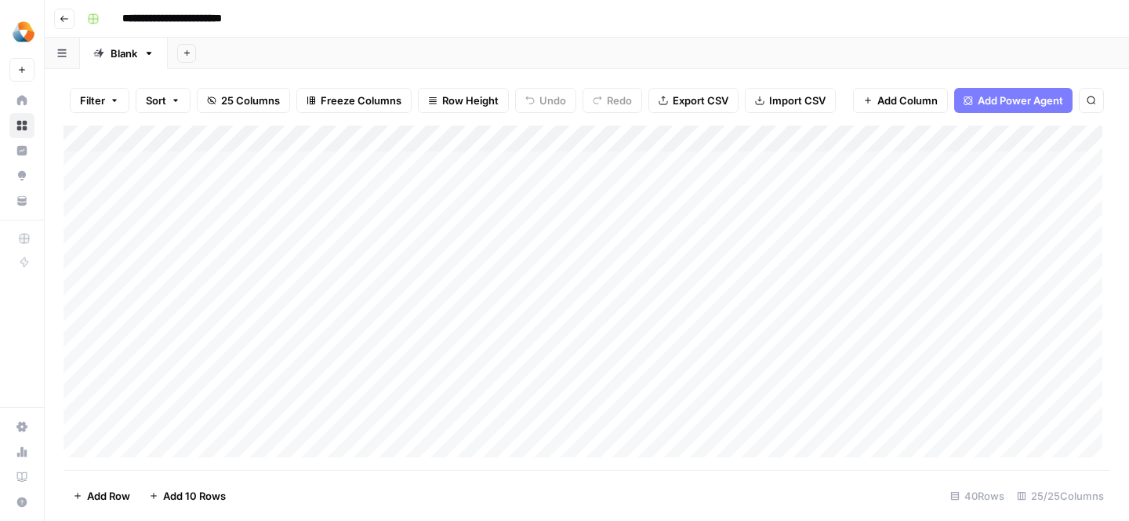
click at [578, 215] on div "Add Column" at bounding box center [587, 297] width 1047 height 344
click at [691, 219] on div "Add Column" at bounding box center [587, 297] width 1047 height 344
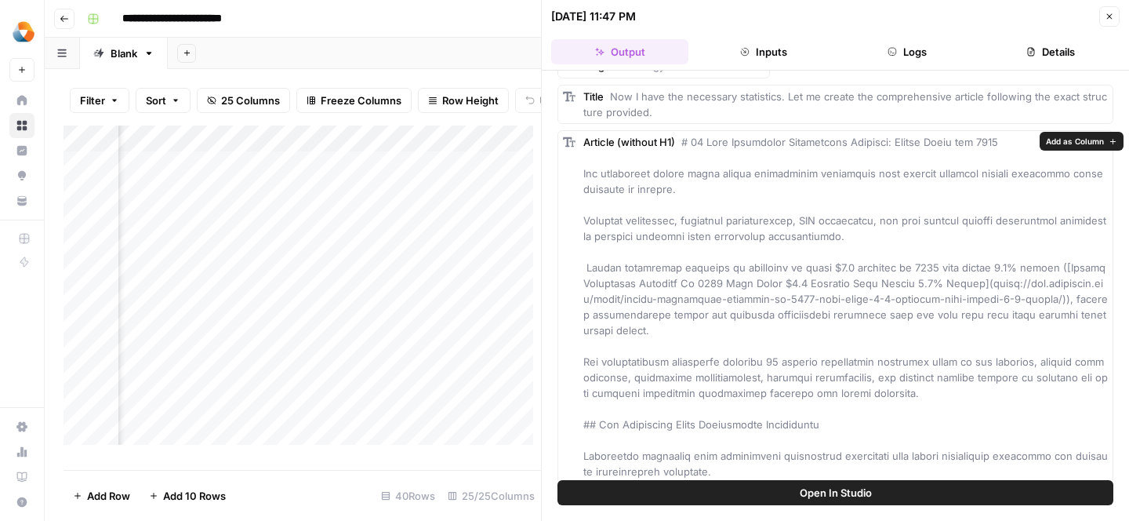
scroll to position [63, 0]
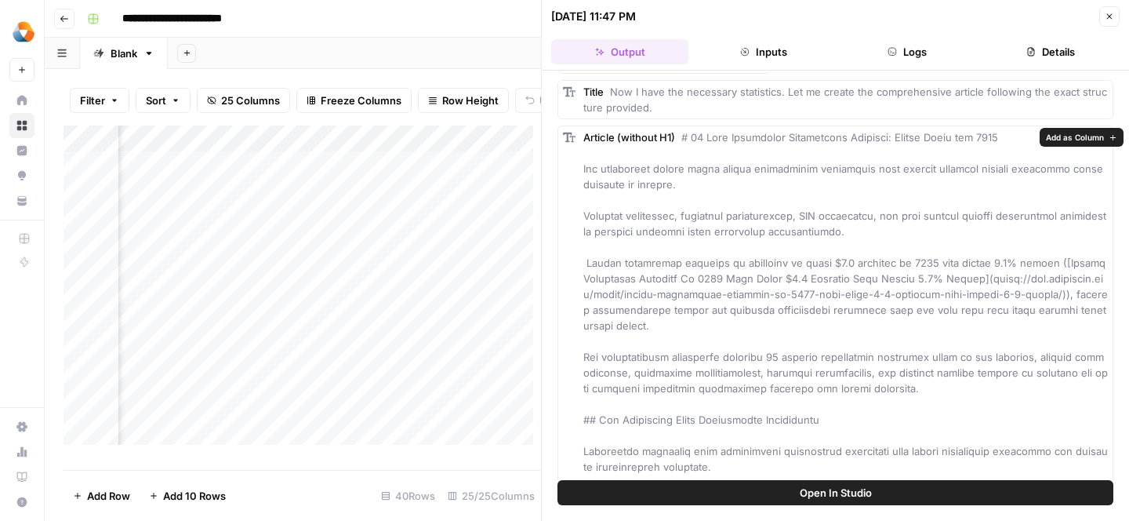
click at [310, 280] on div "Add Column" at bounding box center [302, 291] width 477 height 332
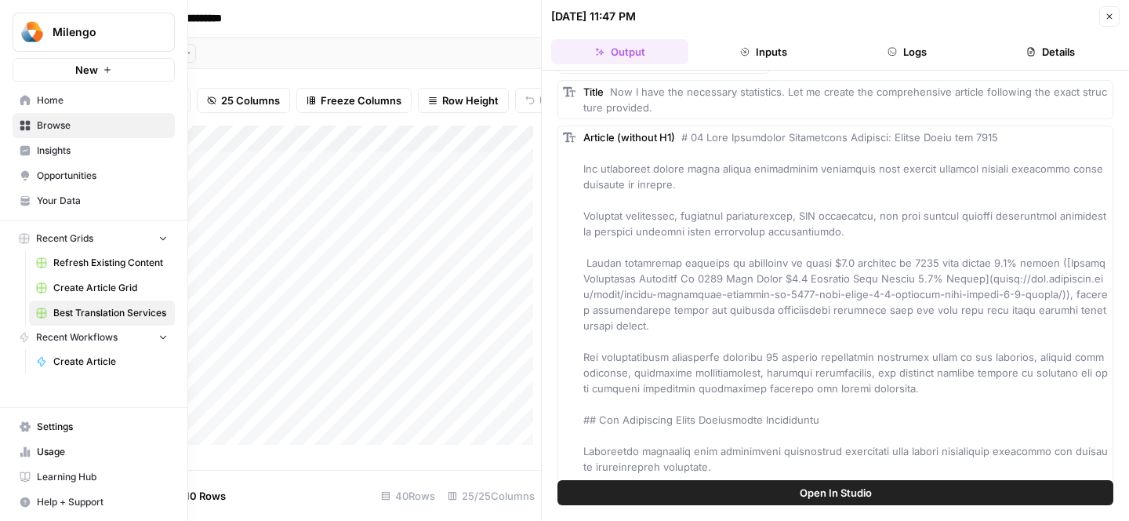
click at [74, 433] on span "Settings" at bounding box center [102, 426] width 131 height 14
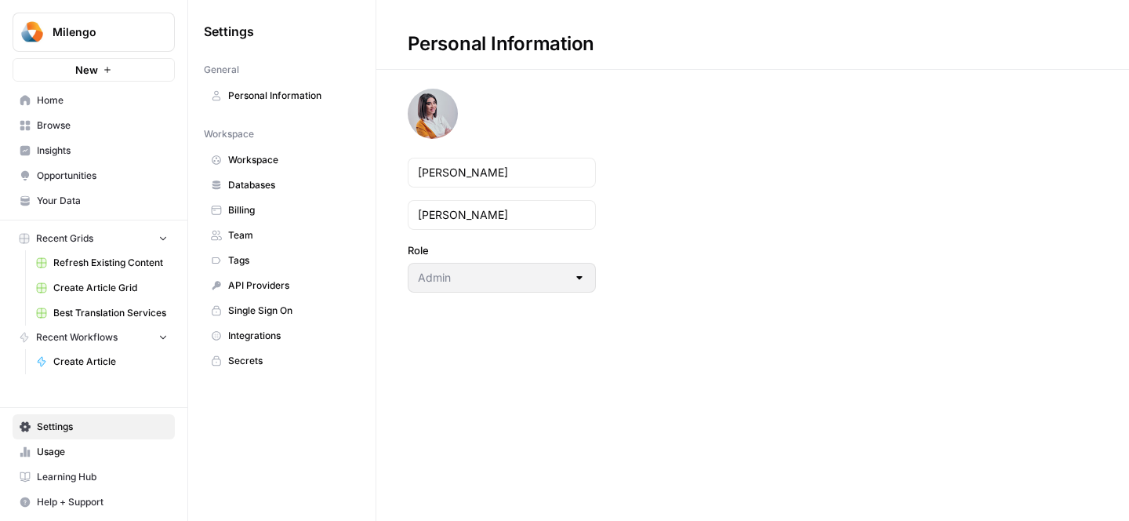
click at [276, 204] on span "Billing" at bounding box center [290, 210] width 125 height 14
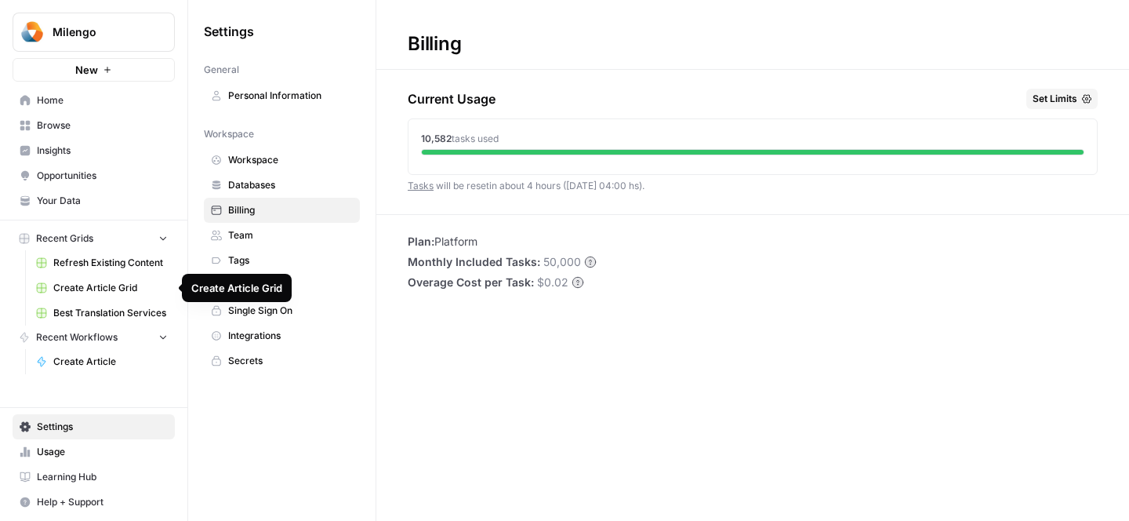
click at [97, 310] on span "Best Translation Services" at bounding box center [110, 313] width 114 height 14
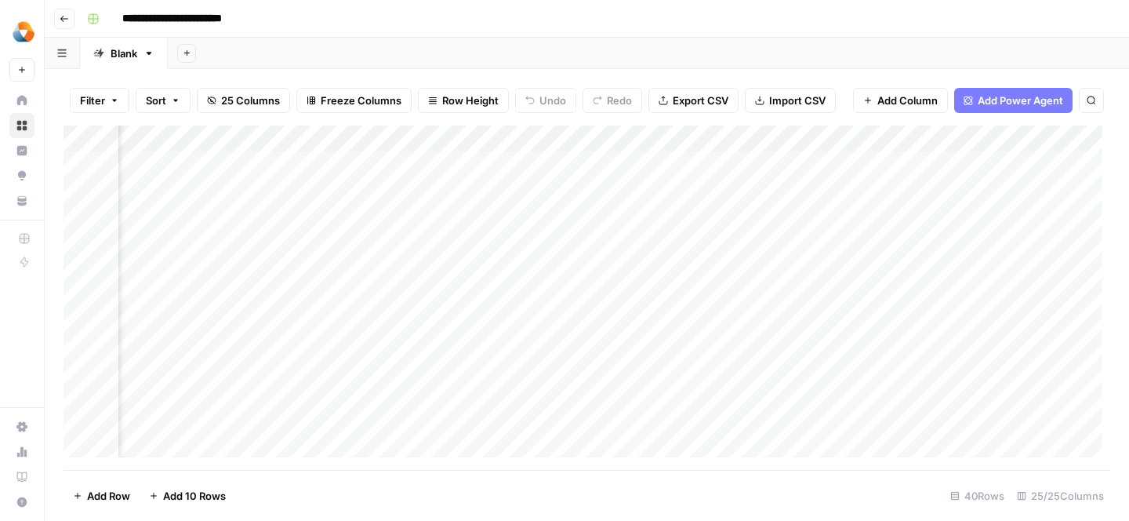
scroll to position [0, 522]
click at [601, 217] on div "Add Column" at bounding box center [587, 297] width 1047 height 344
click at [891, 217] on div "Add Column" at bounding box center [587, 297] width 1047 height 344
click at [953, 220] on div "Add Column" at bounding box center [587, 297] width 1047 height 344
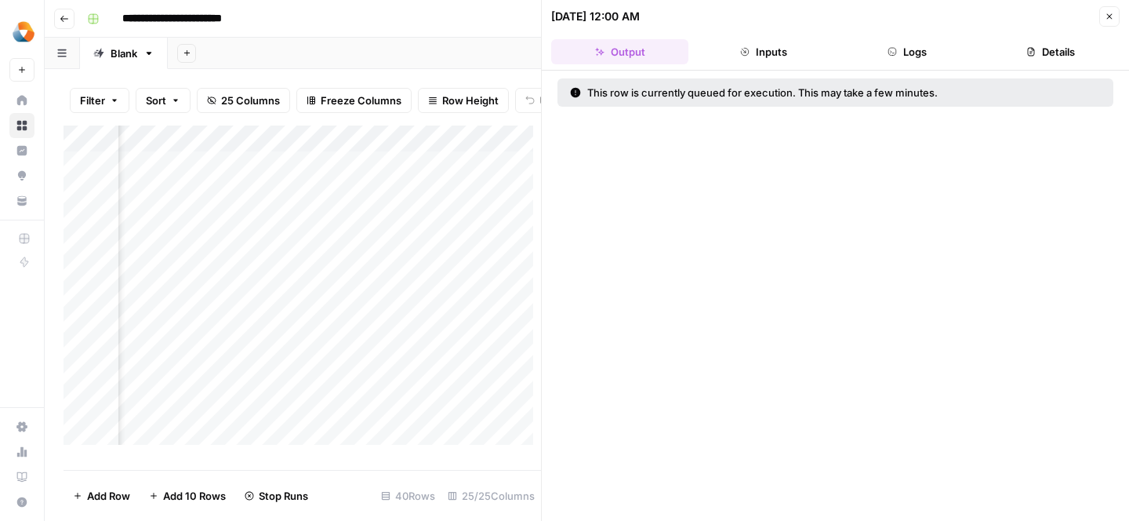
click at [753, 59] on button "Inputs" at bounding box center [763, 51] width 137 height 25
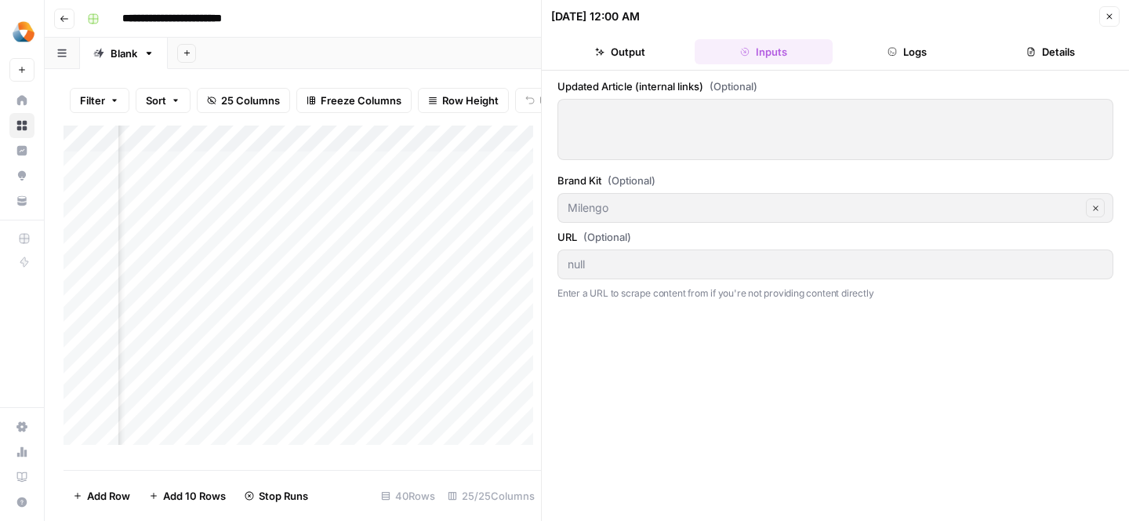
click at [672, 152] on div at bounding box center [835, 129] width 556 height 61
click at [719, 124] on div at bounding box center [835, 129] width 556 height 61
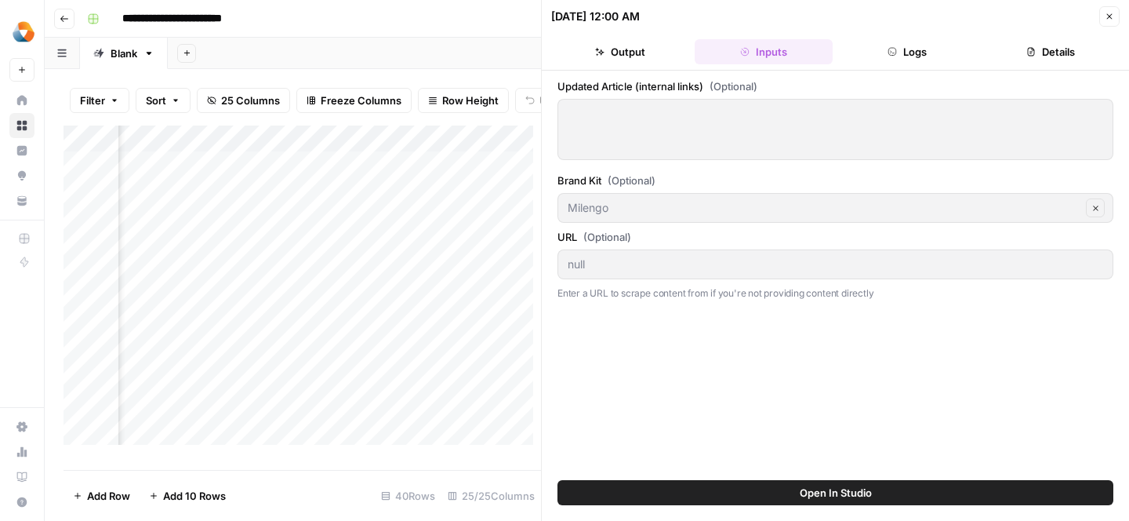
click at [678, 129] on div at bounding box center [835, 129] width 556 height 61
click at [710, 151] on div at bounding box center [835, 129] width 556 height 61
click at [764, 491] on button "Open In Studio" at bounding box center [835, 492] width 556 height 25
click at [630, 130] on div at bounding box center [835, 129] width 556 height 61
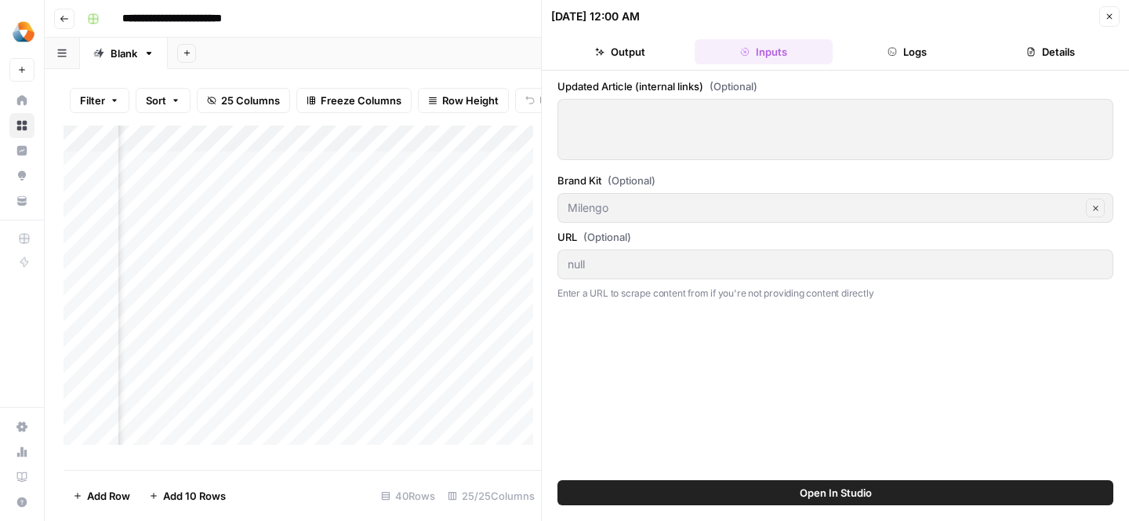
click at [630, 130] on div at bounding box center [835, 129] width 556 height 61
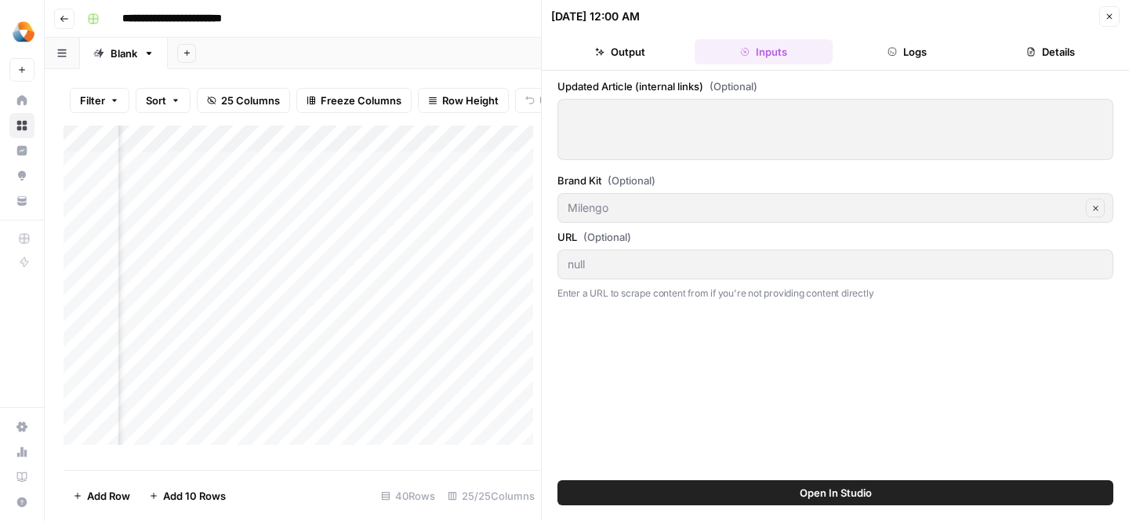
click at [630, 130] on div at bounding box center [835, 129] width 556 height 61
click at [920, 50] on button "Logs" at bounding box center [907, 51] width 137 height 25
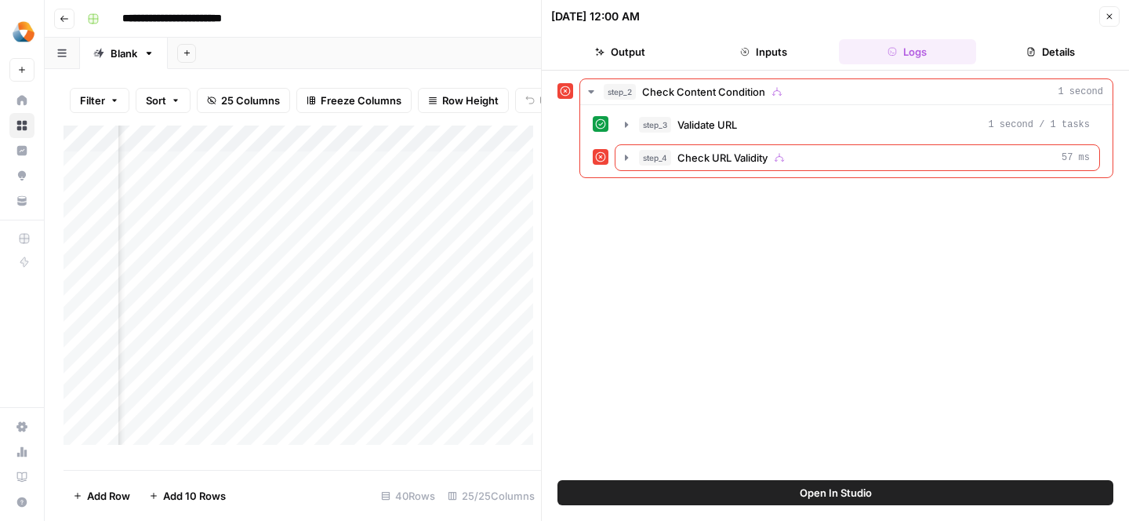
click at [1079, 49] on button "Details" at bounding box center [1050, 51] width 137 height 25
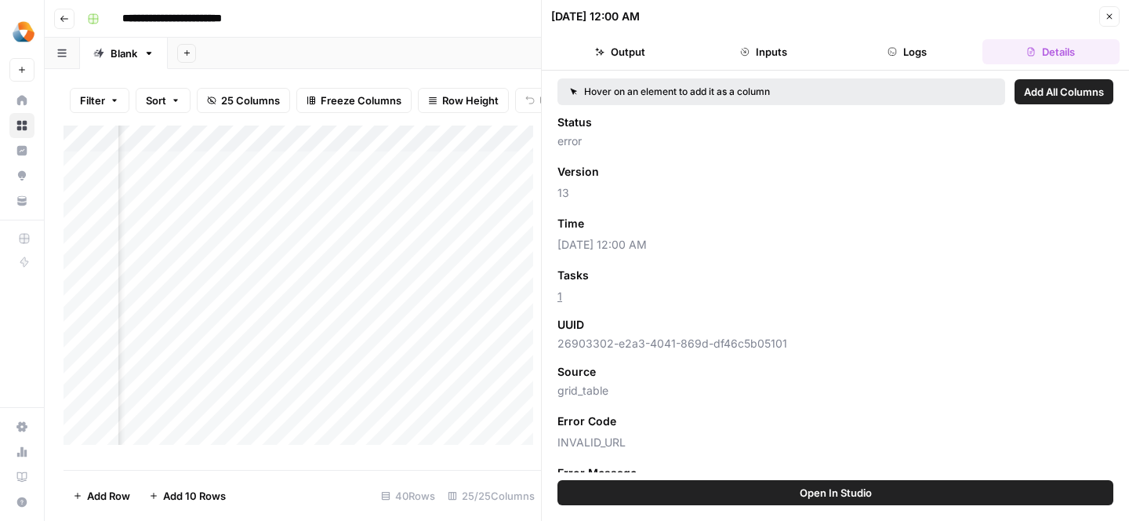
click at [776, 55] on button "Inputs" at bounding box center [763, 51] width 137 height 25
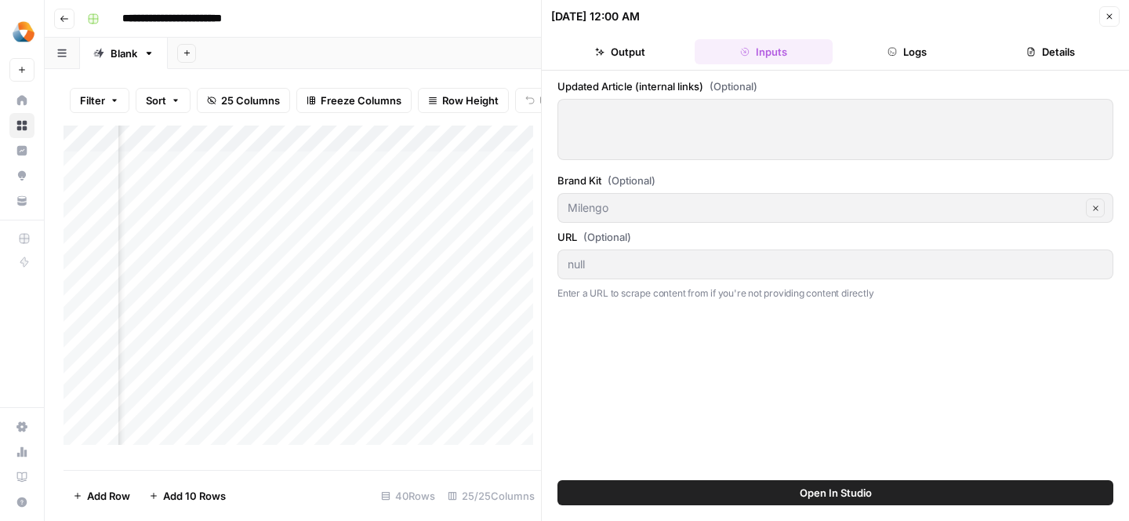
click at [698, 137] on div at bounding box center [835, 129] width 556 height 61
click at [419, 285] on div "Add Column" at bounding box center [302, 291] width 477 height 332
click at [1113, 16] on span "Close" at bounding box center [1113, 16] width 1 height 1
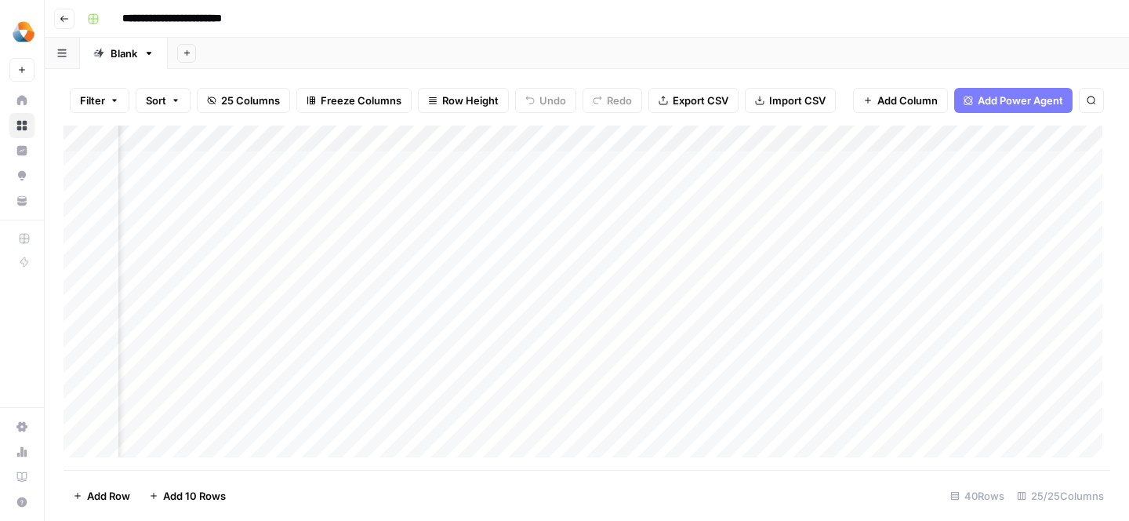
scroll to position [0, 2657]
click at [677, 245] on div "Add Column" at bounding box center [587, 297] width 1047 height 344
click at [517, 224] on div "Add Column" at bounding box center [587, 297] width 1047 height 344
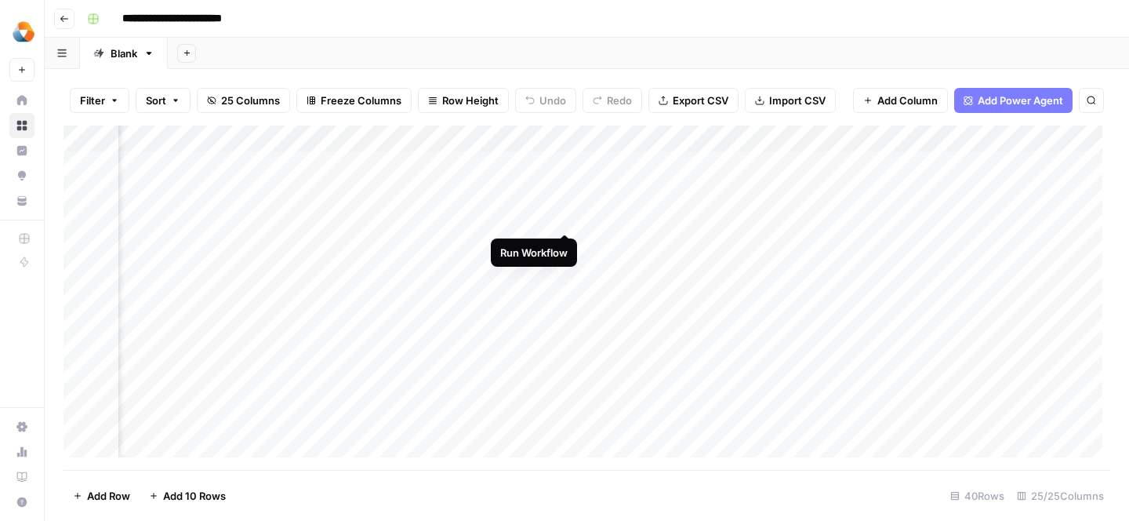
click at [566, 220] on div "Add Column" at bounding box center [587, 297] width 1047 height 344
click at [542, 217] on div "Add Column" at bounding box center [587, 297] width 1047 height 344
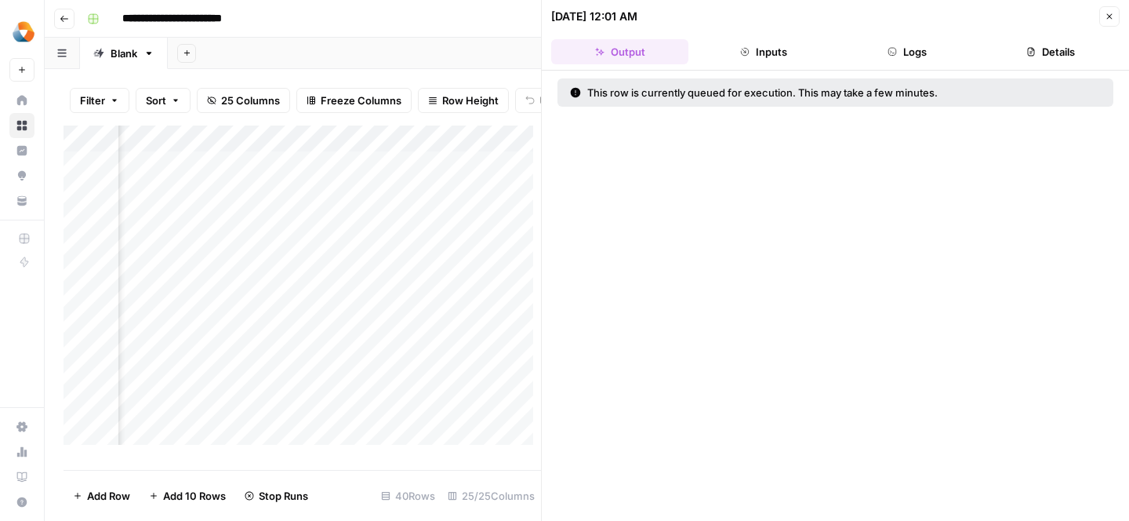
click at [787, 89] on div "This row is currently queued for execution. This may take a few minutes." at bounding box center [794, 93] width 449 height 16
click at [752, 51] on button "Inputs" at bounding box center [763, 51] width 137 height 25
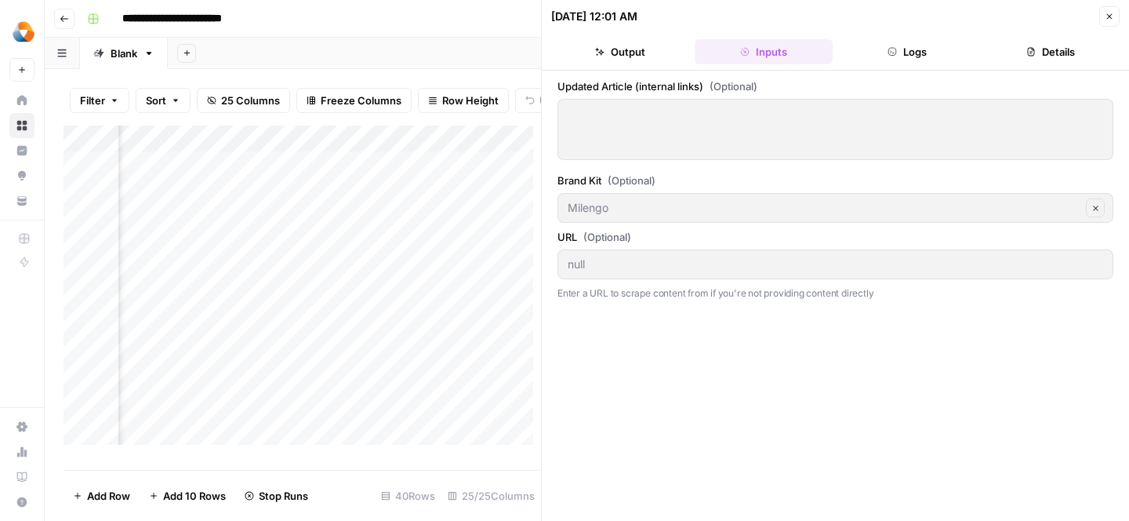
click at [691, 123] on div at bounding box center [835, 129] width 556 height 61
click at [1092, 205] on icon "button" at bounding box center [1095, 208] width 9 height 9
click at [1097, 205] on div at bounding box center [1097, 208] width 13 height 16
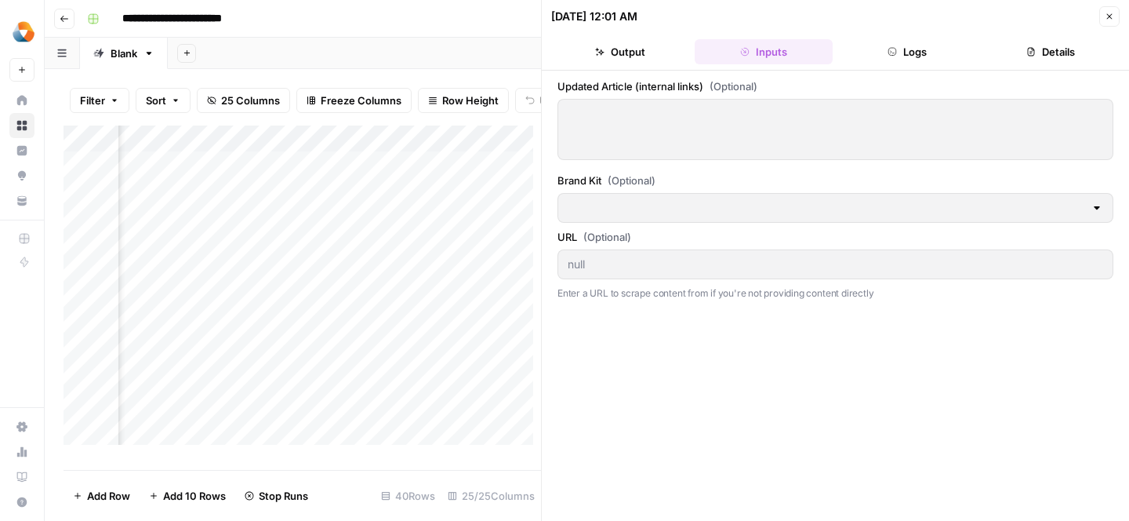
click at [1105, 209] on div at bounding box center [835, 208] width 556 height 30
click at [1103, 209] on div at bounding box center [835, 208] width 556 height 30
click at [1099, 208] on div at bounding box center [1097, 208] width 13 height 16
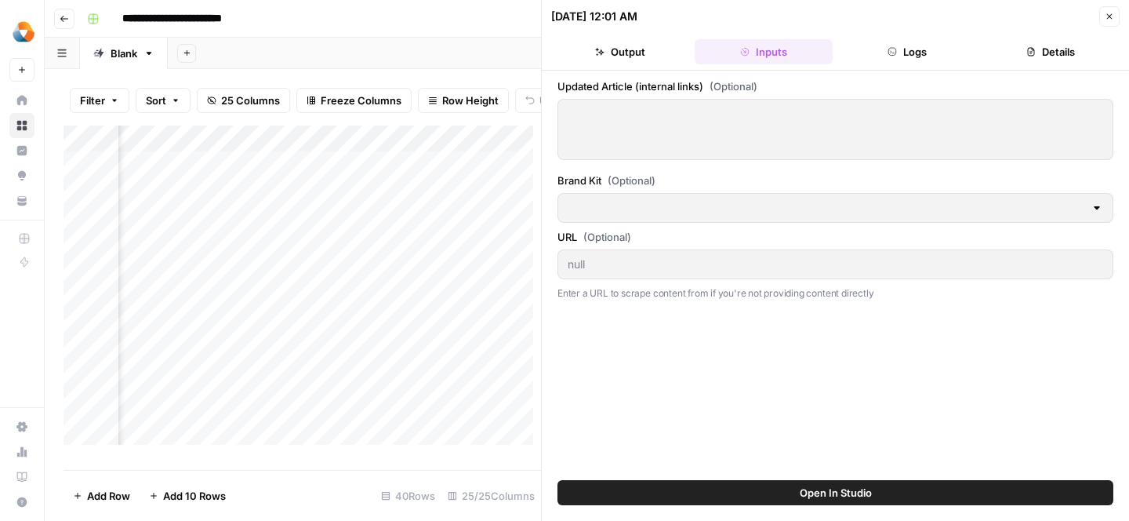
click at [1094, 205] on div at bounding box center [1097, 208] width 13 height 16
click at [869, 487] on span "Open In Studio" at bounding box center [836, 493] width 72 height 16
click at [437, 229] on div "Add Column" at bounding box center [302, 291] width 477 height 332
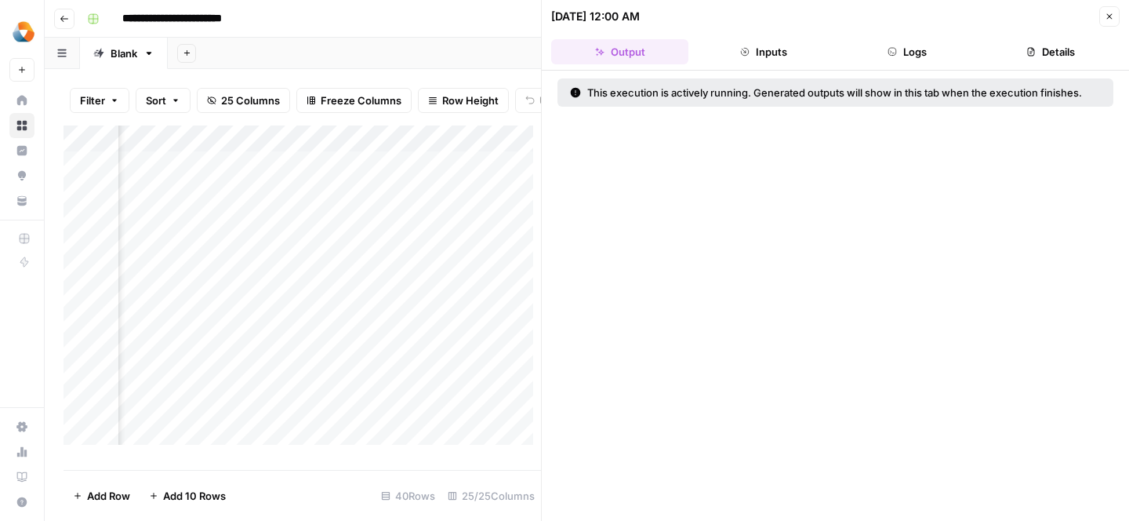
click at [759, 49] on button "Inputs" at bounding box center [763, 51] width 137 height 25
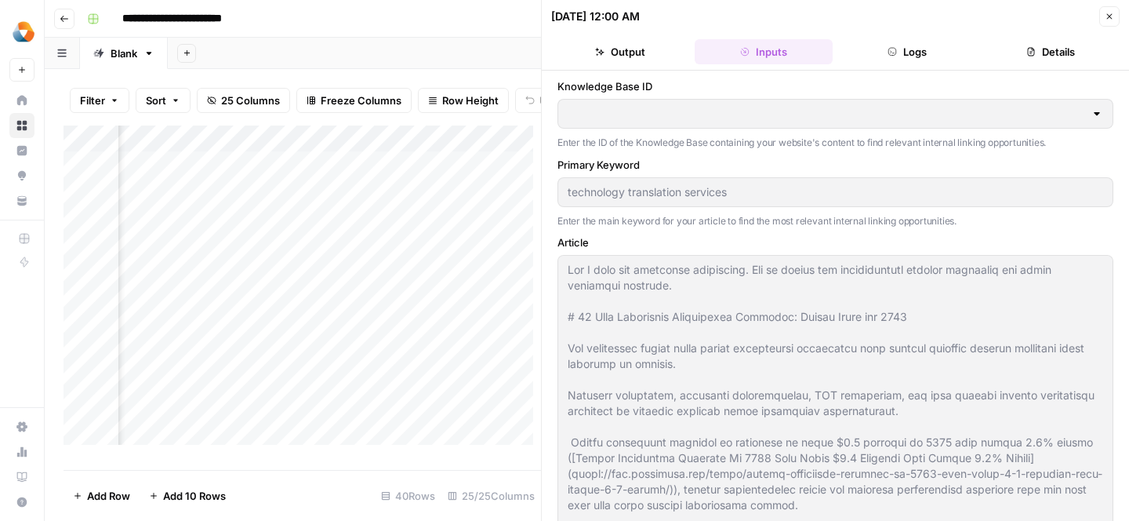
type input "Milengo Blog"
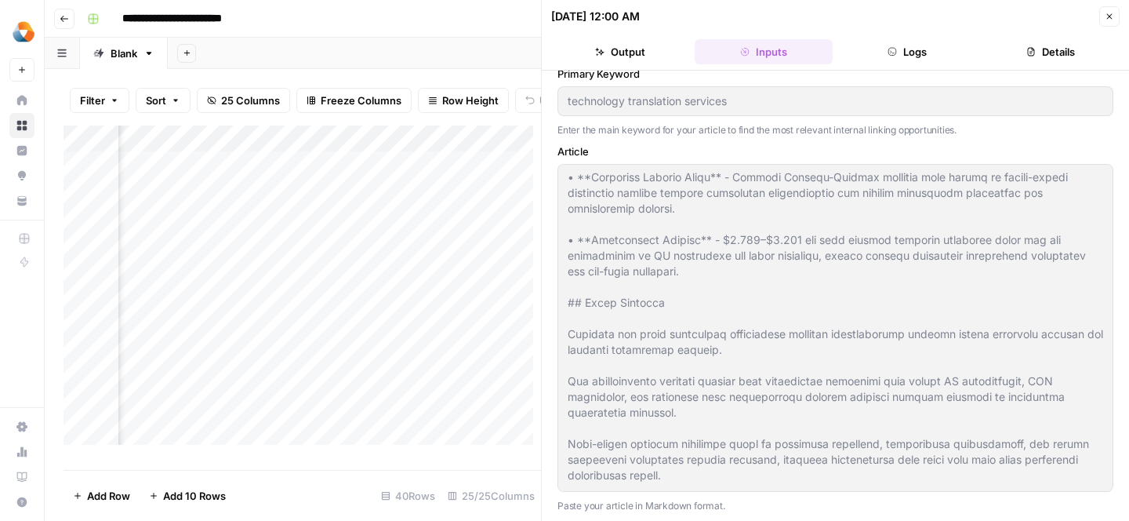
scroll to position [13203, 0]
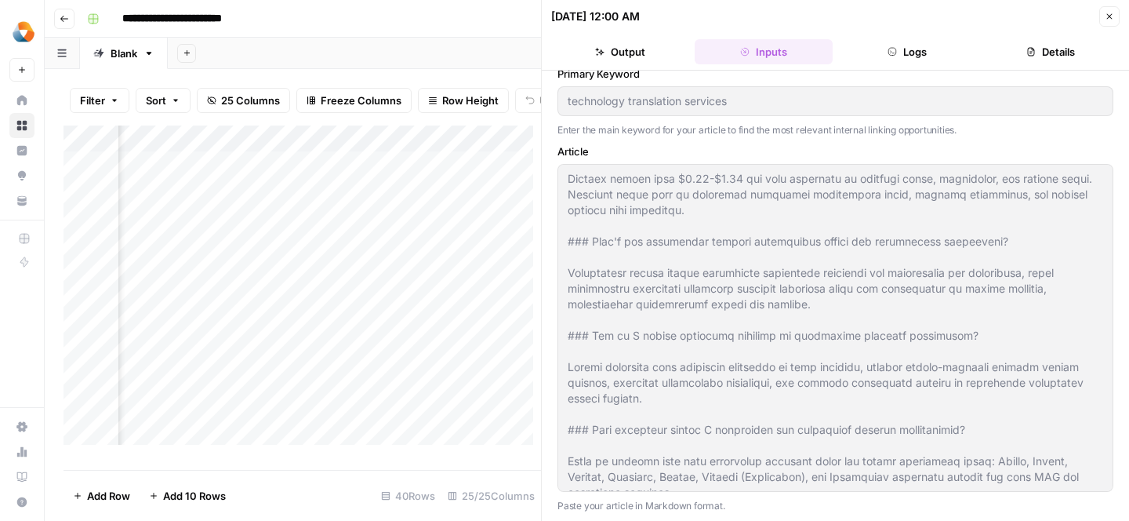
click at [1107, 20] on icon "button" at bounding box center [1109, 16] width 9 height 9
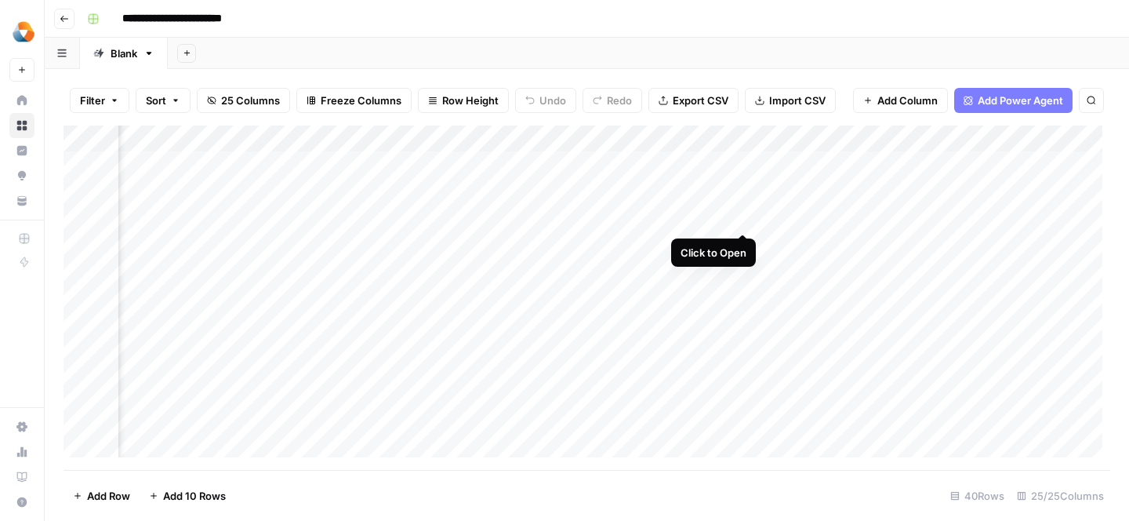
click at [741, 216] on div "Add Column" at bounding box center [587, 297] width 1047 height 344
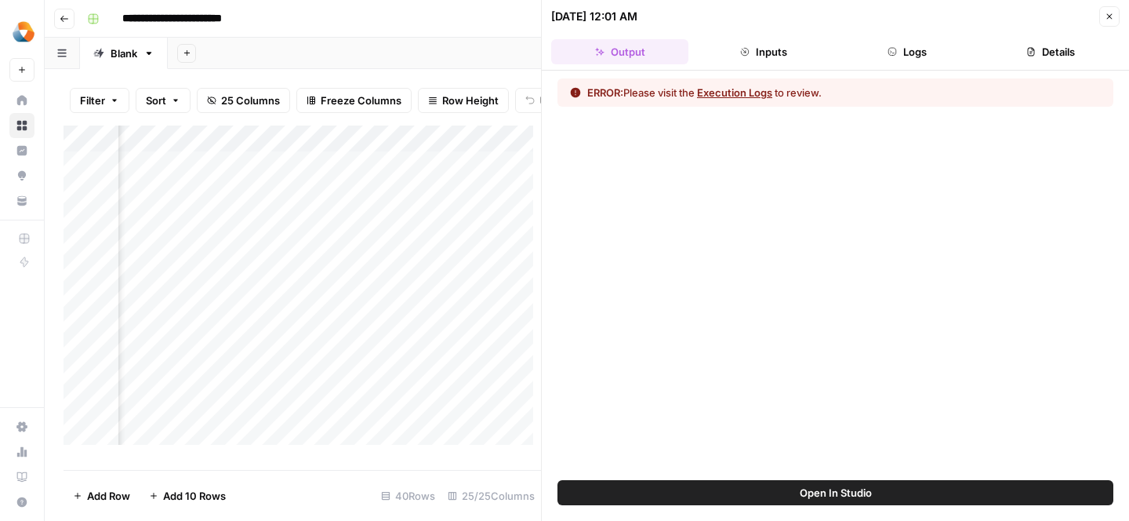
click at [750, 91] on button "Execution Logs" at bounding box center [734, 93] width 75 height 16
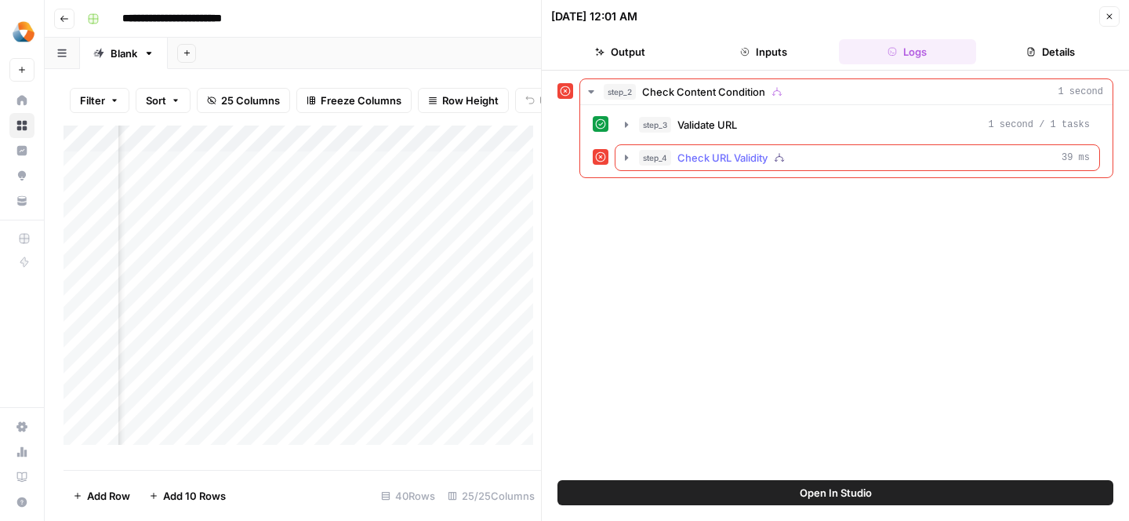
click at [725, 153] on span "Check URL Validity" at bounding box center [722, 158] width 90 height 16
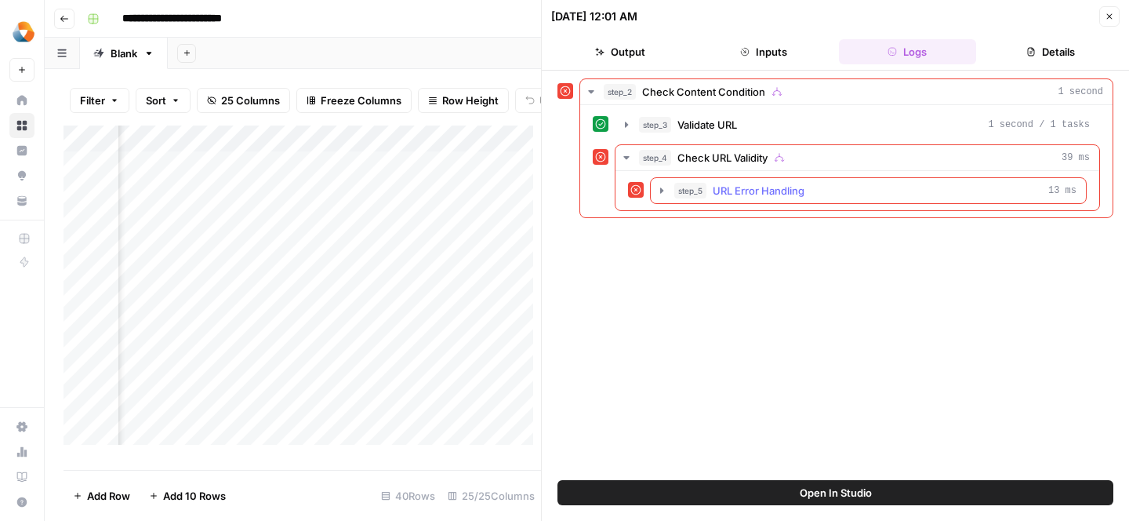
click at [729, 193] on span "URL Error Handling" at bounding box center [759, 191] width 92 height 16
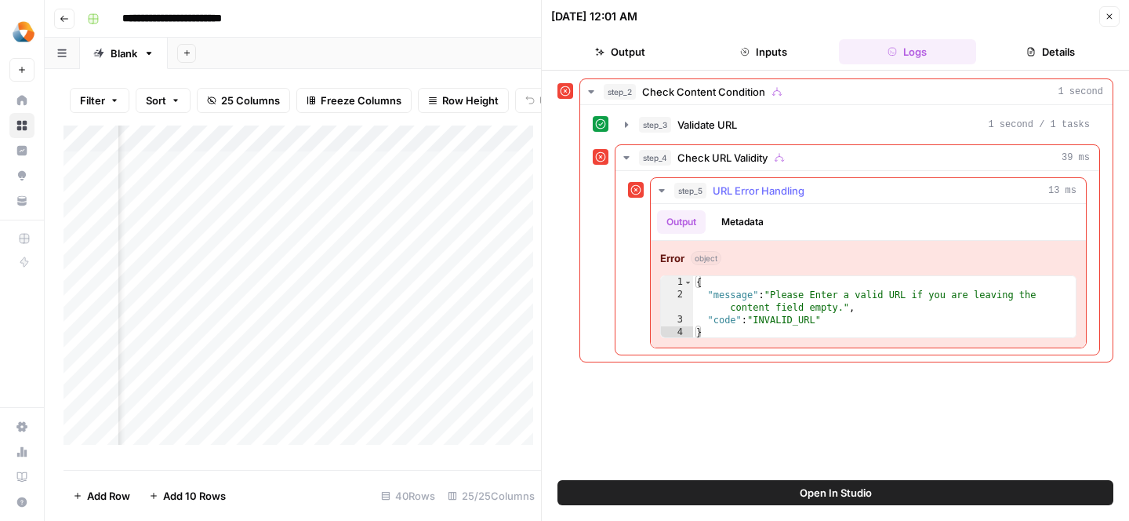
type textarea "**********"
click at [815, 314] on div "{ "message" : "Please Enter a valid URL if you are leaving the content field em…" at bounding box center [884, 320] width 383 height 88
click at [840, 318] on div "{ "message" : "Please Enter a valid URL if you are leaving the content field em…" at bounding box center [884, 320] width 383 height 88
click at [772, 54] on button "Inputs" at bounding box center [763, 51] width 137 height 25
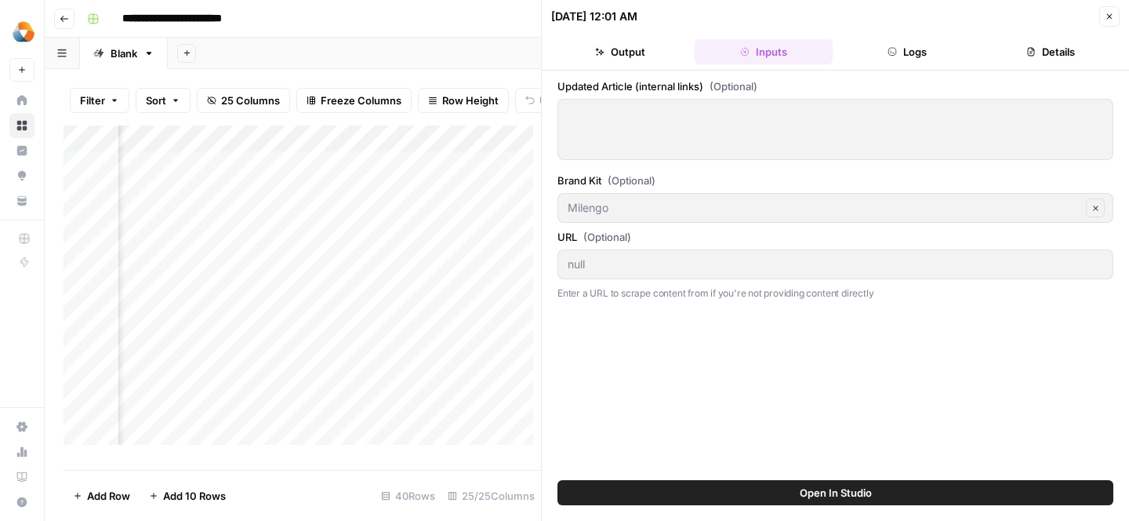
click at [724, 129] on div at bounding box center [835, 129] width 556 height 61
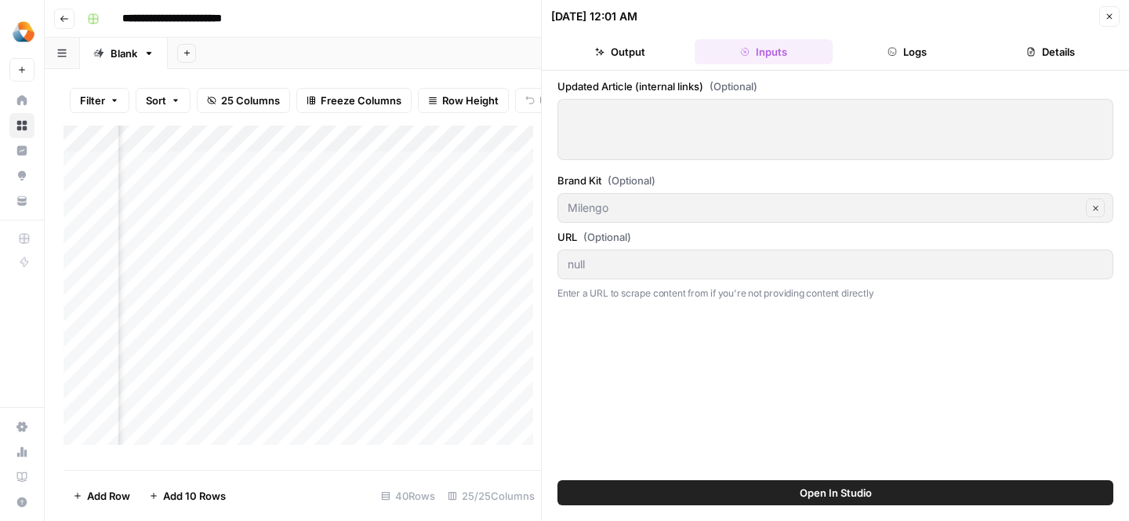
click at [724, 129] on div at bounding box center [835, 129] width 556 height 61
click at [1114, 23] on button "Close" at bounding box center [1109, 16] width 20 height 20
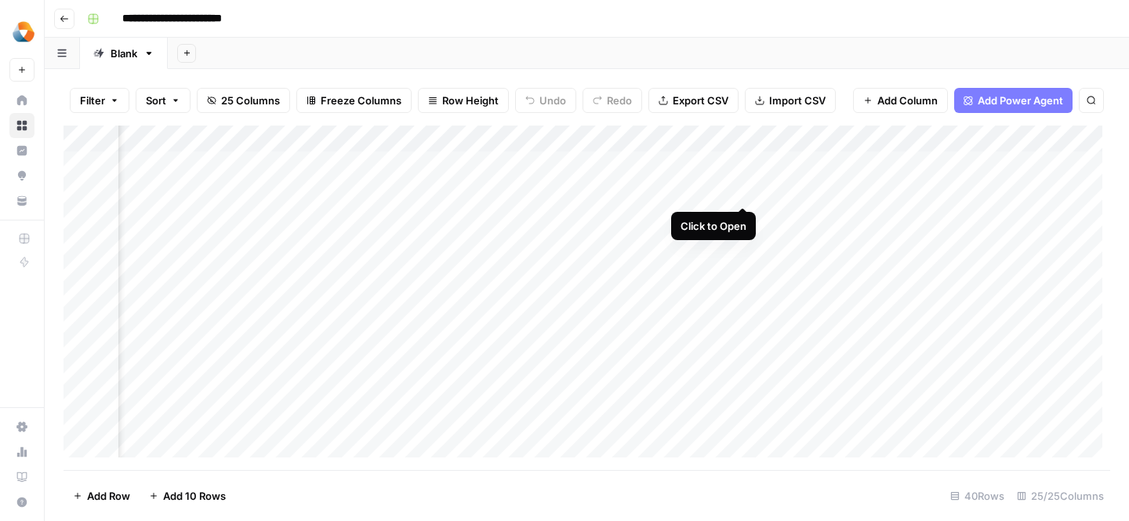
click at [749, 188] on div "Add Column" at bounding box center [587, 297] width 1047 height 344
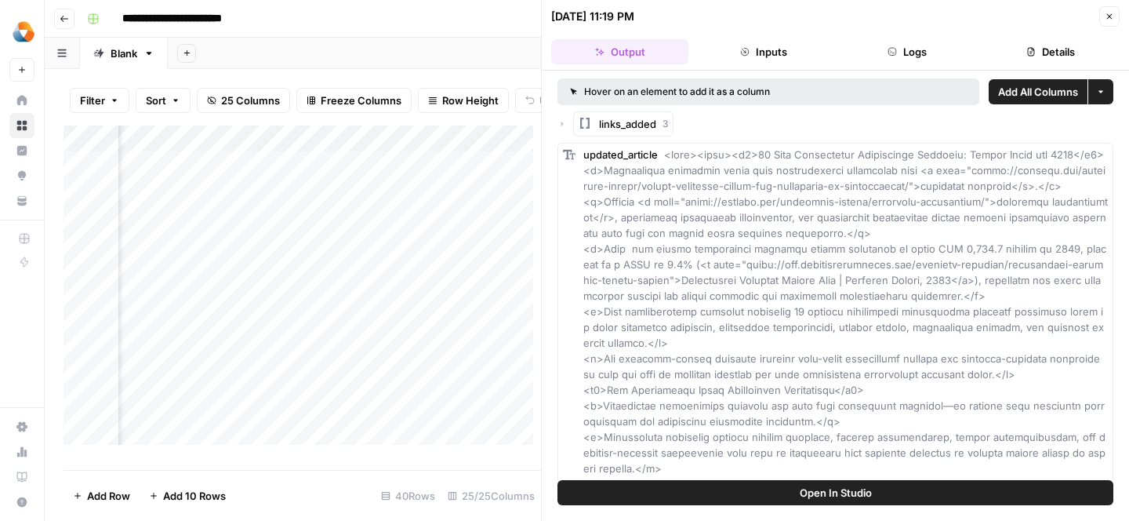
click at [779, 45] on button "Inputs" at bounding box center [763, 51] width 137 height 25
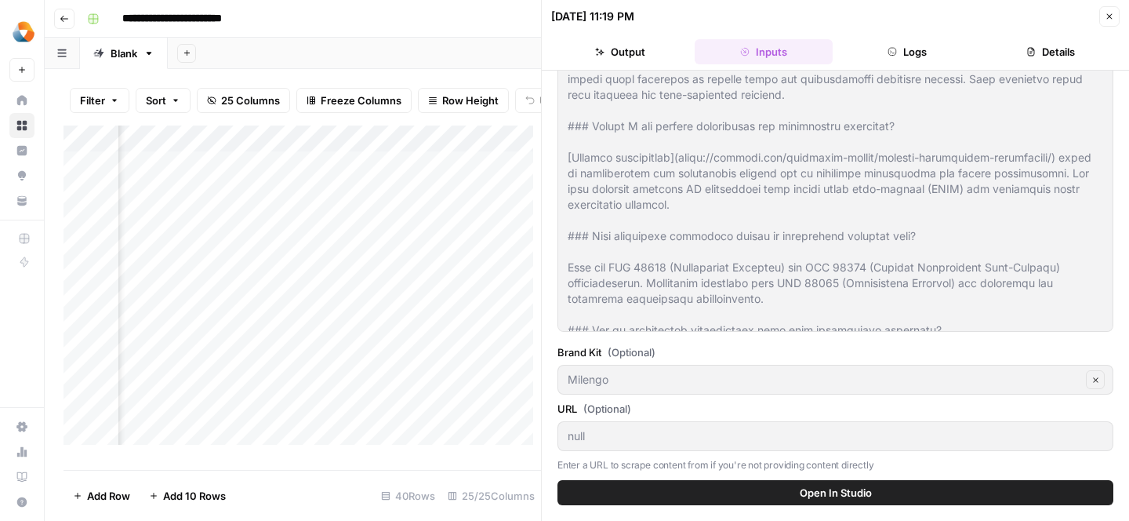
scroll to position [11927, 0]
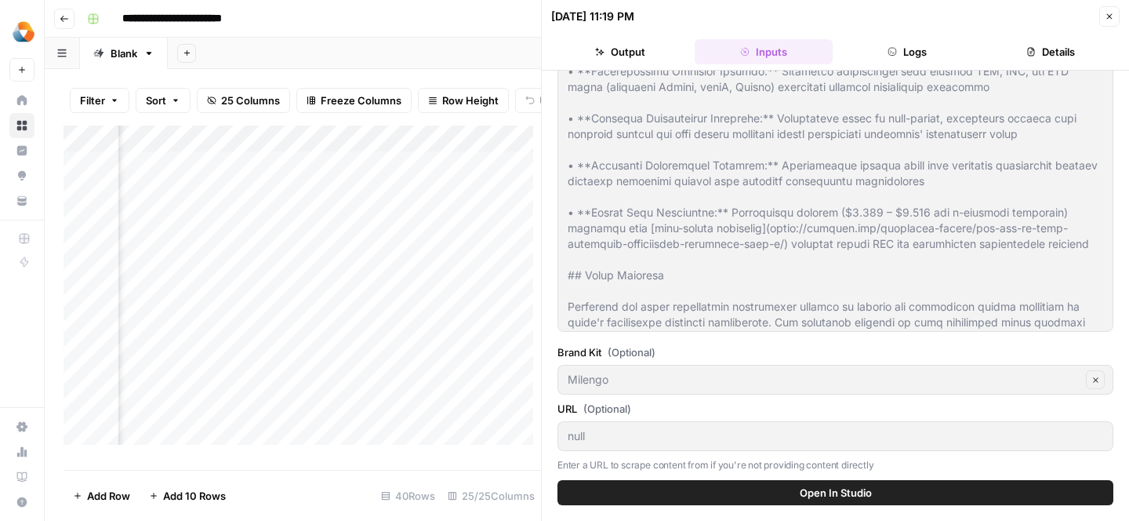
click at [916, 56] on button "Logs" at bounding box center [907, 51] width 137 height 25
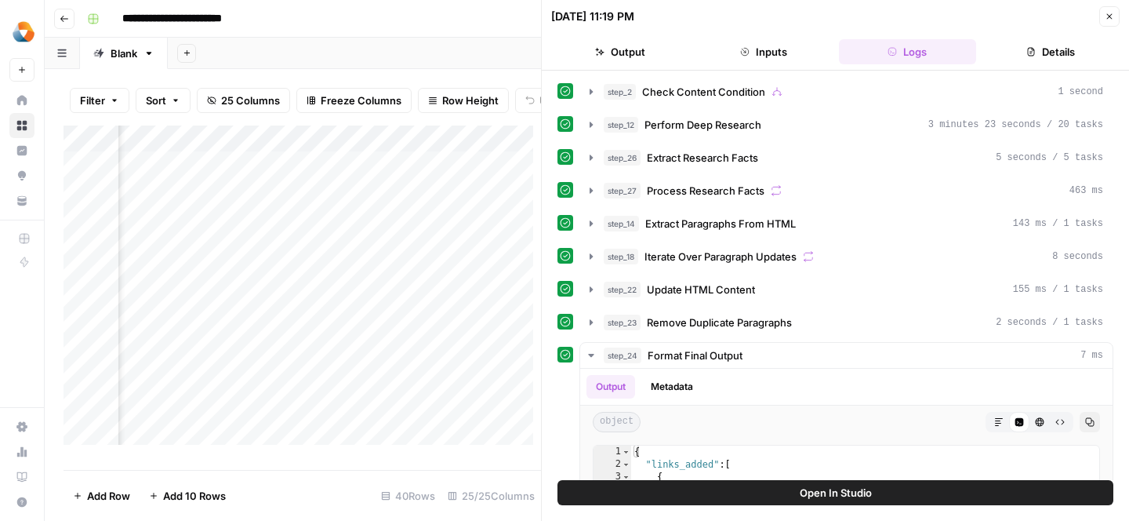
click at [1069, 38] on header "09/30/25 at 11:19 PM Close Output Inputs Logs Details" at bounding box center [835, 35] width 587 height 71
click at [1065, 49] on button "Details" at bounding box center [1050, 51] width 137 height 25
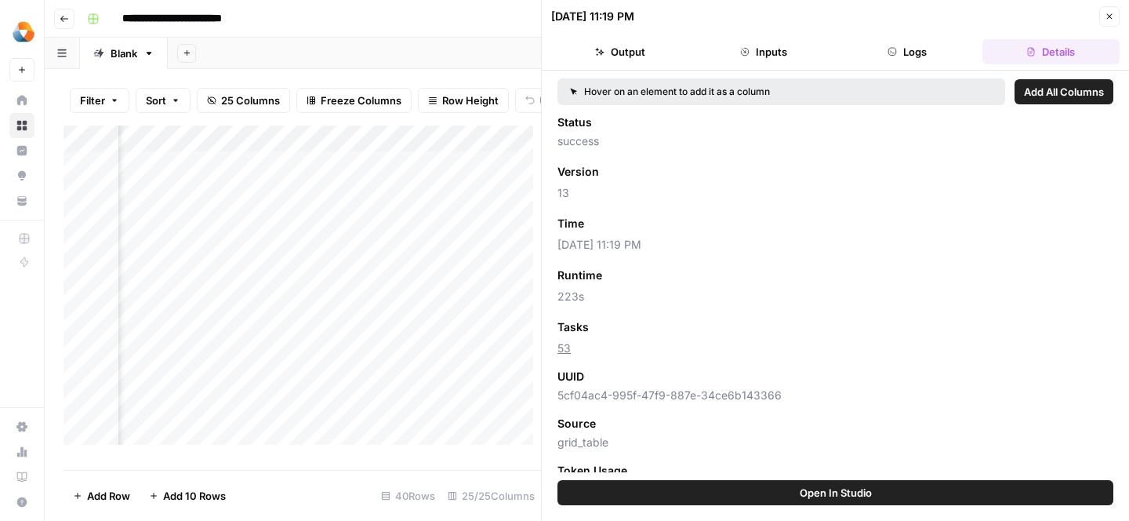
click at [761, 55] on button "Inputs" at bounding box center [763, 51] width 137 height 25
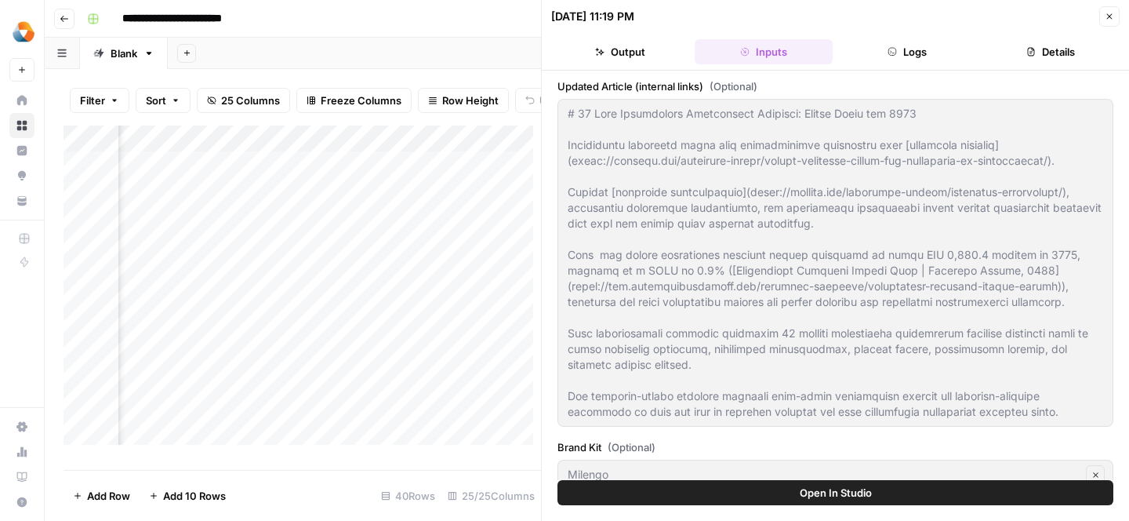
click at [1110, 20] on icon "button" at bounding box center [1109, 16] width 9 height 9
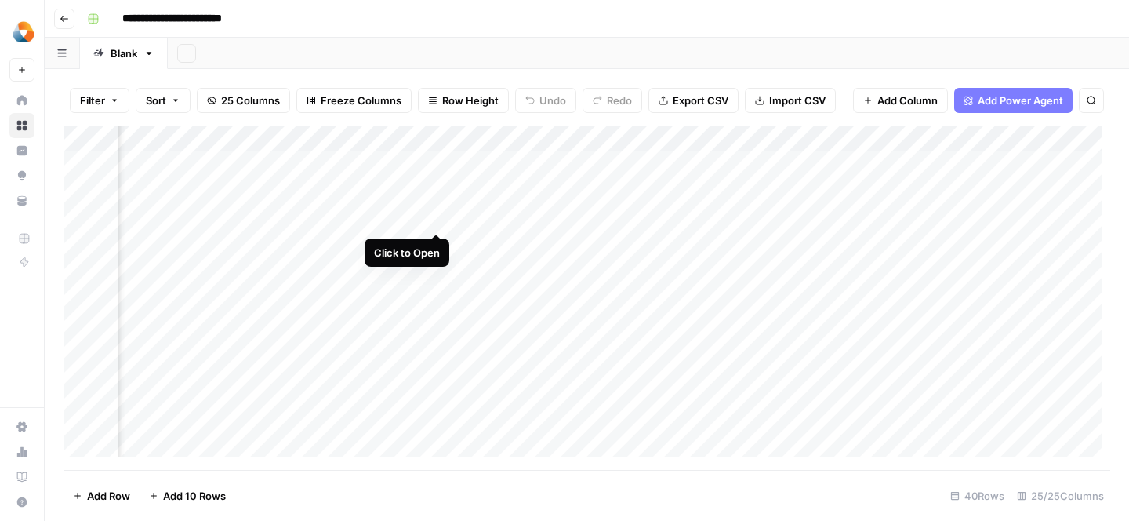
click at [437, 216] on div "Add Column" at bounding box center [587, 297] width 1047 height 344
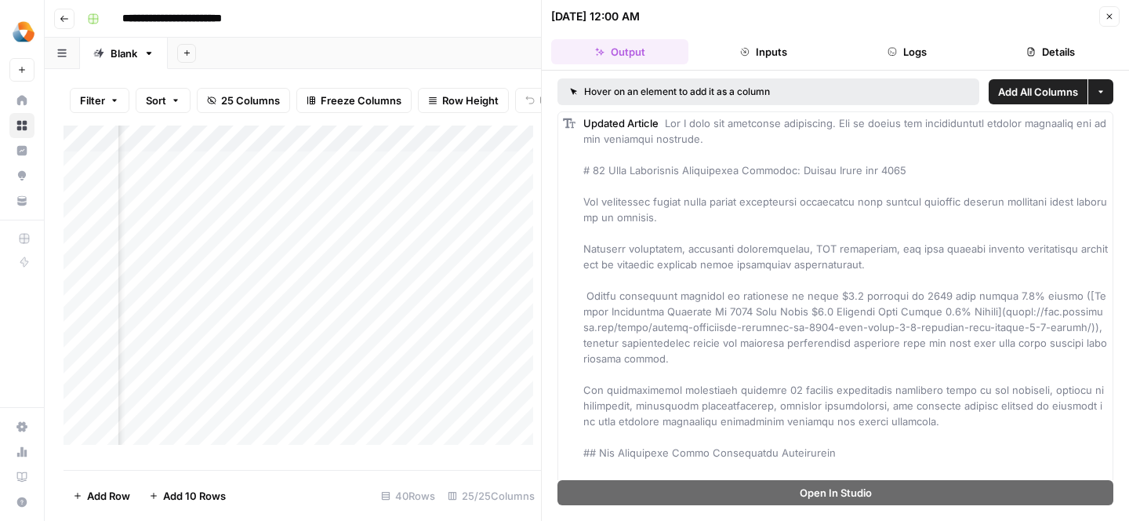
click at [779, 52] on button "Inputs" at bounding box center [763, 51] width 137 height 25
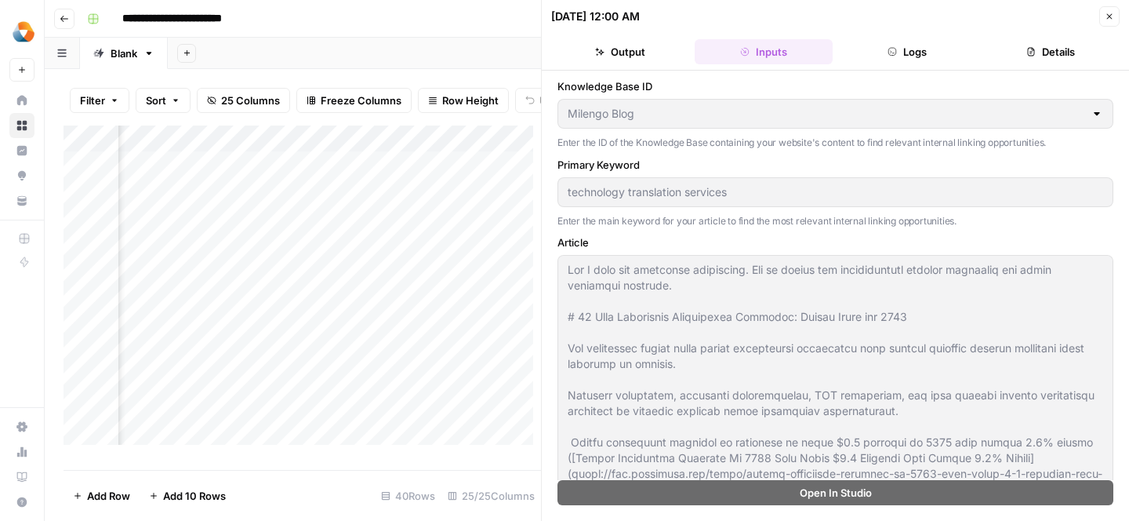
click at [439, 314] on div "Add Column" at bounding box center [302, 291] width 477 height 332
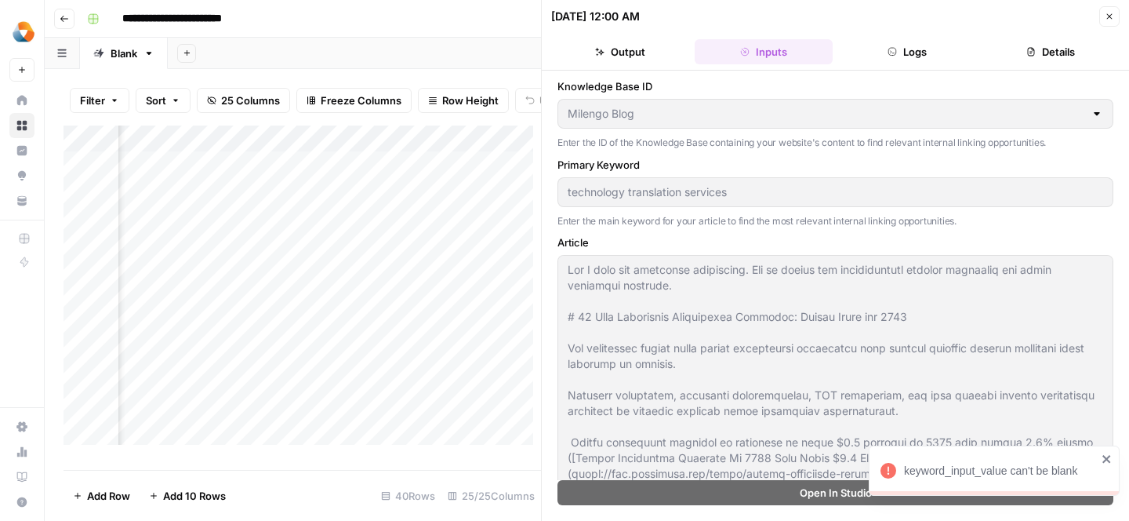
click at [1113, 14] on icon "button" at bounding box center [1109, 16] width 9 height 9
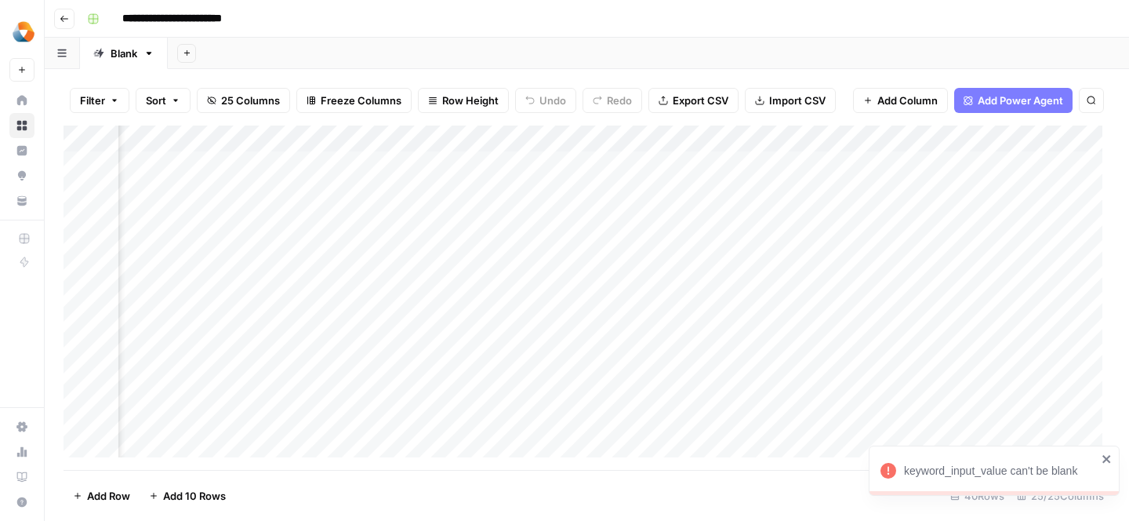
click at [678, 216] on div "Add Column" at bounding box center [587, 297] width 1047 height 344
click at [736, 212] on div "Add Column" at bounding box center [587, 297] width 1047 height 344
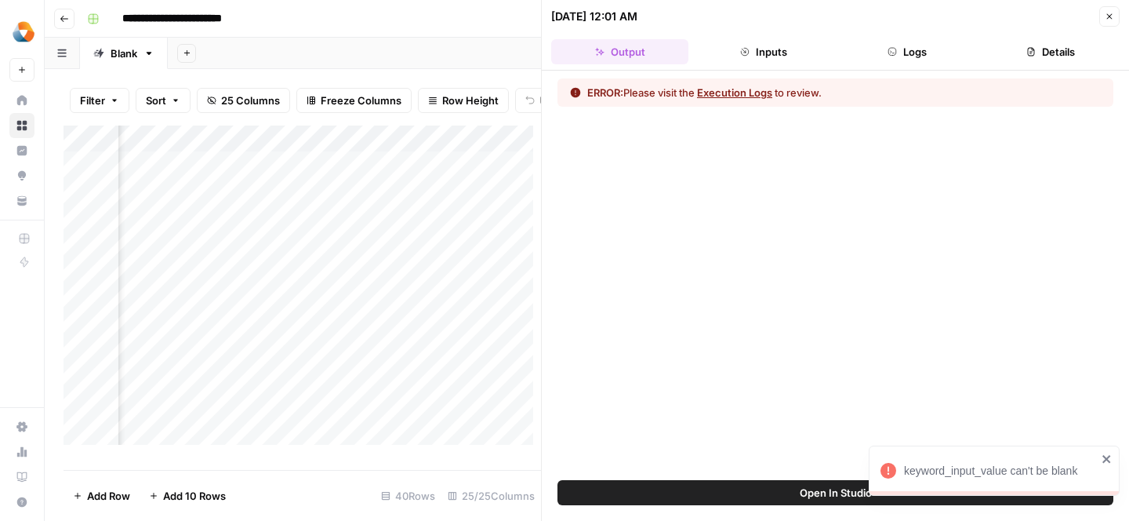
click at [776, 53] on button "Inputs" at bounding box center [763, 51] width 137 height 25
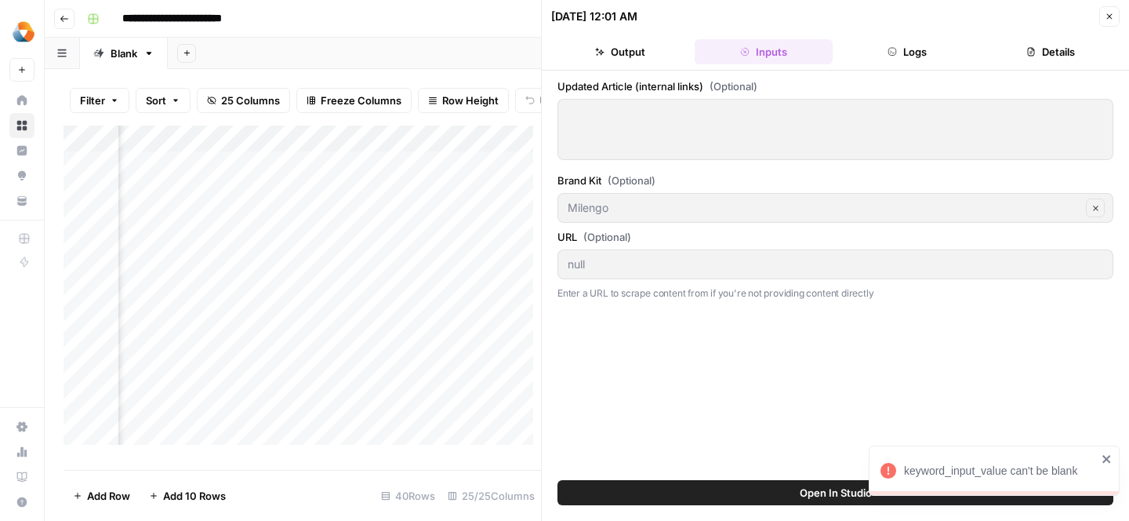
click at [700, 128] on div at bounding box center [835, 129] width 556 height 61
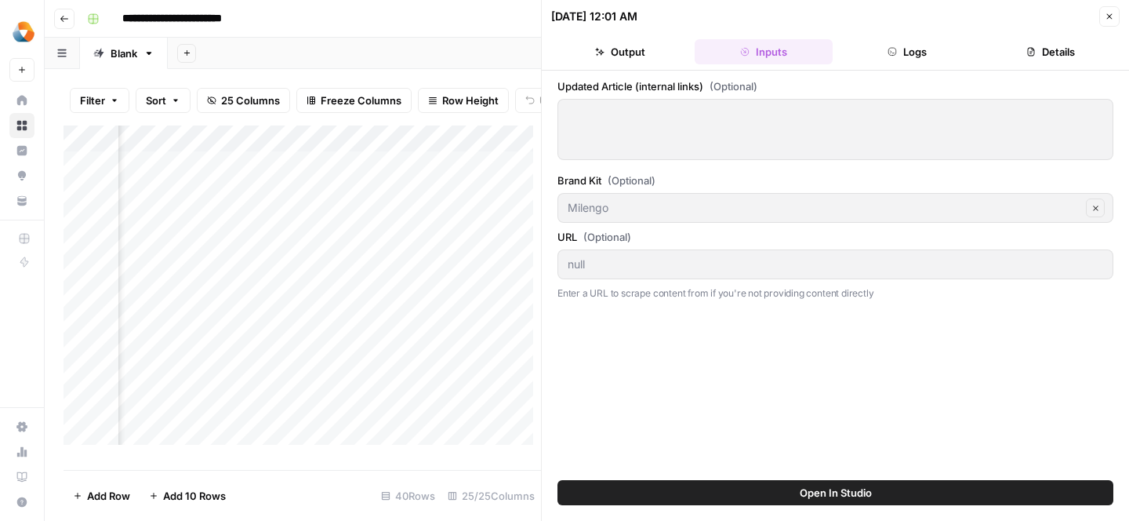
click at [755, 132] on div at bounding box center [835, 129] width 556 height 61
click at [786, 487] on button "Open In Studio" at bounding box center [835, 492] width 556 height 25
click at [654, 123] on div at bounding box center [835, 129] width 556 height 61
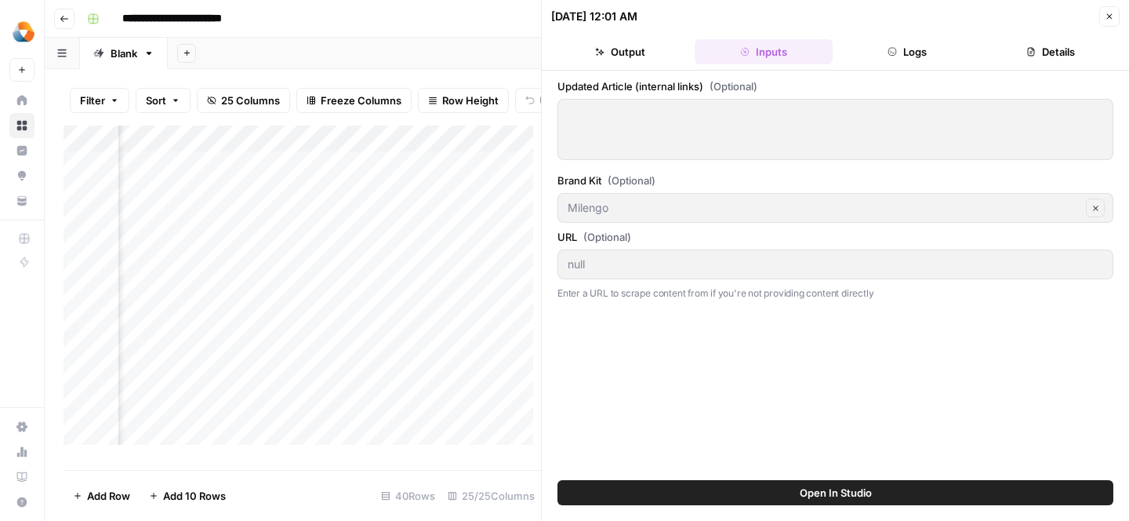
click at [654, 123] on div at bounding box center [835, 129] width 556 height 61
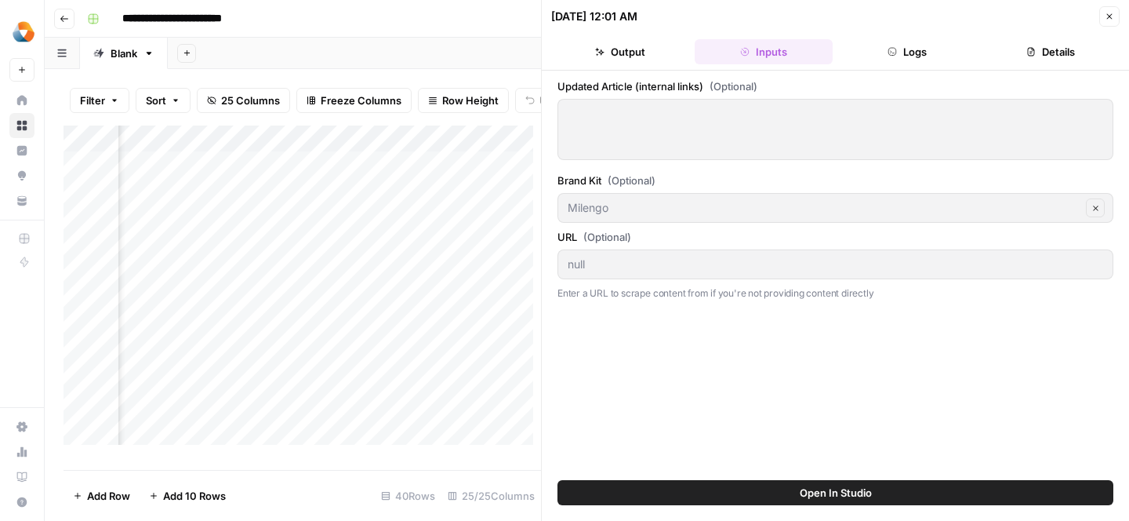
click at [654, 123] on div at bounding box center [835, 129] width 556 height 61
click at [903, 39] on button "Logs" at bounding box center [907, 51] width 137 height 25
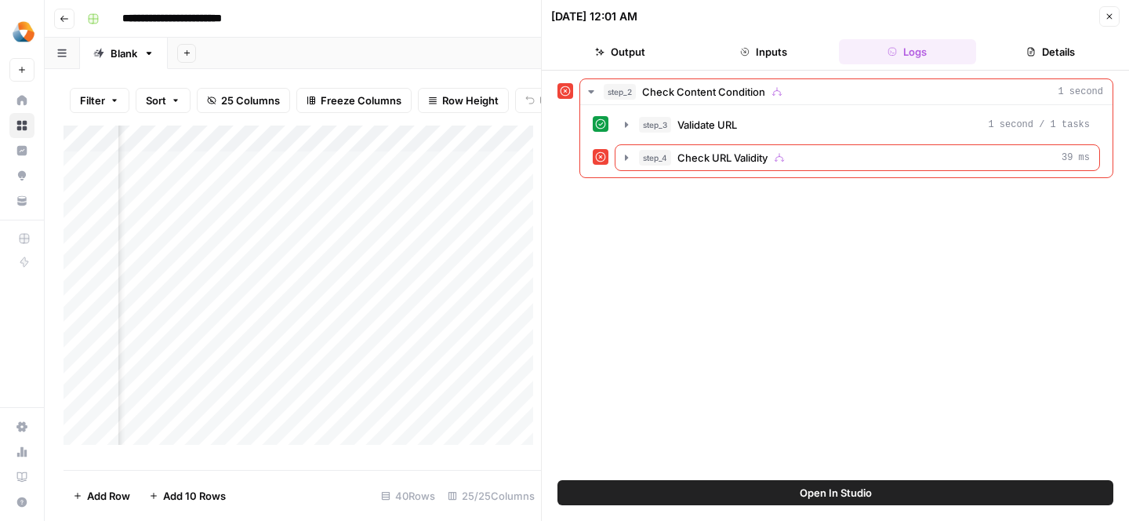
click at [1100, 11] on button "Close" at bounding box center [1109, 16] width 20 height 20
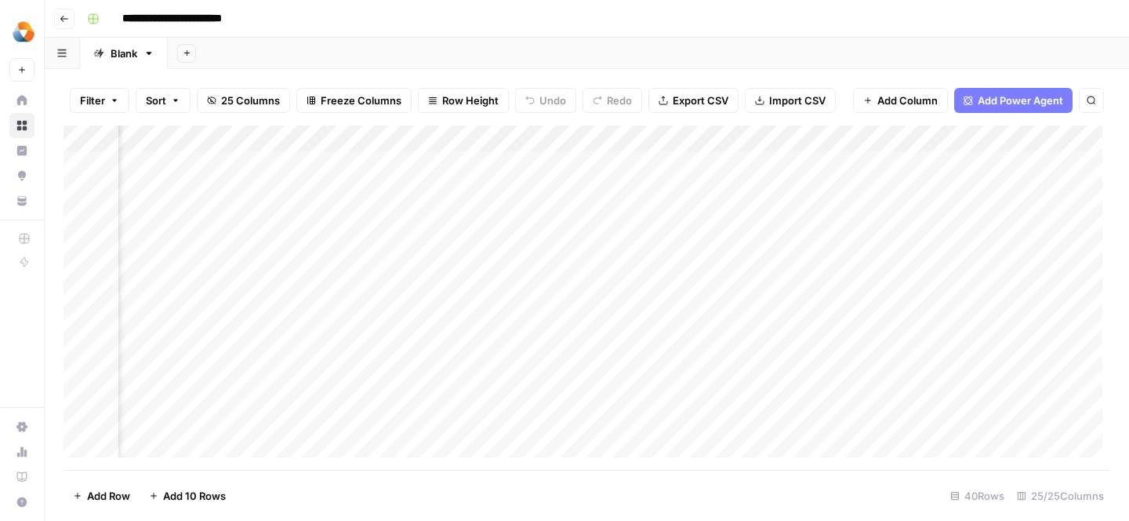
scroll to position [0, 1164]
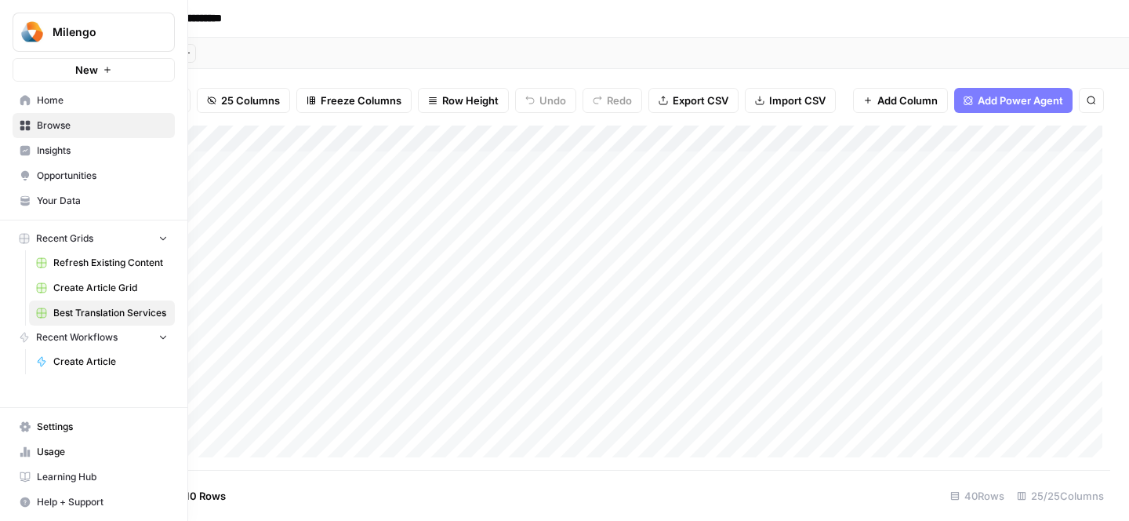
click at [71, 431] on span "Settings" at bounding box center [102, 426] width 131 height 14
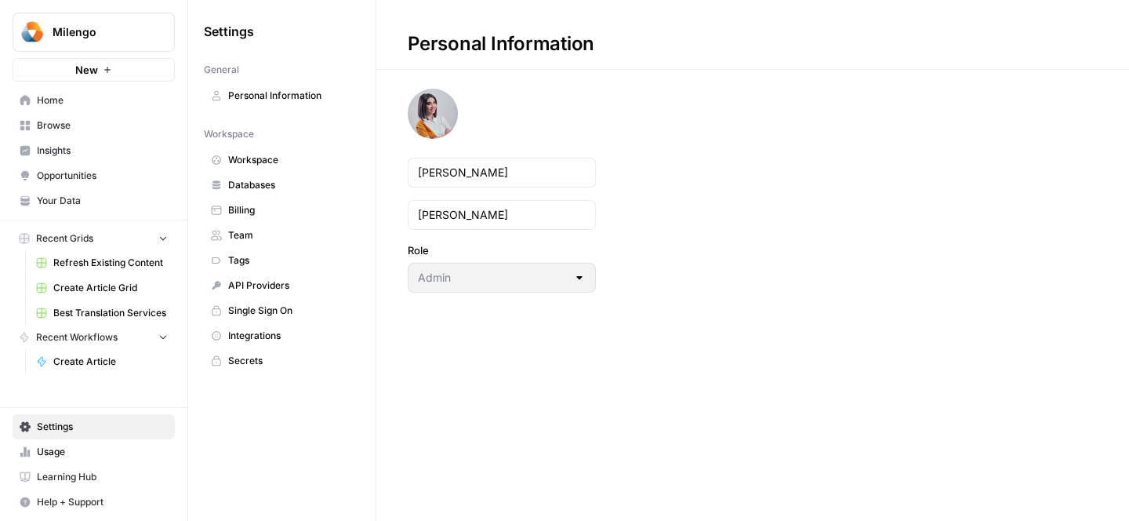
click at [263, 205] on span "Billing" at bounding box center [290, 210] width 125 height 14
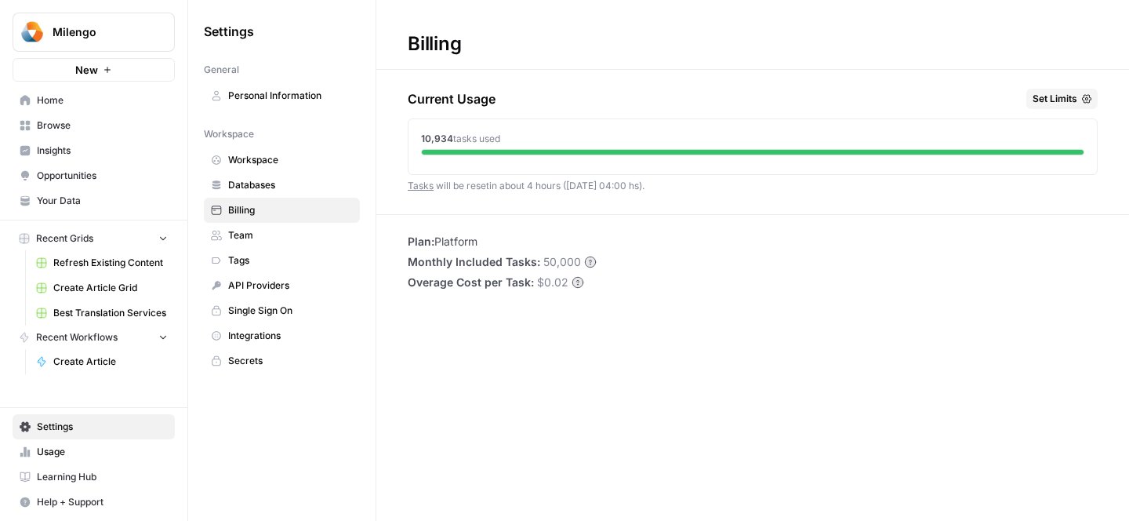
drag, startPoint x: 644, startPoint y: 193, endPoint x: 525, endPoint y: 188, distance: 120.0
click at [525, 188] on div "Current Usage Set Limits 10,934 tasks used Tasks will be reset in about 4 hours…" at bounding box center [753, 151] width 690 height 125
click at [553, 186] on span "Tasks will be reset in about 4 hours (01 Oct 04:00 hs) ." at bounding box center [526, 186] width 237 height 12
click at [68, 310] on span "Best Translation Services" at bounding box center [110, 313] width 114 height 14
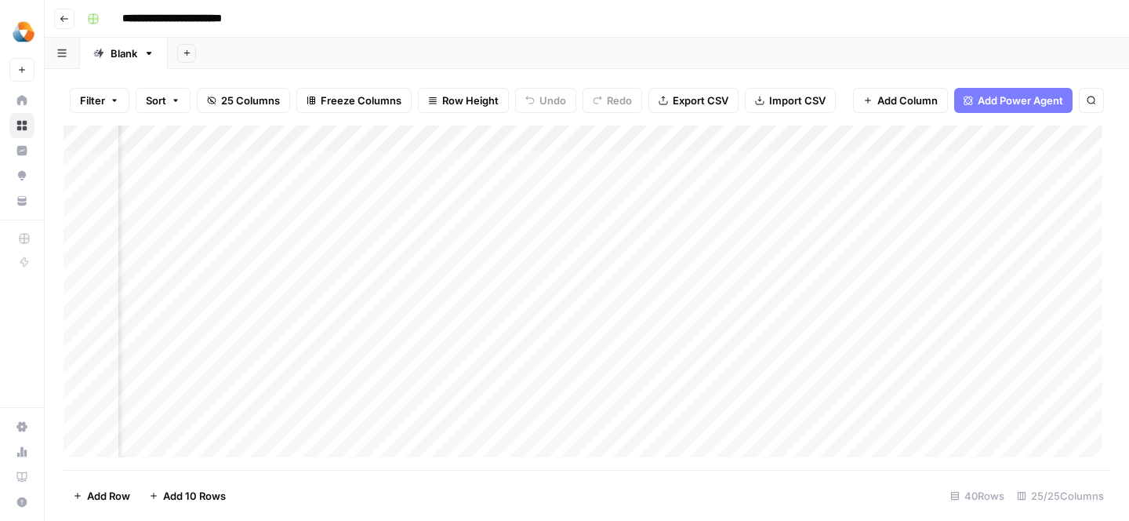
scroll to position [0, 2657]
click at [858, 216] on div "Add Column" at bounding box center [587, 297] width 1047 height 344
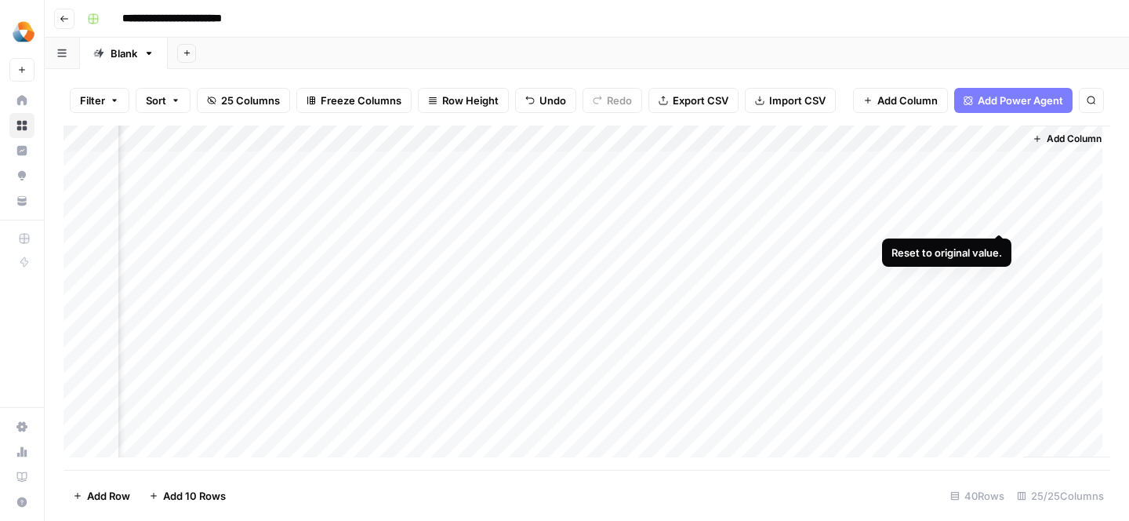
click at [999, 224] on div "Add Column" at bounding box center [587, 297] width 1047 height 344
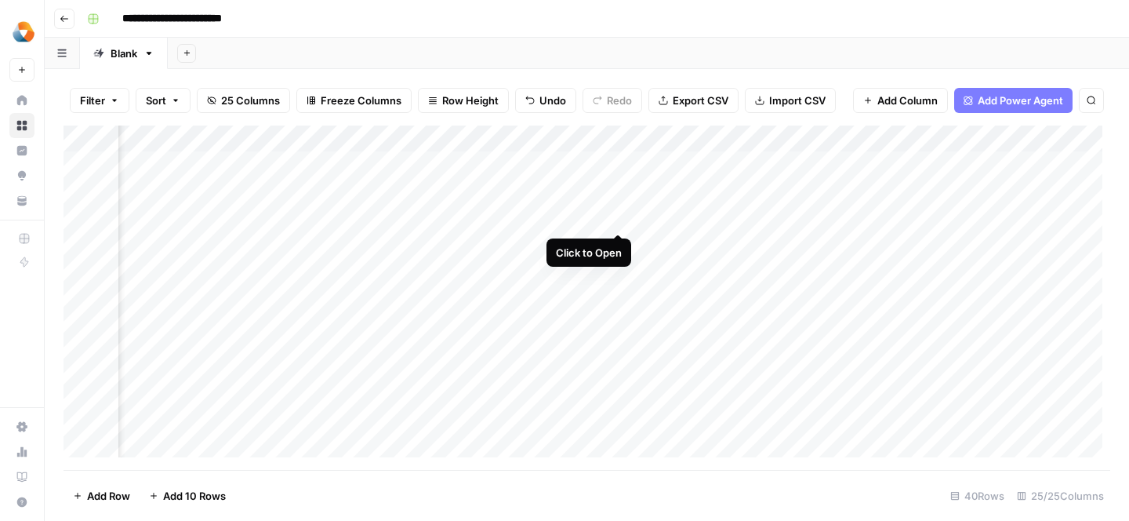
click at [617, 215] on div "Add Column" at bounding box center [587, 297] width 1047 height 344
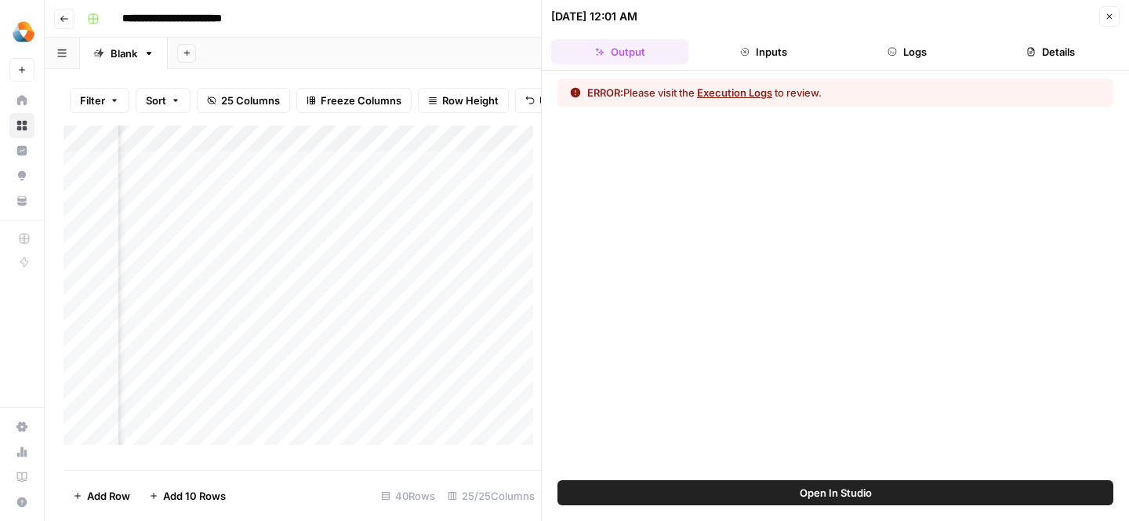
click at [1111, 13] on icon "button" at bounding box center [1109, 16] width 9 height 9
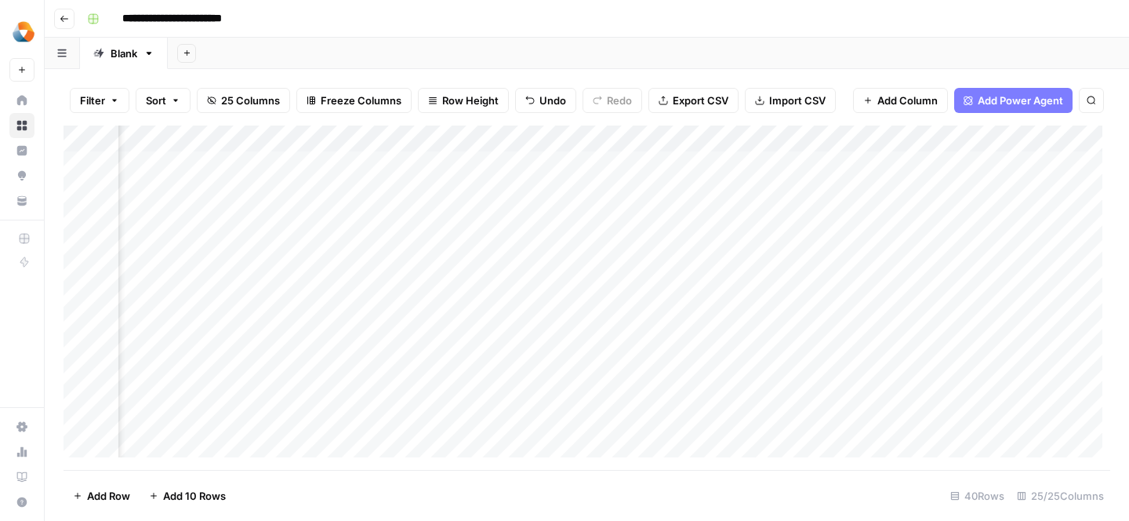
click at [638, 220] on div "Add Column" at bounding box center [587, 297] width 1047 height 344
click at [546, 216] on div "Add Column" at bounding box center [587, 297] width 1047 height 344
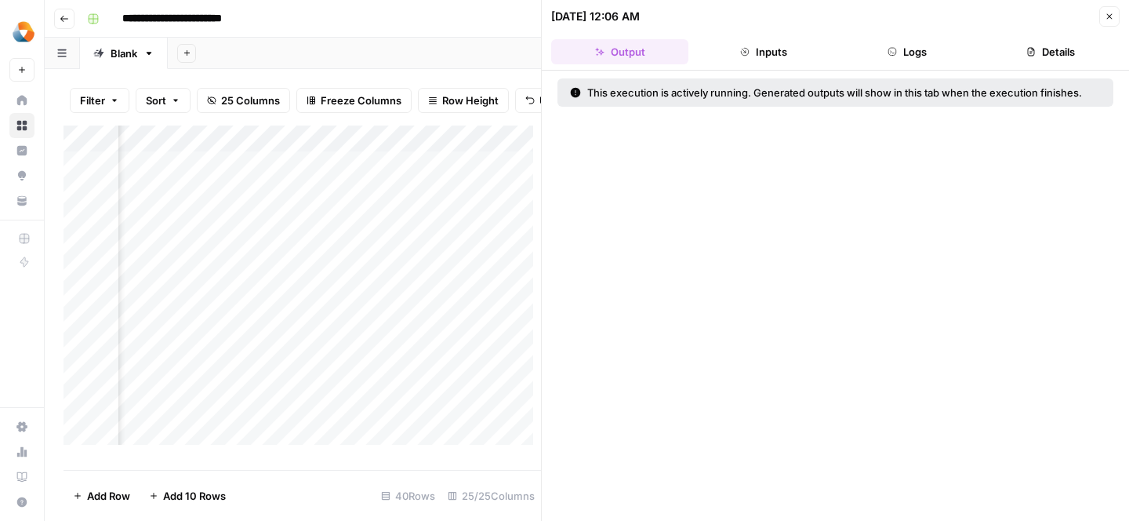
click at [776, 59] on button "Inputs" at bounding box center [763, 51] width 137 height 25
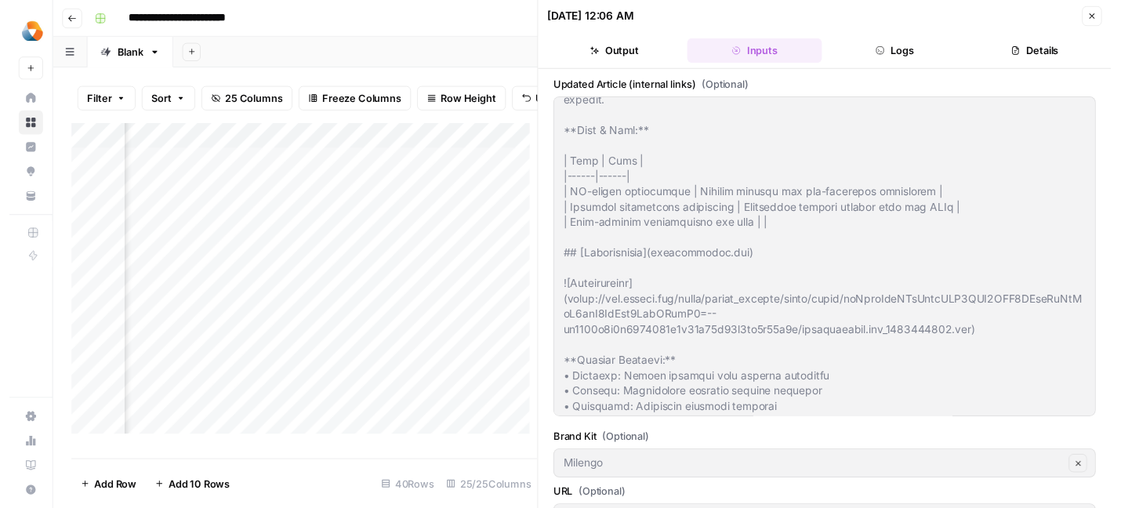
scroll to position [3000, 0]
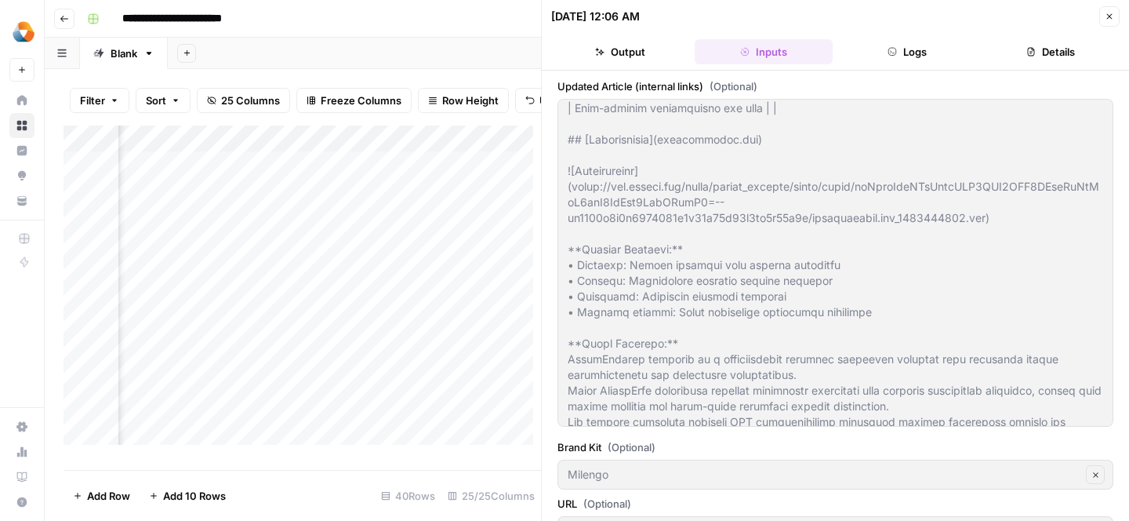
click at [1118, 21] on button "Close" at bounding box center [1109, 16] width 20 height 20
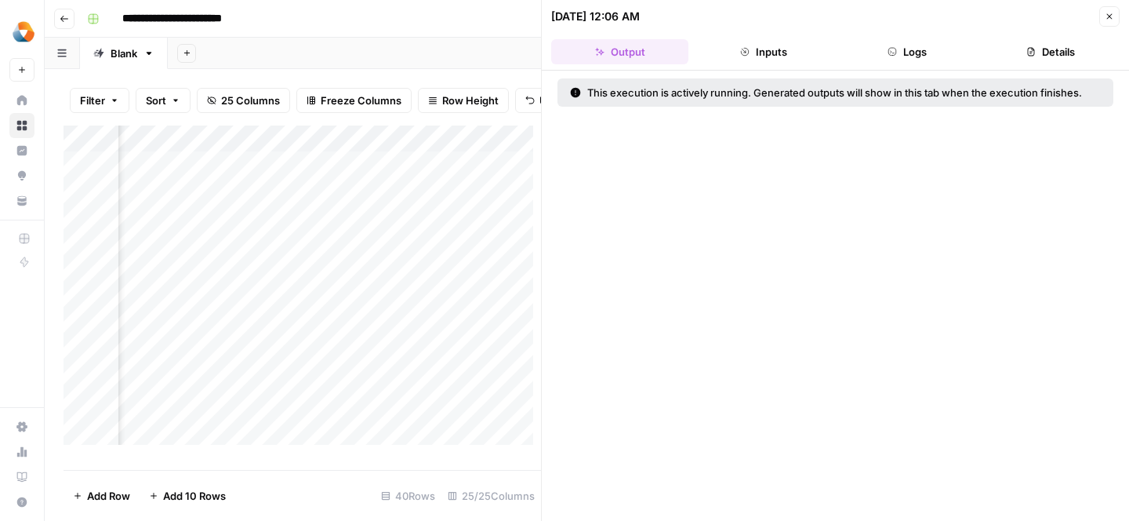
click at [1103, 10] on button "Close" at bounding box center [1109, 16] width 20 height 20
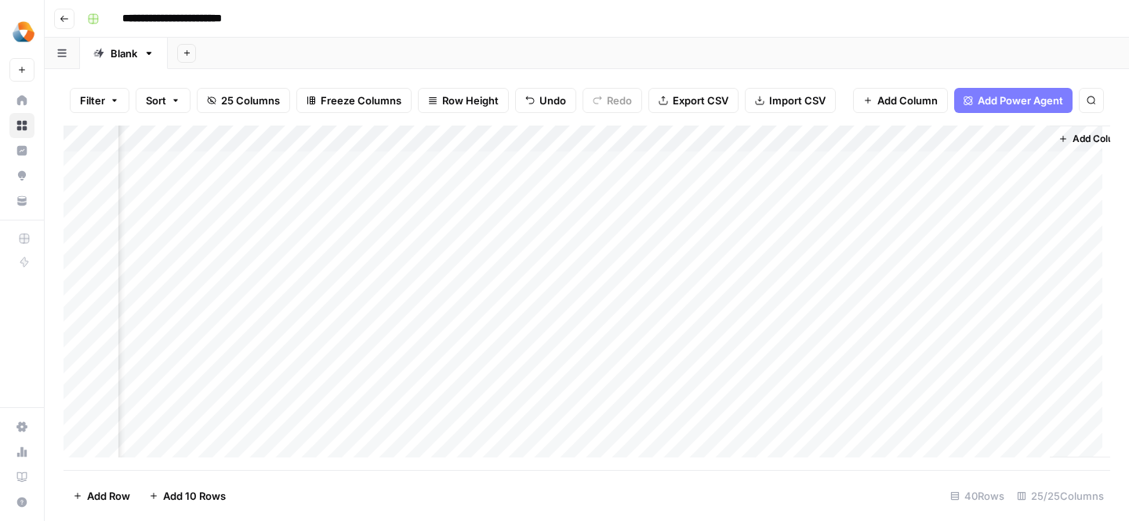
scroll to position [0, 2634]
click at [699, 218] on div "Add Column" at bounding box center [587, 297] width 1047 height 344
click at [576, 214] on div "Add Column" at bounding box center [587, 297] width 1047 height 344
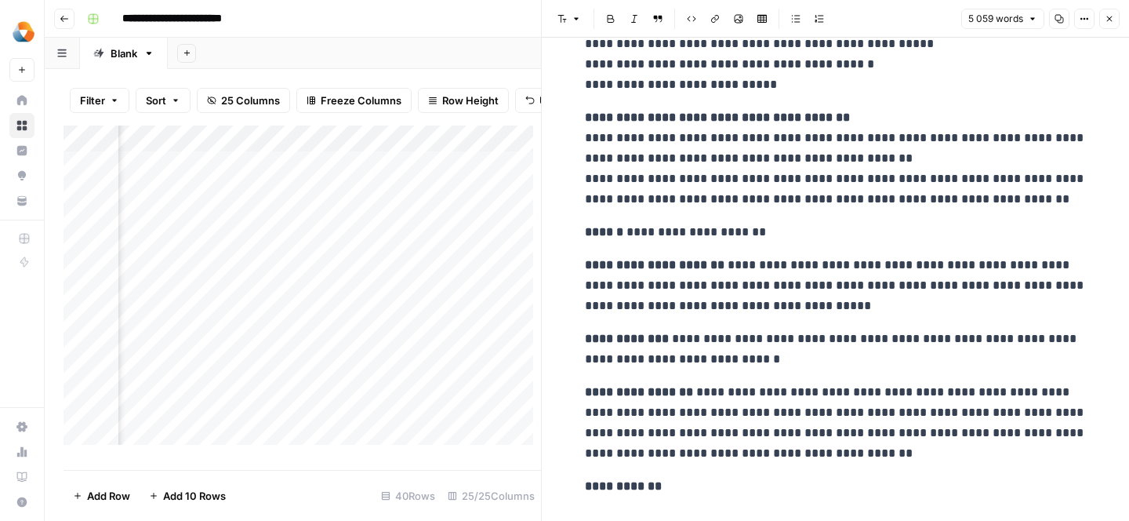
scroll to position [6569, 0]
click at [1111, 20] on icon "button" at bounding box center [1109, 18] width 5 height 5
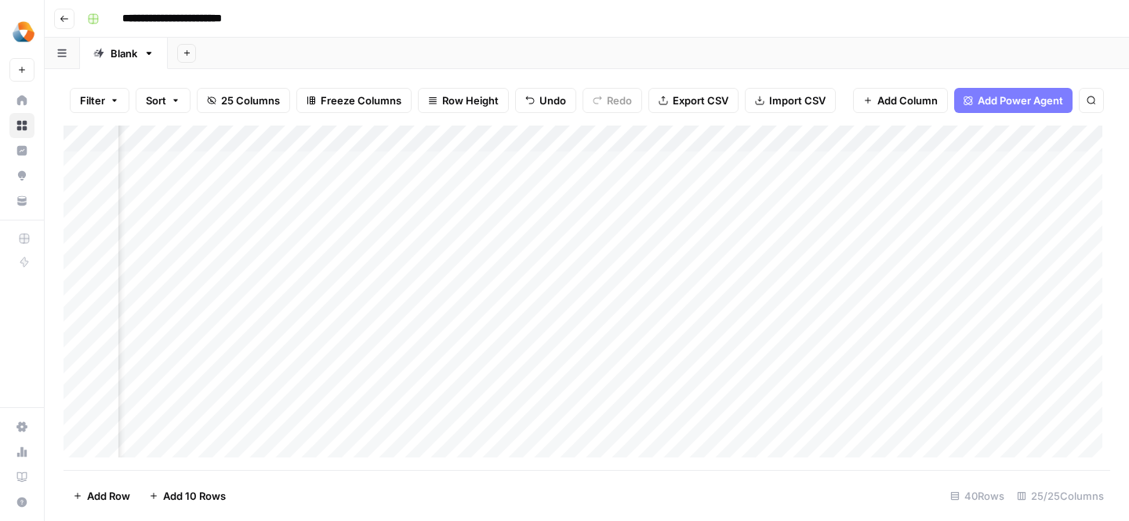
scroll to position [0, 2657]
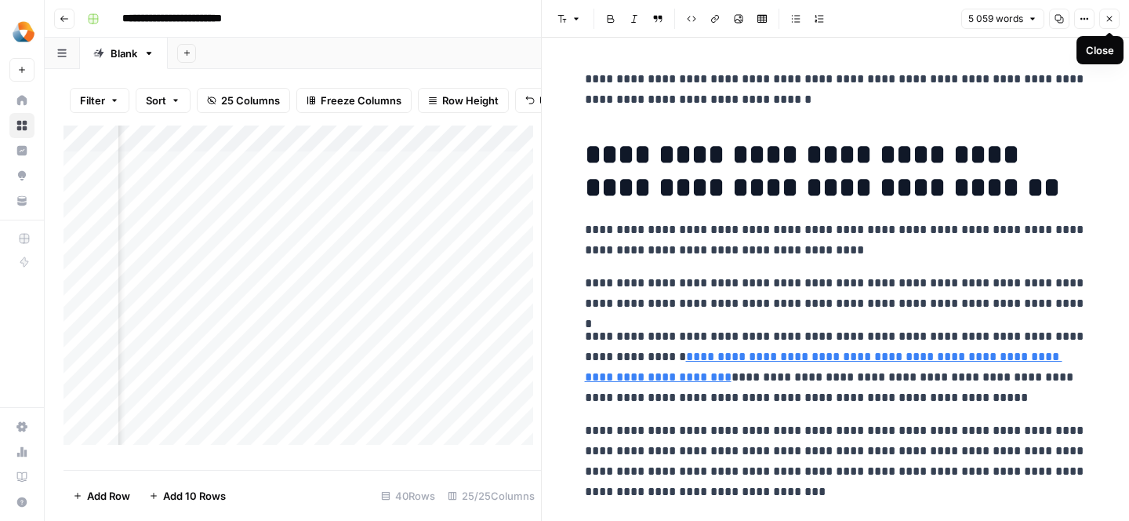
click at [1109, 16] on icon "button" at bounding box center [1109, 18] width 9 height 9
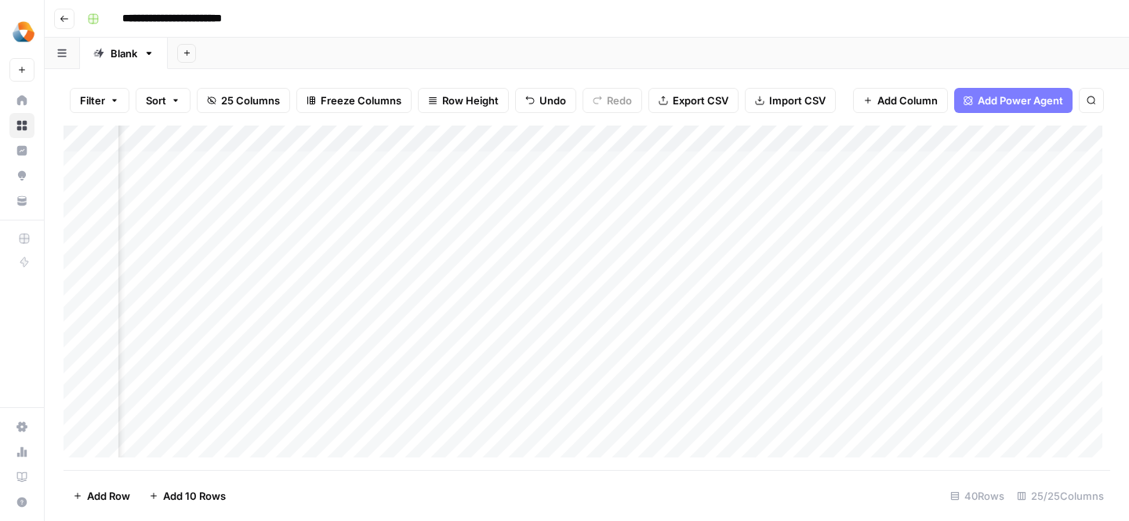
scroll to position [0, 1304]
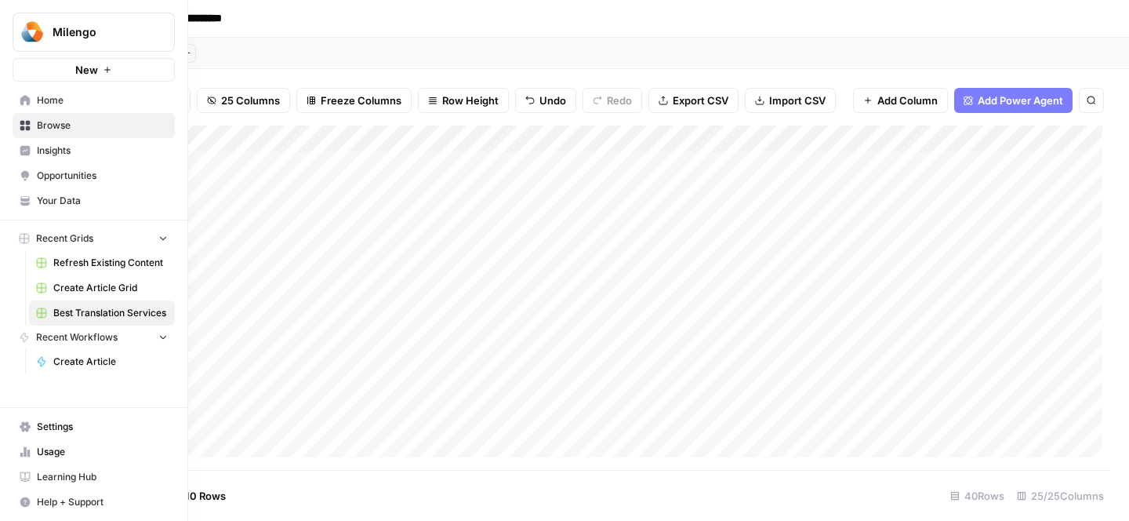
click at [78, 434] on link "Settings" at bounding box center [94, 426] width 162 height 25
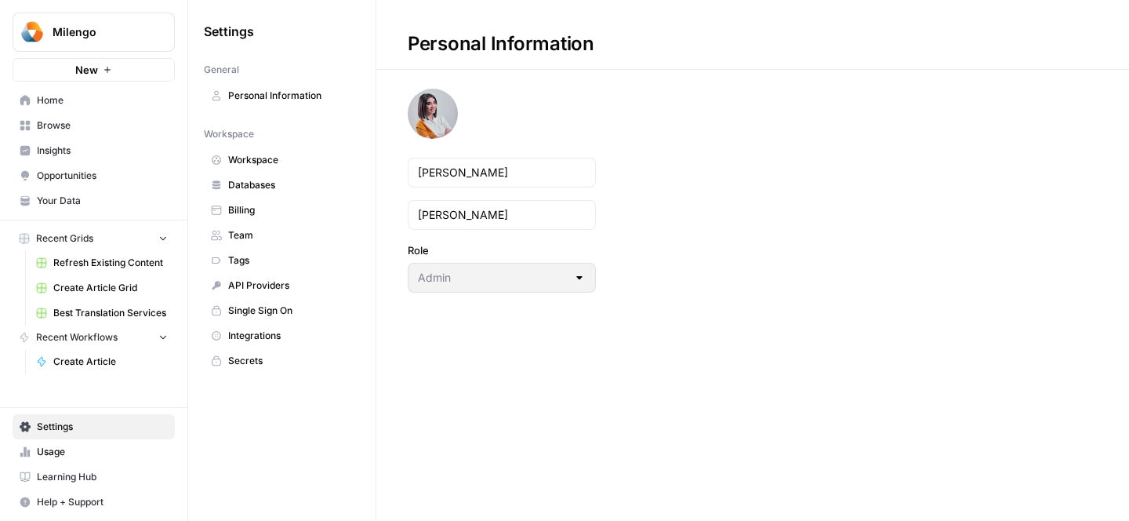
click at [257, 205] on span "Billing" at bounding box center [290, 210] width 125 height 14
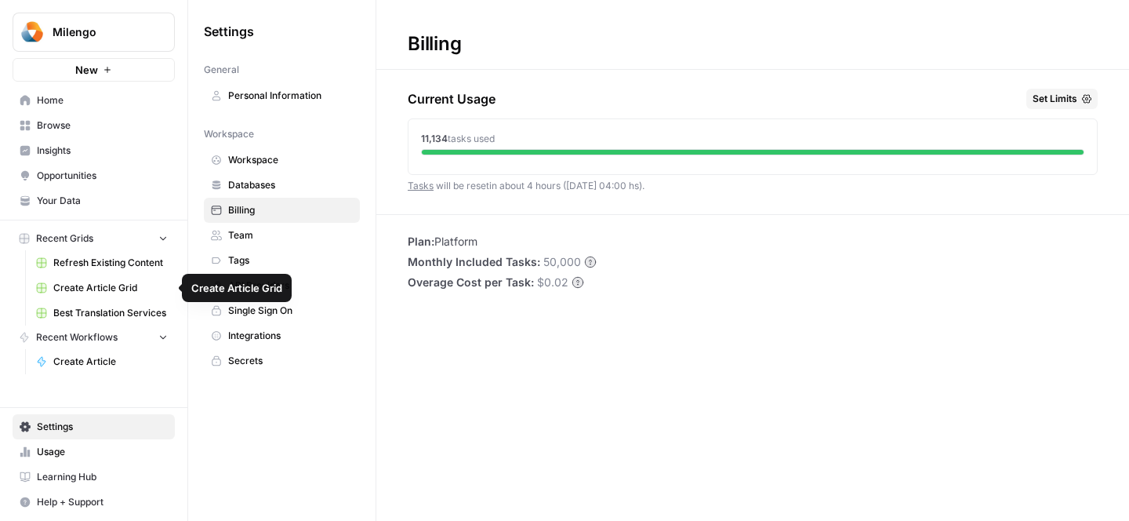
click at [88, 317] on span "Best Translation Services" at bounding box center [110, 313] width 114 height 14
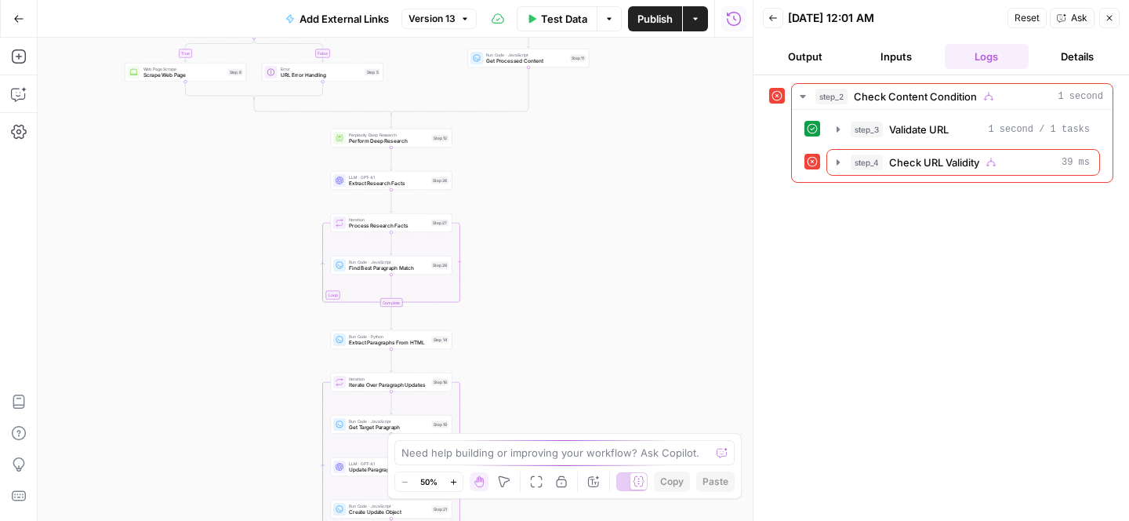
click at [903, 53] on button "Inputs" at bounding box center [896, 56] width 85 height 25
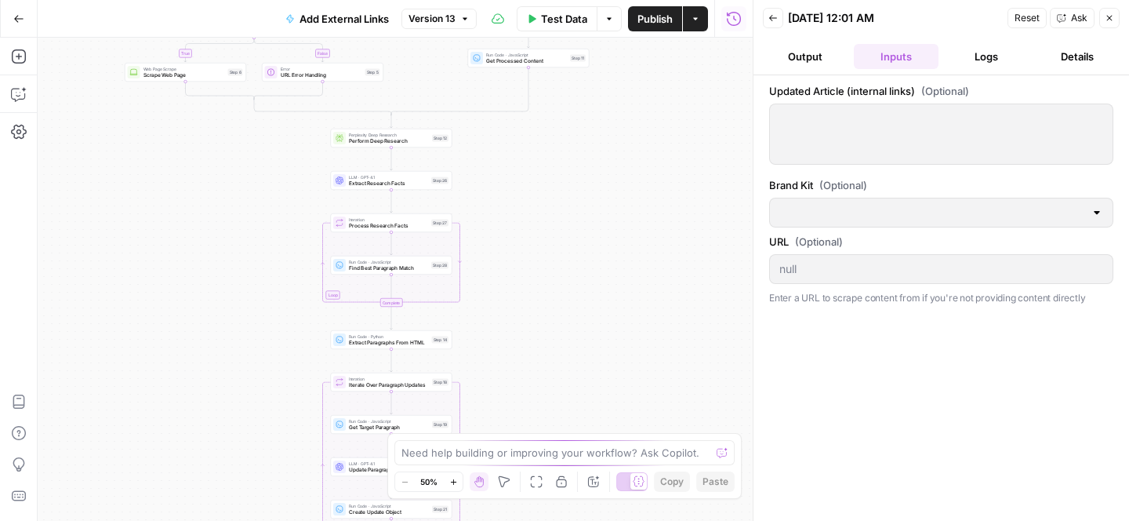
type input "Milengo"
click at [844, 105] on div at bounding box center [941, 133] width 344 height 61
click at [840, 126] on div at bounding box center [941, 133] width 344 height 61
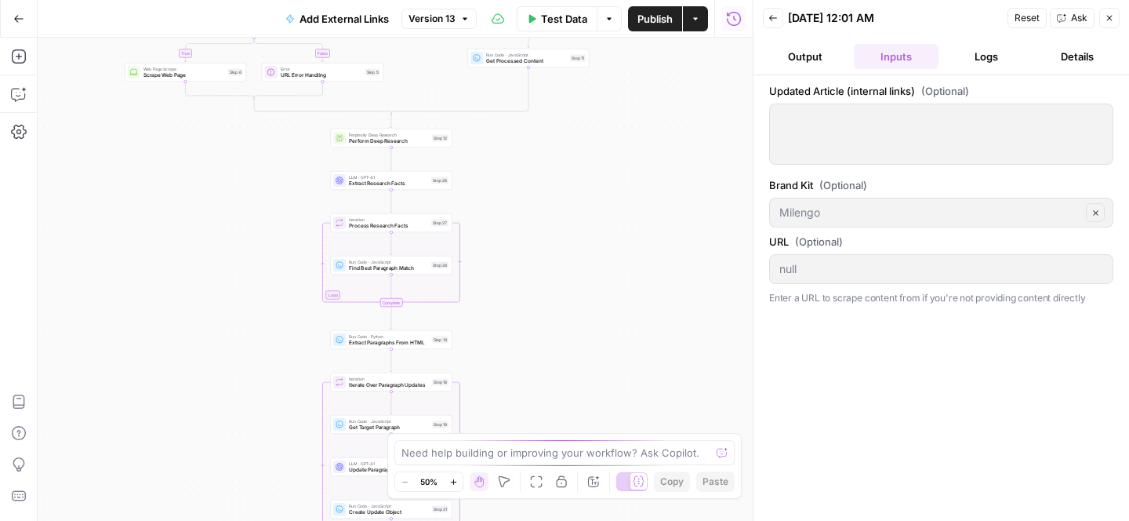
click at [840, 126] on div at bounding box center [941, 133] width 344 height 61
click at [840, 203] on div "Milengo Clear" at bounding box center [941, 213] width 344 height 30
click at [903, 140] on div at bounding box center [941, 133] width 344 height 61
click at [574, 456] on textarea at bounding box center [555, 453] width 309 height 16
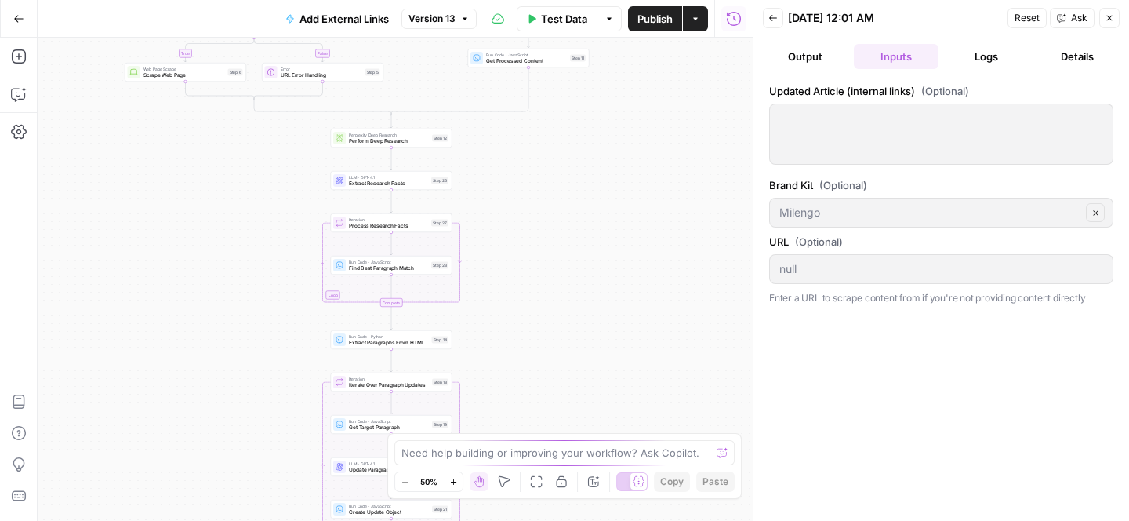
click at [642, 389] on div "true false true false true false Workflow Input Settings Inputs Condition Check…" at bounding box center [395, 279] width 715 height 483
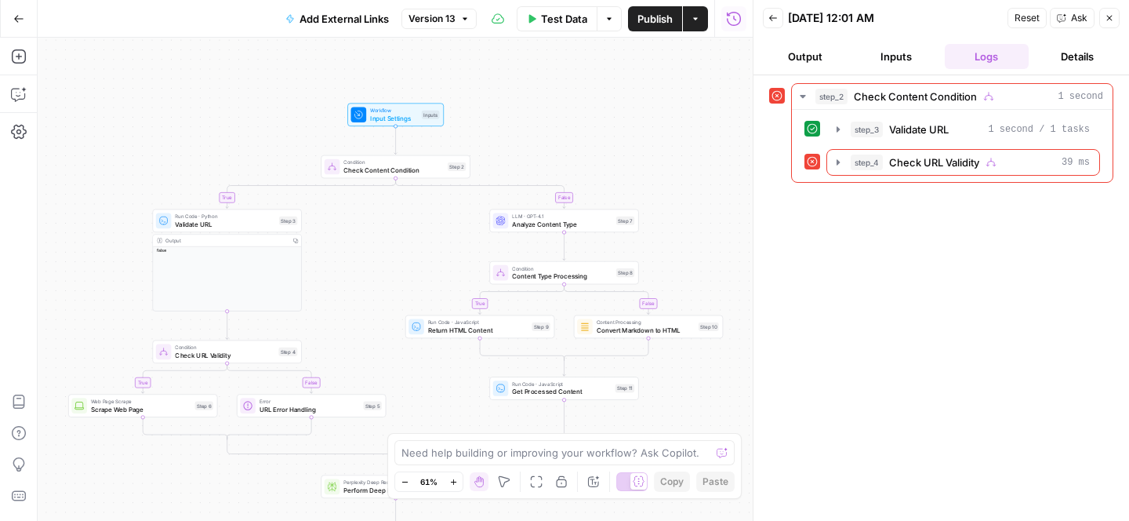
click at [274, 270] on div "Output Copy false" at bounding box center [227, 272] width 149 height 77
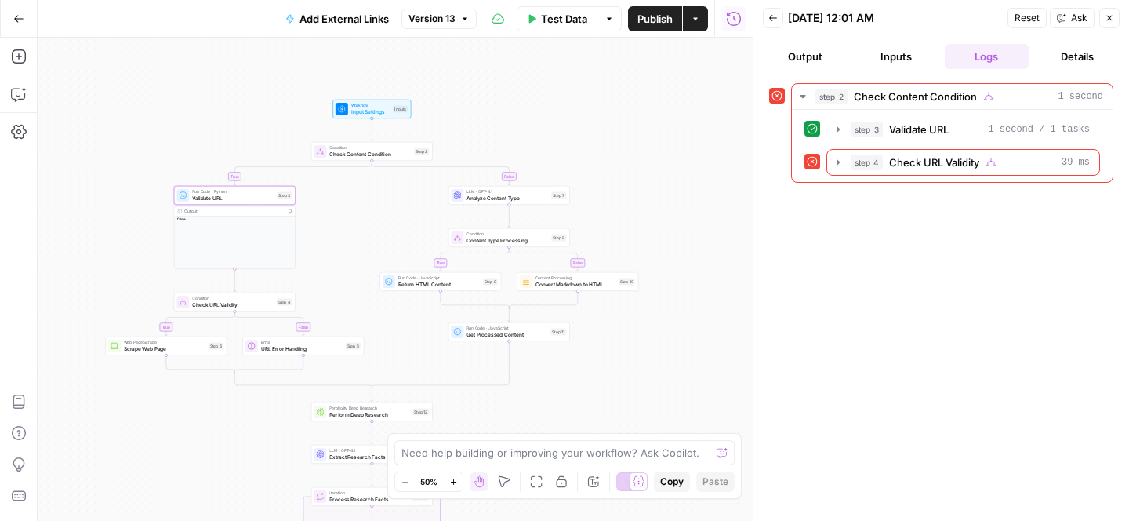
click at [573, 14] on span "Test Data" at bounding box center [564, 19] width 46 height 16
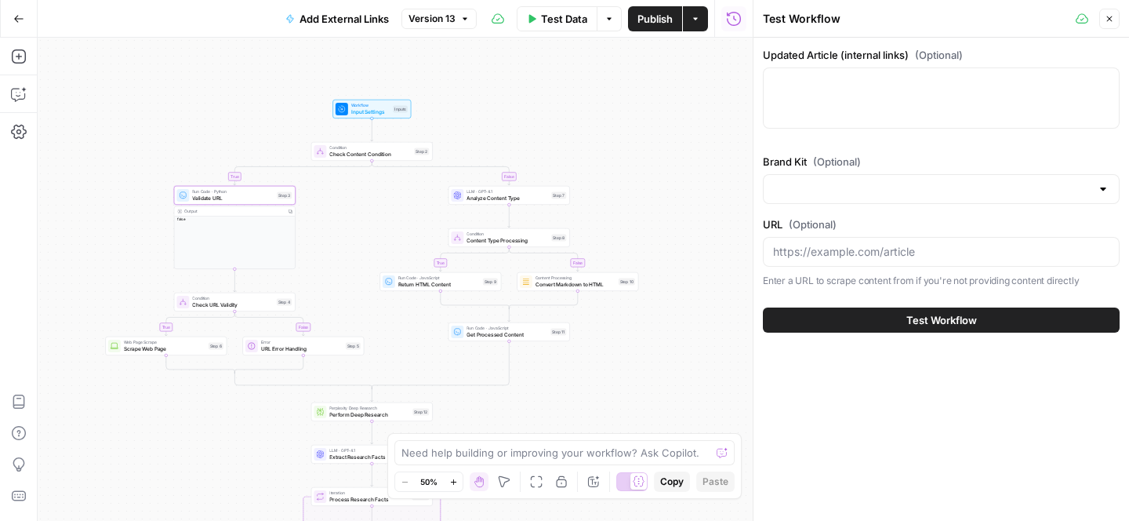
type input "Milengo"
click at [851, 105] on div at bounding box center [941, 97] width 357 height 61
click at [803, 93] on div at bounding box center [941, 97] width 357 height 61
click at [1108, 23] on icon "button" at bounding box center [1109, 18] width 9 height 9
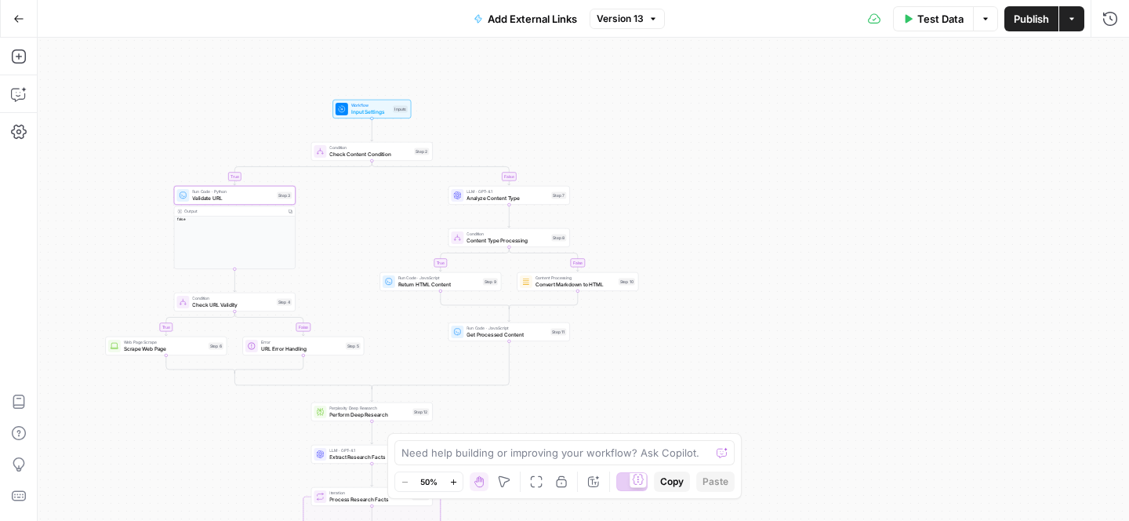
click at [1080, 22] on button "Actions" at bounding box center [1071, 18] width 25 height 25
click at [768, 157] on div "true false true false true false Workflow Input Settings Inputs Condition Check…" at bounding box center [583, 279] width 1091 height 483
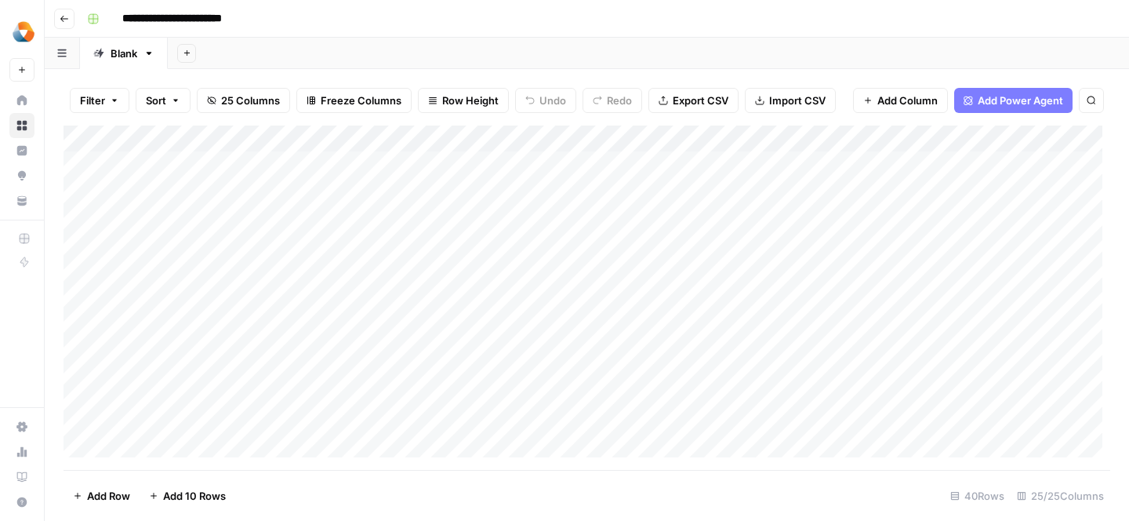
click at [211, 238] on div "Add Column" at bounding box center [587, 297] width 1047 height 344
click at [252, 245] on div "Add Column" at bounding box center [587, 297] width 1047 height 344
click at [131, 245] on textarea "**********" at bounding box center [243, 245] width 251 height 22
click at [248, 241] on textarea "**********" at bounding box center [243, 245] width 251 height 22
click at [245, 239] on textarea "**********" at bounding box center [243, 245] width 251 height 22
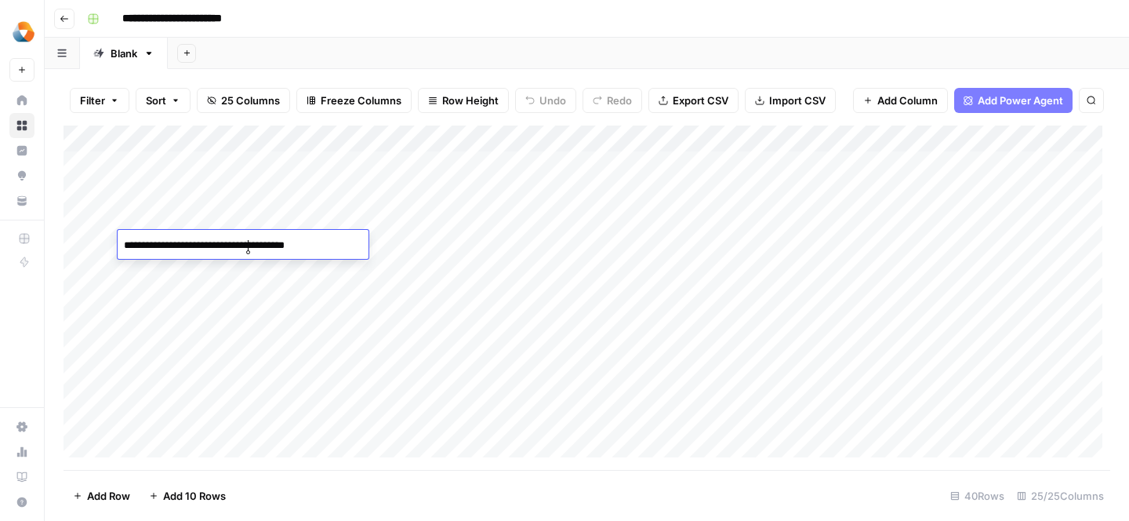
click at [245, 239] on textarea "**********" at bounding box center [243, 245] width 251 height 22
type textarea "**********"
click at [234, 294] on div "Add Column" at bounding box center [587, 297] width 1047 height 344
click at [296, 241] on div "Add Column" at bounding box center [587, 297] width 1047 height 344
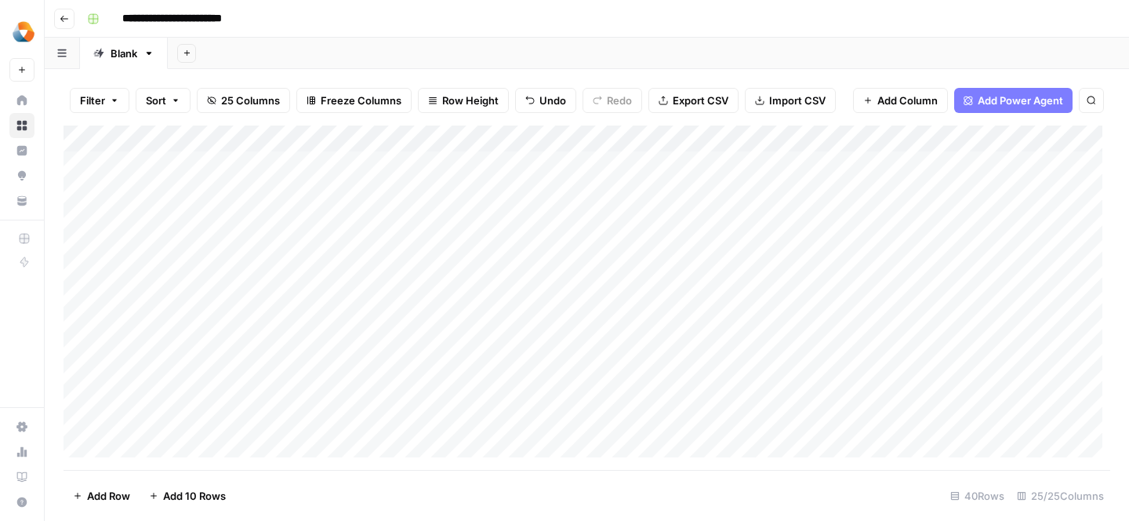
click at [390, 249] on div "Add Column" at bounding box center [587, 297] width 1047 height 344
click at [216, 240] on div "Add Column" at bounding box center [587, 297] width 1047 height 344
type textarea "**********"
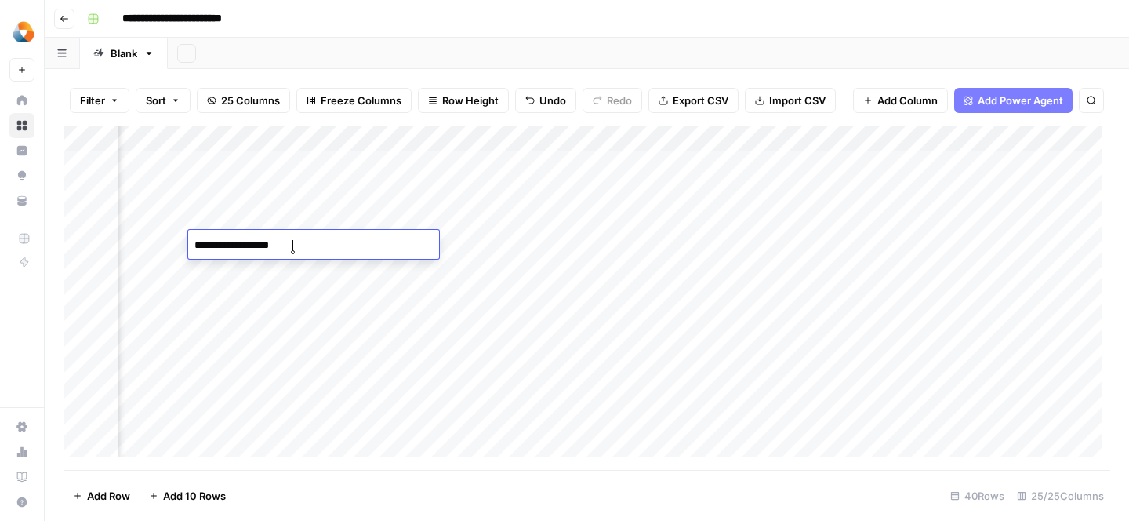
click at [330, 288] on div "Add Column" at bounding box center [587, 297] width 1047 height 344
click at [338, 244] on div "Add Column" at bounding box center [587, 297] width 1047 height 344
paste textarea "**********"
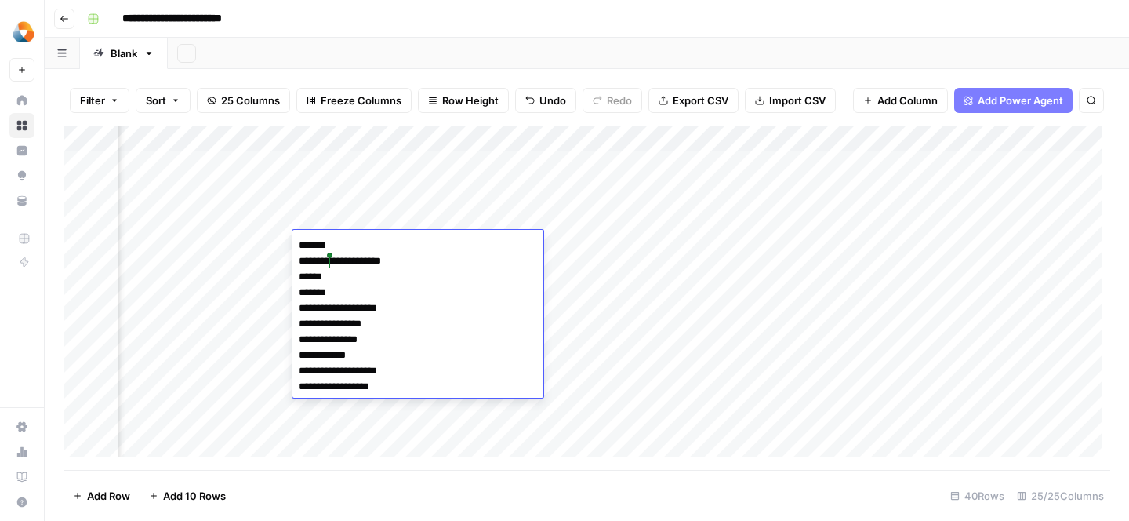
drag, startPoint x: 404, startPoint y: 262, endPoint x: 279, endPoint y: 261, distance: 124.7
click at [279, 261] on body "**********" at bounding box center [564, 260] width 1129 height 521
type textarea "**********"
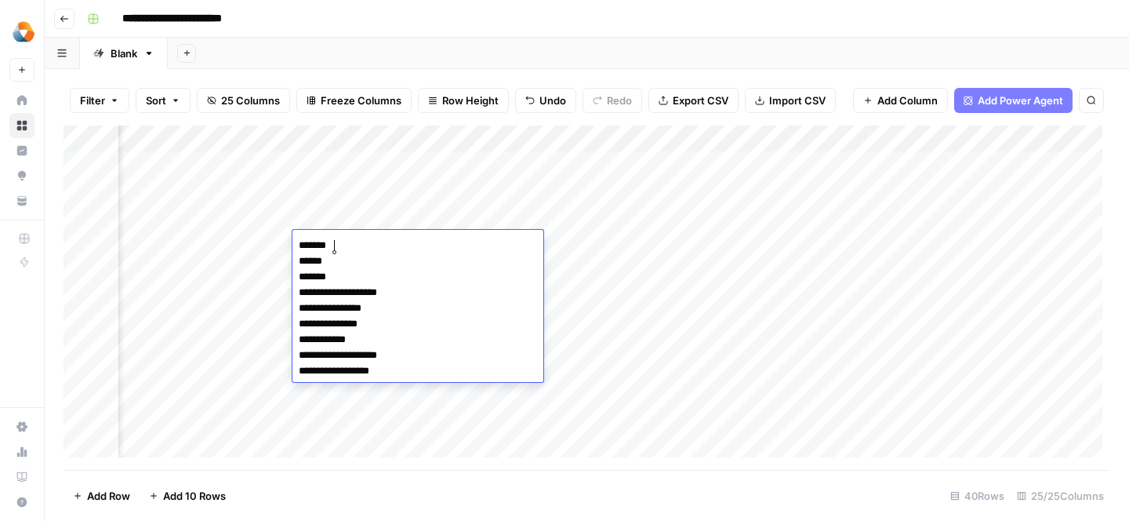
click at [392, 375] on textarea "**********" at bounding box center [417, 307] width 251 height 147
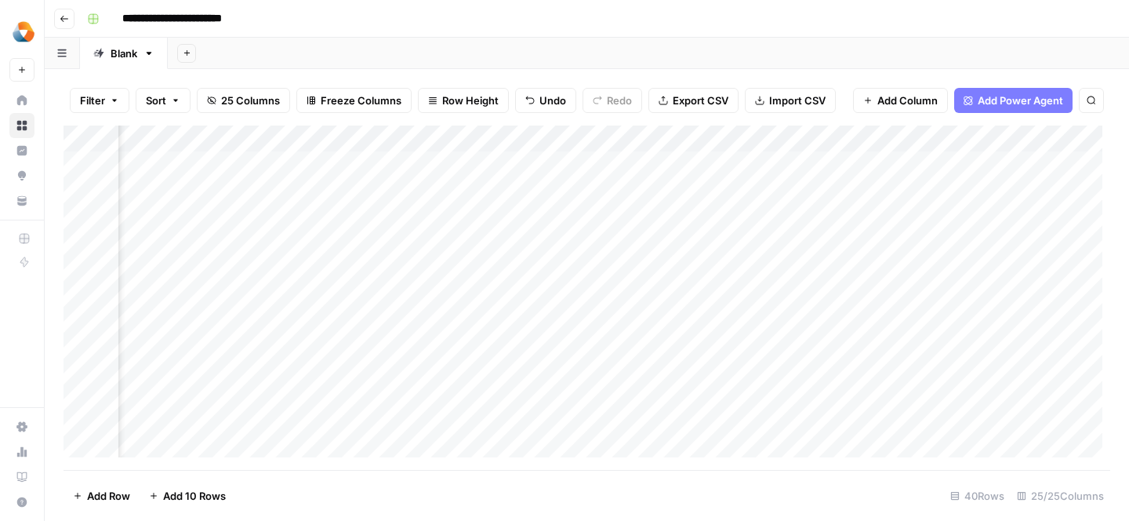
click at [335, 235] on div "Add Column" at bounding box center [587, 297] width 1047 height 344
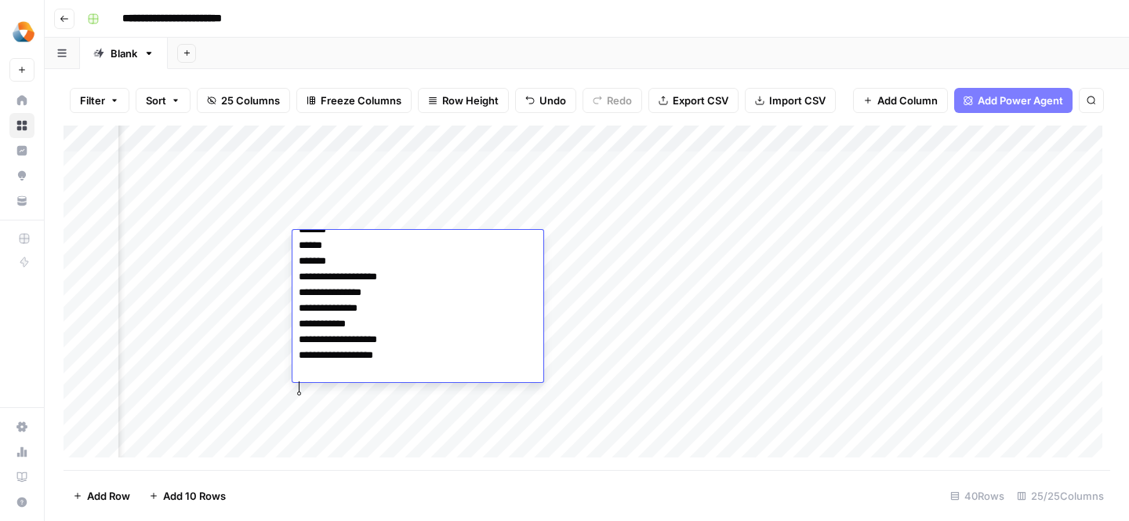
scroll to position [0, 0]
type textarea "**********"
drag, startPoint x: 388, startPoint y: 372, endPoint x: 278, endPoint y: 234, distance: 176.2
click at [278, 234] on body "**********" at bounding box center [564, 260] width 1129 height 521
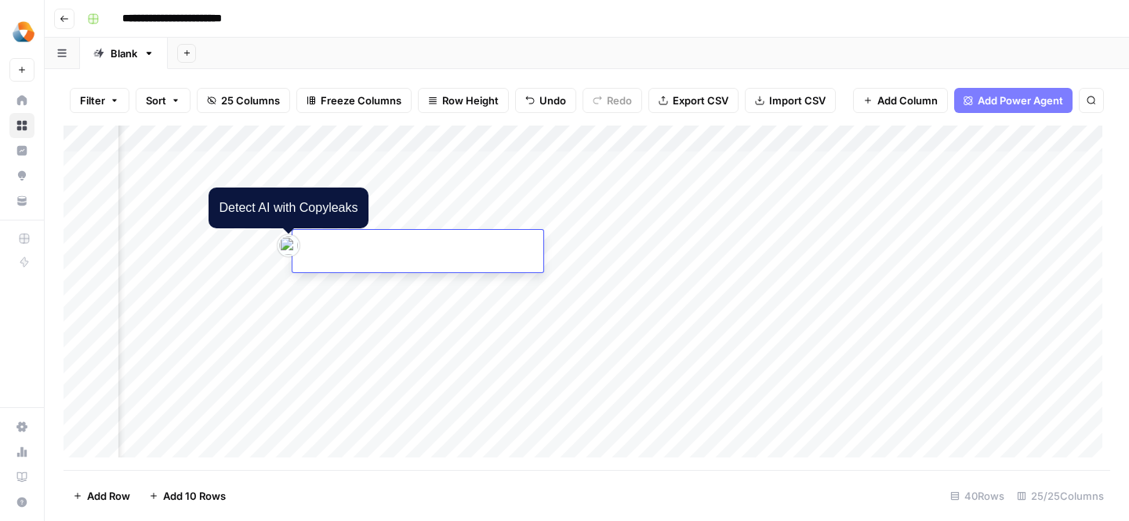
paste textarea "**********"
type textarea "**********"
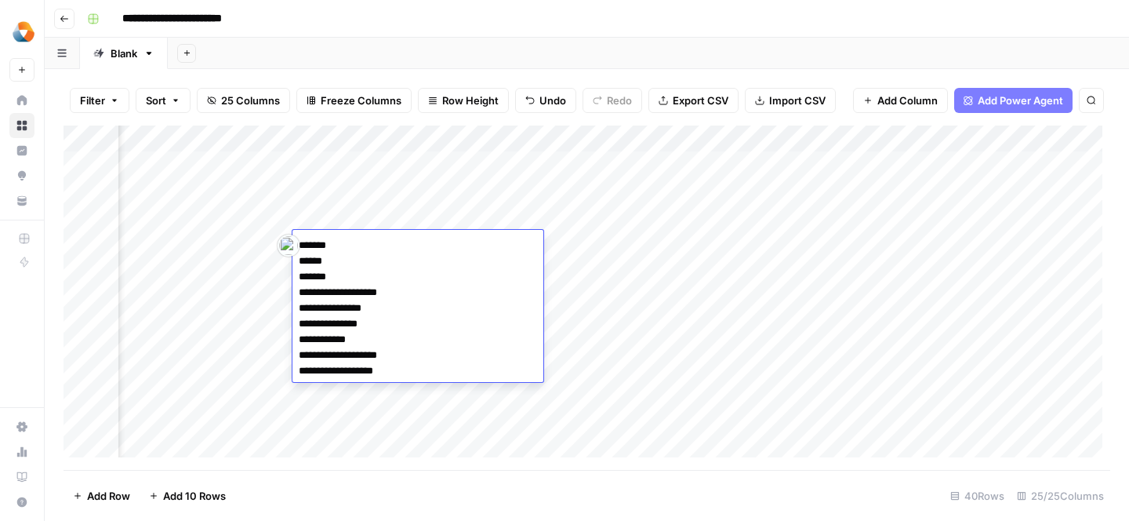
drag, startPoint x: 398, startPoint y: 366, endPoint x: 299, endPoint y: 238, distance: 161.5
click at [299, 238] on textarea "**********" at bounding box center [417, 315] width 251 height 163
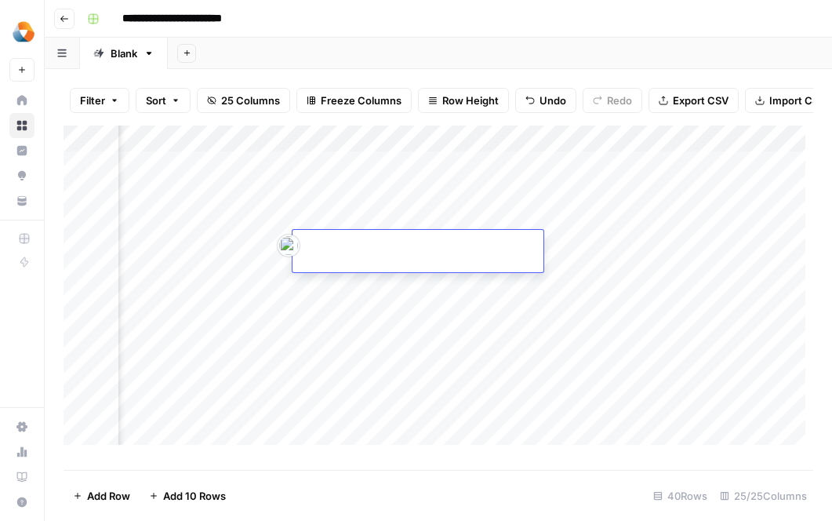
paste textarea "**********"
type textarea "**********"
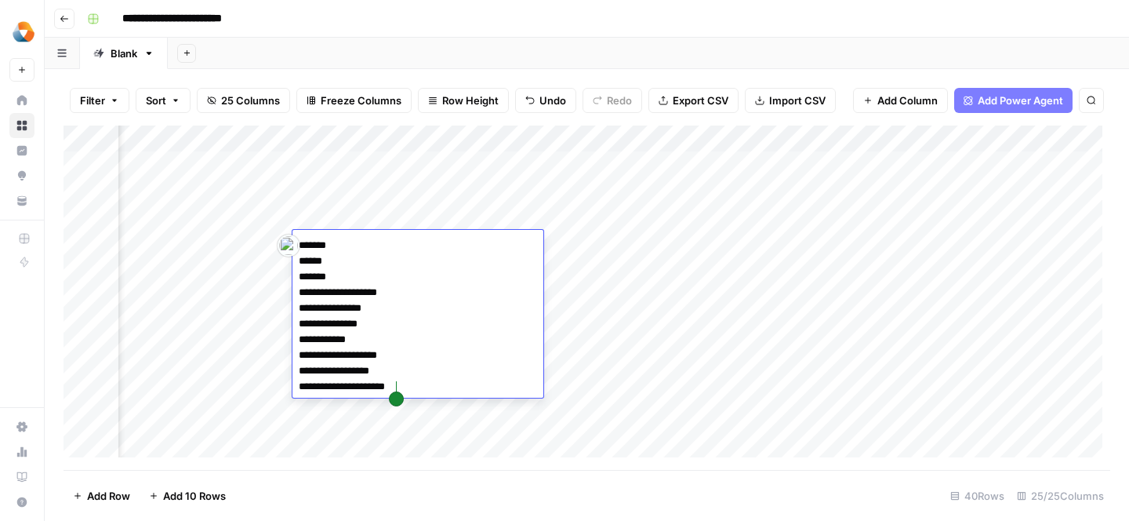
click at [662, 319] on div "Add Column" at bounding box center [587, 297] width 1047 height 344
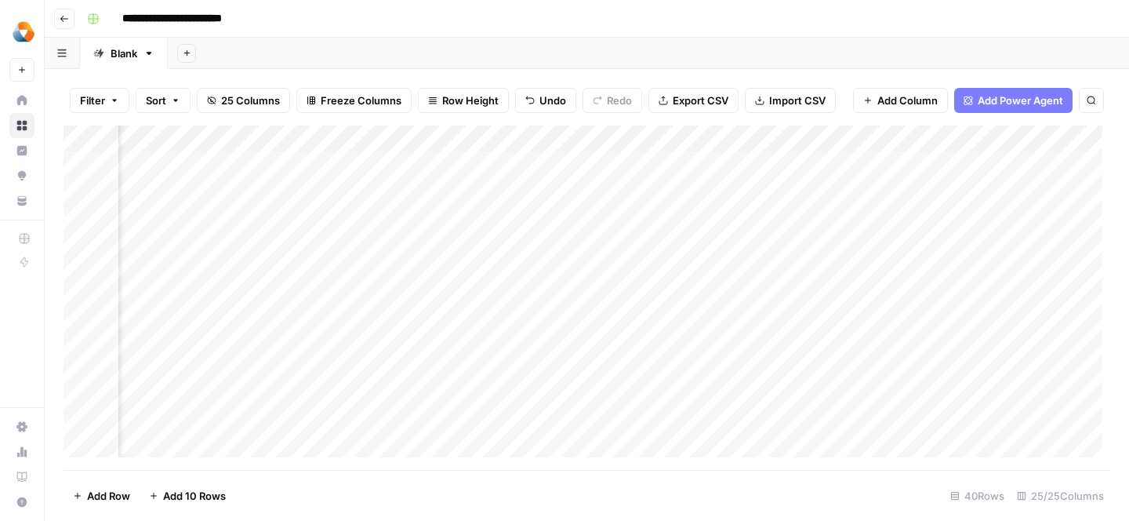
click at [464, 238] on div "Add Column" at bounding box center [587, 297] width 1047 height 344
click at [450, 238] on div "Add Column" at bounding box center [587, 297] width 1047 height 344
click at [450, 238] on textarea at bounding box center [518, 245] width 251 height 22
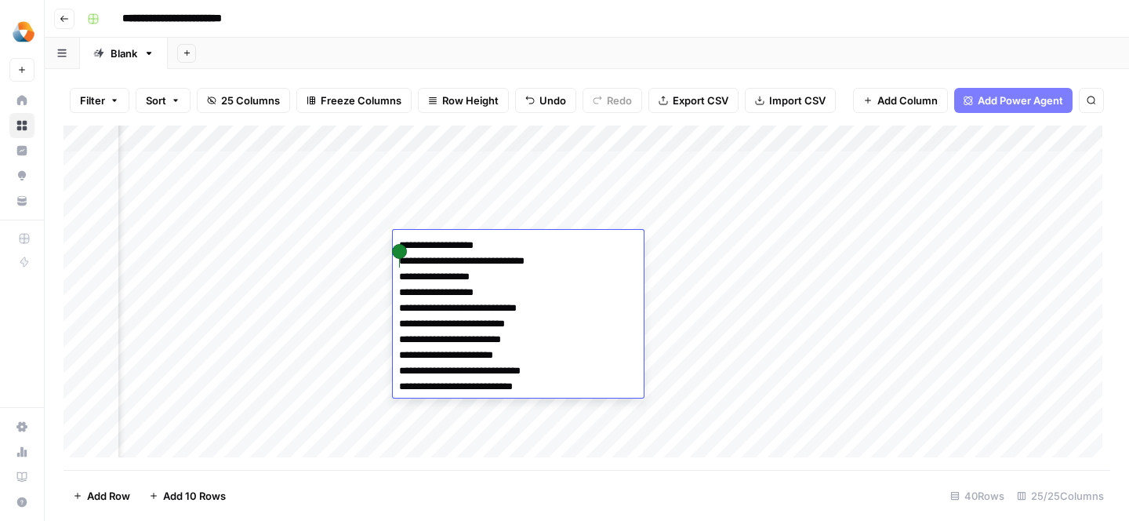
drag, startPoint x: 552, startPoint y: 267, endPoint x: 394, endPoint y: 267, distance: 157.6
click at [394, 267] on textarea "**********" at bounding box center [518, 315] width 251 height 163
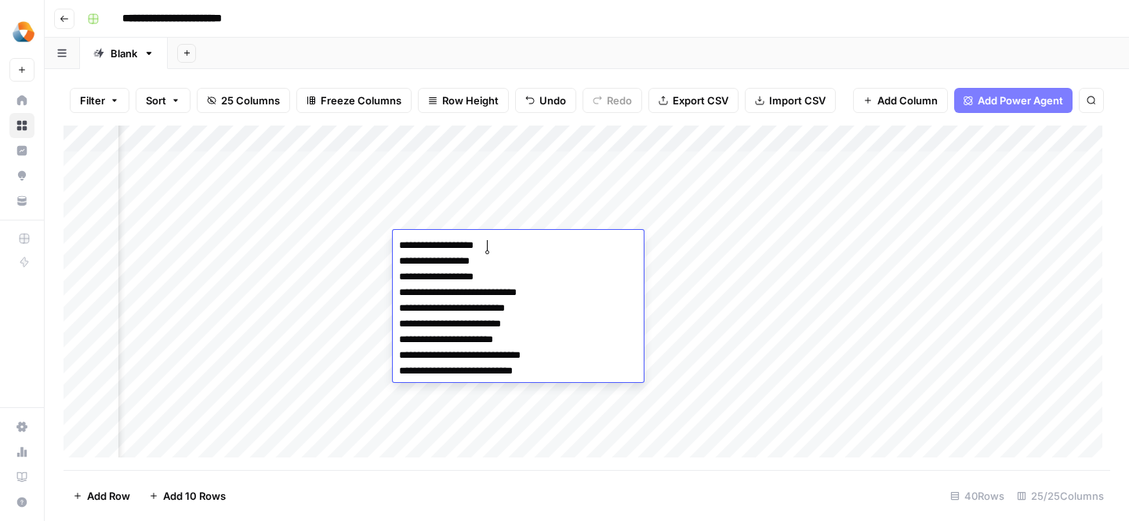
click at [540, 371] on textarea "**********" at bounding box center [518, 307] width 251 height 147
type textarea "**********"
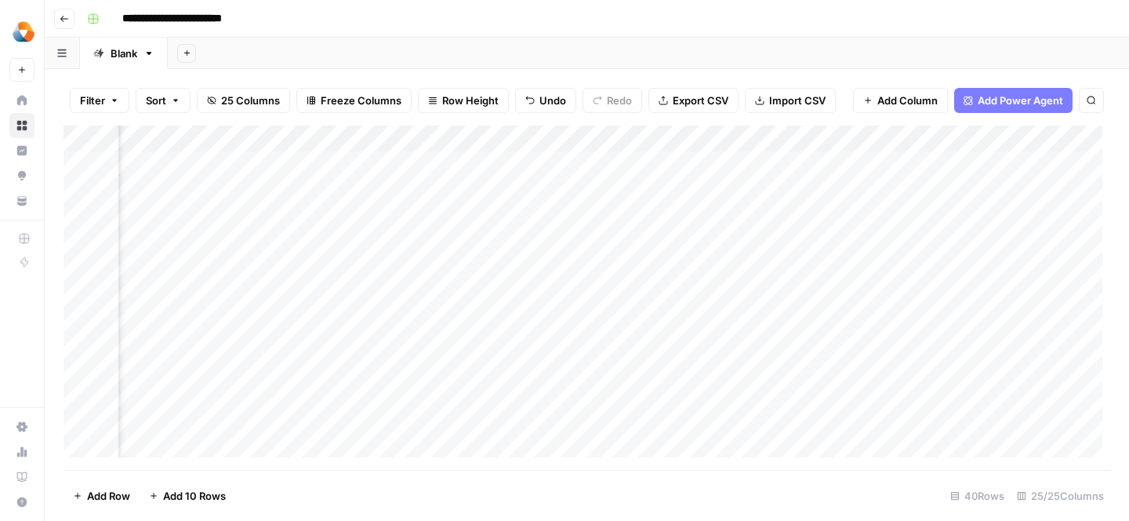
click at [358, 361] on div "Add Column" at bounding box center [587, 297] width 1047 height 344
click at [348, 247] on div "Add Column" at bounding box center [587, 297] width 1047 height 344
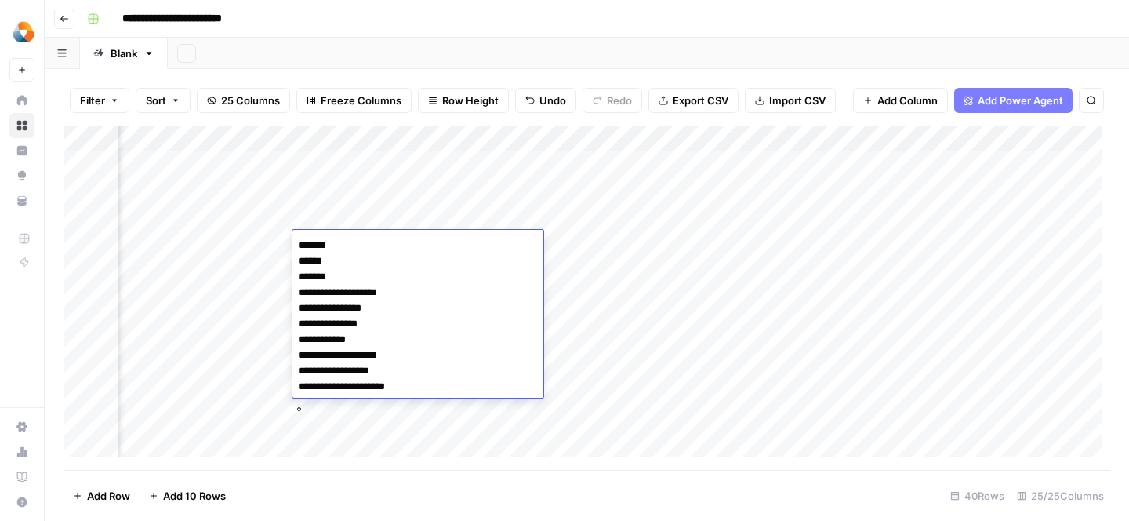
click at [624, 364] on div "Add Column" at bounding box center [587, 297] width 1047 height 344
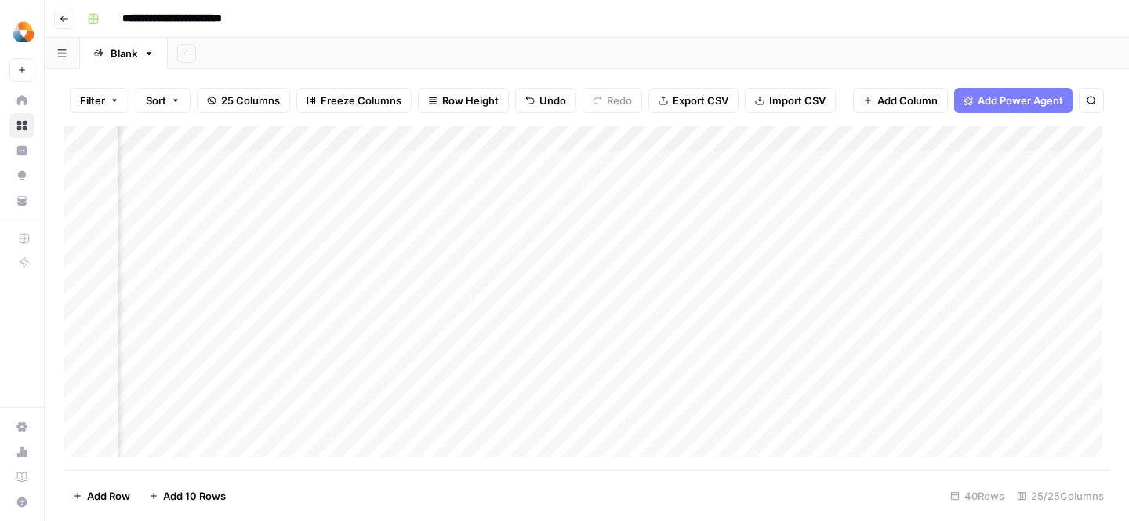
click at [669, 245] on div "Add Column" at bounding box center [587, 297] width 1047 height 344
